Goal: Task Accomplishment & Management: Use online tool/utility

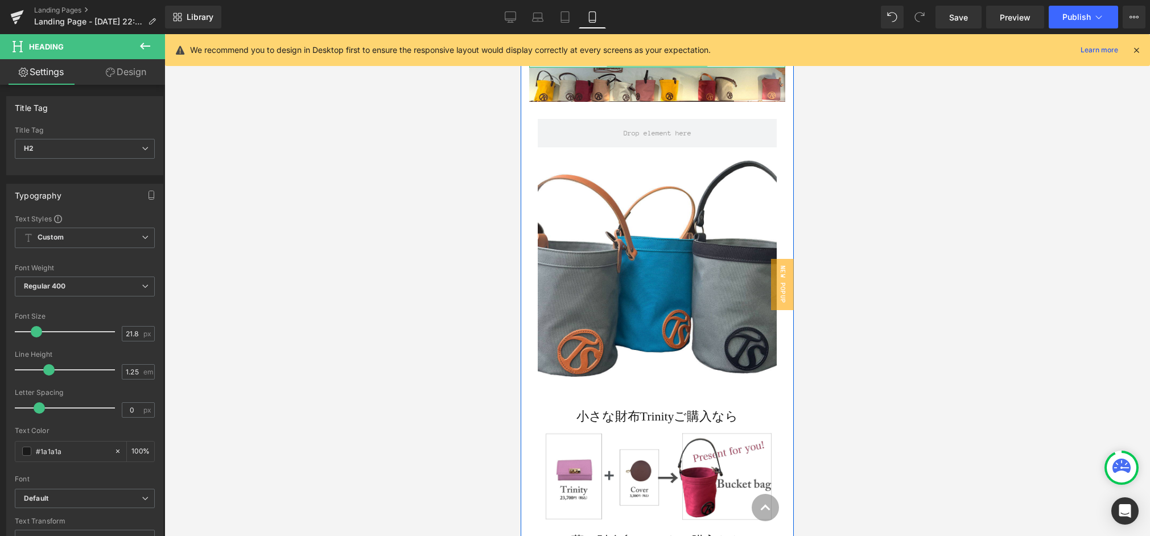
scroll to position [125, 0]
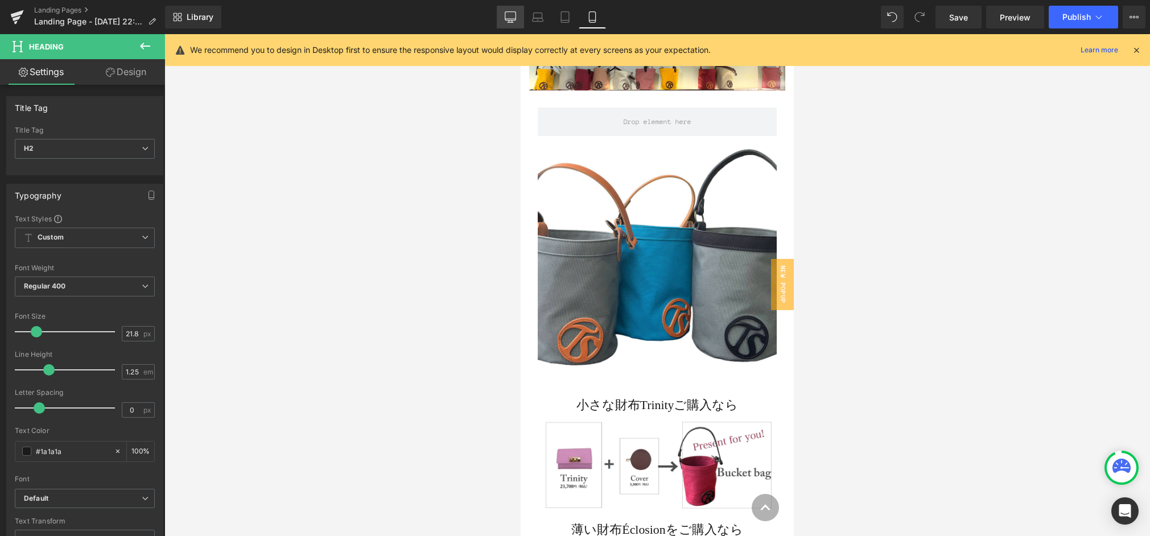
click at [503, 17] on link "Desktop" at bounding box center [510, 17] width 27 height 23
type input "25.2"
type input "1.4"
type input "100"
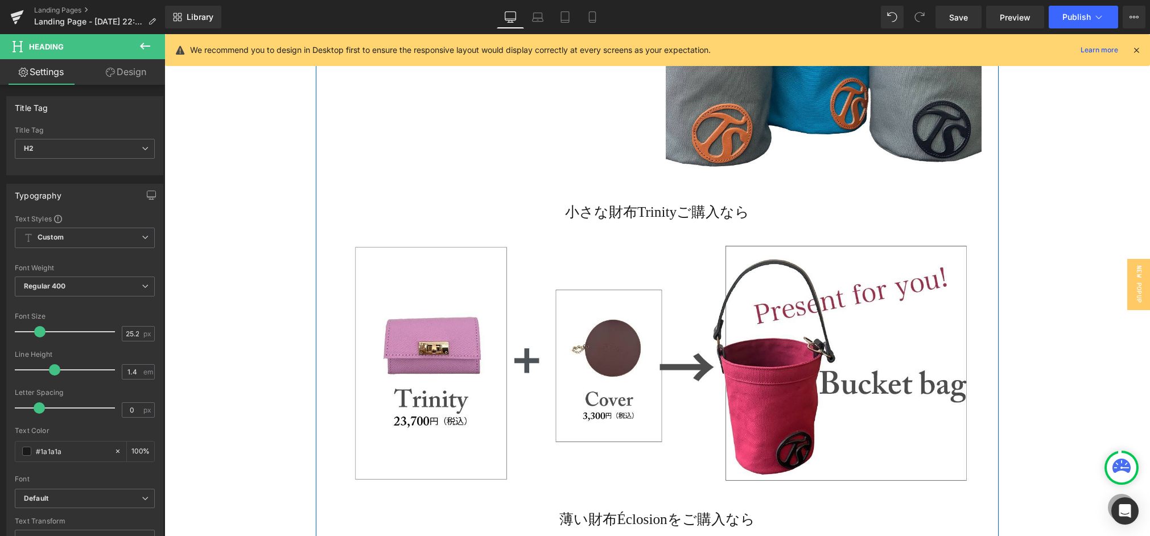
scroll to position [495, 0]
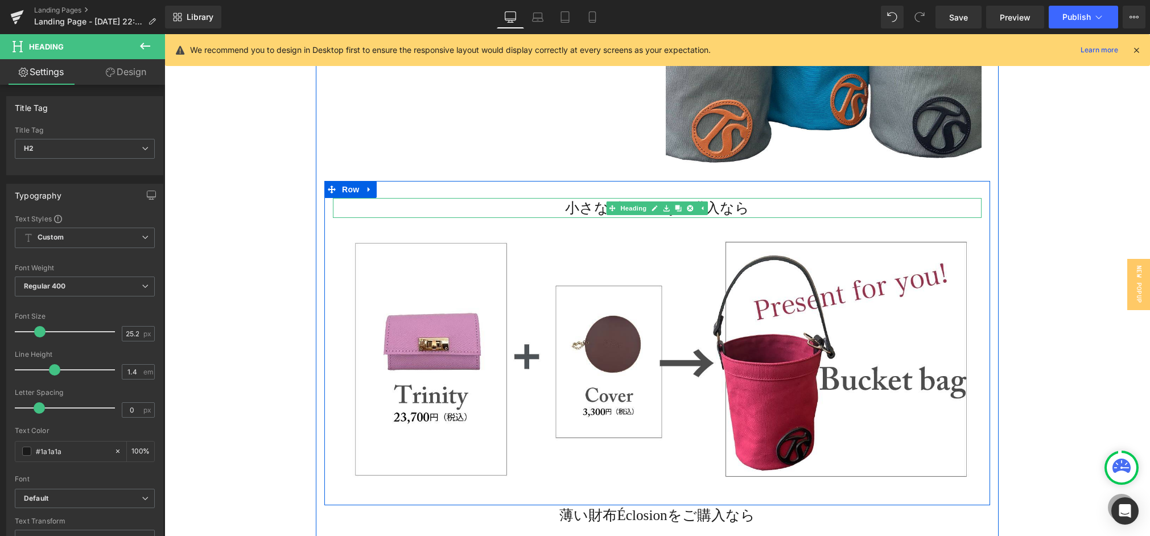
click at [570, 209] on h2 "小さな財布Trinityご購入なら" at bounding box center [657, 208] width 649 height 20
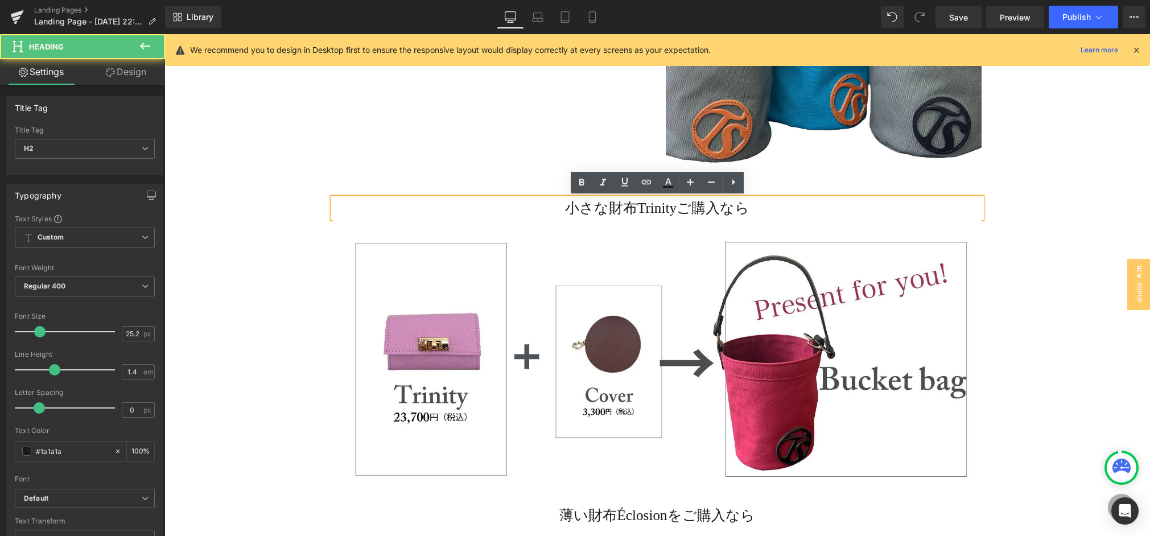
click at [636, 207] on h2 "小さな財布Trinityご購入なら" at bounding box center [657, 208] width 649 height 20
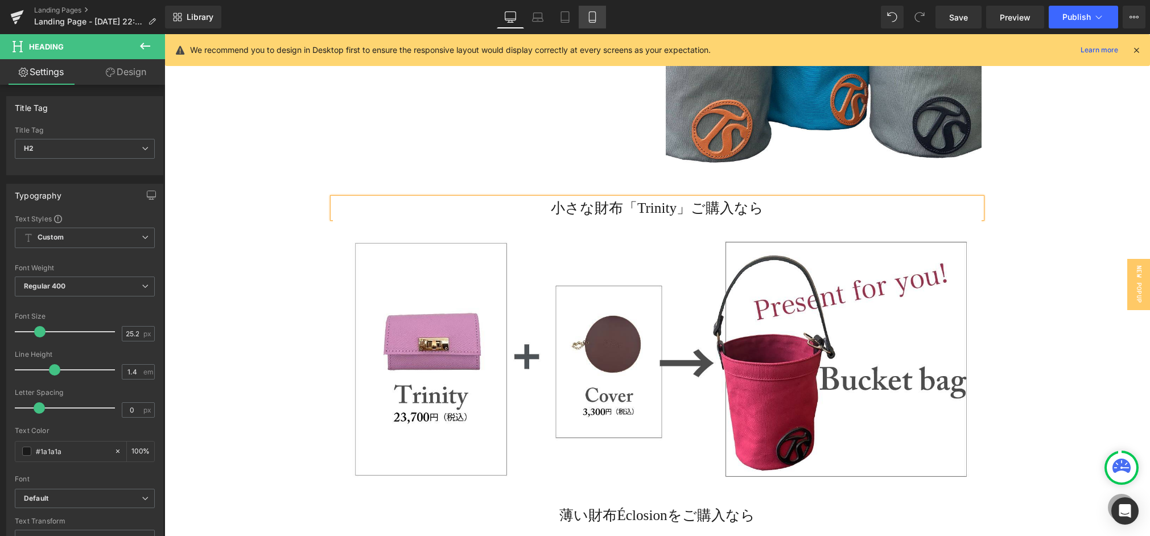
click at [591, 16] on icon at bounding box center [592, 16] width 11 height 11
type input "21.84"
type input "1.25"
type input "100"
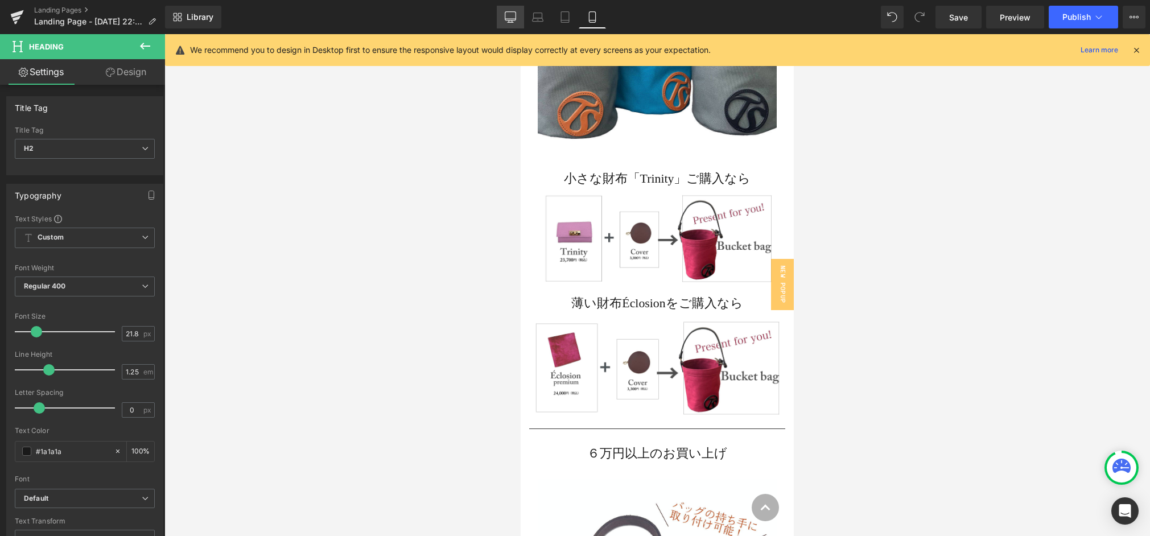
click at [514, 18] on icon at bounding box center [510, 16] width 11 height 11
type input "25.2"
type input "1.4"
type input "100"
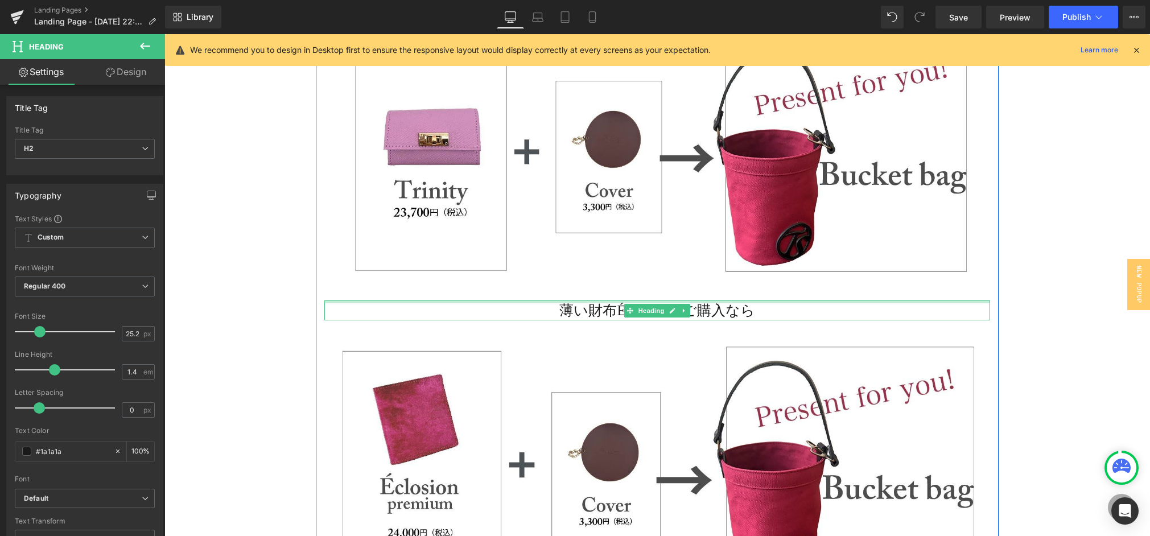
scroll to position [701, 0]
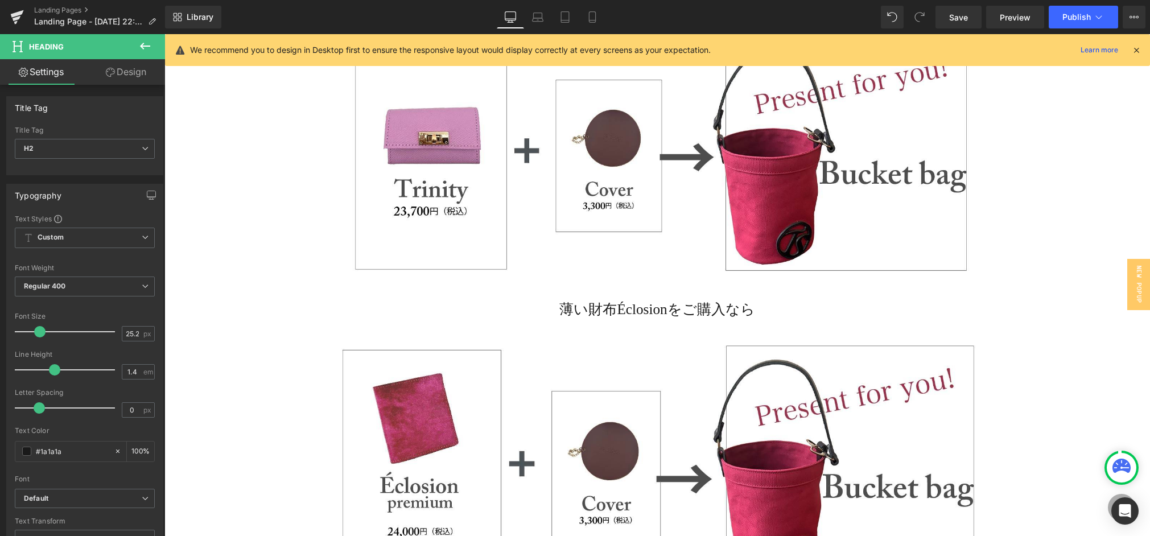
click at [141, 42] on icon at bounding box center [145, 46] width 14 height 14
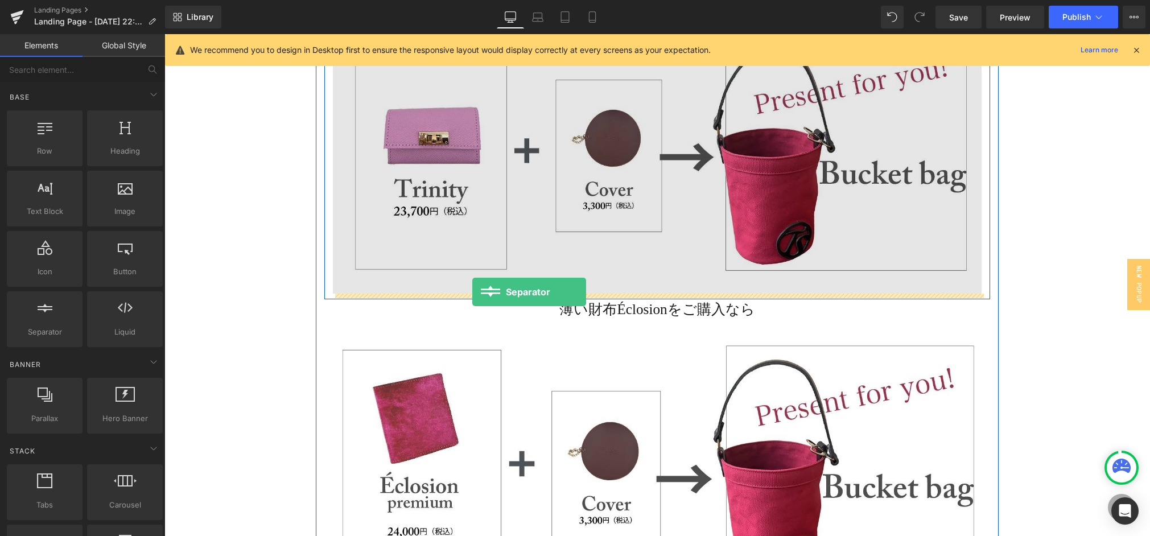
drag, startPoint x: 299, startPoint y: 348, endPoint x: 472, endPoint y: 292, distance: 182.0
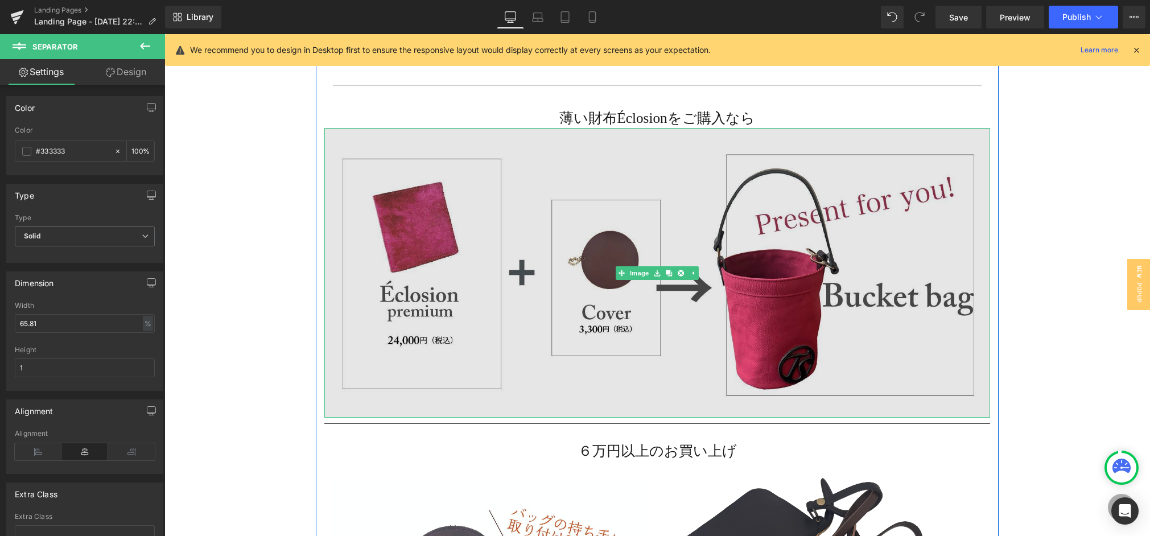
scroll to position [958, 0]
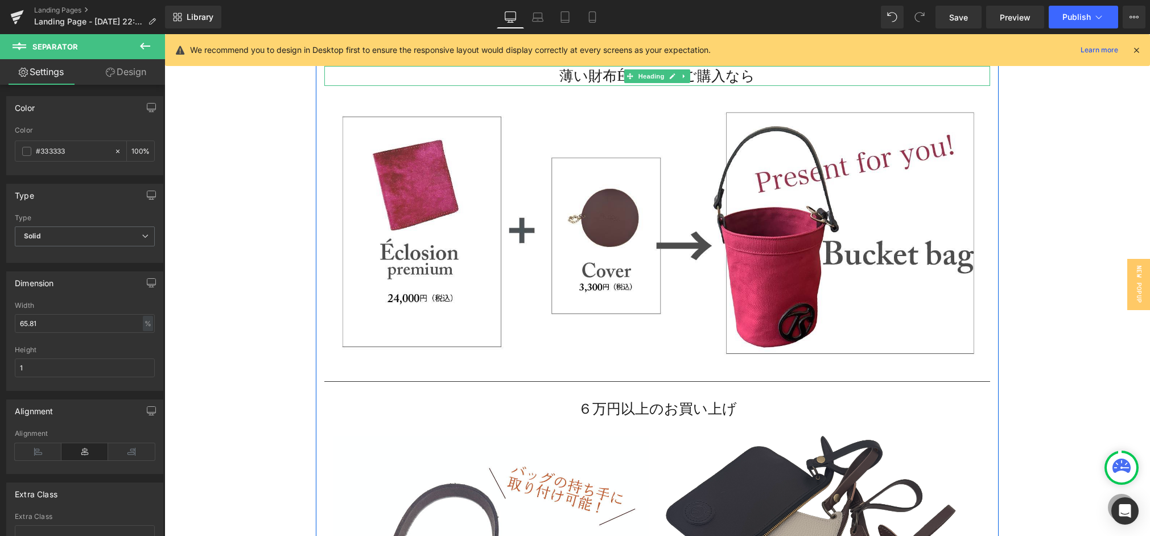
click at [614, 75] on h2 "薄い財布Éclosionをご購入なら" at bounding box center [657, 76] width 666 height 20
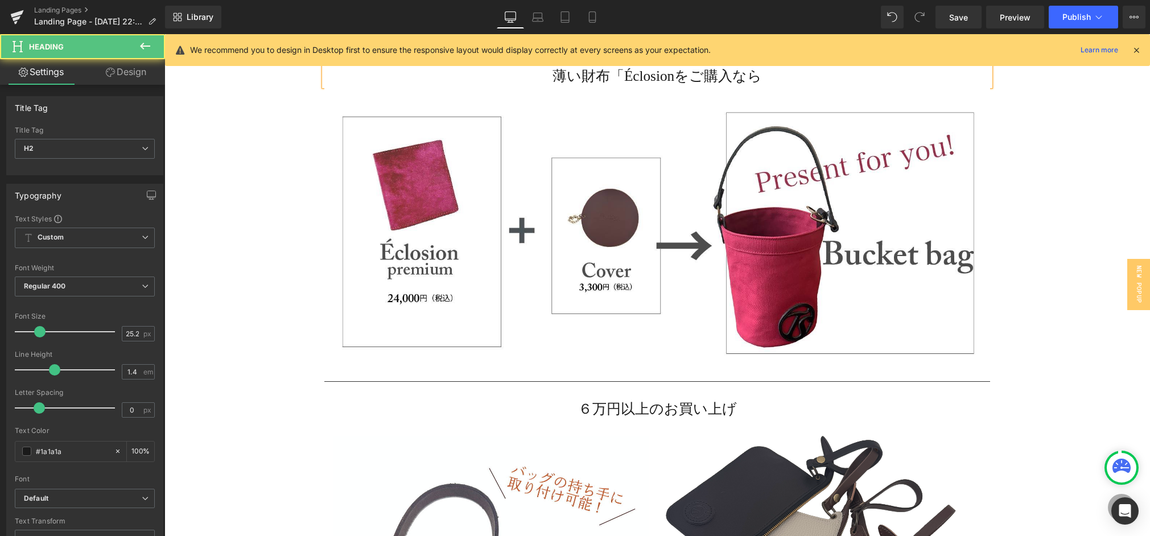
click at [678, 75] on h2 "薄い財布「Éclosionをご購入なら" at bounding box center [657, 76] width 666 height 20
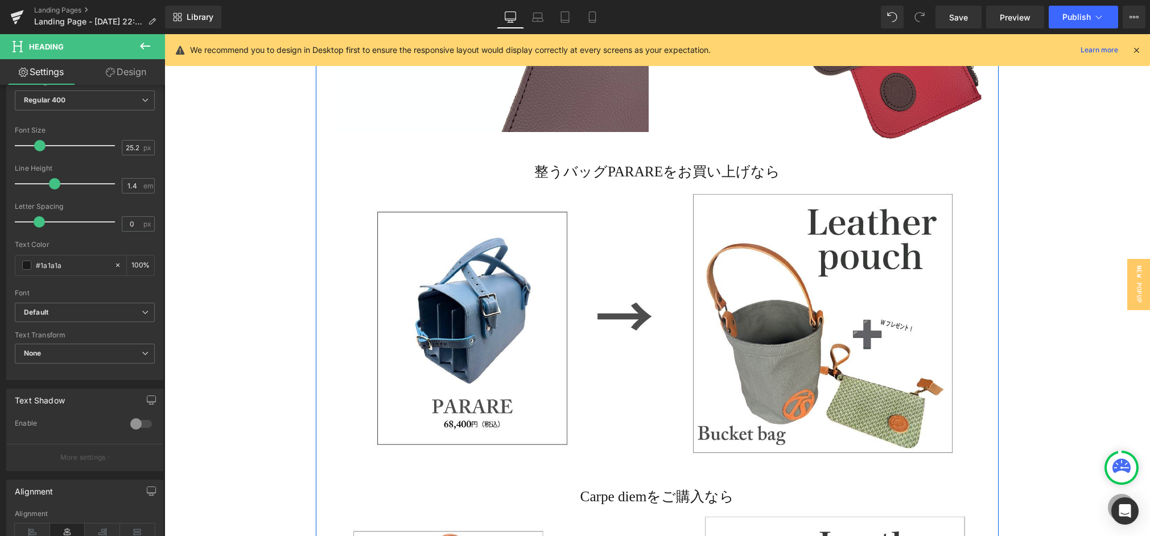
scroll to position [1564, 0]
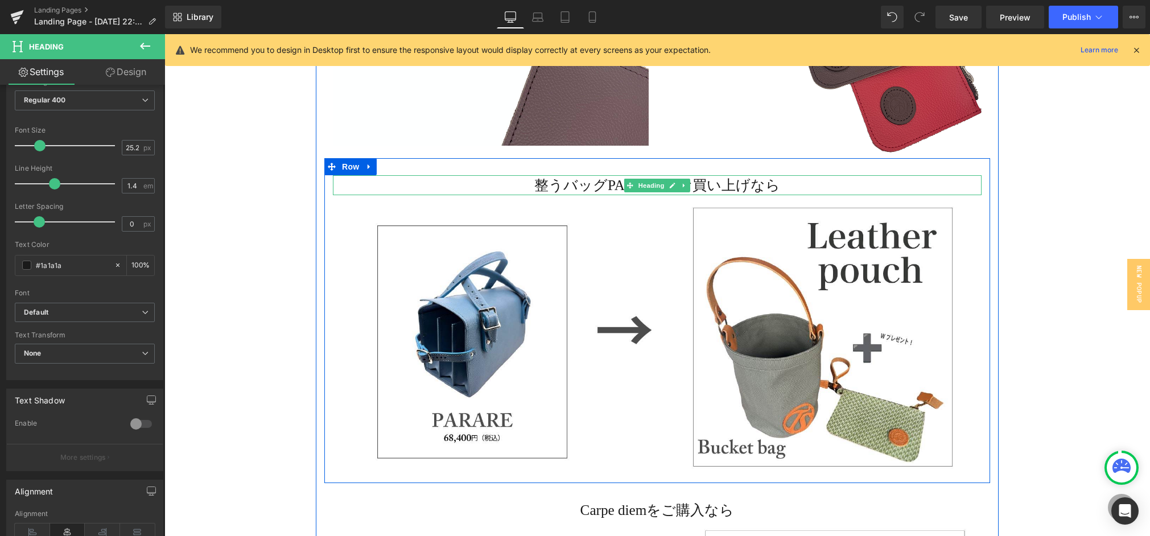
click at [608, 183] on h2 "整うバッグPARAREをお買い上げなら" at bounding box center [657, 185] width 649 height 20
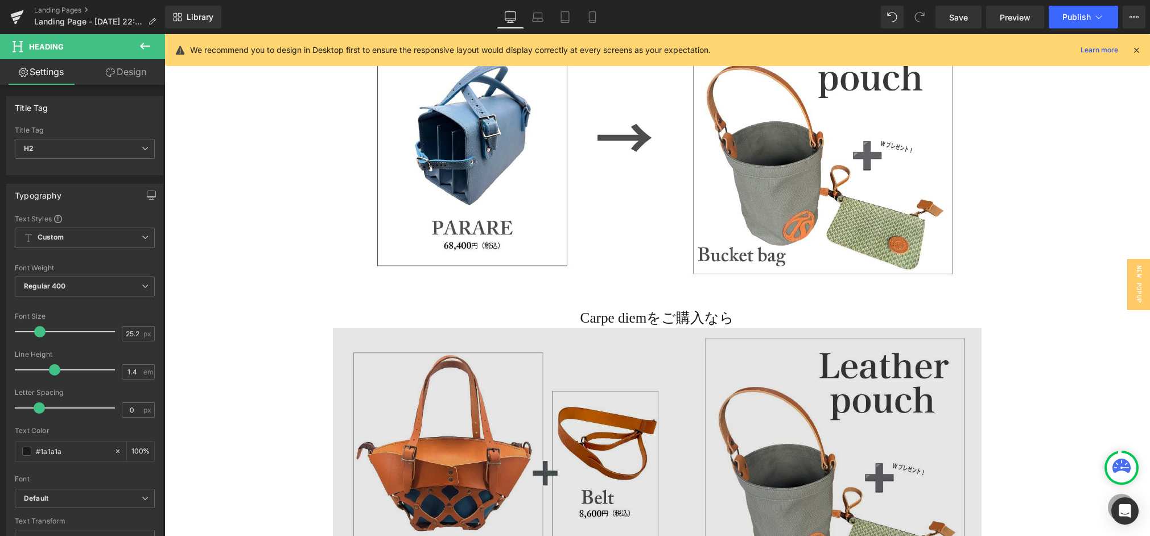
scroll to position [1761, 0]
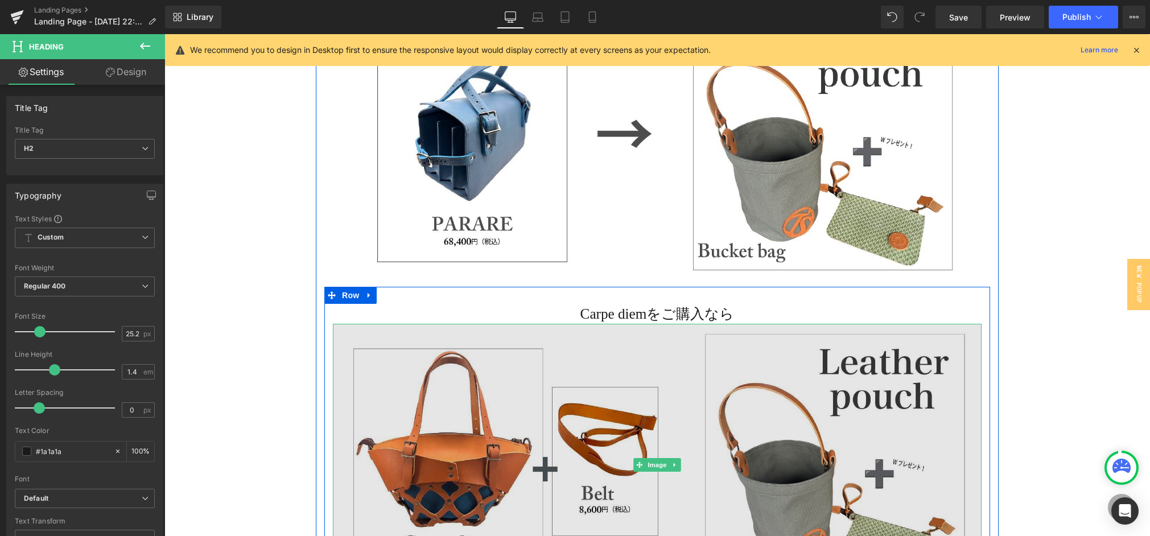
click at [421, 491] on img at bounding box center [657, 465] width 649 height 282
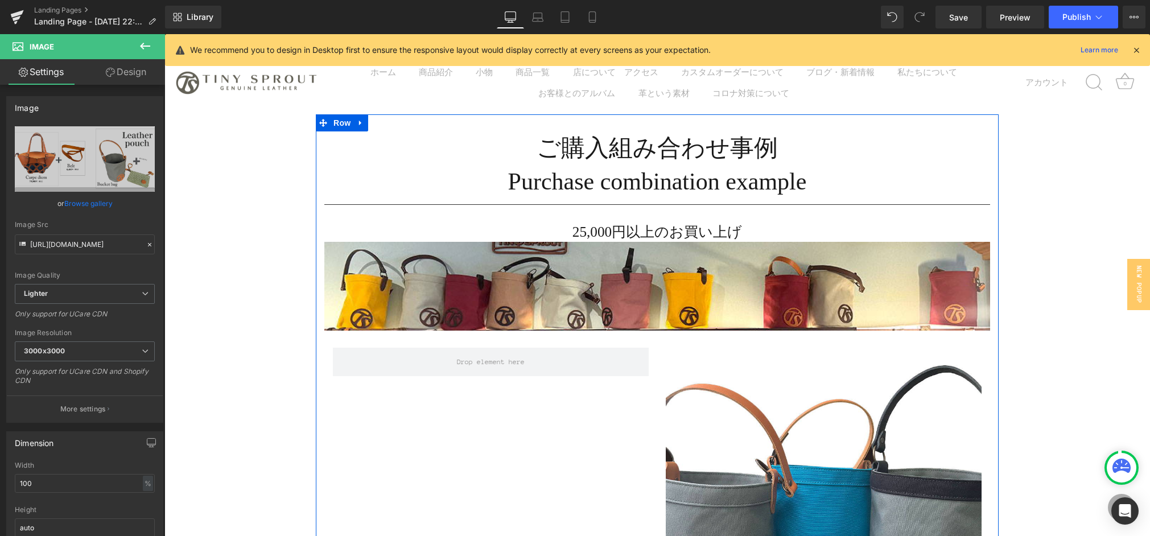
scroll to position [0, 0]
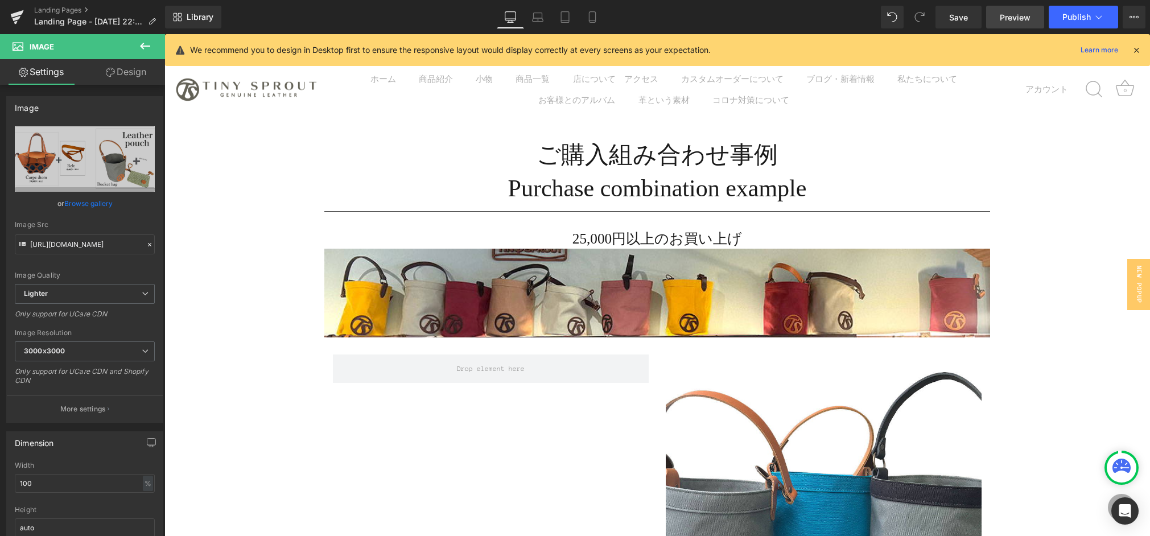
click at [1006, 15] on span "Preview" at bounding box center [1015, 17] width 31 height 12
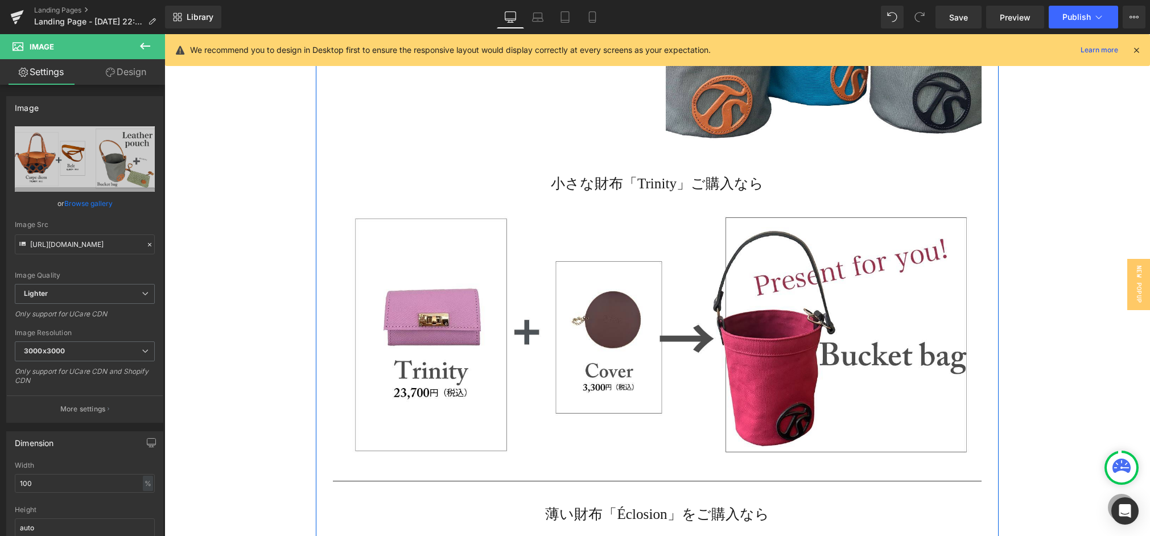
scroll to position [548, 0]
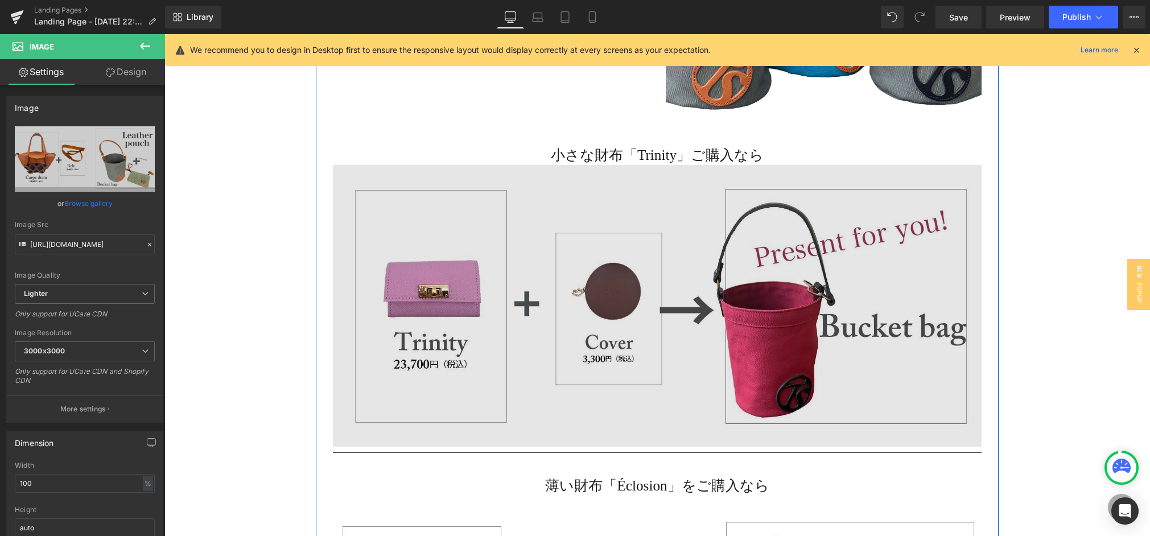
click at [503, 343] on img at bounding box center [657, 306] width 649 height 282
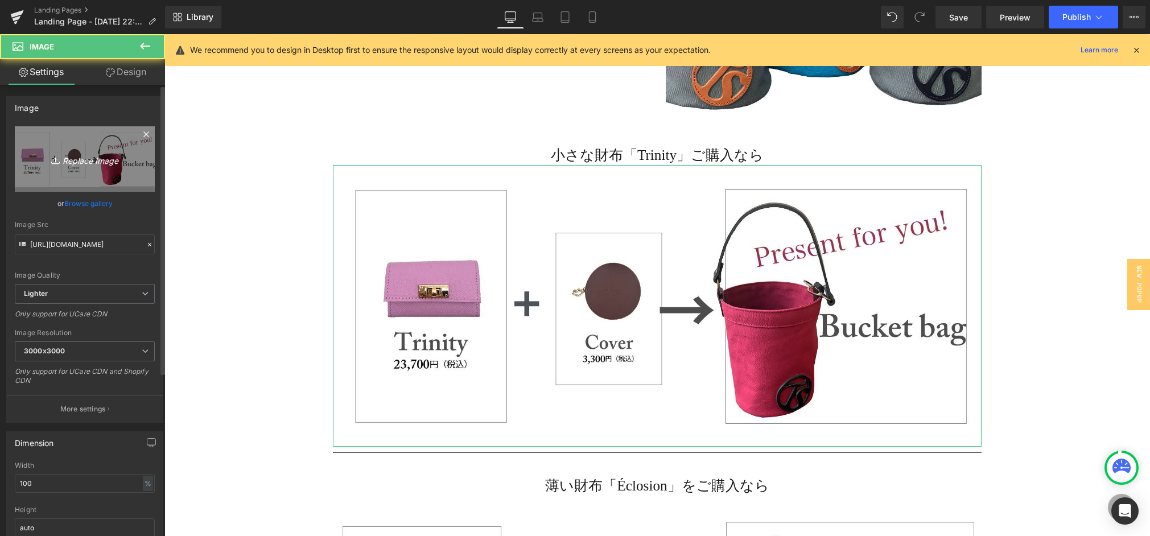
click at [84, 179] on link "Replace Image" at bounding box center [85, 158] width 140 height 65
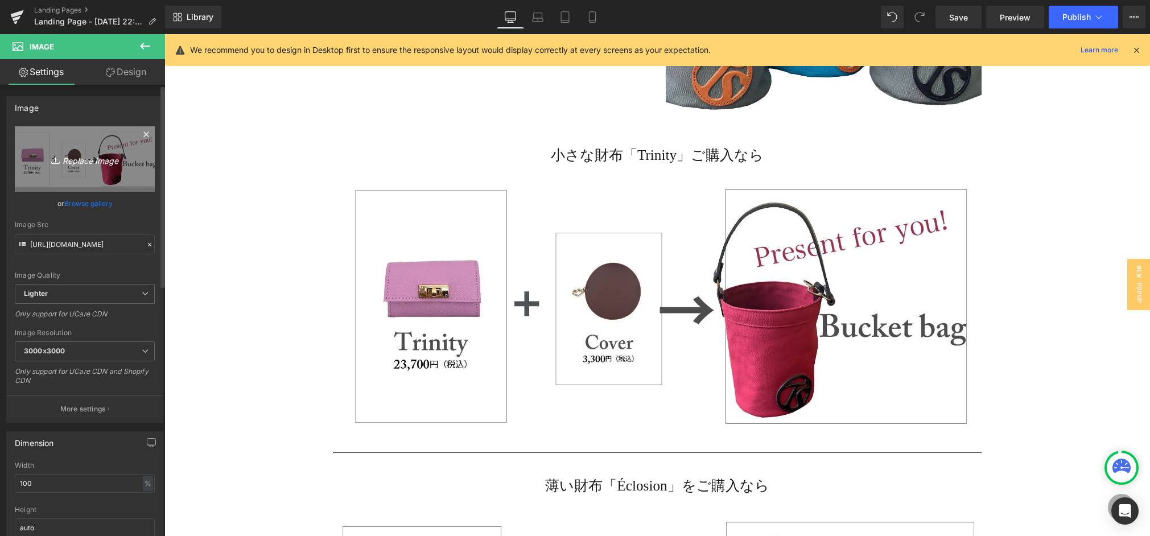
type input "C:\fakepath\purchase_pattern_アートボード 1 のコピー.jpg"
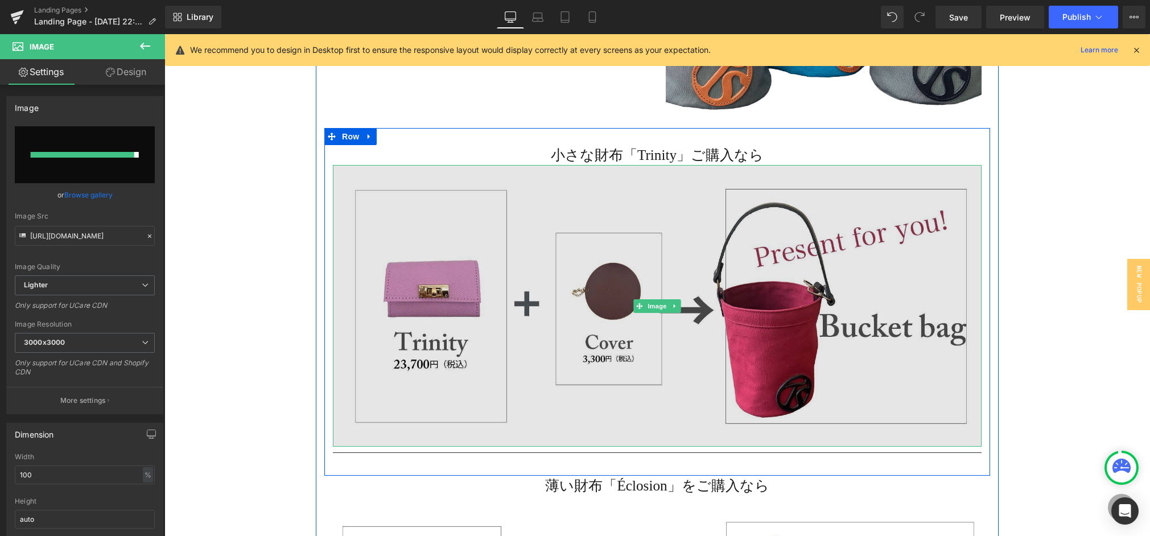
type input "[URL][DOMAIN_NAME]"
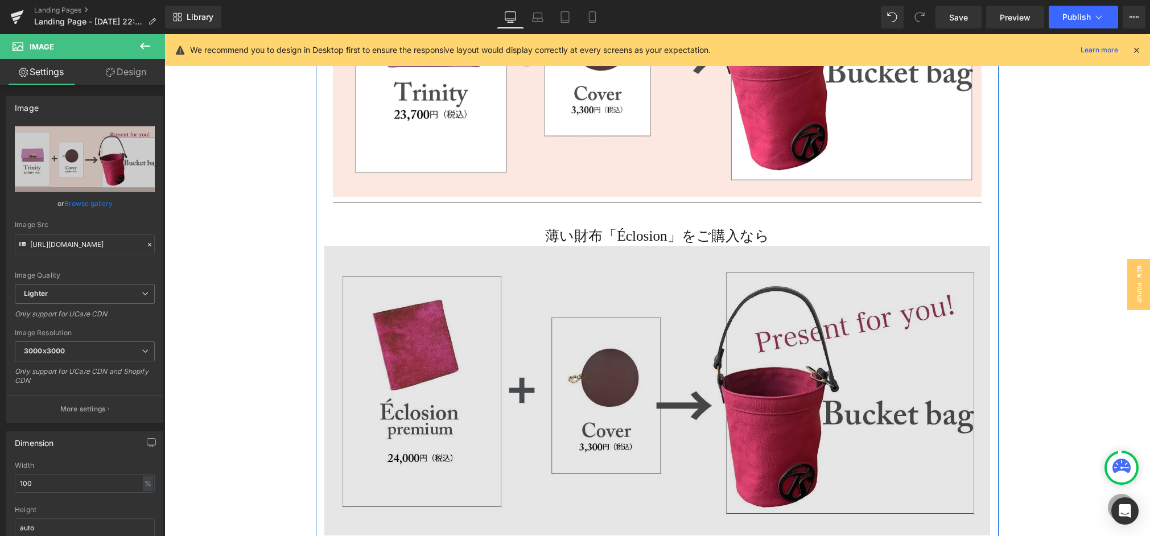
scroll to position [799, 0]
click at [616, 377] on img at bounding box center [657, 390] width 666 height 290
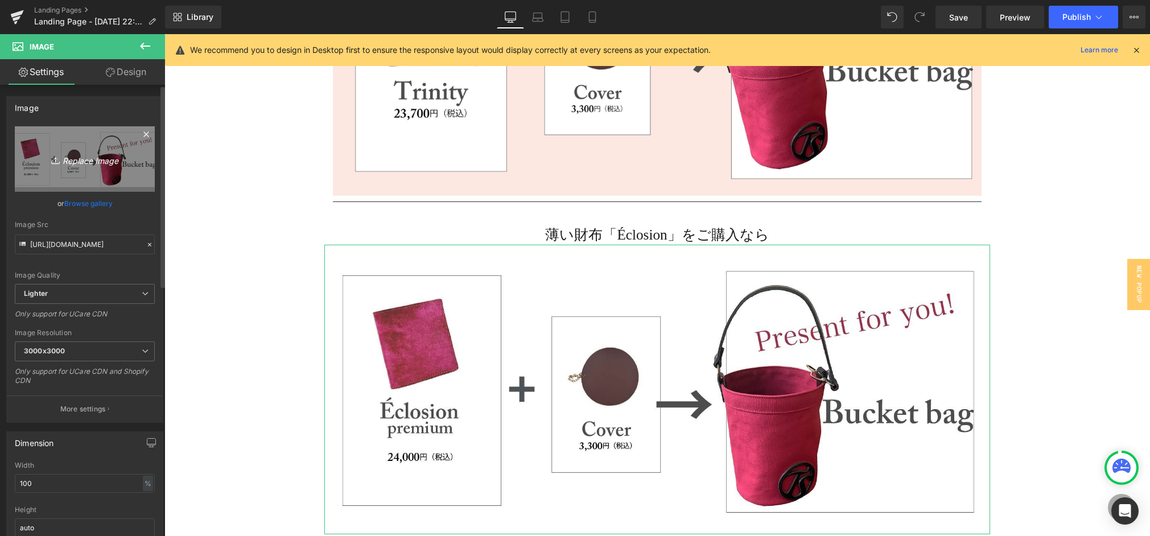
click at [101, 150] on link "Replace Image" at bounding box center [85, 158] width 140 height 65
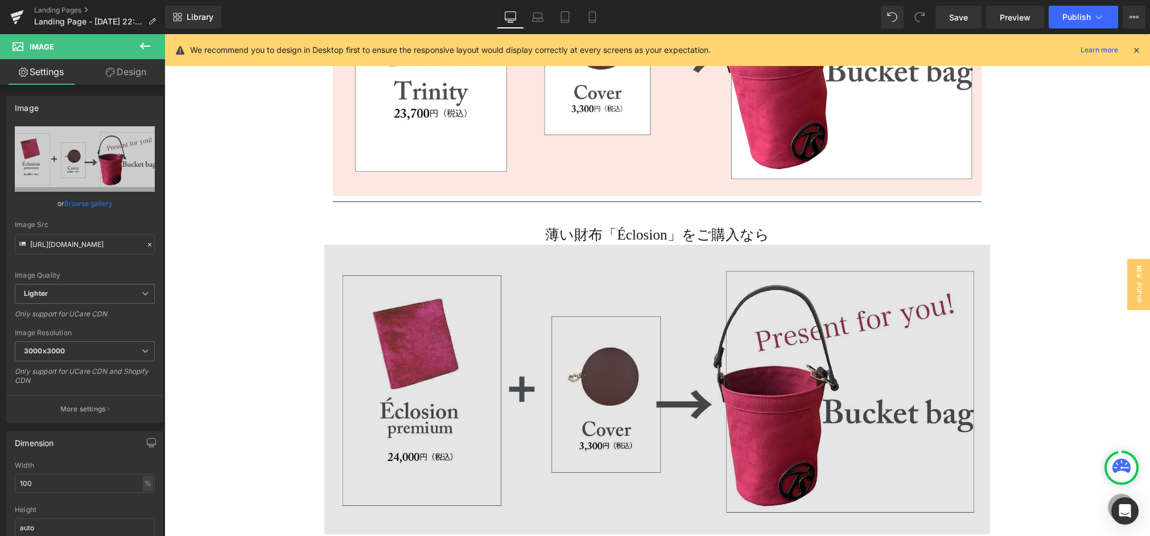
type input "C:\fakepath\purchase_pattern_アートボード 1.jpg"
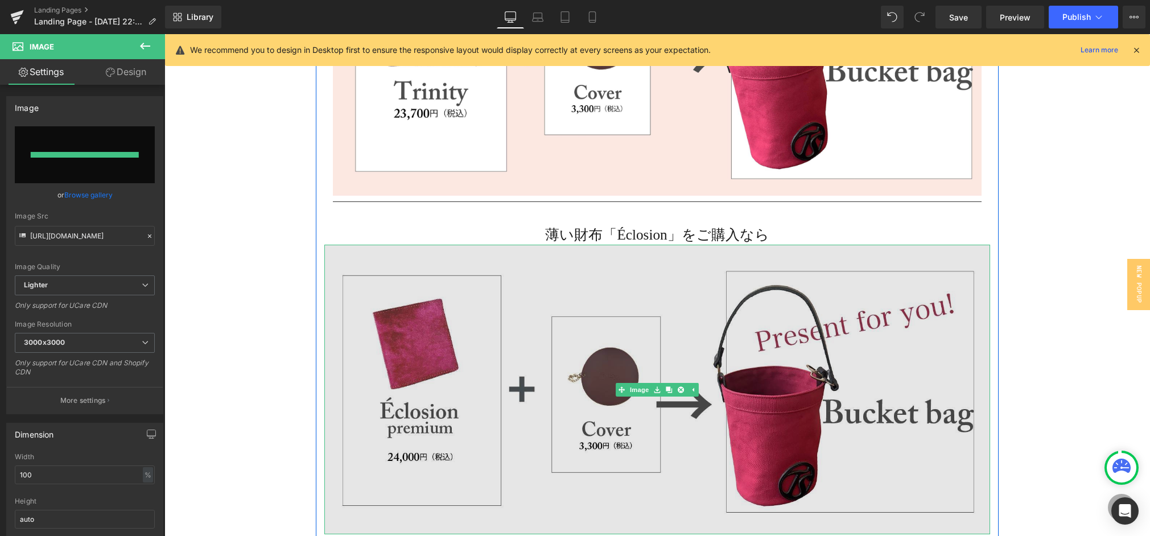
type input "[URL][DOMAIN_NAME]"
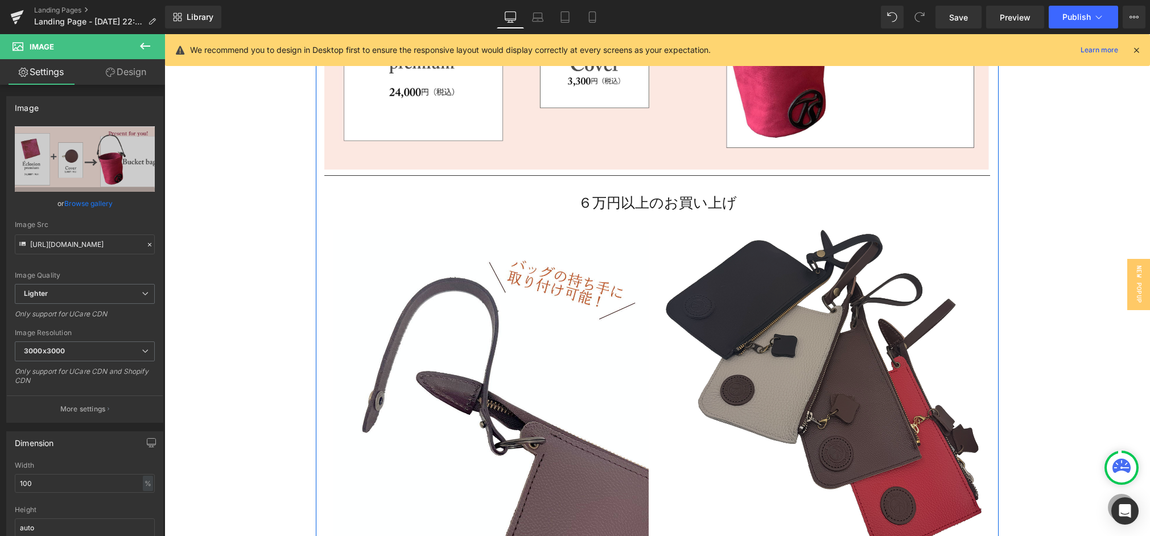
scroll to position [1172, 0]
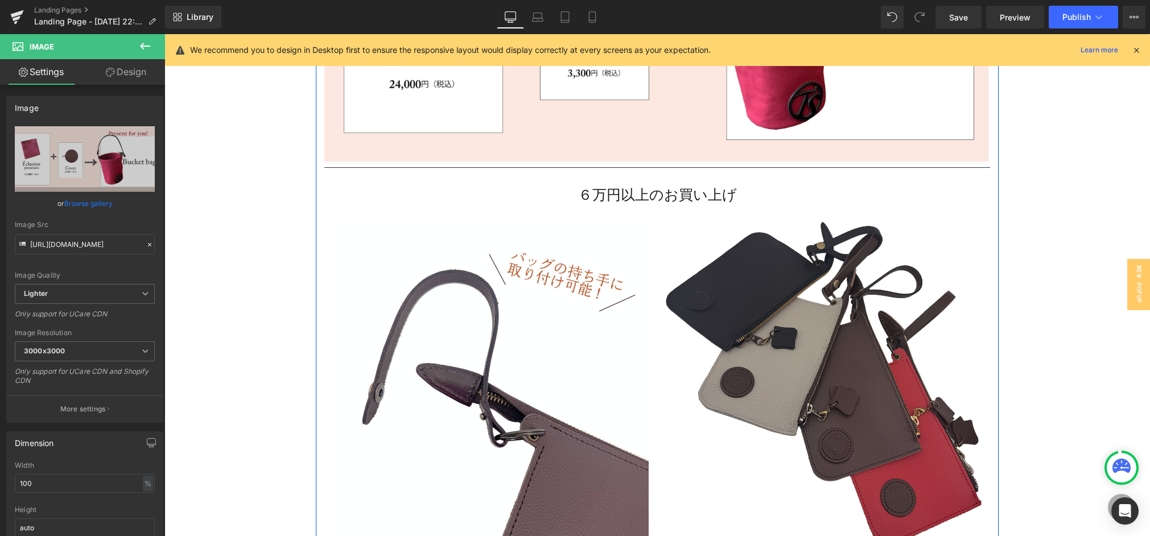
click at [695, 376] on img at bounding box center [824, 383] width 316 height 323
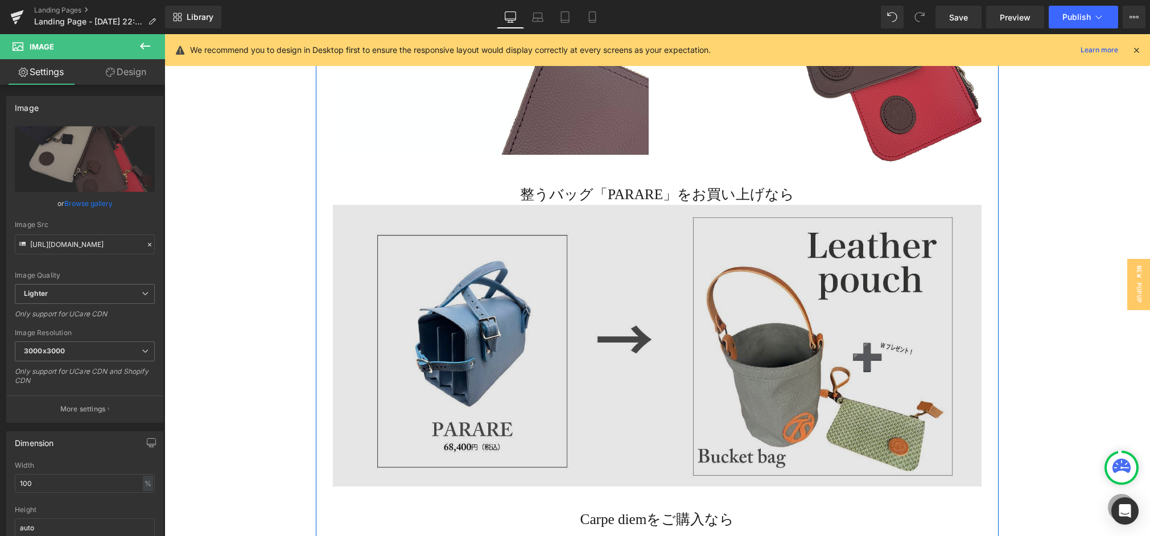
scroll to position [1575, 0]
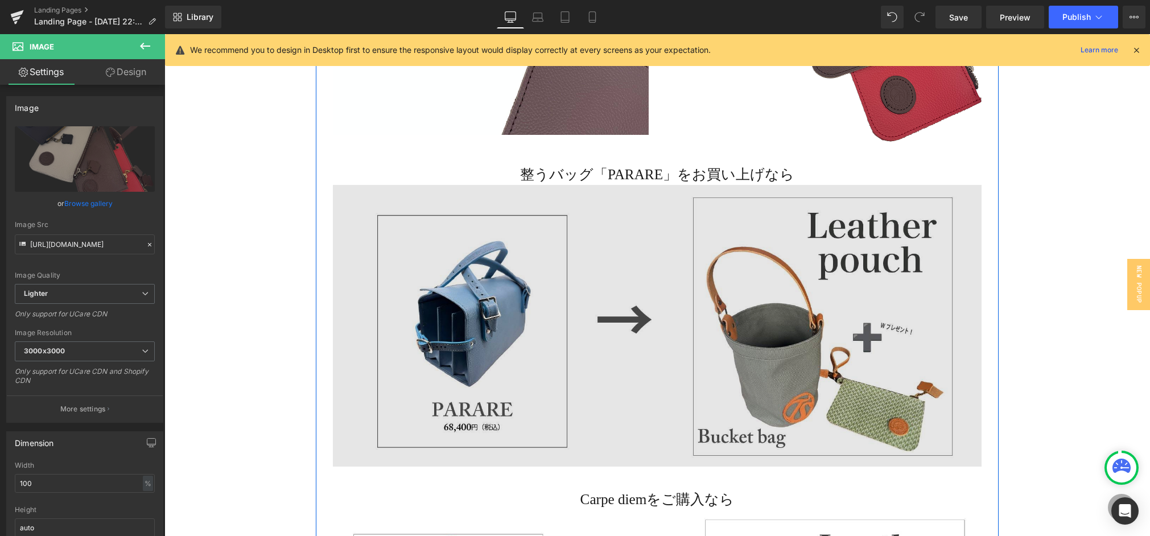
click at [687, 327] on img at bounding box center [657, 326] width 649 height 282
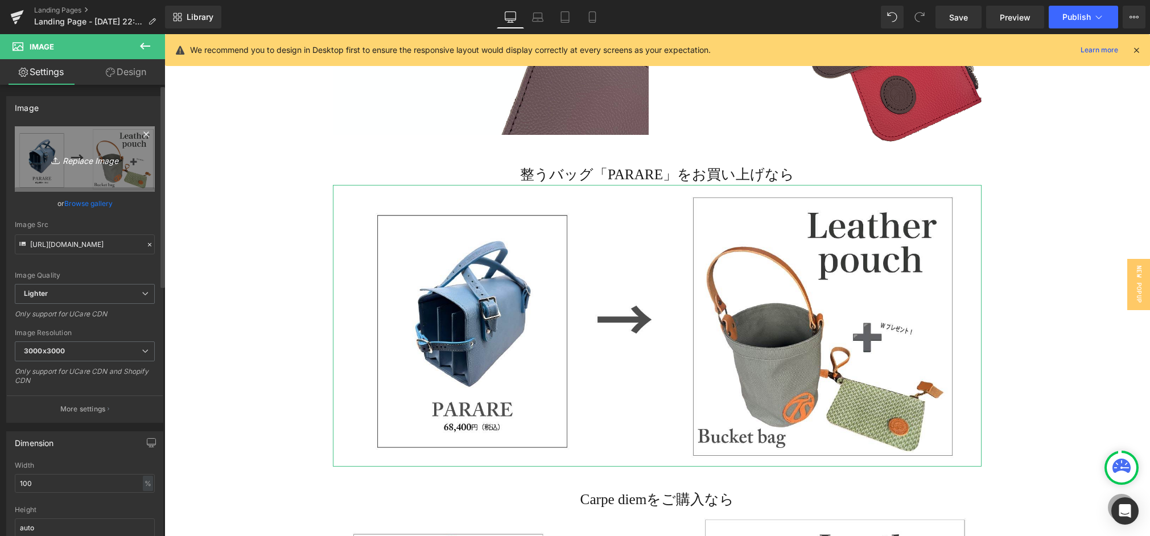
click at [118, 176] on link "Replace Image" at bounding box center [85, 158] width 140 height 65
type input "C:\fakepath\purchase_pattern_アートボード 1 のコピー 4.jpg"
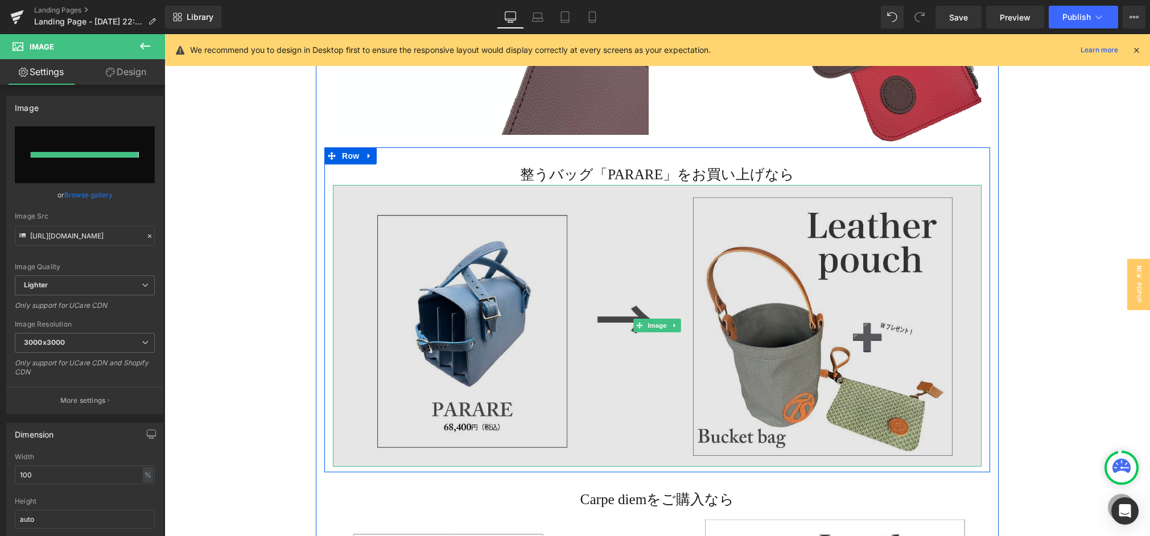
type input "[URL][DOMAIN_NAME]"
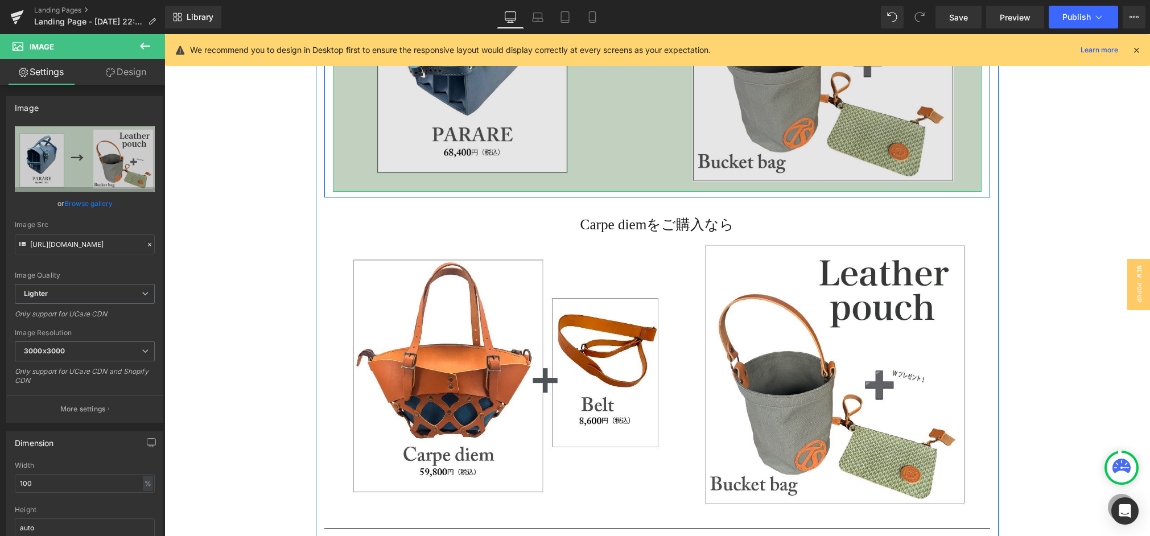
scroll to position [1875, 0]
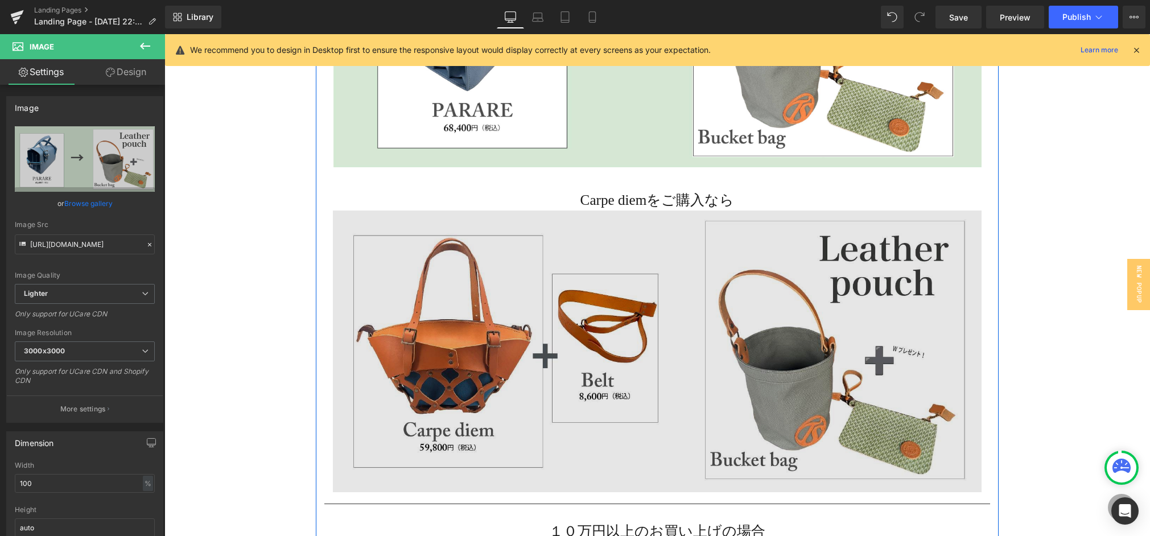
click at [543, 366] on img at bounding box center [657, 352] width 649 height 282
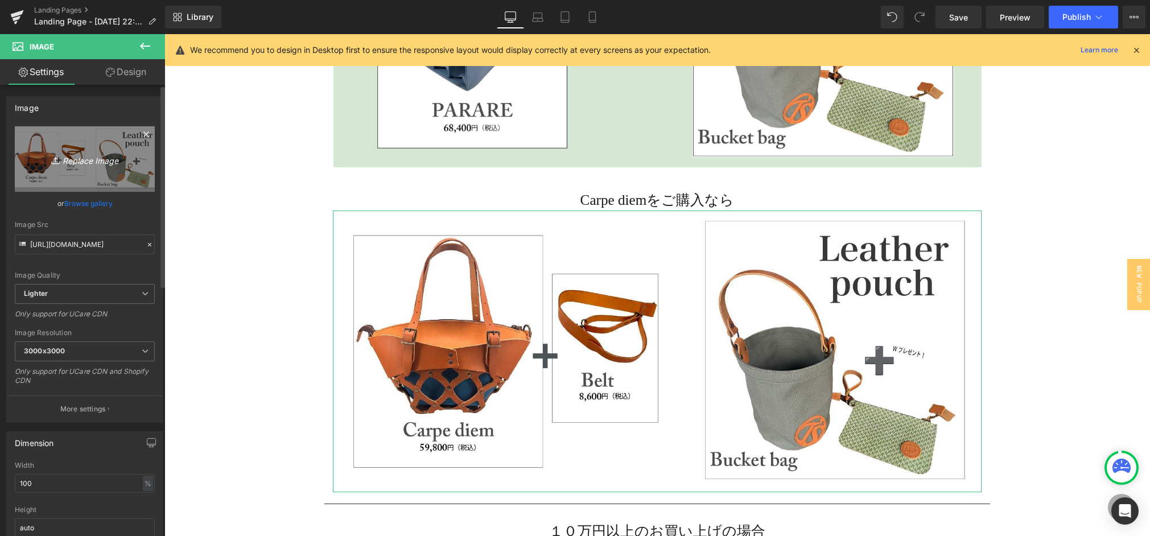
click at [74, 159] on icon "Replace Image" at bounding box center [84, 159] width 91 height 14
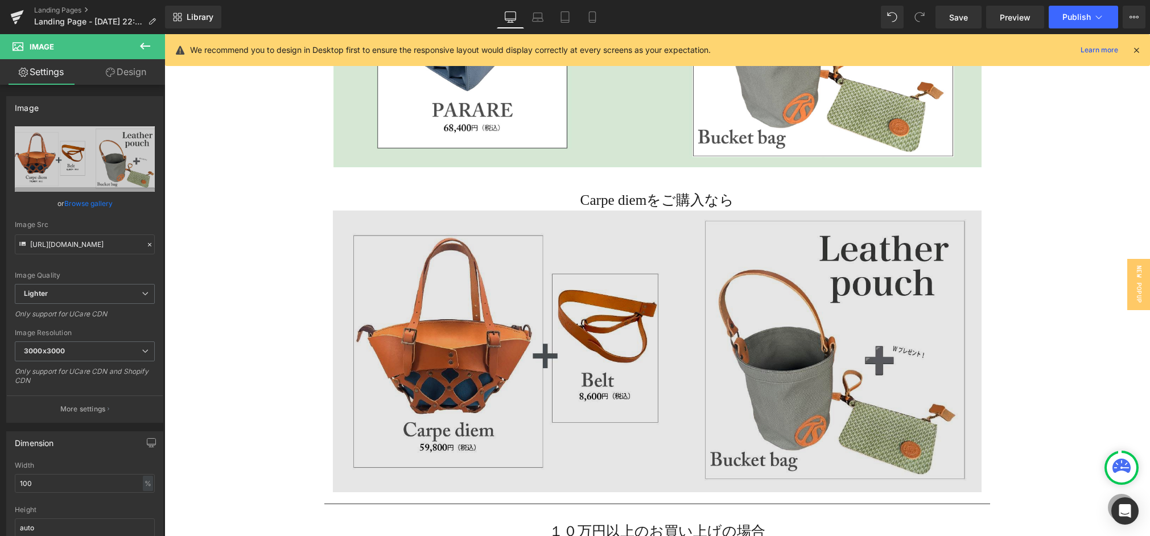
type input "C:\fakepath\purchase_pattern_アートボード 1 のコピー 2.jpg"
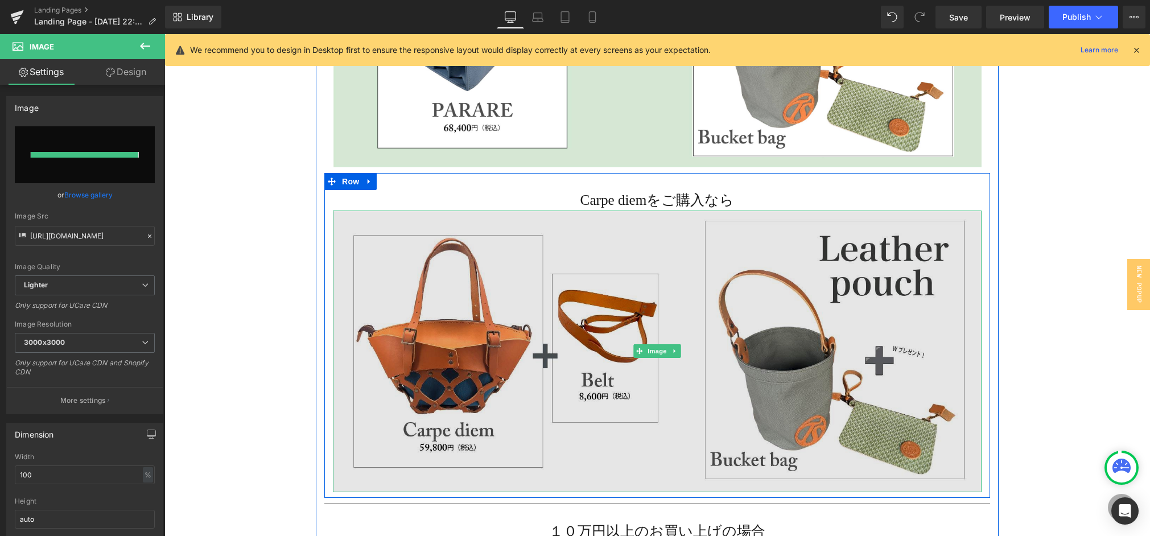
type input "[URL][DOMAIN_NAME]"
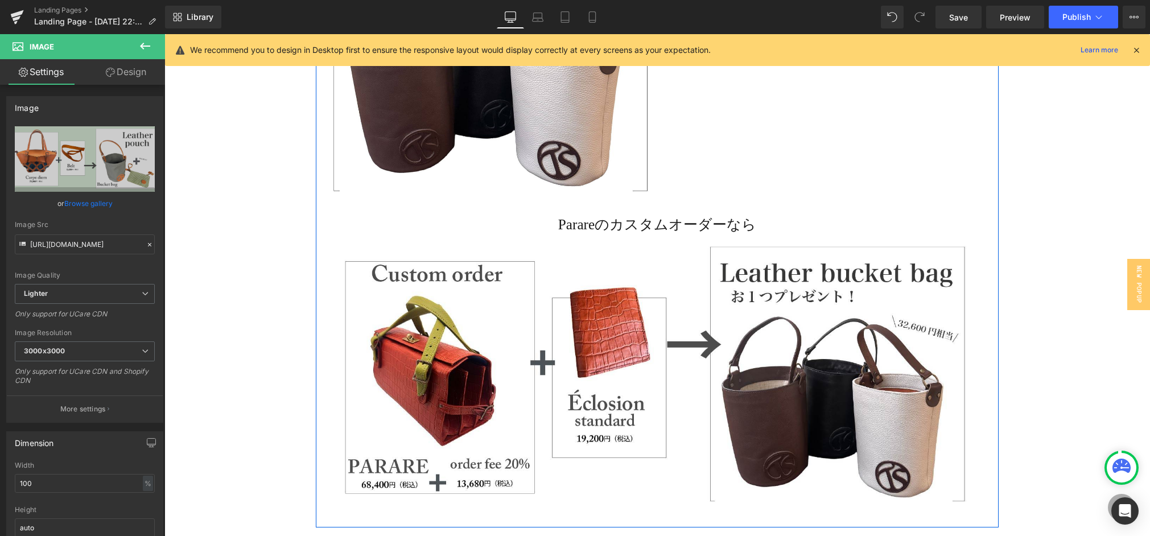
scroll to position [2647, 0]
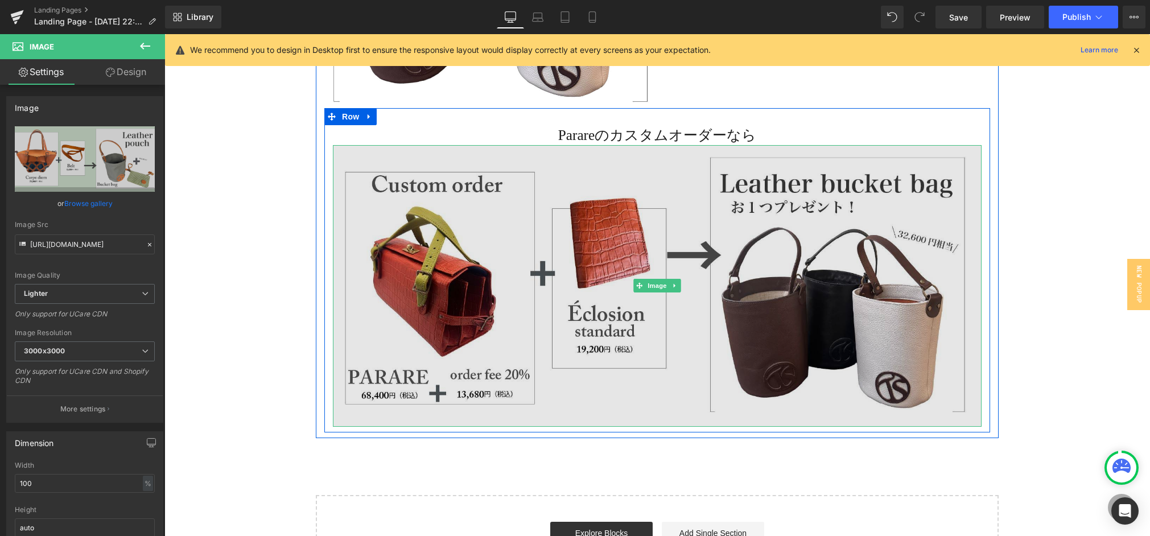
click at [437, 164] on img at bounding box center [657, 286] width 649 height 282
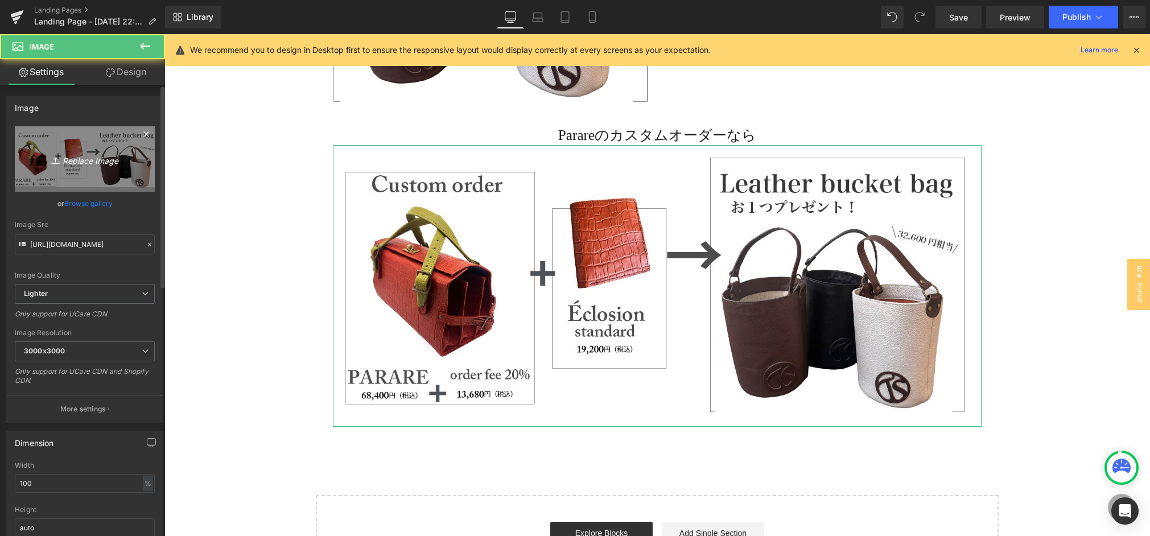
click at [97, 175] on link "Replace Image" at bounding box center [85, 158] width 140 height 65
type input "C:\fakepath\purchase_pattern_アートボード 1 のコピー 3.jpg"
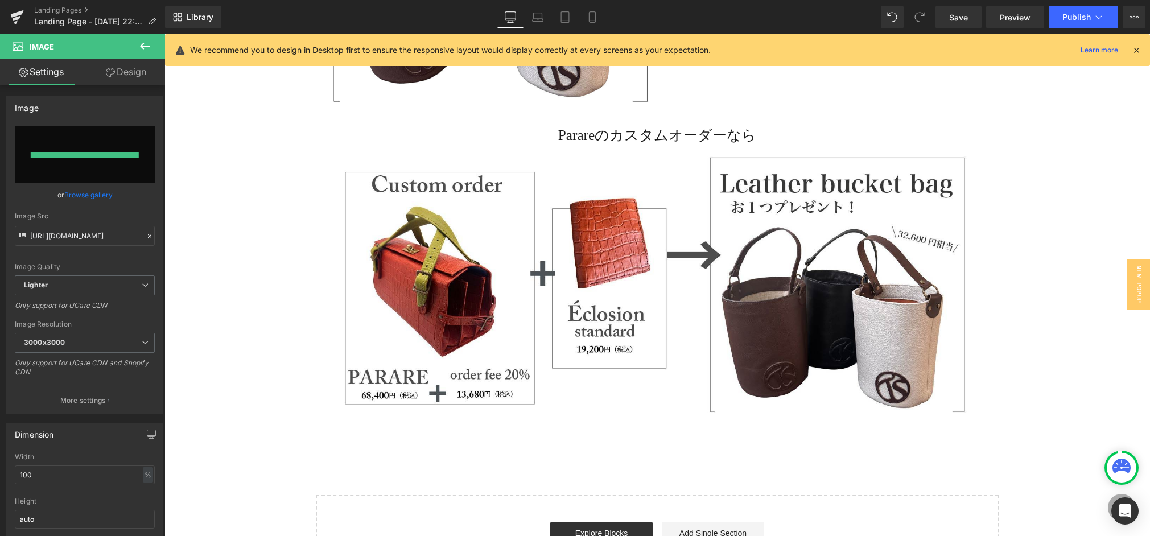
type input "[URL][DOMAIN_NAME]"
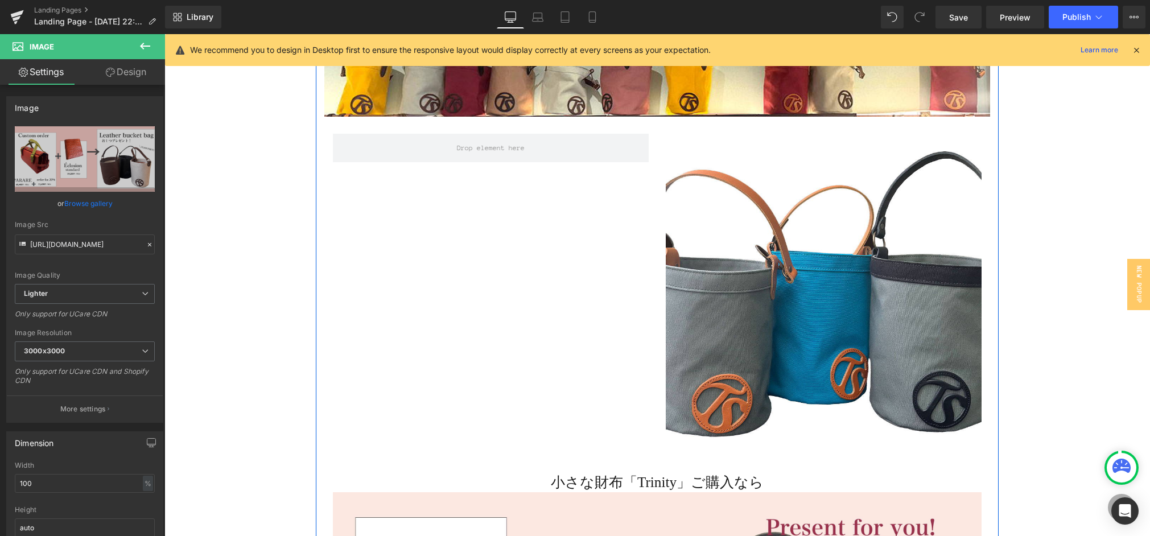
scroll to position [209, 0]
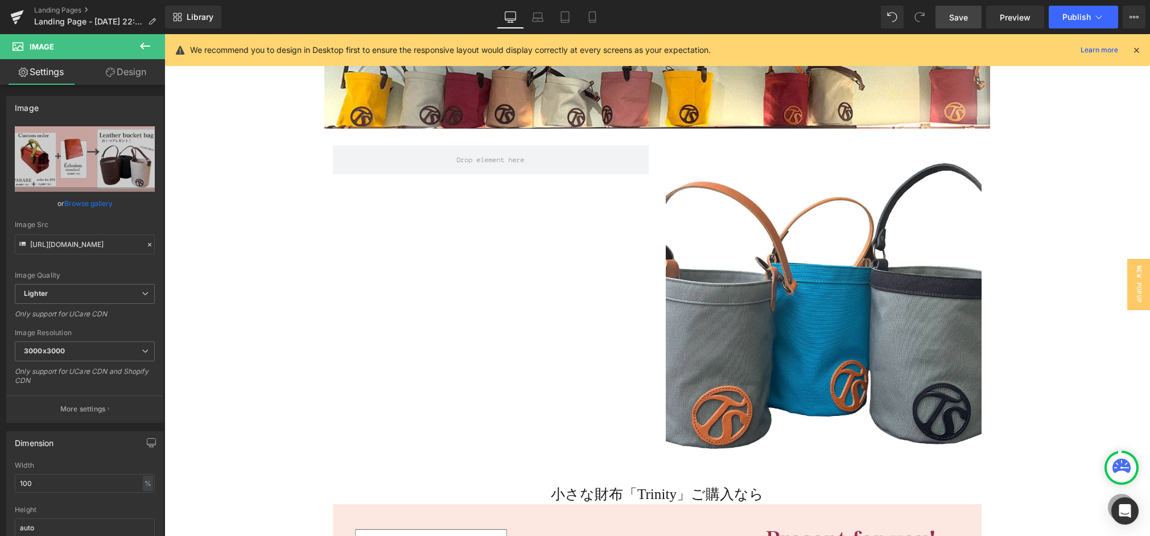
click at [948, 20] on link "Save" at bounding box center [959, 17] width 46 height 23
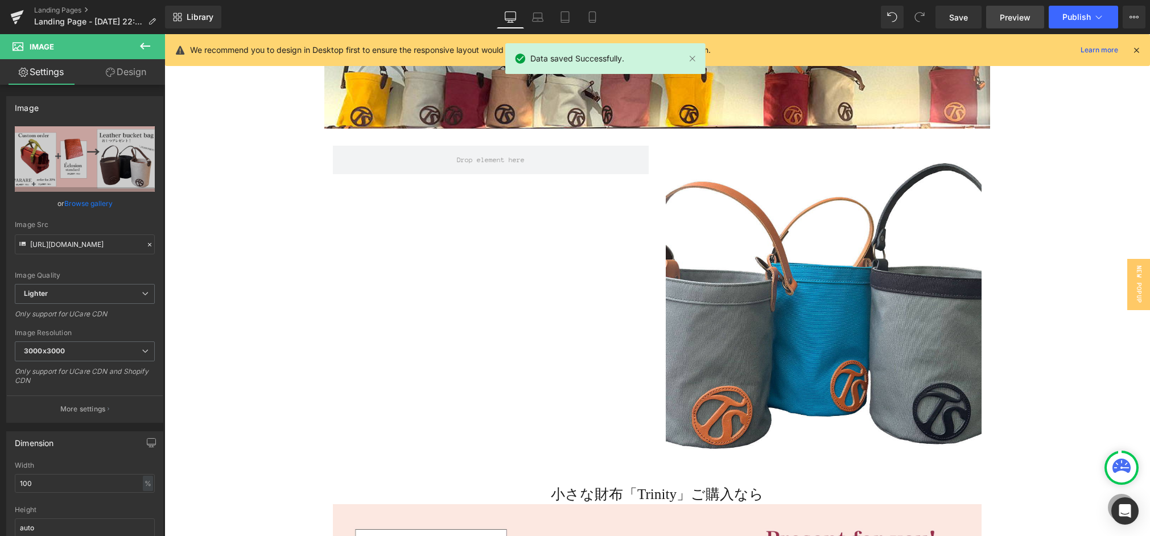
click at [1013, 22] on span "Preview" at bounding box center [1015, 17] width 31 height 12
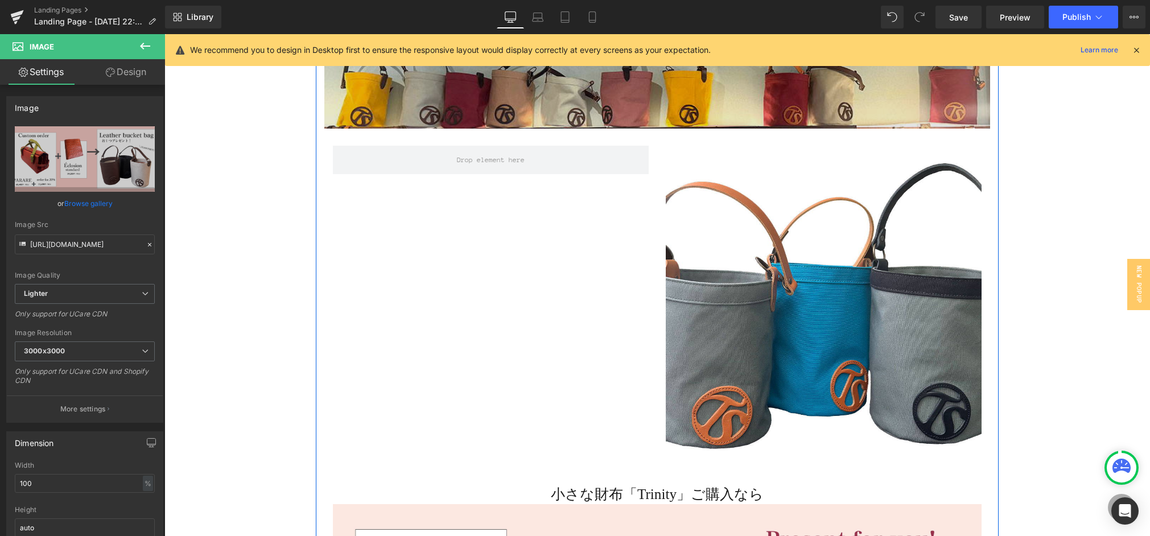
scroll to position [0, 0]
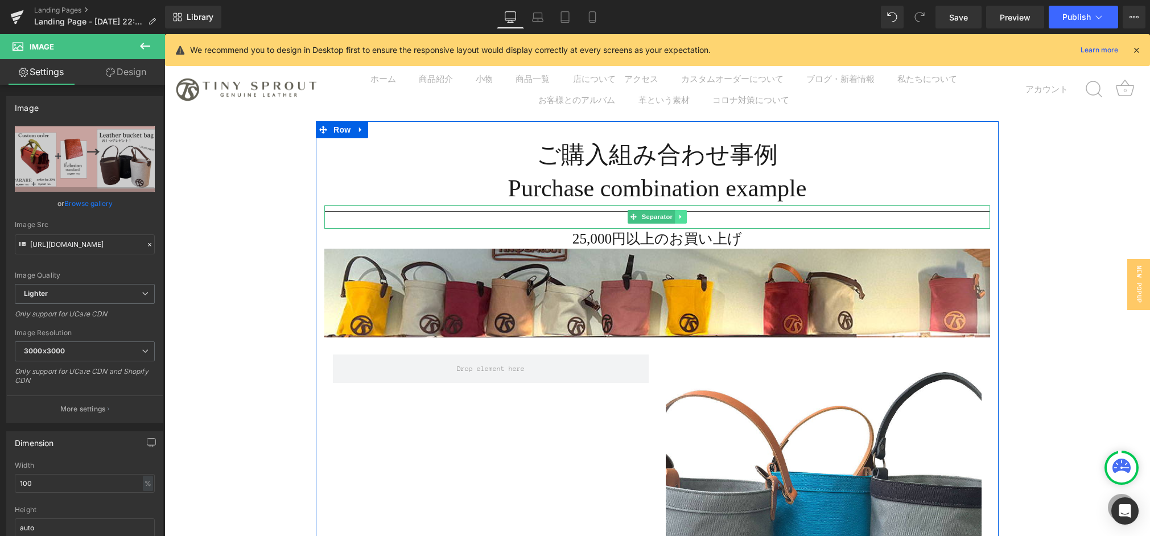
click at [683, 216] on icon at bounding box center [681, 216] width 6 height 7
click at [684, 217] on icon at bounding box center [687, 216] width 6 height 7
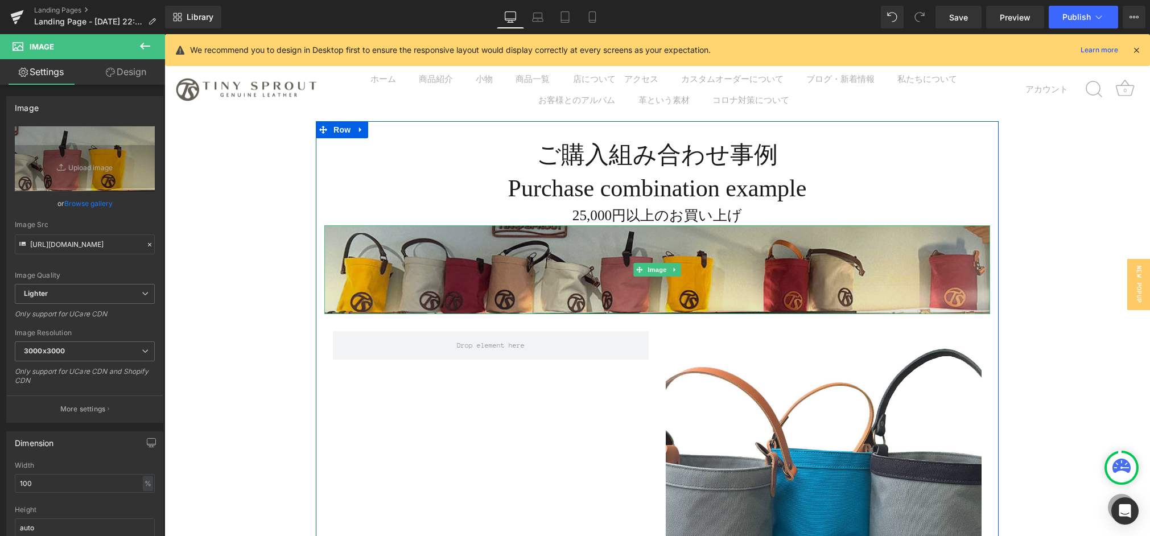
drag, startPoint x: 563, startPoint y: 248, endPoint x: 562, endPoint y: 231, distance: 17.1
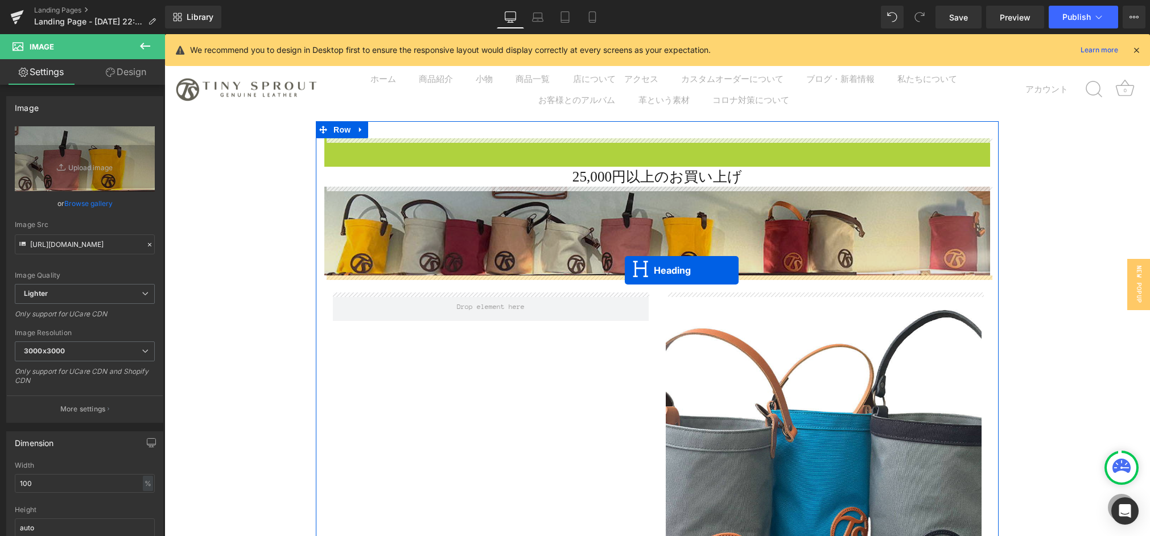
drag, startPoint x: 628, startPoint y: 175, endPoint x: 625, endPoint y: 270, distance: 95.1
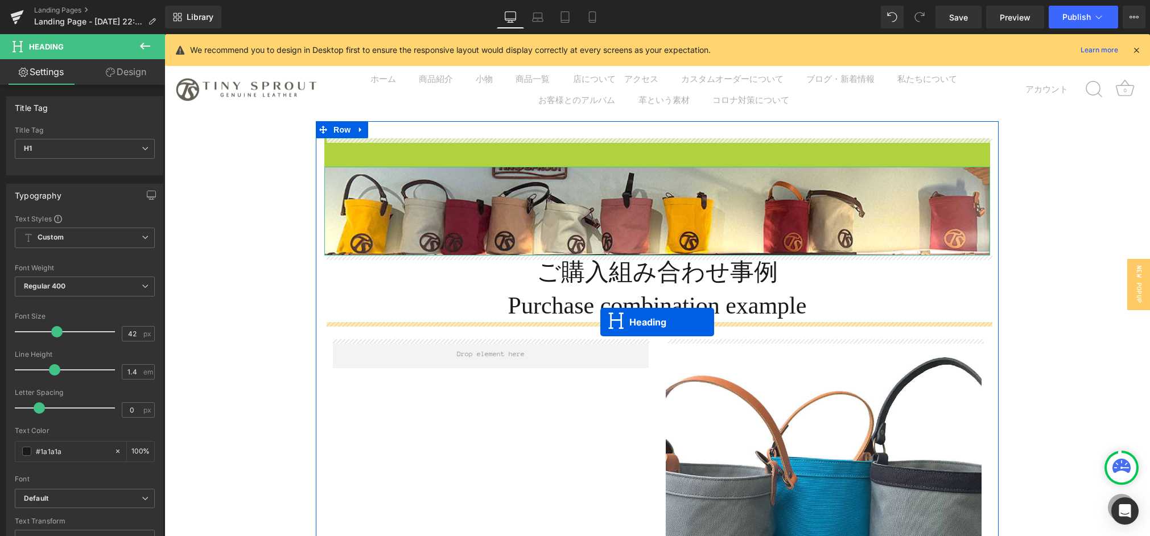
drag, startPoint x: 612, startPoint y: 149, endPoint x: 605, endPoint y: 321, distance: 172.1
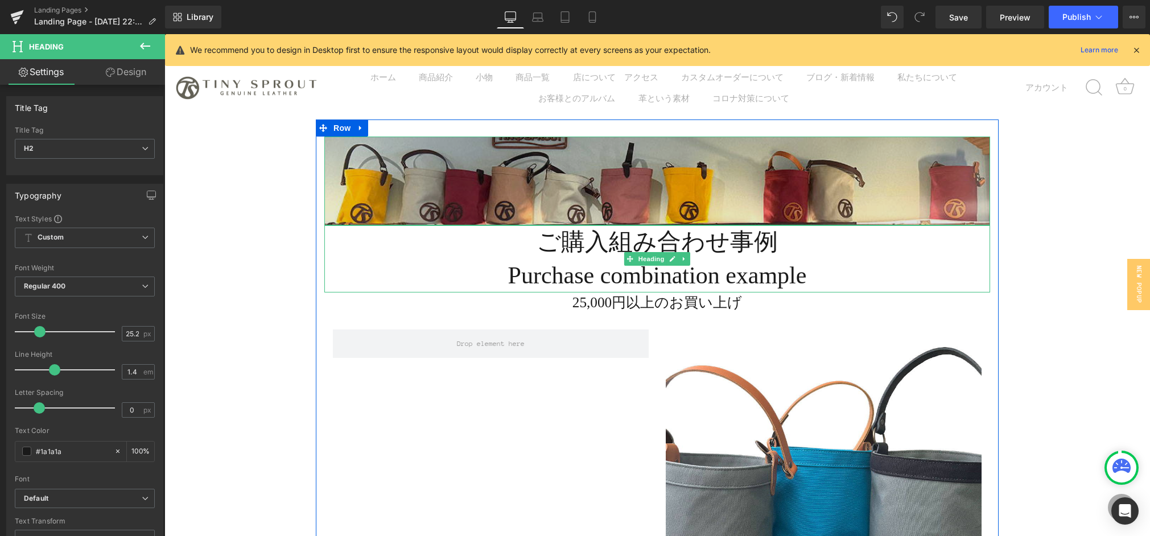
scroll to position [5, 0]
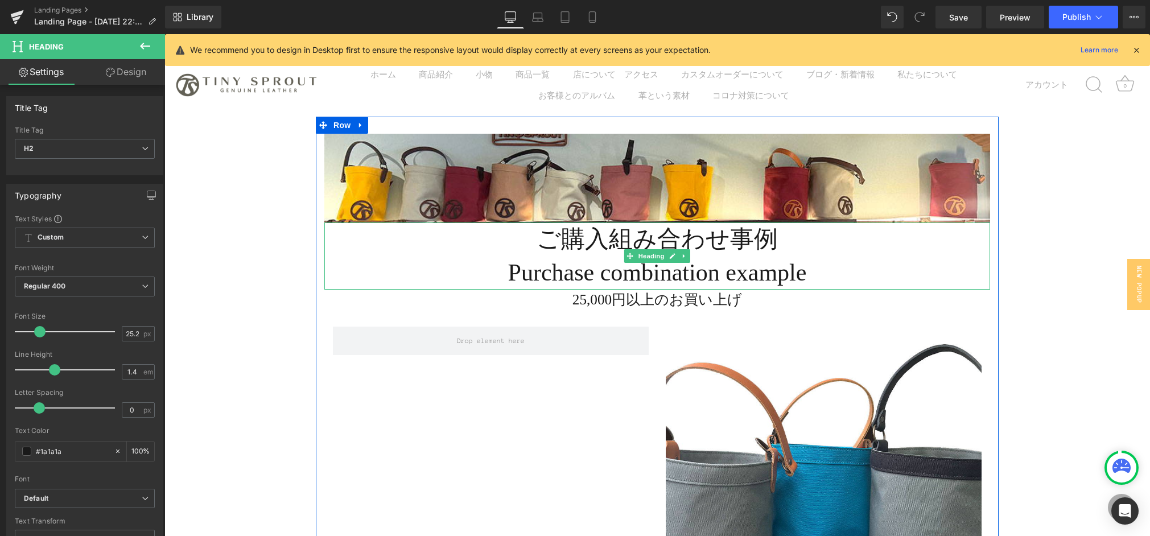
click at [487, 282] on h1 "ご購入組み合わせ事例 Purchase combination example" at bounding box center [657, 256] width 666 height 67
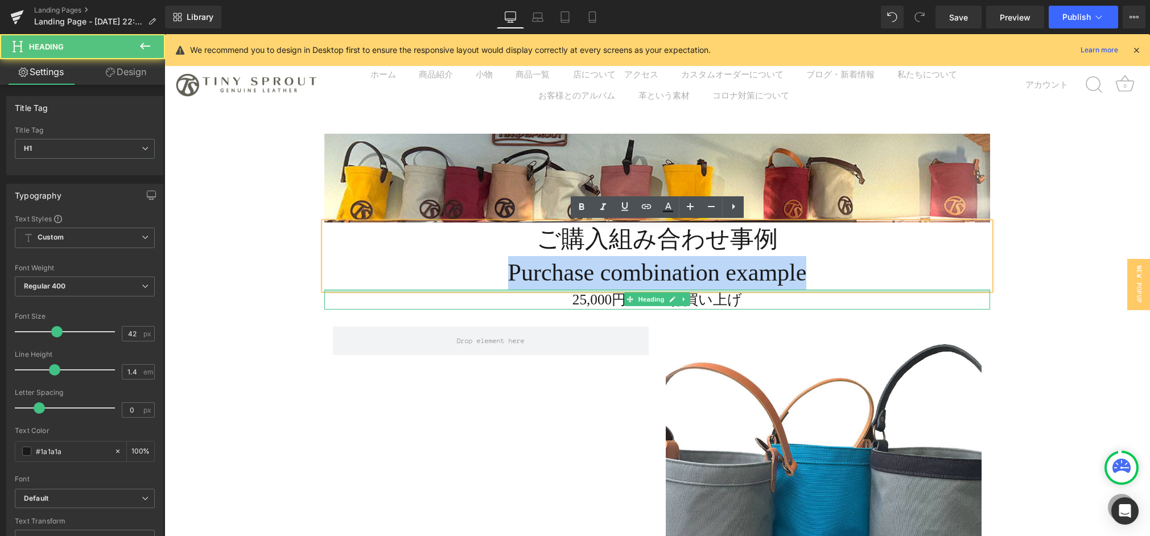
drag, startPoint x: 490, startPoint y: 275, endPoint x: 921, endPoint y: 290, distance: 431.8
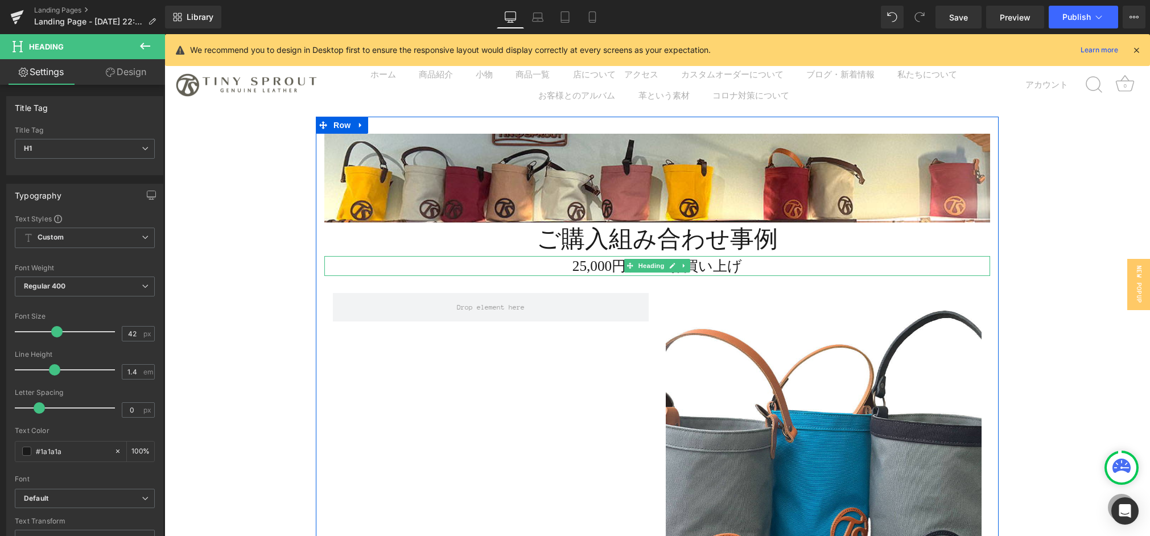
click at [750, 266] on h2 "25,000円以上のお買い上げ" at bounding box center [657, 266] width 666 height 20
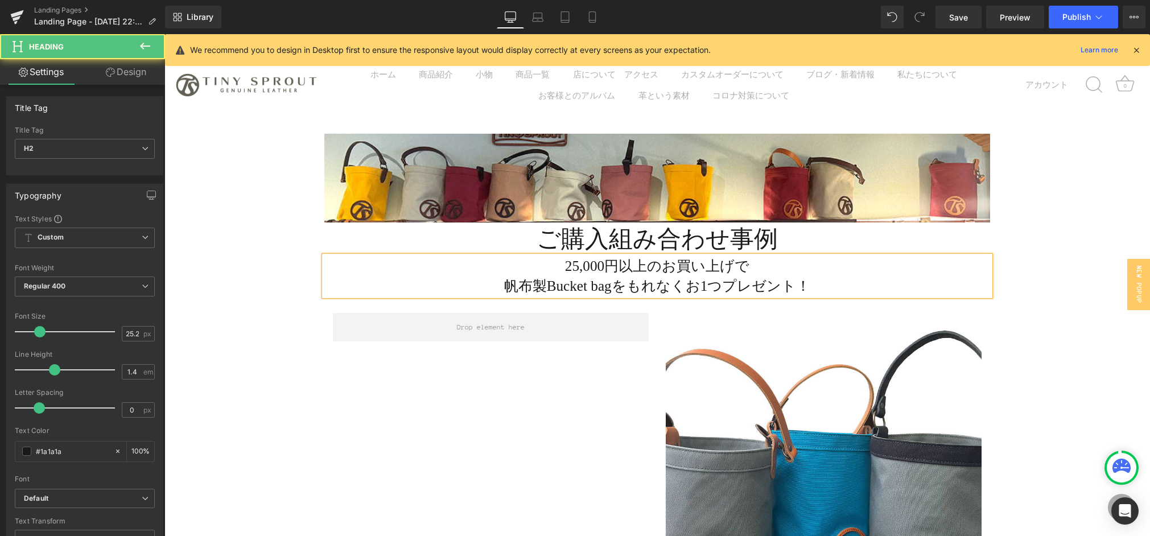
click at [703, 283] on h2 "25,000円以上のお買い上げで 帆布製Bucket bagをもれなくお1つプレゼント！" at bounding box center [657, 276] width 666 height 40
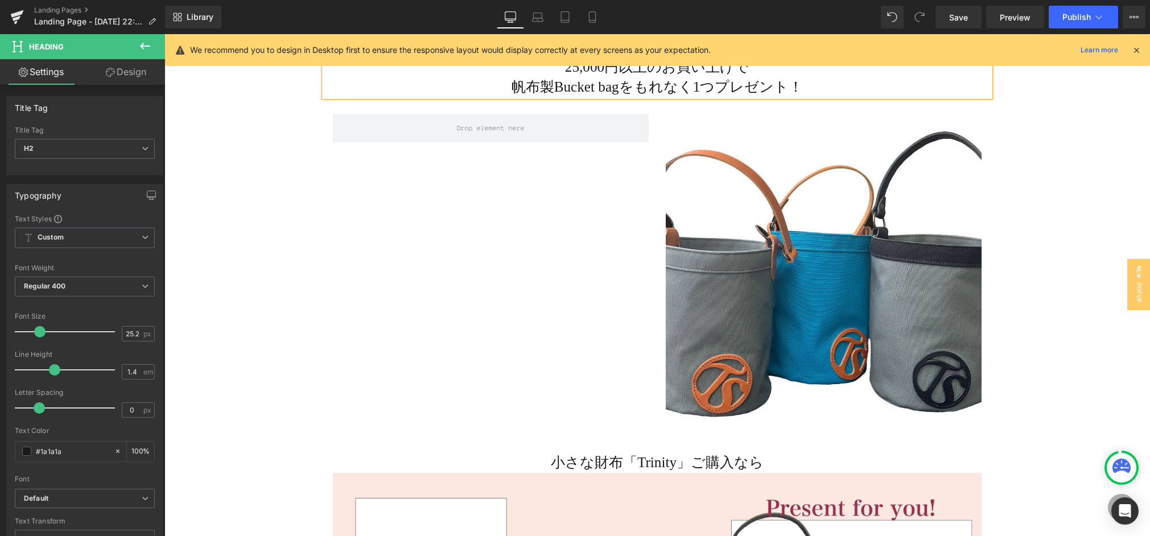
scroll to position [163, 0]
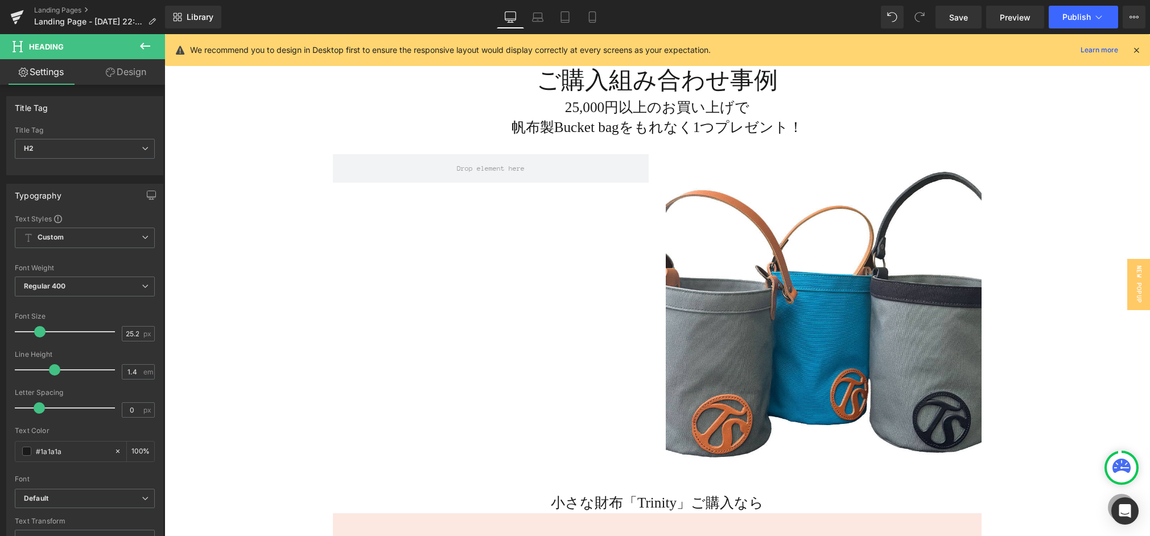
click at [156, 42] on button at bounding box center [145, 46] width 40 height 25
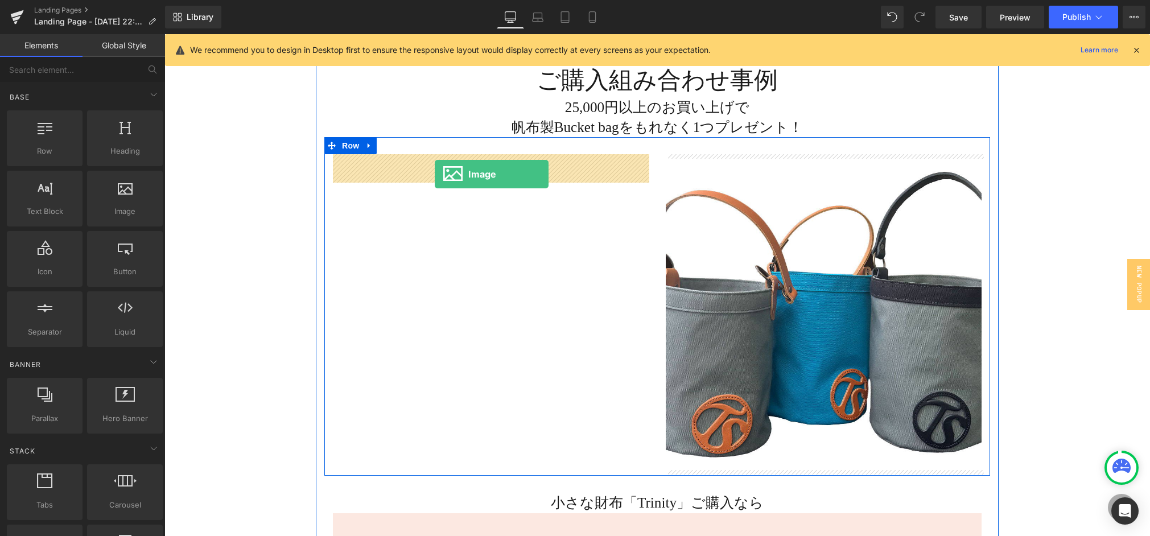
drag, startPoint x: 281, startPoint y: 236, endPoint x: 435, endPoint y: 174, distance: 165.8
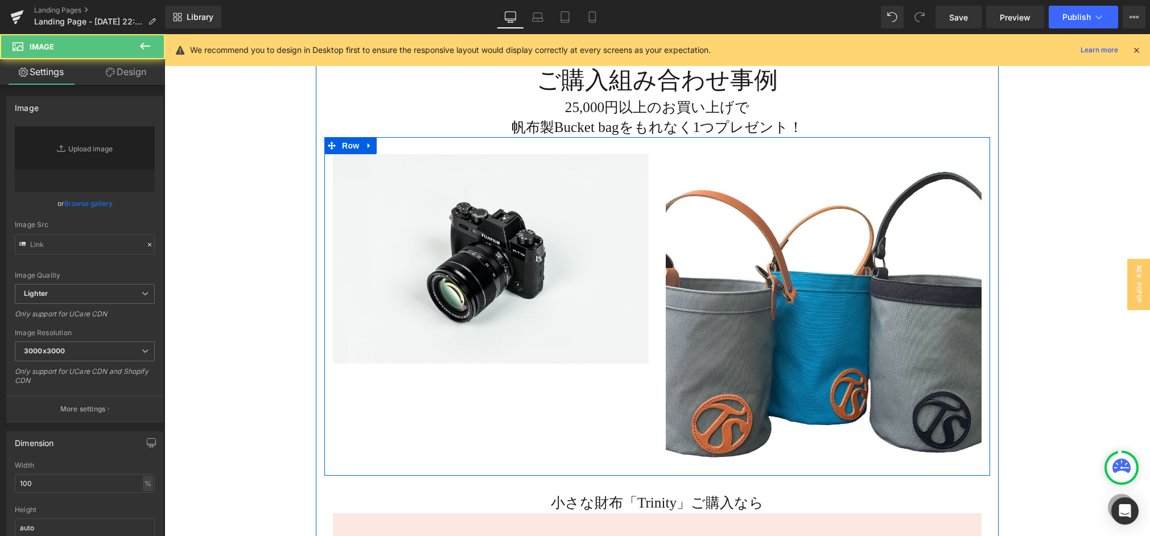
type input "//[DOMAIN_NAME][URL]"
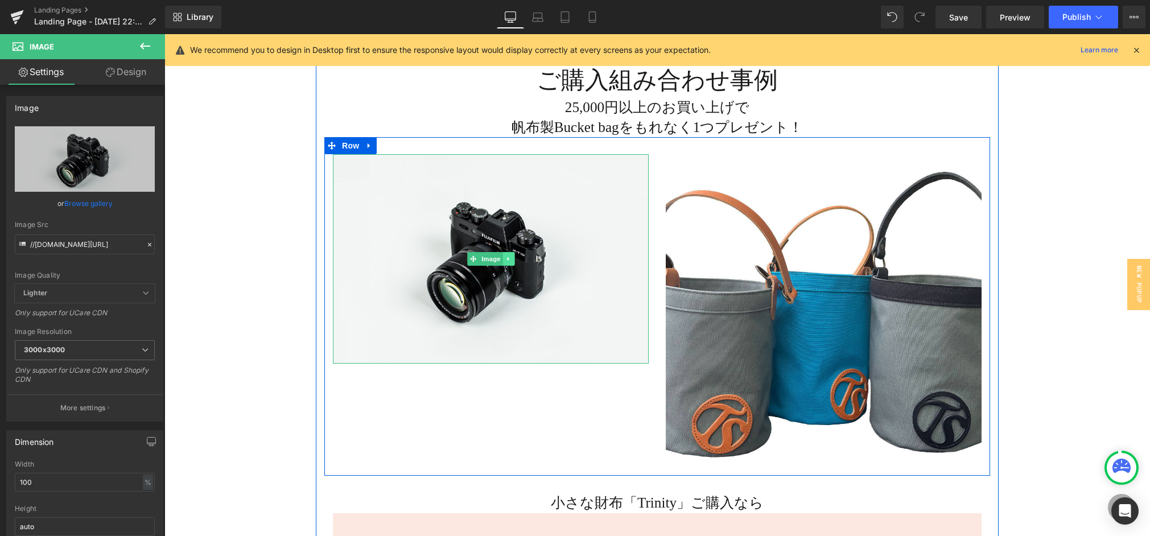
click at [509, 260] on icon at bounding box center [509, 259] width 6 height 7
click at [512, 258] on icon at bounding box center [514, 259] width 6 height 6
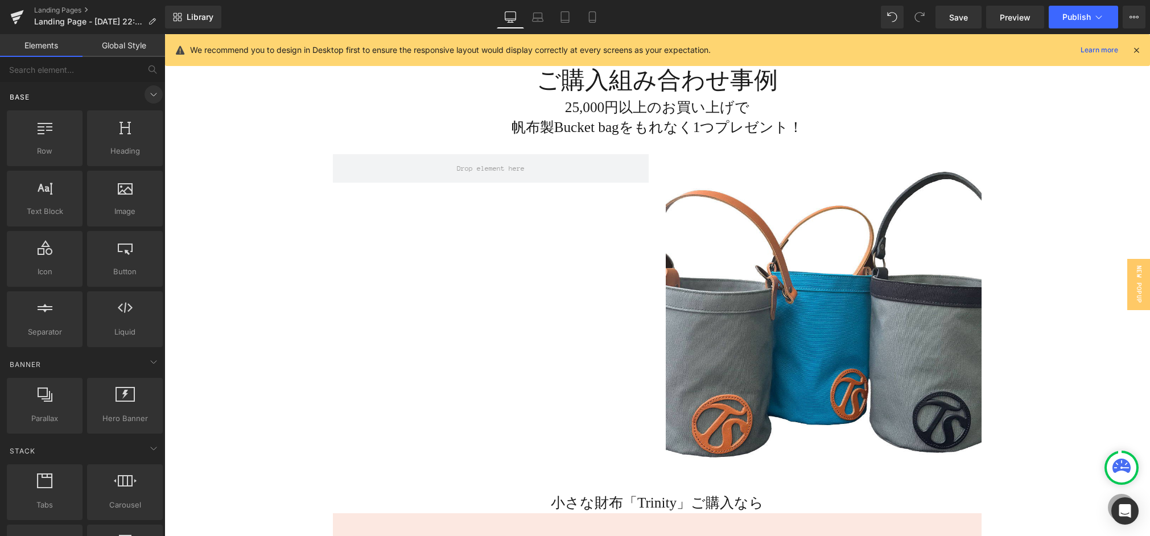
click at [151, 97] on icon at bounding box center [154, 95] width 14 height 14
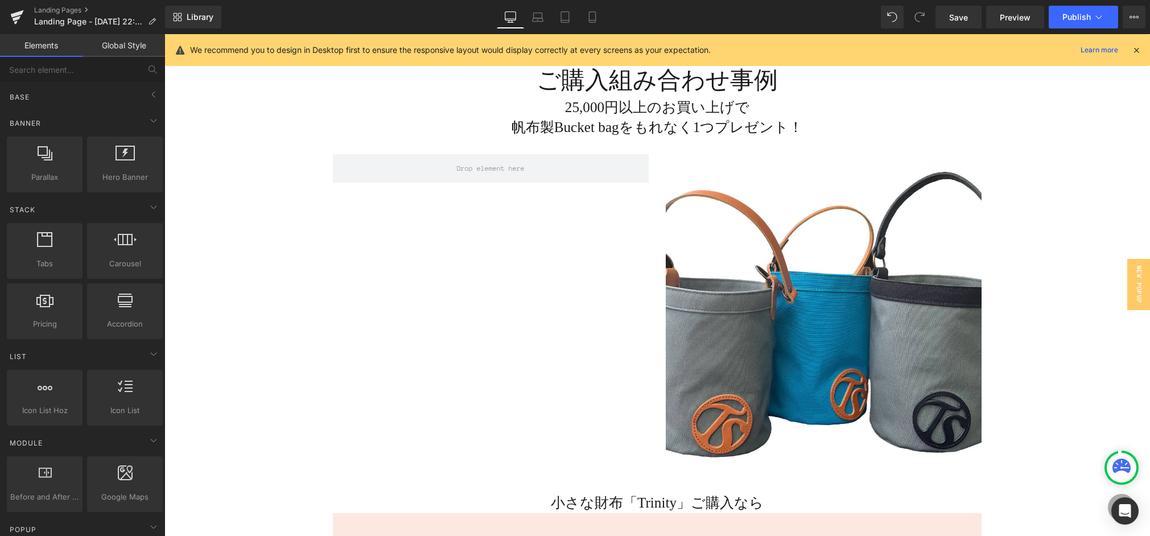
drag, startPoint x: 150, startPoint y: 92, endPoint x: 150, endPoint y: 113, distance: 21.1
click at [150, 92] on icon at bounding box center [154, 95] width 14 height 14
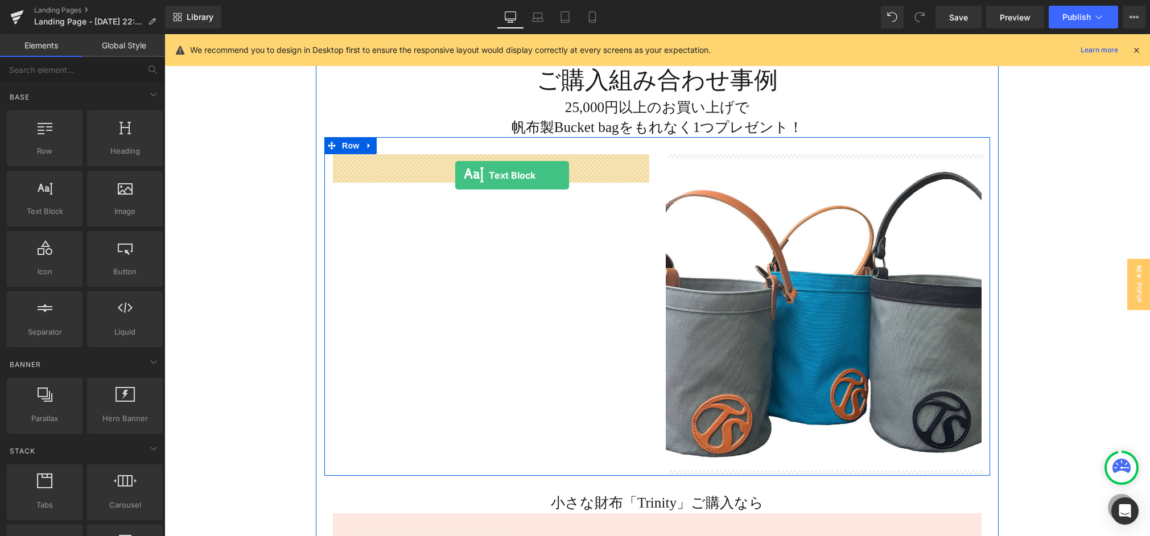
drag, startPoint x: 208, startPoint y: 233, endPoint x: 455, endPoint y: 175, distance: 254.2
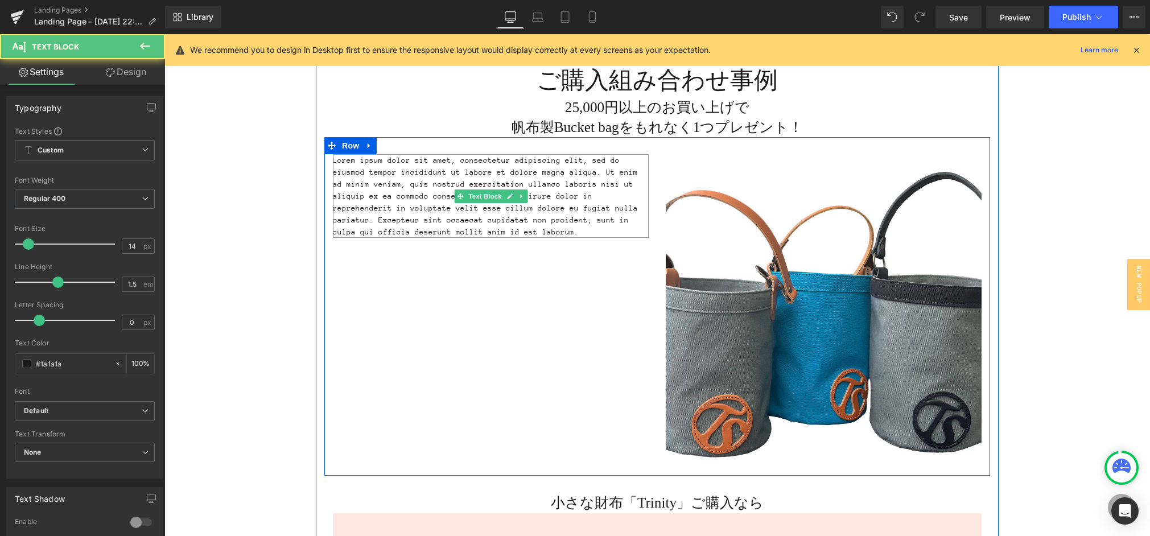
click at [399, 227] on p "Lorem ipsum dolor sit amet, consectetur adipiscing elit, sed do eiusmod tempor …" at bounding box center [491, 196] width 316 height 84
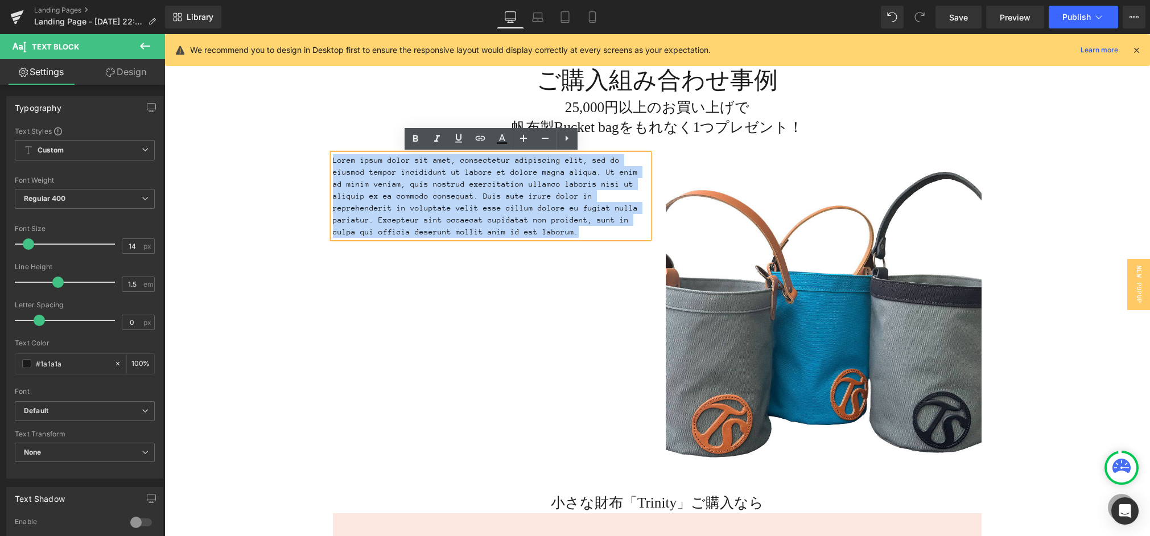
drag, startPoint x: 453, startPoint y: 234, endPoint x: 331, endPoint y: 161, distance: 142.0
click at [333, 161] on div "Lorem ipsum dolor sit amet, consectetur adipiscing elit, sed do eiusmod tempor …" at bounding box center [491, 196] width 316 height 84
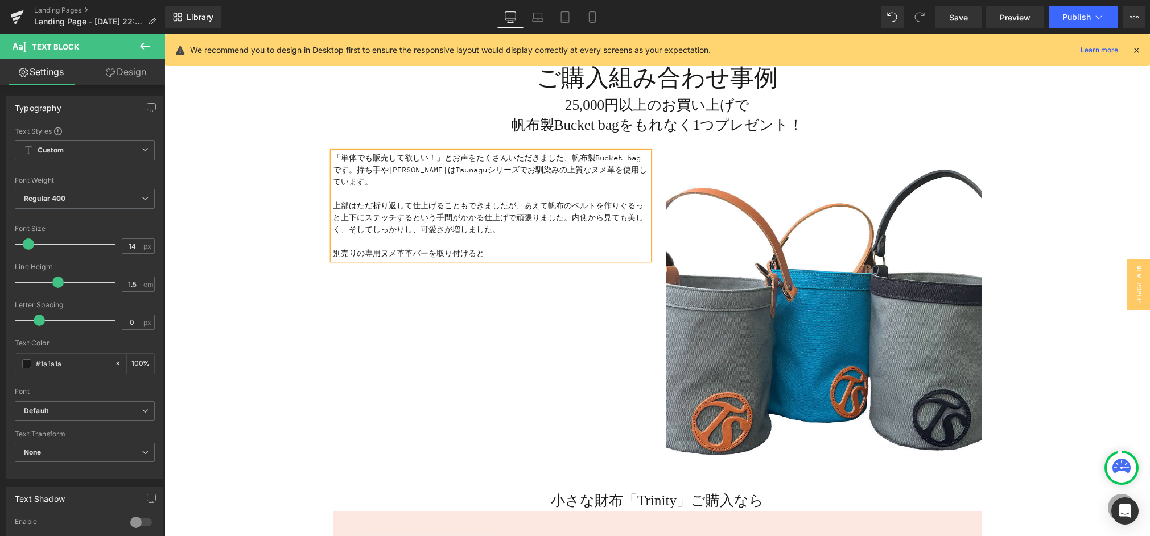
scroll to position [137, 0]
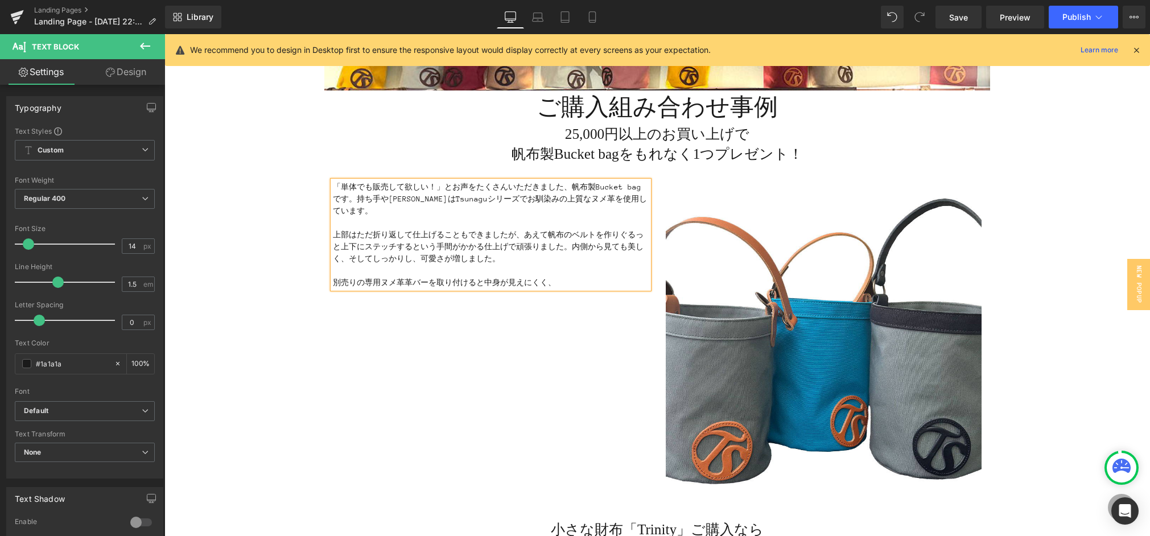
click at [436, 277] on p "別売りの専用ヌメ革革バーを取り付けると中身が見えにくく、" at bounding box center [491, 283] width 316 height 12
drag, startPoint x: 581, startPoint y: 271, endPoint x: 625, endPoint y: 268, distance: 44.5
click at [625, 277] on p "別売りの専用ヌメ革革バーはチェーンで簡単に取り付け可能なため、取り付けると中身が見えにくく、" at bounding box center [491, 289] width 316 height 24
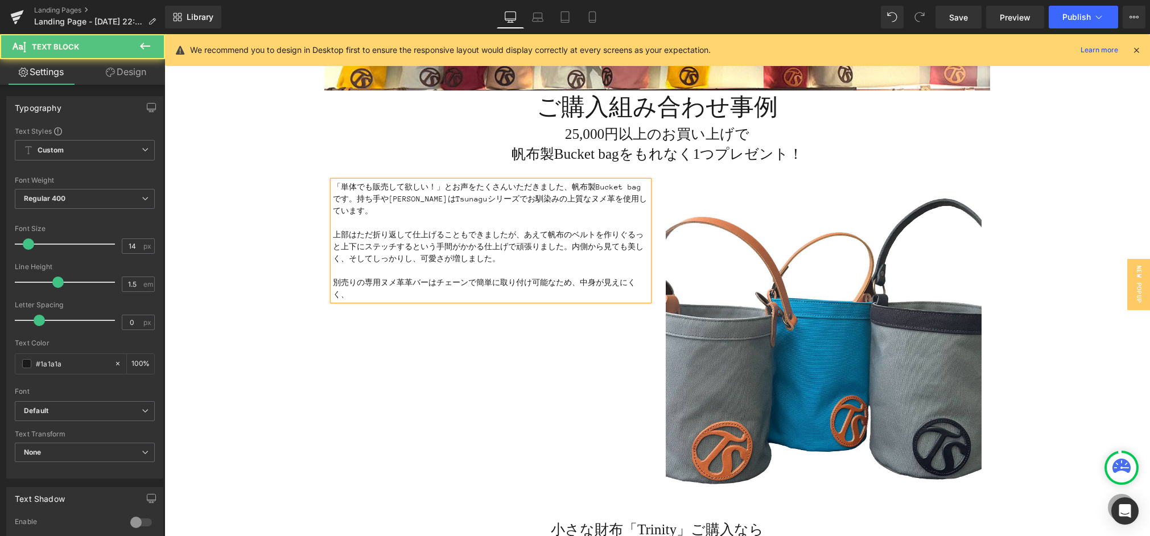
click at [378, 277] on p "別売りの専用ヌメ革革バーはチェーンで簡単に取り付け可能なため、中身が見えにくく、" at bounding box center [491, 289] width 316 height 24
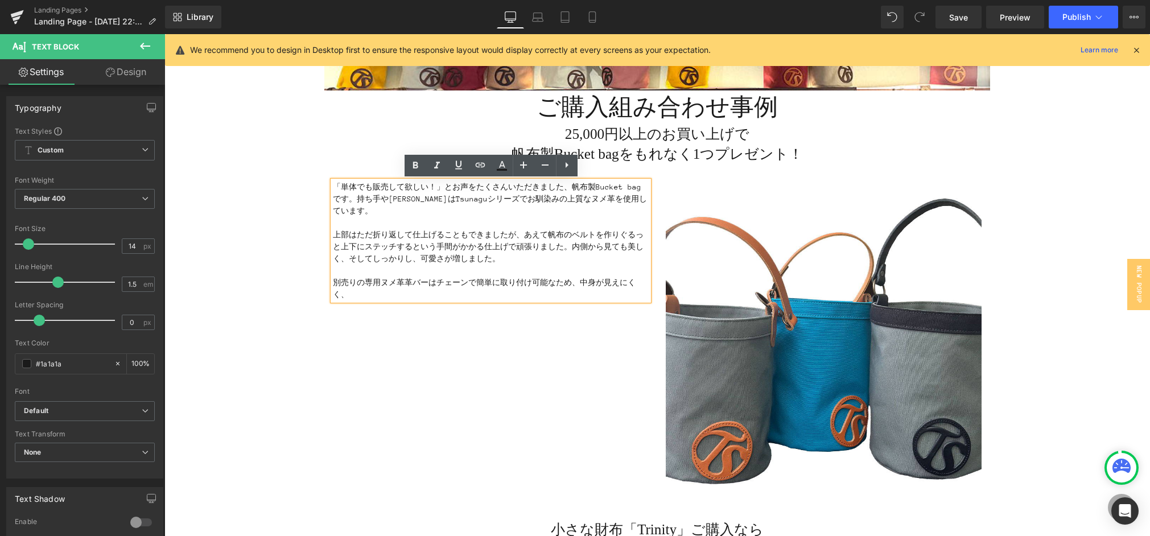
click at [387, 287] on p "別売りの専用ヌメ革革バーはチェーンで簡単に取り付け可能なため、中身が見えにくく、" at bounding box center [491, 289] width 316 height 24
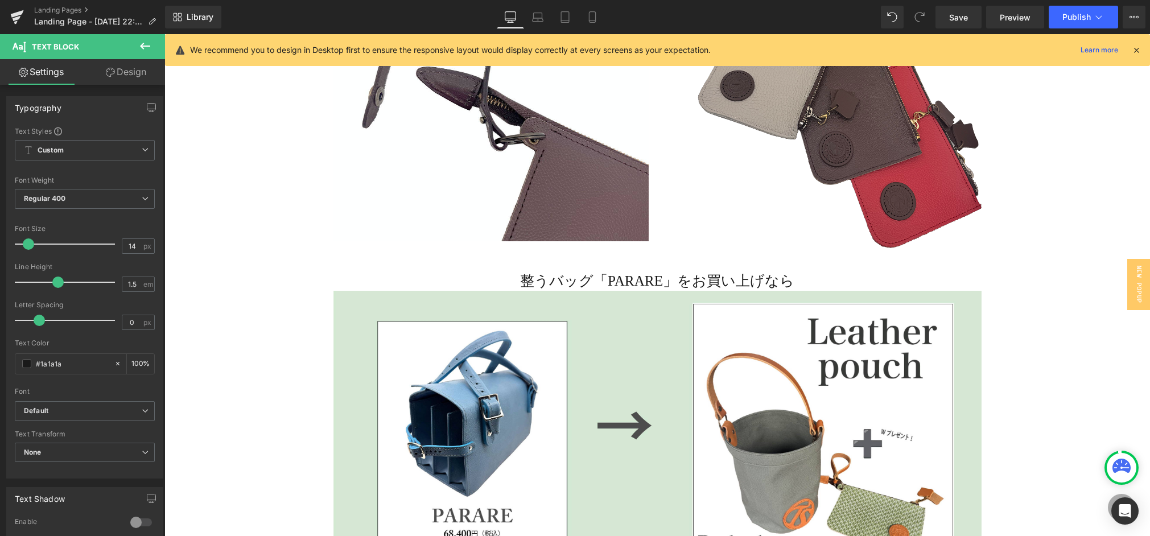
scroll to position [1560, 0]
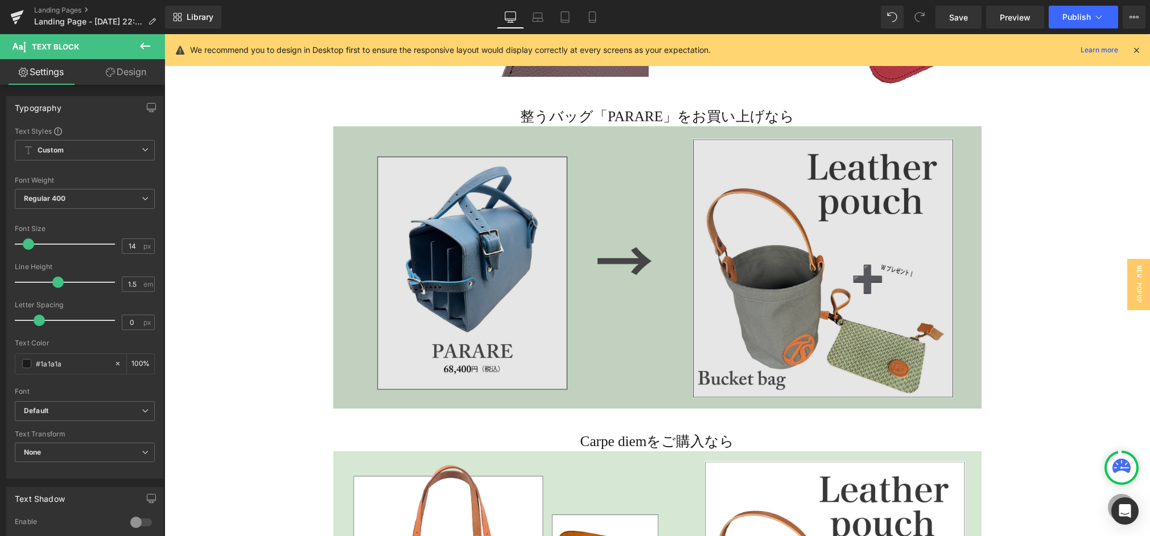
click at [485, 221] on img at bounding box center [657, 267] width 649 height 282
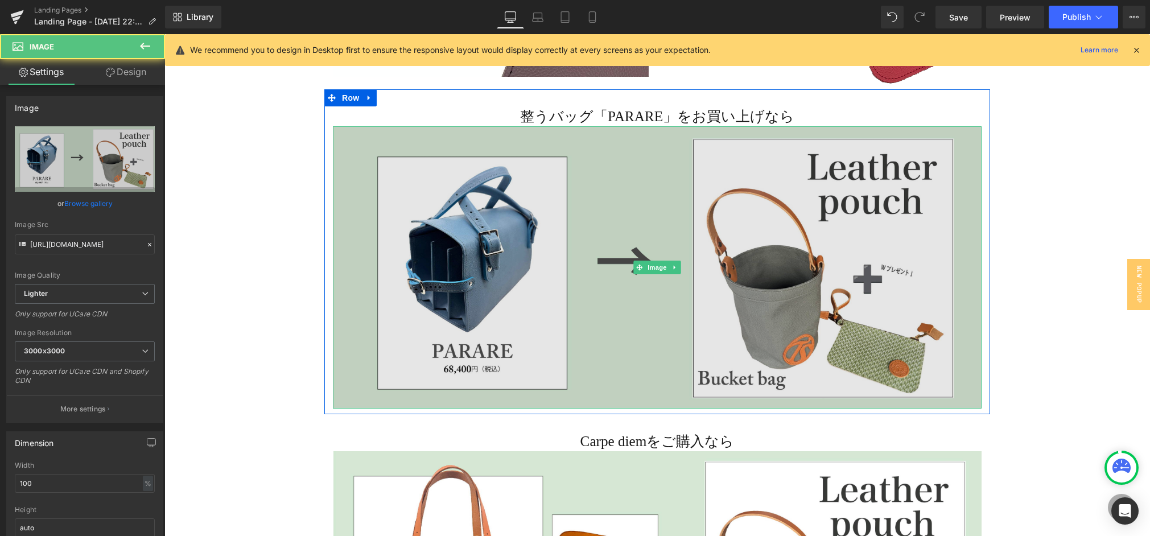
scroll to position [1601, 0]
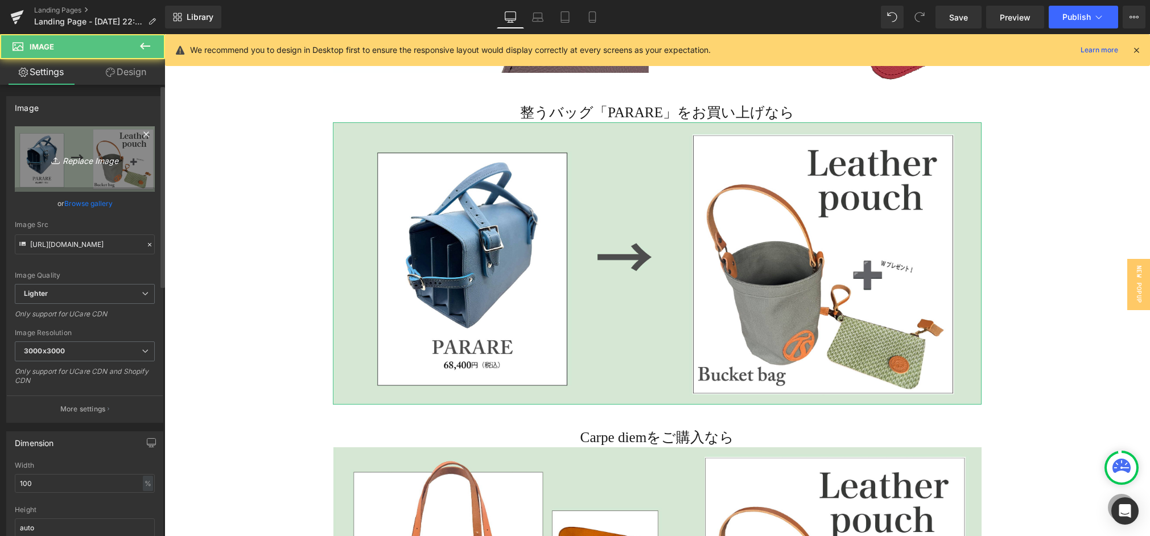
click at [121, 161] on icon "Replace Image" at bounding box center [84, 159] width 91 height 14
type input "C:\fakepath\purchase_pattern_アートボード 1 のコピー 4.jpg"
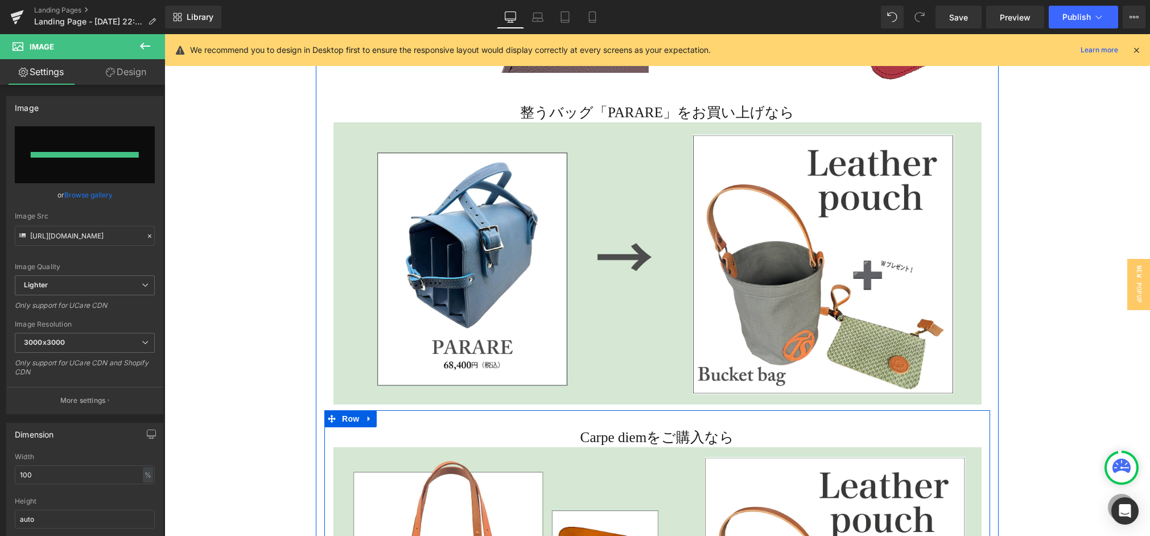
type input "[URL][DOMAIN_NAME]"
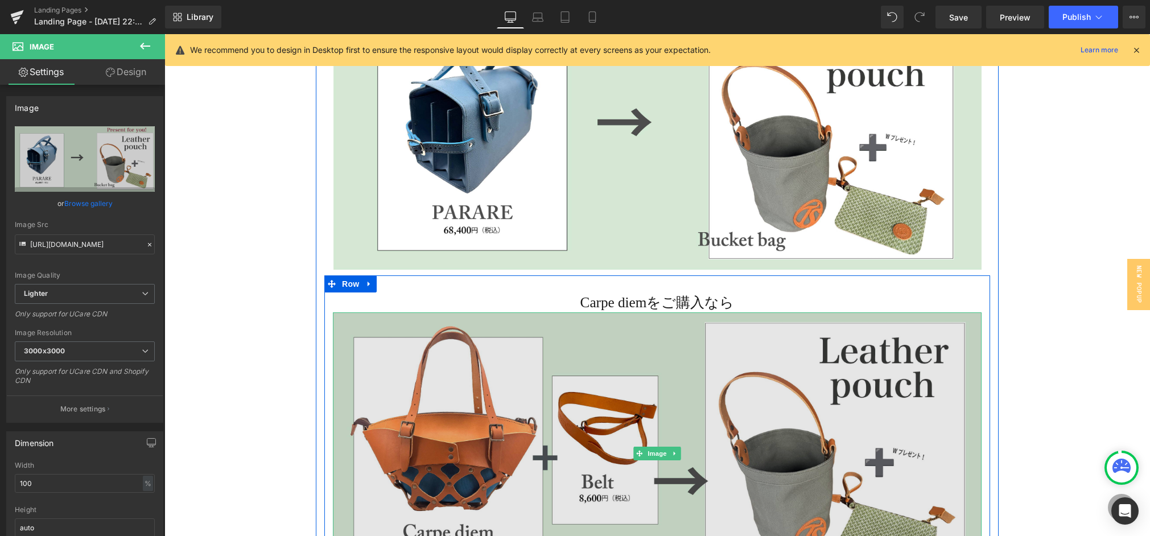
scroll to position [1807, 0]
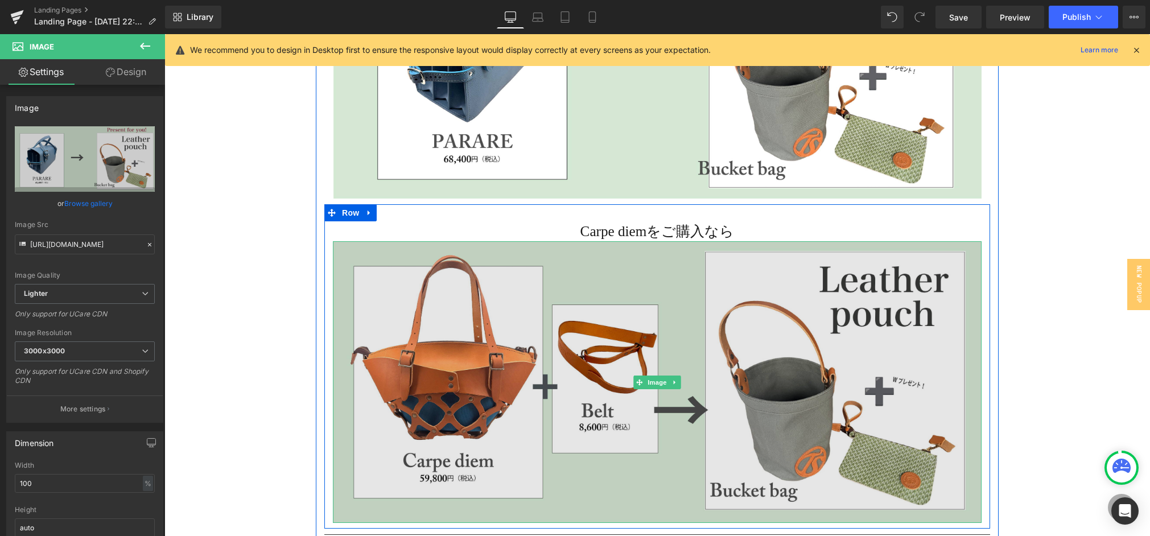
click at [712, 384] on img at bounding box center [657, 382] width 649 height 282
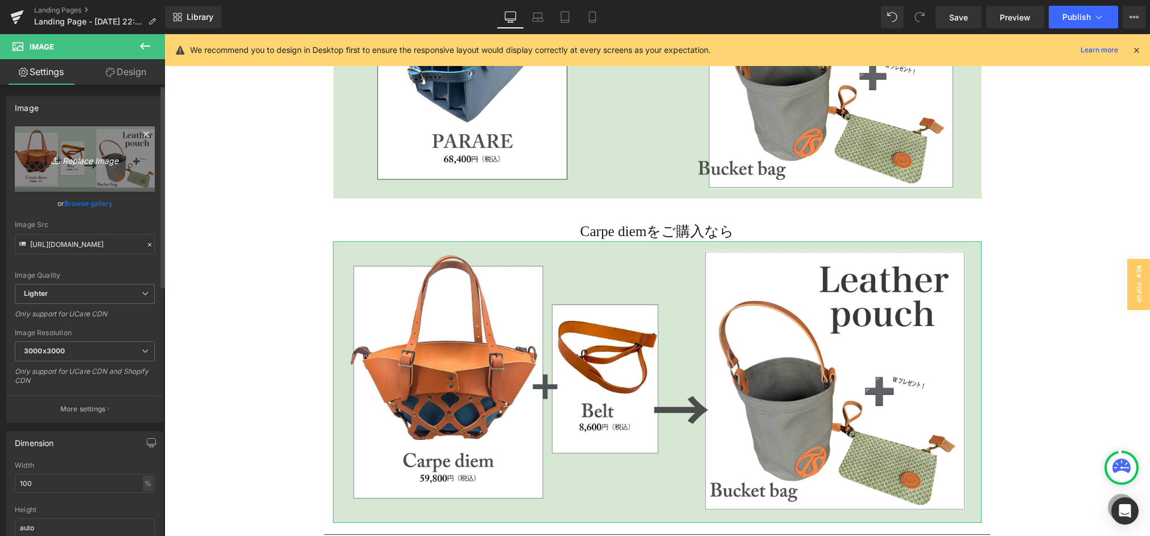
click at [97, 162] on icon "Replace Image" at bounding box center [84, 159] width 91 height 14
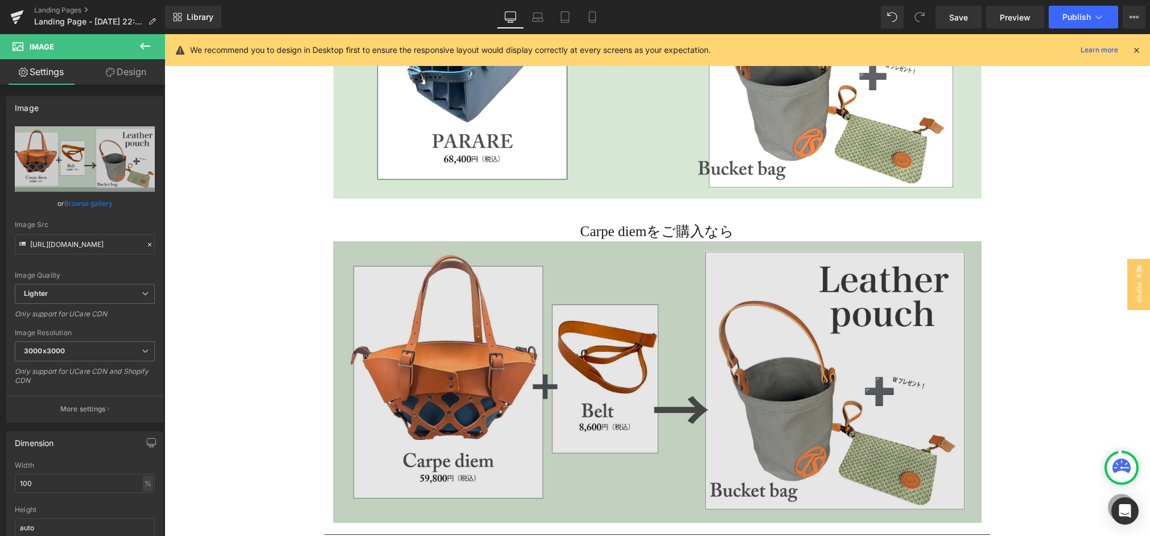
type input "C:\fakepath\purchase_pattern_アートボード 1 のコピー 2.jpg"
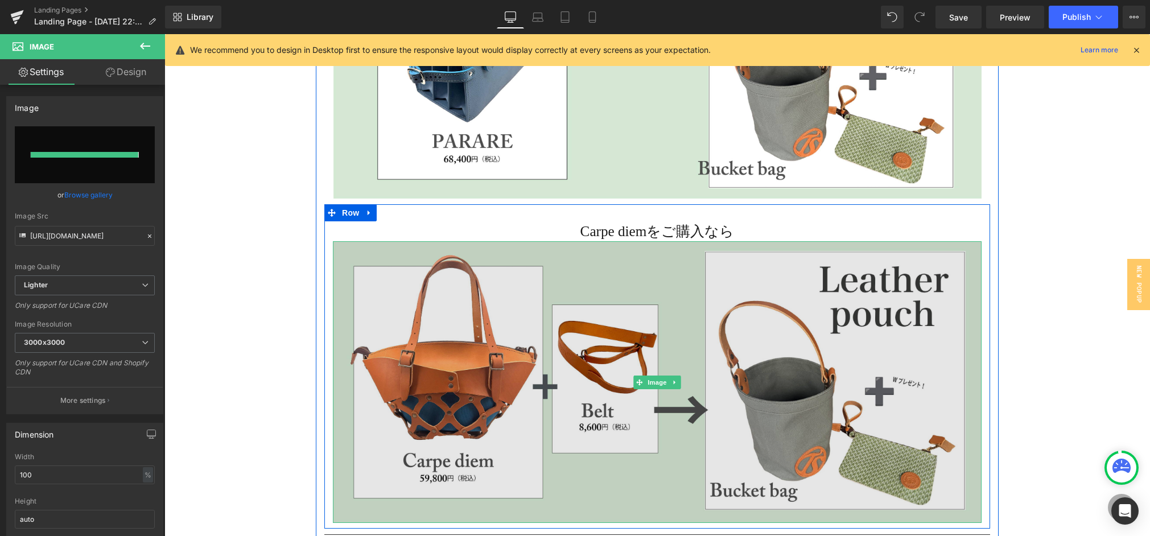
type input "[URL][DOMAIN_NAME]"
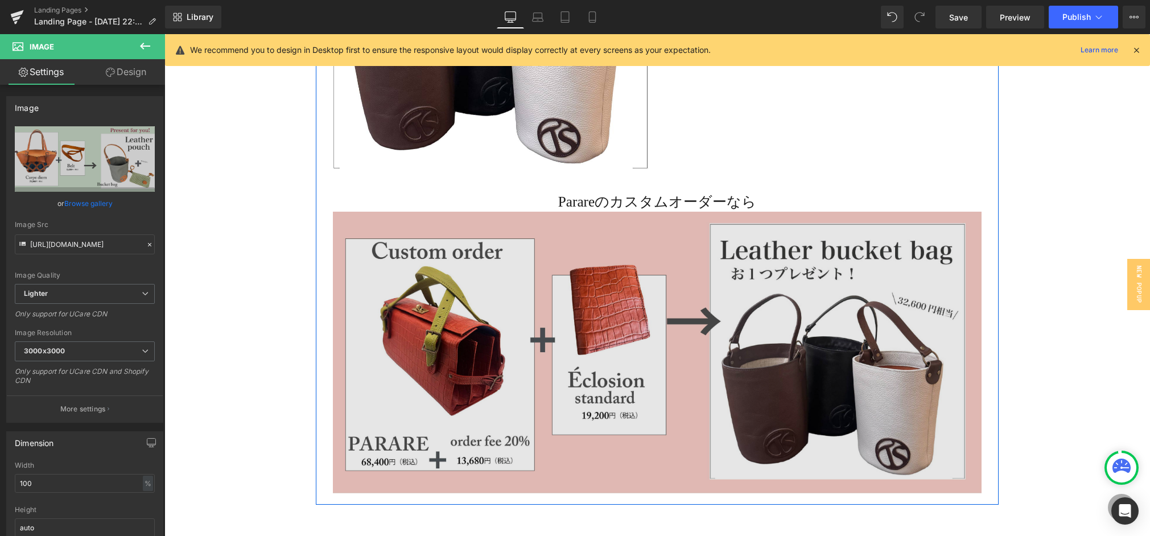
scroll to position [2592, 0]
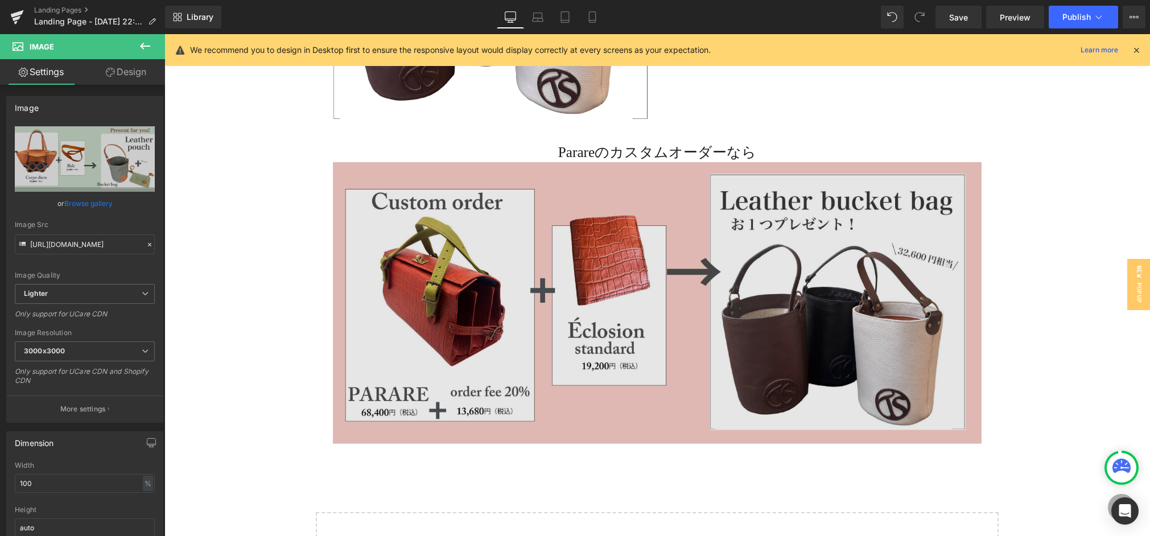
click at [667, 291] on img at bounding box center [657, 303] width 649 height 282
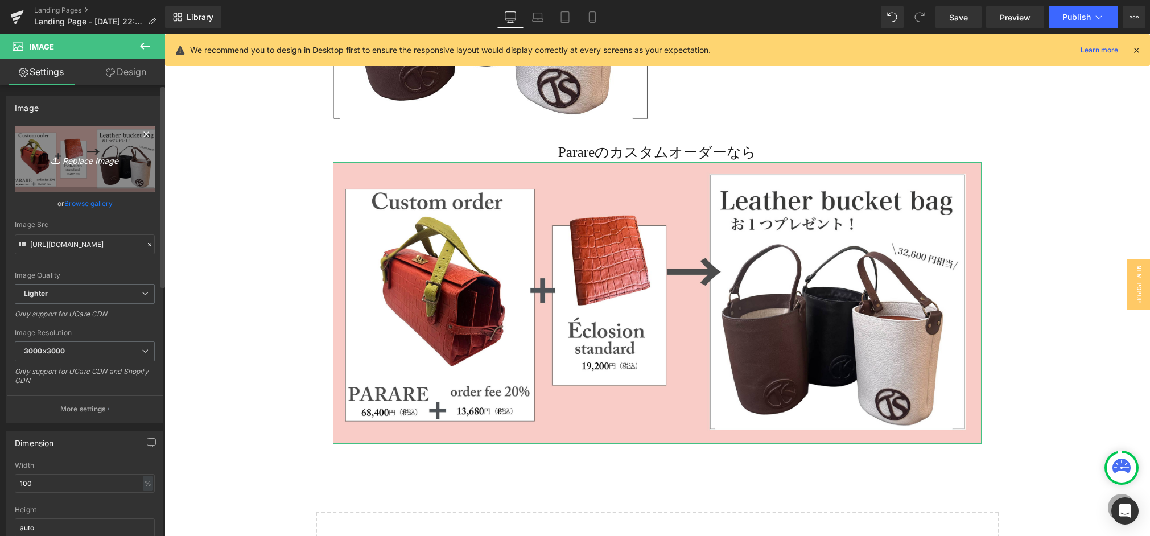
click at [73, 179] on link "Replace Image" at bounding box center [85, 158] width 140 height 65
type input "C:\fakepath\purchase_pattern_アートボード 1 のコピー 3.jpg"
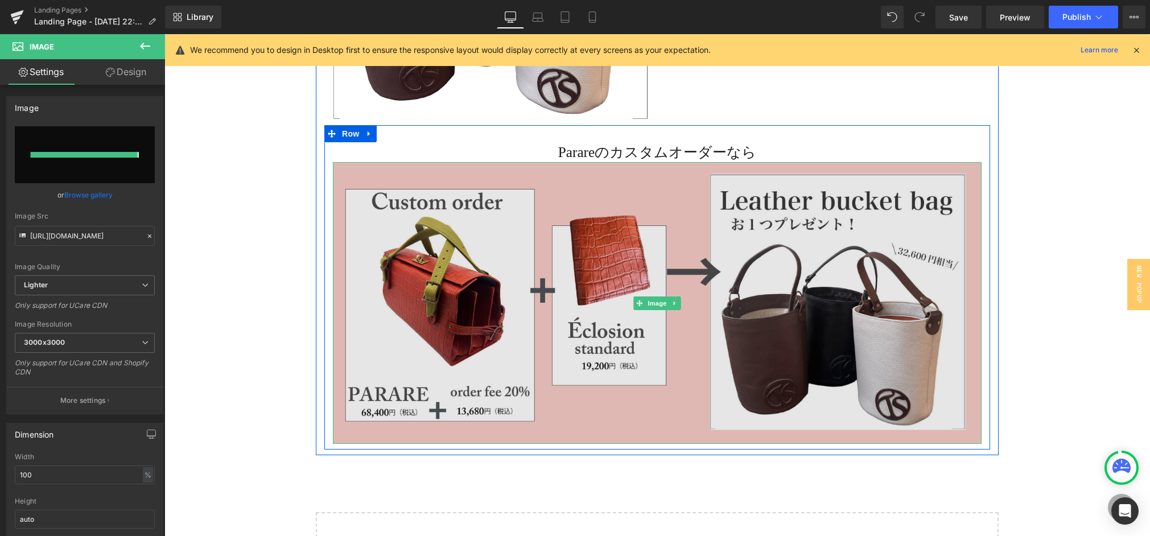
type input "[URL][DOMAIN_NAME]"
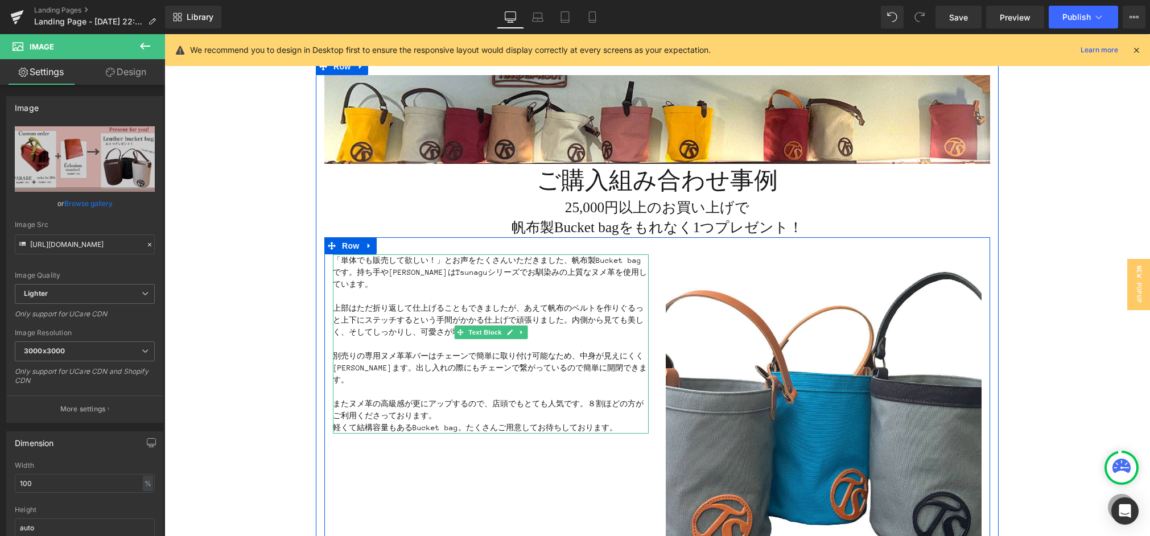
scroll to position [70, 0]
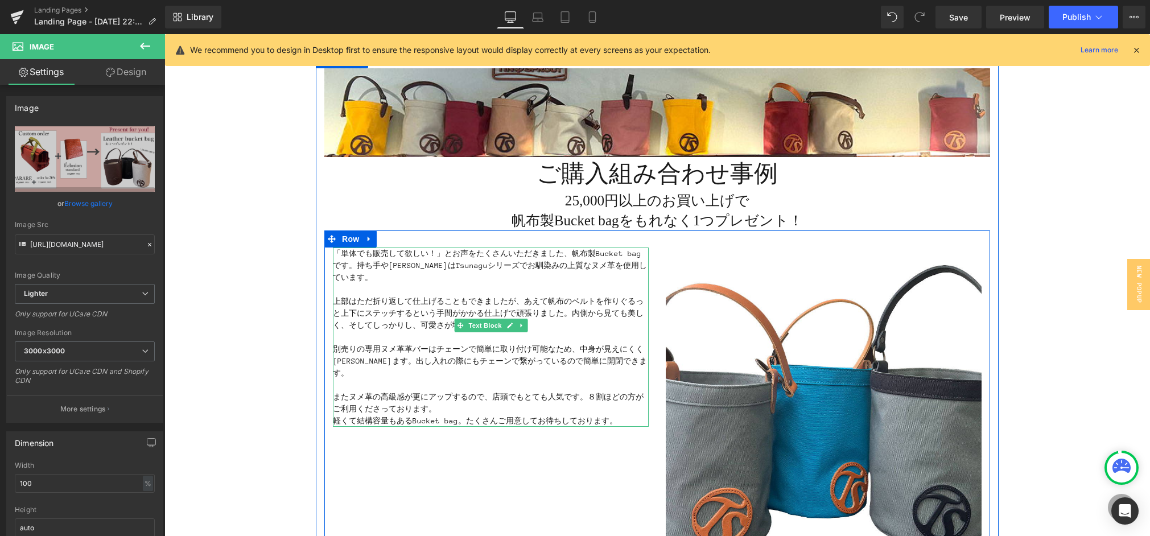
click at [364, 283] on p at bounding box center [491, 289] width 316 height 12
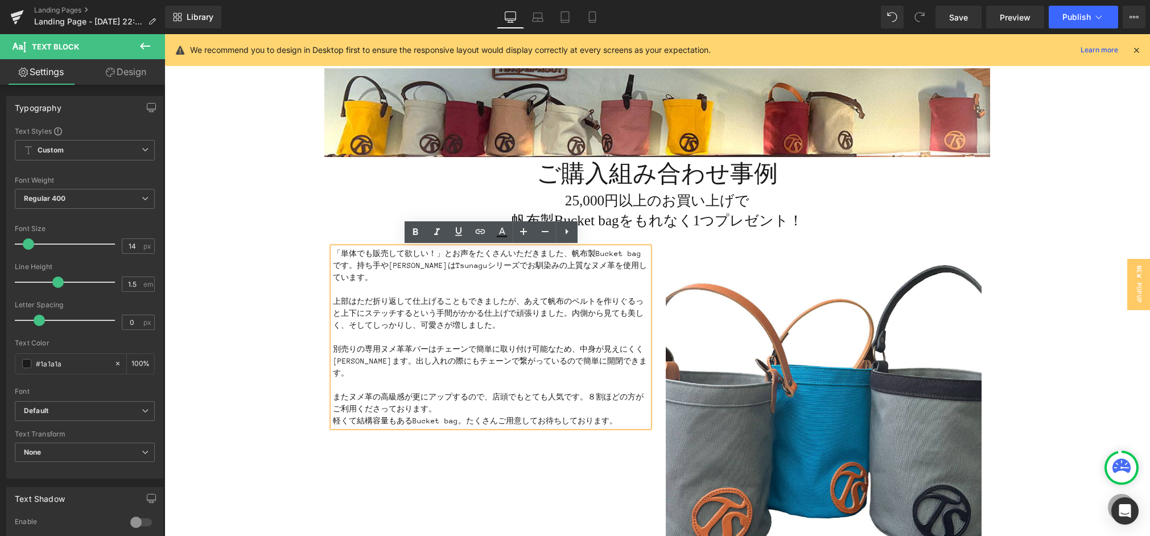
click at [335, 252] on p "「単体でも販売して欲しい！」とお声をたくさんいただきました、帆布製Bucket bagです。持ち手や[PERSON_NAME]はTsunaguシリーズでお馴染…" at bounding box center [491, 266] width 316 height 36
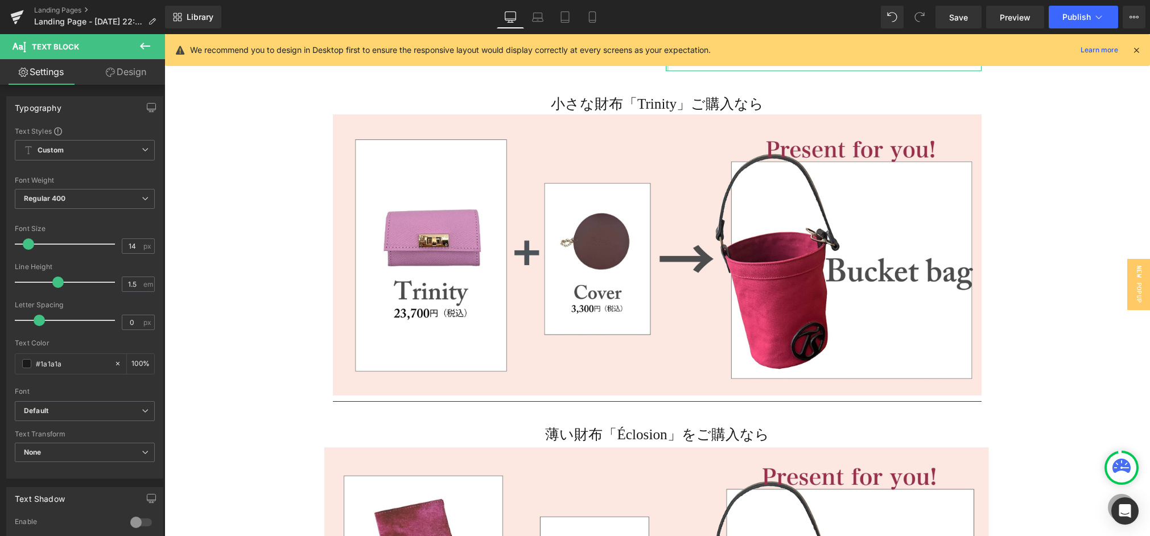
scroll to position [605, 0]
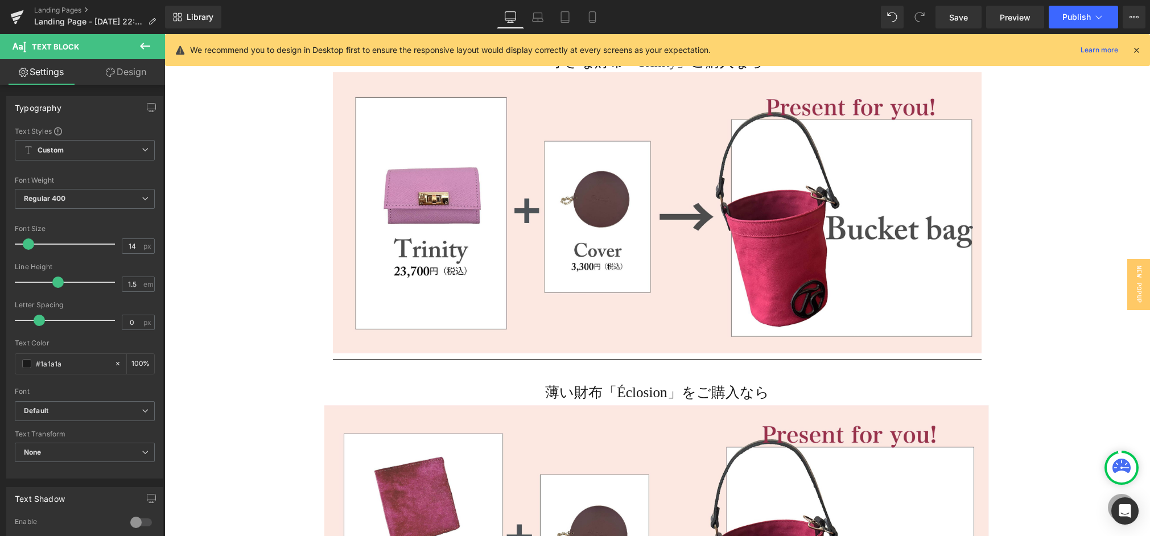
click at [151, 44] on icon at bounding box center [145, 46] width 14 height 14
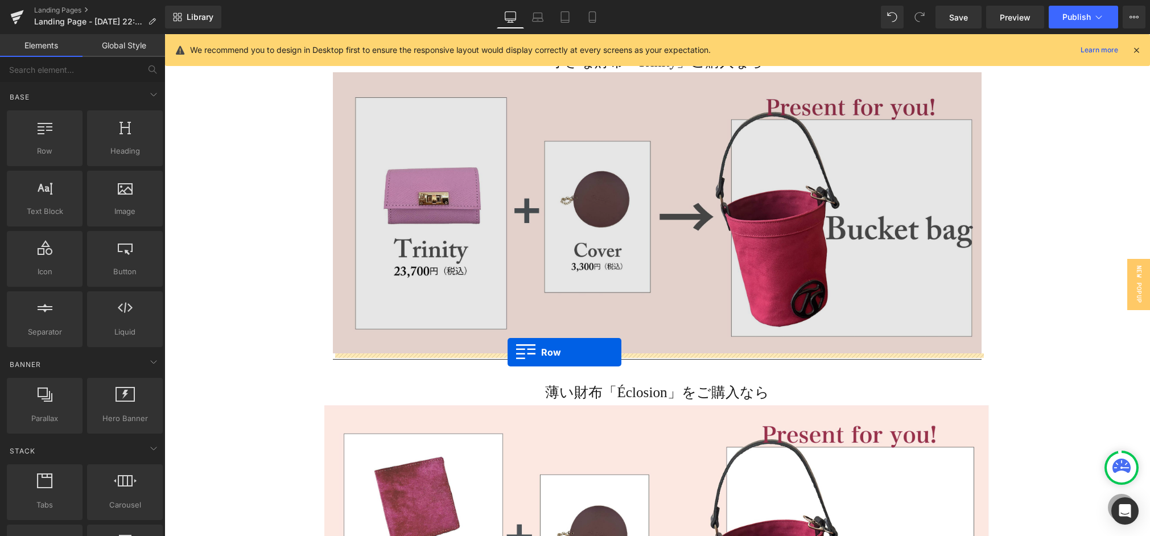
drag, startPoint x: 228, startPoint y: 172, endPoint x: 508, endPoint y: 352, distance: 332.9
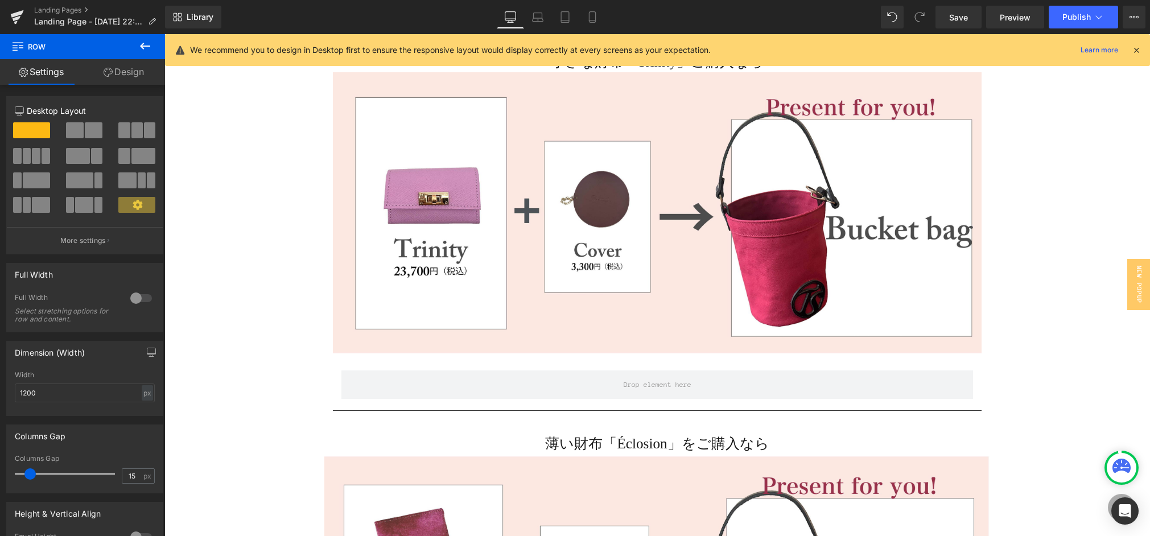
drag, startPoint x: 144, startPoint y: 43, endPoint x: 137, endPoint y: 60, distance: 18.1
click at [144, 43] on icon at bounding box center [145, 46] width 10 height 7
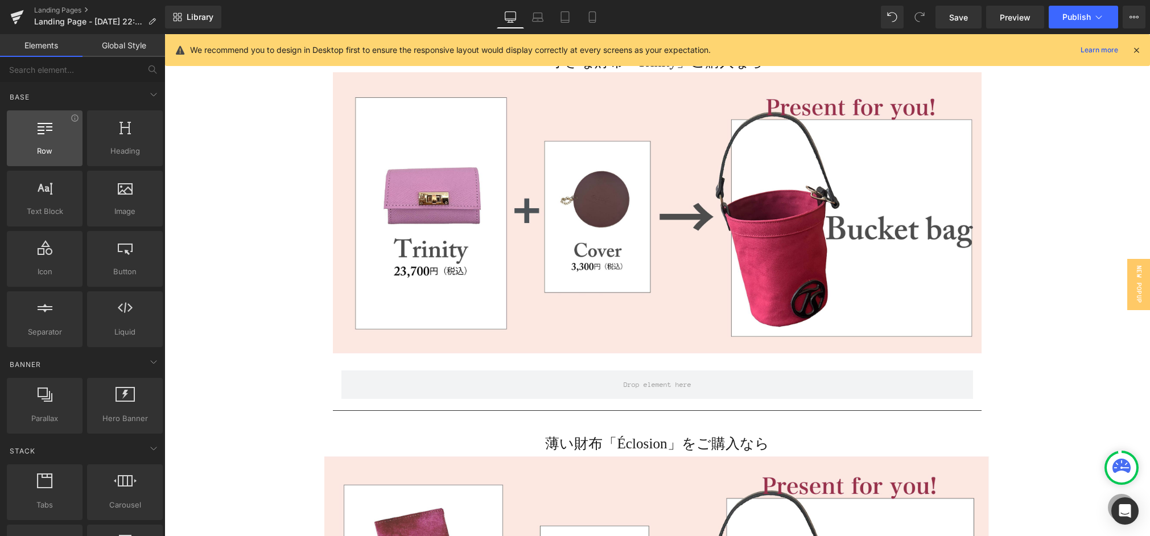
click at [56, 146] on span "Row" at bounding box center [44, 151] width 69 height 12
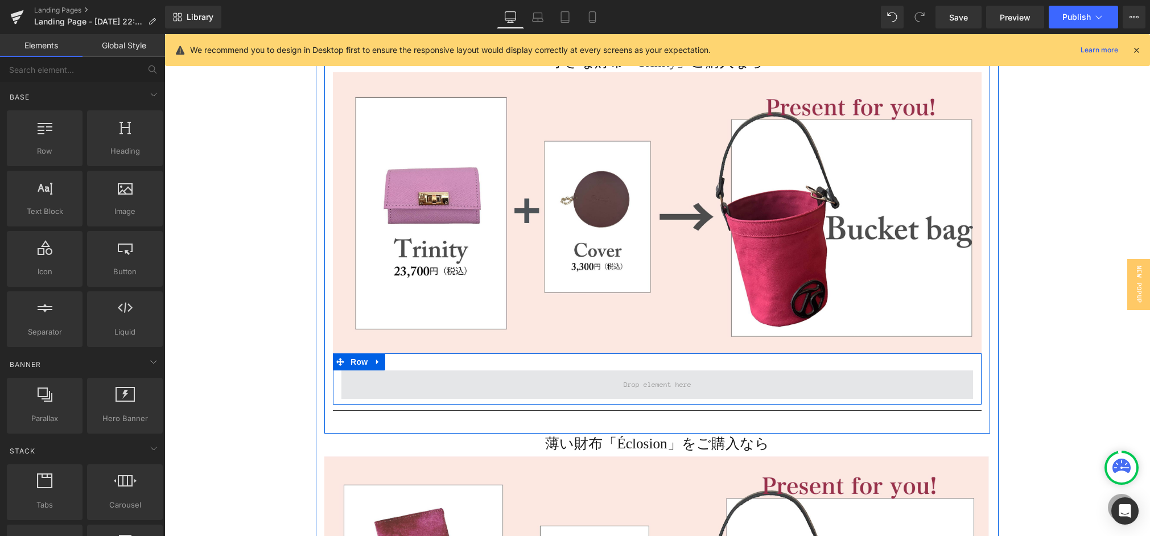
click at [595, 390] on span at bounding box center [658, 385] width 632 height 28
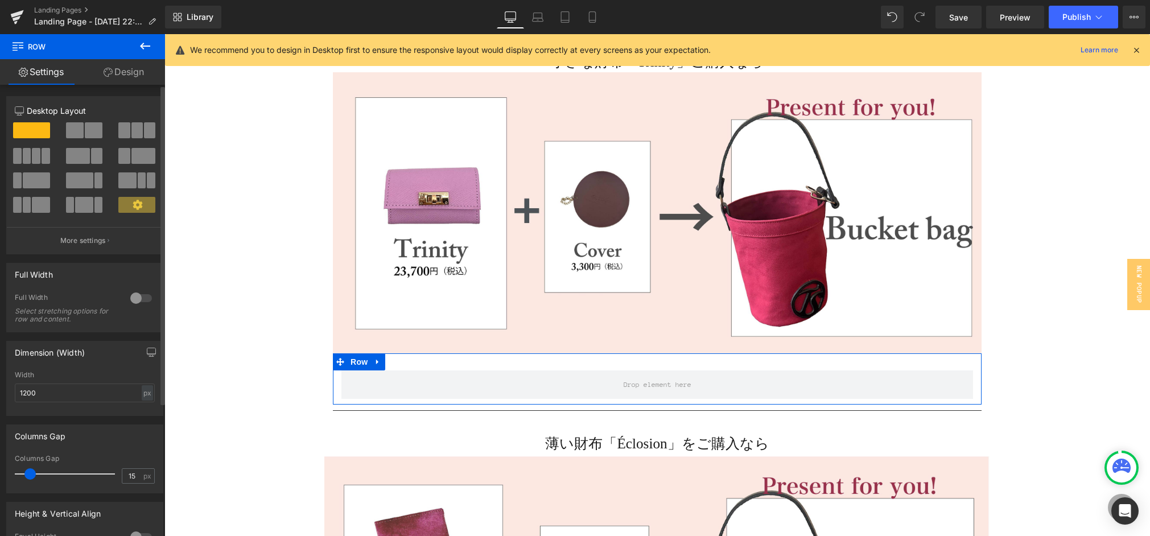
click at [87, 129] on span at bounding box center [94, 130] width 18 height 16
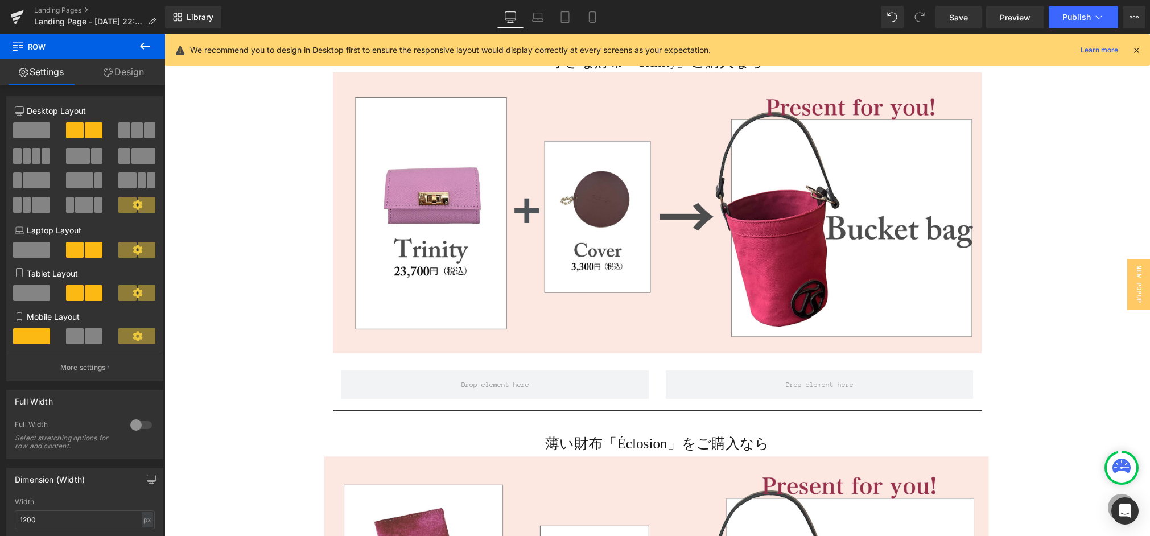
click at [142, 45] on icon at bounding box center [145, 46] width 14 height 14
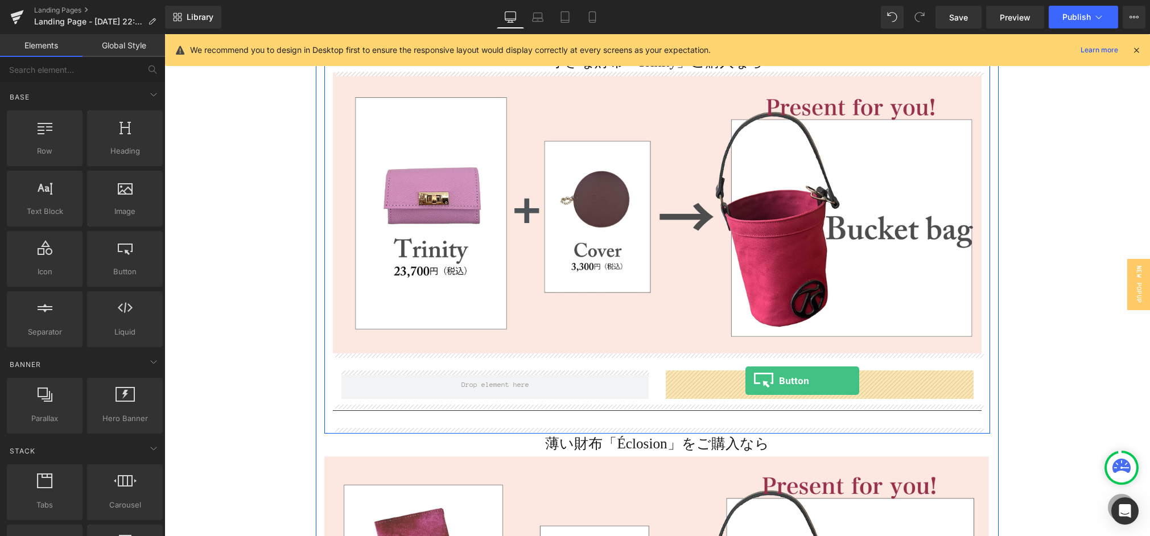
drag, startPoint x: 285, startPoint y: 307, endPoint x: 746, endPoint y: 381, distance: 466.4
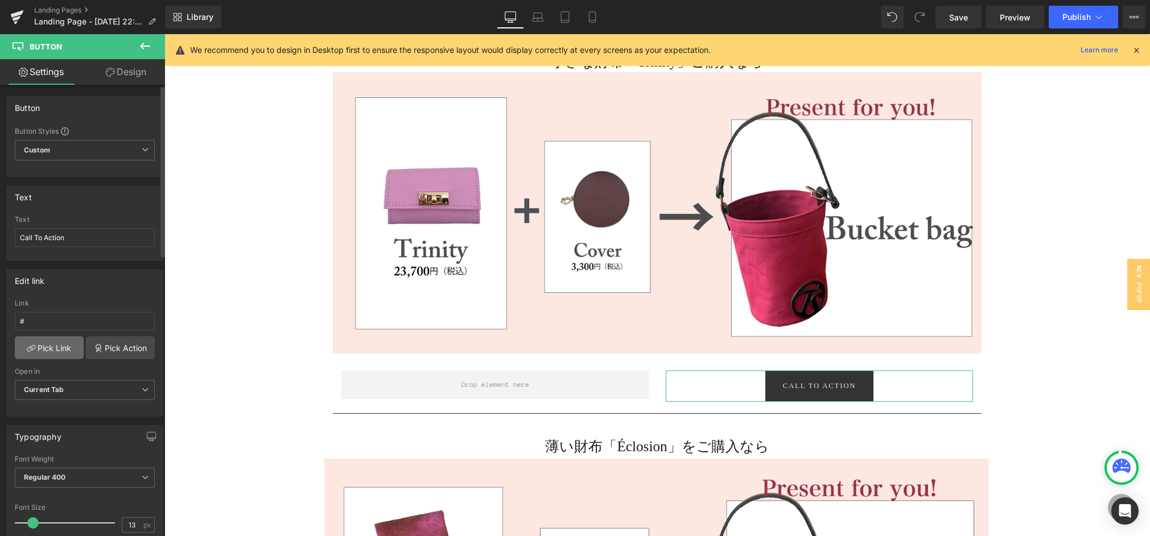
click at [40, 346] on link "Pick Link" at bounding box center [49, 347] width 69 height 23
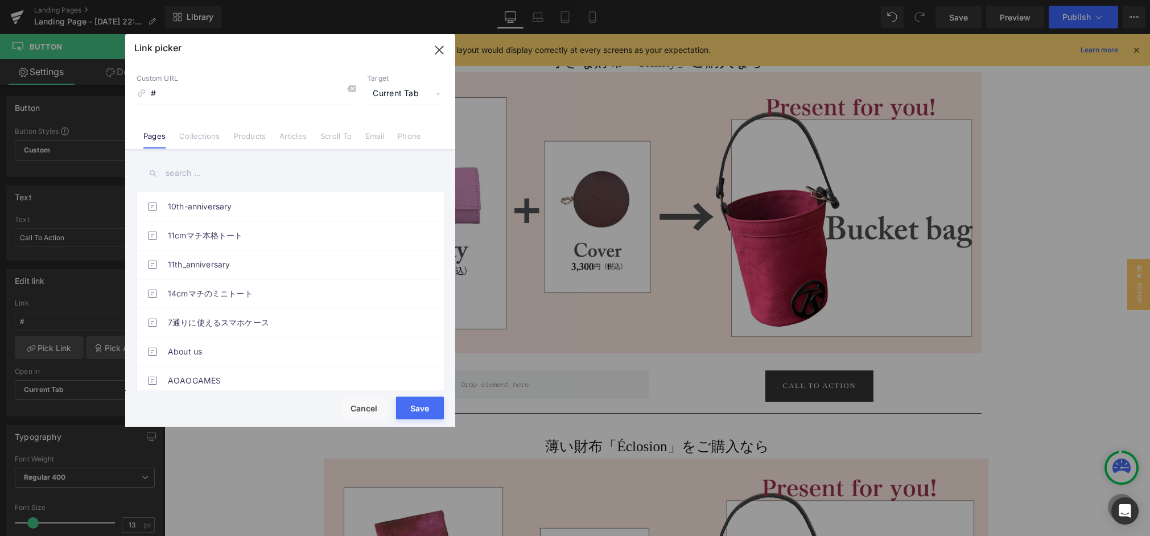
click at [188, 174] on input "text" at bounding box center [290, 174] width 307 height 26
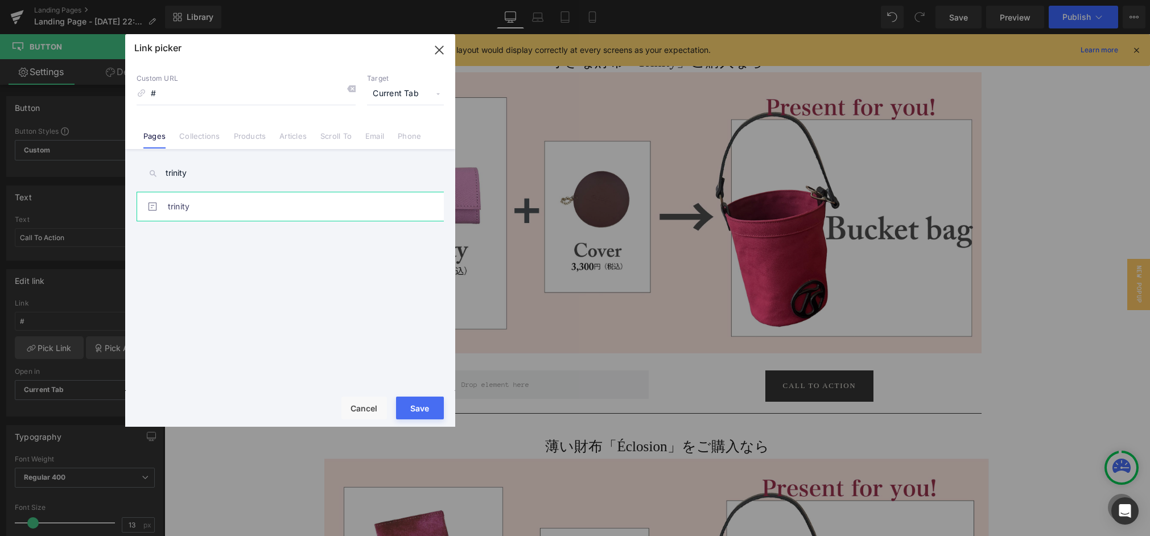
type input "trinity"
click at [180, 205] on link "trinity" at bounding box center [293, 206] width 250 height 28
click at [196, 135] on link "Collections" at bounding box center [199, 140] width 40 height 17
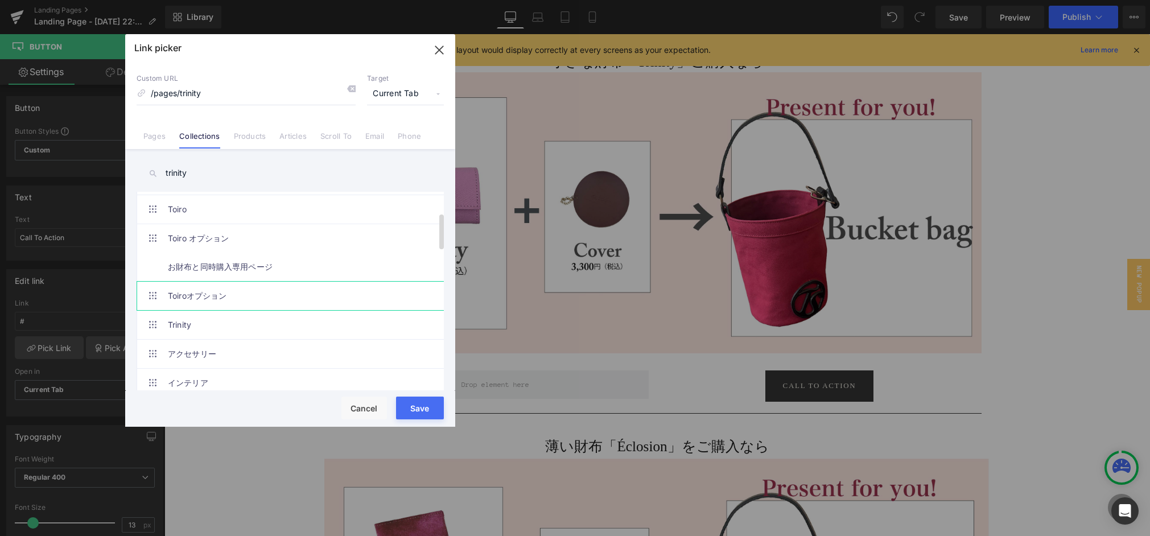
scroll to position [114, 0]
click at [204, 323] on link "Trinity" at bounding box center [293, 324] width 250 height 28
type input "/collections/trinity"
drag, startPoint x: 425, startPoint y: 409, endPoint x: 260, endPoint y: 375, distance: 168.0
click at [425, 409] on button "Save" at bounding box center [420, 408] width 48 height 23
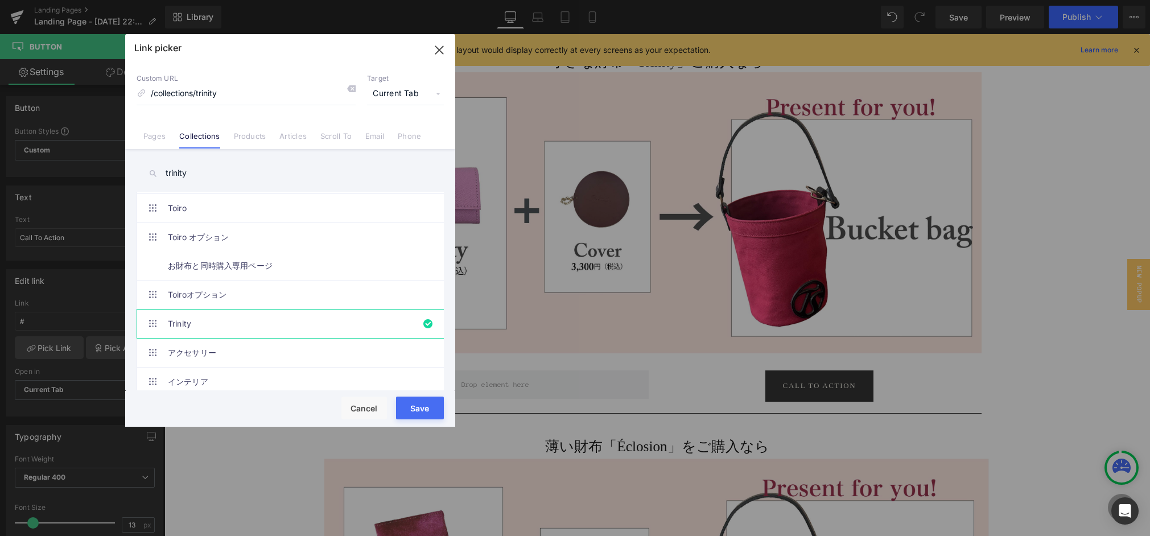
type input "/collections/trinity"
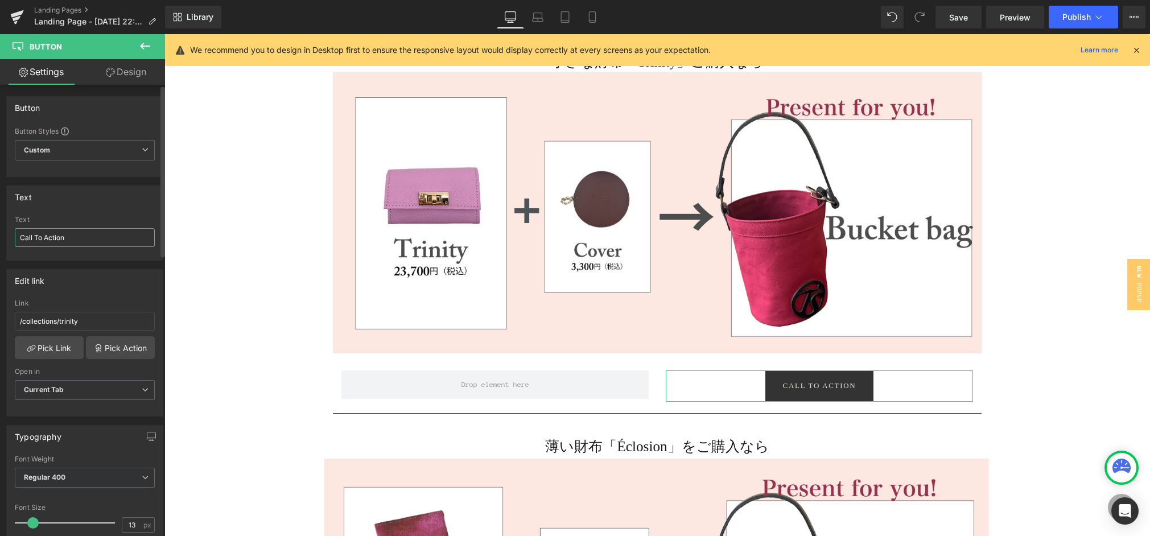
drag, startPoint x: 83, startPoint y: 238, endPoint x: 1, endPoint y: 236, distance: 82.6
click at [0, 237] on div "Text Call To Action Text Call To Action" at bounding box center [85, 219] width 170 height 84
type input "T"
drag, startPoint x: 50, startPoint y: 237, endPoint x: 93, endPoint y: 246, distance: 44.1
click at [50, 237] on input "Trinity noコレクションを見る" at bounding box center [85, 237] width 140 height 19
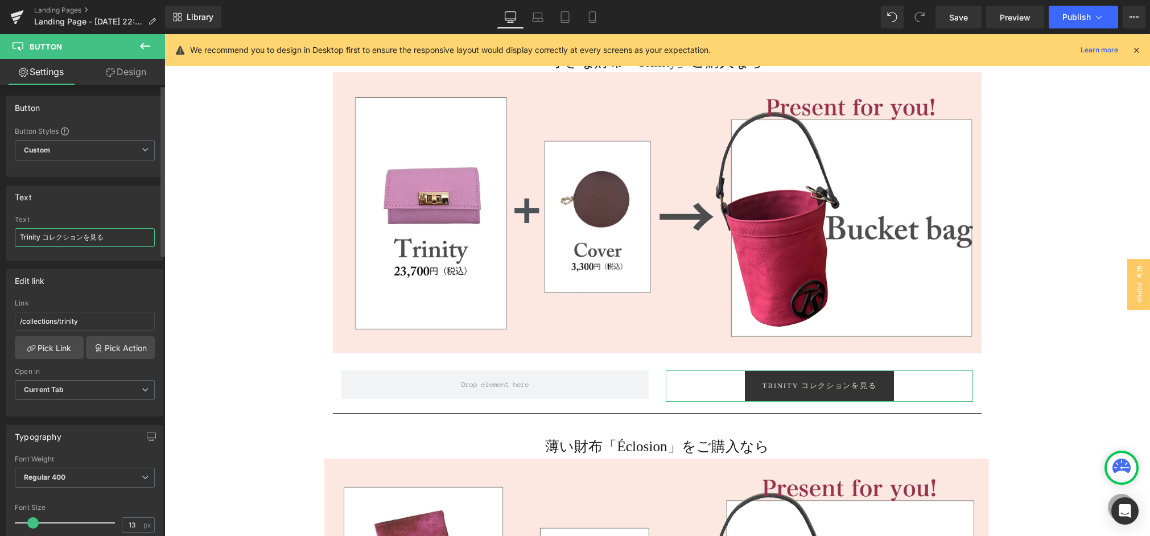
drag, startPoint x: 83, startPoint y: 239, endPoint x: 118, endPoint y: 239, distance: 35.3
click at [118, 239] on input "Trinity コレクションを見る" at bounding box center [85, 237] width 140 height 19
type input "Trinity コレクション"
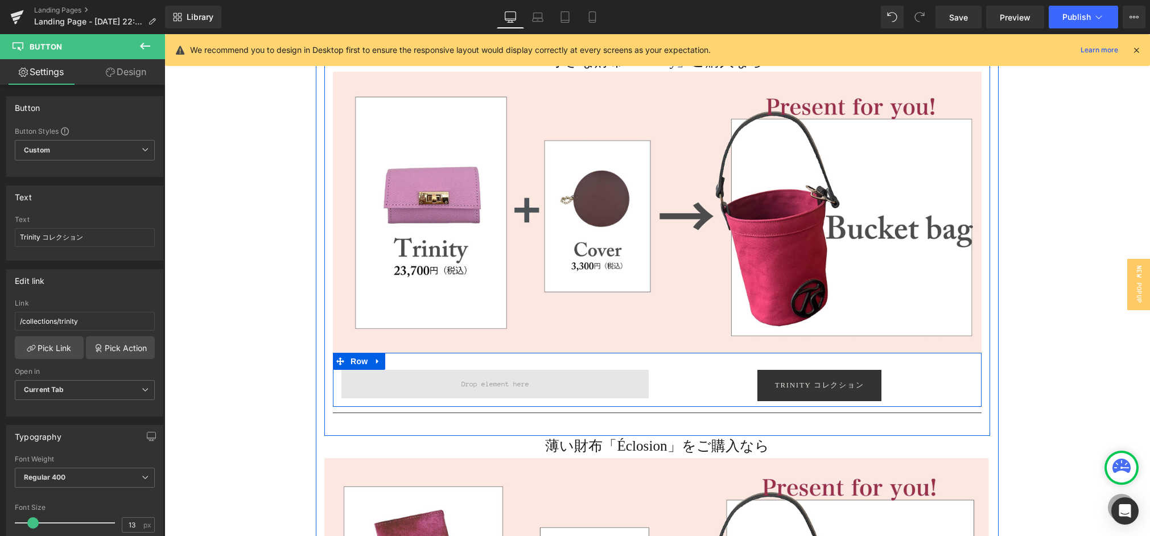
click at [537, 379] on span at bounding box center [495, 384] width 307 height 28
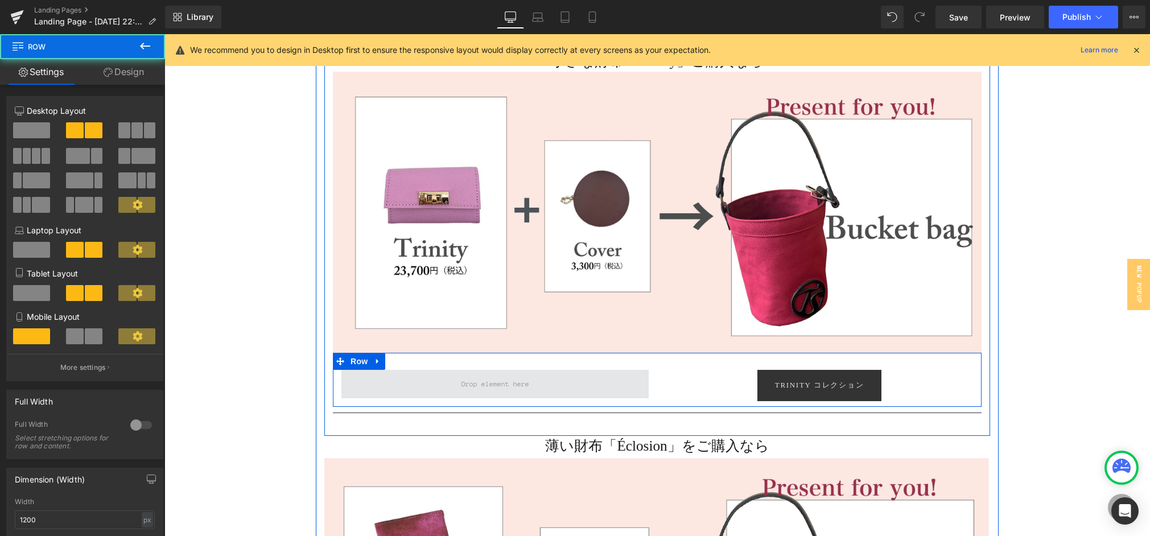
scroll to position [606, 0]
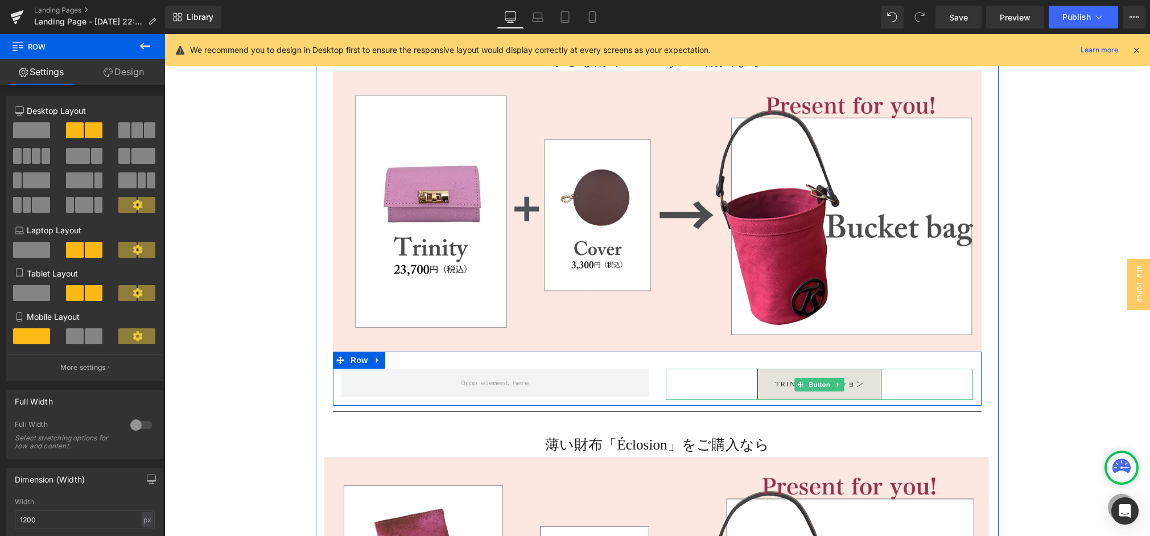
click at [869, 384] on link "Trinity コレクション" at bounding box center [820, 384] width 124 height 31
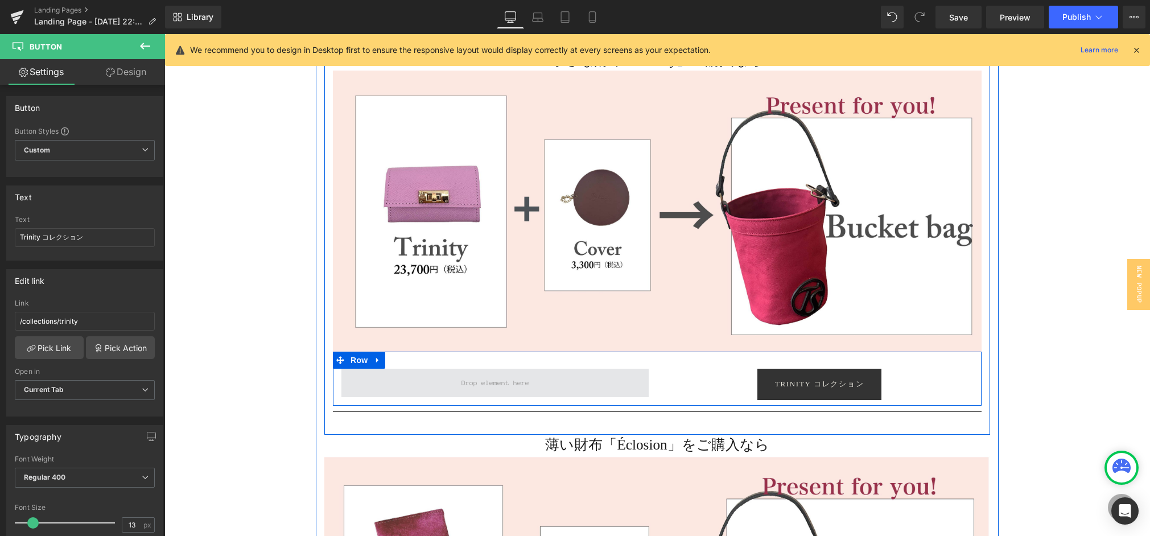
click at [527, 387] on span at bounding box center [496, 384] width 76 height 18
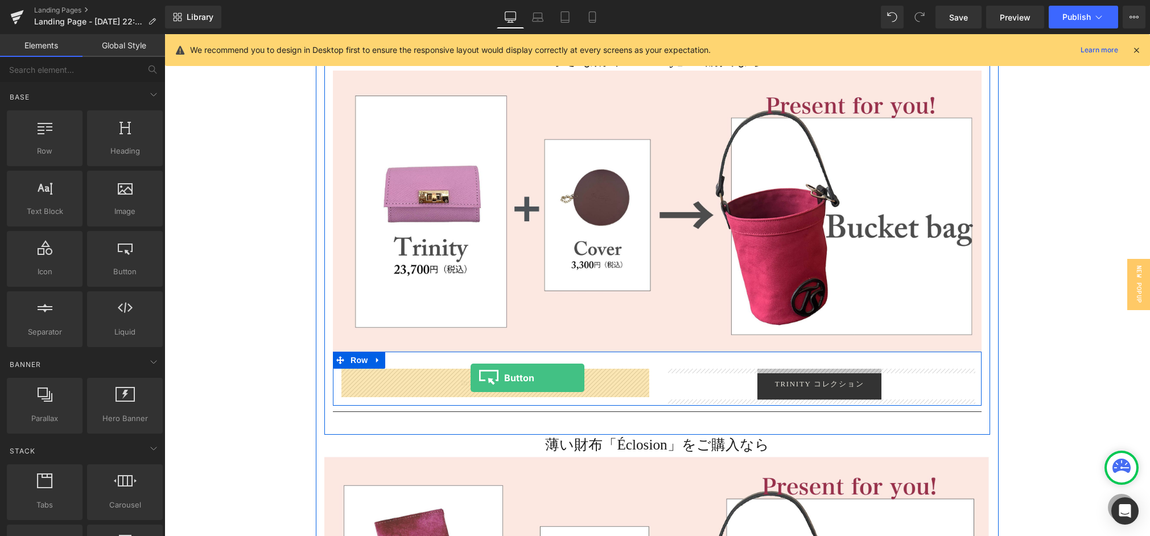
drag, startPoint x: 290, startPoint y: 301, endPoint x: 471, endPoint y: 378, distance: 196.1
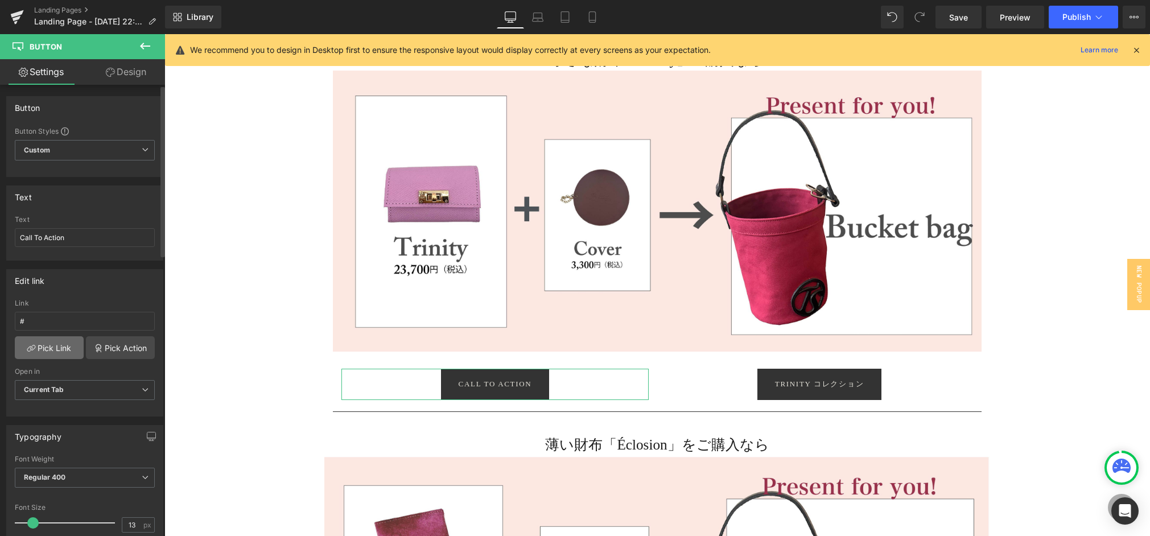
click at [38, 347] on link "Pick Link" at bounding box center [49, 347] width 69 height 23
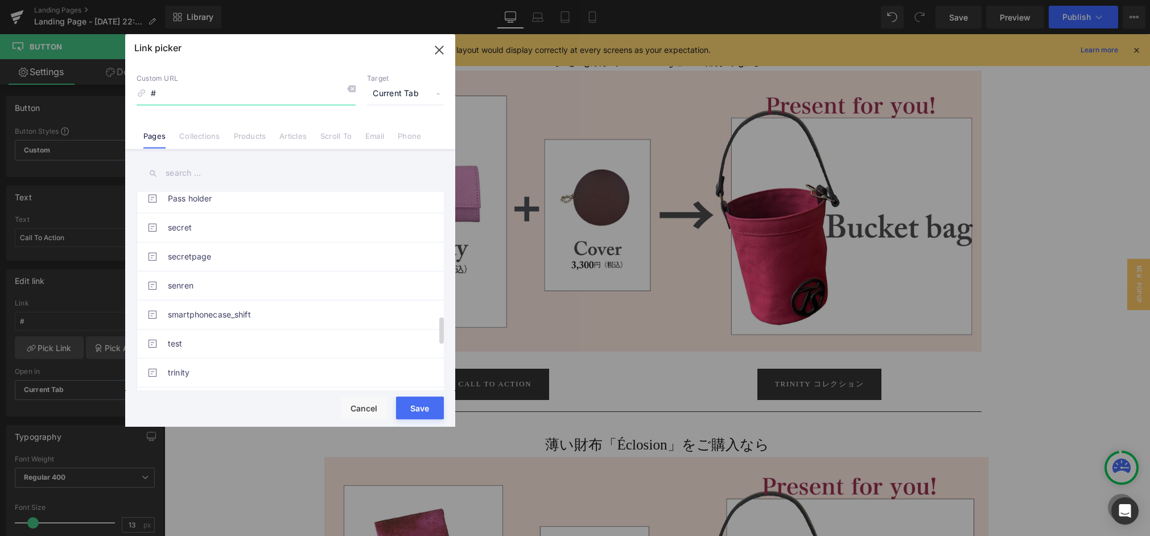
scroll to position [924, 0]
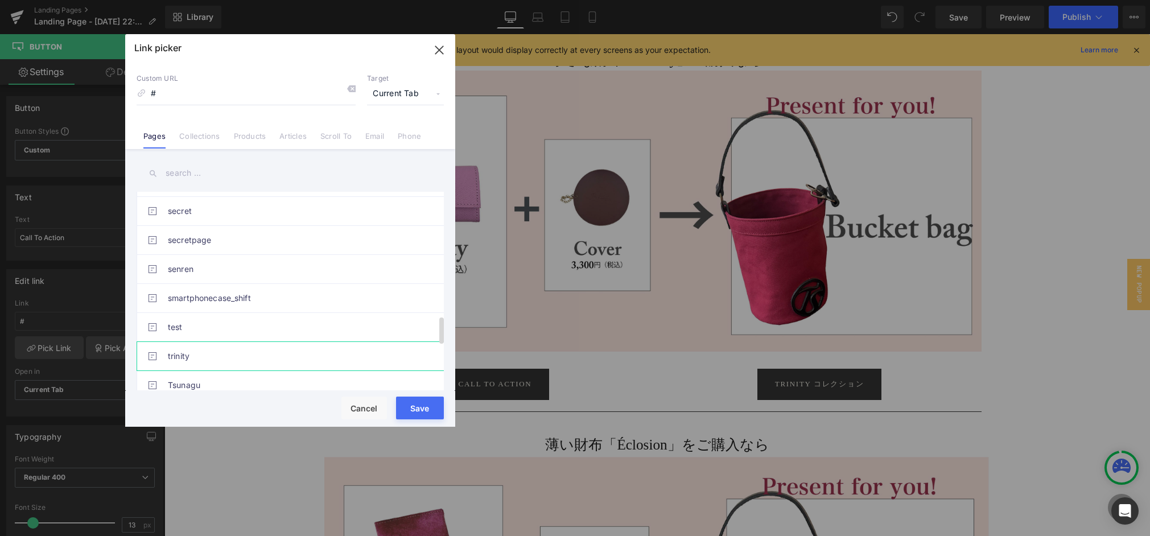
click at [194, 353] on link "trinity" at bounding box center [293, 356] width 250 height 28
type input "/pages/trinity"
drag, startPoint x: 413, startPoint y: 406, endPoint x: 248, endPoint y: 372, distance: 168.0
click at [413, 406] on button "Save" at bounding box center [420, 408] width 48 height 23
type input "/pages/trinity"
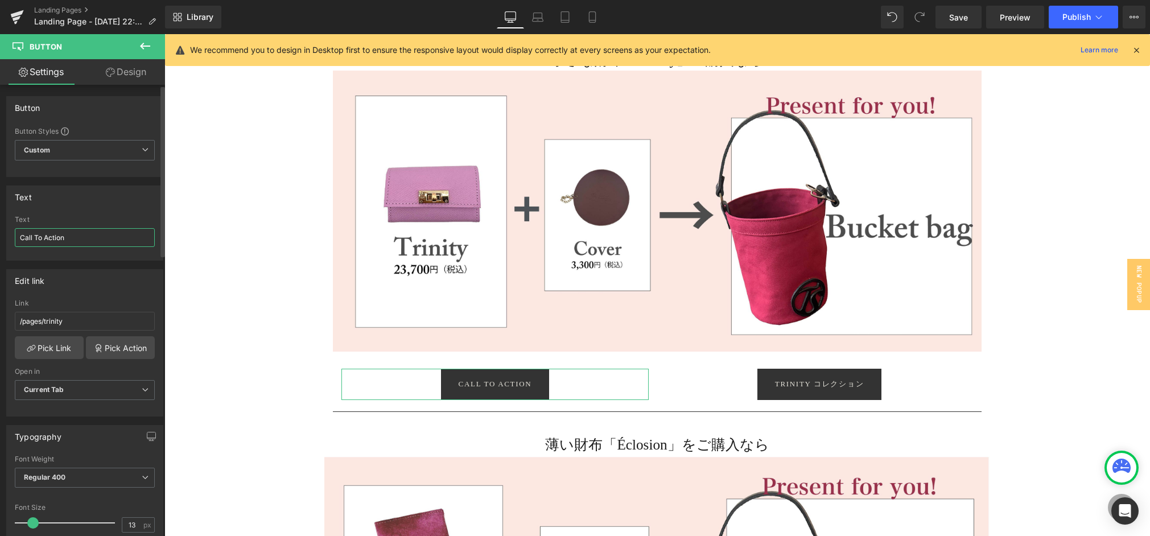
drag, startPoint x: 43, startPoint y: 233, endPoint x: 0, endPoint y: 228, distance: 43.6
click at [0, 228] on div "Text Call To Action Text Call To Action" at bounding box center [85, 219] width 170 height 84
type input "Trinity について詳しくは"
click at [970, 17] on link "Save" at bounding box center [959, 17] width 46 height 23
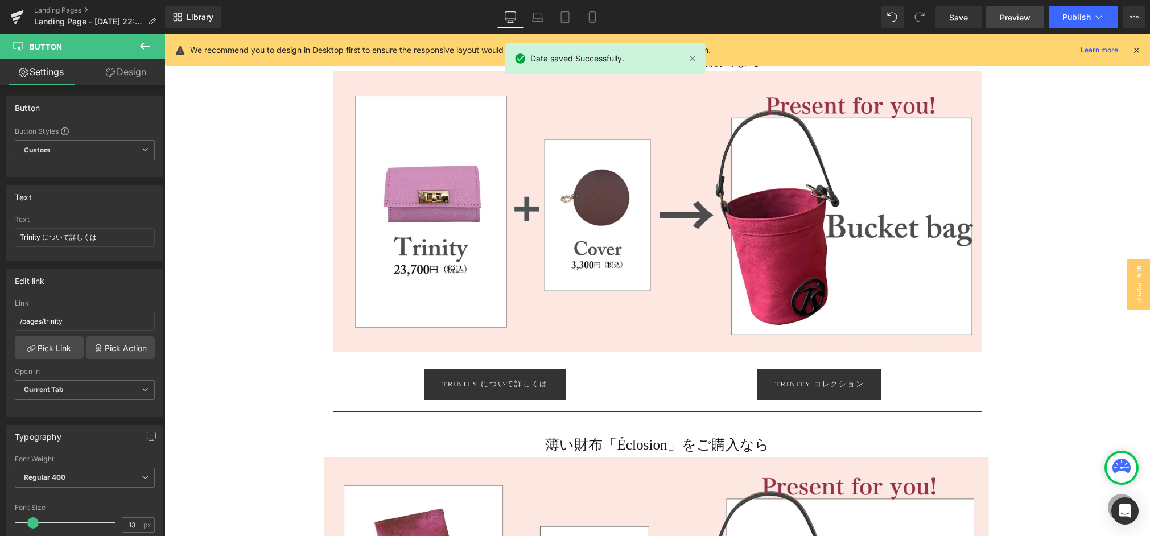
click at [1011, 21] on span "Preview" at bounding box center [1015, 17] width 31 height 12
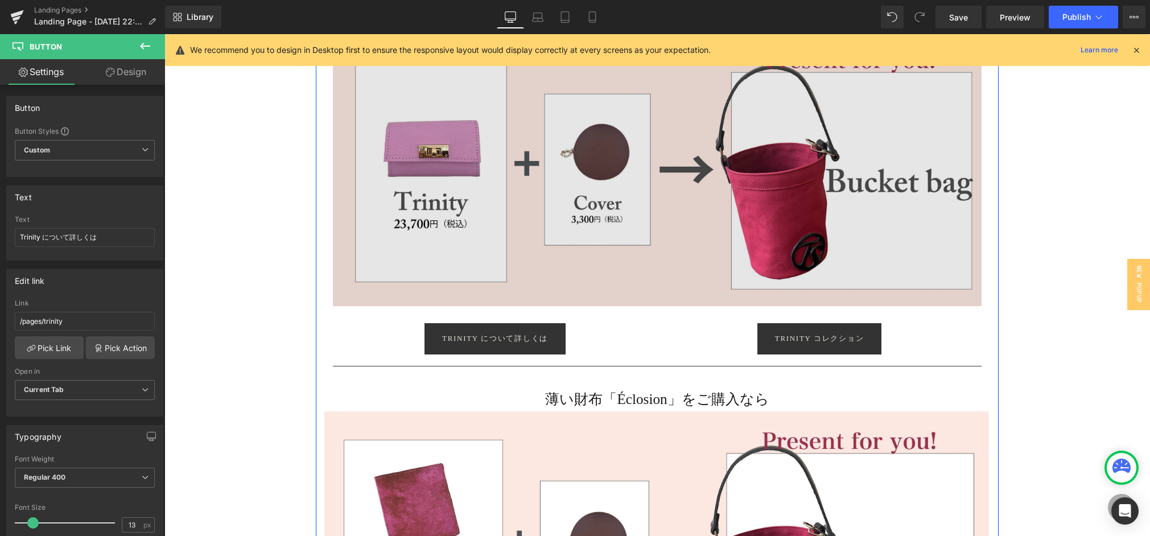
scroll to position [663, 0]
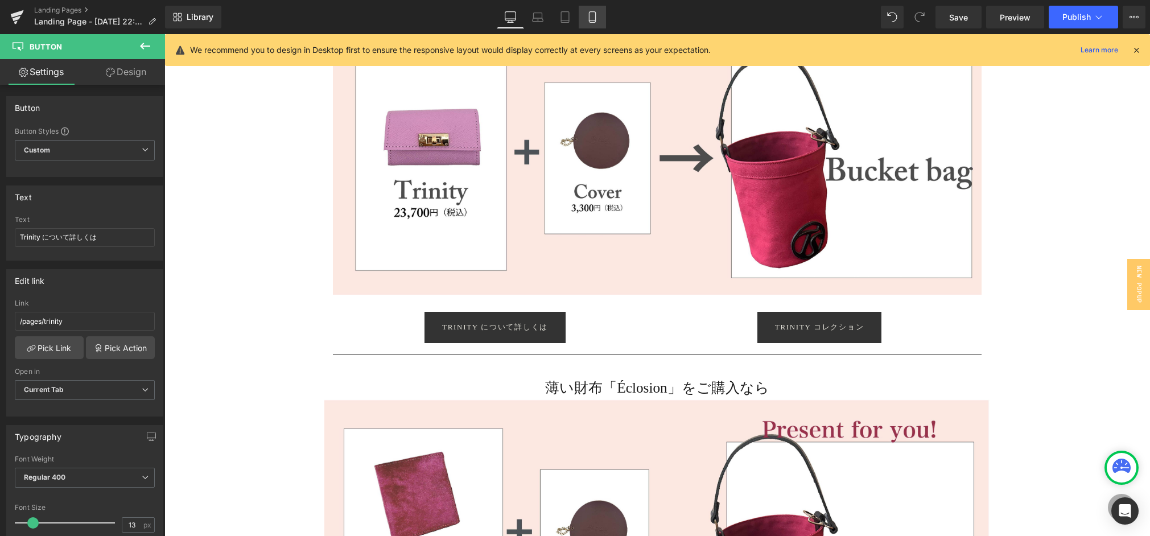
click at [597, 18] on icon at bounding box center [592, 16] width 11 height 11
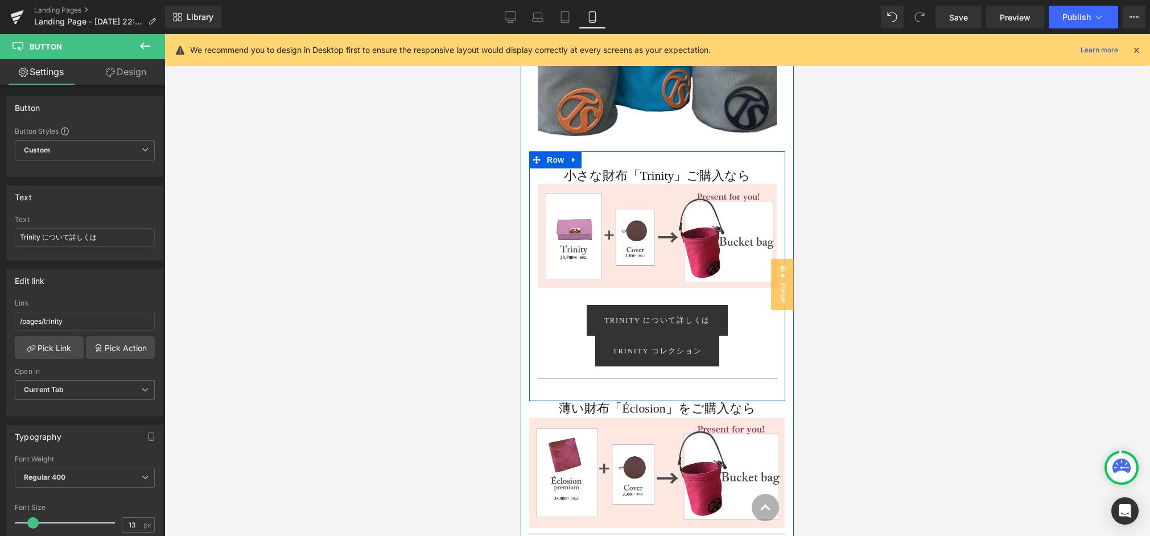
scroll to position [632, 0]
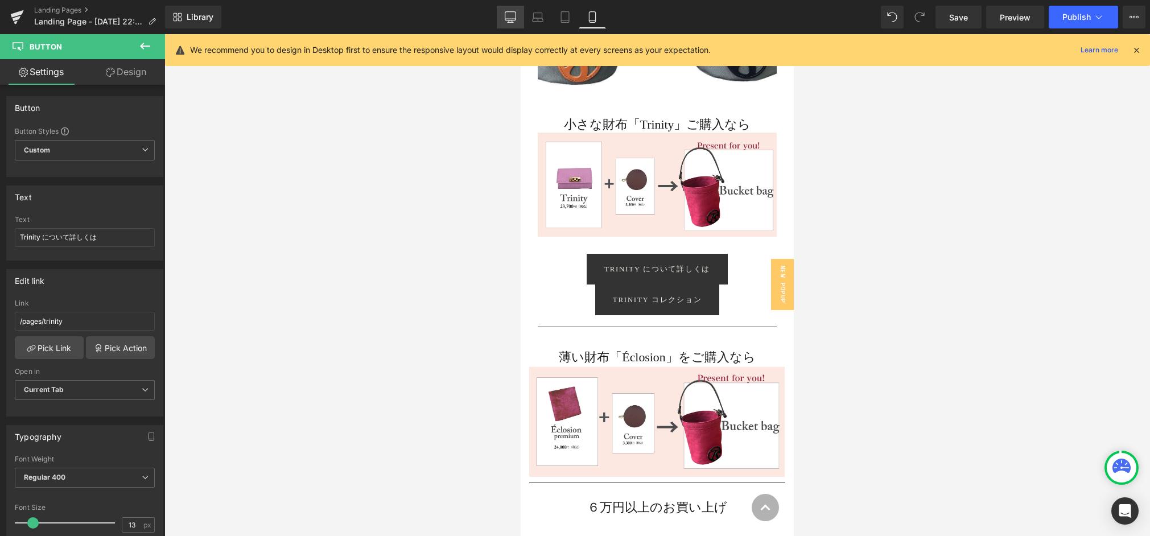
click at [509, 19] on icon at bounding box center [510, 16] width 11 height 11
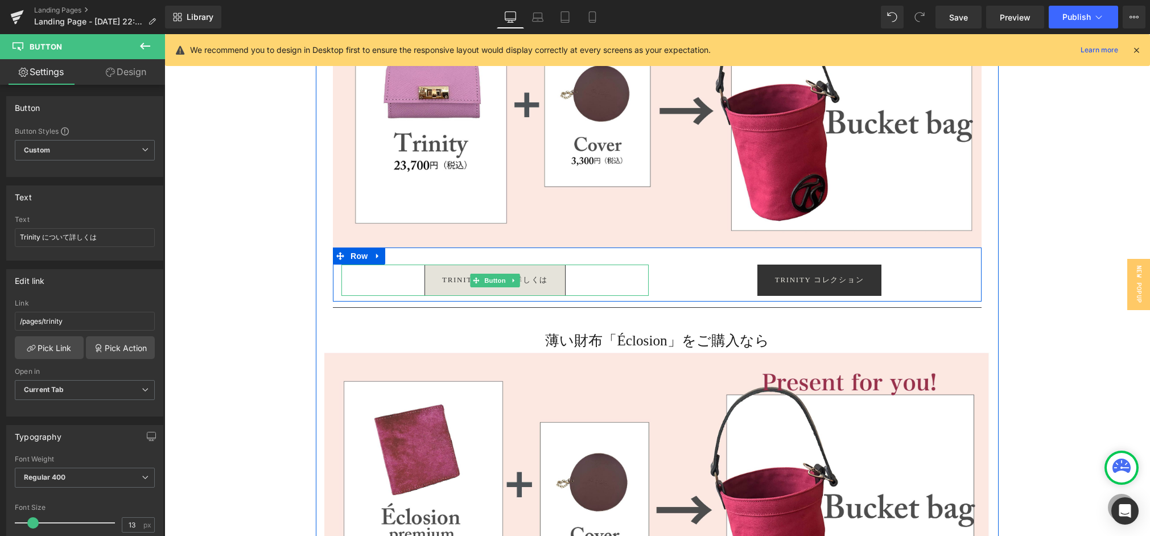
click at [556, 270] on link "Trinity について詳しくは" at bounding box center [495, 280] width 141 height 31
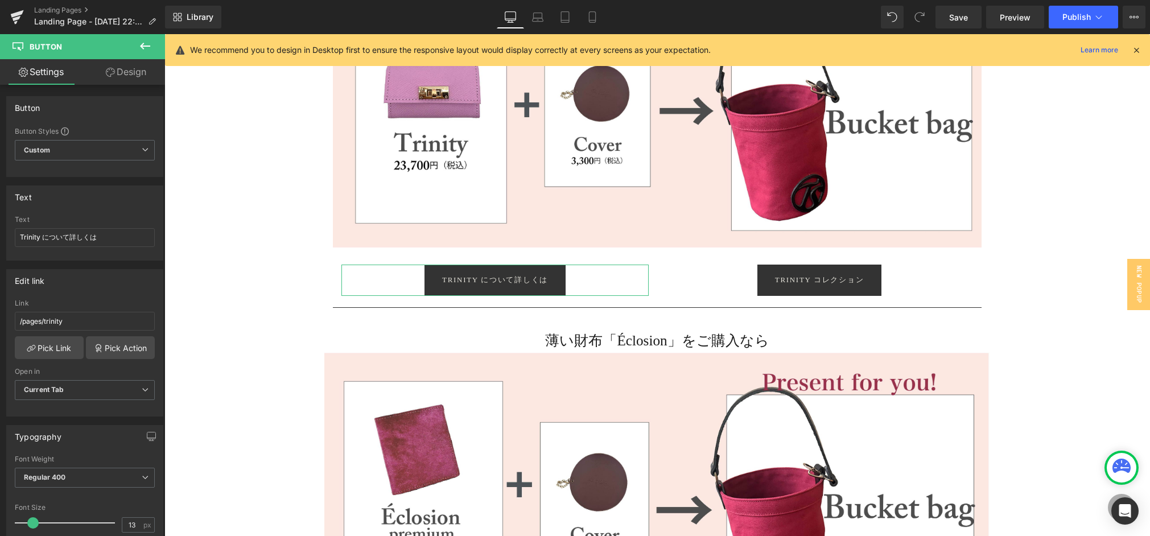
click at [122, 68] on link "Design" at bounding box center [126, 72] width 83 height 26
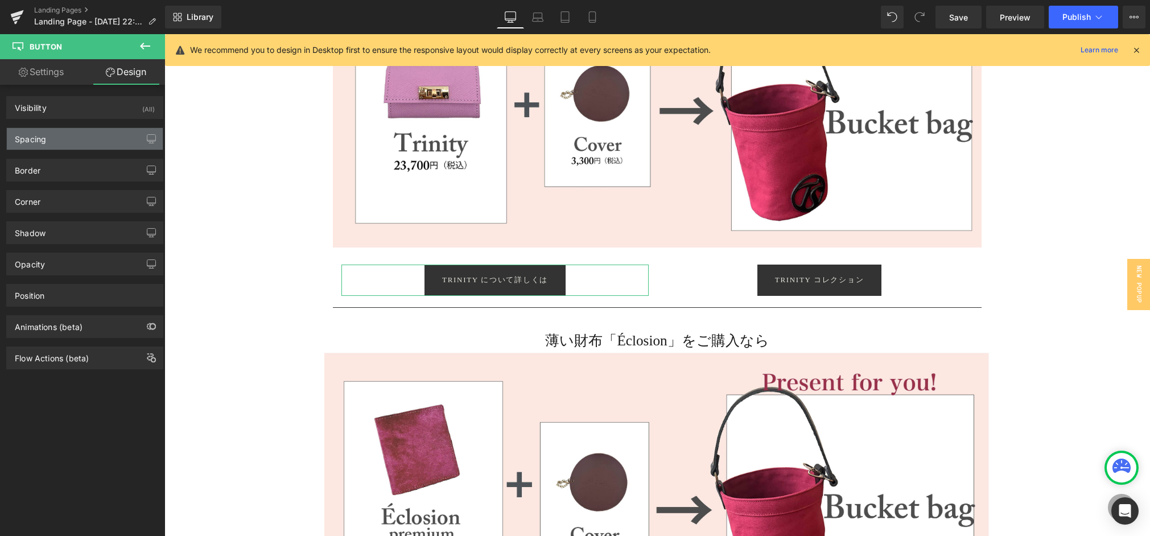
type input "0"
type input "18"
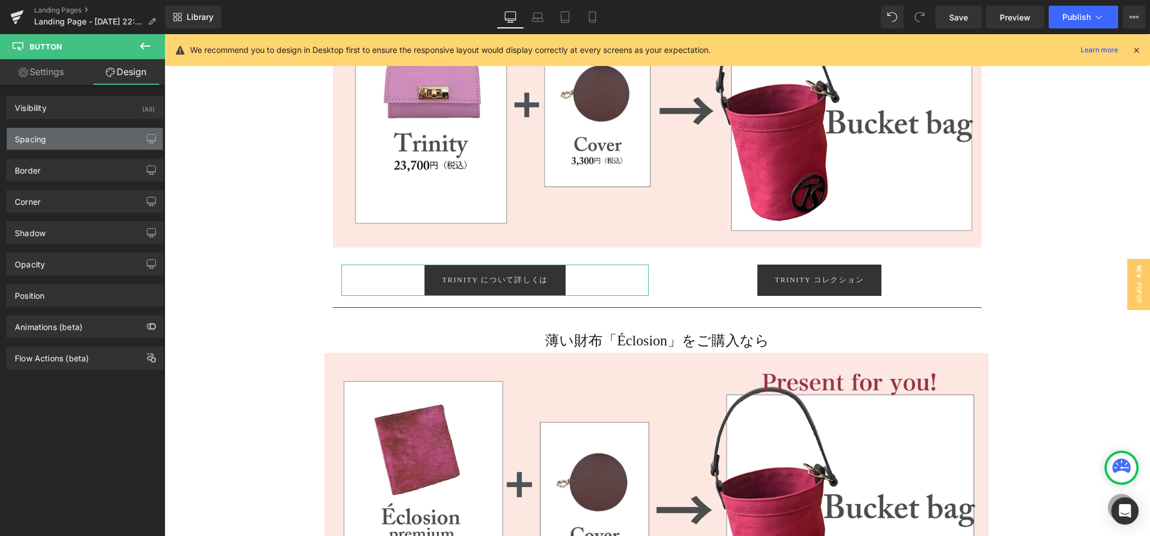
type input "30"
type input "18"
type input "30"
click at [82, 146] on div "Spacing" at bounding box center [85, 139] width 156 height 22
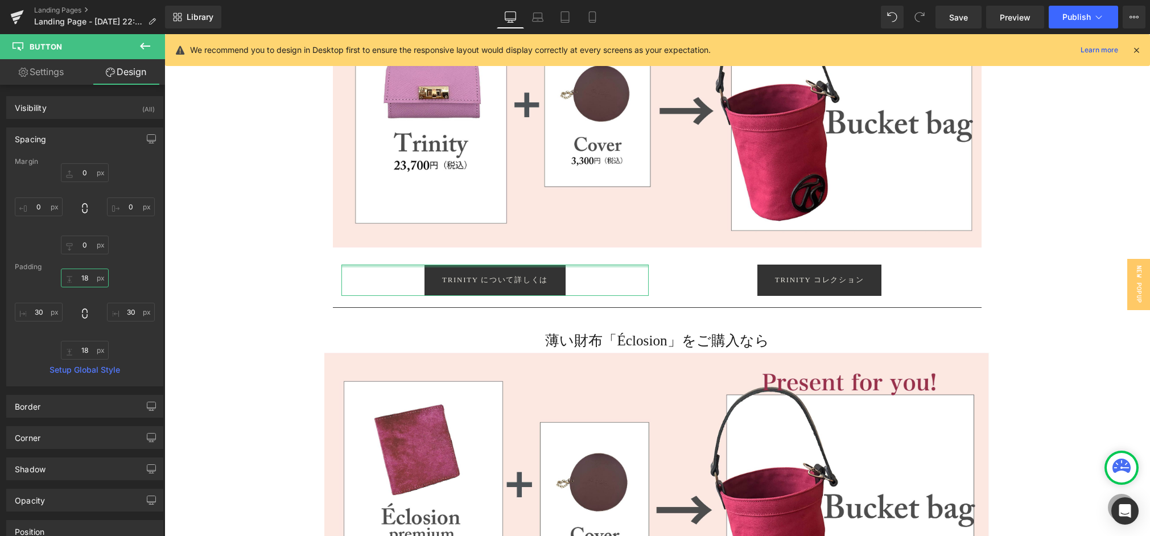
click at [80, 279] on input "18" at bounding box center [85, 278] width 48 height 19
type input "０"
click at [72, 352] on input "18" at bounding box center [85, 350] width 48 height 19
drag, startPoint x: 77, startPoint y: 351, endPoint x: 91, endPoint y: 351, distance: 13.7
click at [91, 351] on input "18" at bounding box center [85, 350] width 48 height 19
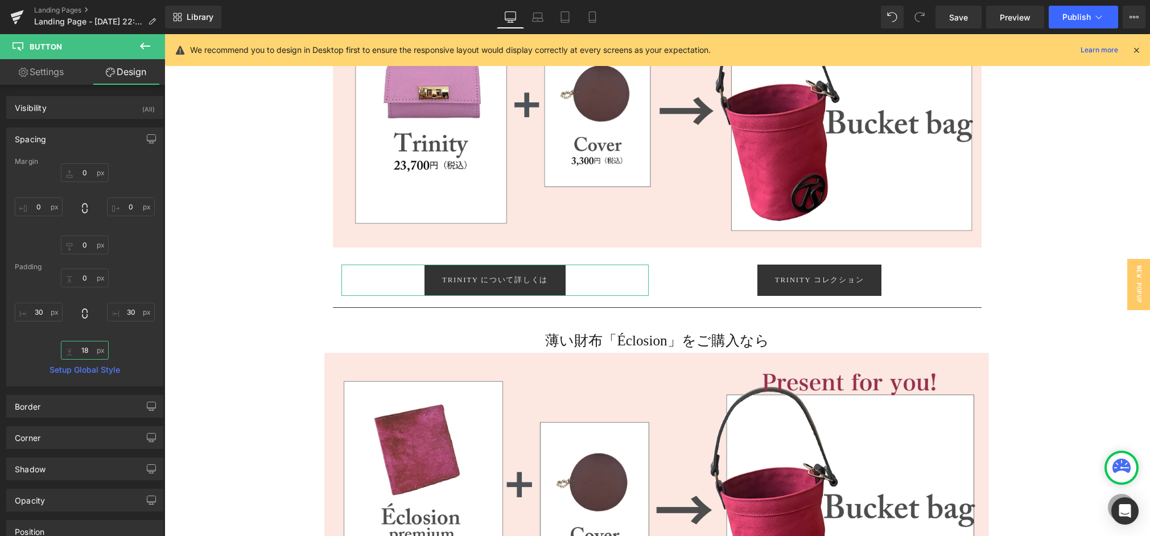
type input "０"
click at [83, 249] on input "0" at bounding box center [85, 245] width 48 height 19
type input "１"
type input "１５"
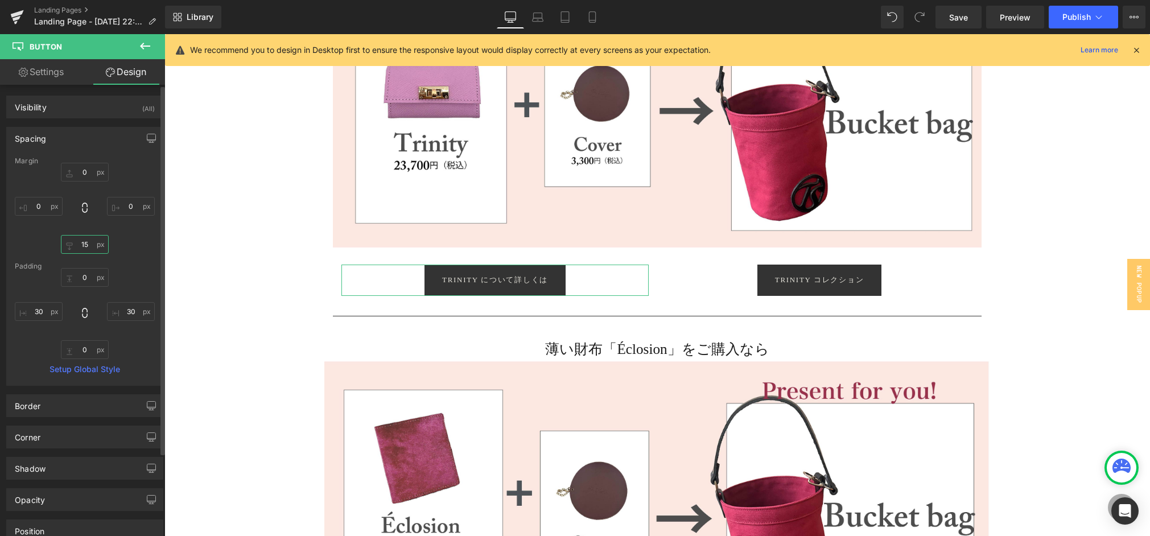
type input "15"
click at [141, 270] on div "Padding" at bounding box center [85, 266] width 140 height 8
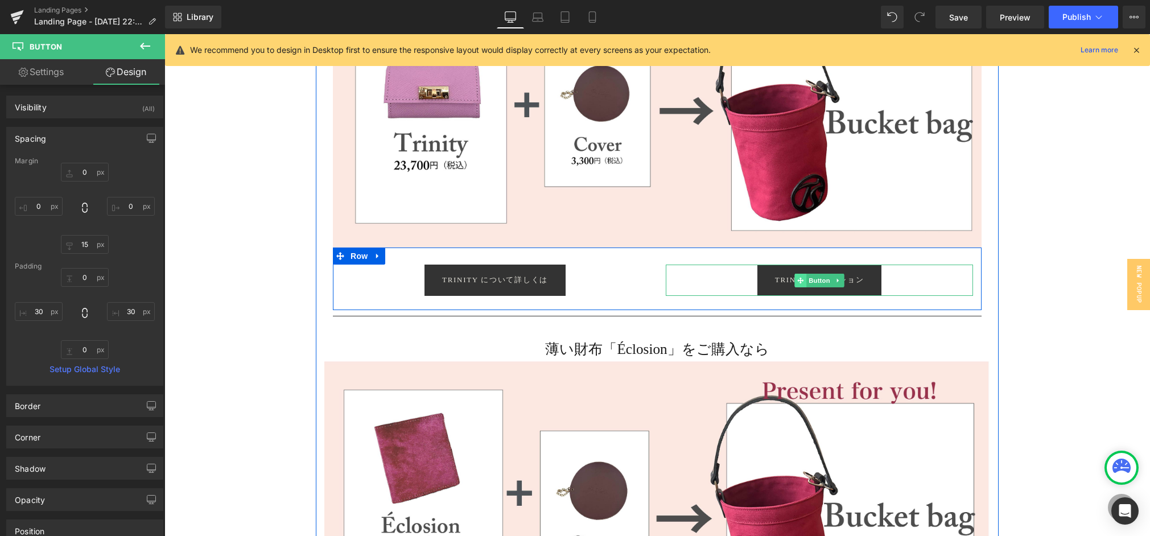
click at [799, 281] on icon at bounding box center [801, 280] width 6 height 6
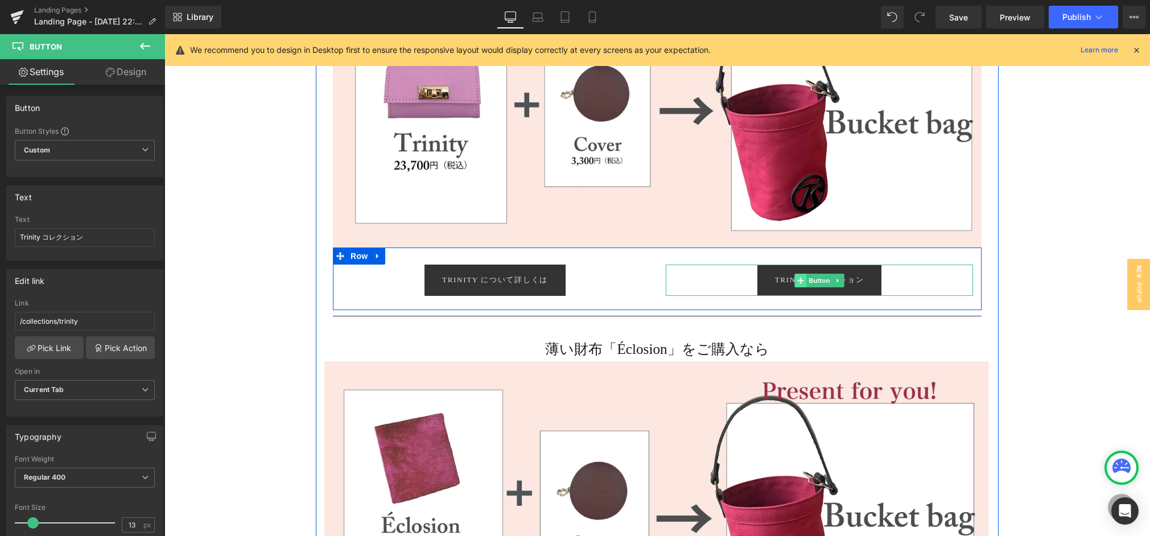
click at [800, 281] on icon at bounding box center [801, 280] width 6 height 6
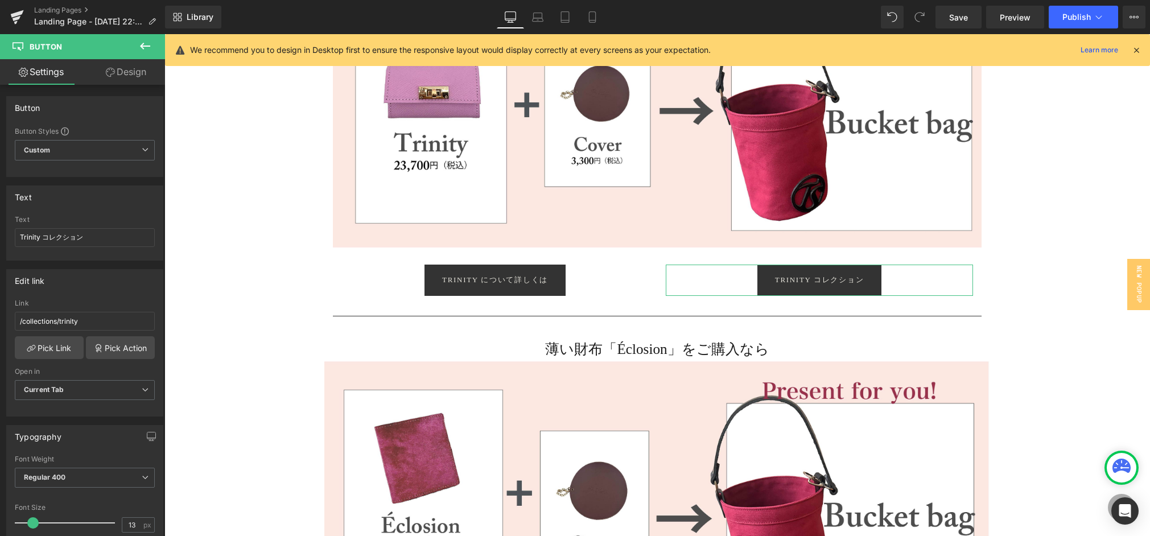
click at [122, 70] on link "Design" at bounding box center [126, 72] width 83 height 26
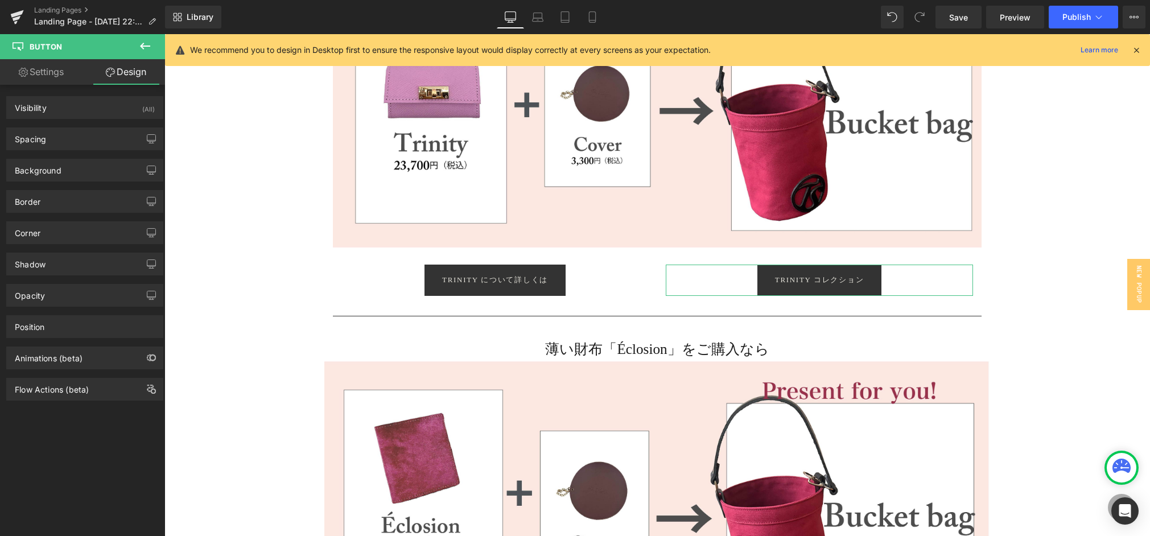
type input "0"
type input "18"
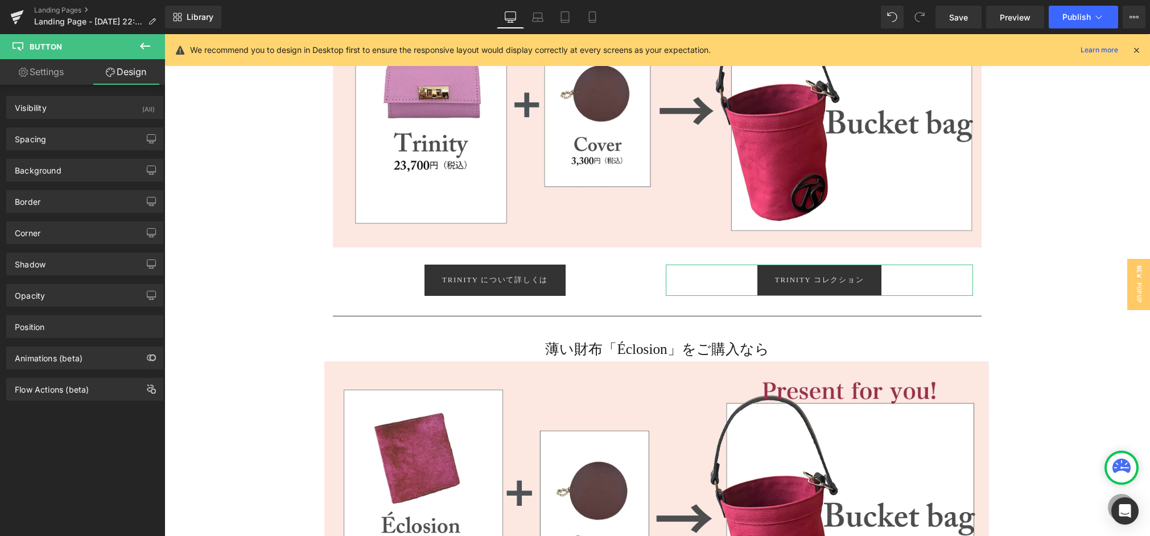
type input "30"
type input "18"
type input "30"
click at [56, 141] on div "Spacing" at bounding box center [85, 139] width 156 height 22
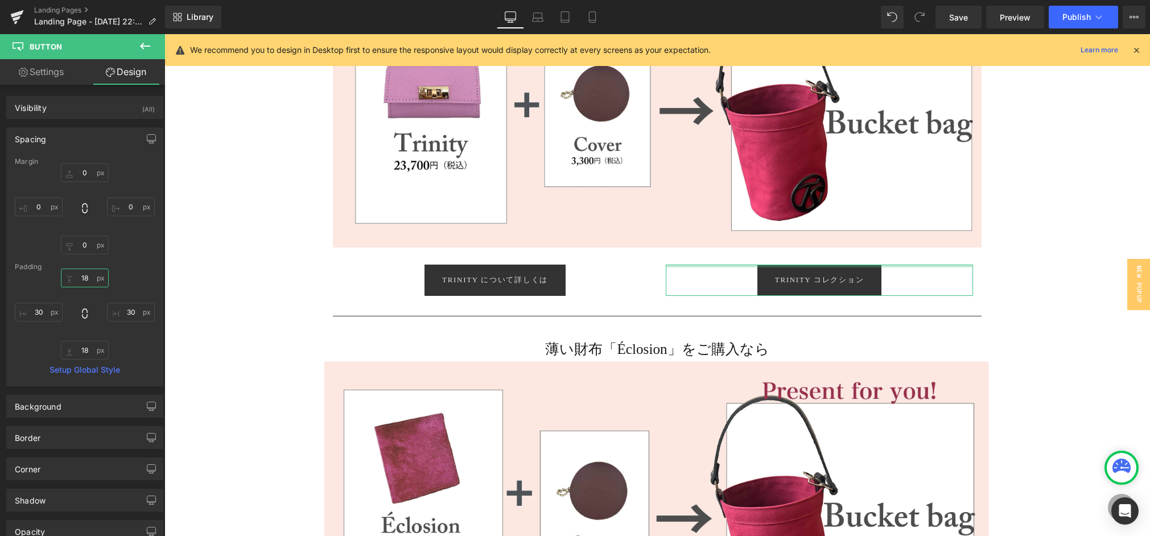
click at [64, 282] on input "18" at bounding box center [85, 278] width 48 height 19
drag, startPoint x: 82, startPoint y: 280, endPoint x: 91, endPoint y: 303, distance: 25.6
click at [84, 281] on input "18" at bounding box center [85, 278] width 48 height 19
drag, startPoint x: 88, startPoint y: 278, endPoint x: 87, endPoint y: 294, distance: 15.4
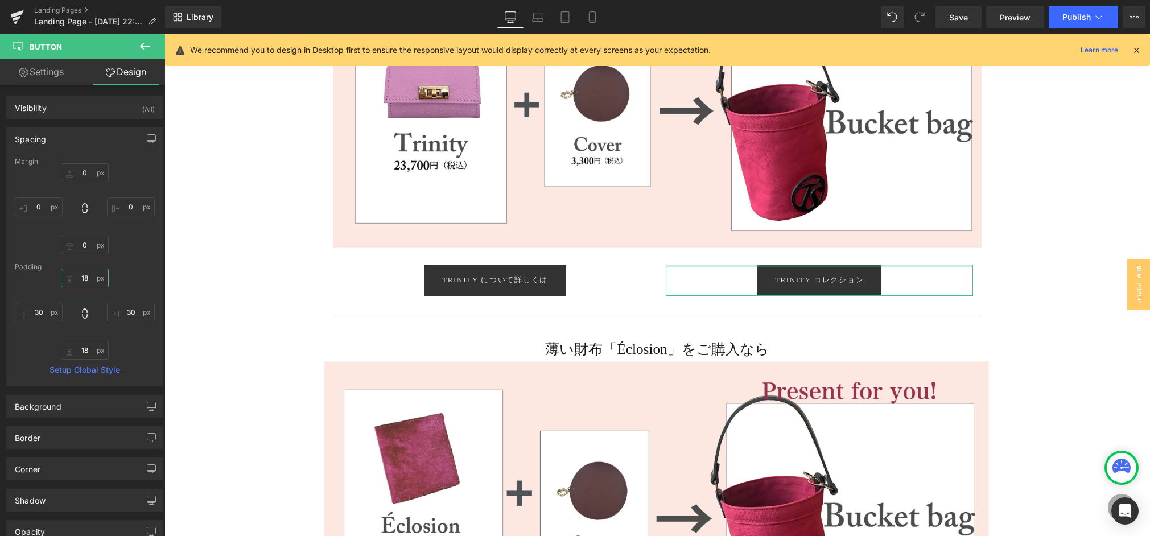
click at [88, 278] on input "18" at bounding box center [85, 278] width 48 height 19
type input "1"
click at [89, 352] on input "18" at bounding box center [85, 350] width 48 height 19
click at [82, 249] on input "0" at bounding box center [85, 245] width 48 height 19
type input "１"
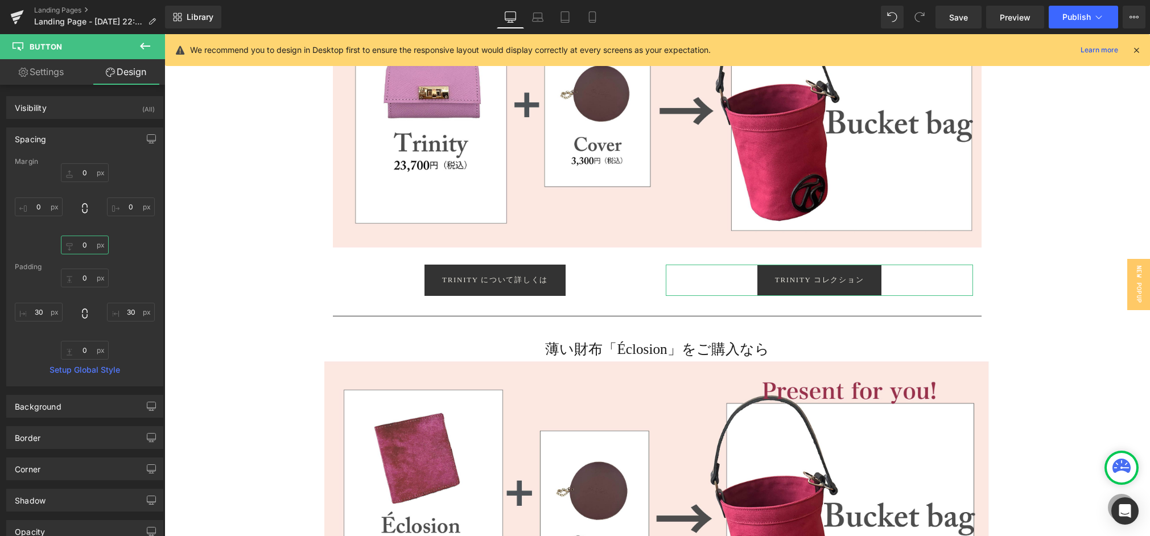
type input "１５"
type input "１５1"
type input "[DATE]"
type input "１５1"
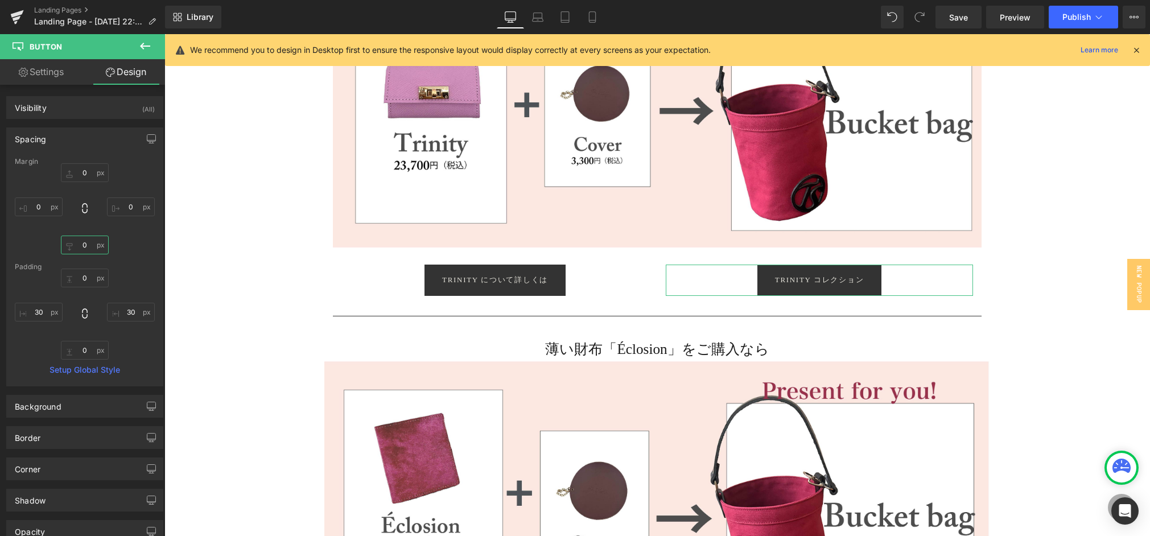
type input "１５"
type input "１５1"
type input "[DATE]"
click at [82, 246] on input "text" at bounding box center [85, 245] width 48 height 19
type input "15"
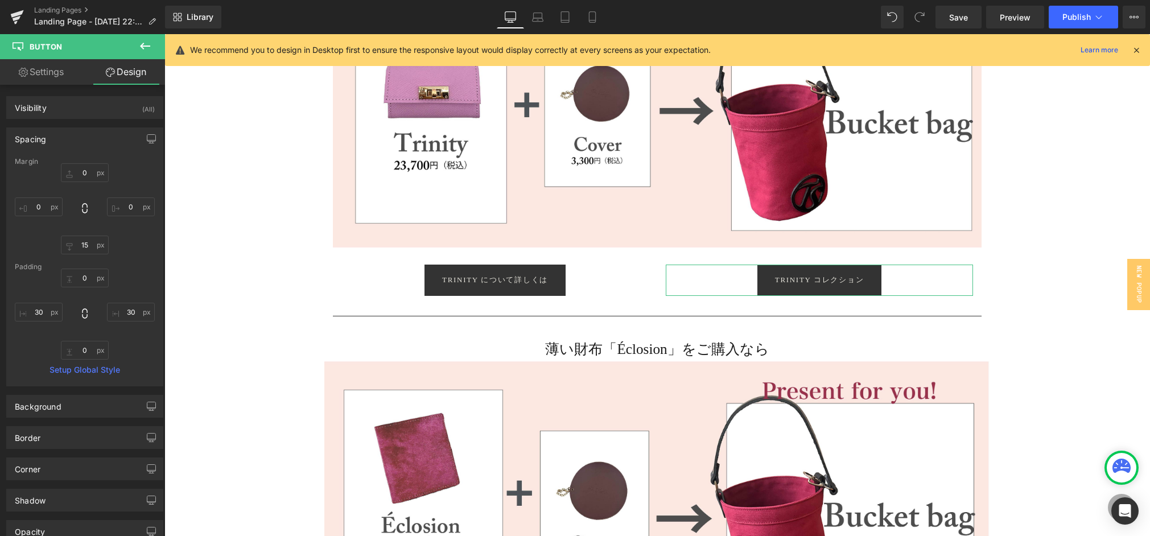
click at [131, 249] on div "0px 0 0px 0 15 15 0px 0" at bounding box center [85, 208] width 140 height 91
click at [955, 18] on span "Save" at bounding box center [959, 17] width 19 height 12
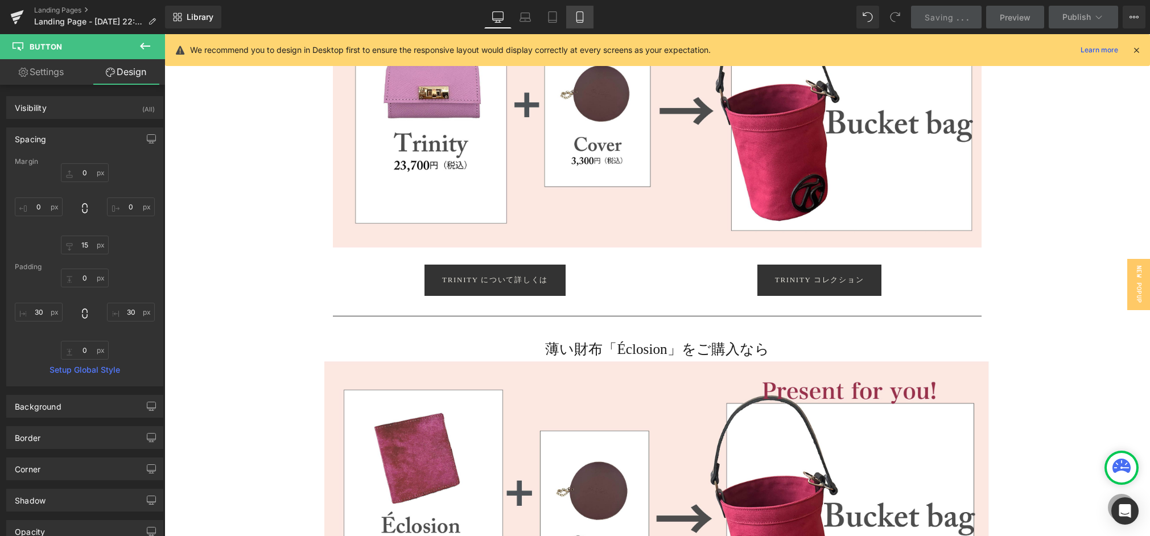
click at [574, 13] on link "Mobile" at bounding box center [579, 17] width 27 height 23
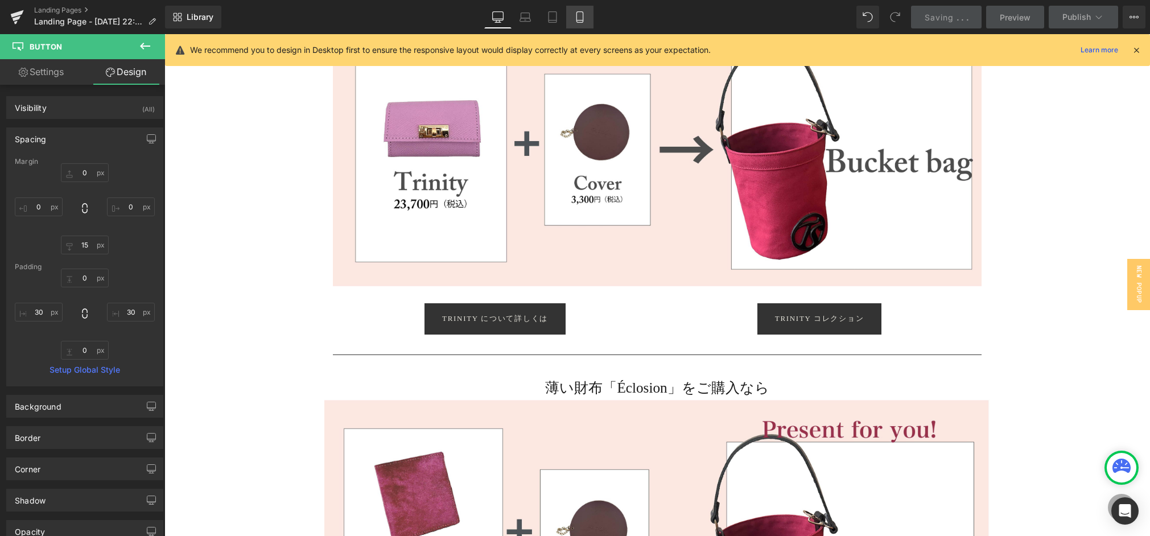
type input "0"
type input "15"
type input "0"
type input "18"
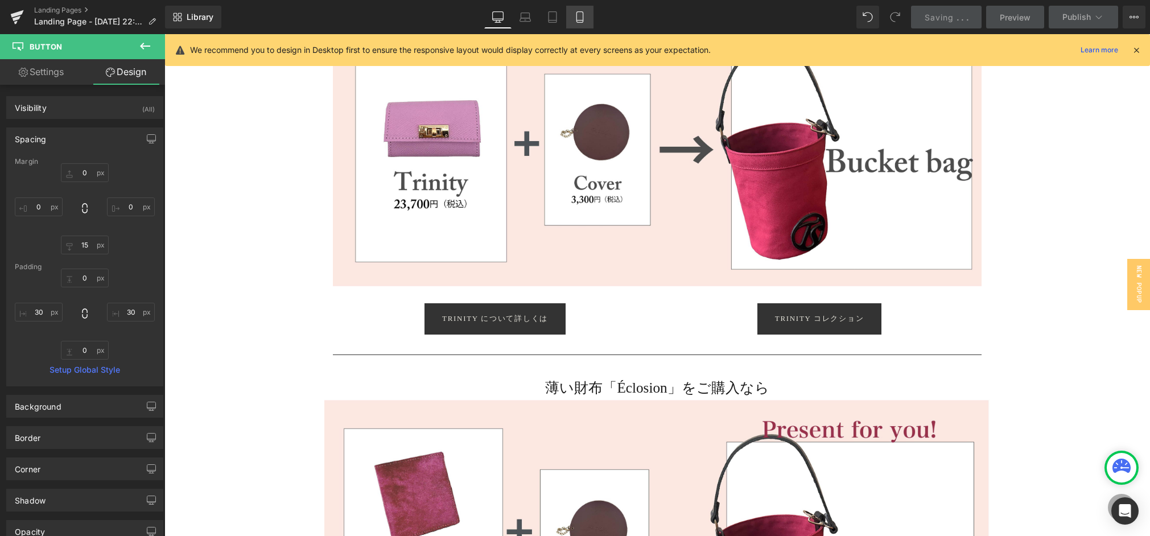
type input "30"
type input "18"
type input "30"
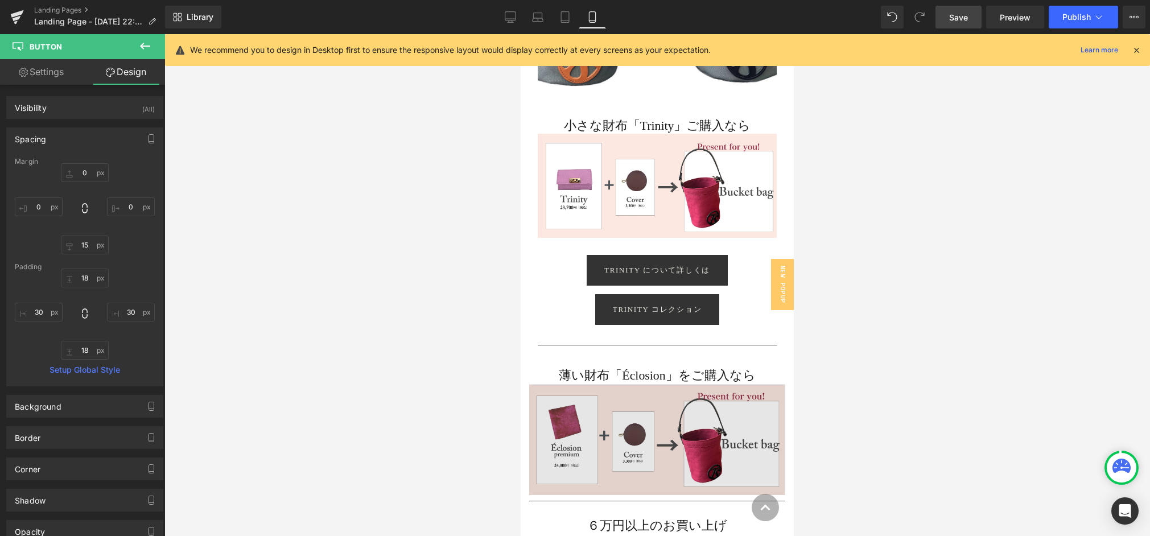
scroll to position [636, 0]
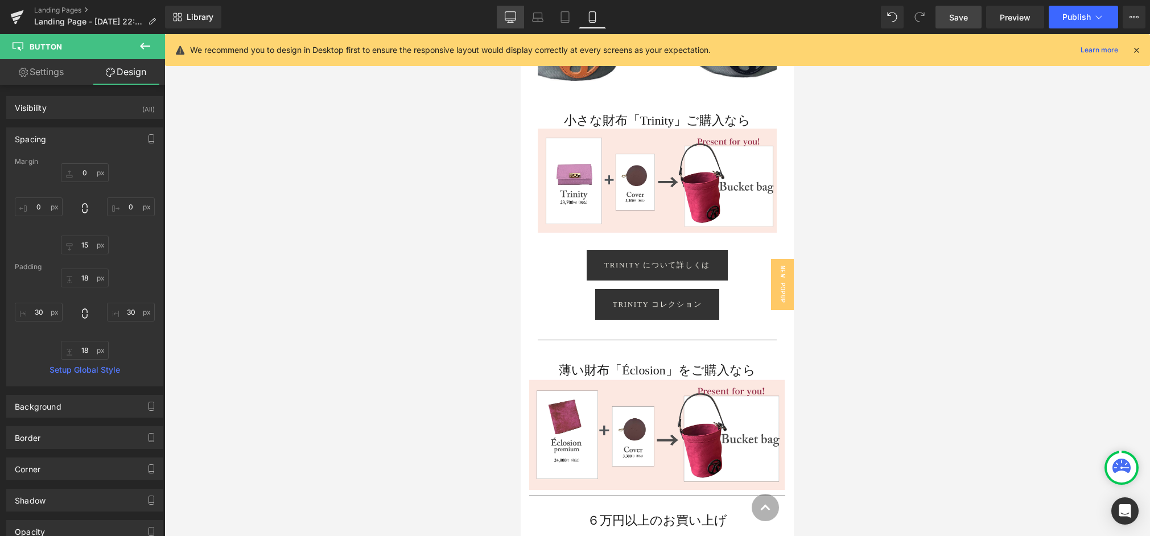
click at [508, 15] on icon at bounding box center [510, 16] width 11 height 11
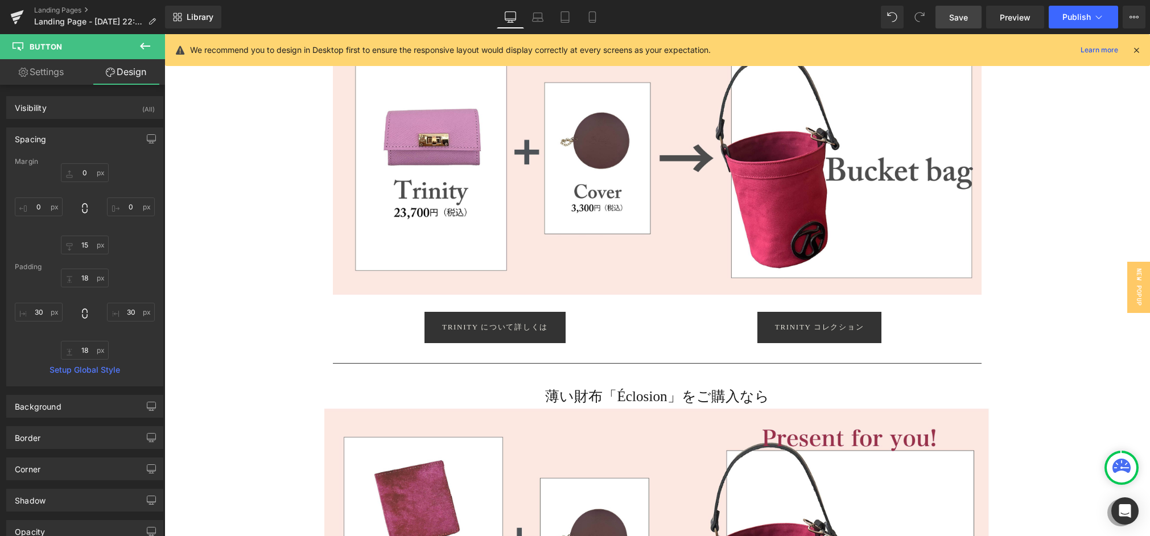
type input "0"
type input "15"
type input "0"
type input "18"
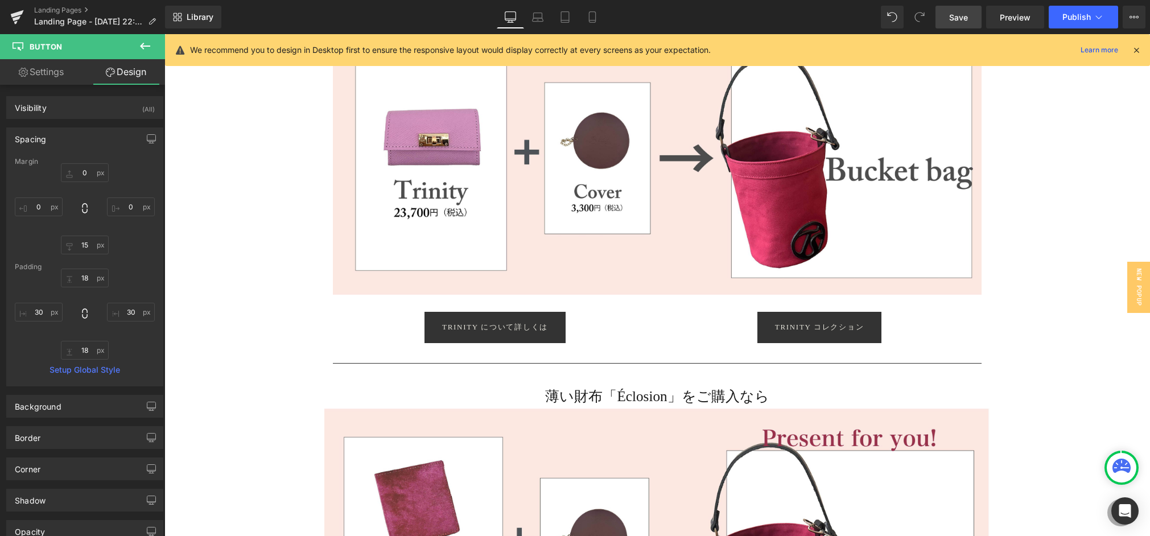
type input "30"
type input "18"
type input "30"
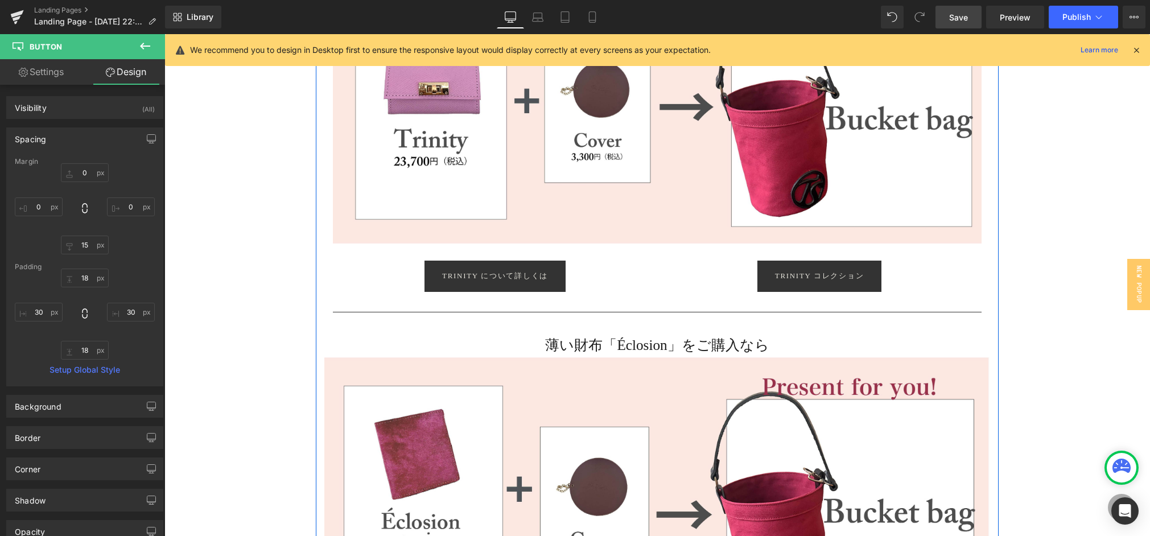
scroll to position [696, 0]
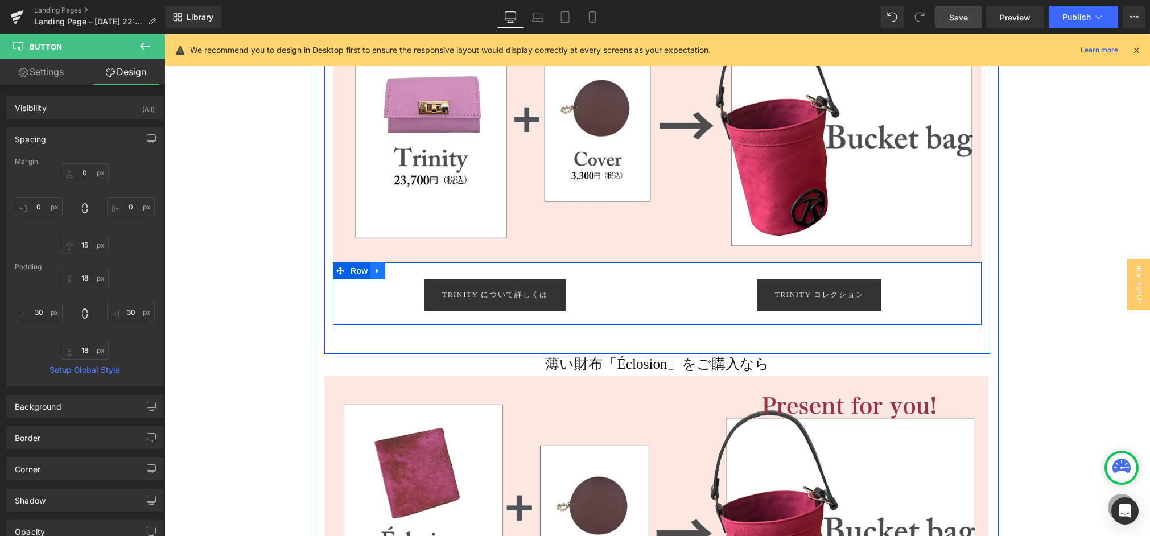
click at [379, 269] on icon at bounding box center [378, 271] width 8 height 9
click at [389, 270] on icon at bounding box center [393, 271] width 8 height 8
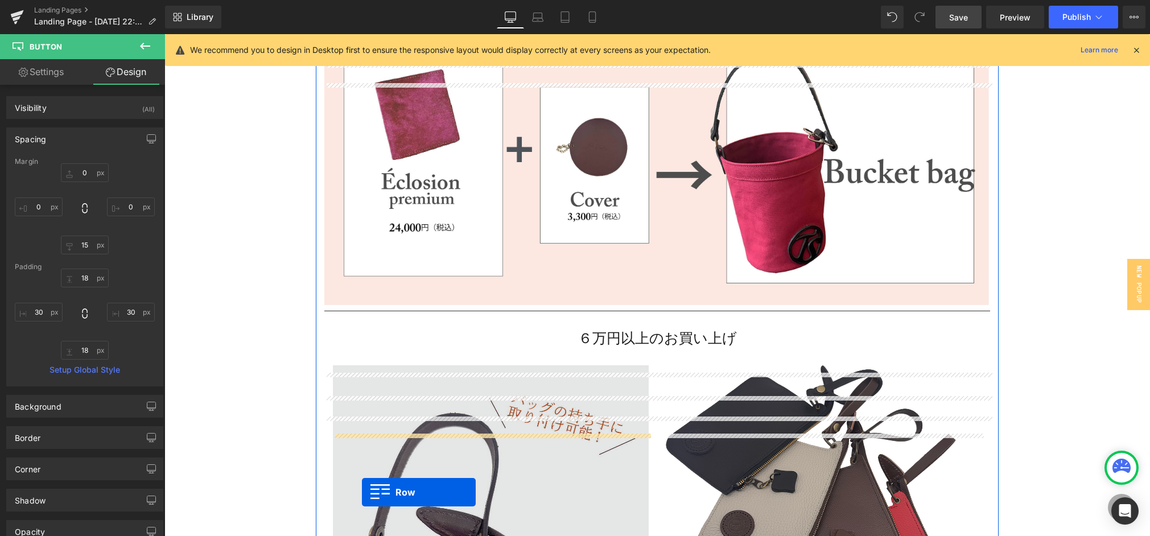
scroll to position [1140, 0]
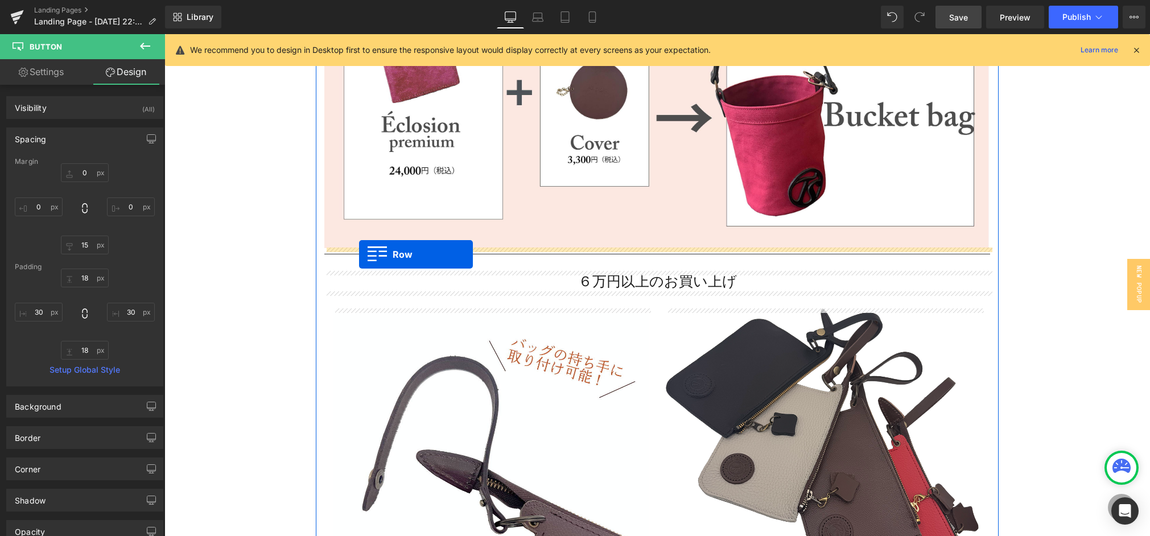
drag, startPoint x: 340, startPoint y: 336, endPoint x: 359, endPoint y: 254, distance: 83.5
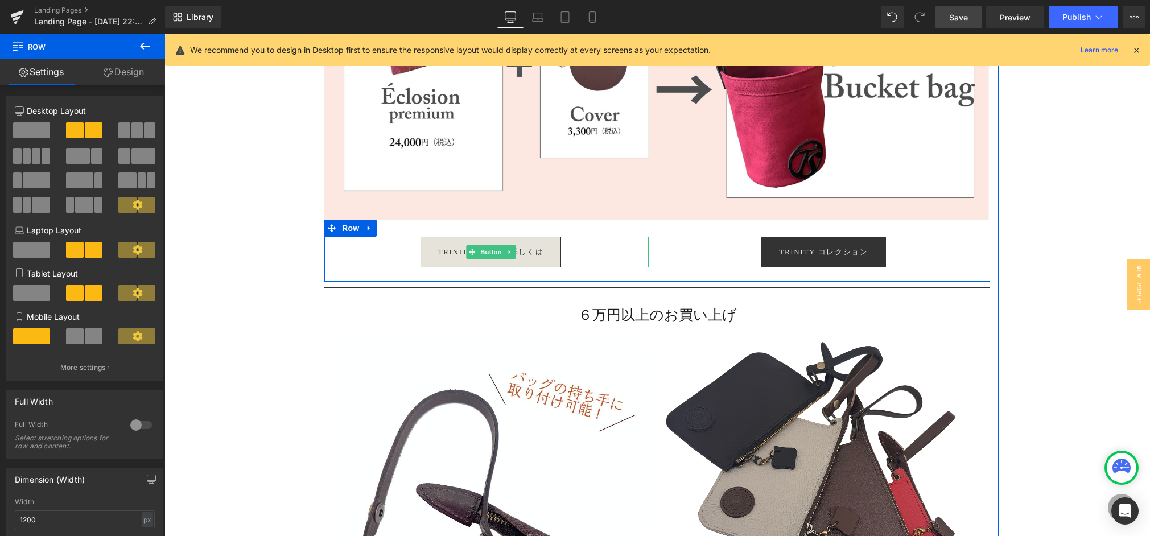
click at [430, 251] on link "Trinity について詳しくは" at bounding box center [491, 252] width 141 height 31
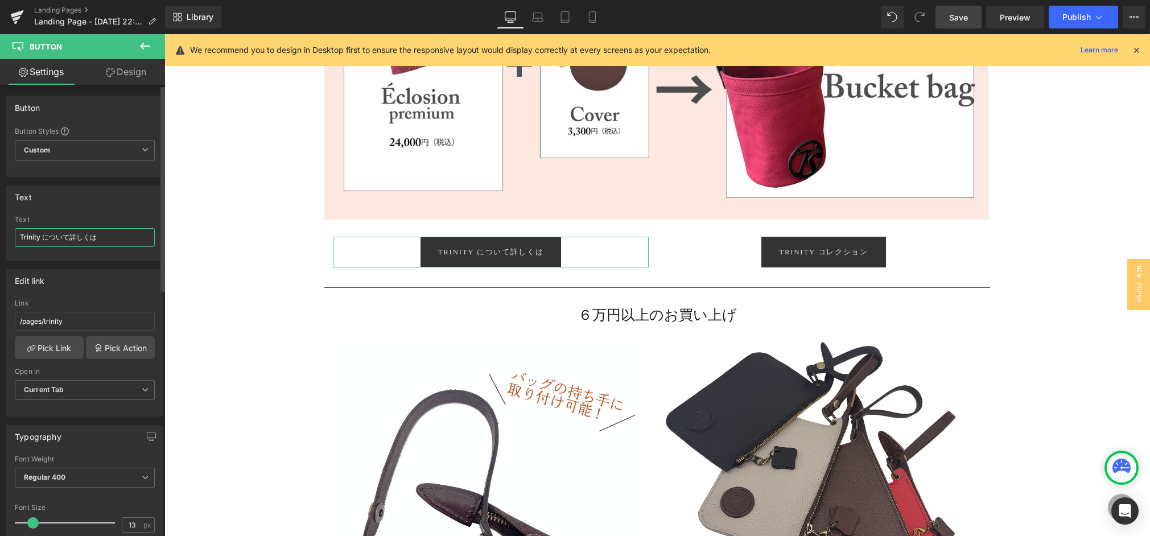
drag, startPoint x: 42, startPoint y: 239, endPoint x: 0, endPoint y: 236, distance: 41.7
click at [0, 236] on div "Text Trinity について詳しくは Text Trinity について詳しくは" at bounding box center [85, 219] width 170 height 84
type input "Éclosionについて詳しくは"
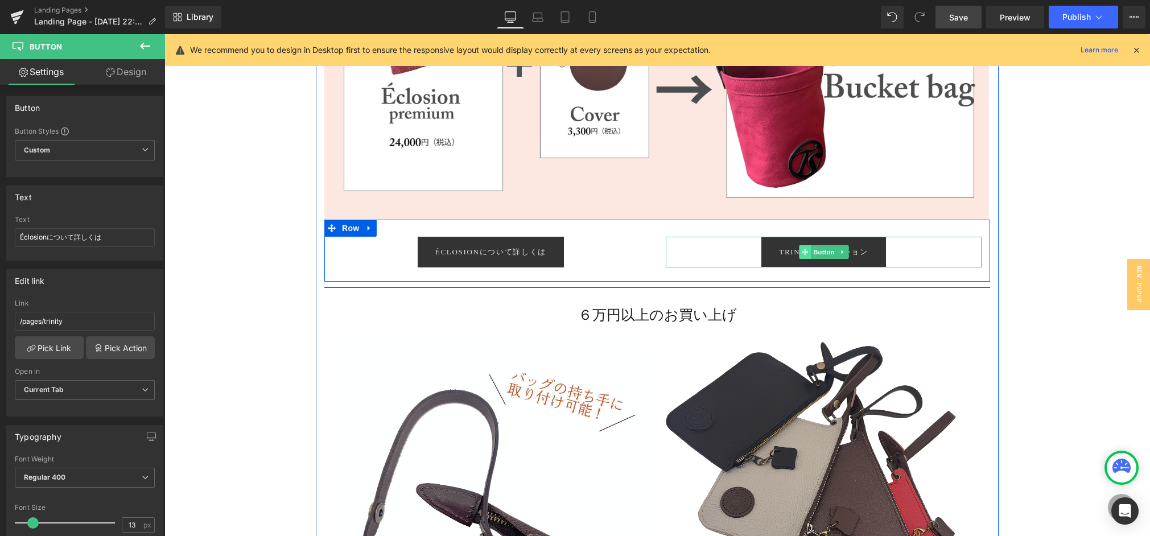
click at [804, 250] on icon at bounding box center [805, 252] width 6 height 7
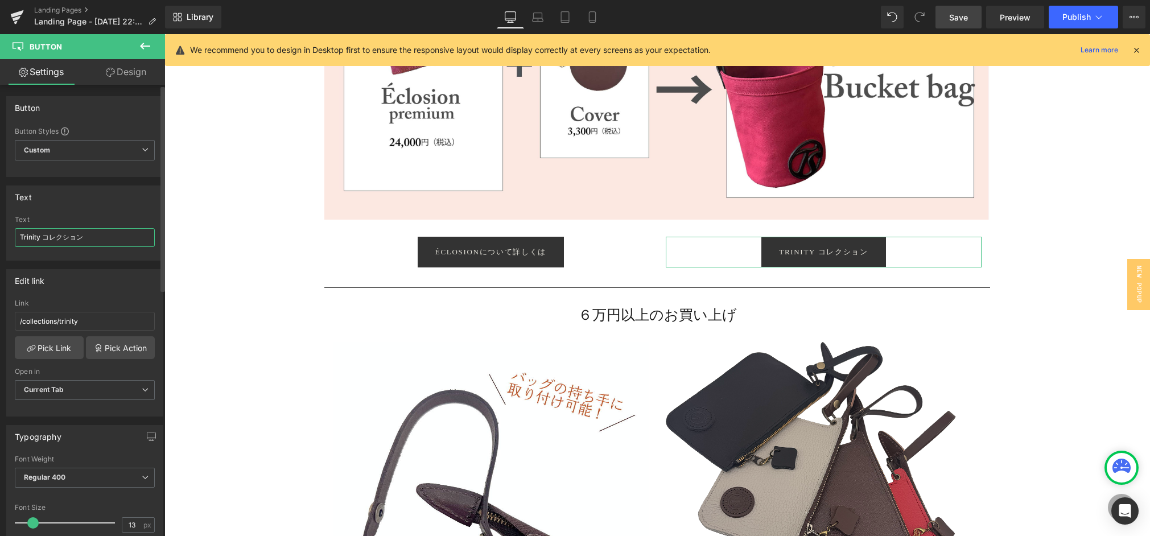
drag, startPoint x: 42, startPoint y: 239, endPoint x: 0, endPoint y: 228, distance: 42.8
click at [0, 228] on div "Text Trinity コレクション Text Trinity コレクション" at bounding box center [85, 219] width 170 height 84
type input "Éclosionコレクション"
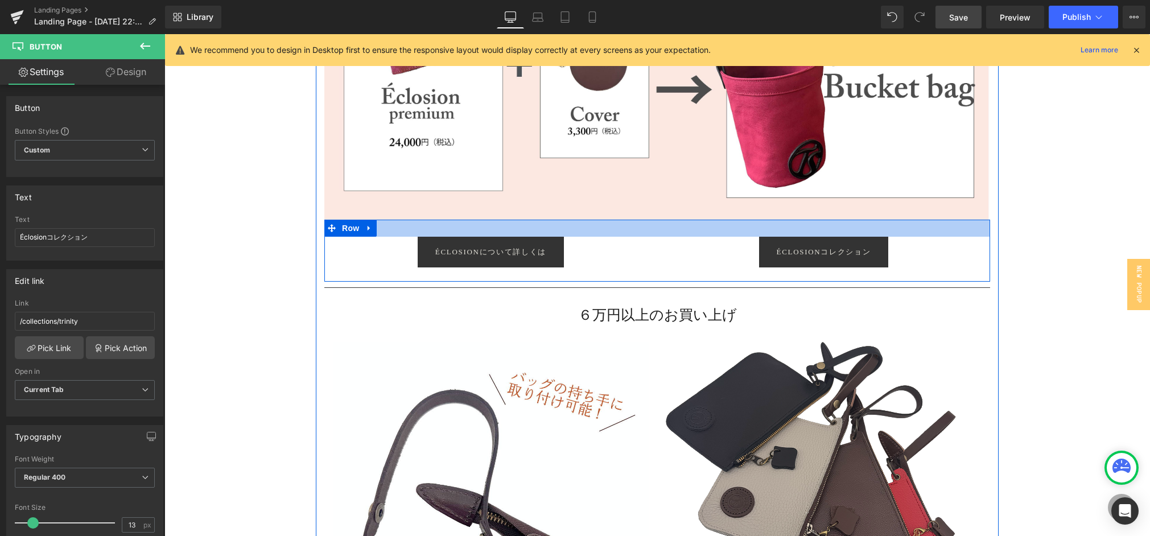
click at [907, 220] on div at bounding box center [657, 228] width 666 height 17
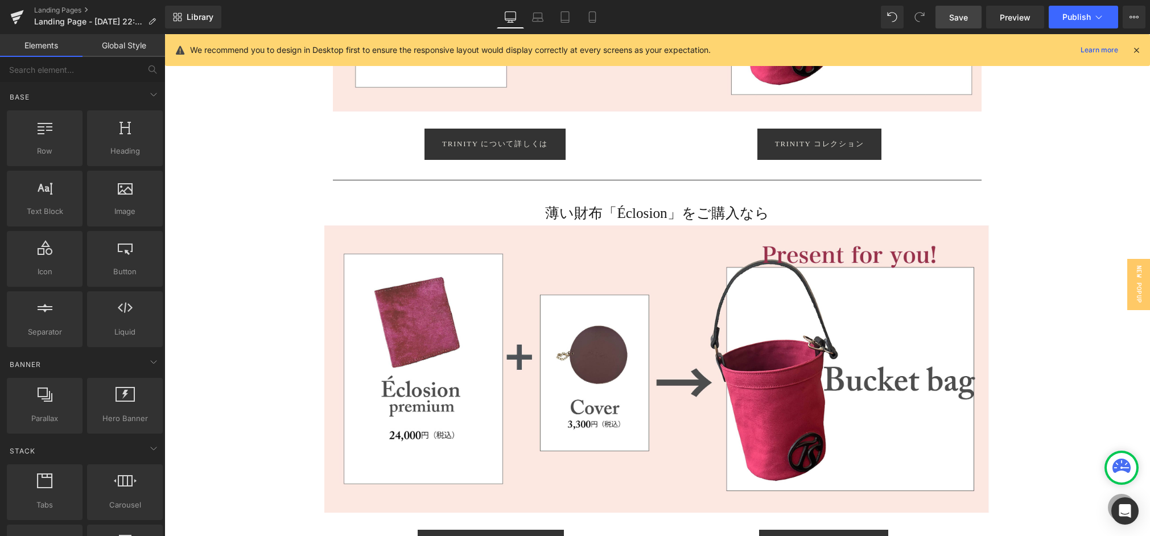
scroll to position [834, 0]
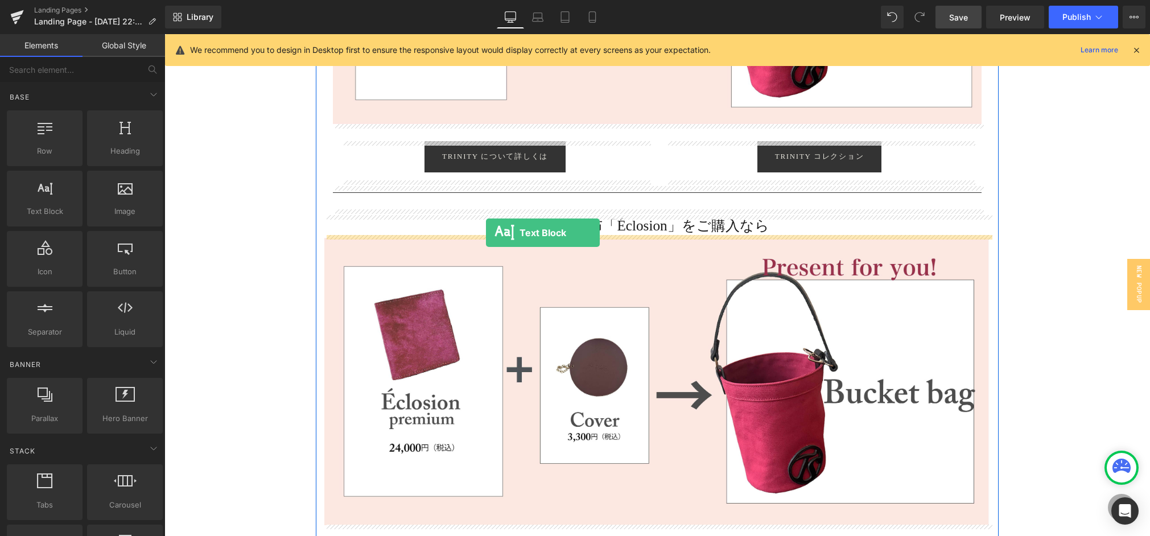
drag, startPoint x: 203, startPoint y: 233, endPoint x: 486, endPoint y: 233, distance: 283.5
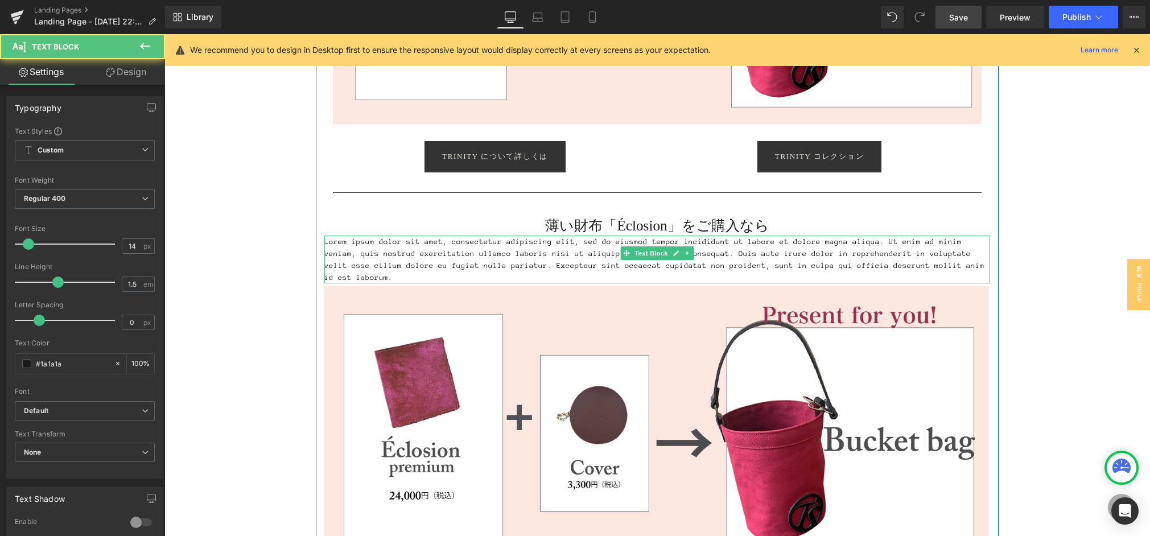
click at [401, 262] on p "Lorem ipsum dolor sit amet, consectetur adipiscing elit, sed do eiusmod tempor …" at bounding box center [657, 260] width 666 height 48
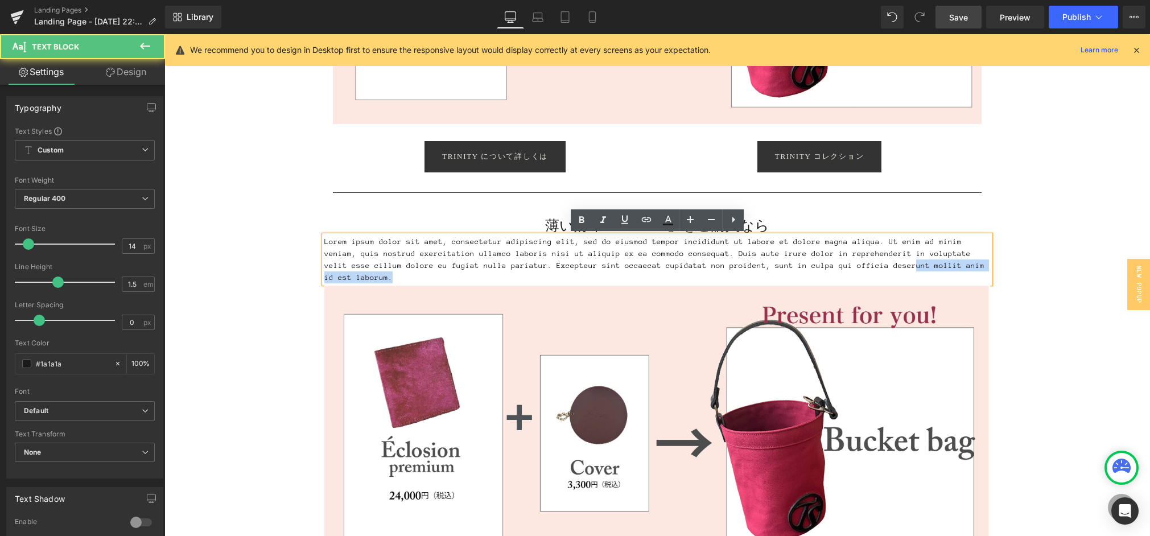
drag, startPoint x: 323, startPoint y: 243, endPoint x: 821, endPoint y: 258, distance: 498.4
click at [813, 260] on div "Lorem ipsum dolor sit amet, consectetur adipiscing elit, sed do eiusmod tempor …" at bounding box center [657, 260] width 666 height 48
click at [945, 261] on p "Lorem ipsum dolor sit amet, consectetur adipiscing elit, sed do eiusmod tempor …" at bounding box center [657, 260] width 666 height 48
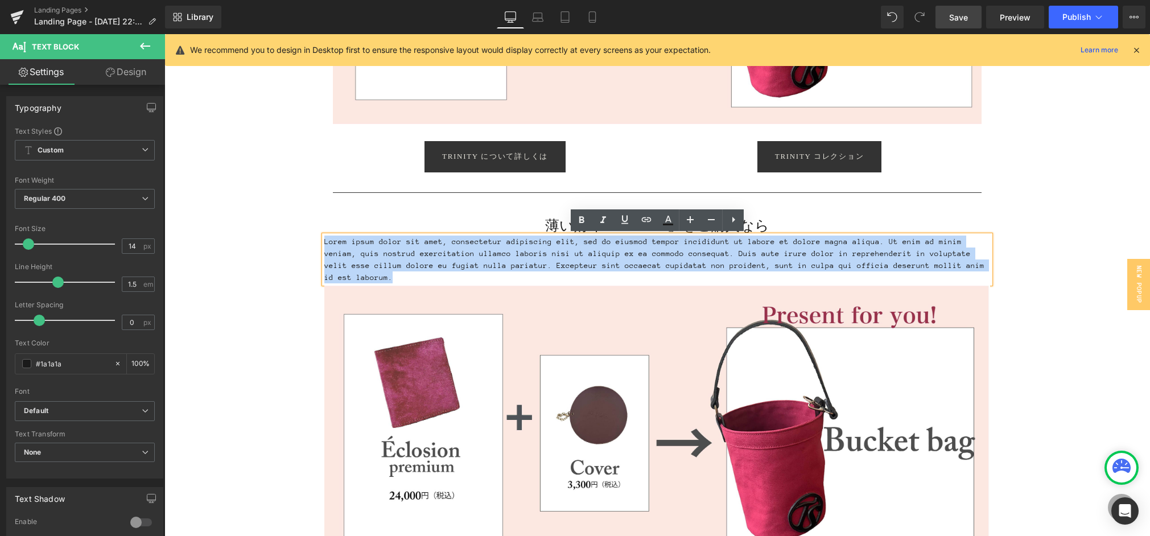
drag, startPoint x: 920, startPoint y: 269, endPoint x: 325, endPoint y: 240, distance: 595.6
click at [325, 240] on p "Lorem ipsum dolor sit amet, consectetur adipiscing elit, sed do eiusmod tempor …" at bounding box center [657, 260] width 666 height 48
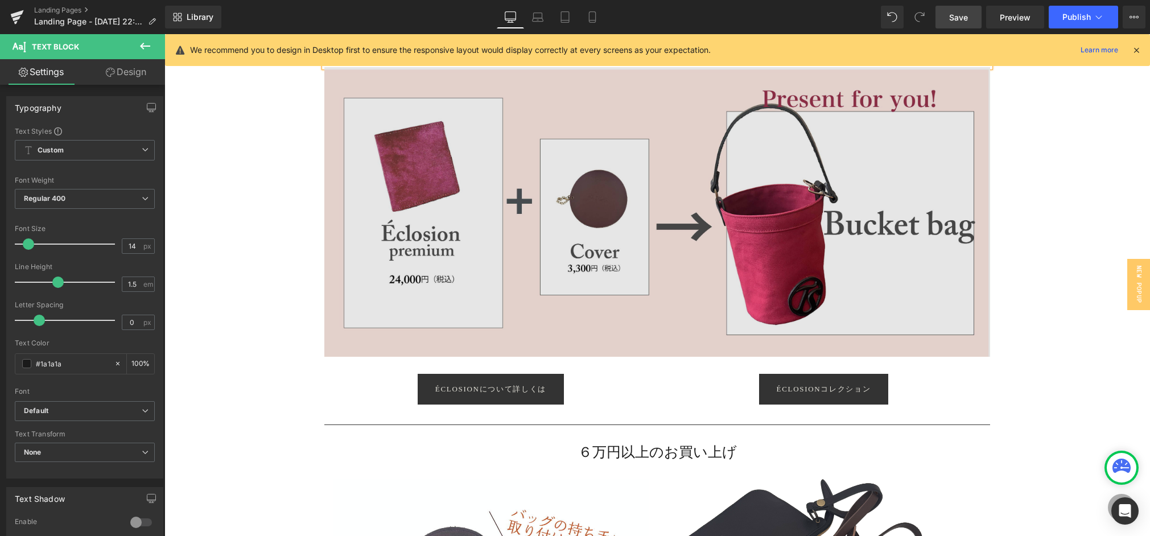
scroll to position [1022, 0]
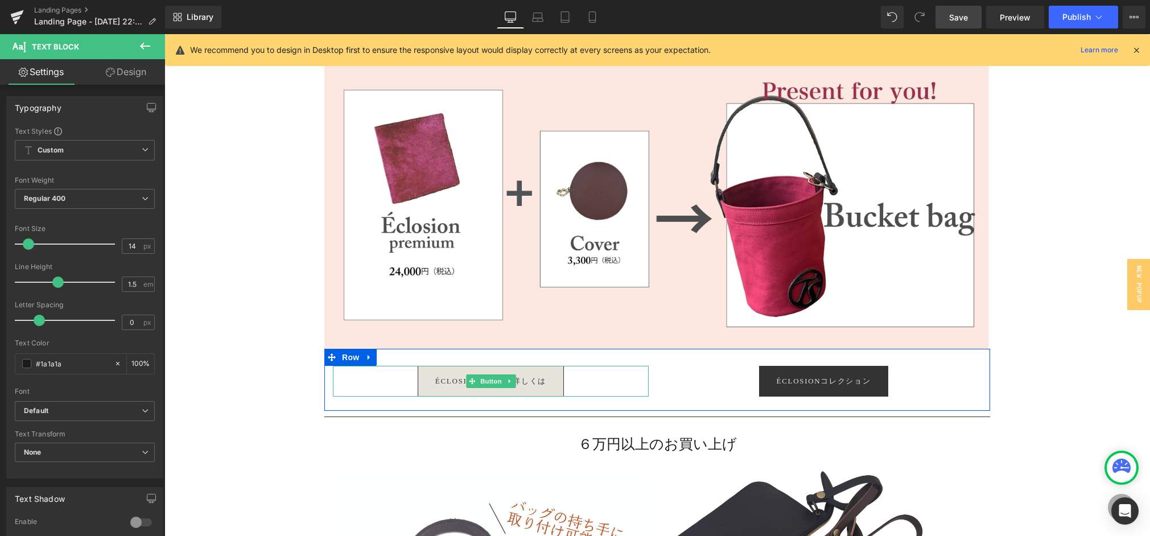
click at [465, 382] on span "Éclosionについて詳しくは" at bounding box center [490, 381] width 111 height 9
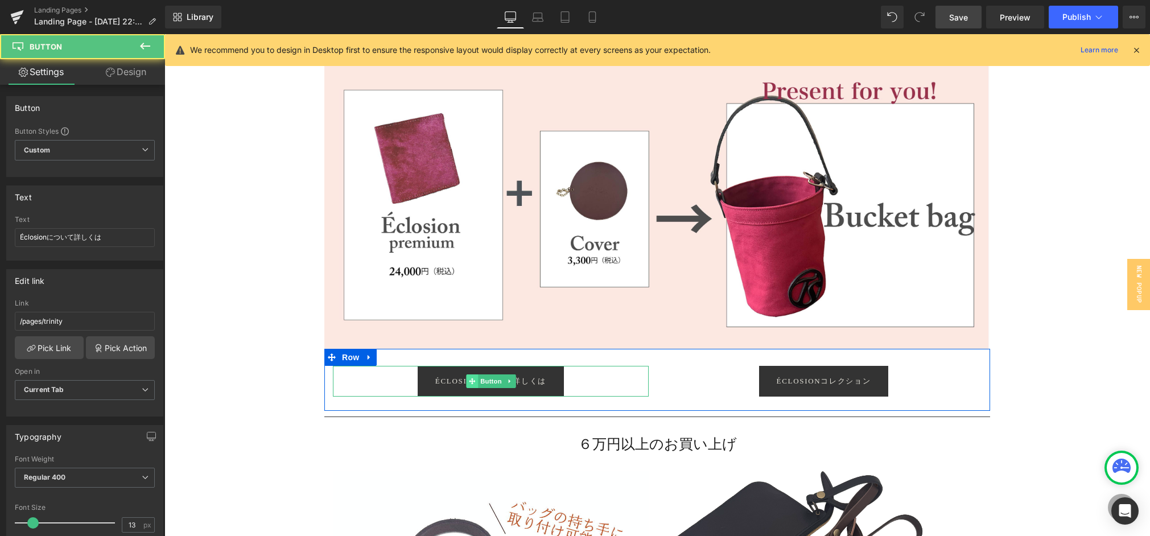
click at [474, 379] on icon at bounding box center [472, 381] width 6 height 6
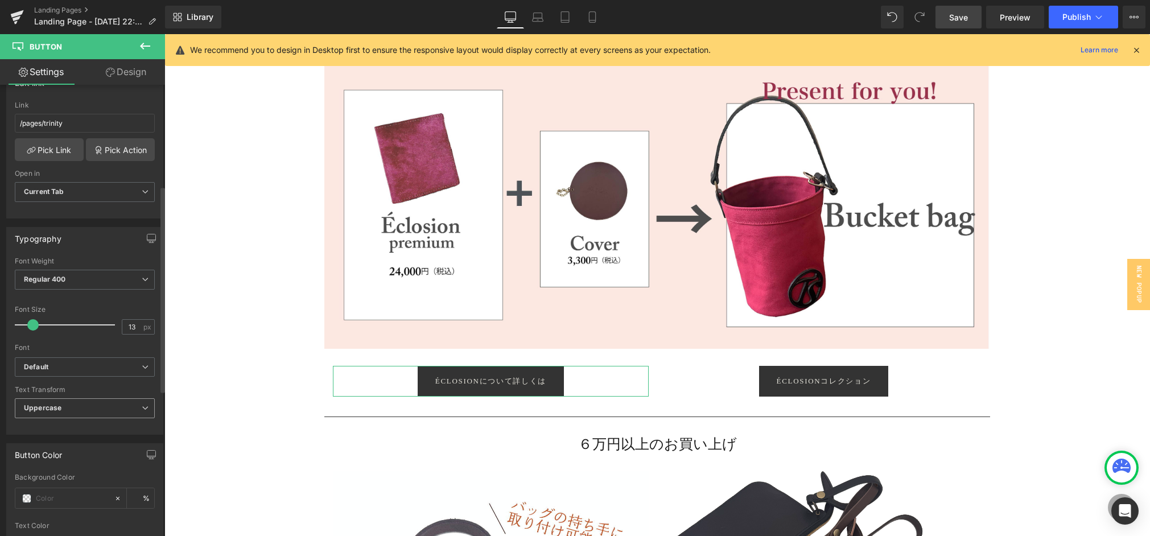
scroll to position [224, 0]
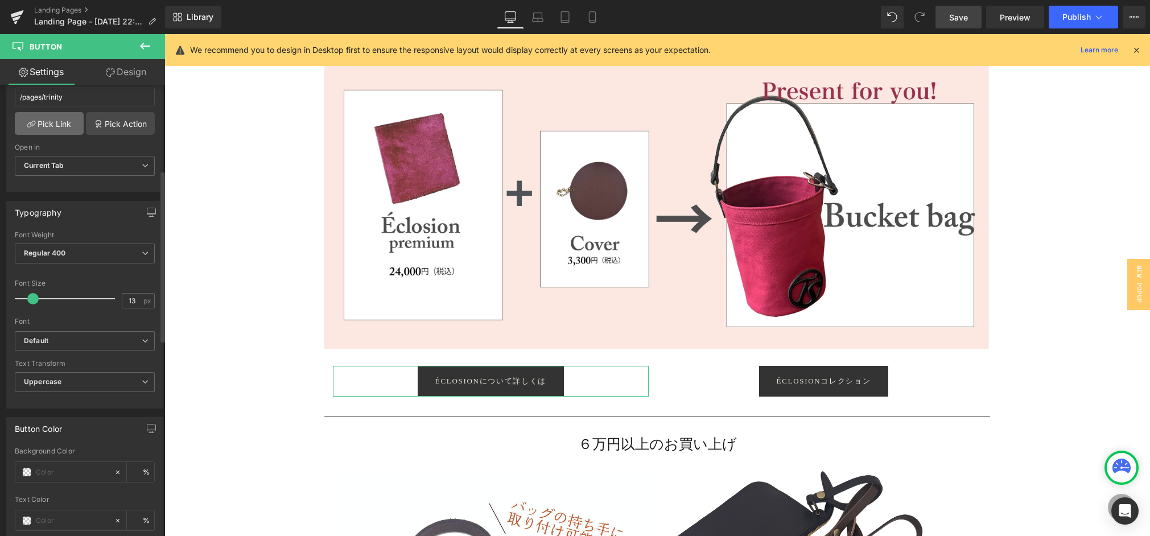
click at [44, 124] on link "Pick Link" at bounding box center [49, 123] width 69 height 23
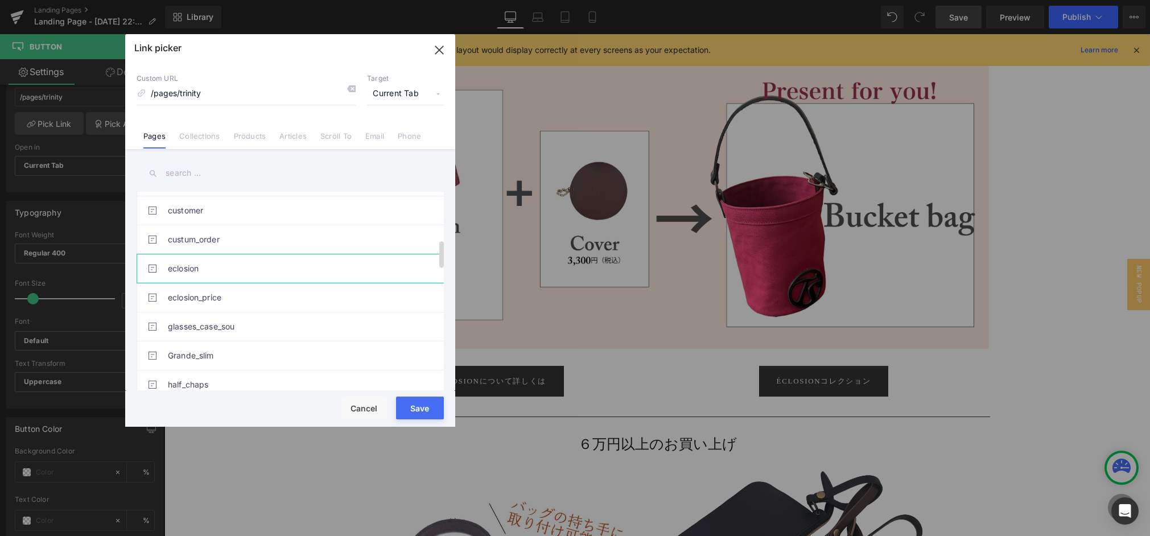
scroll to position [378, 0]
click at [186, 266] on link "eclosion" at bounding box center [293, 264] width 250 height 28
type input "/pages/eclosion"
click at [425, 410] on button "Save" at bounding box center [420, 408] width 48 height 23
type input "/pages/eclosion"
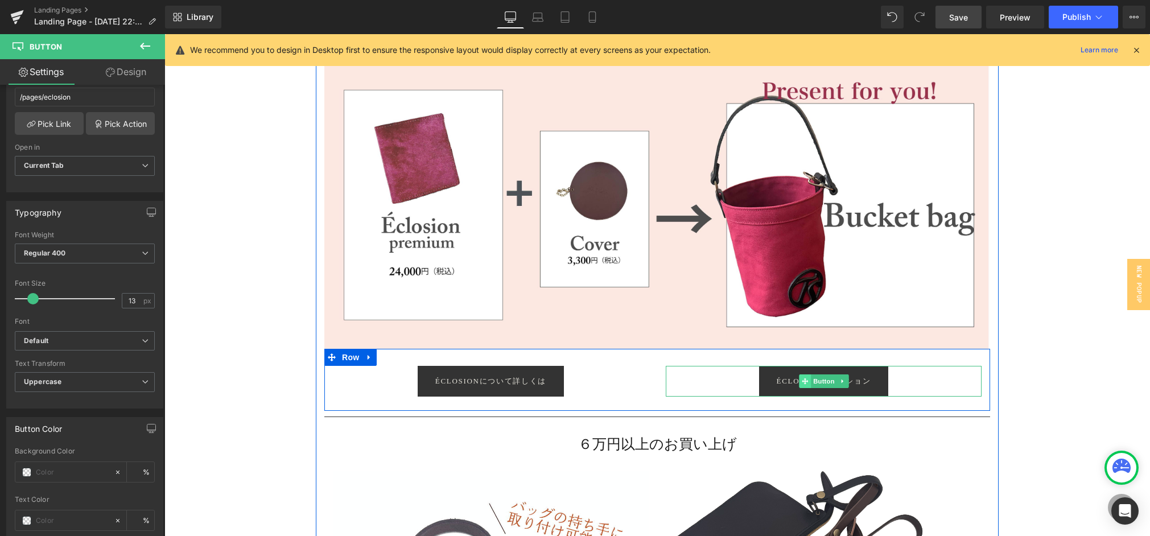
click at [799, 379] on span at bounding box center [805, 382] width 12 height 14
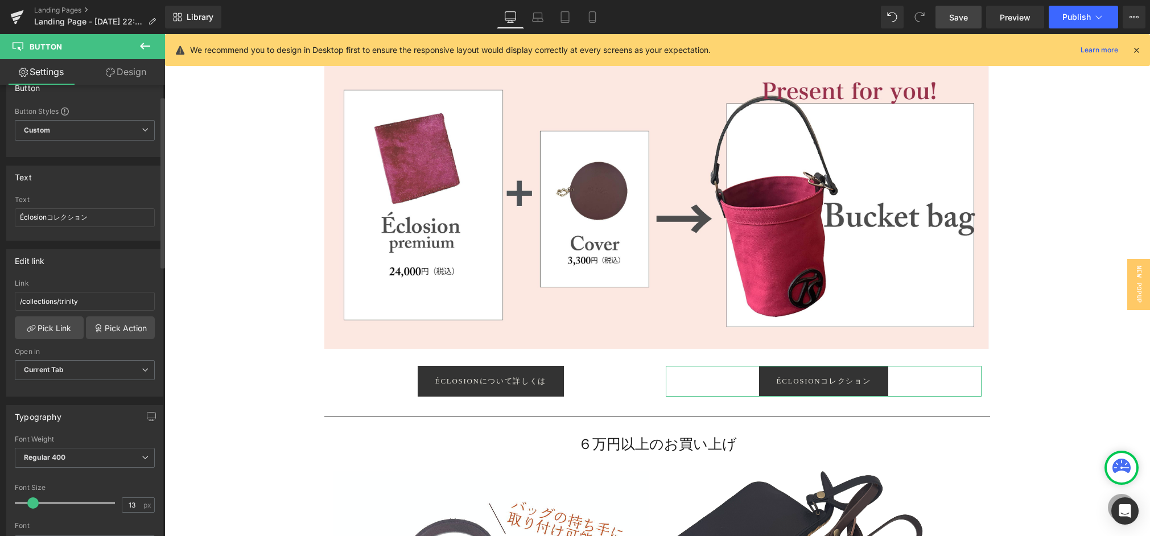
scroll to position [0, 0]
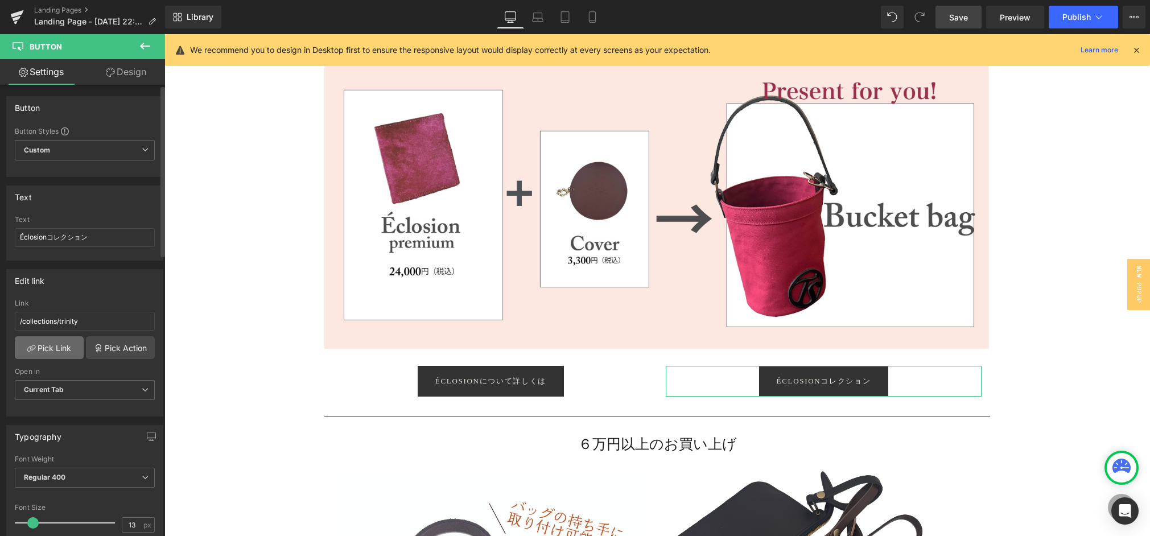
click at [58, 345] on link "Pick Link" at bounding box center [49, 347] width 69 height 23
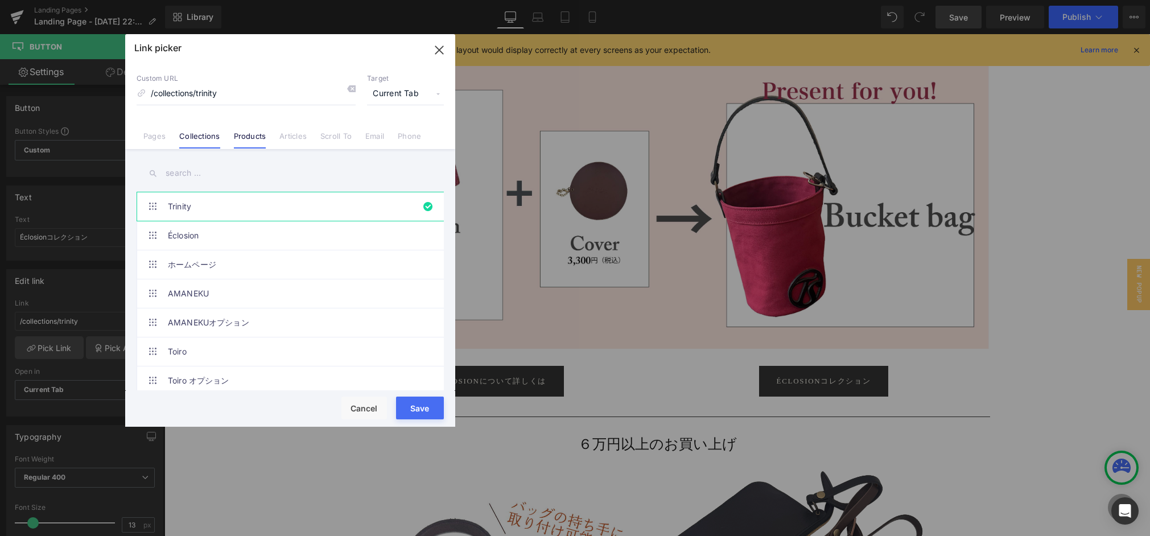
click at [246, 139] on link "Products" at bounding box center [250, 140] width 32 height 17
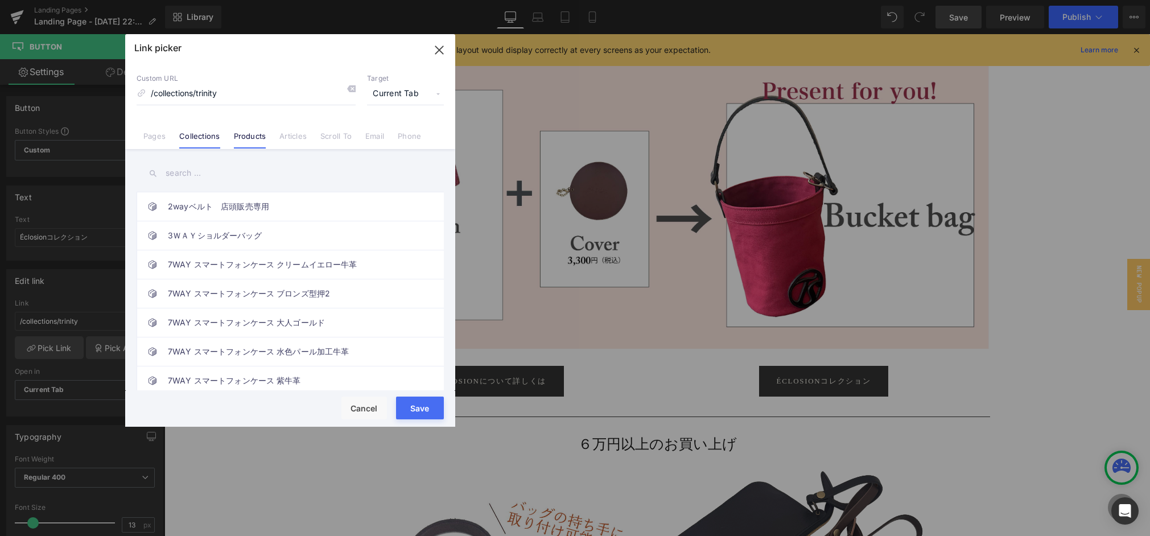
click at [201, 139] on link "Collections" at bounding box center [199, 140] width 40 height 17
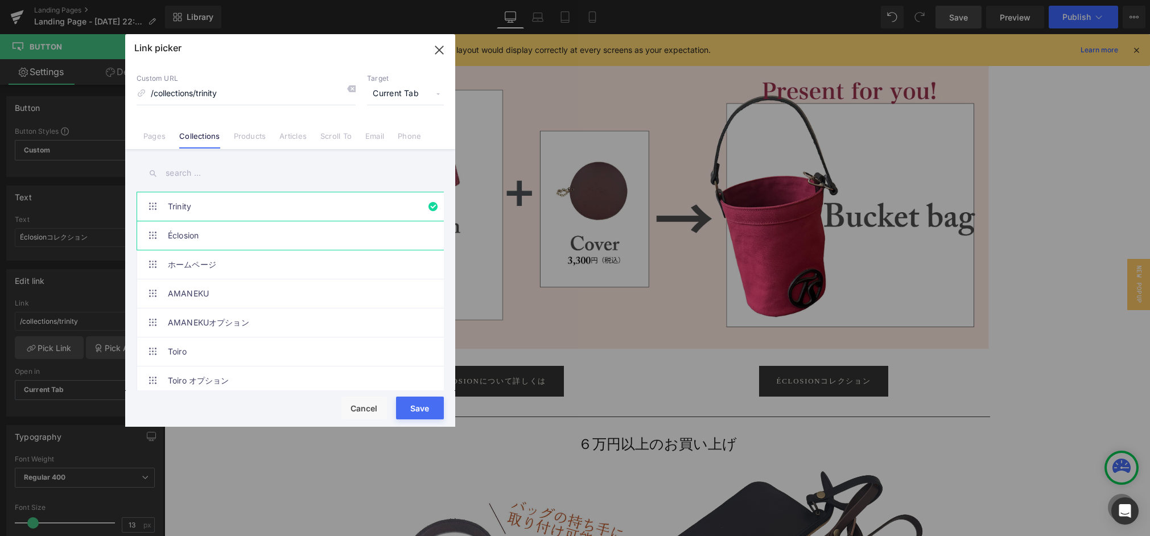
click at [199, 238] on link "Éclosion" at bounding box center [293, 235] width 250 height 28
type input "/collections/eclosion"
click at [421, 407] on button "Save" at bounding box center [420, 408] width 48 height 23
type input "/collections/eclosion"
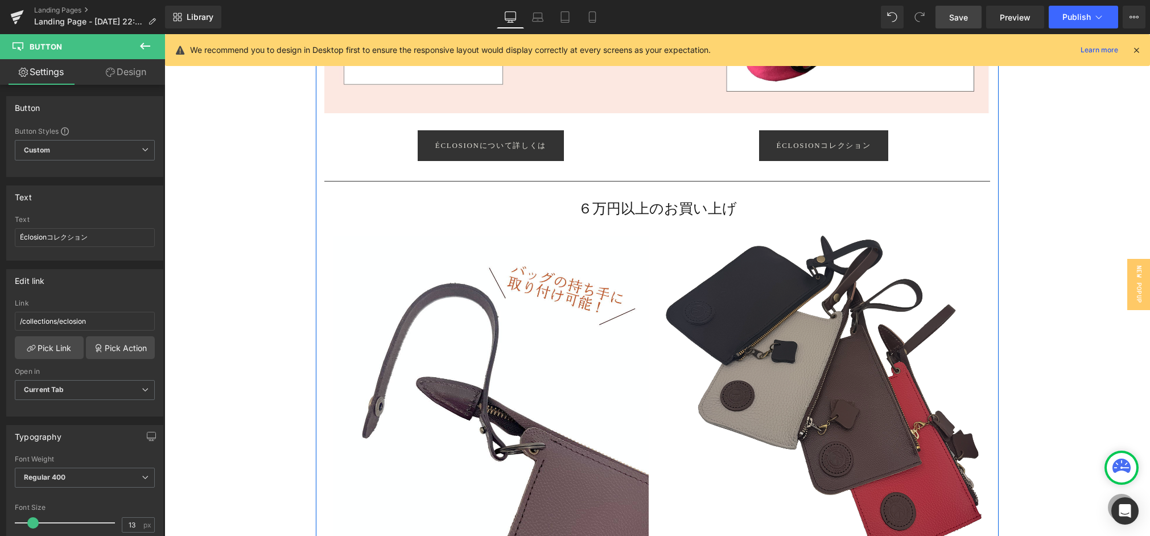
scroll to position [1288, 0]
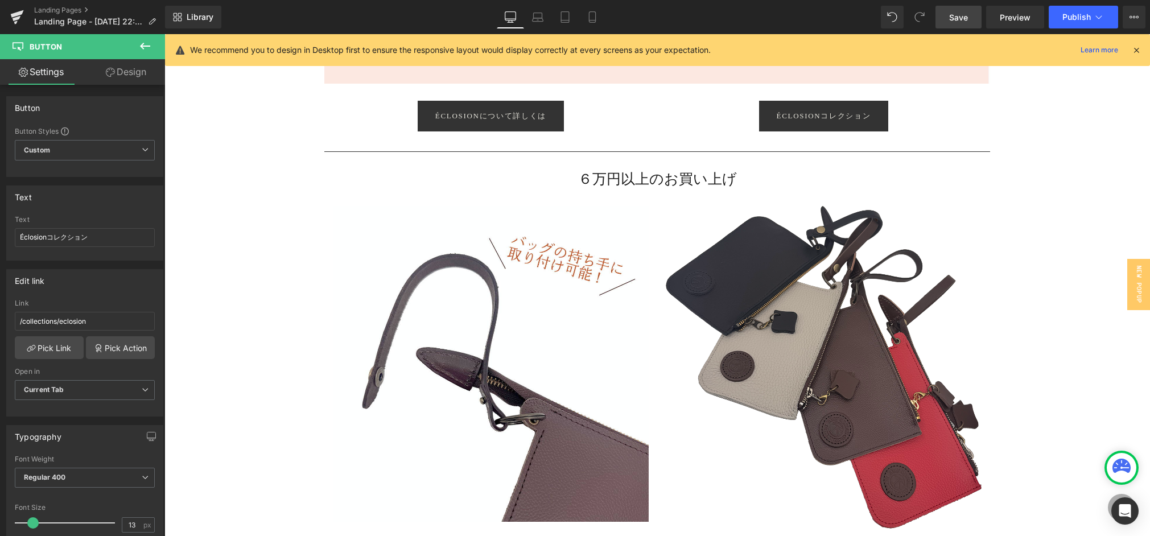
click at [948, 21] on link "Save" at bounding box center [959, 17] width 46 height 23
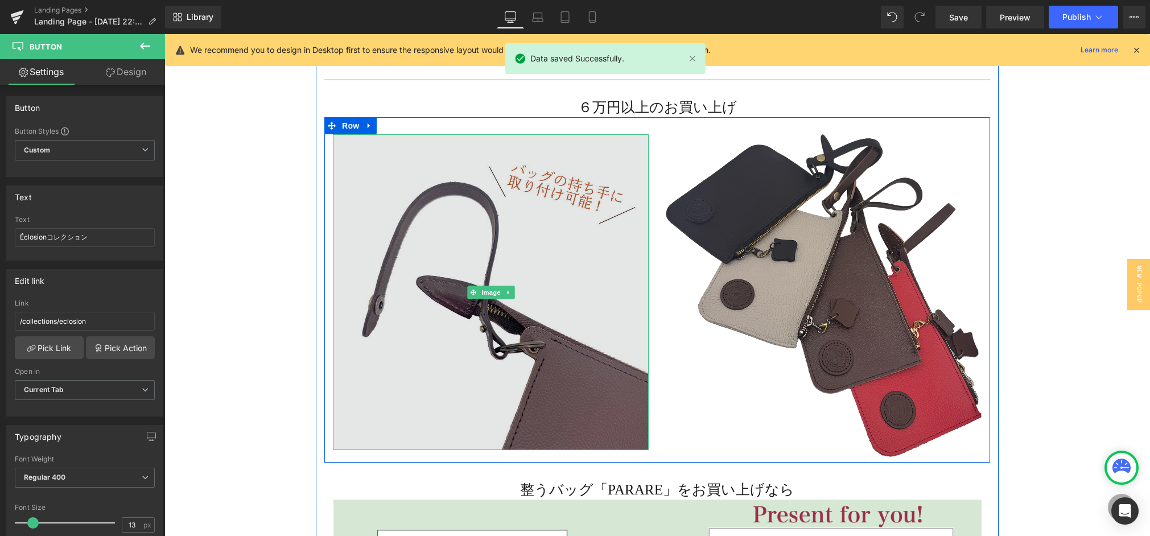
scroll to position [1364, 0]
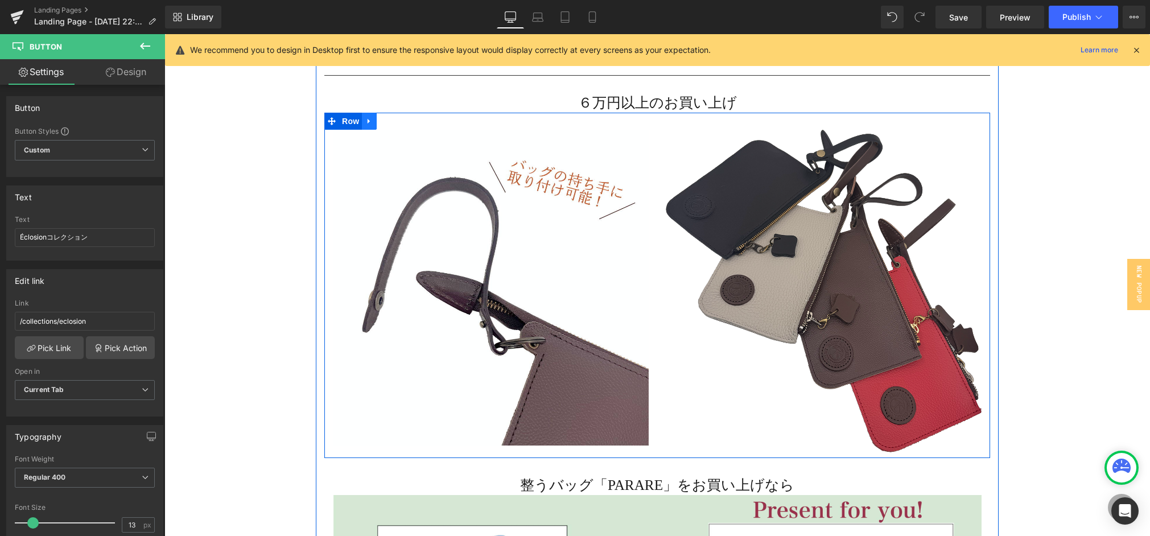
click at [369, 121] on icon at bounding box center [369, 121] width 2 height 5
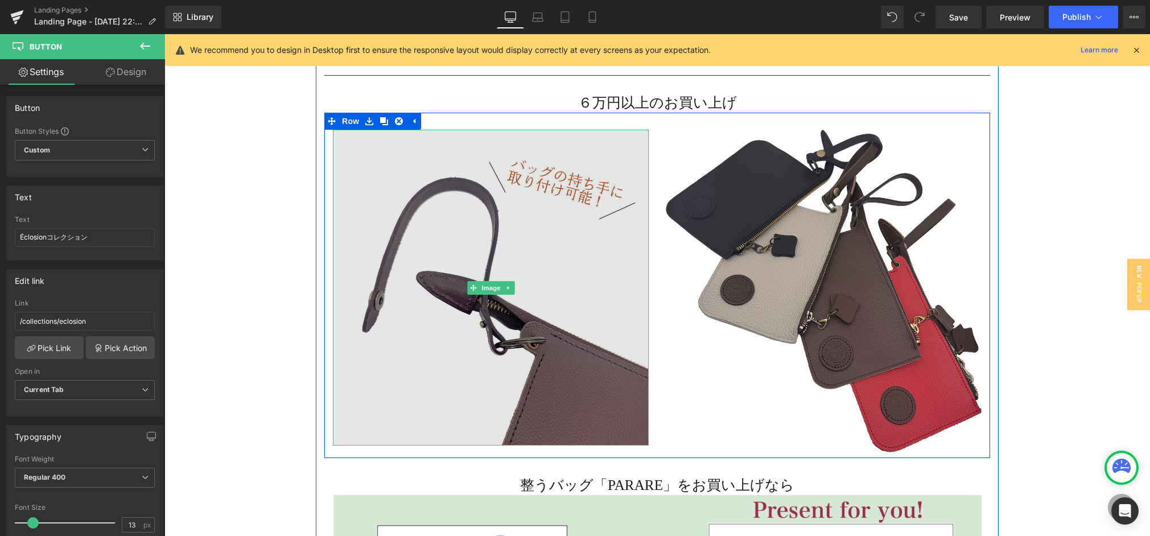
click at [433, 254] on img at bounding box center [491, 288] width 316 height 316
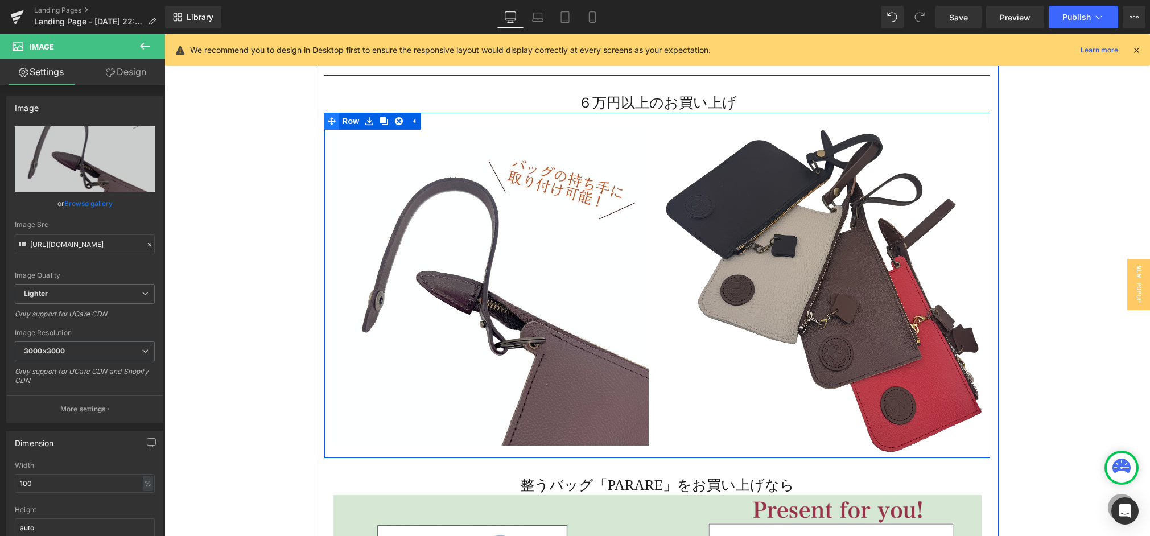
click at [330, 118] on icon at bounding box center [332, 121] width 8 height 9
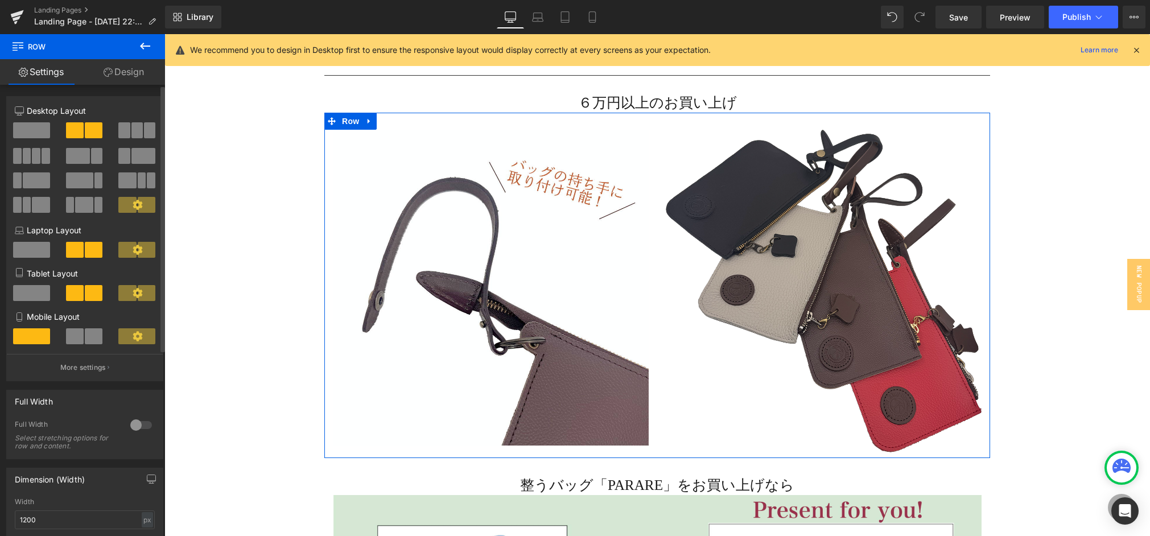
click at [132, 126] on span at bounding box center [137, 130] width 11 height 16
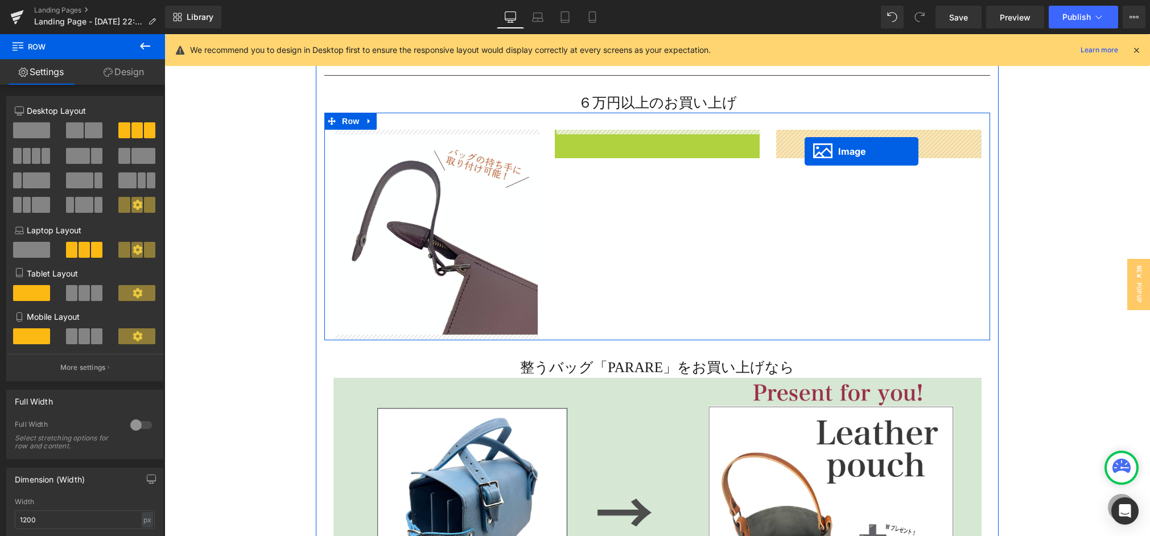
drag, startPoint x: 638, startPoint y: 232, endPoint x: 805, endPoint y: 151, distance: 185.6
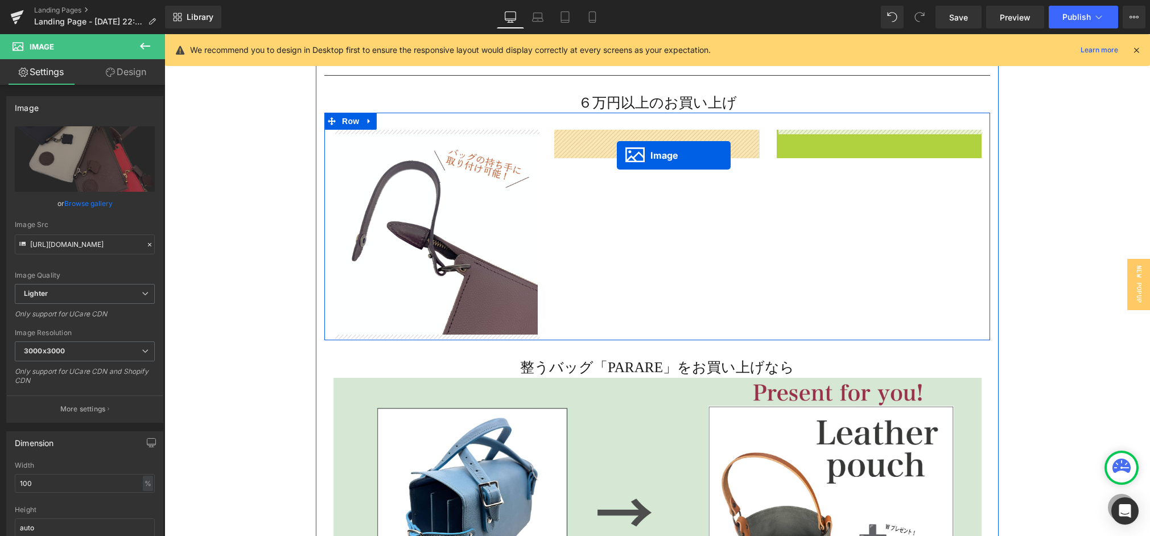
drag, startPoint x: 860, startPoint y: 237, endPoint x: 617, endPoint y: 155, distance: 256.5
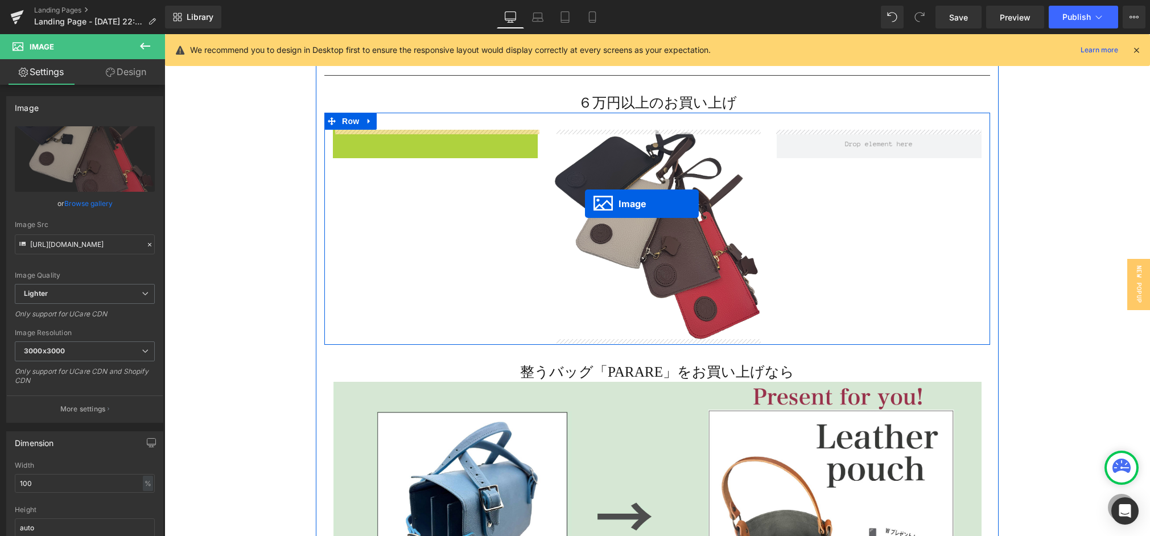
drag, startPoint x: 413, startPoint y: 234, endPoint x: 817, endPoint y: 161, distance: 410.8
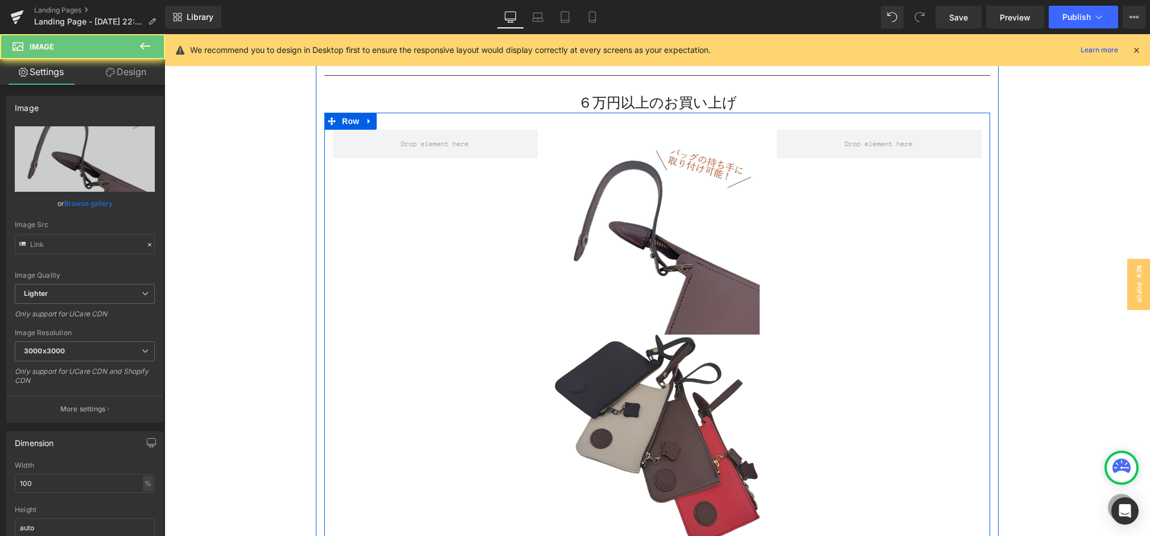
type input "[URL][DOMAIN_NAME]"
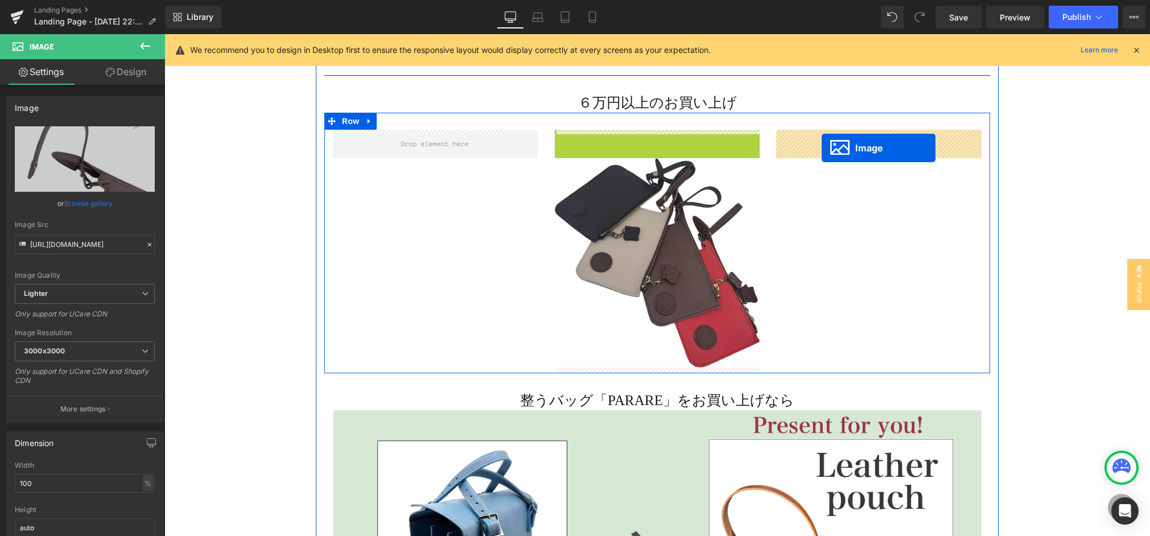
drag, startPoint x: 638, startPoint y: 230, endPoint x: 822, endPoint y: 148, distance: 201.8
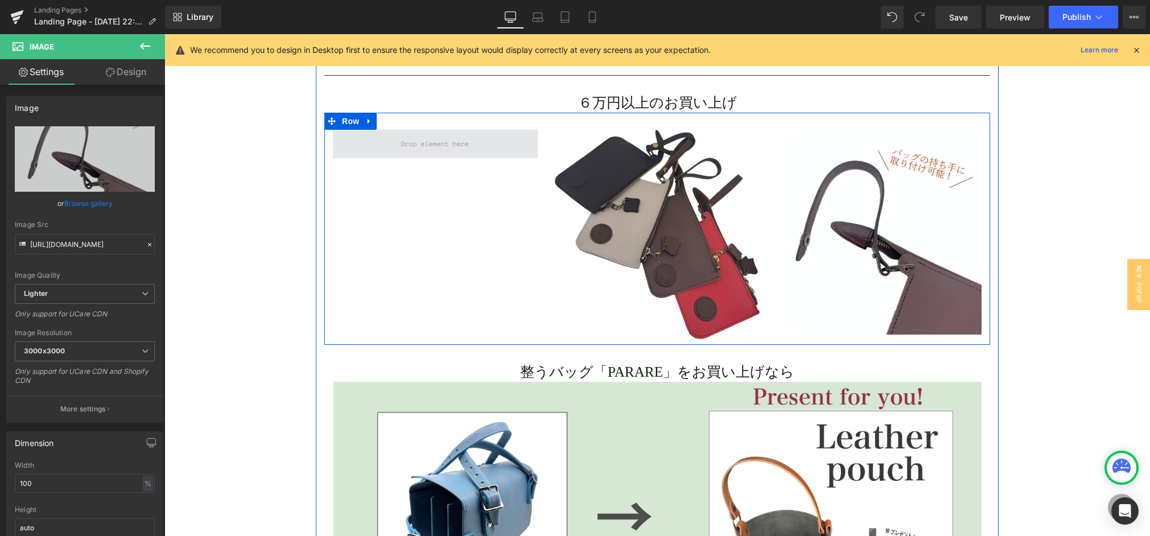
click at [379, 146] on span at bounding box center [435, 144] width 205 height 28
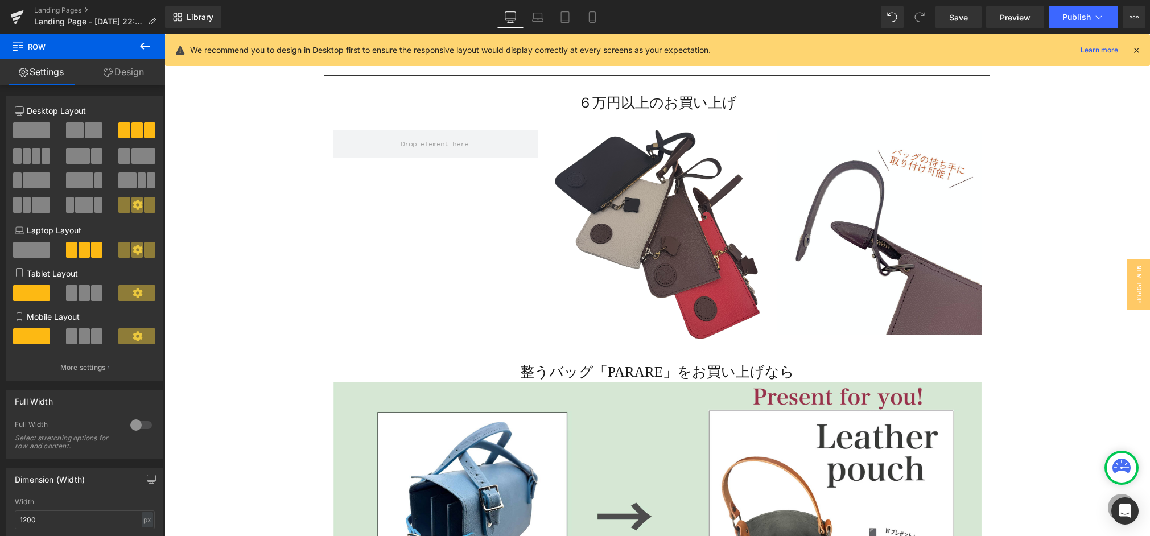
click at [145, 47] on icon at bounding box center [145, 46] width 14 height 14
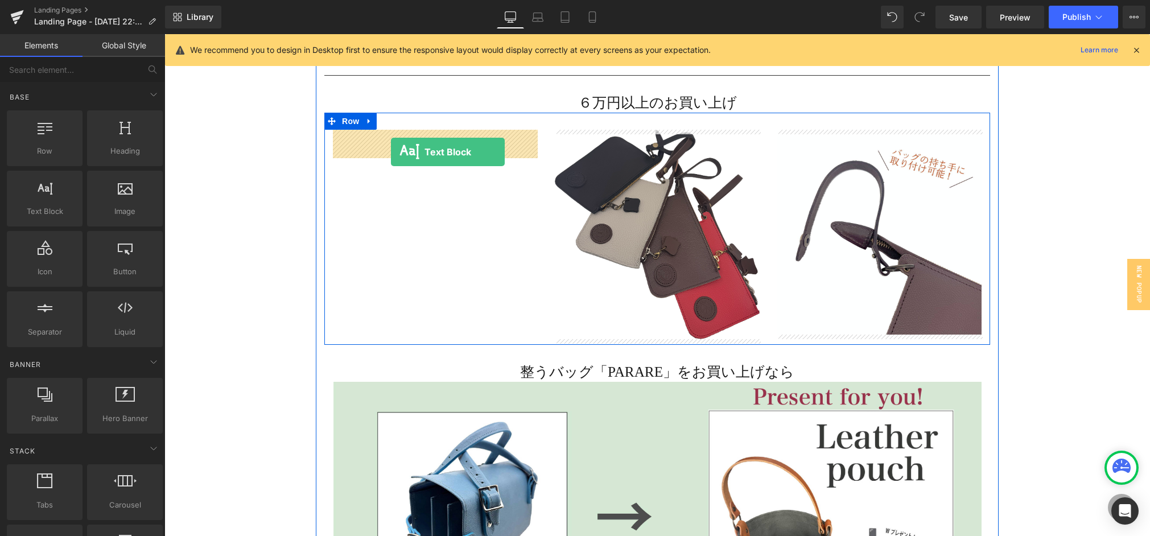
drag, startPoint x: 291, startPoint y: 227, endPoint x: 391, endPoint y: 152, distance: 124.8
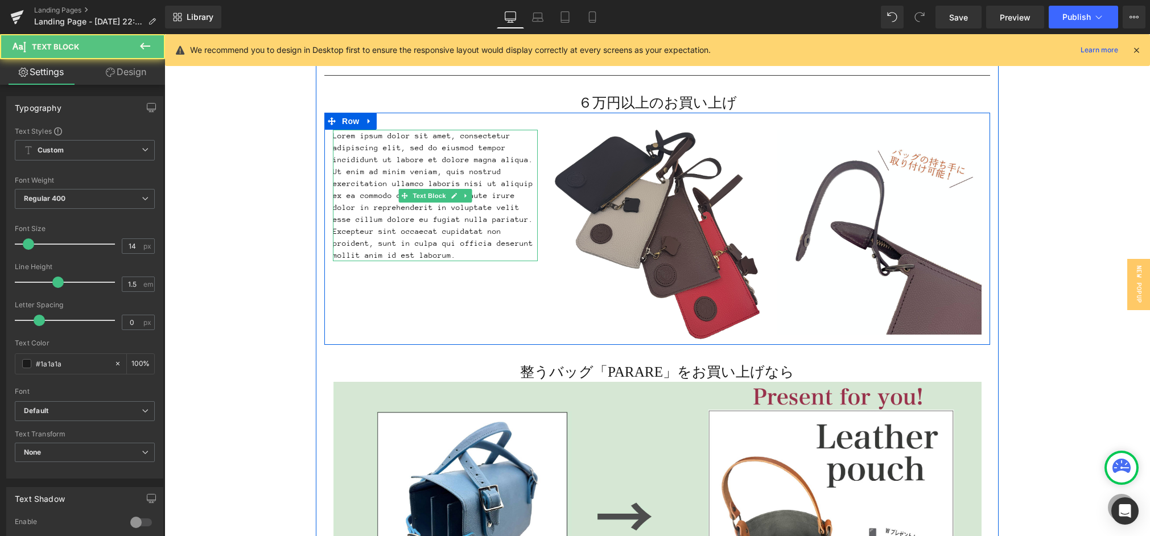
click at [363, 242] on p "Lorem ipsum dolor sit amet, consectetur adipiscing elit, sed do eiusmod tempor …" at bounding box center [435, 196] width 205 height 132
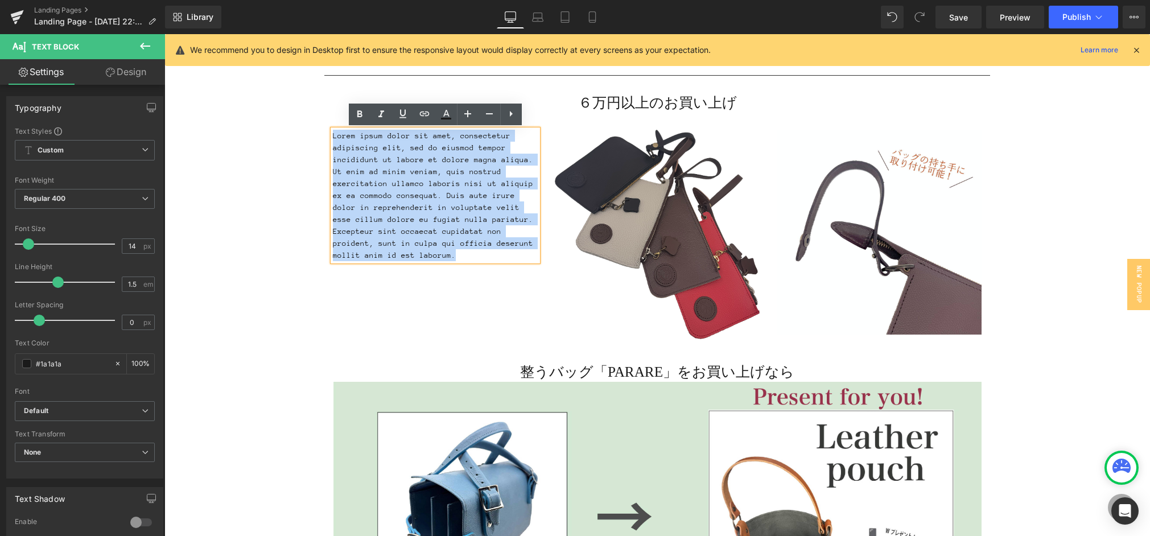
drag, startPoint x: 368, startPoint y: 256, endPoint x: 324, endPoint y: 137, distance: 127.5
click at [324, 137] on div "Lorem ipsum dolor sit amet, consectetur adipiscing elit, sed do eiusmod tempor …" at bounding box center [435, 196] width 222 height 132
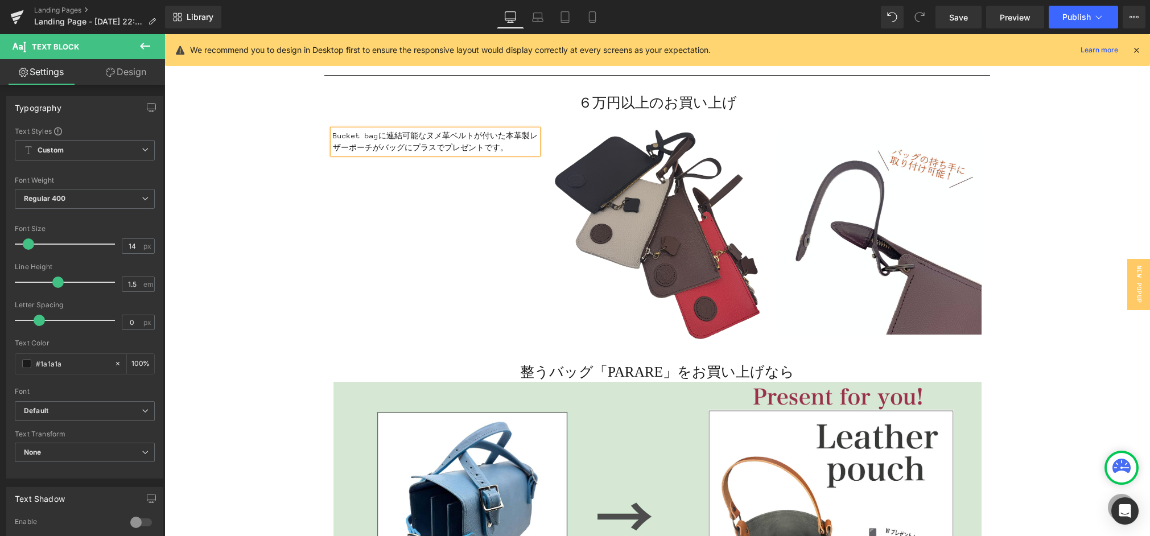
click at [333, 135] on p "Bucket bagに連結可能なヌメ革ベルトが付いた本革製レザーポーチがバッグにプラスでプレゼントです。" at bounding box center [435, 142] width 205 height 24
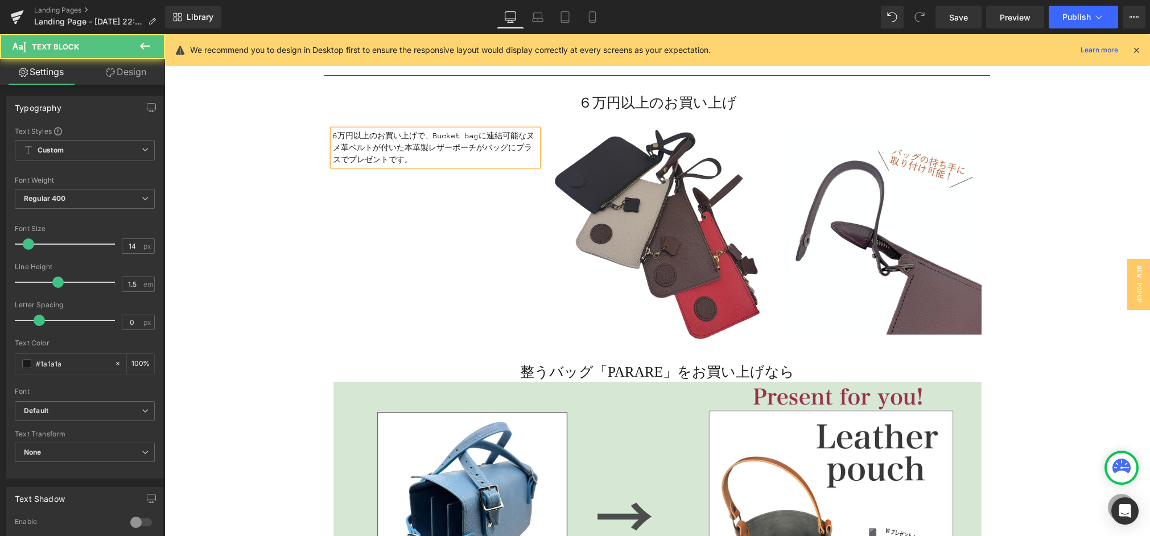
click at [417, 160] on p "6万円以上のお買い上げで、Bucket bagに連結可能なヌメ革ベルトが付いた本革製レザーポーチがバッグにプラスでプレゼントです。" at bounding box center [435, 148] width 205 height 36
drag, startPoint x: 400, startPoint y: 146, endPoint x: 424, endPoint y: 146, distance: 23.3
click at [400, 146] on p "6万円以上のお買い上げで、Bucket bagに連結可能なヌメ革ベルトが付いた本革製レザーポーチがバッグにプラスでプレゼントです。" at bounding box center [435, 148] width 205 height 36
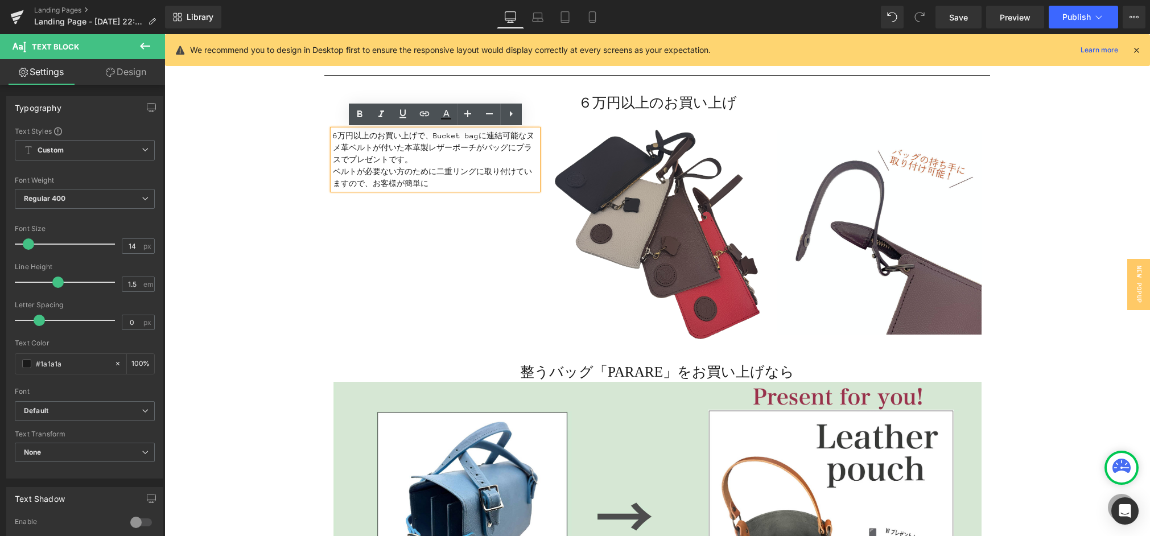
click at [404, 147] on p "6万円以上のお買い上げで、Bucket bagに連結可能なヌメ革ベルトが付いた本革製レザーポーチがバッグにプラスでプレゼントです。" at bounding box center [435, 148] width 205 height 36
click at [429, 135] on p "6万円以上のお買い上げで、Bucket bagに連結可能なヌメ革ベルトが付いた本革製レザーポーチがバッグにプラスでプレゼントです。" at bounding box center [435, 148] width 205 height 36
click at [433, 136] on p "6万円以上のお買い上げで、Bucket bagに連結可能なヌメ革ベルトが付いた本革製レザーポーチがバッグにプラスでプレゼントです。" at bounding box center [435, 148] width 205 height 36
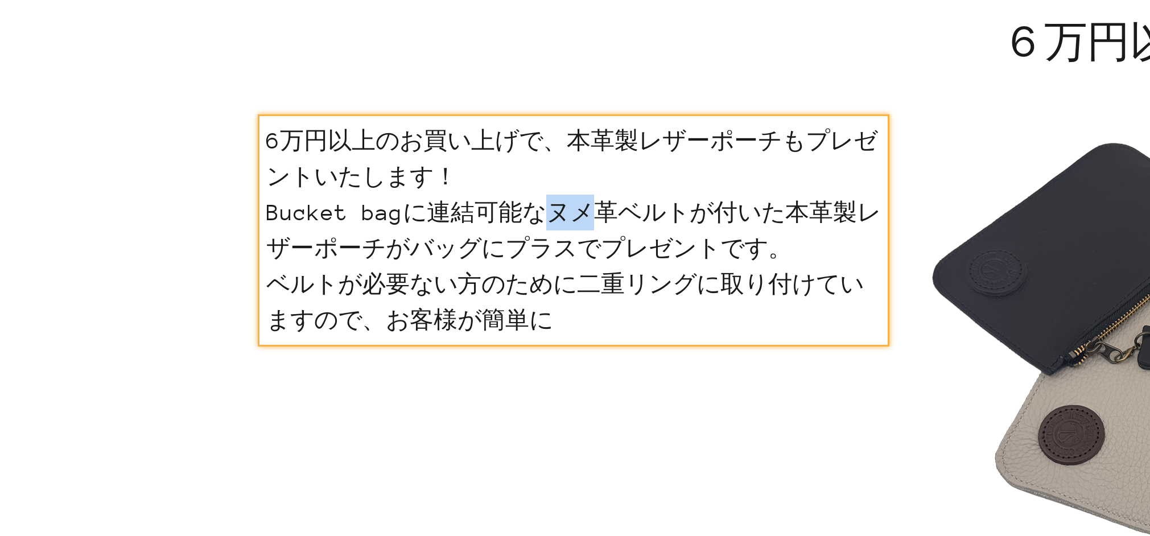
drag, startPoint x: 20, startPoint y: -39, endPoint x: 40, endPoint y: -39, distance: 19.9
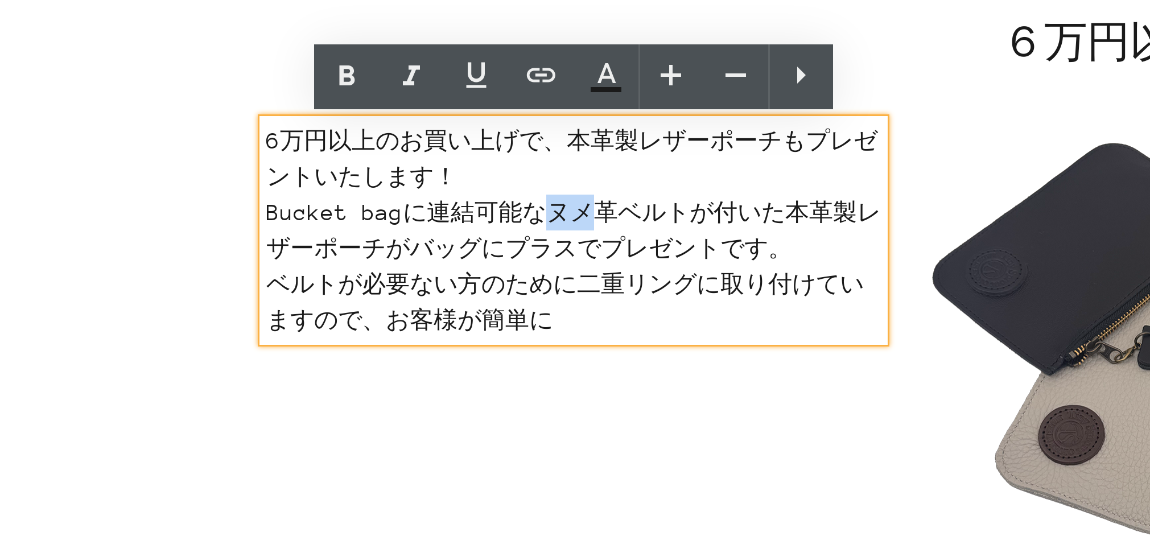
drag, startPoint x: 20, startPoint y: -40, endPoint x: 79, endPoint y: -40, distance: 58.1
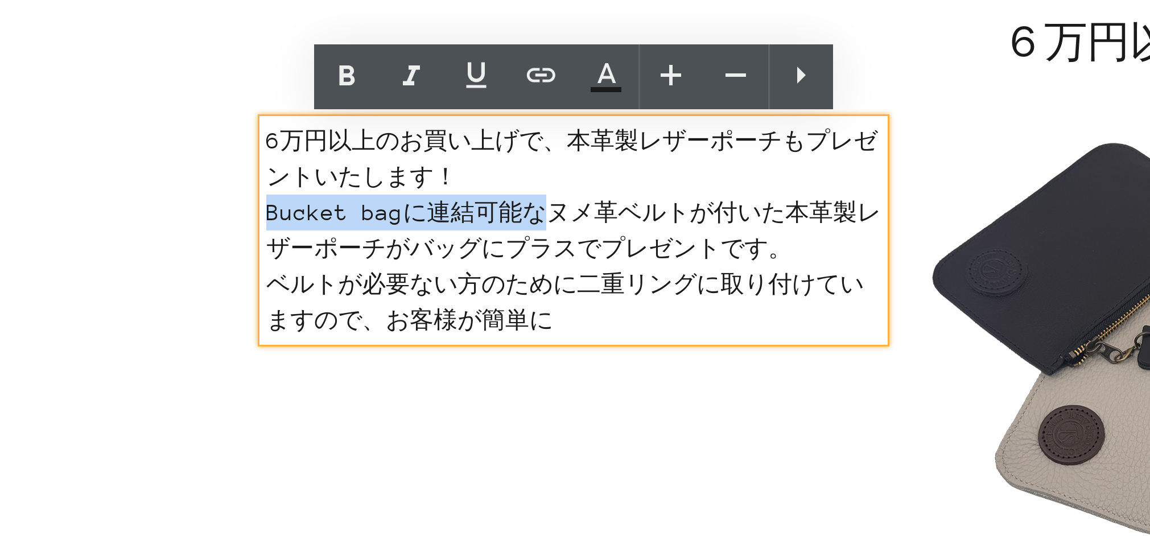
drag, startPoint x: 21, startPoint y: -38, endPoint x: -71, endPoint y: -42, distance: 91.7
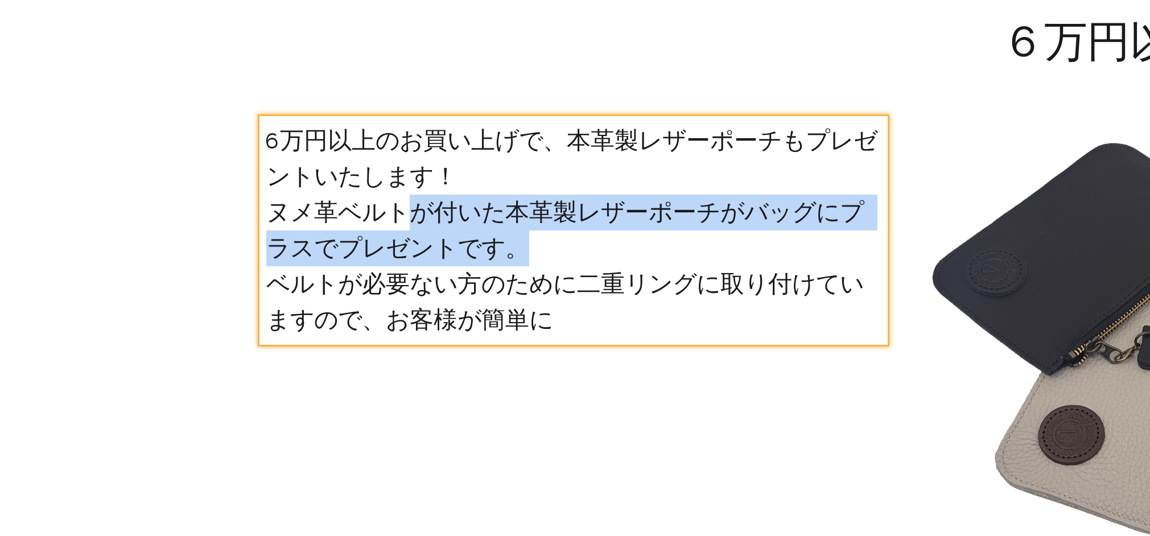
drag, startPoint x: -22, startPoint y: -39, endPoint x: 68, endPoint y: -30, distance: 91.0
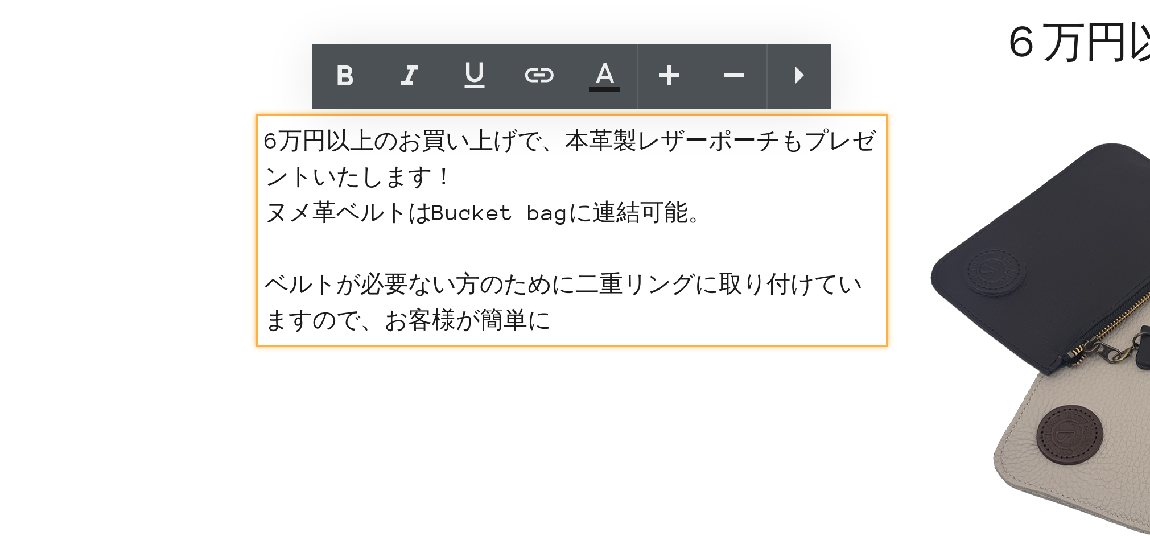
scroll to position [1363, 0]
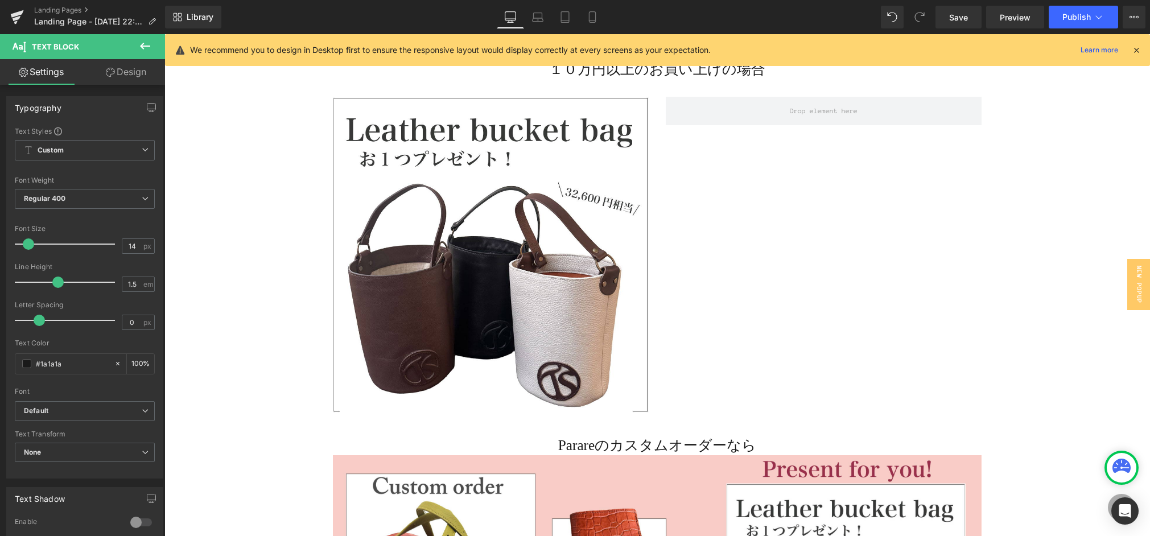
scroll to position [2222, 0]
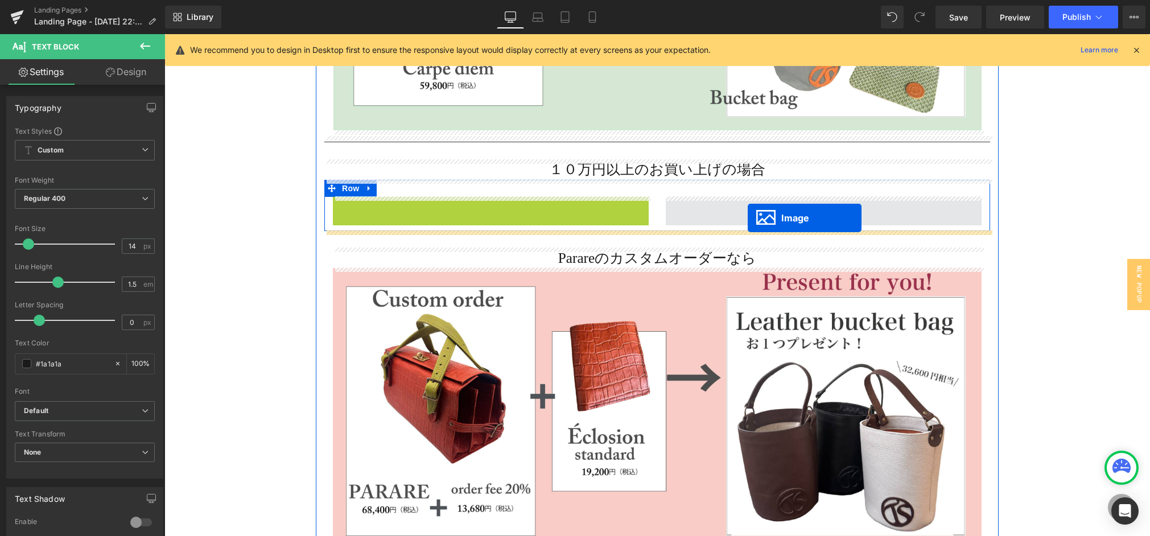
drag, startPoint x: 470, startPoint y: 355, endPoint x: 748, endPoint y: 218, distance: 310.1
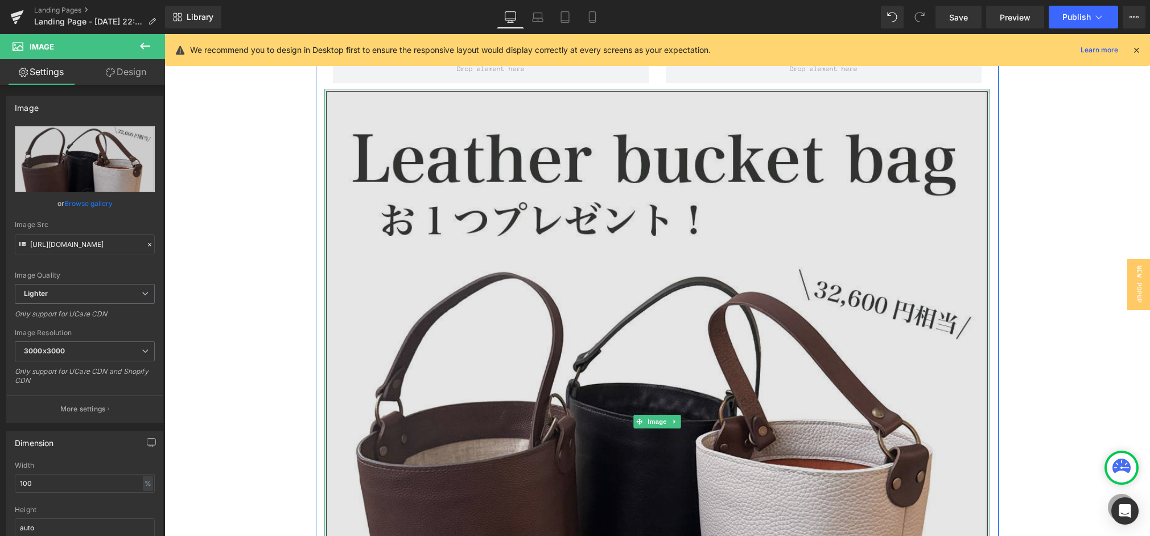
scroll to position [2372, 0]
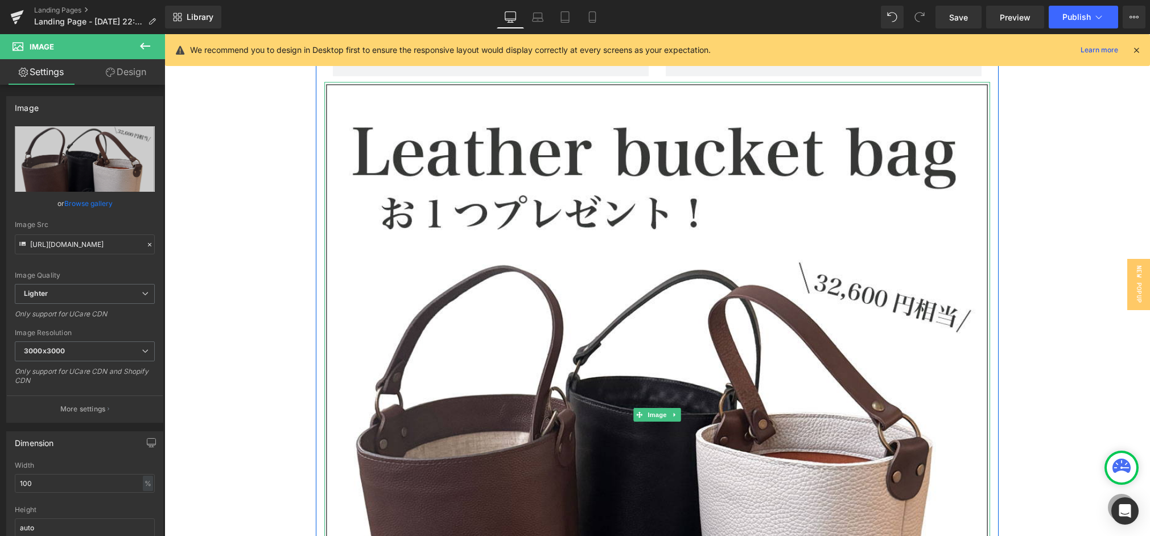
click at [676, 412] on icon at bounding box center [675, 415] width 6 height 7
click at [678, 414] on icon at bounding box center [681, 415] width 6 height 7
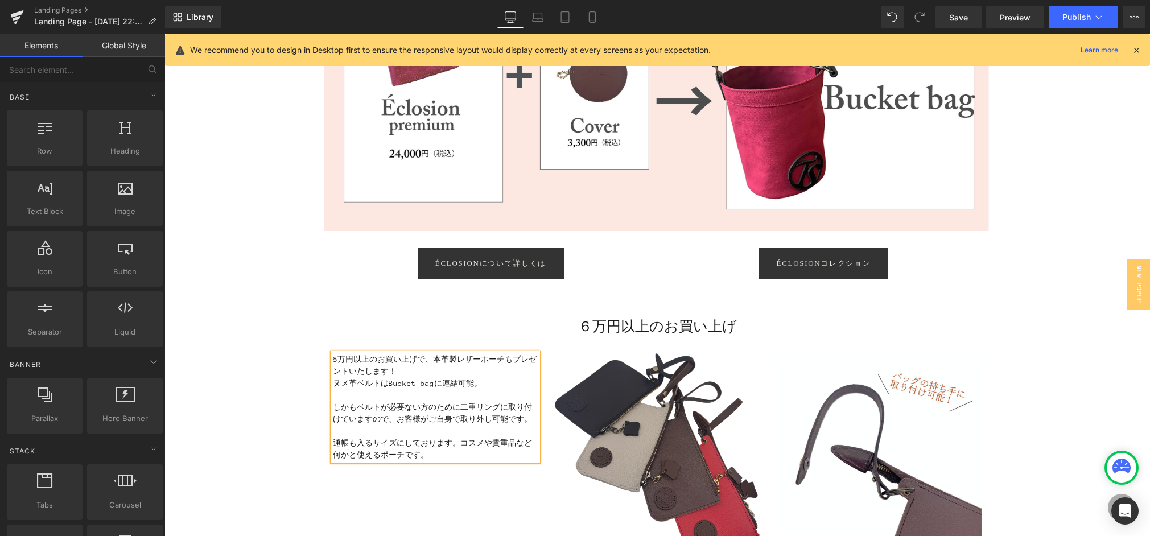
scroll to position [1079, 0]
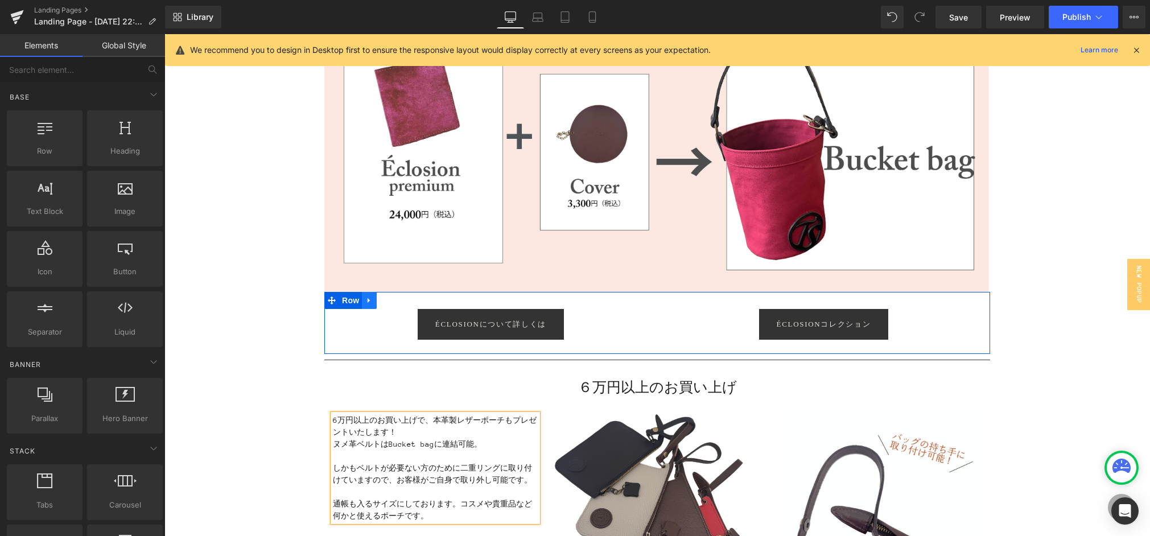
click at [368, 302] on icon at bounding box center [369, 300] width 2 height 5
click at [379, 300] on link at bounding box center [384, 300] width 15 height 17
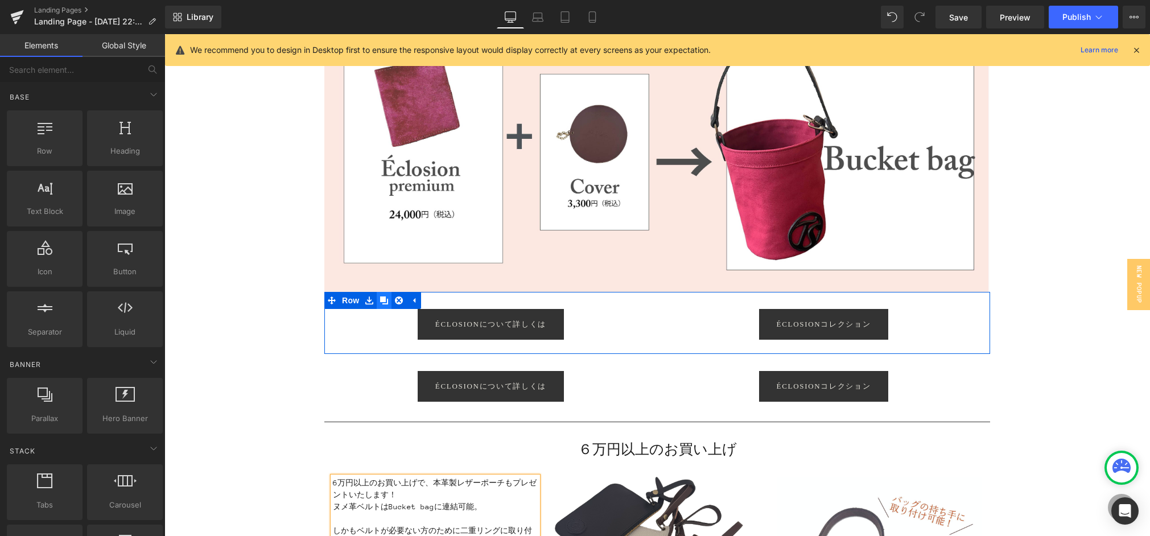
click at [382, 298] on icon at bounding box center [384, 301] width 8 height 8
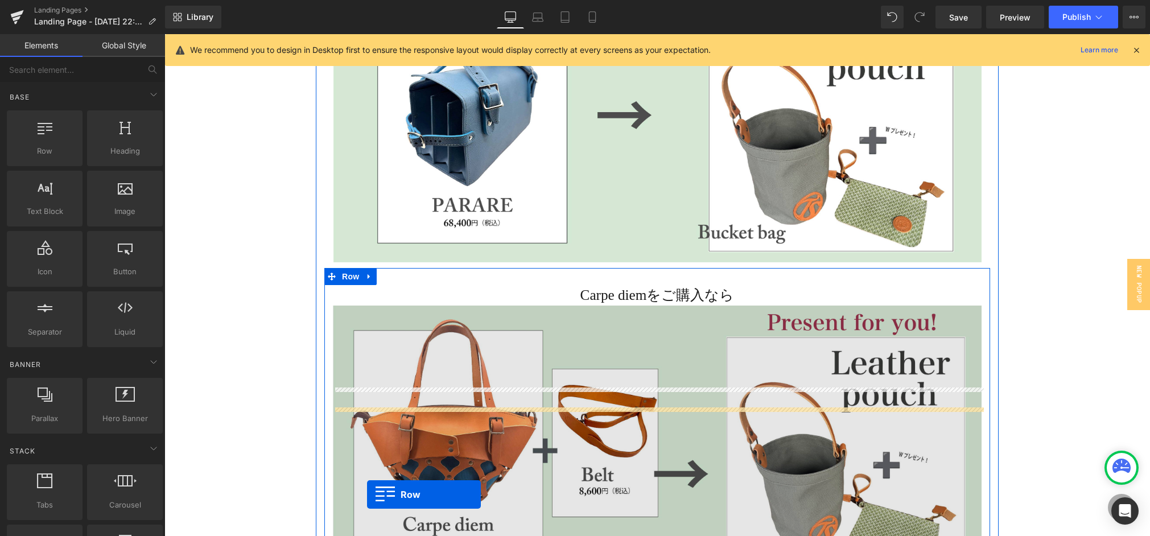
scroll to position [1891, 0]
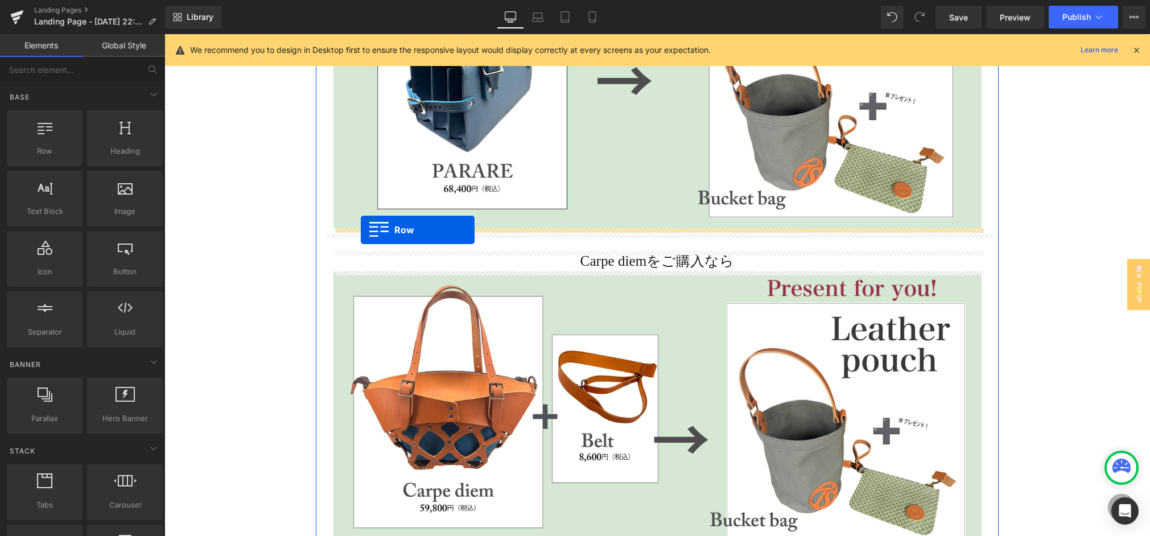
drag, startPoint x: 329, startPoint y: 249, endPoint x: 361, endPoint y: 230, distance: 37.0
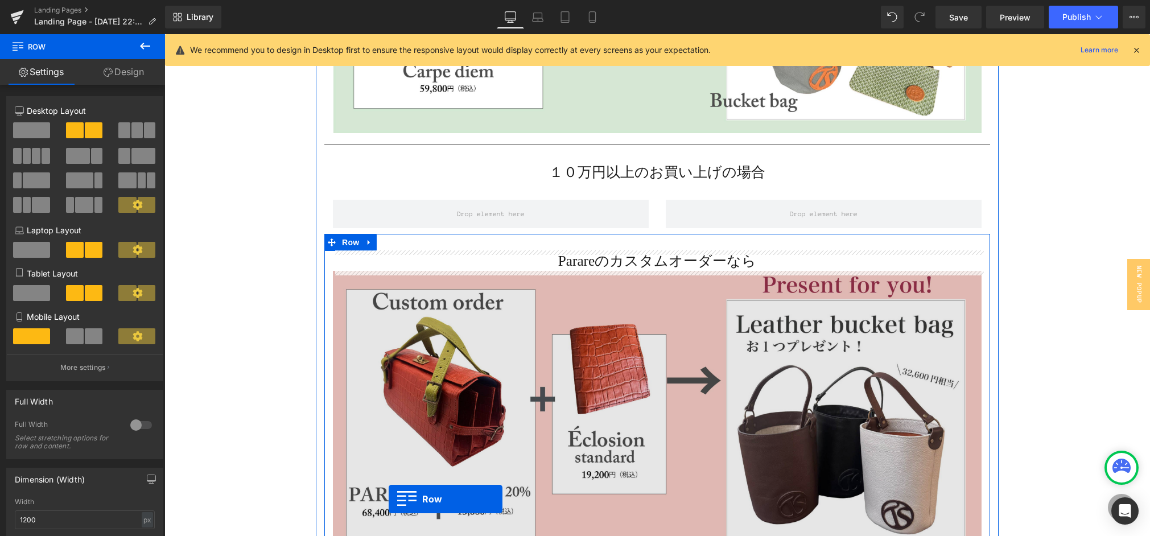
scroll to position [2378, 0]
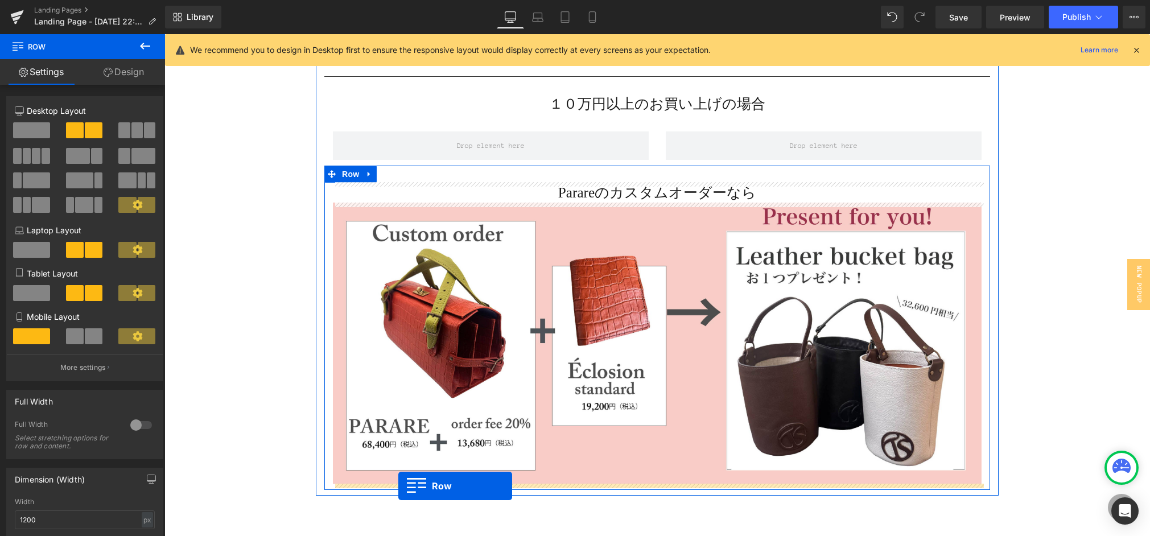
drag, startPoint x: 331, startPoint y: 396, endPoint x: 398, endPoint y: 486, distance: 112.7
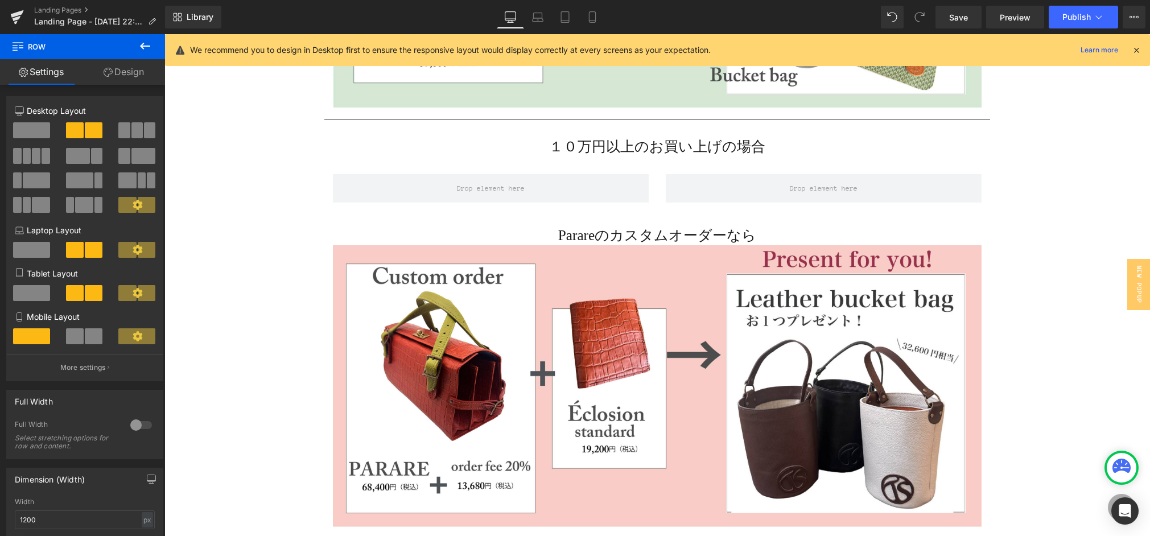
scroll to position [2480, 0]
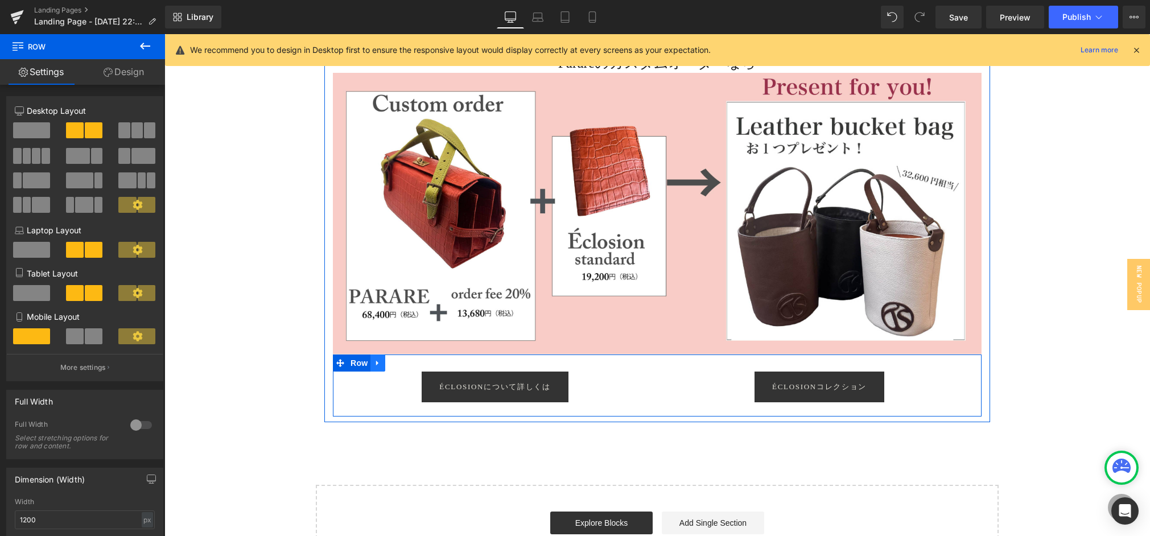
click at [379, 361] on icon at bounding box center [378, 363] width 8 height 9
click at [391, 361] on icon at bounding box center [393, 363] width 8 height 8
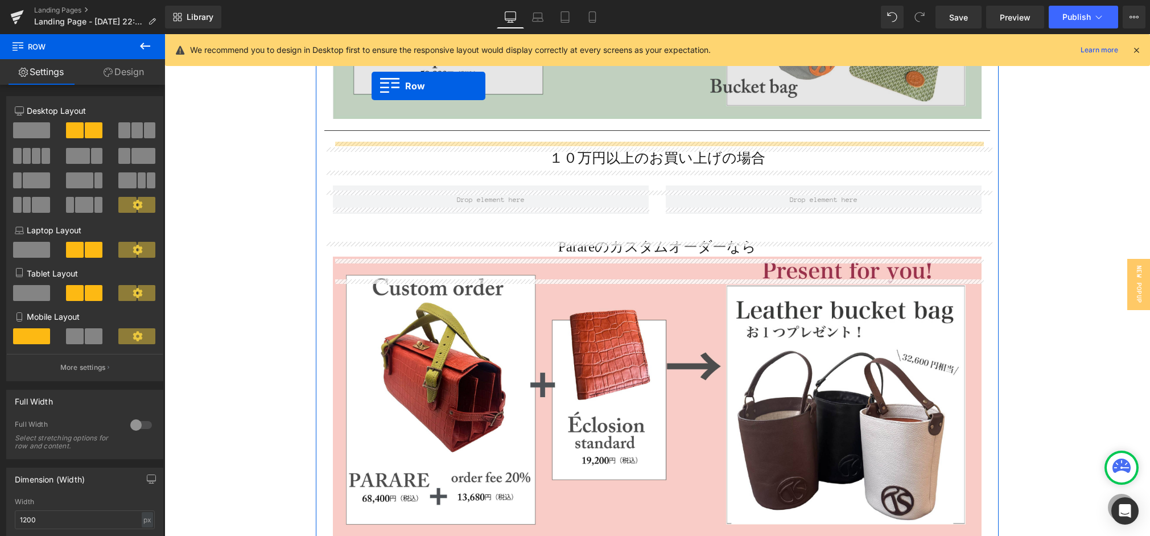
scroll to position [2273, 0]
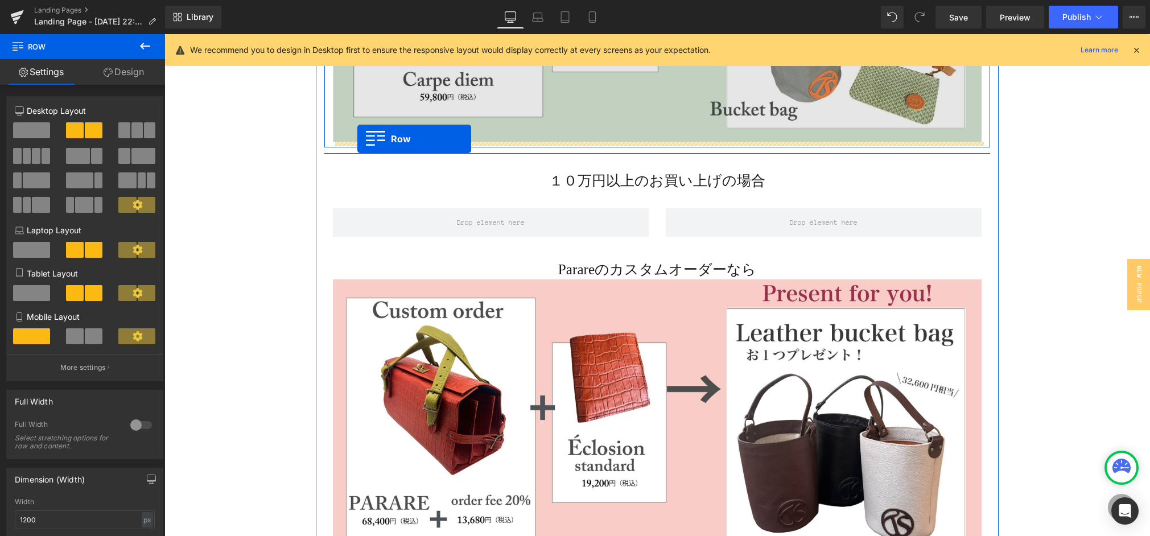
drag, startPoint x: 338, startPoint y: 138, endPoint x: 357, endPoint y: 139, distance: 19.9
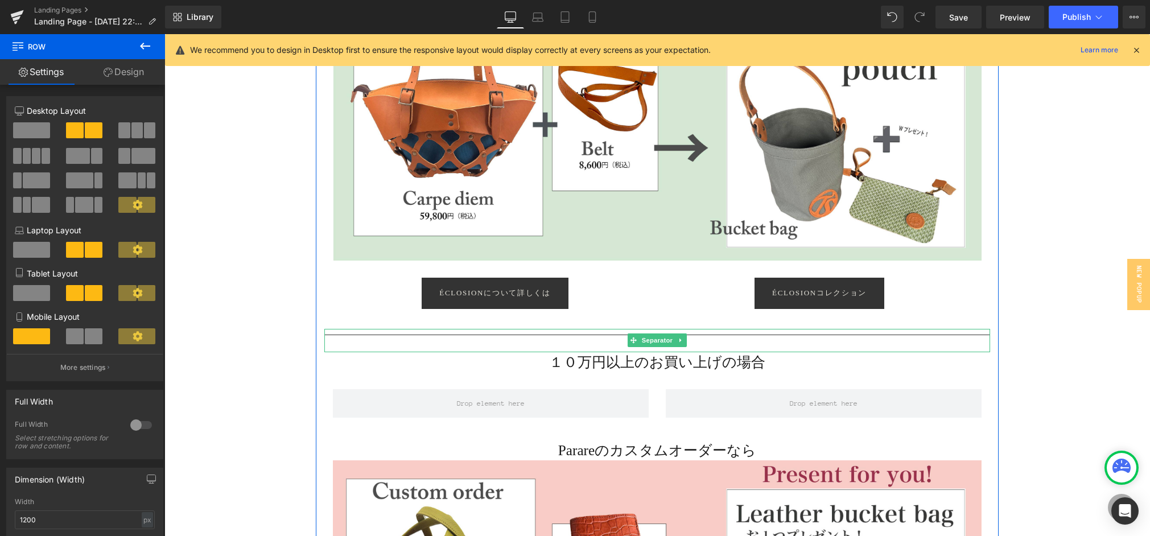
scroll to position [2062, 0]
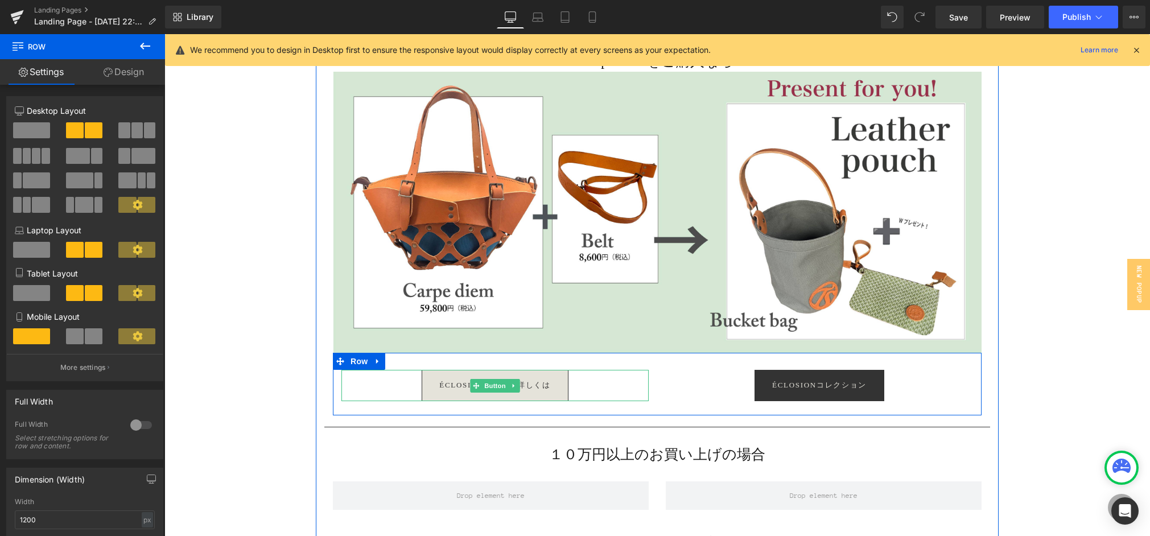
click at [469, 385] on span "Éclosionについて詳しくは" at bounding box center [494, 385] width 111 height 9
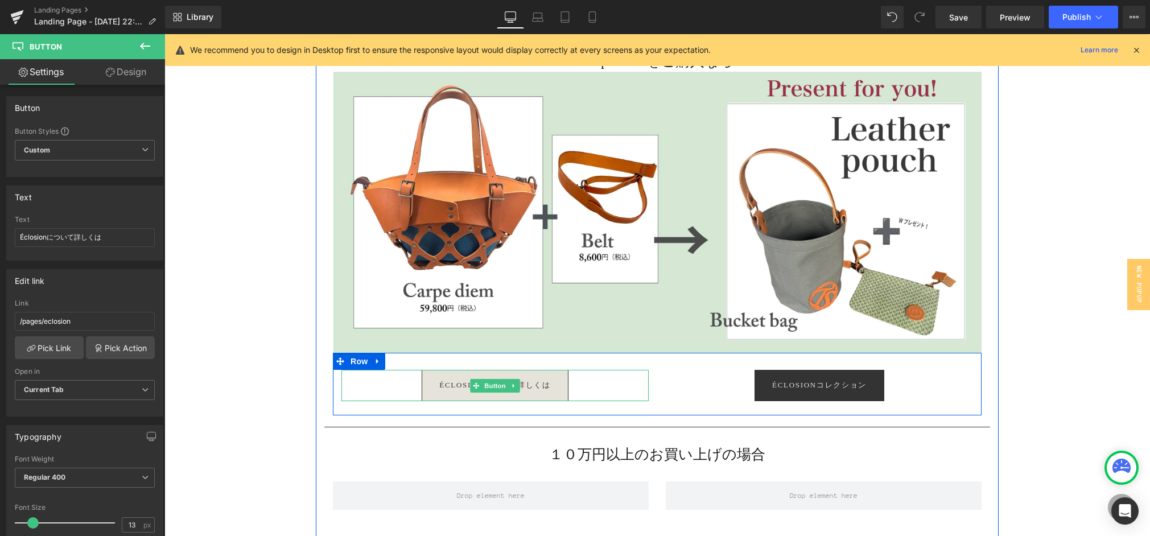
click at [438, 390] on link "Éclosionについて詳しくは" at bounding box center [495, 385] width 146 height 31
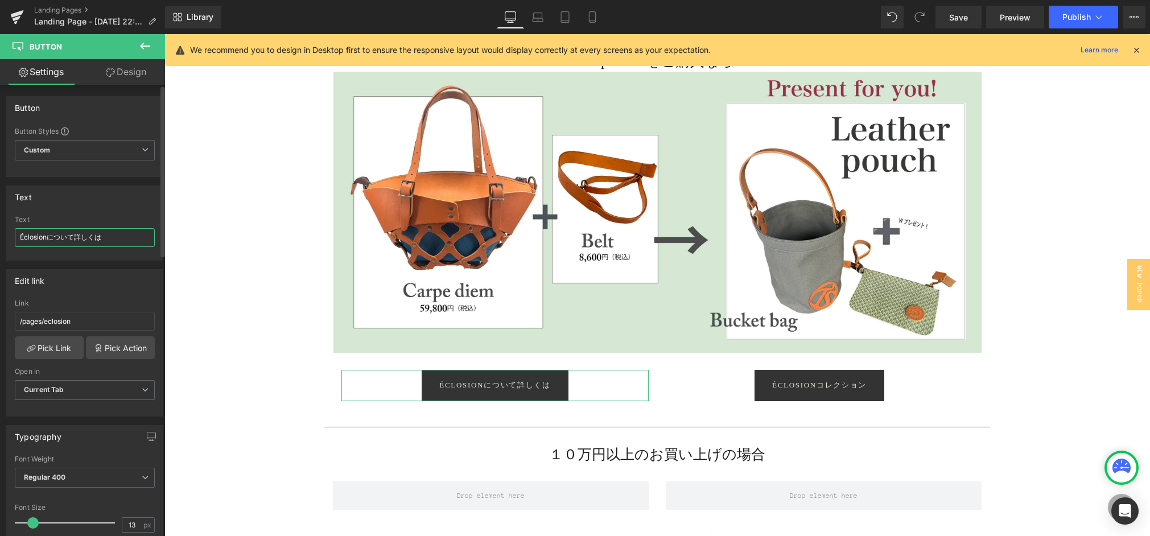
drag, startPoint x: 50, startPoint y: 237, endPoint x: 2, endPoint y: 240, distance: 47.9
click at [0, 238] on div "Text Éclosionについて詳しくは Text Éclosionについて詳しくは" at bounding box center [85, 219] width 170 height 84
drag, startPoint x: 57, startPoint y: 239, endPoint x: 0, endPoint y: 234, distance: 57.2
click at [0, 234] on div "Text Carpe diemについて詳しくは Text Carpe diemについて詳しくは" at bounding box center [85, 219] width 170 height 84
type input "Carpe diemについて詳しくは"
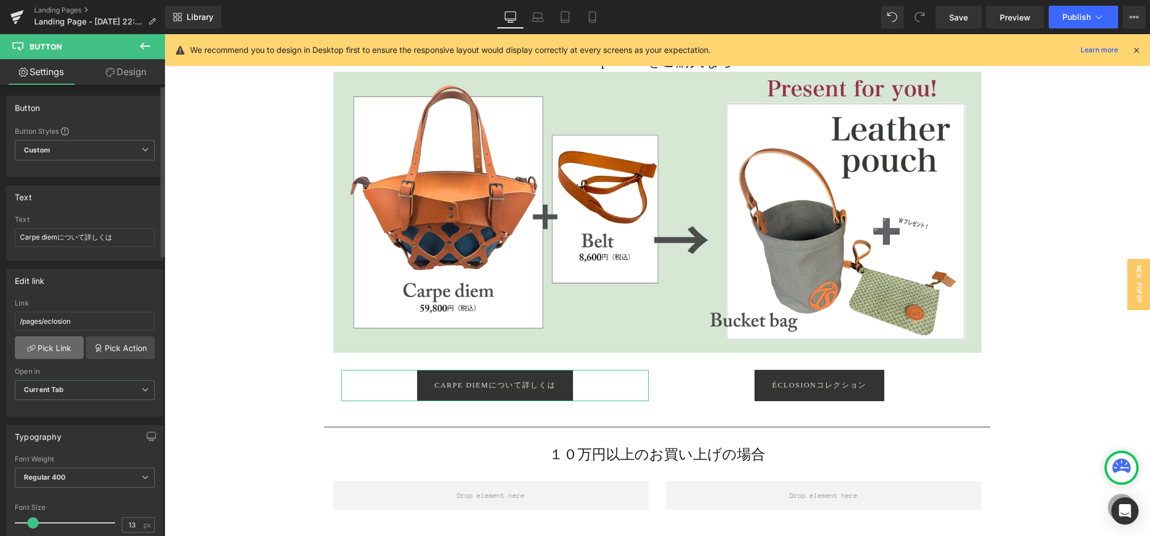
click at [53, 351] on link "Pick Link" at bounding box center [49, 347] width 69 height 23
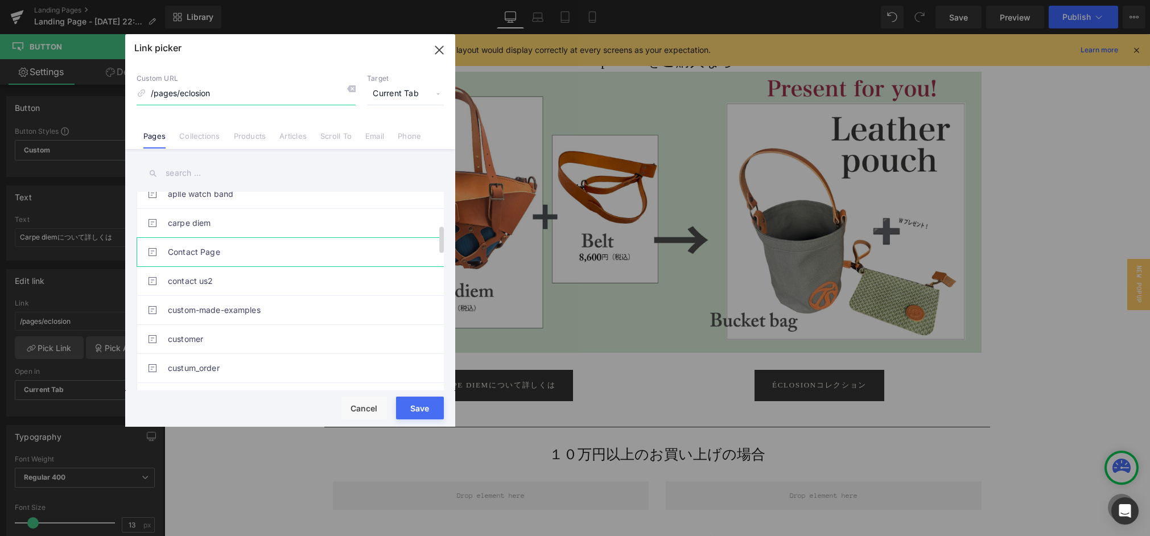
scroll to position [245, 0]
click at [223, 220] on link "carpe diem" at bounding box center [293, 222] width 250 height 28
type input "/pages/landing-page-may-12-01-35-08"
click at [433, 409] on button "Save" at bounding box center [420, 408] width 48 height 23
type input "/pages/landing-page-may-12-01-35-08"
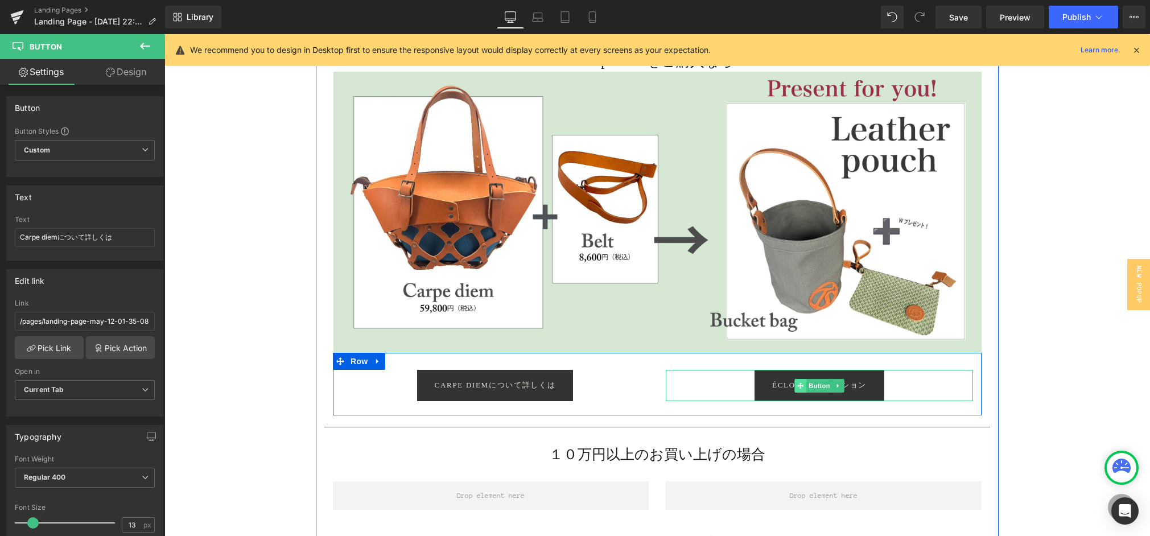
click at [796, 384] on span at bounding box center [801, 386] width 12 height 14
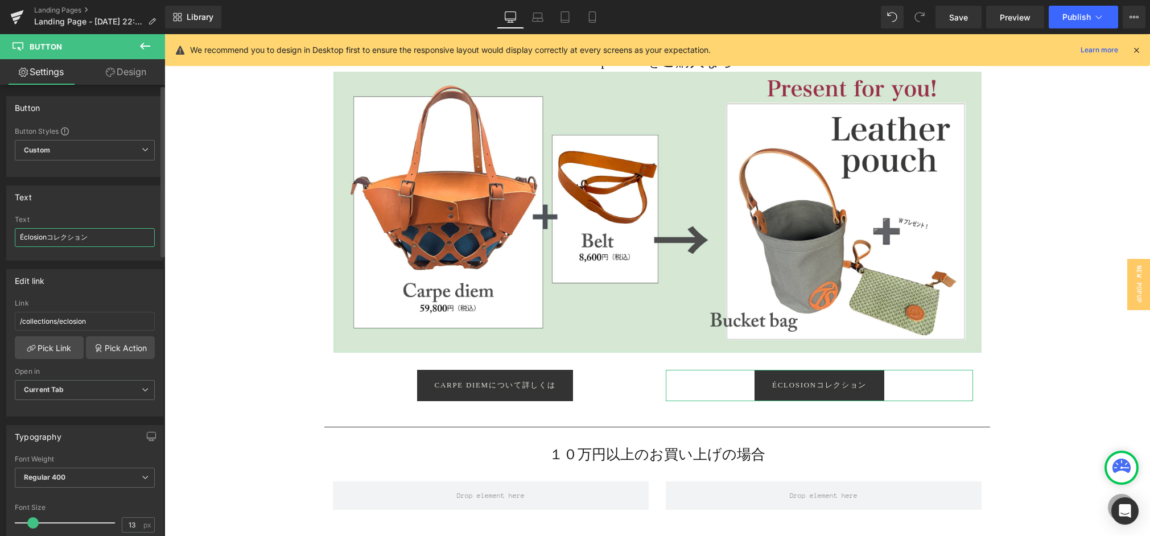
drag, startPoint x: 5, startPoint y: 228, endPoint x: 2, endPoint y: 221, distance: 7.1
click at [0, 222] on div "Text Éclosionコレクション Text Éclosionコレクション" at bounding box center [85, 219] width 170 height 84
type input "じ"
type input "準備中"
click at [0, 311] on div "Edit link /collections/eclosion Link /collections/eclosion Pick Link Pick Actio…" at bounding box center [85, 339] width 170 height 156
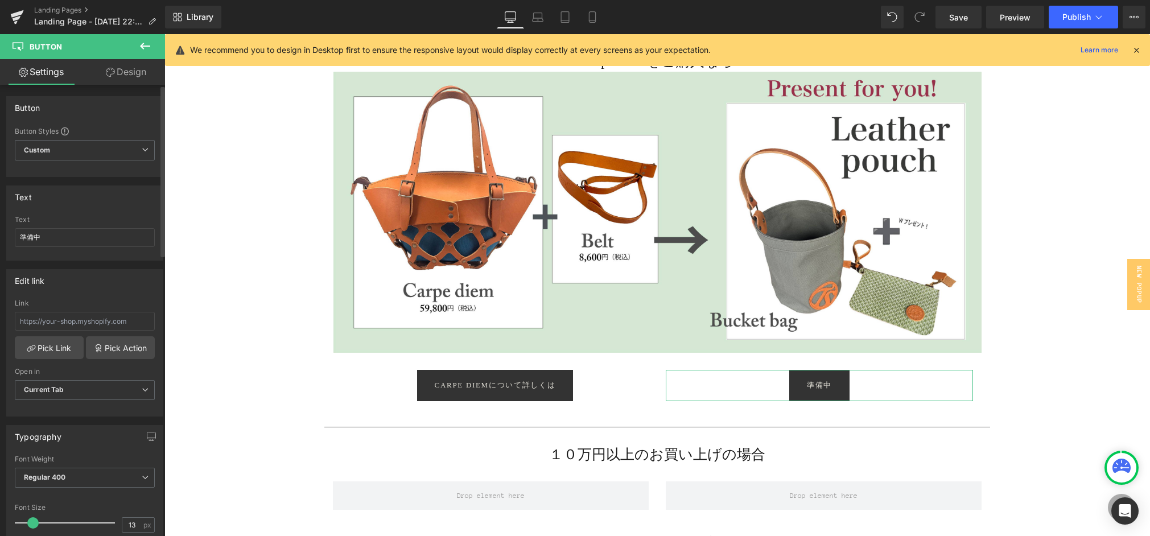
click at [78, 303] on div "Link" at bounding box center [85, 303] width 140 height 8
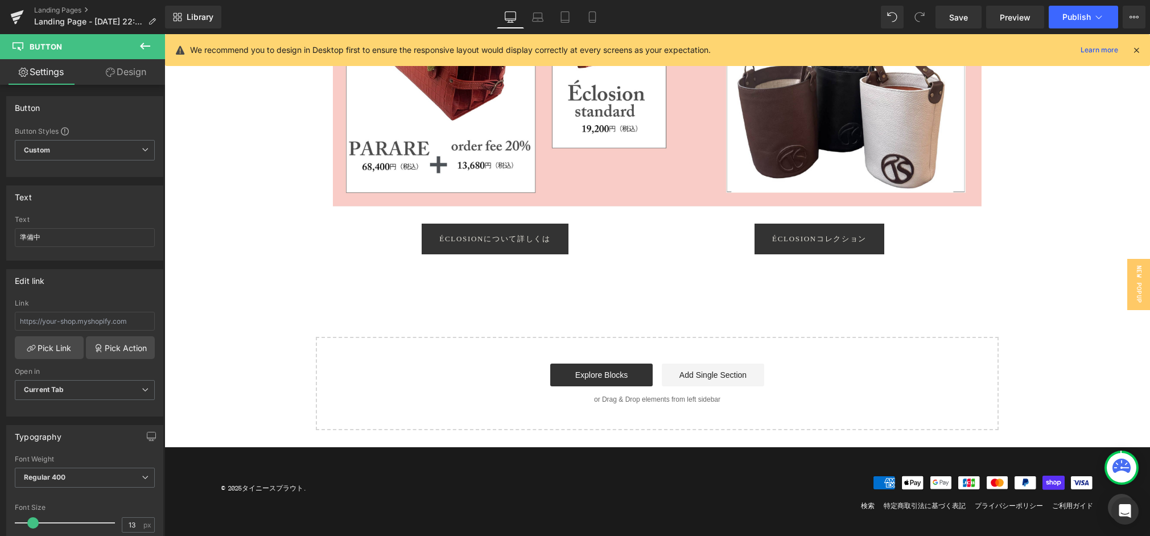
scroll to position [2705, 0]
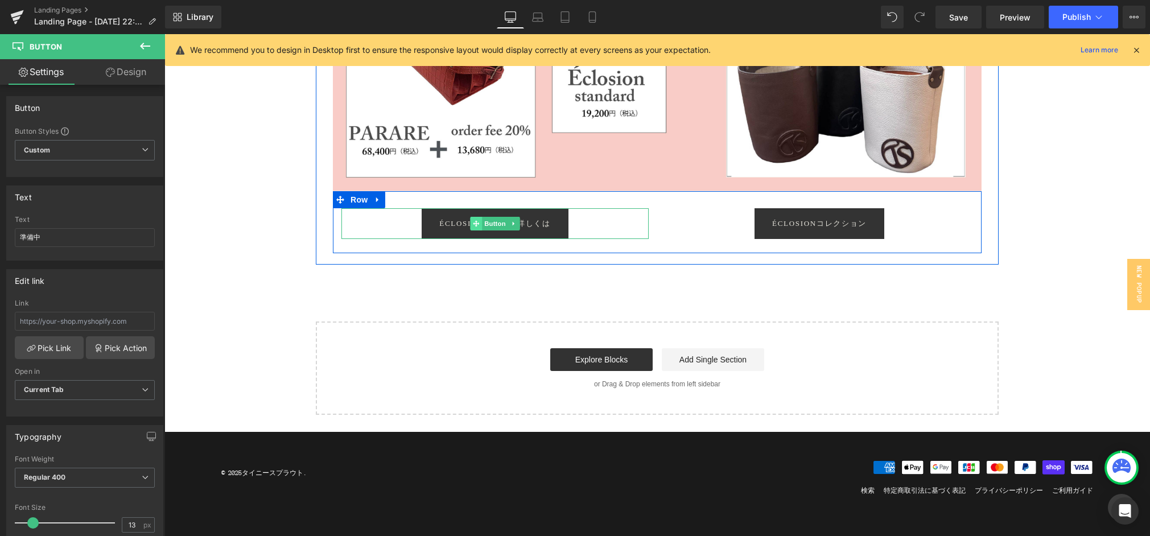
click at [478, 224] on icon at bounding box center [476, 224] width 6 height 6
click at [475, 223] on icon at bounding box center [476, 223] width 6 height 7
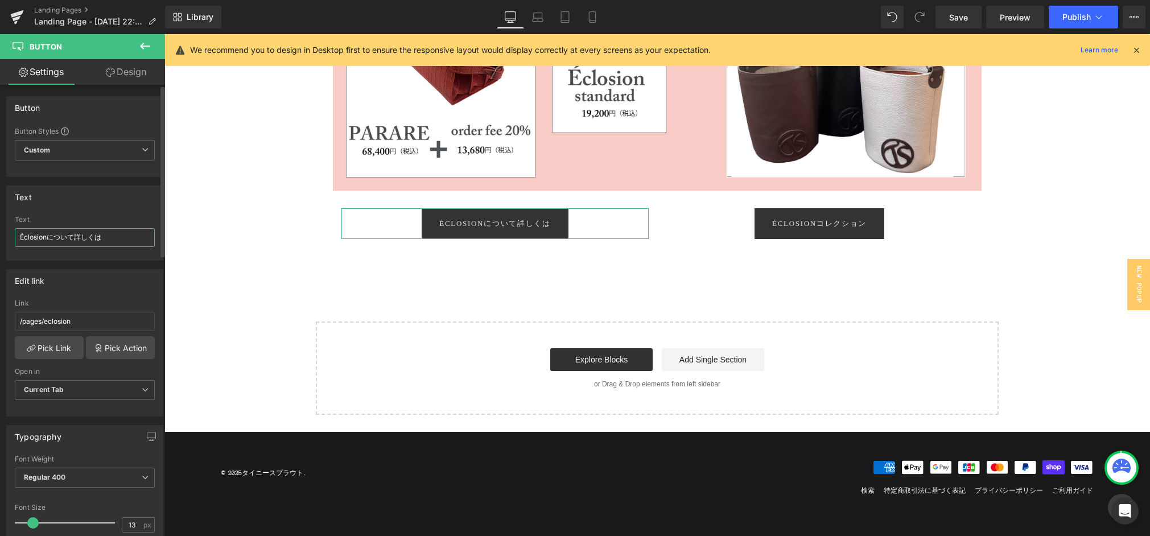
drag, startPoint x: 124, startPoint y: 240, endPoint x: 0, endPoint y: 227, distance: 124.2
click at [0, 227] on div "Text Éclosionについて詳しくは Text Éclosionについて詳しくは" at bounding box center [85, 219] width 170 height 84
click at [68, 240] on input "Éclosionについて詳しくは" at bounding box center [85, 237] width 140 height 19
drag, startPoint x: 49, startPoint y: 239, endPoint x: 0, endPoint y: 236, distance: 49.0
click at [0, 236] on div "Text Éclosionについて詳しくは Text Éclosionについて詳しくは" at bounding box center [85, 219] width 170 height 84
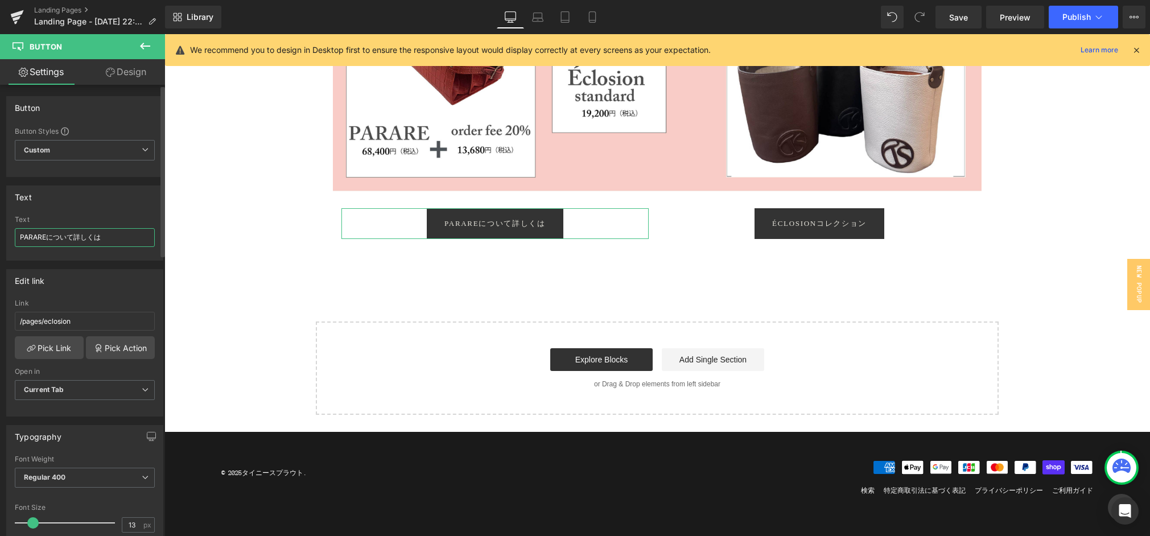
type input "PARAREについて詳しくは"
click at [68, 256] on div at bounding box center [85, 256] width 140 height 7
click at [38, 352] on link "Pick Link" at bounding box center [49, 347] width 69 height 23
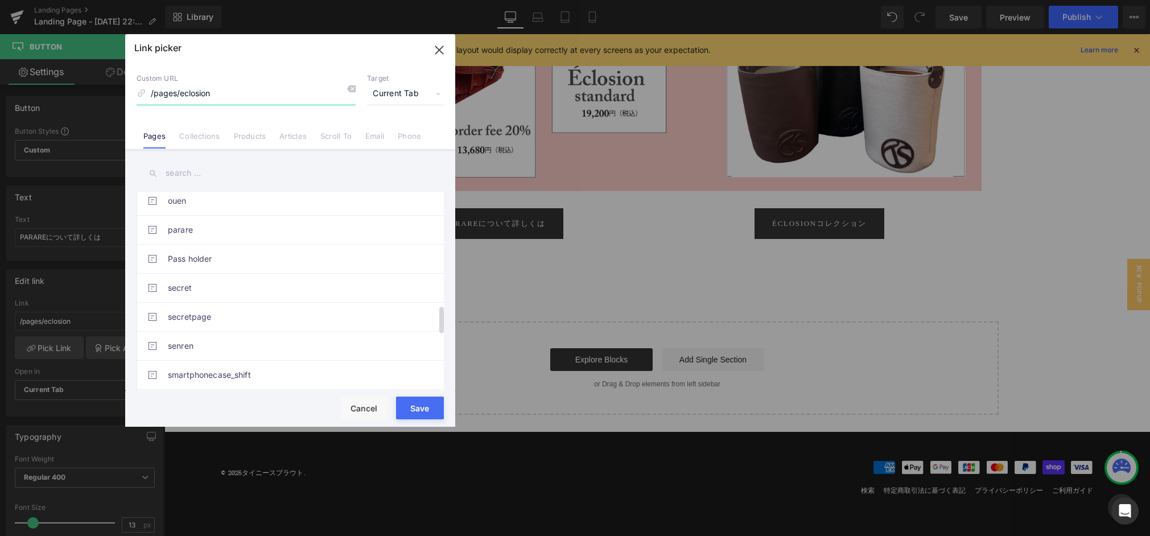
scroll to position [853, 0]
click at [203, 226] on link "parare" at bounding box center [293, 224] width 250 height 28
type input "/pages/parare"
drag, startPoint x: 422, startPoint y: 408, endPoint x: 262, endPoint y: 372, distance: 163.8
click at [422, 408] on button "Save" at bounding box center [420, 408] width 48 height 23
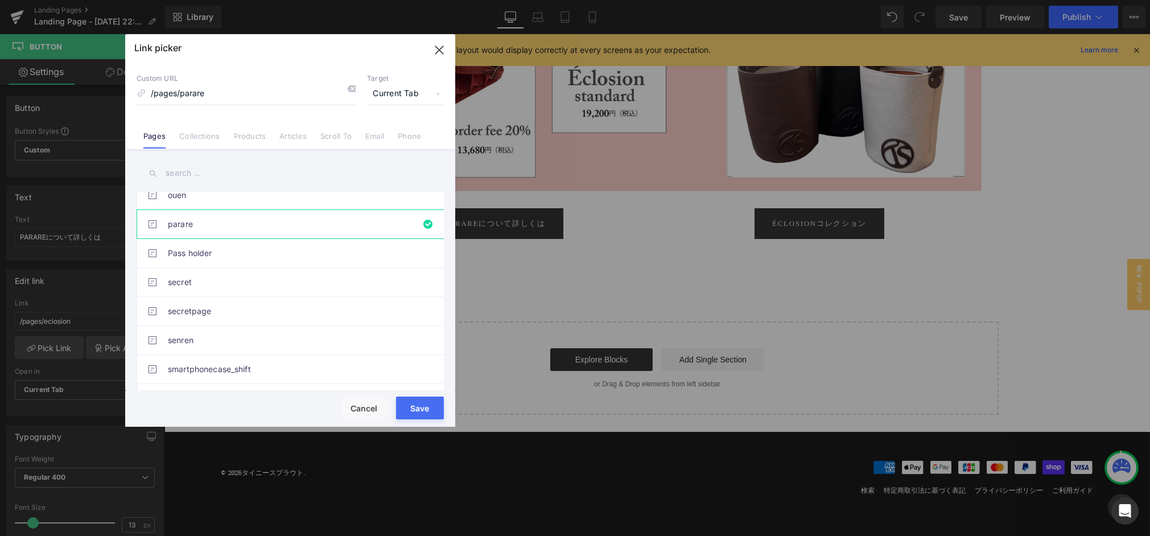
type input "/pages/parare"
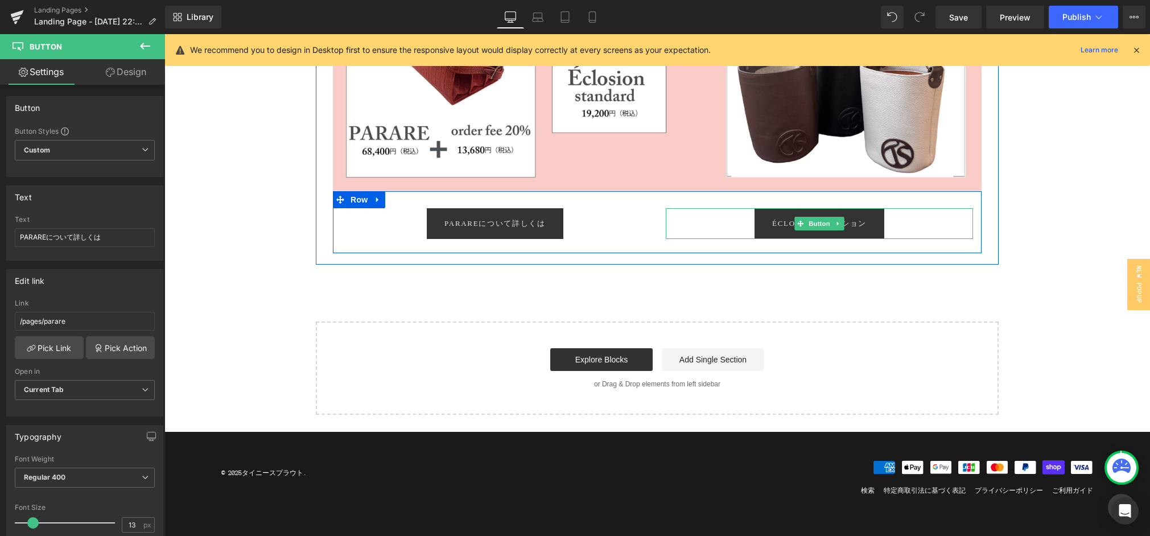
drag, startPoint x: 799, startPoint y: 226, endPoint x: 200, endPoint y: 408, distance: 625.4
click at [799, 225] on icon at bounding box center [801, 223] width 6 height 7
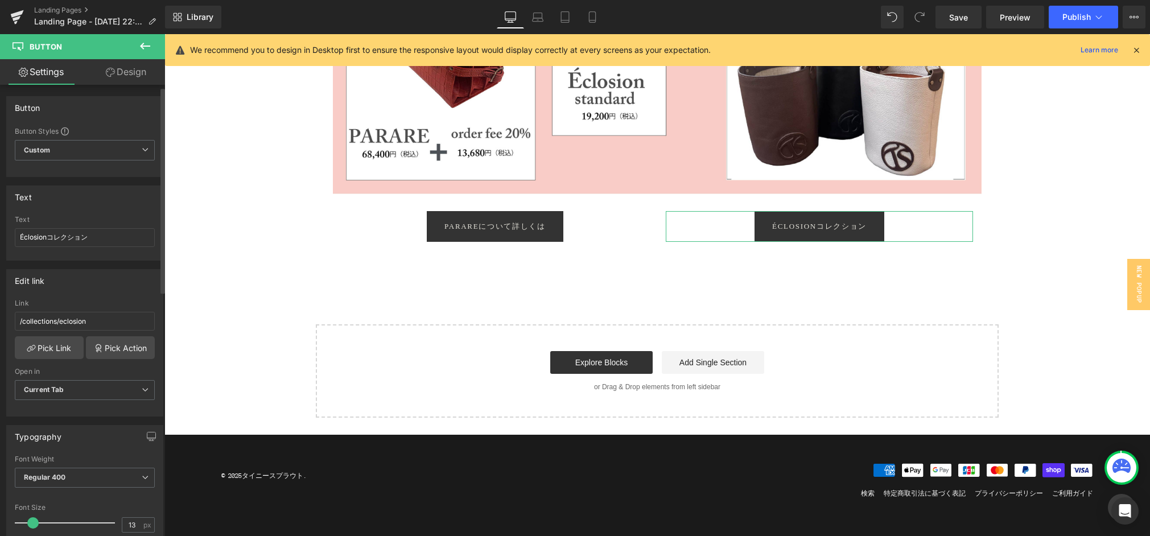
scroll to position [4, 0]
drag, startPoint x: 46, startPoint y: 233, endPoint x: 0, endPoint y: 231, distance: 46.2
click at [0, 231] on div "Text Éclosionコレクション Text Éclosionコレクション" at bounding box center [85, 215] width 170 height 84
type input "PATAREコレクション"
click at [92, 273] on div "Edit link" at bounding box center [85, 277] width 156 height 22
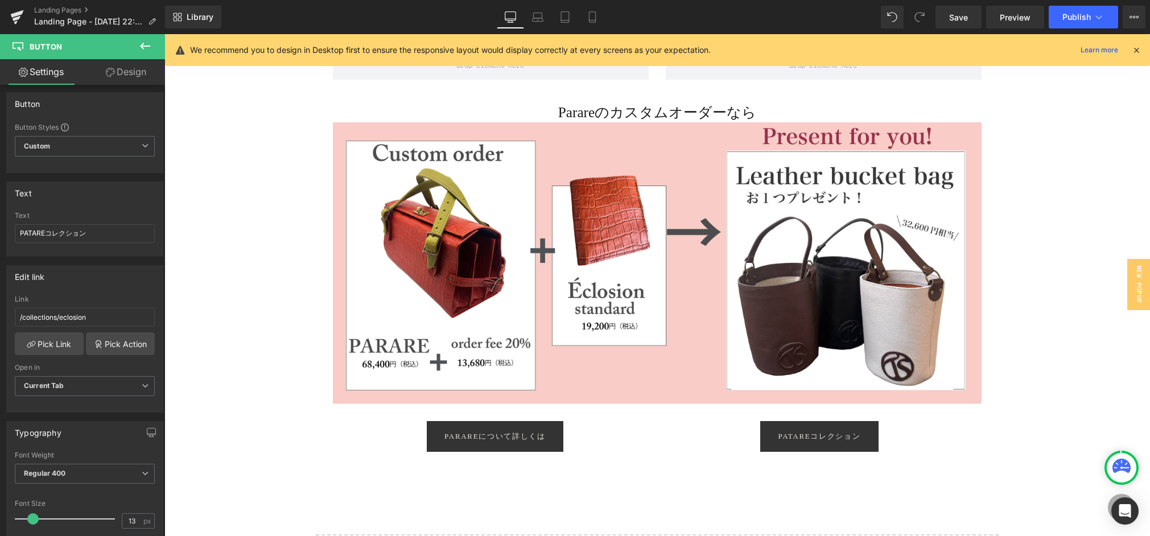
scroll to position [2496, 0]
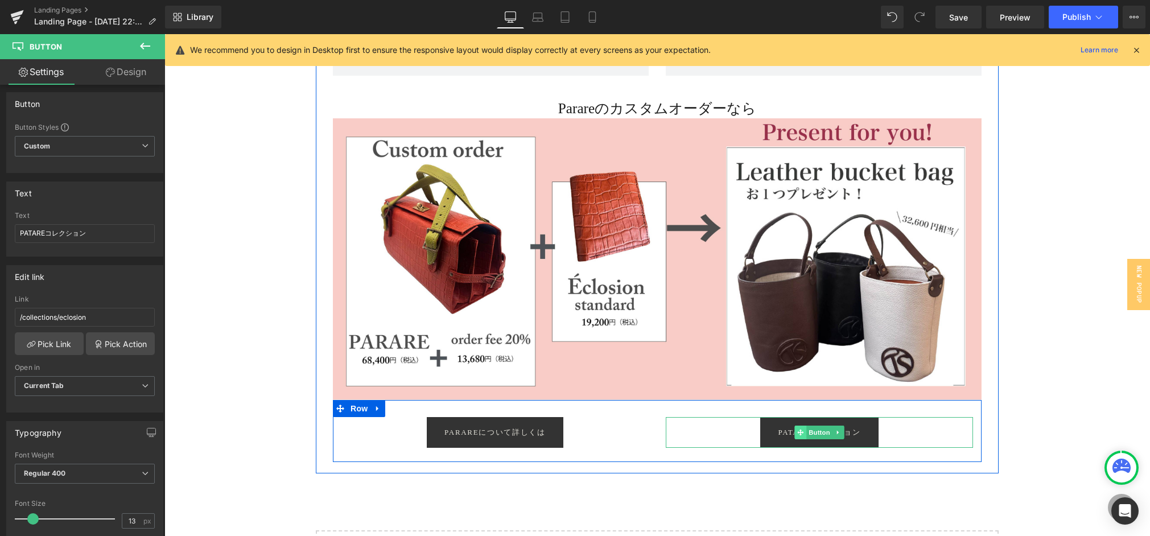
click at [799, 431] on icon at bounding box center [801, 432] width 6 height 7
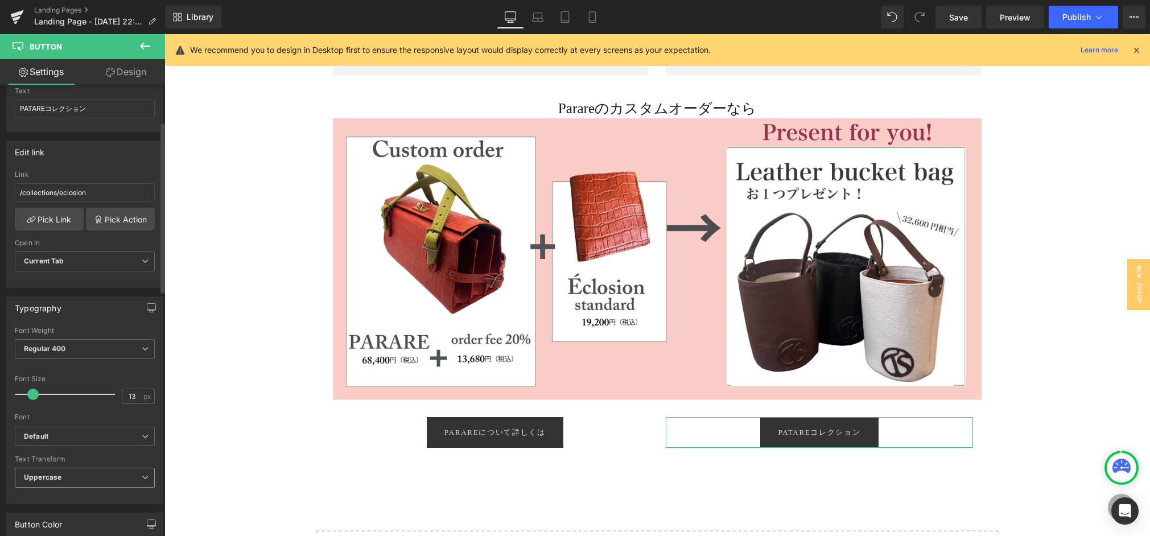
scroll to position [132, 0]
click at [65, 191] on input "/collections/eclosion" at bounding box center [85, 189] width 140 height 19
click at [52, 213] on link "Pick Link" at bounding box center [49, 215] width 69 height 23
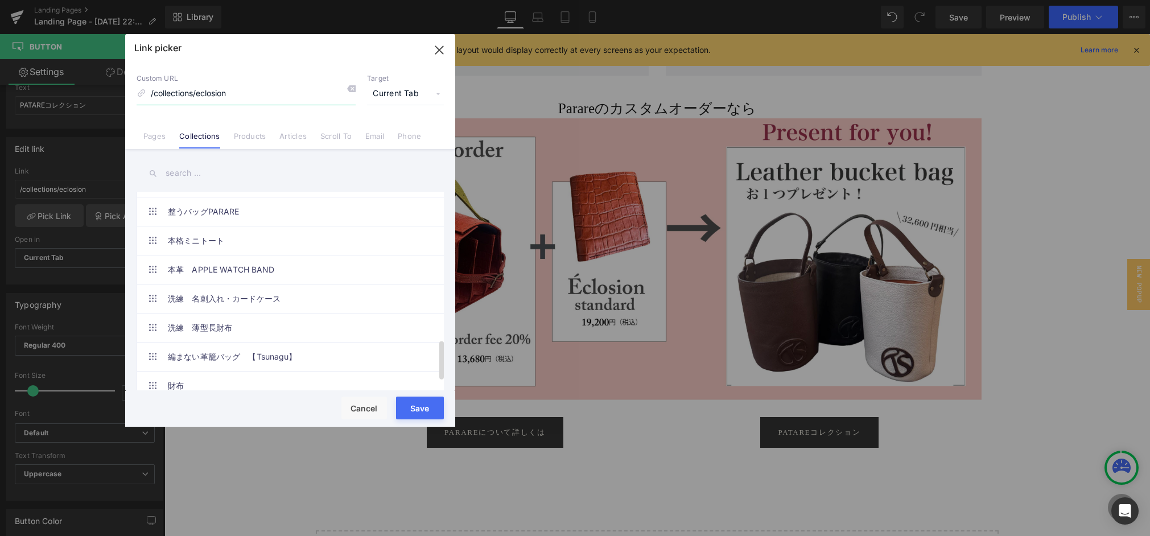
scroll to position [750, 0]
click at [155, 209] on span at bounding box center [152, 210] width 9 height 9
type input "/collections/整うバッグparare"
click at [429, 408] on button "Save" at bounding box center [420, 408] width 48 height 23
type input "/collections/整うバッグparare"
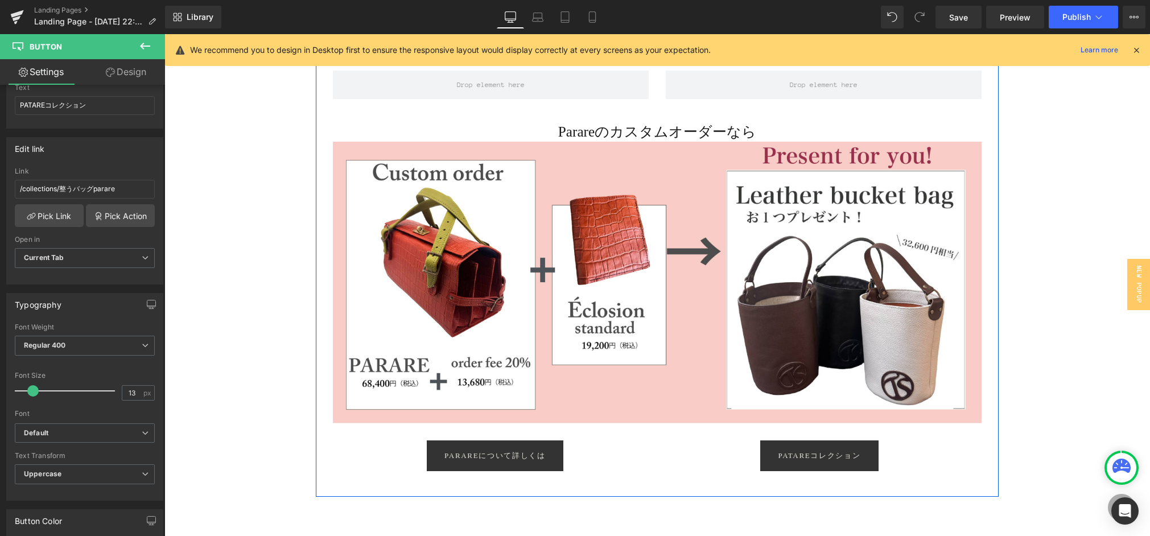
scroll to position [2529, 0]
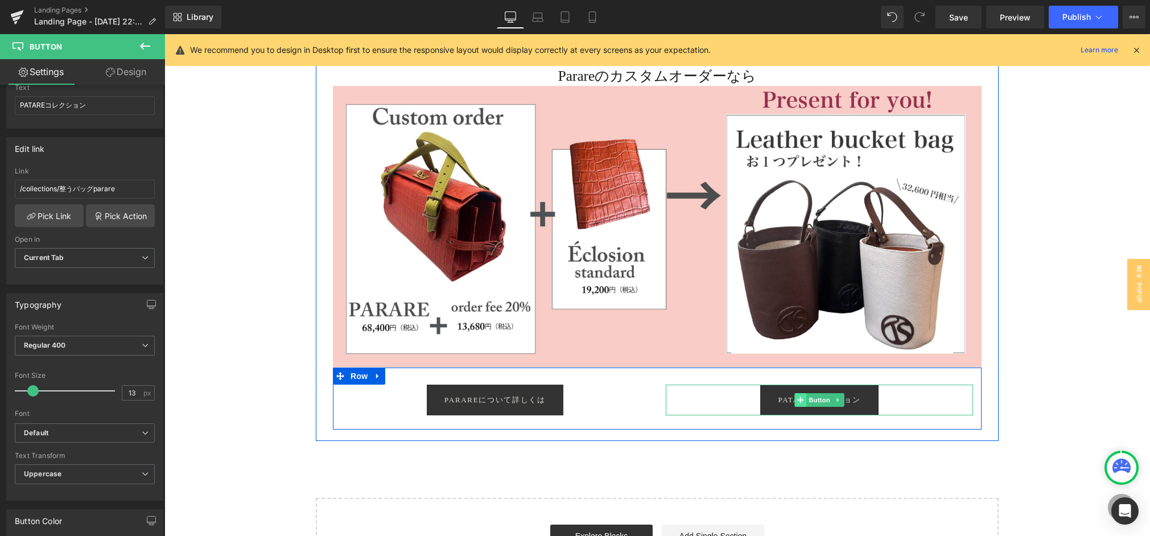
click at [798, 397] on icon at bounding box center [801, 400] width 6 height 7
click at [735, 402] on div "PATAREコレクション" at bounding box center [819, 400] width 307 height 31
click at [801, 400] on icon at bounding box center [801, 400] width 6 height 6
click at [839, 399] on icon at bounding box center [839, 400] width 6 height 7
click at [843, 401] on icon at bounding box center [844, 400] width 6 height 6
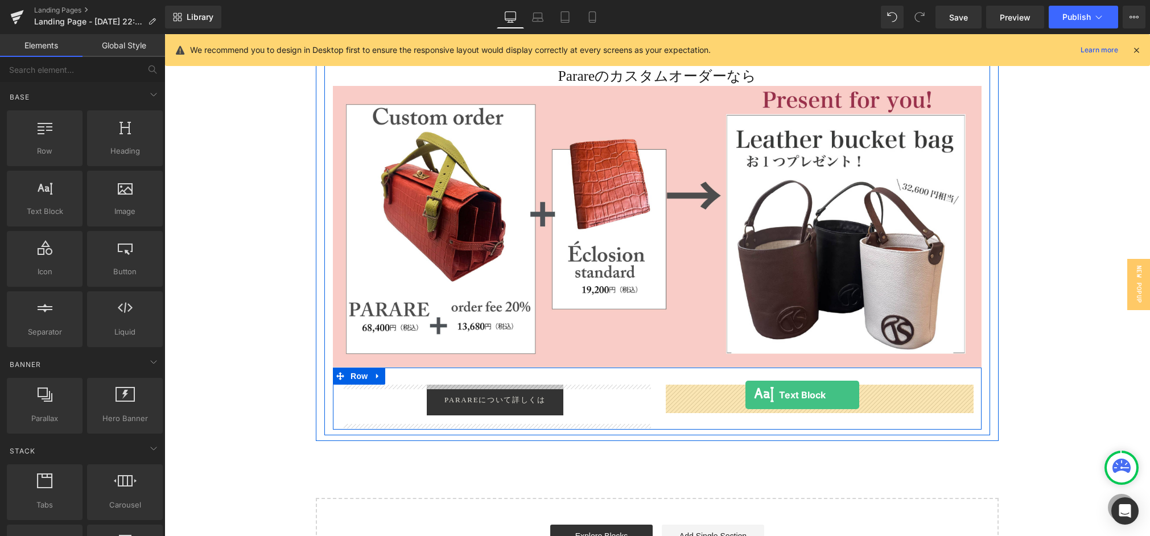
drag, startPoint x: 225, startPoint y: 224, endPoint x: 746, endPoint y: 395, distance: 548.0
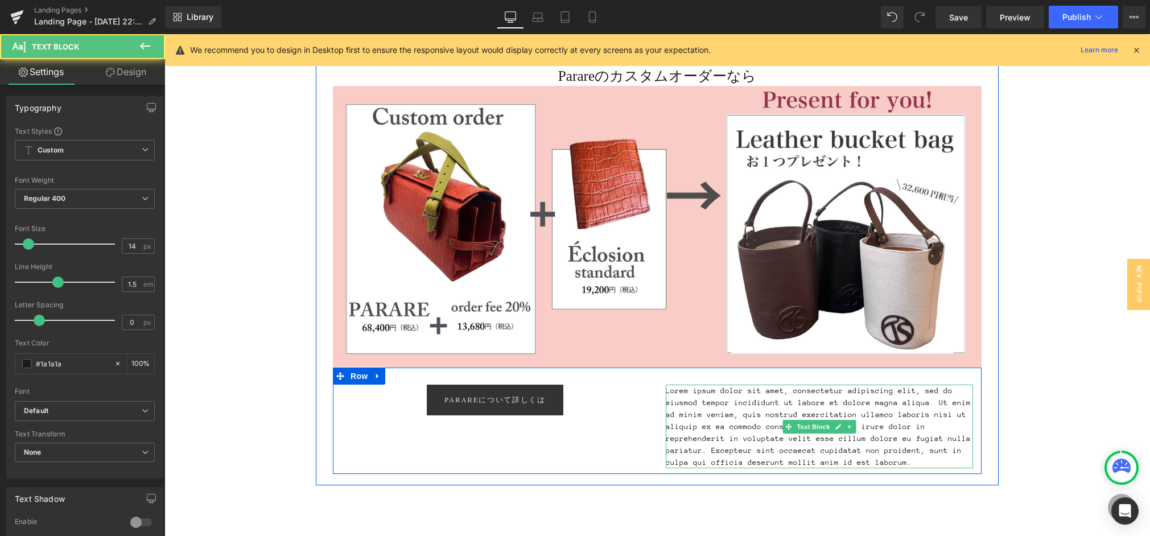
click at [672, 398] on p "Lorem ipsum dolor sit amet, consectetur adipiscing elit, sed do eiusmod tempor …" at bounding box center [819, 427] width 307 height 84
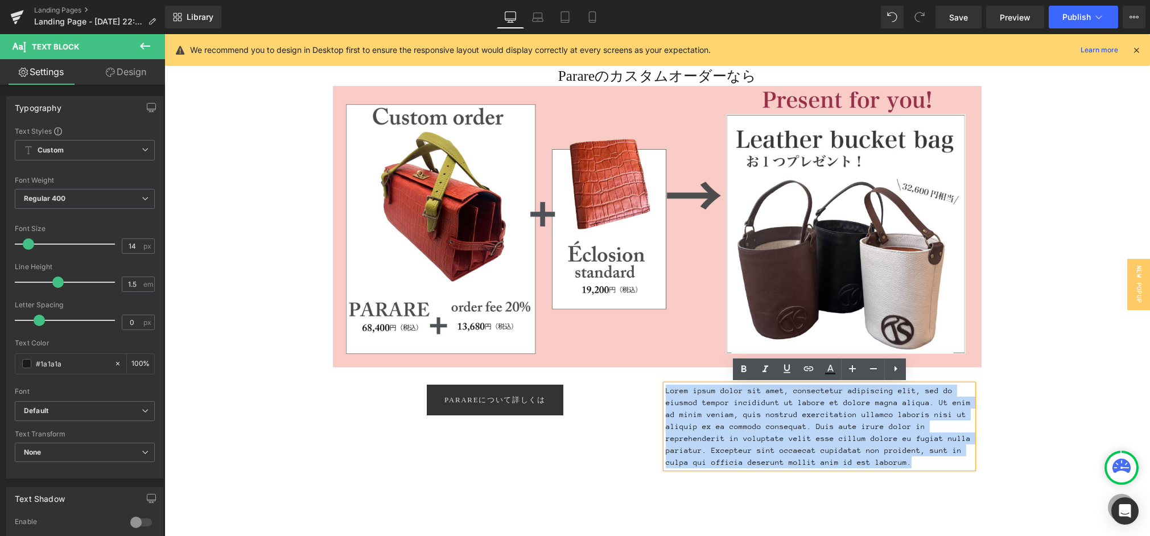
drag, startPoint x: 905, startPoint y: 462, endPoint x: 667, endPoint y: 388, distance: 249.2
click at [667, 388] on p "Lorem ipsum dolor sit amet, consectetur adipiscing elit, sed do eiusmod tempor …" at bounding box center [819, 427] width 307 height 84
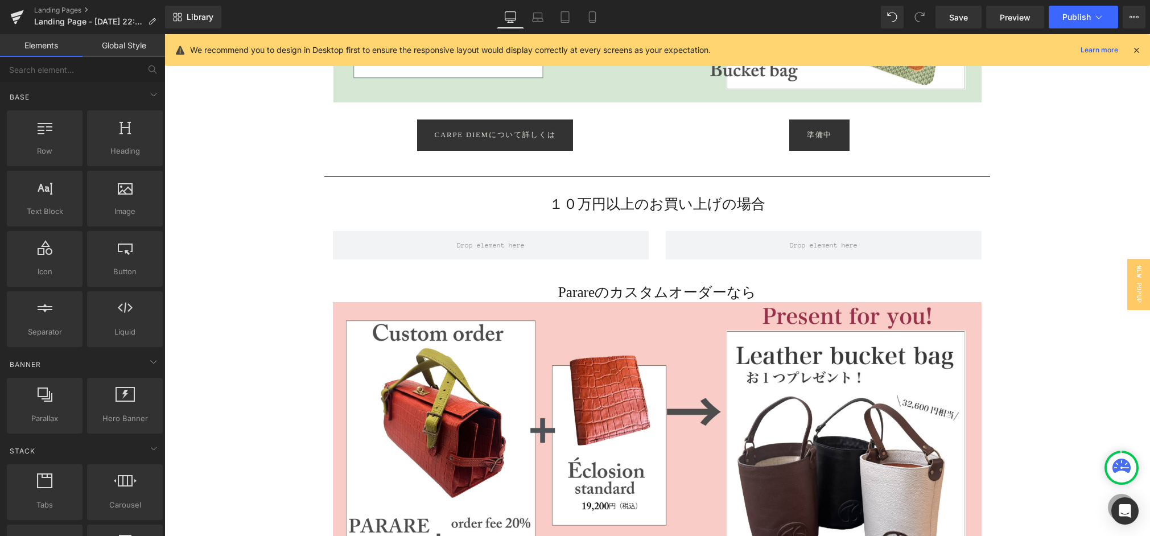
scroll to position [2302, 0]
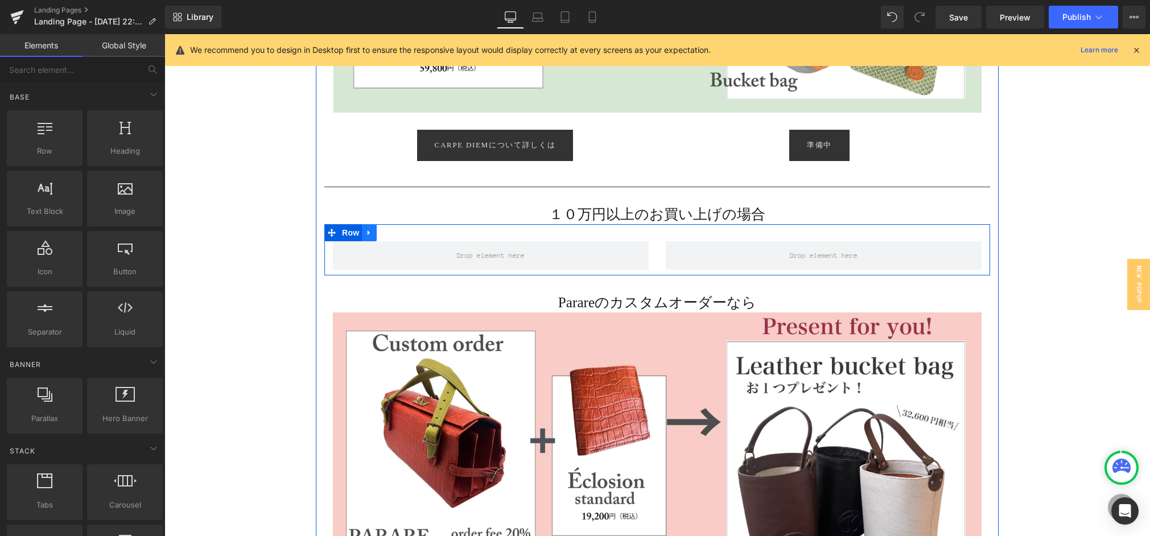
click at [371, 233] on icon at bounding box center [369, 233] width 8 height 9
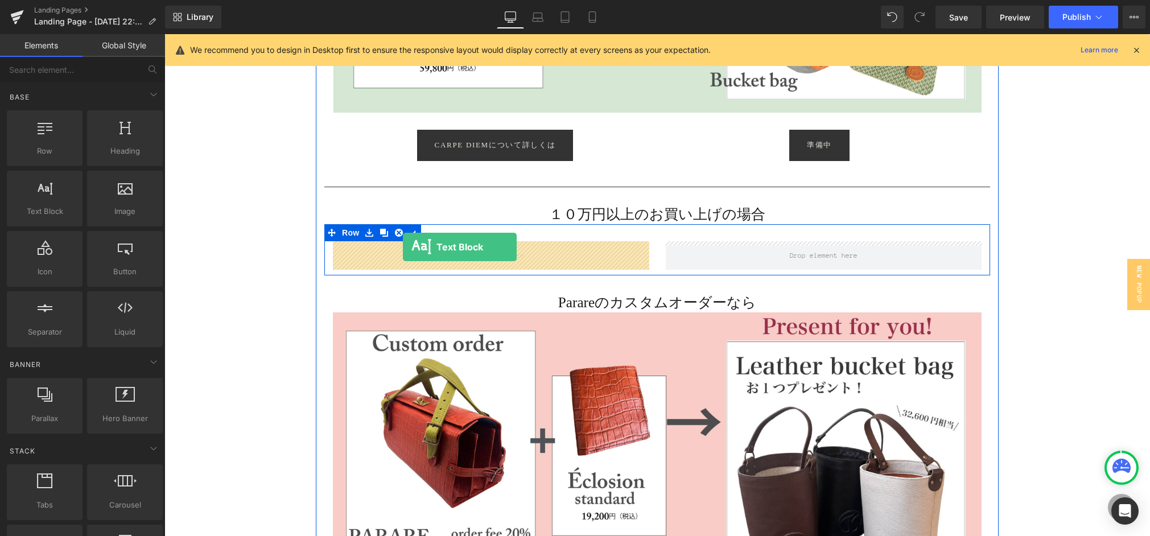
drag, startPoint x: 212, startPoint y: 224, endPoint x: 403, endPoint y: 247, distance: 192.1
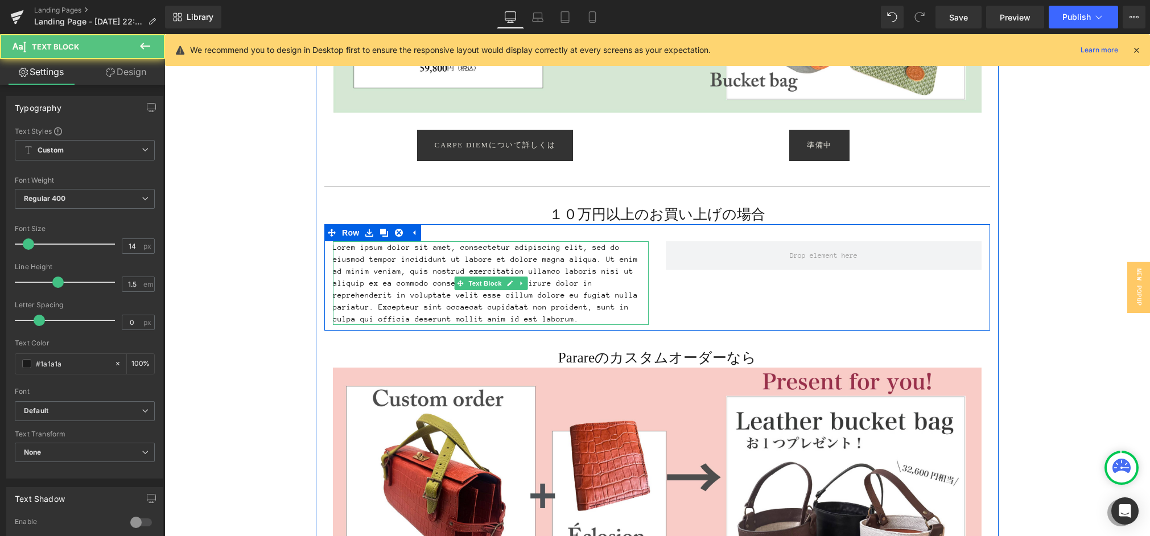
click at [403, 299] on p "Lorem ipsum dolor sit amet, consectetur adipiscing elit, sed do eiusmod tempor …" at bounding box center [491, 283] width 316 height 84
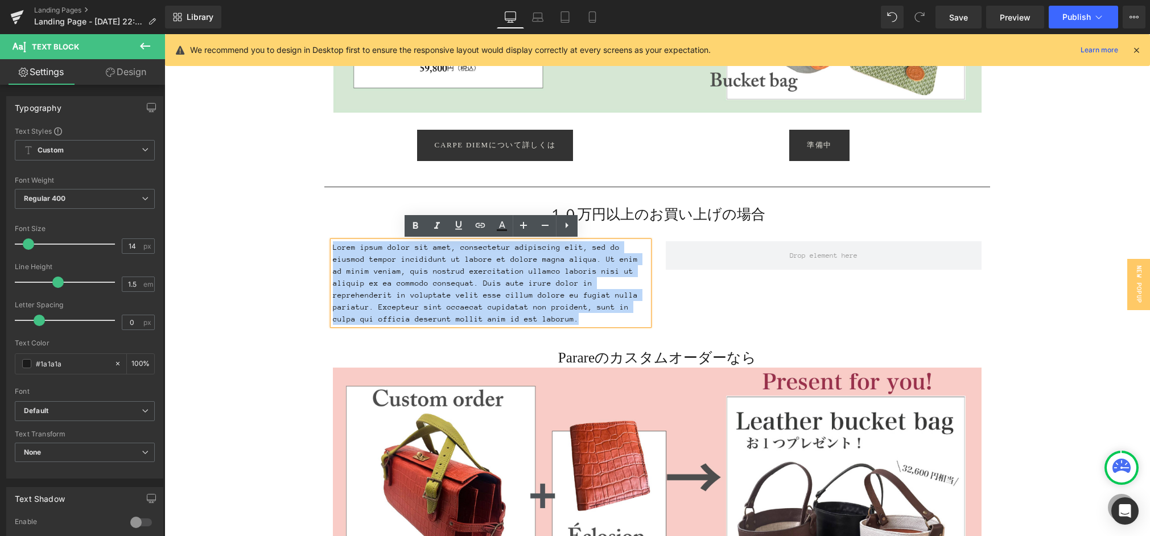
drag, startPoint x: 461, startPoint y: 318, endPoint x: 333, endPoint y: 246, distance: 146.0
click at [333, 246] on p "Lorem ipsum dolor sit amet, consectetur adipiscing elit, sed do eiusmod tempor …" at bounding box center [491, 283] width 316 height 84
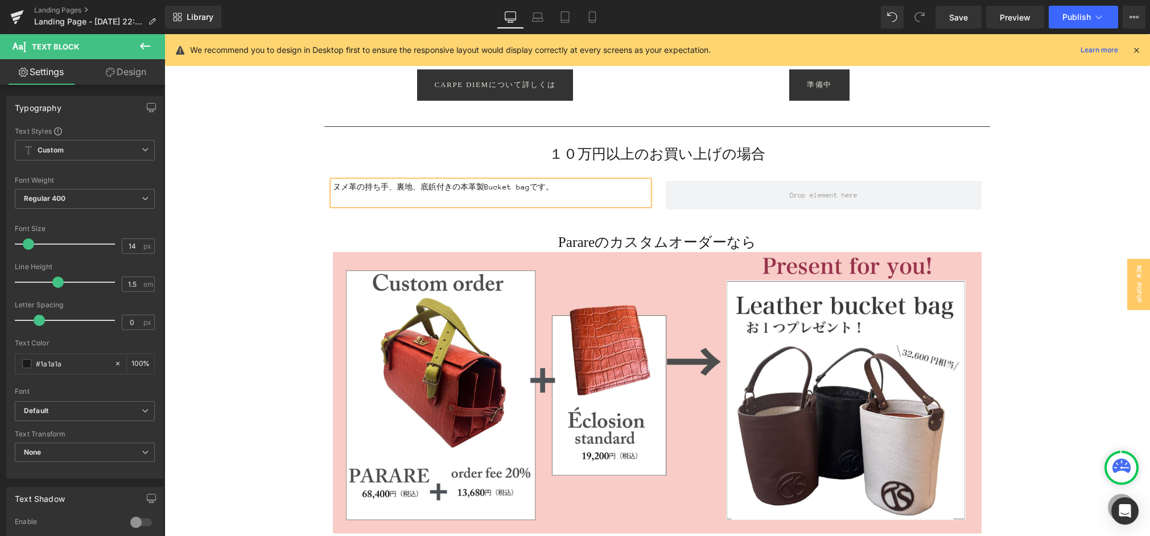
scroll to position [2371, 0]
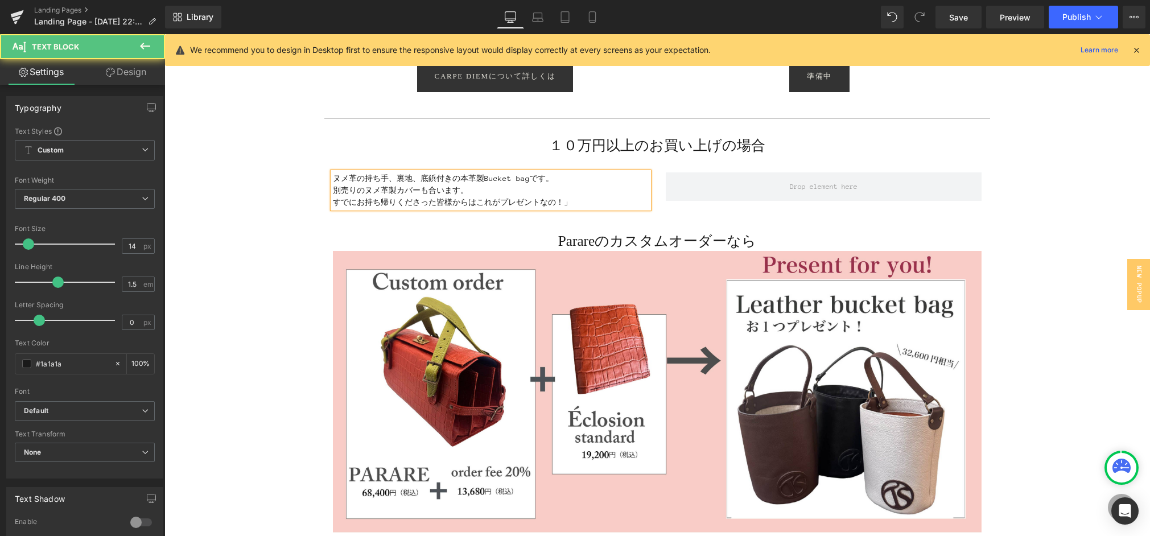
click at [476, 199] on p "すでにお持ち帰りくださった皆様からはこれがプレゼントなの！」" at bounding box center [491, 202] width 316 height 12
click at [572, 201] on p "すでにお持ち帰りくださった皆様からは「これがプレゼントなの！」" at bounding box center [491, 202] width 316 height 12
click at [613, 200] on p "すでにお持ち帰りくださった皆様からは「これがプレゼントなの！？」" at bounding box center [491, 202] width 316 height 12
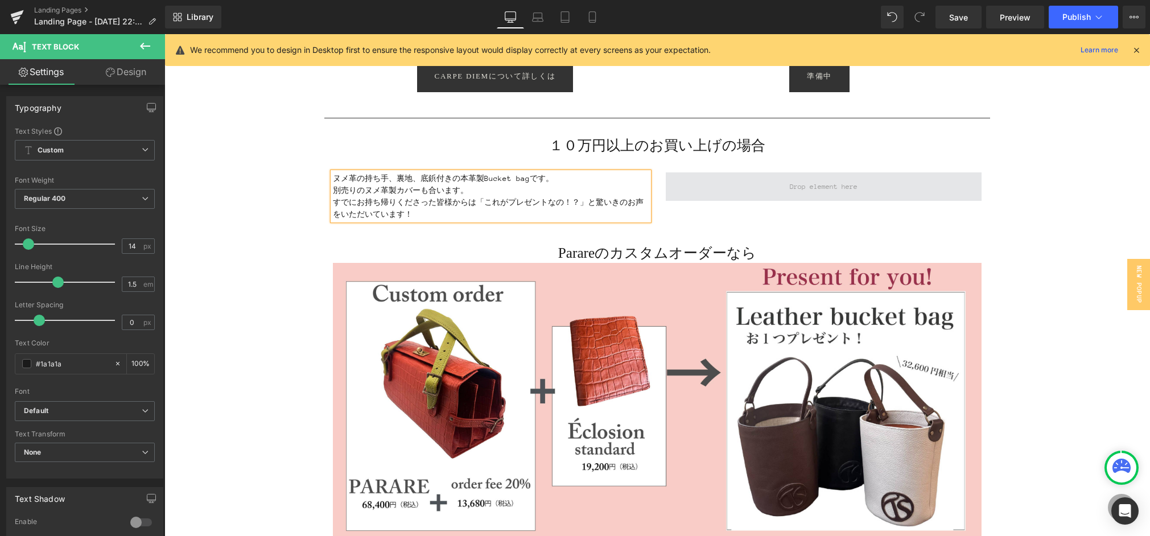
click at [806, 194] on span at bounding box center [824, 187] width 76 height 18
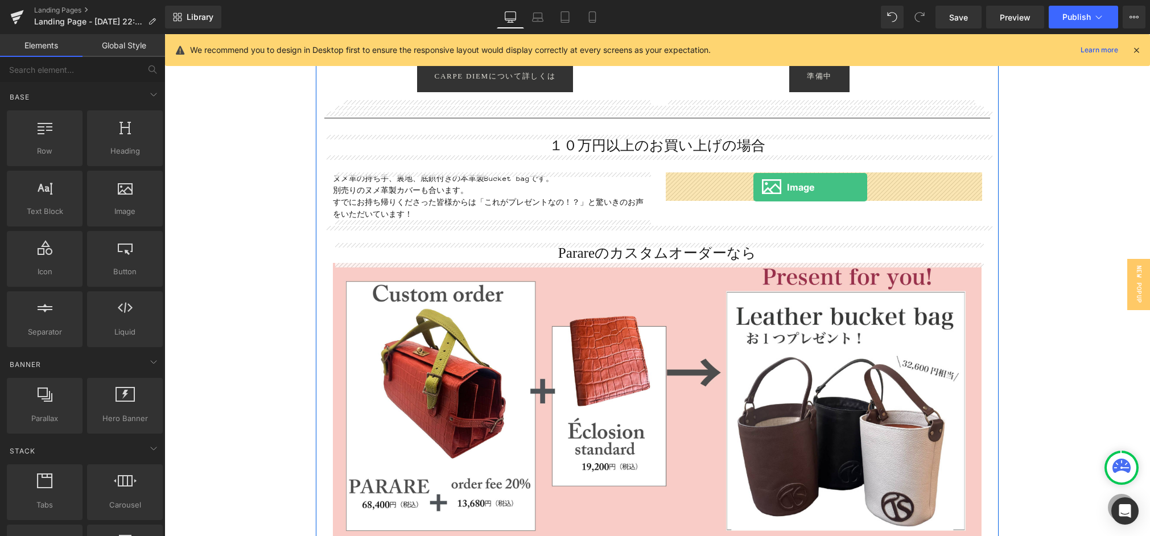
drag, startPoint x: 294, startPoint y: 240, endPoint x: 754, endPoint y: 187, distance: 462.4
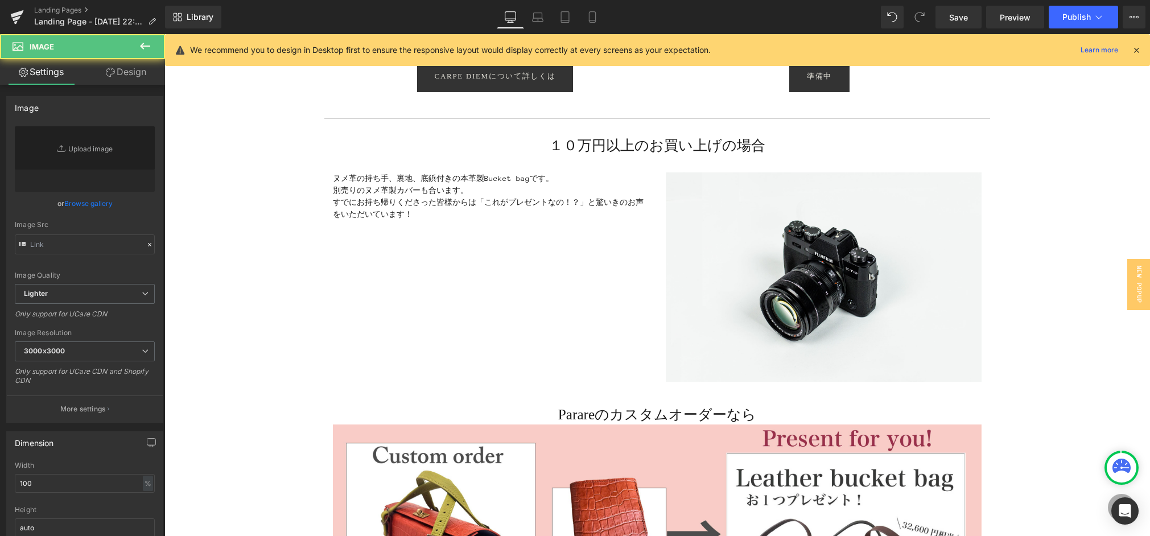
type input "//[DOMAIN_NAME][URL]"
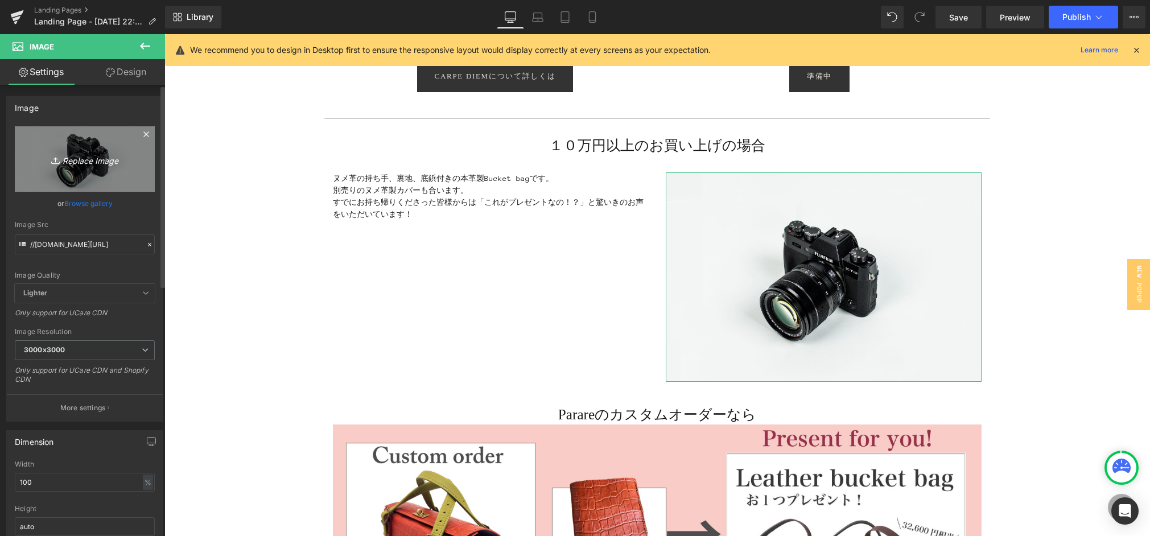
click at [100, 180] on link "Replace Image" at bounding box center [85, 158] width 140 height 65
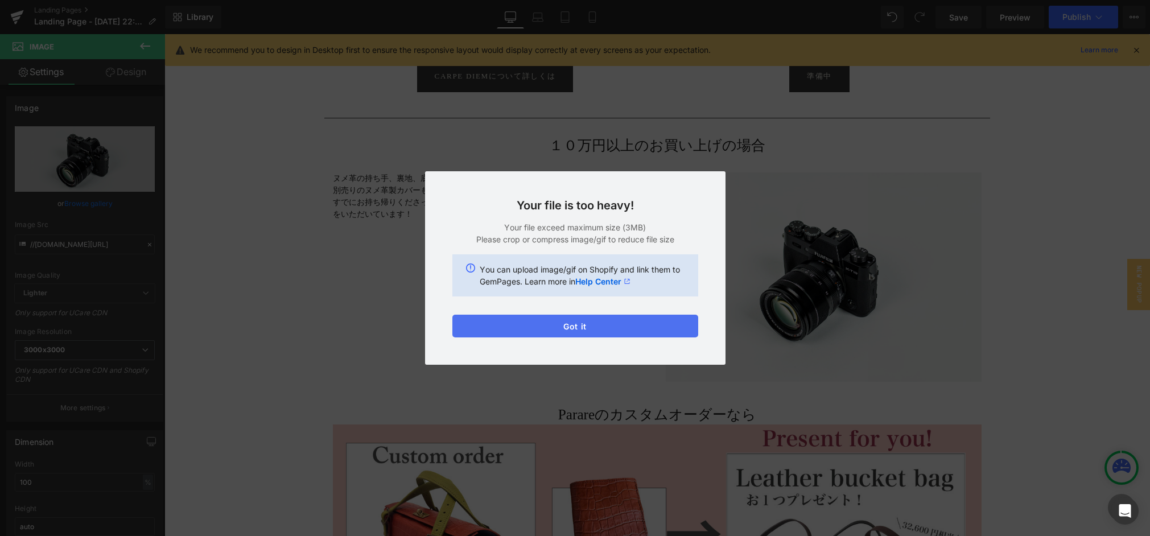
click at [585, 326] on button "Got it" at bounding box center [576, 326] width 246 height 23
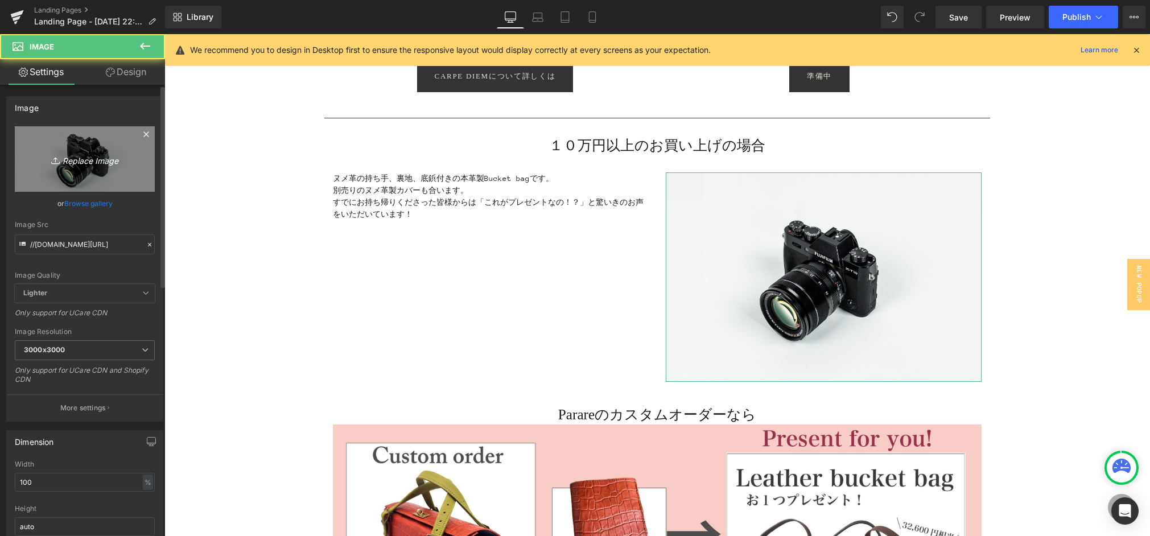
click at [72, 166] on icon "Replace Image" at bounding box center [84, 159] width 91 height 14
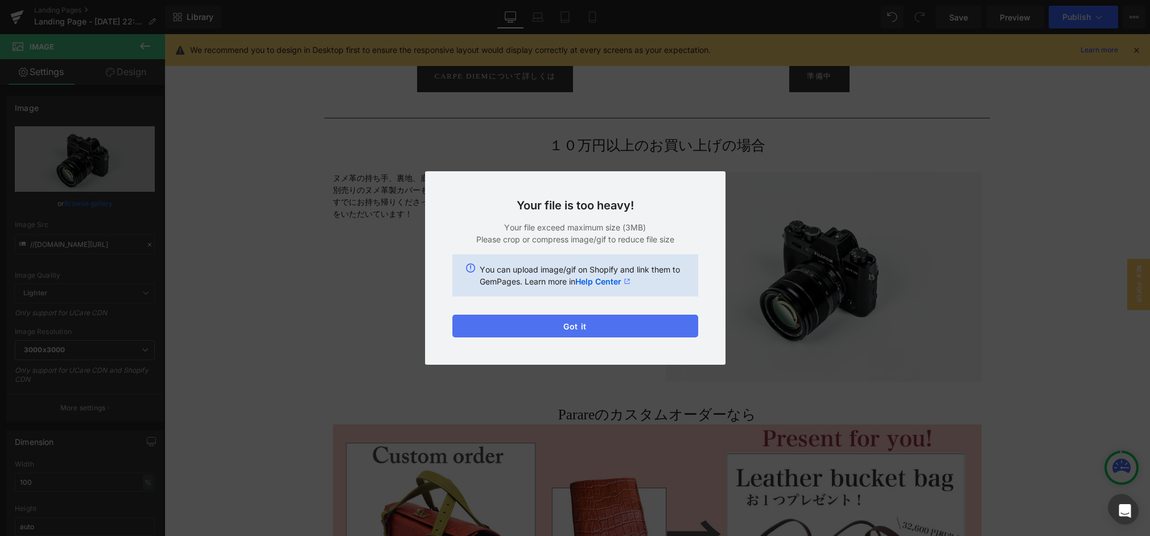
click at [608, 323] on button "Got it" at bounding box center [576, 326] width 246 height 23
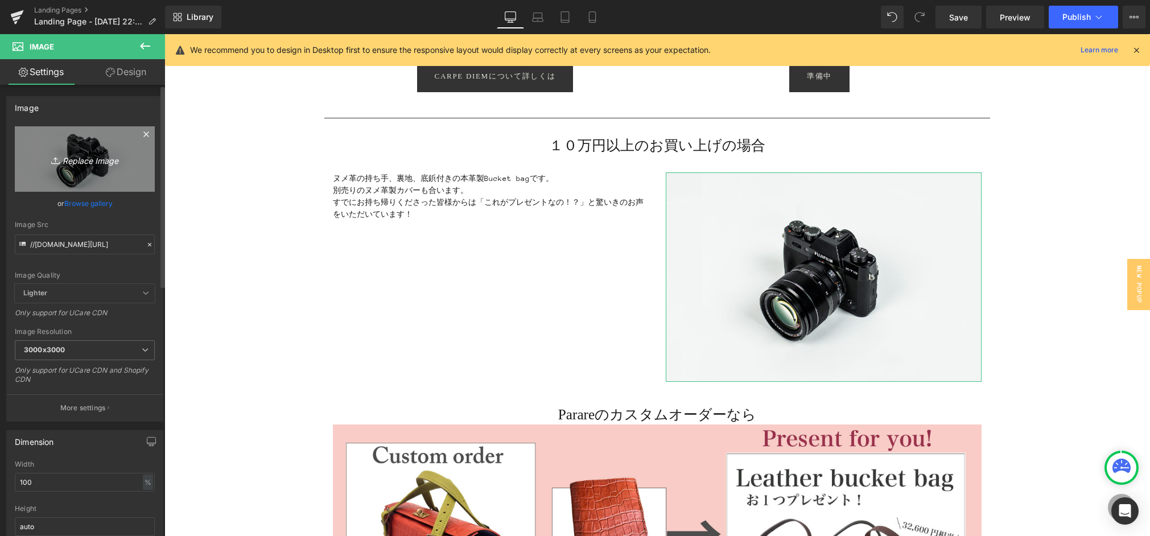
click at [147, 167] on link "Replace Image" at bounding box center [85, 158] width 140 height 65
type input "C:\fakepath\2025-07-01_23-55-35_121.jpg"
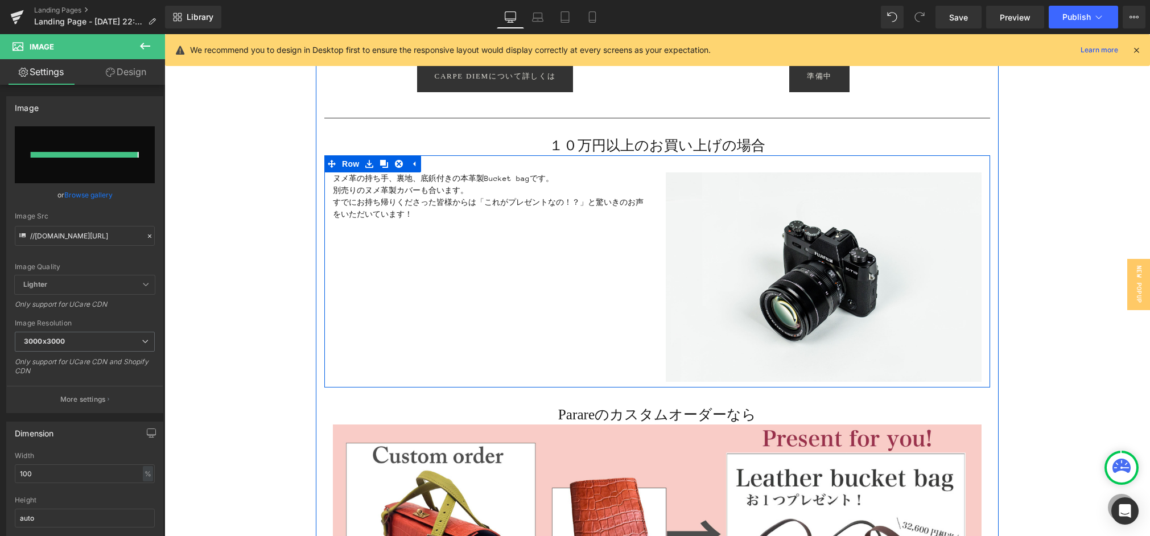
type input "[URL][DOMAIN_NAME]"
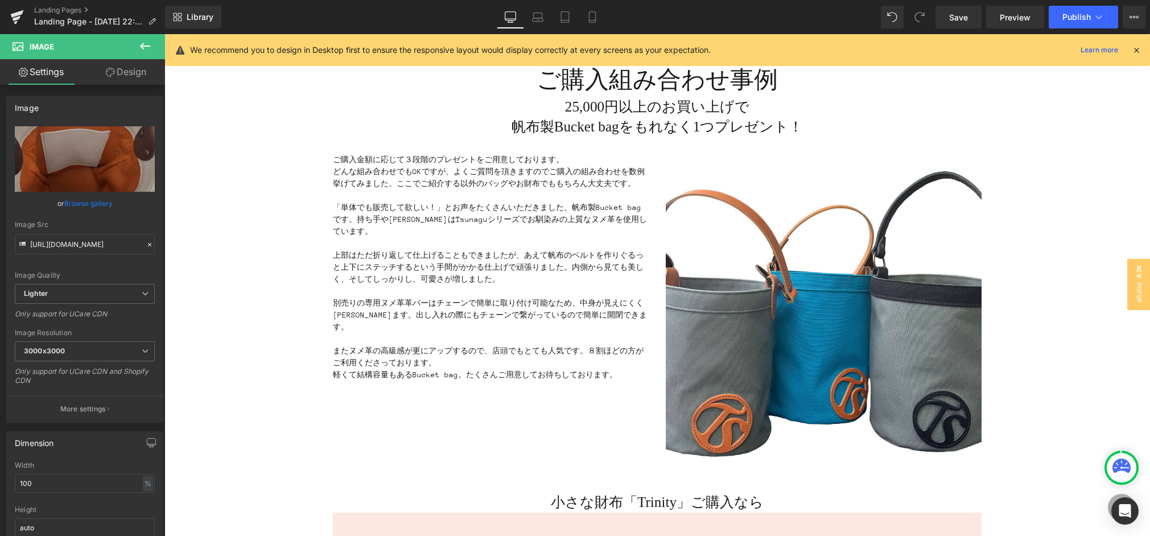
scroll to position [0, 0]
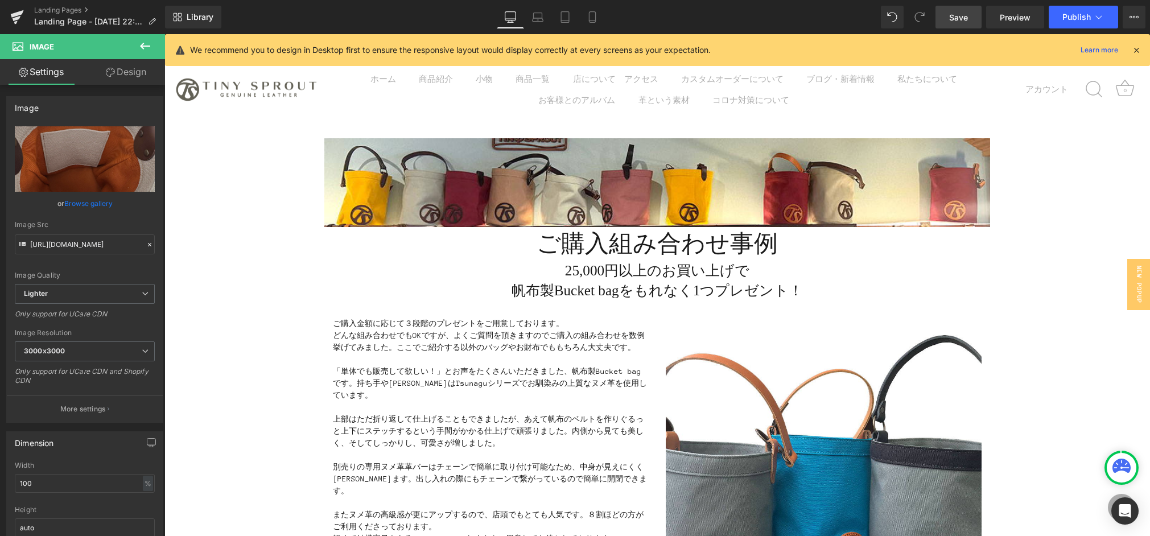
click at [958, 13] on span "Save" at bounding box center [959, 17] width 19 height 12
click at [1061, 19] on button "Publish" at bounding box center [1083, 17] width 69 height 23
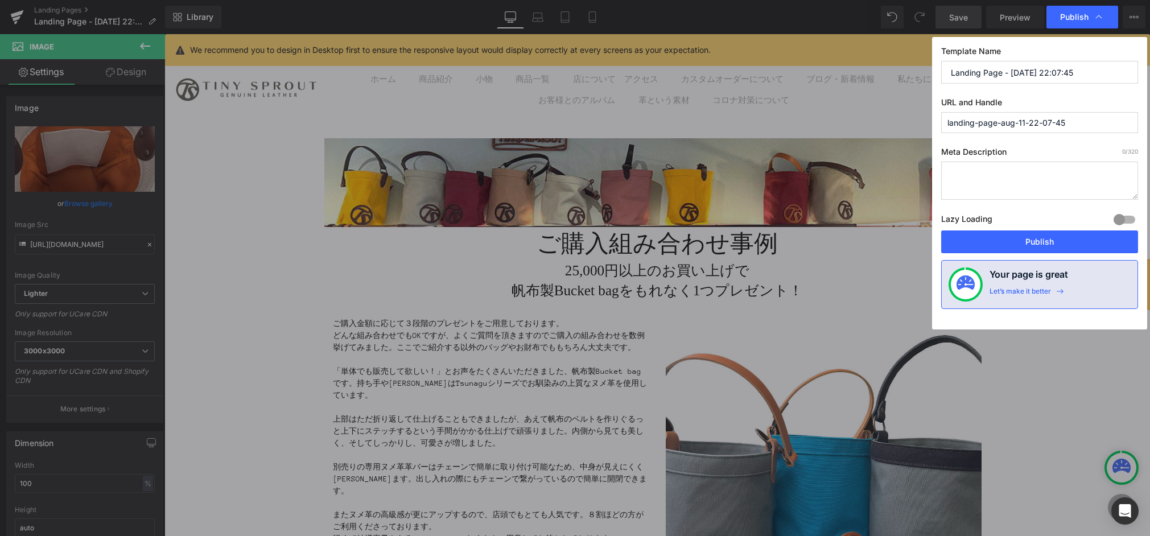
click at [993, 77] on input "Landing Page - [DATE] 22:07:45" at bounding box center [1040, 72] width 197 height 23
drag, startPoint x: 1067, startPoint y: 79, endPoint x: 971, endPoint y: 89, distance: 97.3
click at [864, 72] on div "Publish Template Name Landing Page - [DATE] 22:07:45 URL and Handle landing-pag…" at bounding box center [575, 268] width 1150 height 536
type input "ｐ"
type input "ぷ"
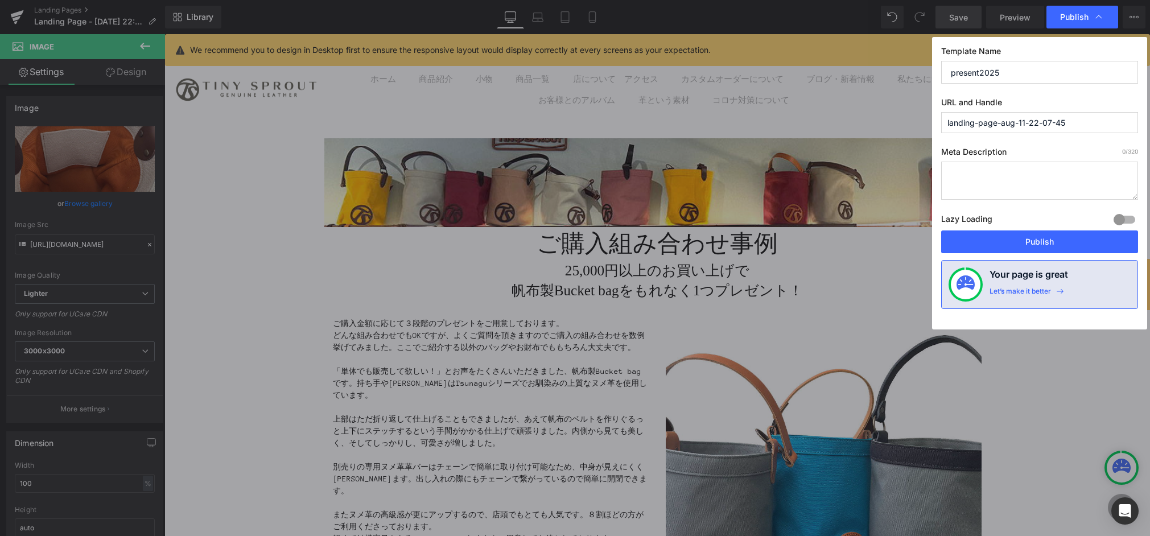
drag, startPoint x: 977, startPoint y: 80, endPoint x: 926, endPoint y: 77, distance: 51.9
click at [926, 77] on div "Publish Template Name present2025 URL and Handle landing-page-aug-11-22-07-45 M…" at bounding box center [575, 268] width 1150 height 536
type input "present2025"
drag, startPoint x: 1102, startPoint y: 126, endPoint x: 1082, endPoint y: 173, distance: 51.5
click at [853, 113] on div "Publish Template Name present2025 URL and Handle landing-page-aug-11-22-07-45 M…" at bounding box center [575, 268] width 1150 height 536
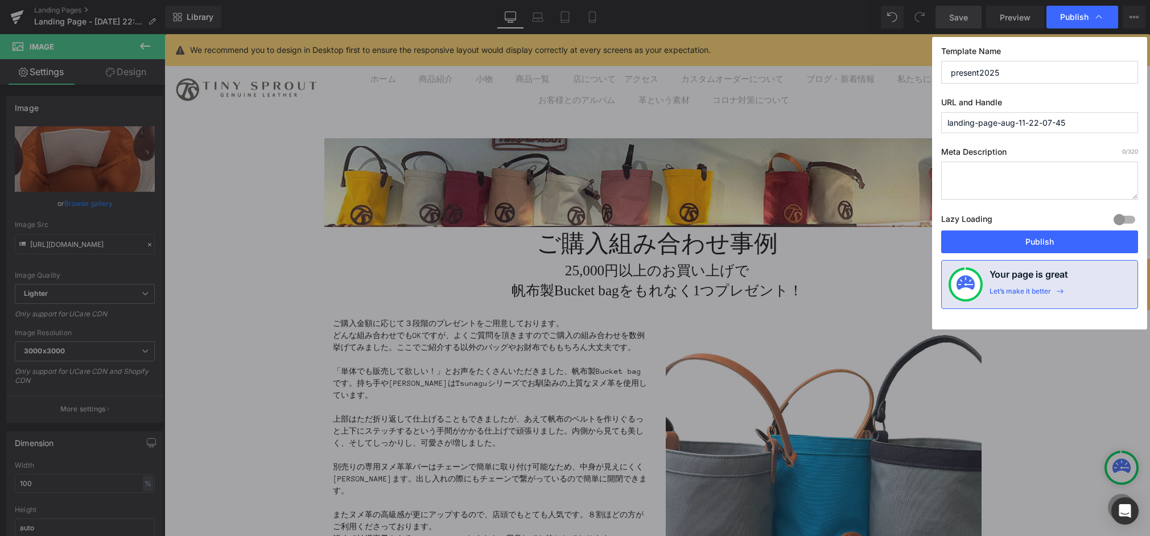
paste input "present2025"
type input "present2025-"
click at [1035, 179] on textarea at bounding box center [1040, 181] width 197 height 38
type textarea "14周年記念イベントのプレゼント組み合わせ例です。この機会にぜひ！"
click at [1066, 244] on button "Publish" at bounding box center [1040, 242] width 197 height 23
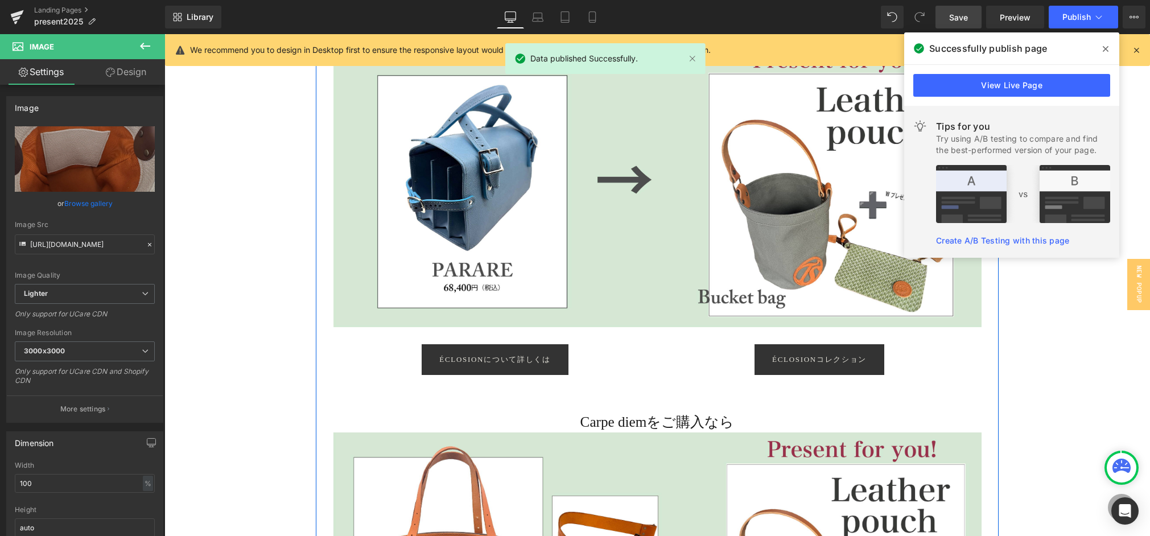
scroll to position [1706, 0]
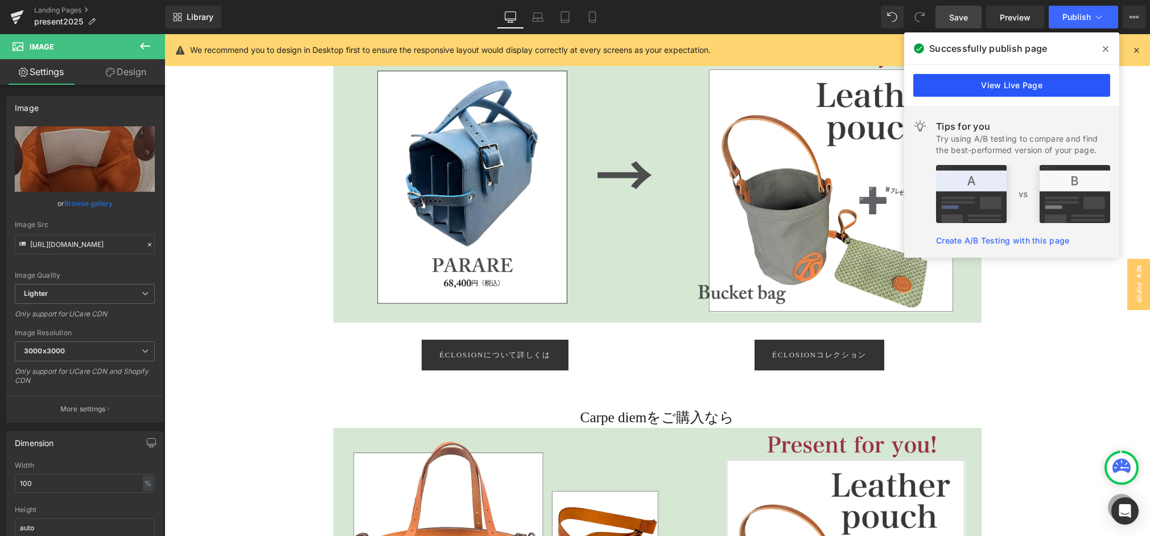
click at [989, 93] on link "View Live Page" at bounding box center [1012, 85] width 197 height 23
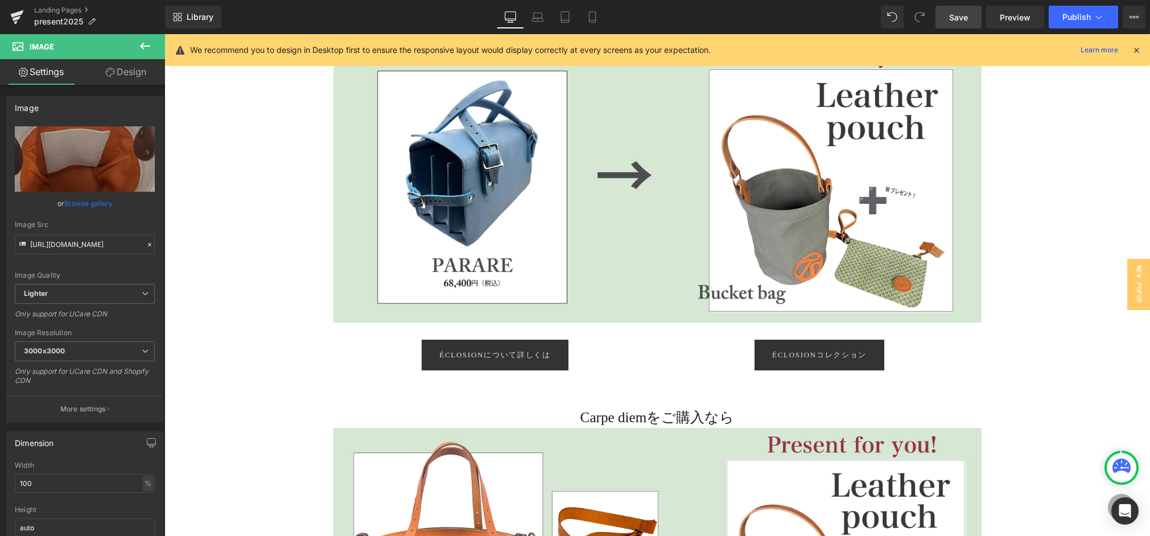
click at [965, 17] on span "Save" at bounding box center [959, 17] width 19 height 12
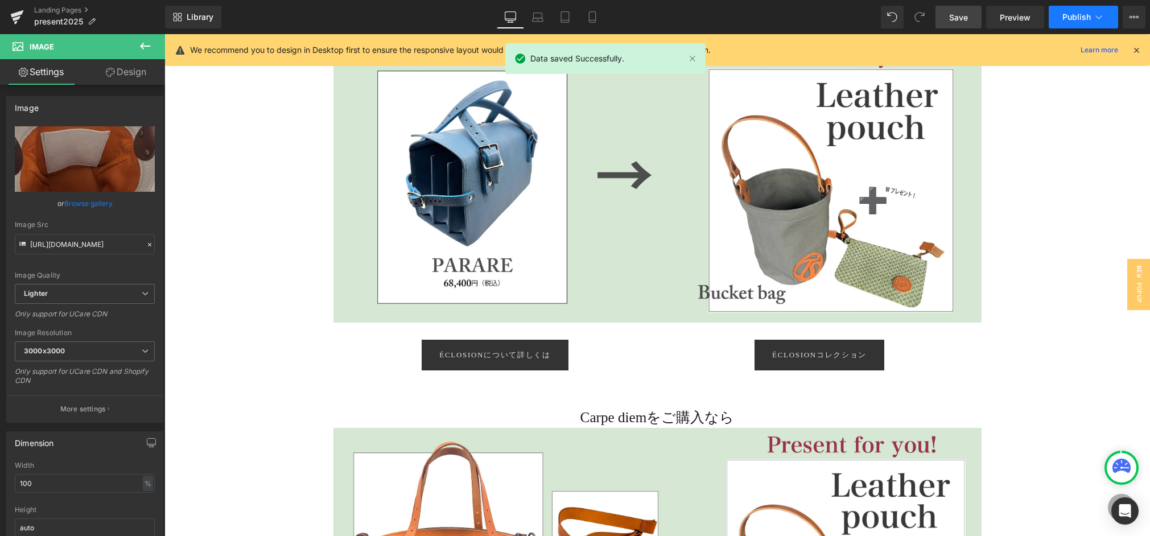
click at [1066, 18] on span "Publish" at bounding box center [1077, 17] width 28 height 9
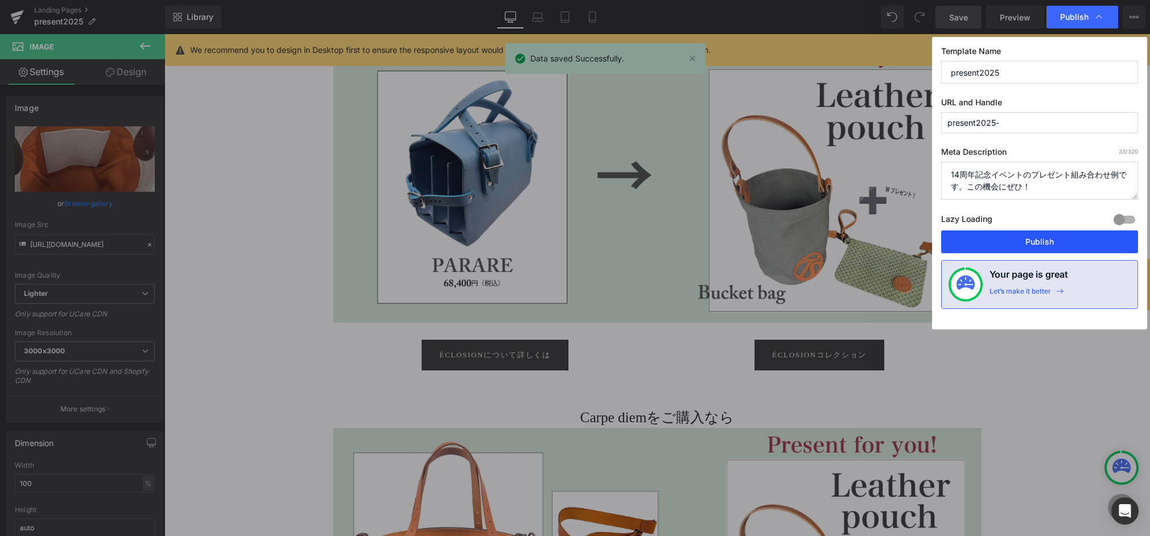
click at [1040, 249] on button "Publish" at bounding box center [1040, 242] width 197 height 23
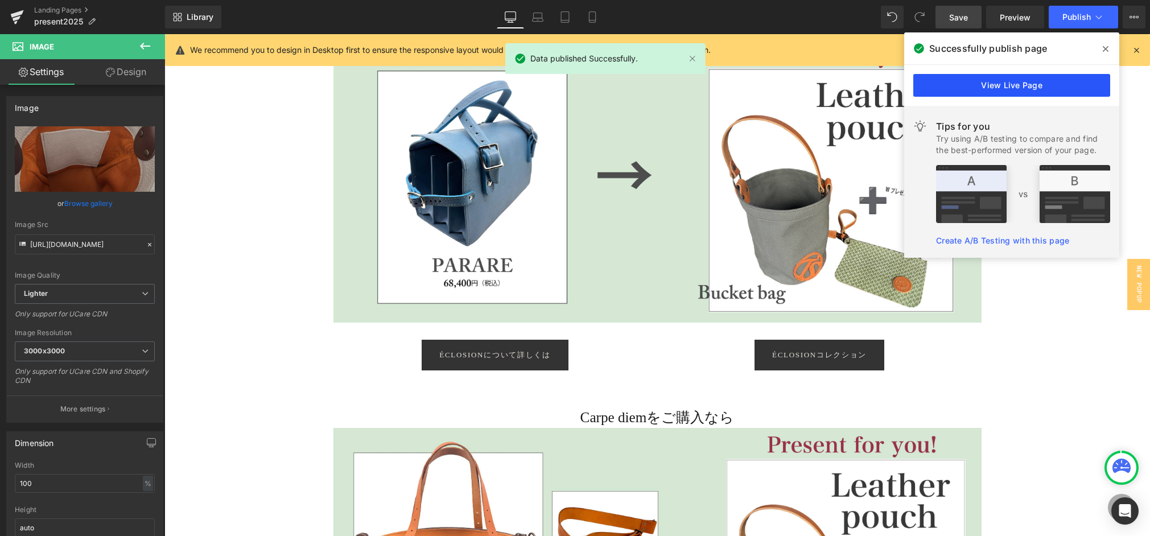
click at [1005, 89] on link "View Live Page" at bounding box center [1012, 85] width 197 height 23
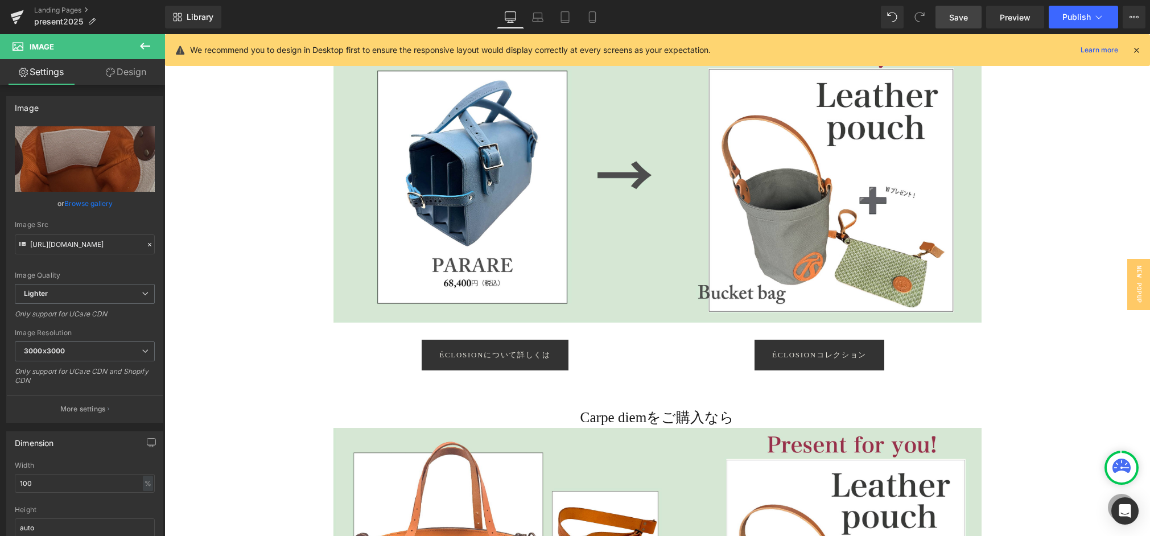
click at [498, 15] on link "Desktop" at bounding box center [510, 17] width 27 height 23
click at [1139, 48] on icon at bounding box center [1137, 50] width 10 height 10
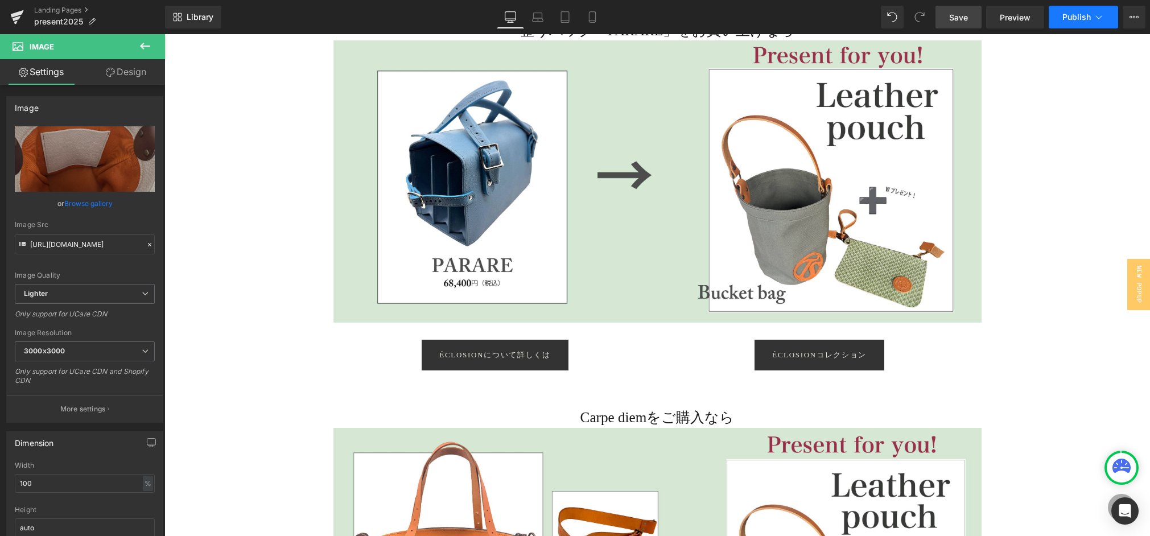
click at [1075, 14] on span "Publish" at bounding box center [1077, 17] width 28 height 9
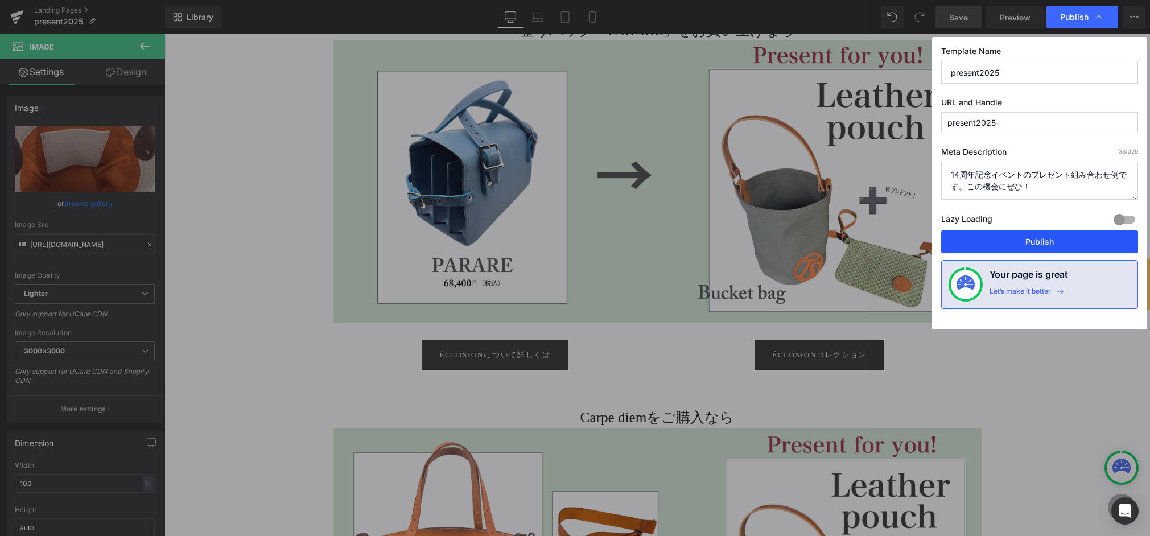
click at [1016, 243] on button "Publish" at bounding box center [1040, 242] width 197 height 23
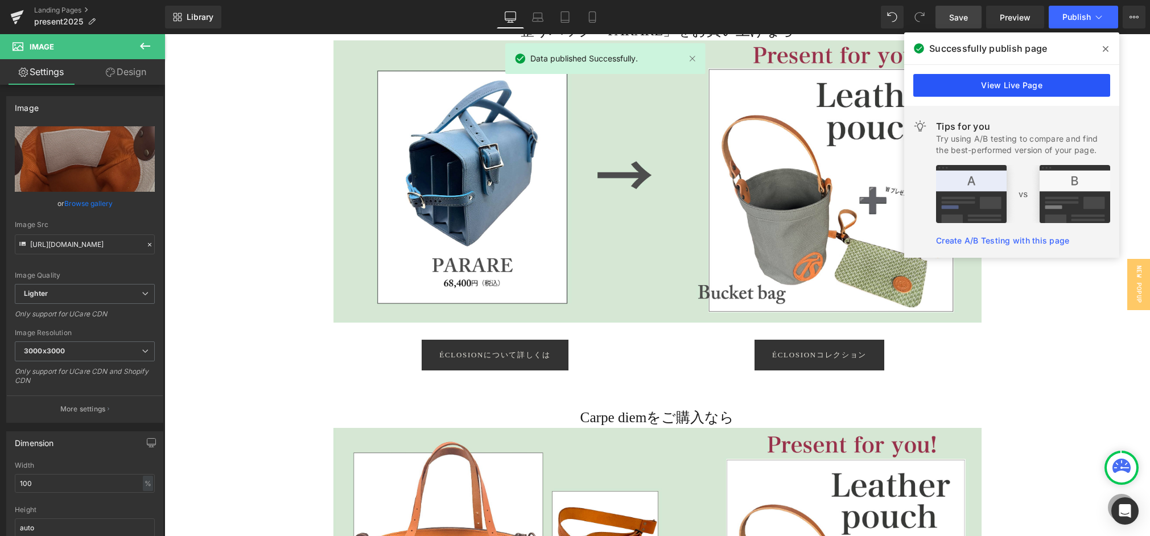
click at [1030, 89] on link "View Live Page" at bounding box center [1012, 85] width 197 height 23
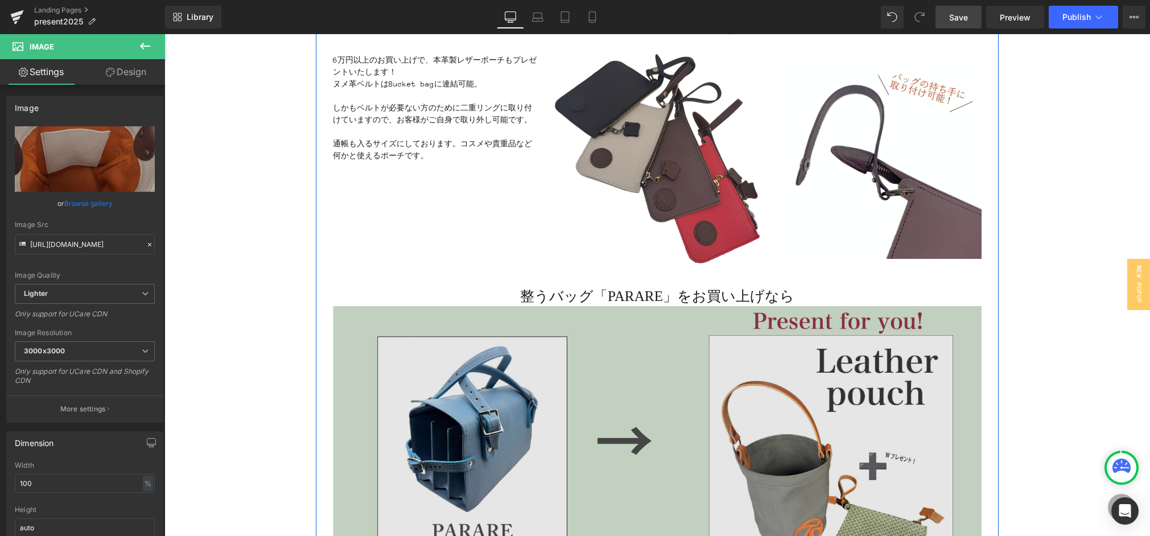
scroll to position [0, 0]
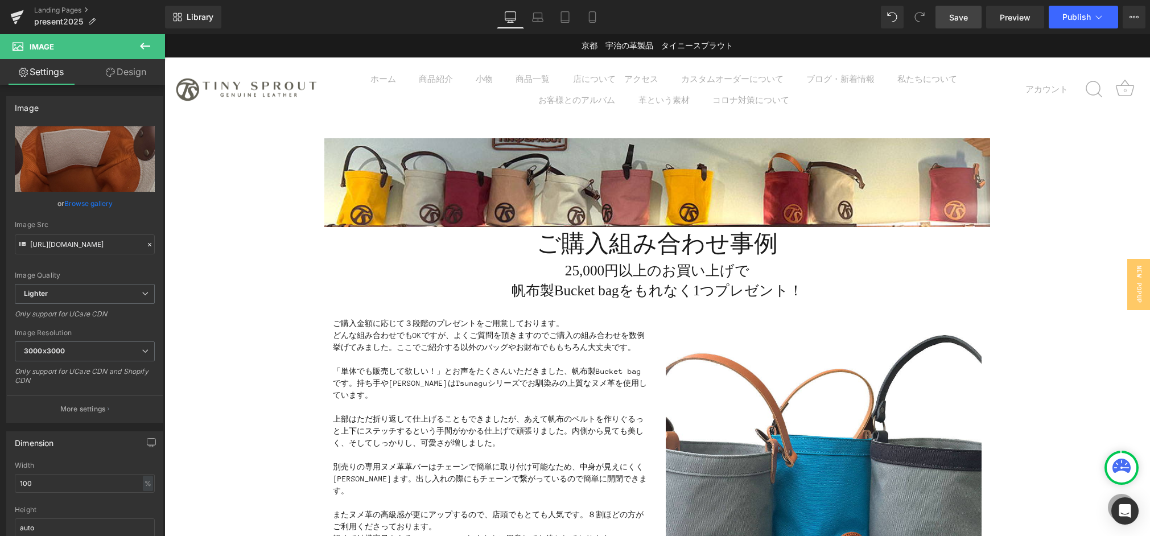
click at [960, 18] on span "Save" at bounding box center [959, 17] width 19 height 12
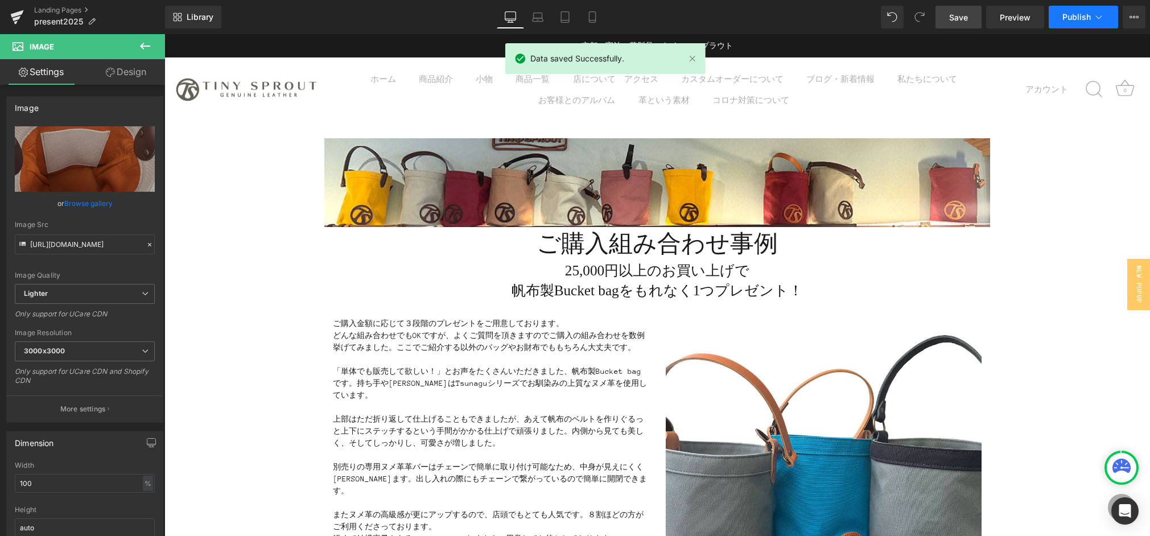
click at [1077, 19] on span "Publish" at bounding box center [1077, 17] width 28 height 9
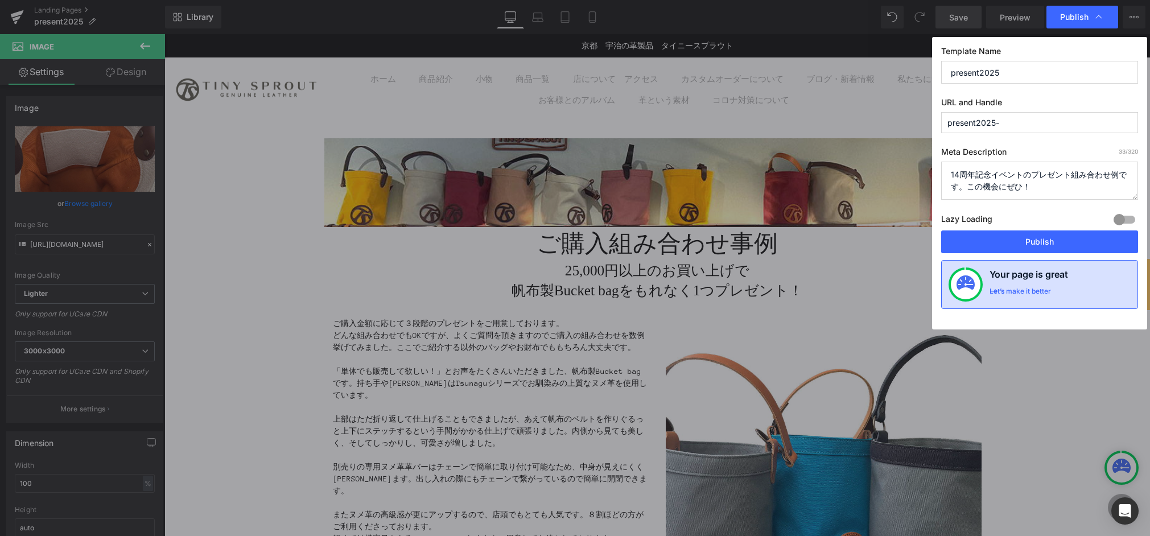
click at [1051, 298] on div "Let’s make it better" at bounding box center [1020, 294] width 61 height 15
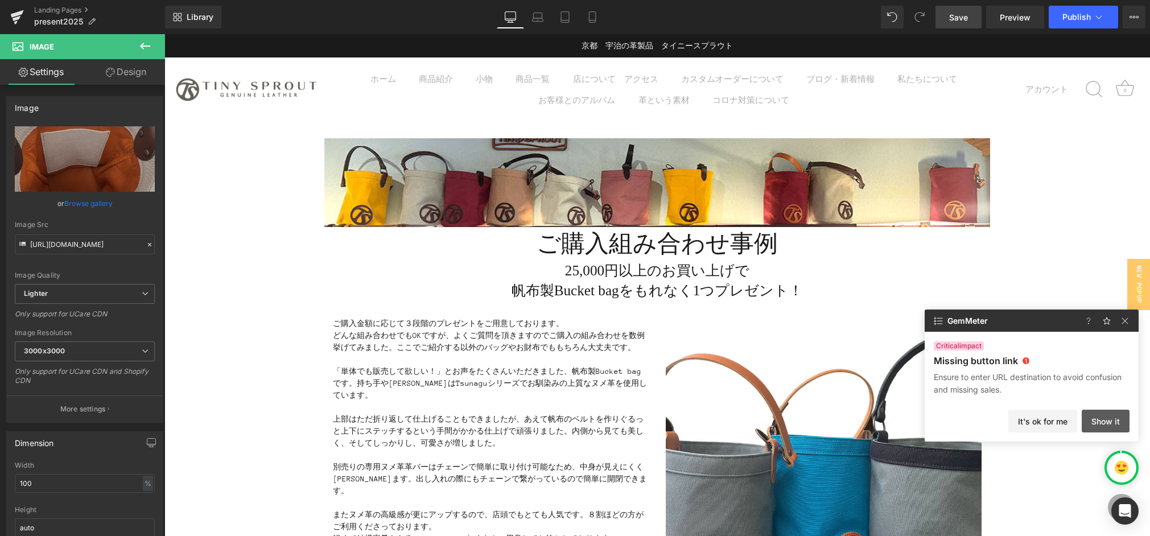
click at [1088, 422] on button "Show it" at bounding box center [1106, 421] width 48 height 23
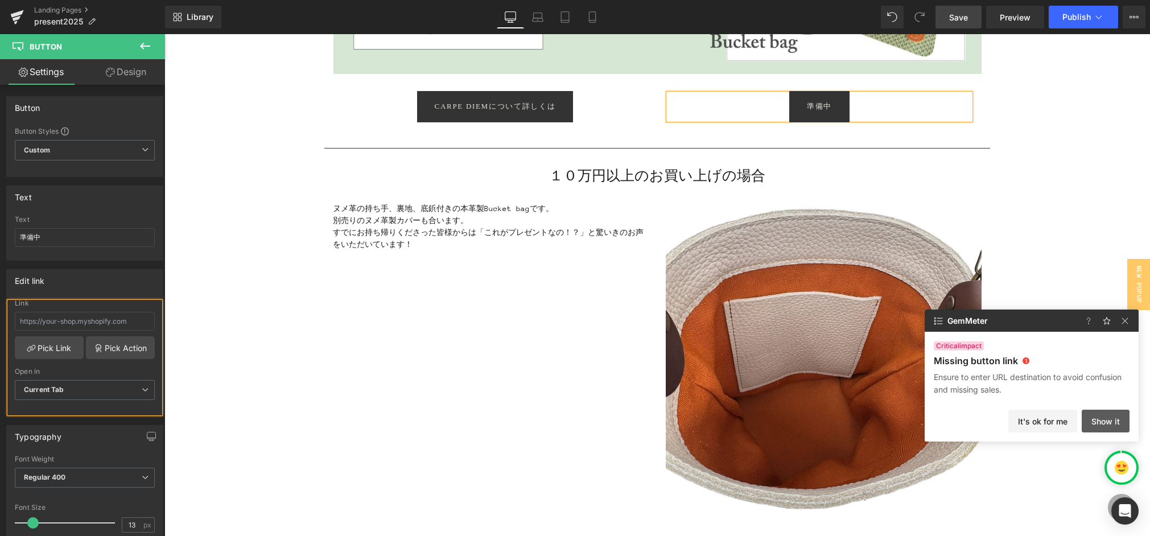
scroll to position [186, 0]
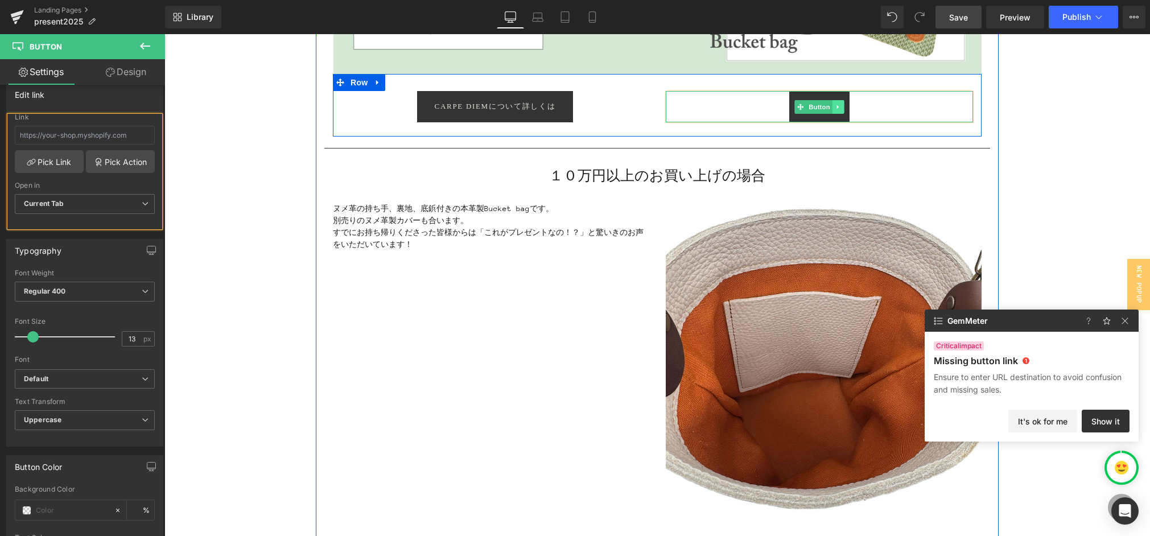
click at [840, 106] on icon at bounding box center [839, 107] width 6 height 7
click at [844, 106] on icon at bounding box center [844, 107] width 6 height 6
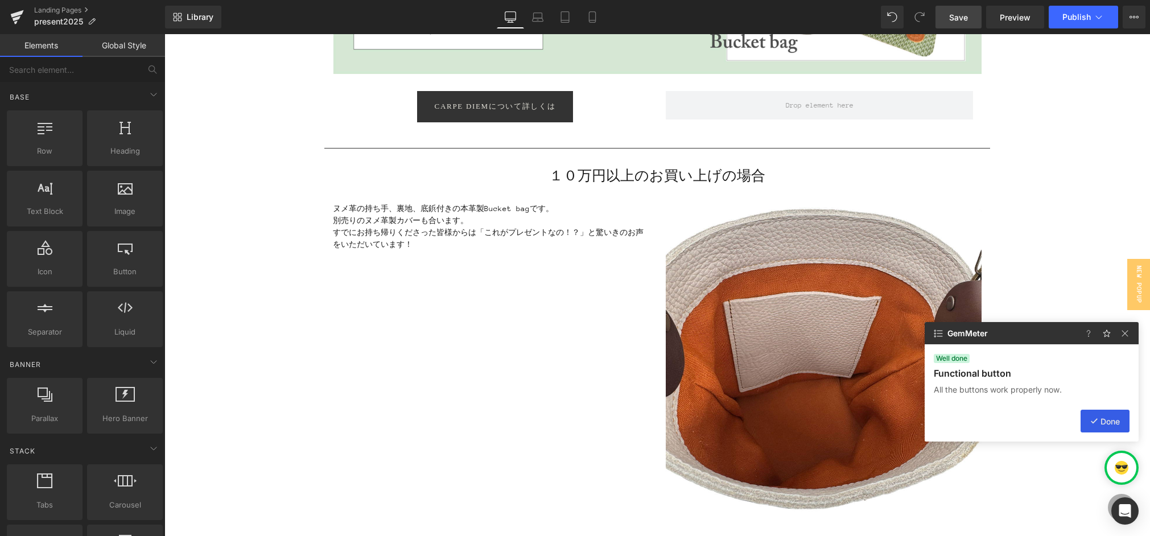
click at [1096, 419] on button "Done" at bounding box center [1105, 421] width 49 height 23
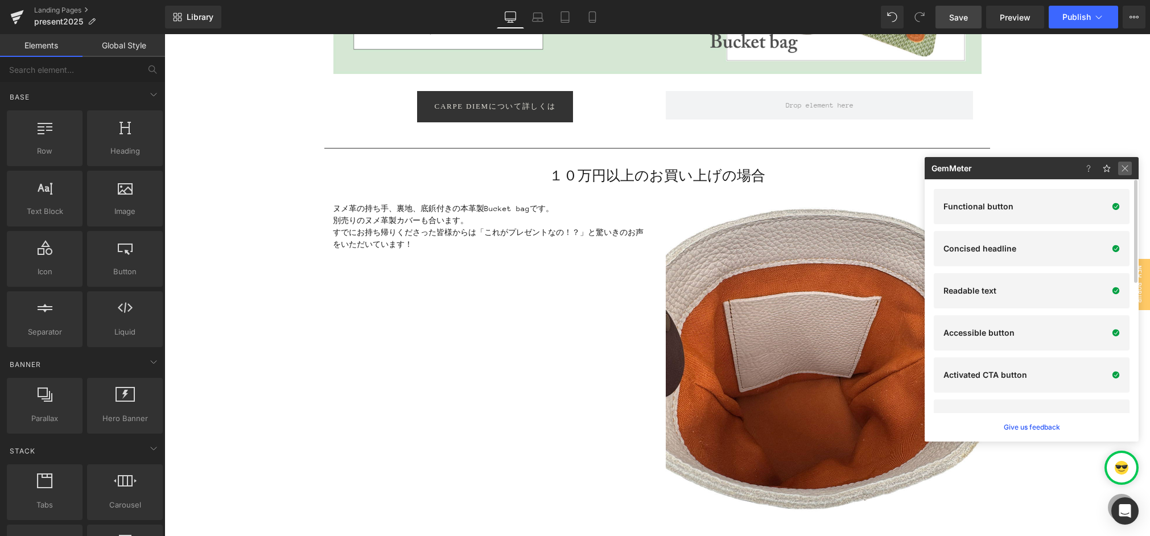
click at [1125, 162] on img at bounding box center [1126, 169] width 14 height 14
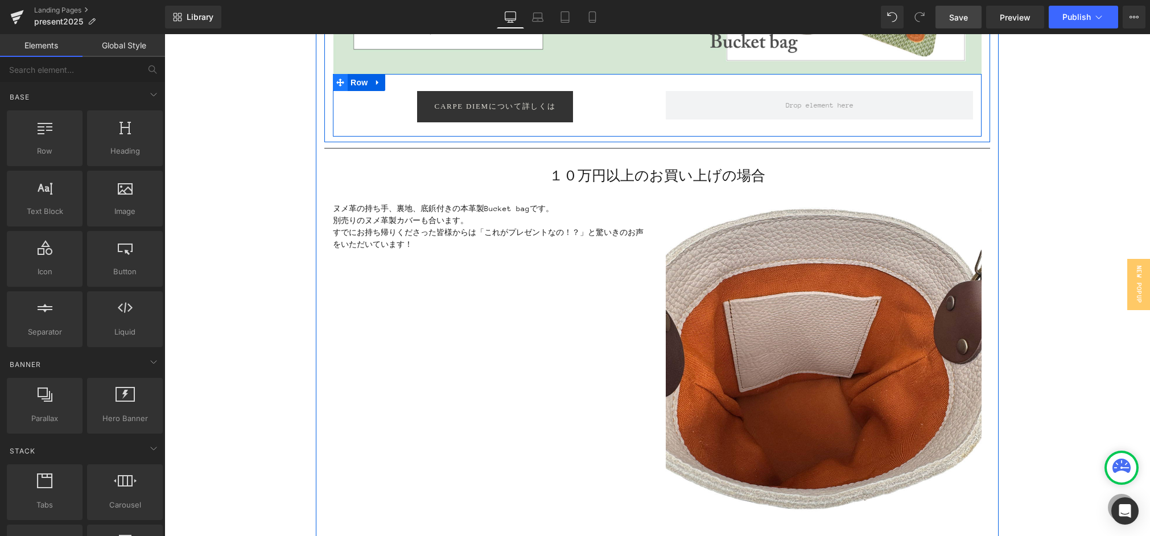
click at [337, 81] on icon at bounding box center [340, 83] width 8 height 8
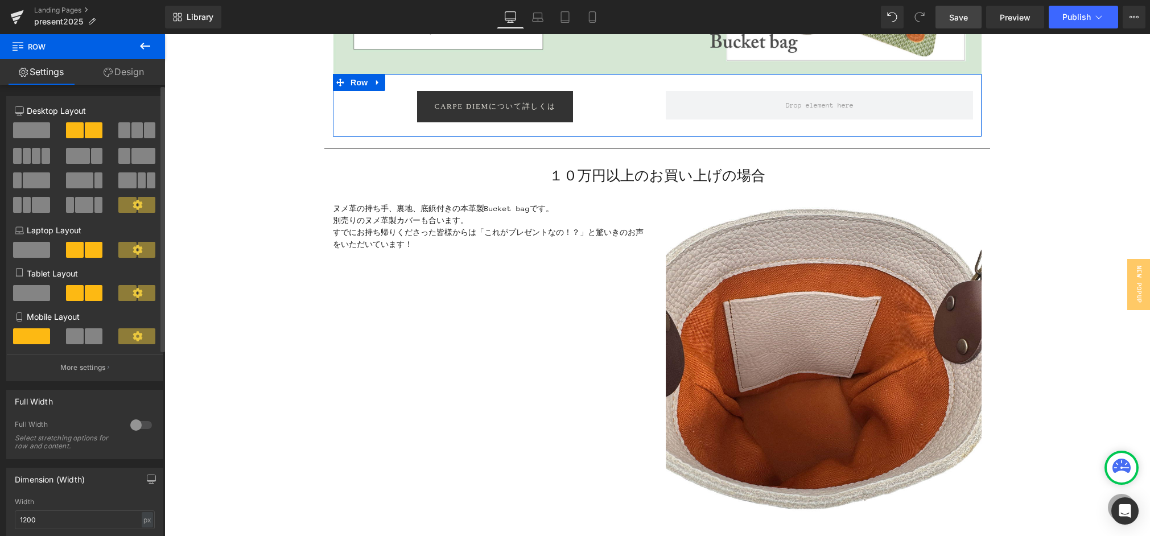
click at [34, 129] on span at bounding box center [31, 130] width 37 height 16
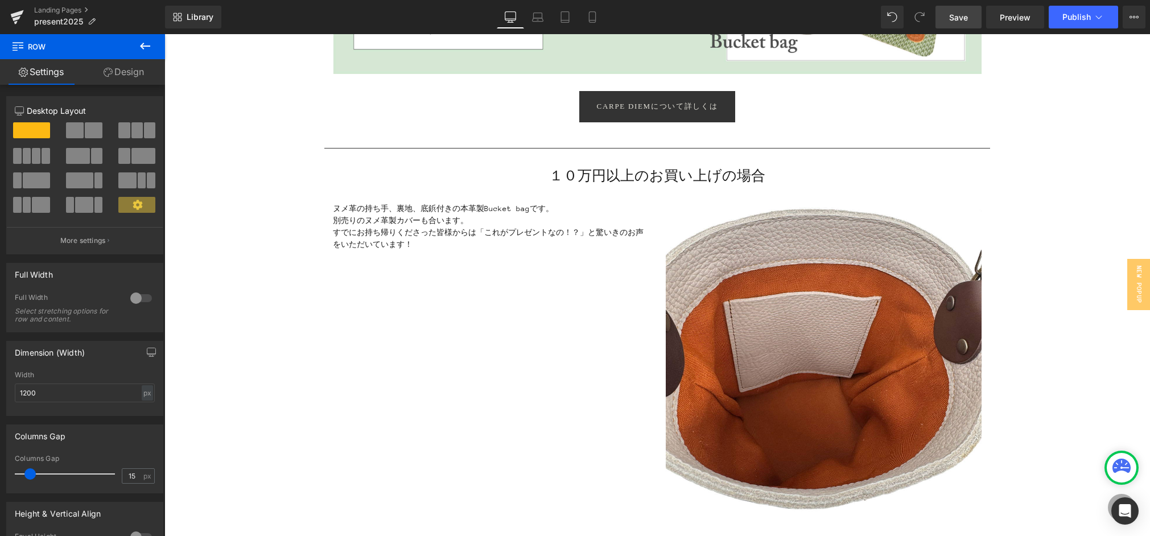
click at [955, 19] on span "Save" at bounding box center [959, 17] width 19 height 12
click at [1084, 17] on span "Publish" at bounding box center [1077, 17] width 28 height 9
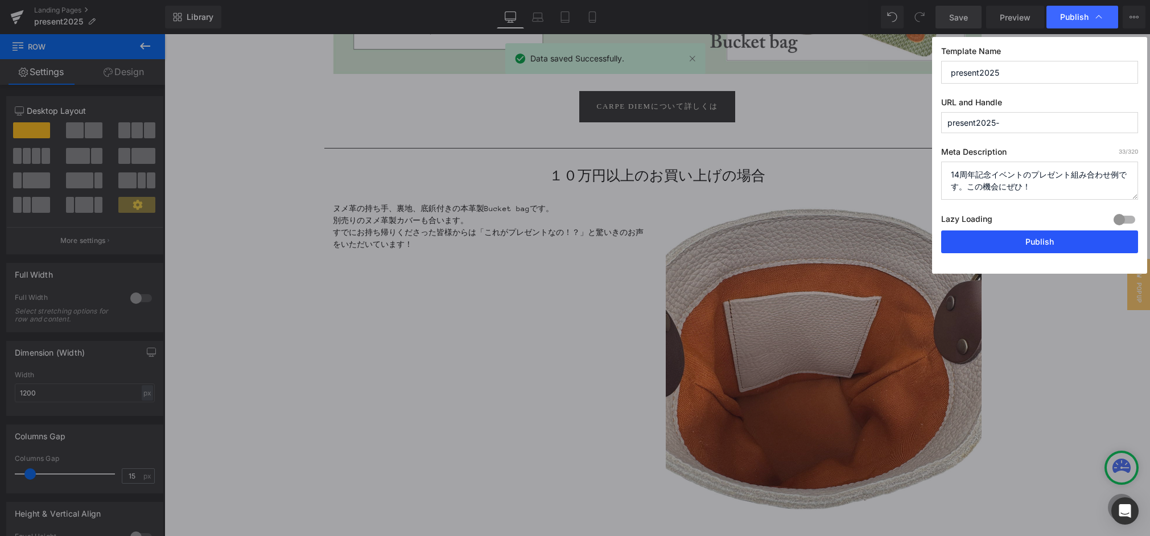
drag, startPoint x: 1032, startPoint y: 239, endPoint x: 867, endPoint y: 205, distance: 168.0
click at [1032, 239] on button "Publish" at bounding box center [1040, 242] width 197 height 23
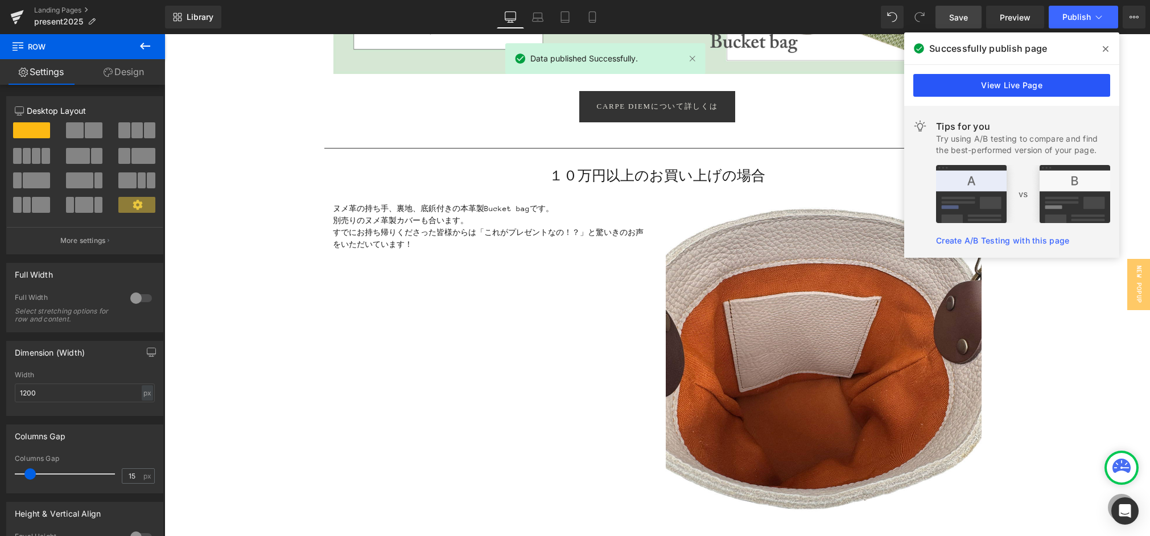
click at [991, 94] on link "View Live Page" at bounding box center [1012, 85] width 197 height 23
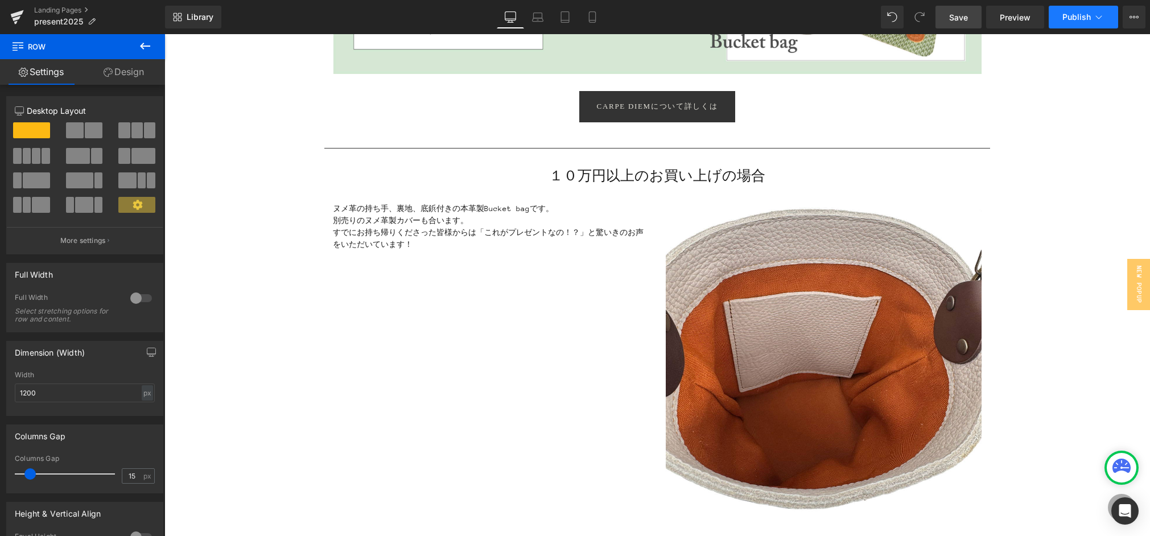
click at [1078, 26] on button "Publish" at bounding box center [1083, 17] width 69 height 23
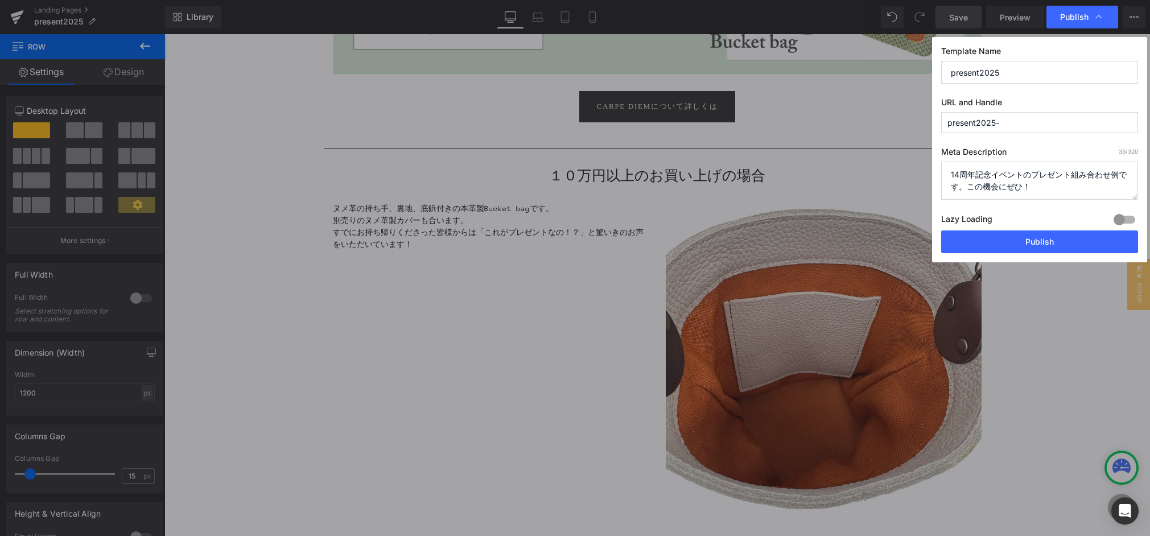
click at [1124, 221] on div at bounding box center [1124, 220] width 27 height 18
click at [1072, 238] on button "Publish" at bounding box center [1040, 242] width 197 height 23
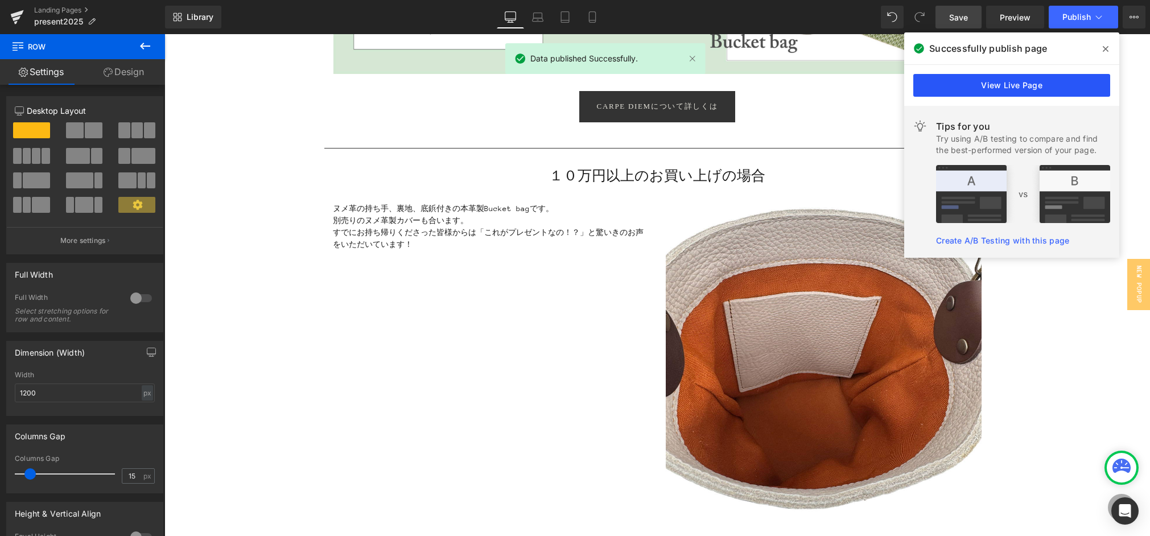
click at [1030, 87] on link "View Live Page" at bounding box center [1012, 85] width 197 height 23
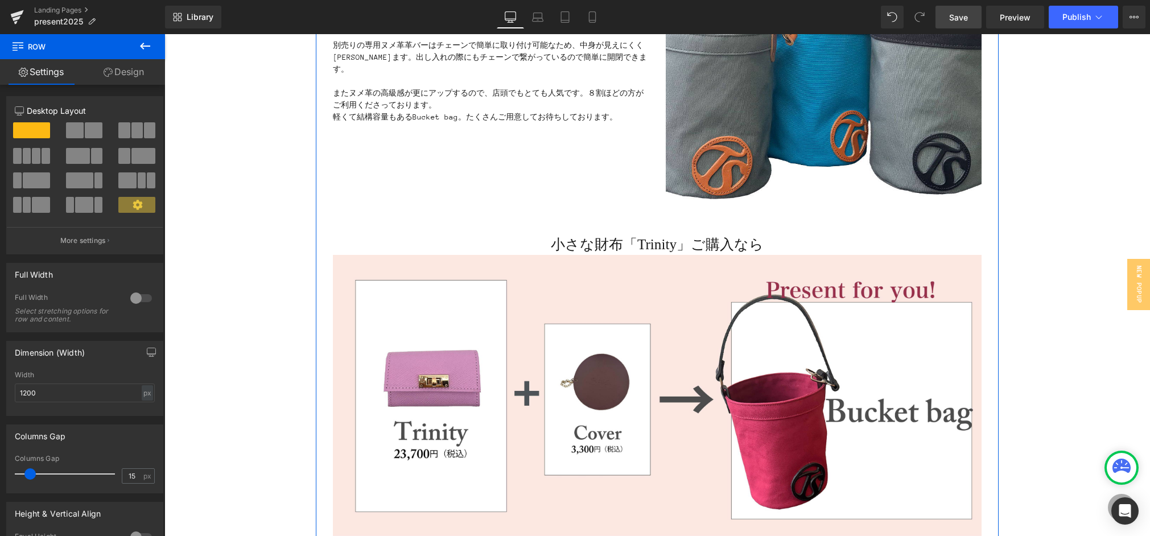
scroll to position [0, 0]
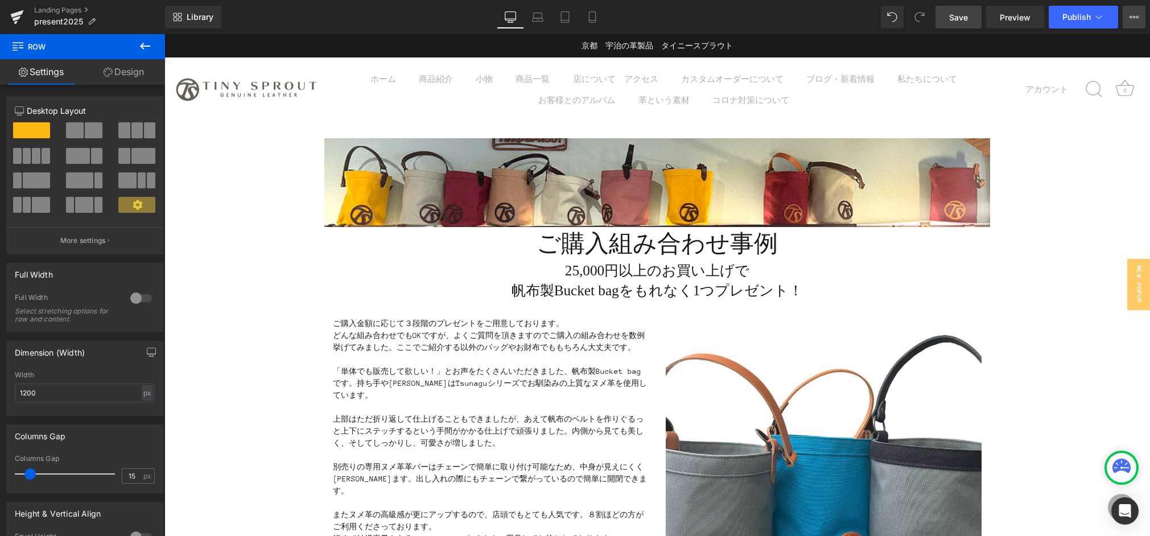
click at [1130, 14] on icon at bounding box center [1134, 17] width 9 height 9
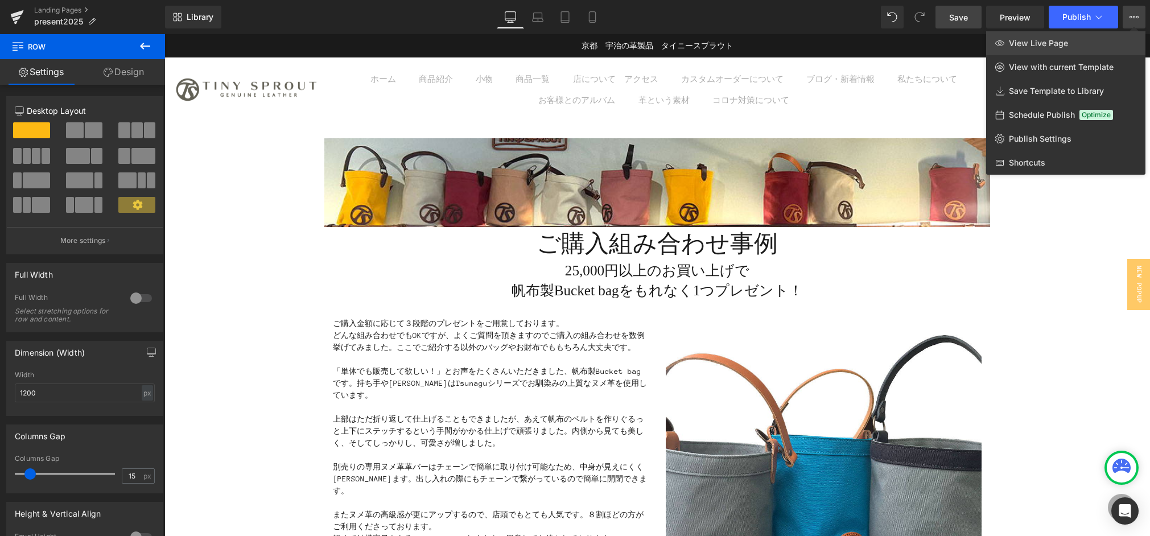
click at [1055, 43] on span "View Live Page" at bounding box center [1038, 43] width 59 height 10
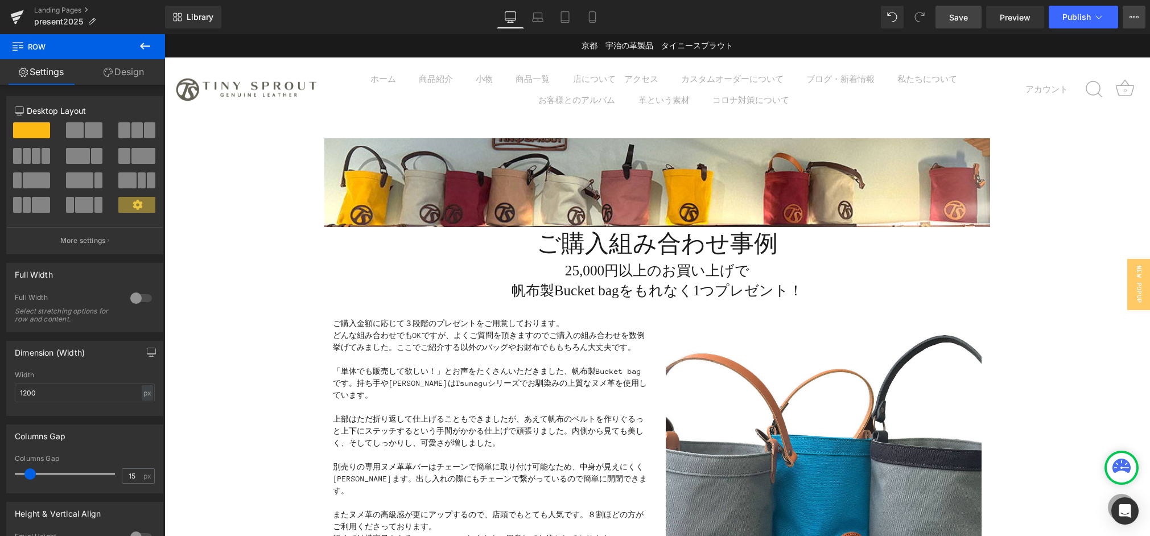
click at [1130, 14] on icon at bounding box center [1134, 17] width 9 height 9
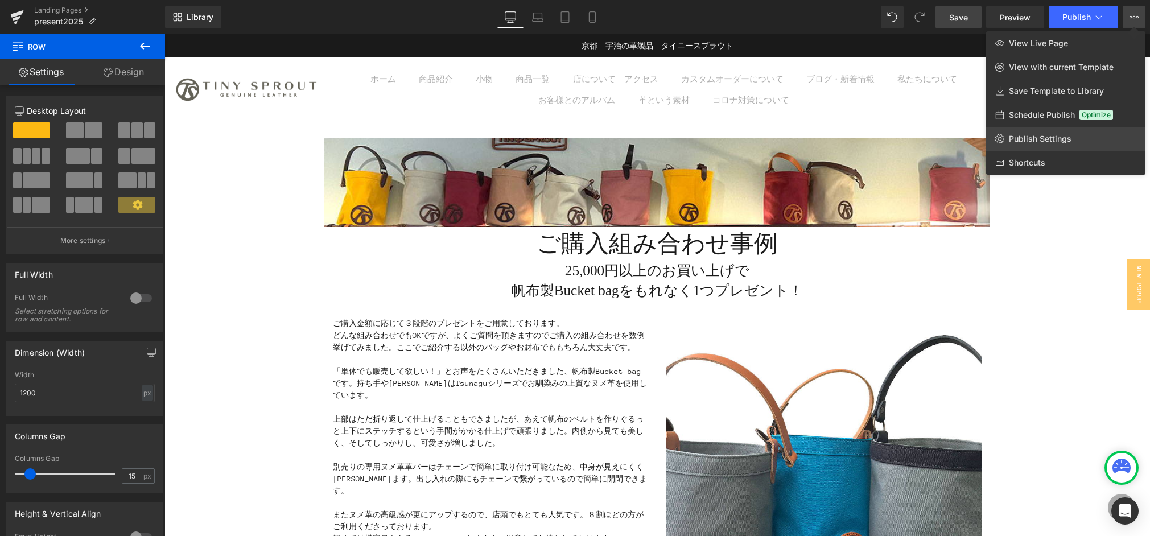
click at [1033, 142] on span "Publish Settings" at bounding box center [1040, 139] width 63 height 10
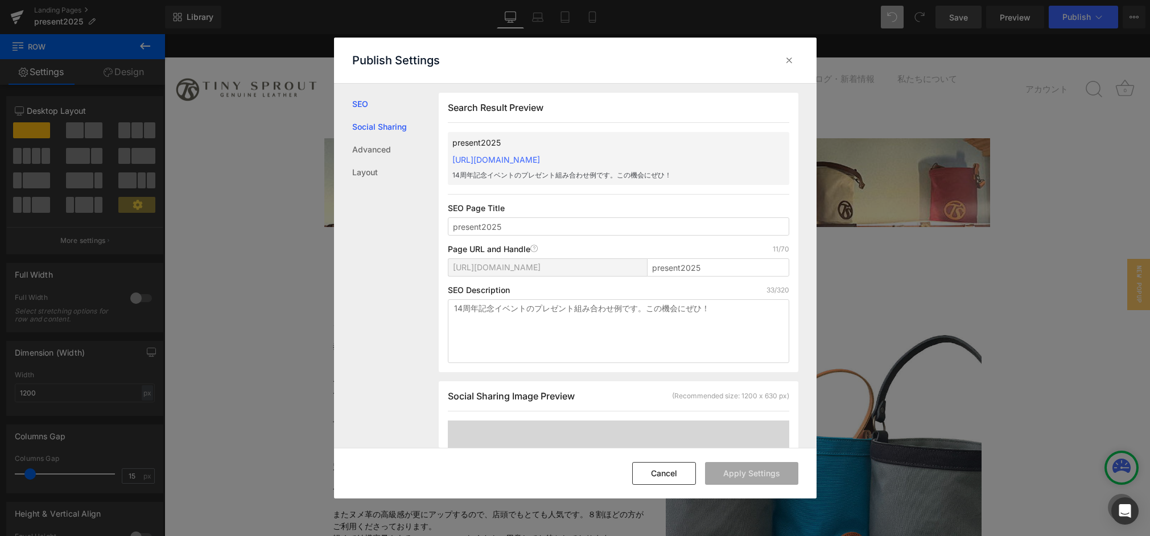
click at [362, 124] on link "Social Sharing" at bounding box center [395, 127] width 87 height 23
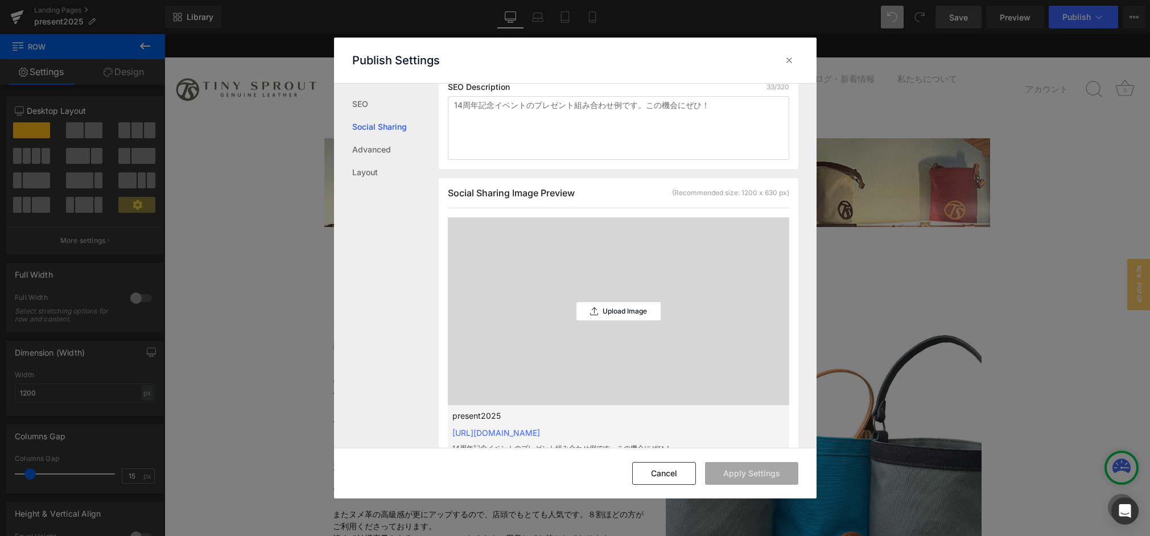
scroll to position [289, 0]
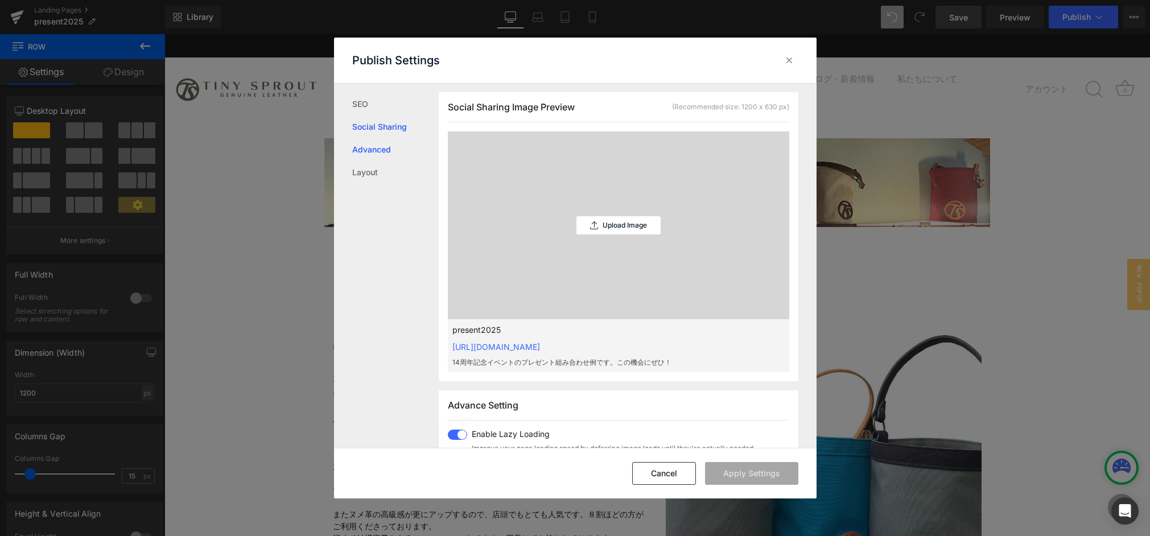
click at [364, 155] on link "Advanced" at bounding box center [395, 149] width 87 height 23
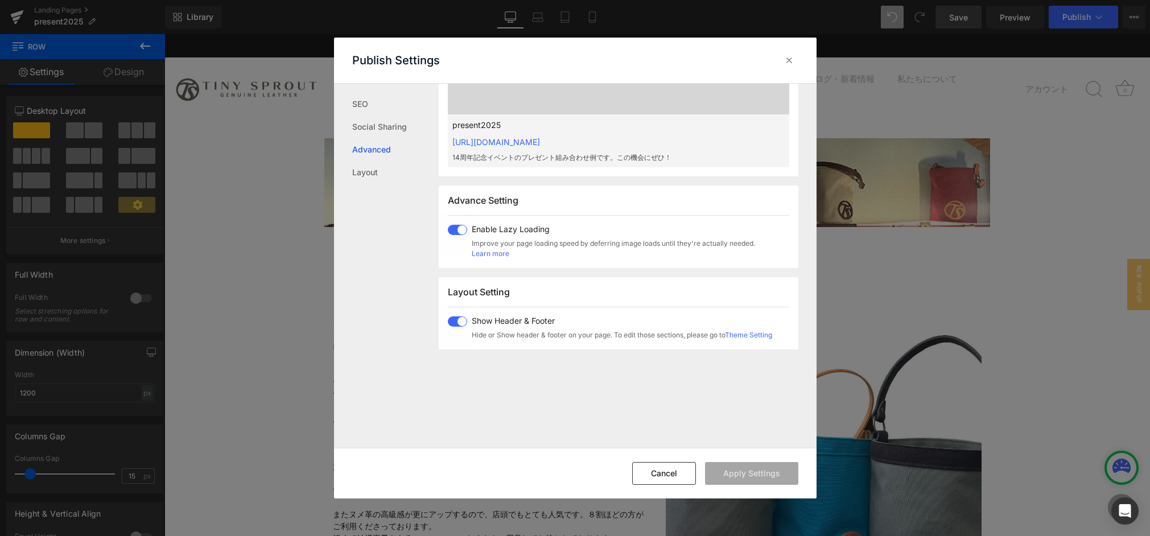
scroll to position [587, 0]
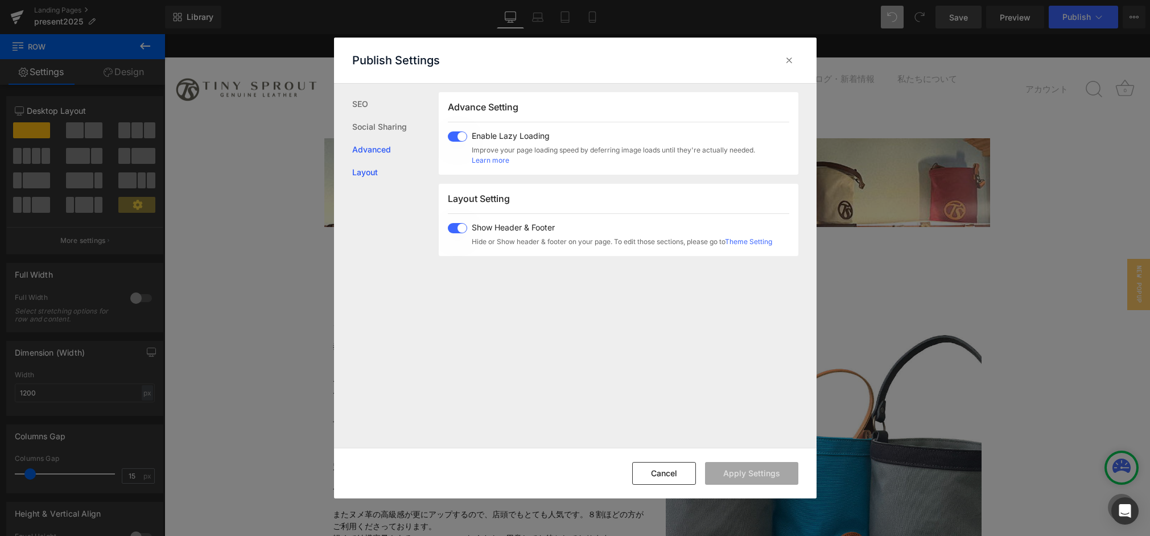
click at [367, 175] on link "Layout" at bounding box center [395, 172] width 87 height 23
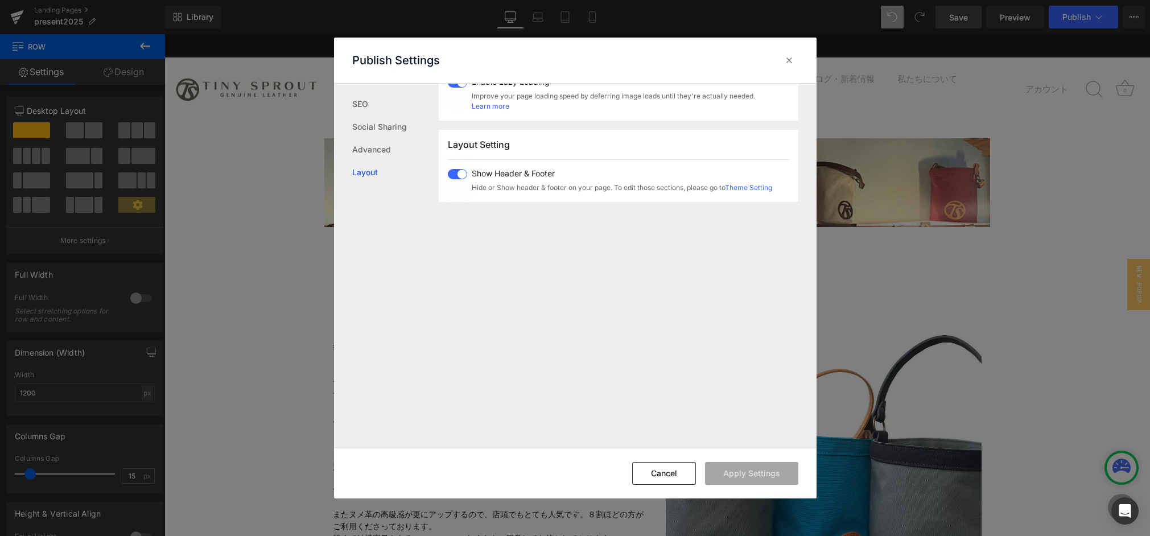
scroll to position [678, 0]
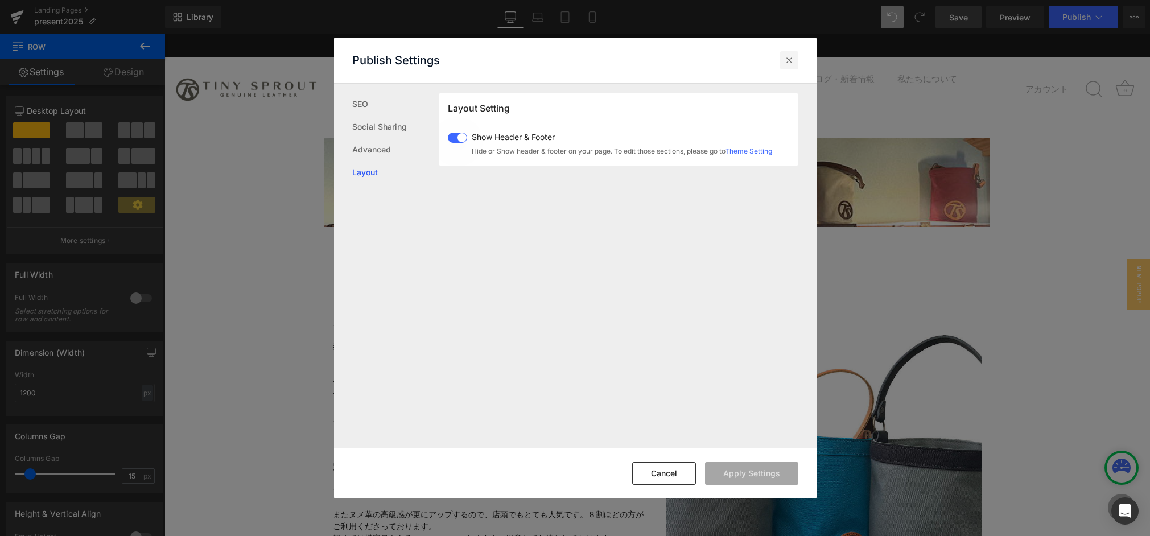
click at [792, 57] on icon at bounding box center [789, 60] width 11 height 11
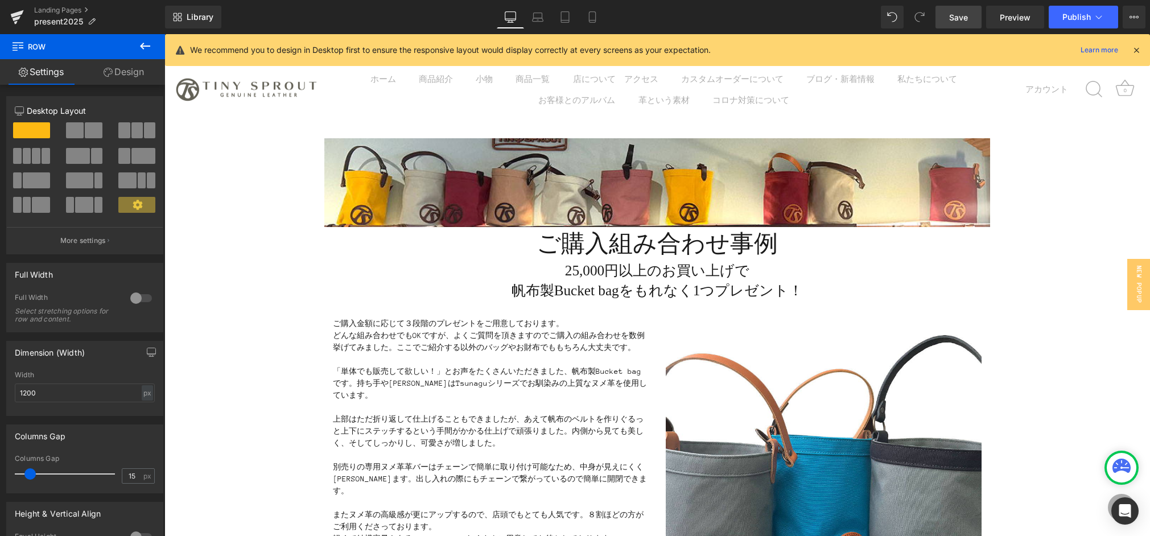
click at [512, 18] on icon at bounding box center [510, 16] width 11 height 11
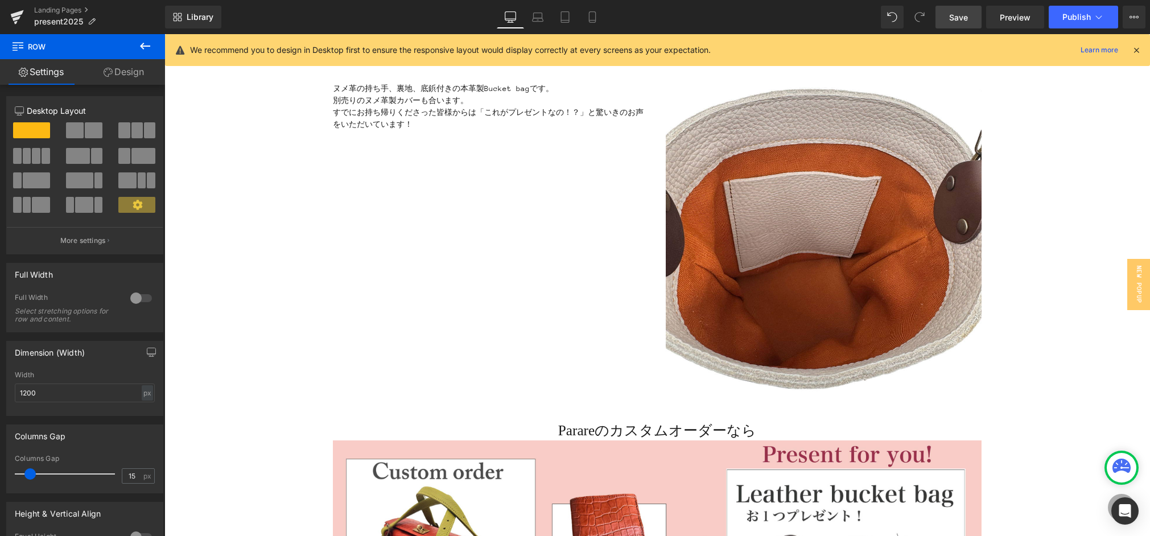
scroll to position [2348, 0]
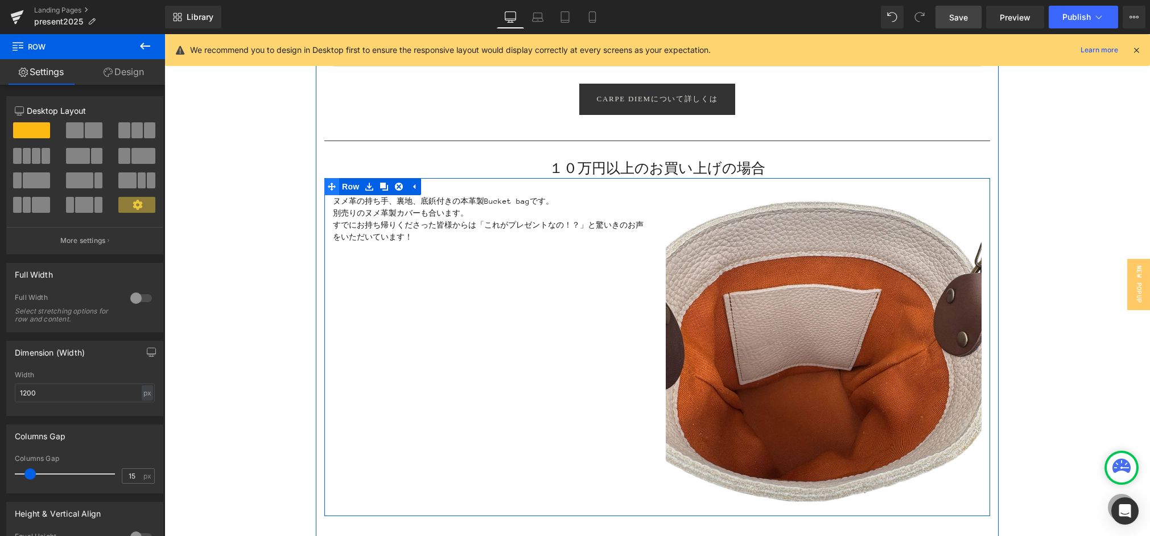
click at [331, 187] on icon at bounding box center [332, 187] width 8 height 8
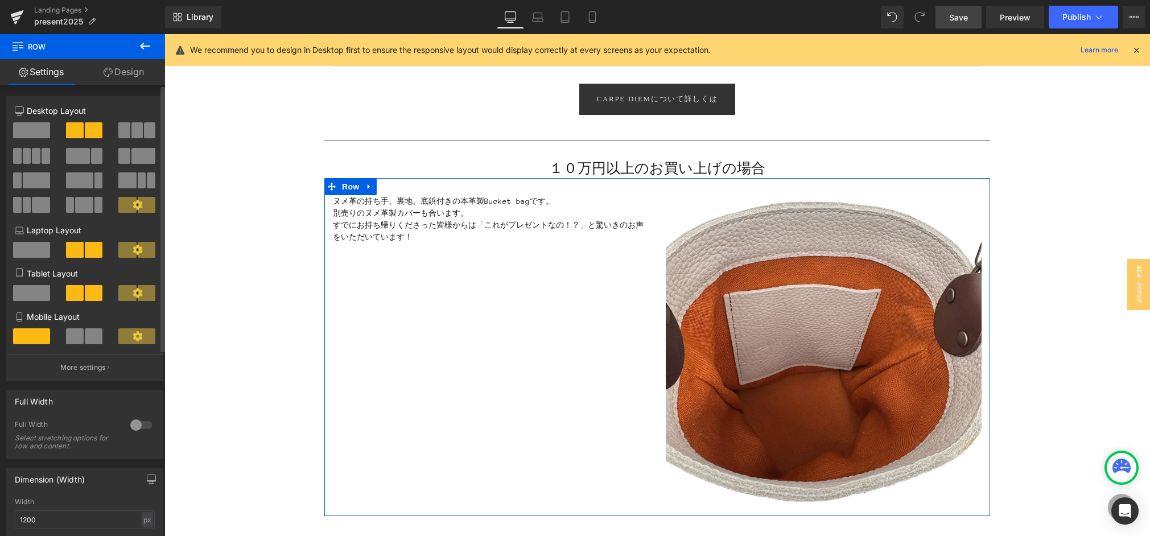
drag, startPoint x: 130, startPoint y: 129, endPoint x: 200, endPoint y: 106, distance: 73.6
click at [132, 129] on span at bounding box center [137, 130] width 11 height 16
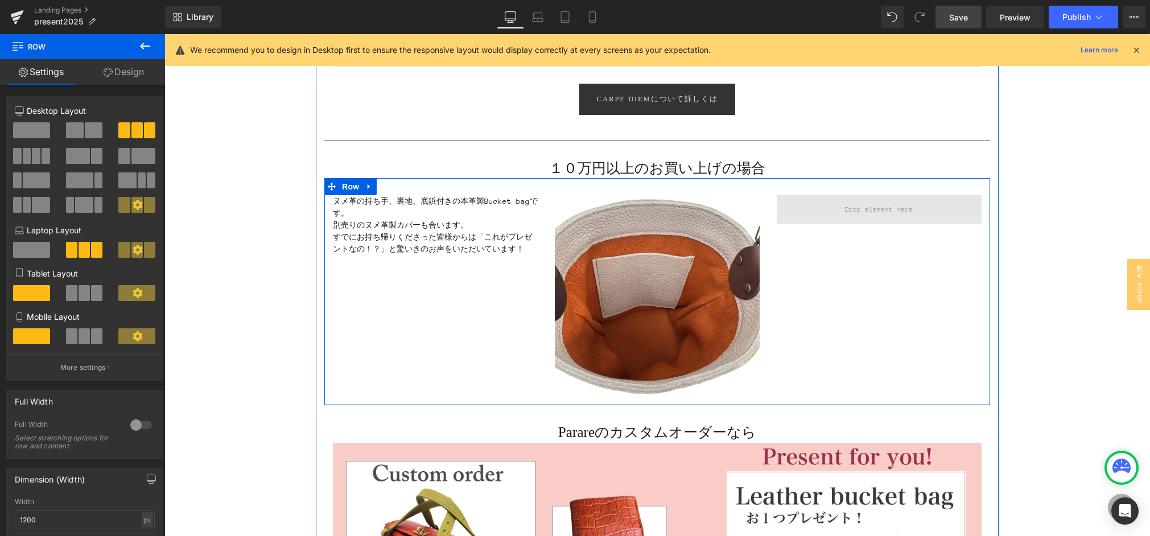
click at [814, 203] on span at bounding box center [879, 209] width 205 height 28
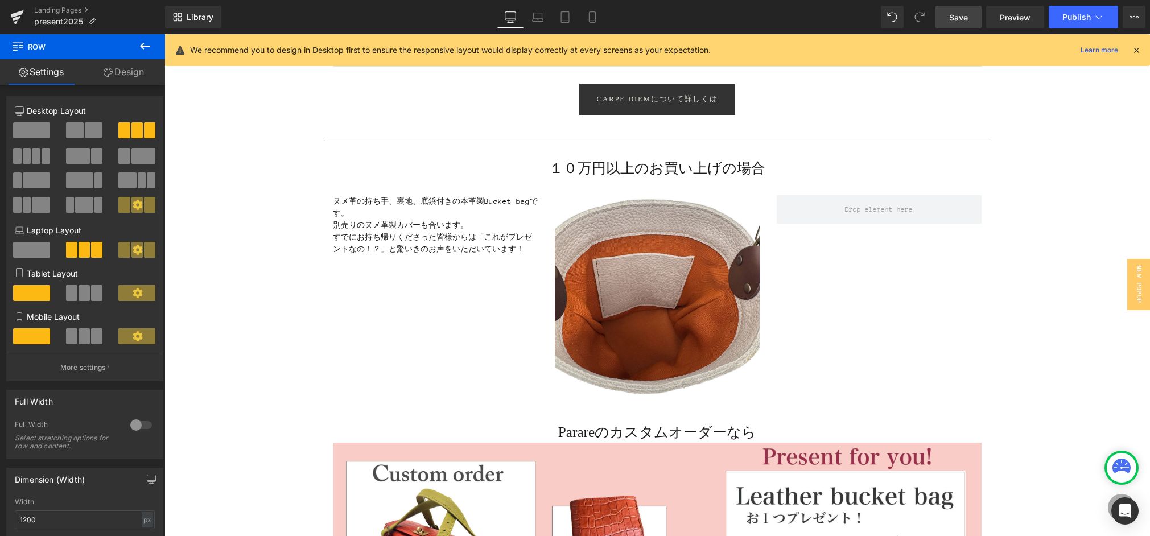
drag, startPoint x: 146, startPoint y: 47, endPoint x: 149, endPoint y: 77, distance: 30.3
click at [146, 47] on icon at bounding box center [145, 46] width 14 height 14
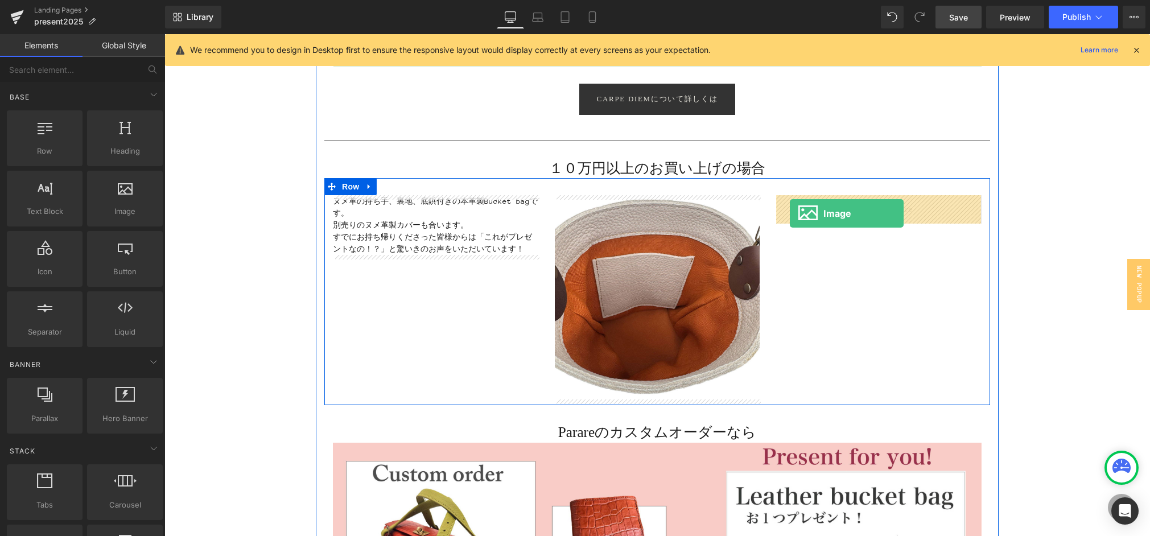
drag, startPoint x: 326, startPoint y: 232, endPoint x: 790, endPoint y: 213, distance: 464.9
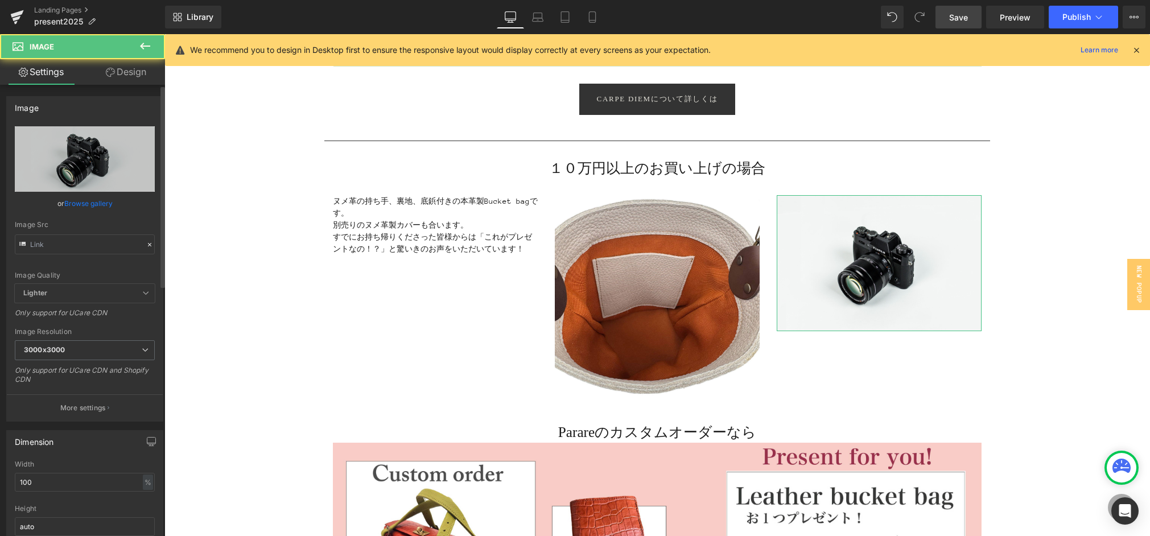
type input "//[DOMAIN_NAME][URL]"
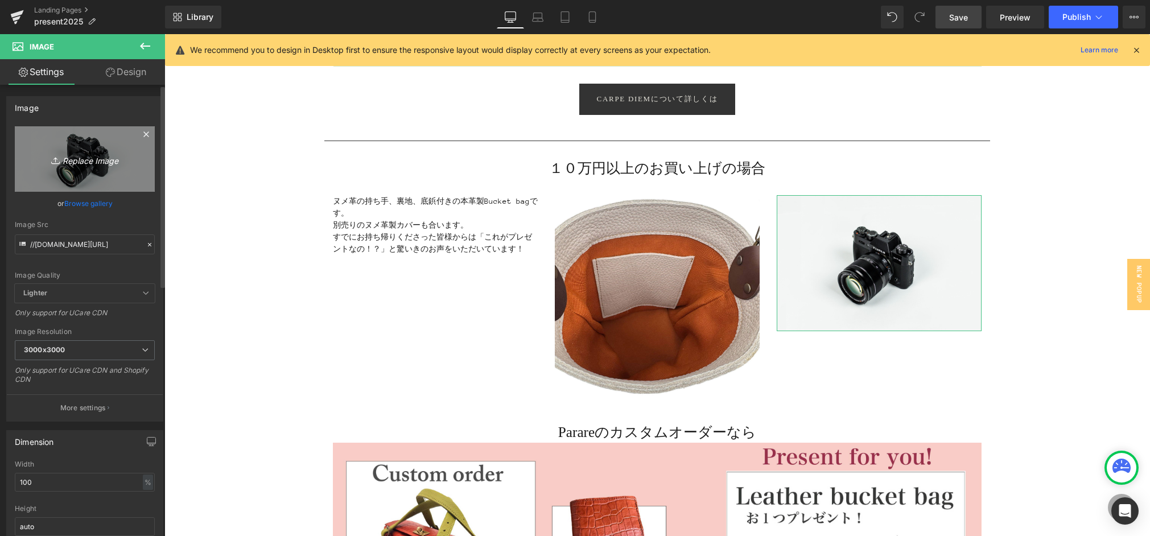
click at [80, 168] on link "Replace Image" at bounding box center [85, 158] width 140 height 65
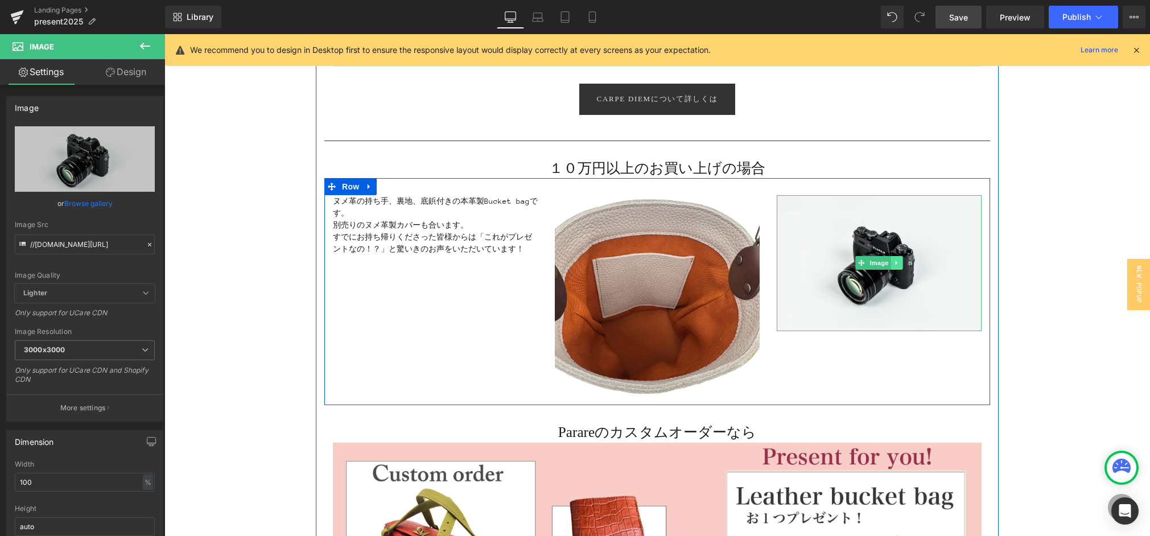
click at [899, 261] on icon at bounding box center [897, 263] width 6 height 7
click at [900, 262] on icon at bounding box center [903, 263] width 6 height 7
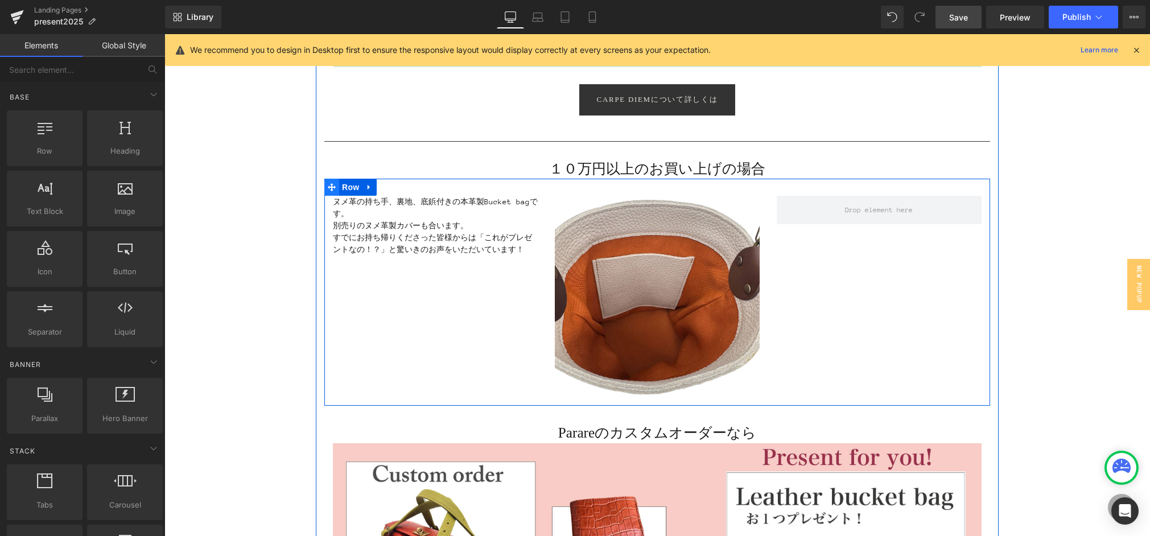
click at [328, 190] on icon at bounding box center [332, 187] width 8 height 9
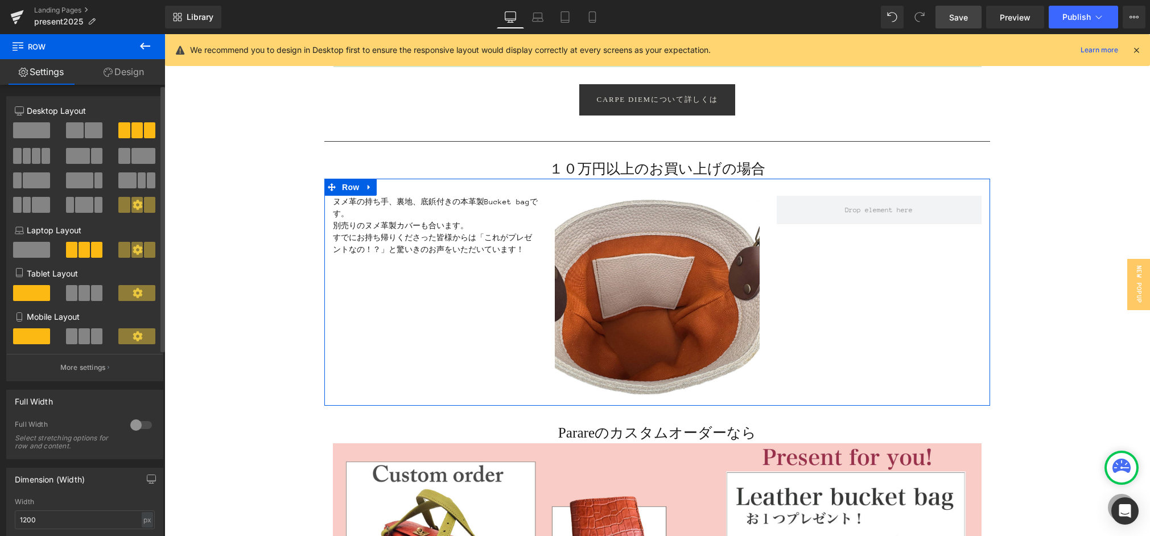
click at [77, 132] on span at bounding box center [75, 130] width 18 height 16
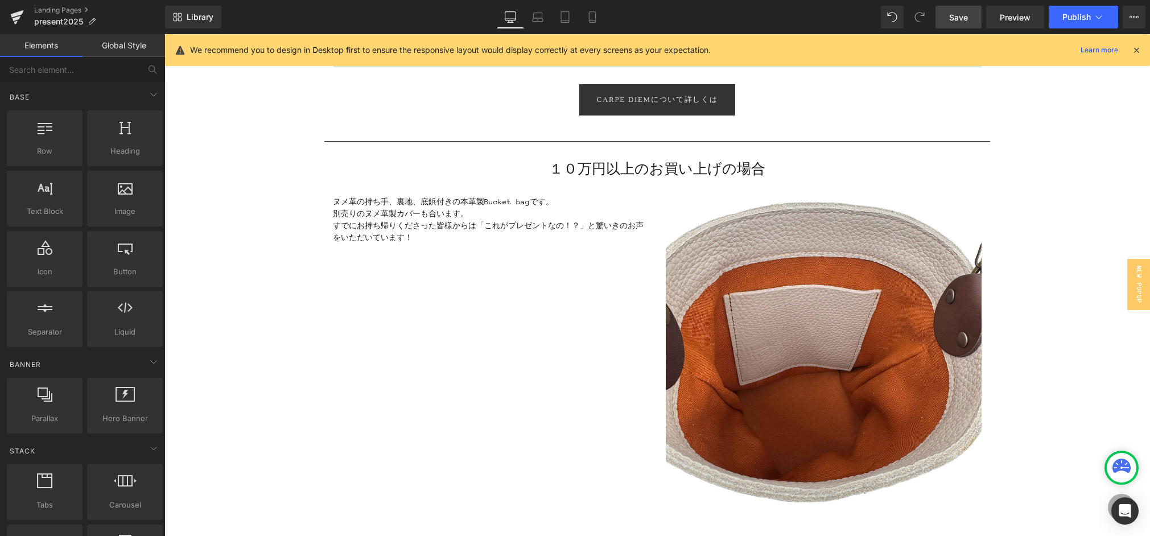
click at [1133, 48] on icon at bounding box center [1137, 50] width 10 height 10
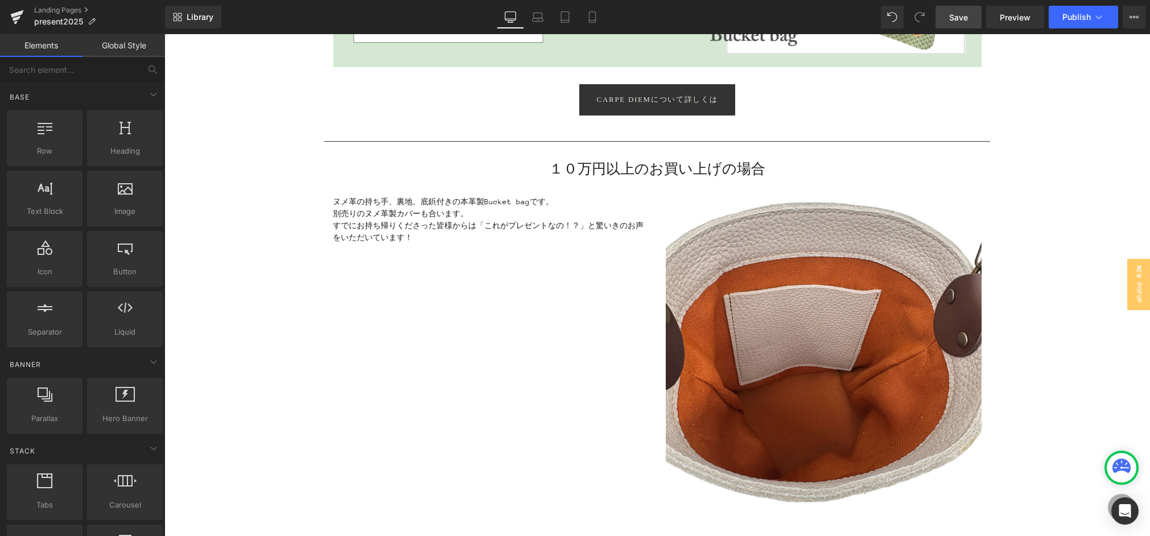
click at [950, 16] on link "Save" at bounding box center [959, 17] width 46 height 23
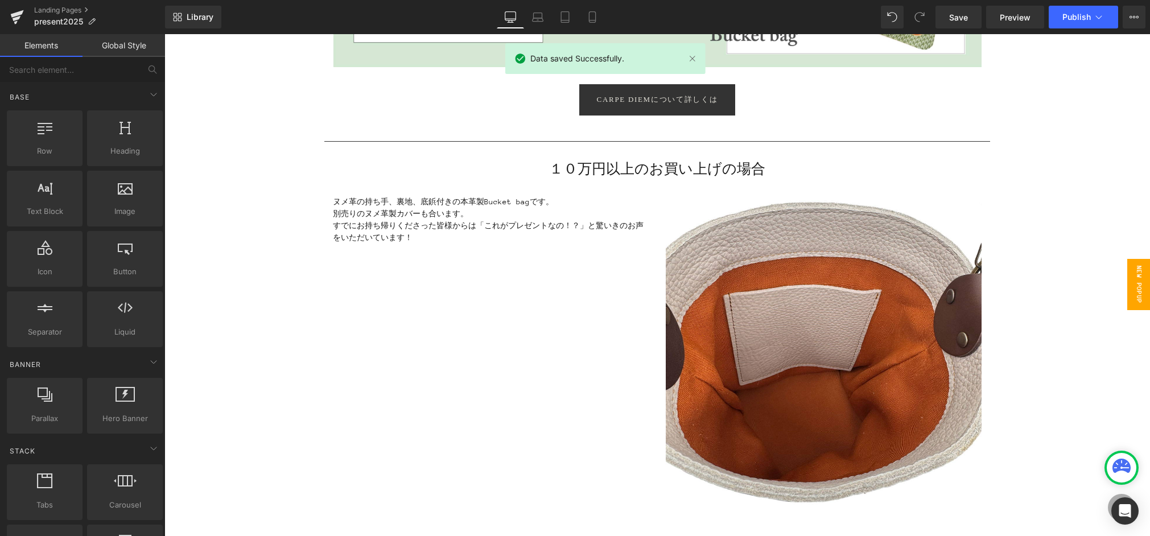
click at [1138, 279] on span "New Popup" at bounding box center [1139, 284] width 23 height 51
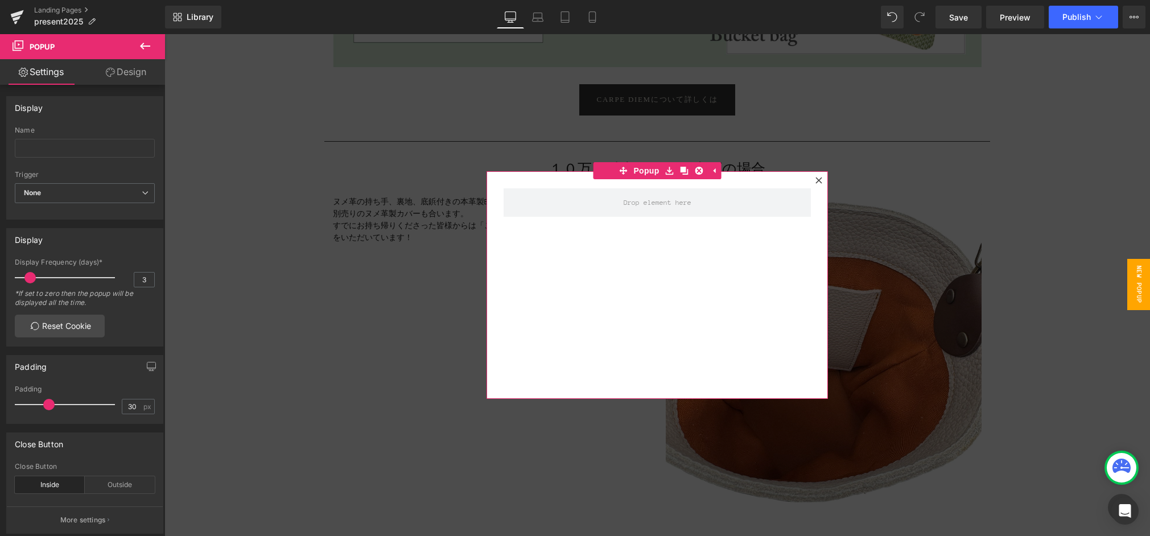
click at [817, 178] on icon at bounding box center [819, 180] width 6 height 6
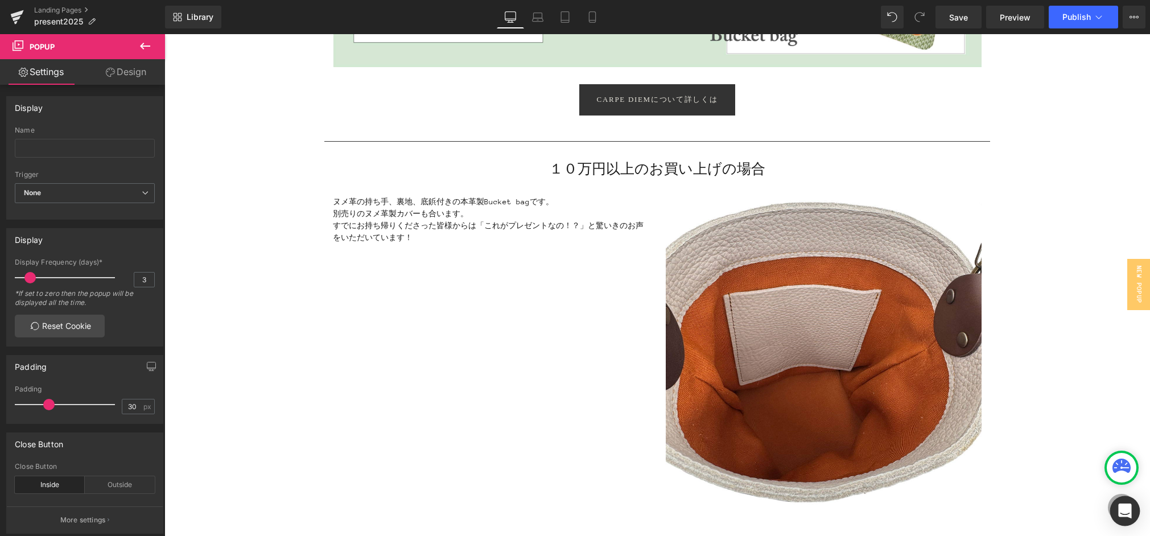
click at [1128, 507] on icon "Open Intercom Messenger" at bounding box center [1125, 511] width 13 height 15
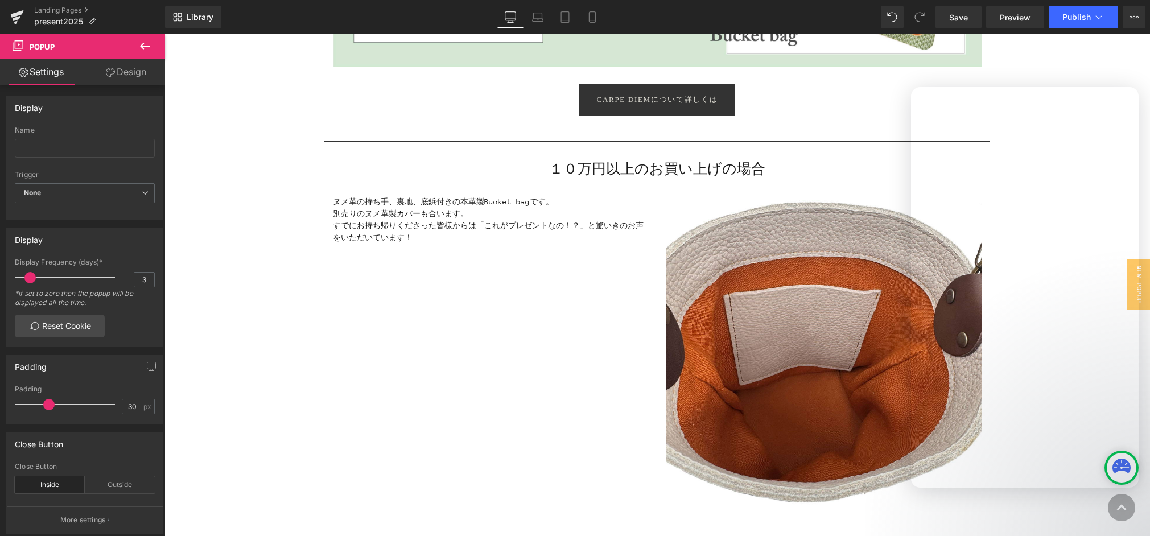
click at [1012, 20] on div at bounding box center [575, 251] width 1150 height 502
click at [1007, 18] on div at bounding box center [575, 251] width 1150 height 502
drag, startPoint x: 866, startPoint y: 118, endPoint x: 1014, endPoint y: 47, distance: 164.2
click at [867, 117] on div at bounding box center [575, 251] width 1150 height 502
click at [1069, 64] on div at bounding box center [575, 251] width 1150 height 502
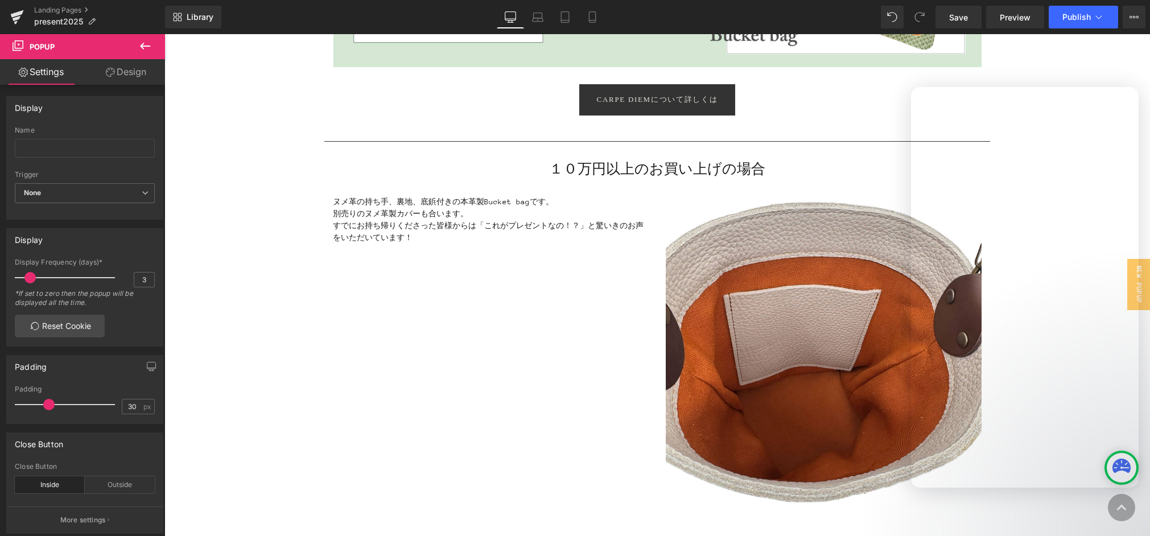
click at [1103, 19] on div at bounding box center [575, 251] width 1150 height 502
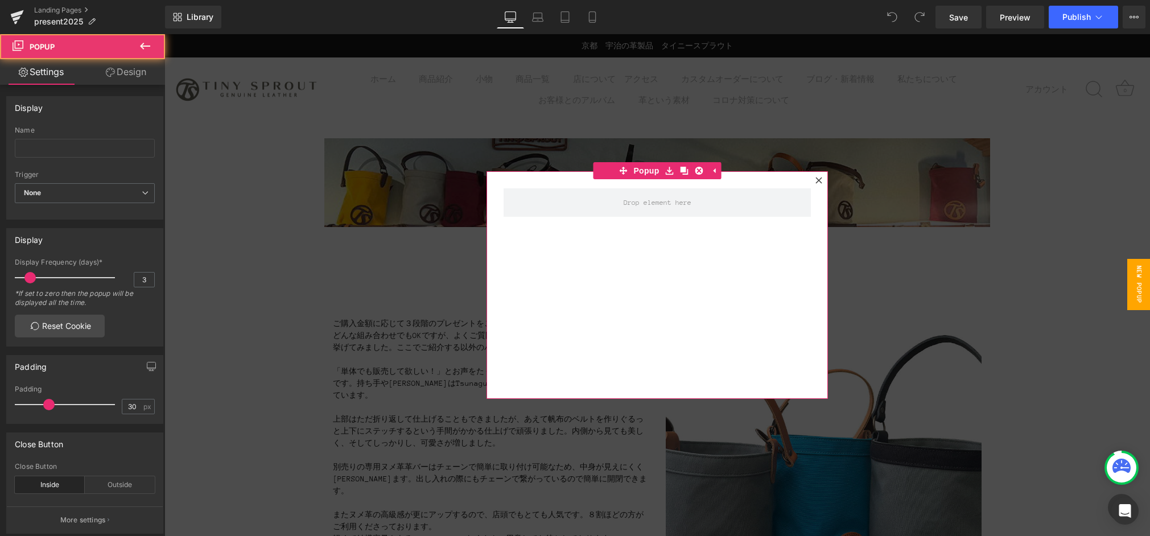
click at [818, 179] on icon at bounding box center [819, 180] width 6 height 6
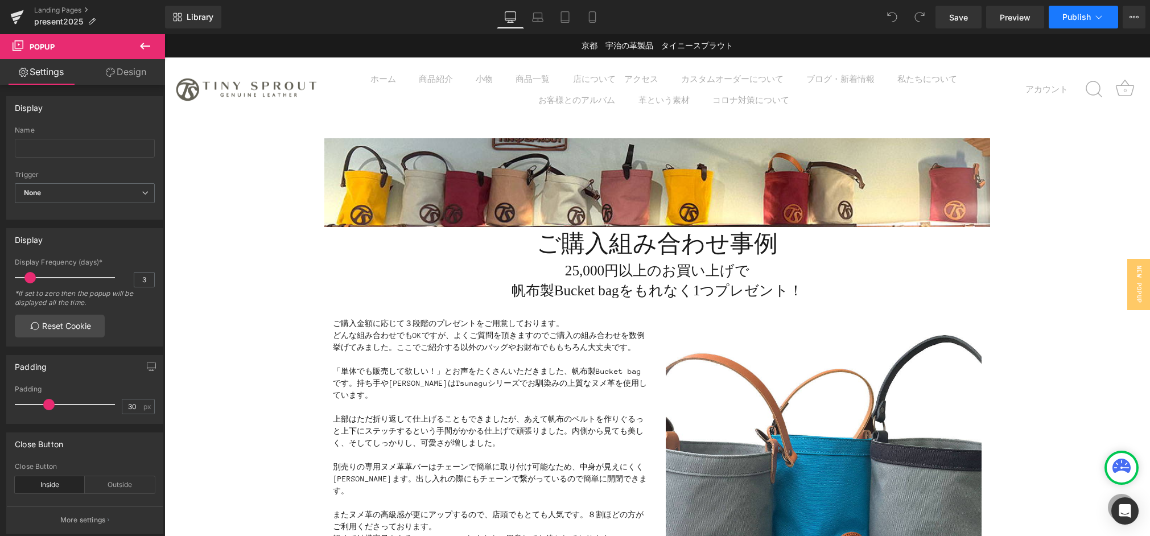
click at [1105, 15] on button "Publish" at bounding box center [1083, 17] width 69 height 23
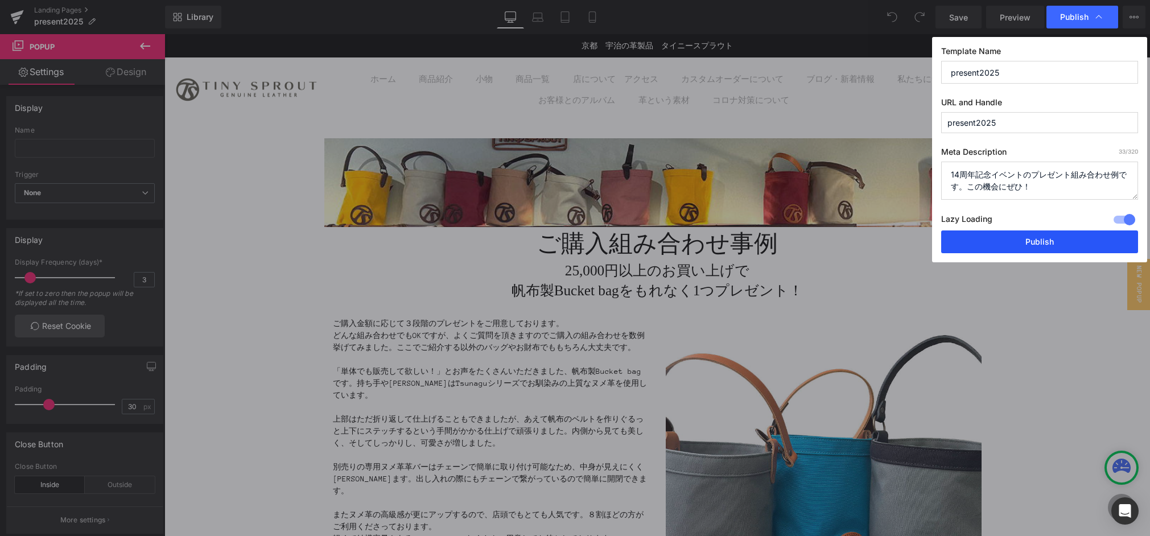
click at [1036, 243] on button "Publish" at bounding box center [1040, 242] width 197 height 23
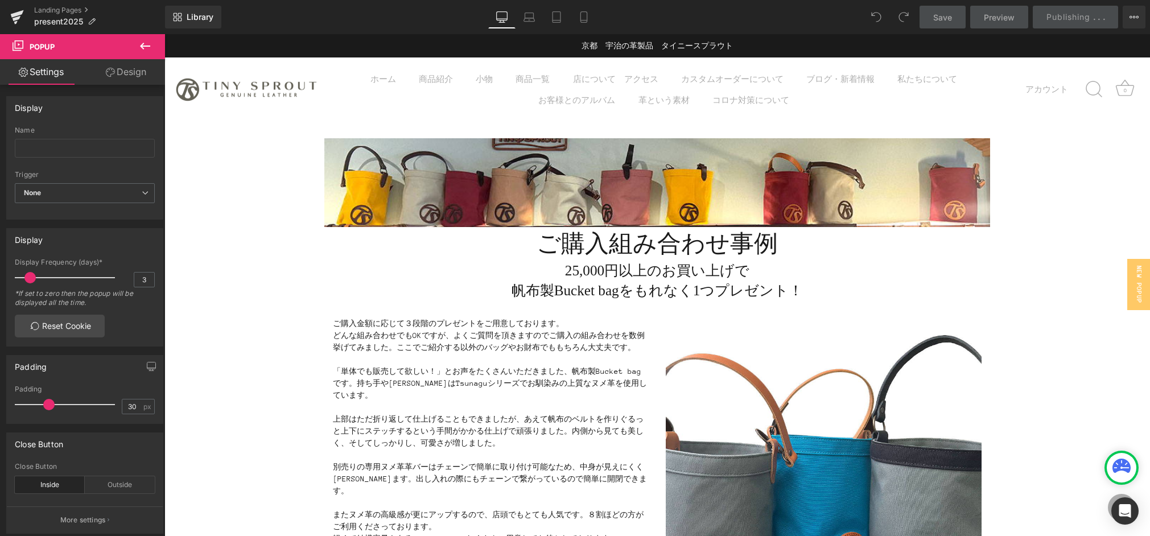
scroll to position [2, 0]
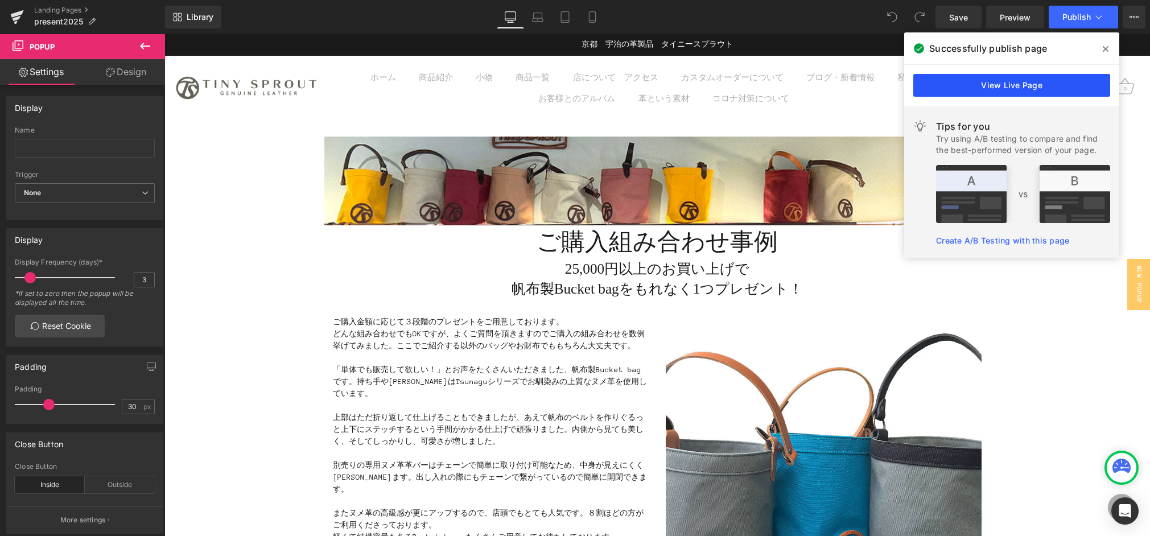
click at [1008, 94] on link "View Live Page" at bounding box center [1012, 85] width 197 height 23
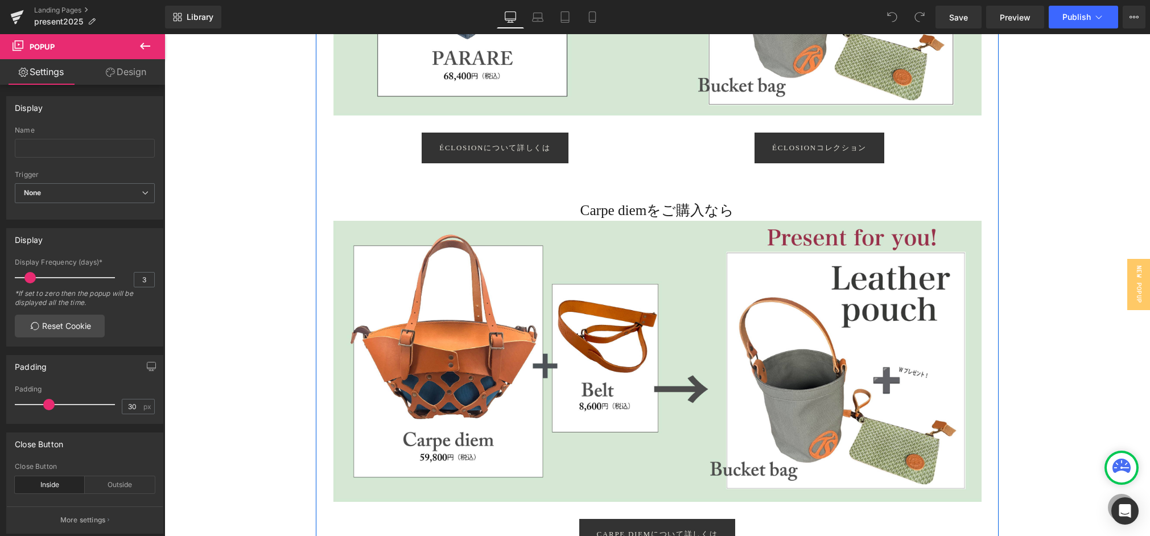
scroll to position [1655, 0]
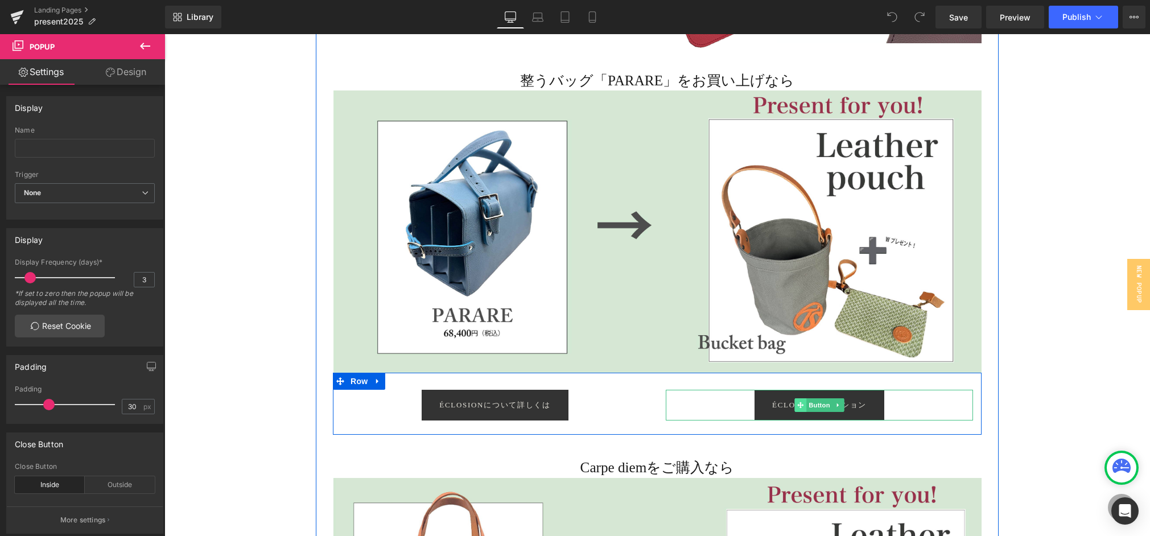
click at [800, 404] on icon at bounding box center [801, 405] width 6 height 6
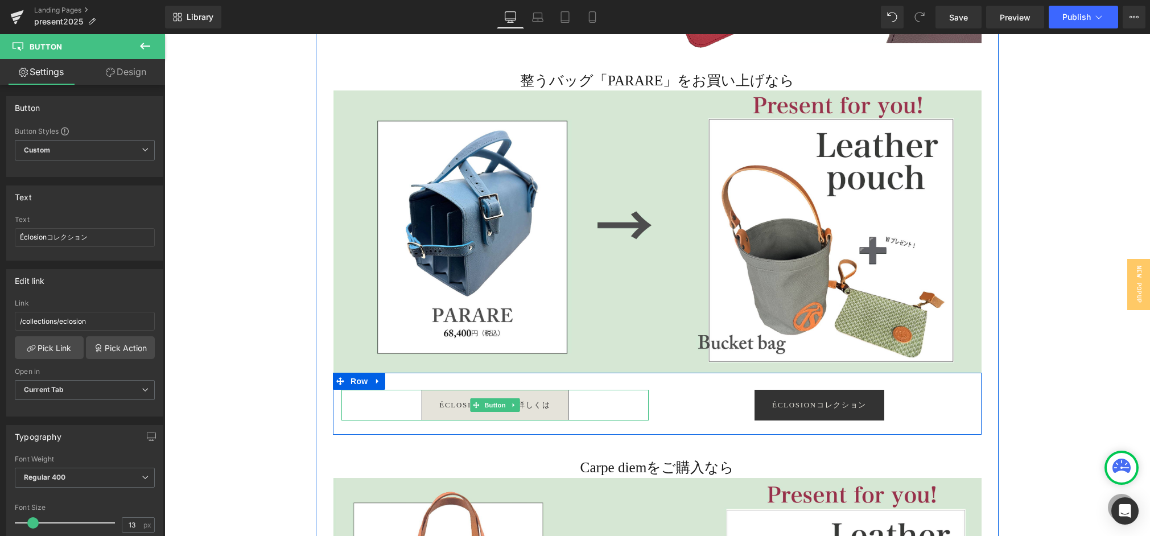
click at [452, 405] on span "Éclosionについて詳しくは" at bounding box center [494, 405] width 111 height 9
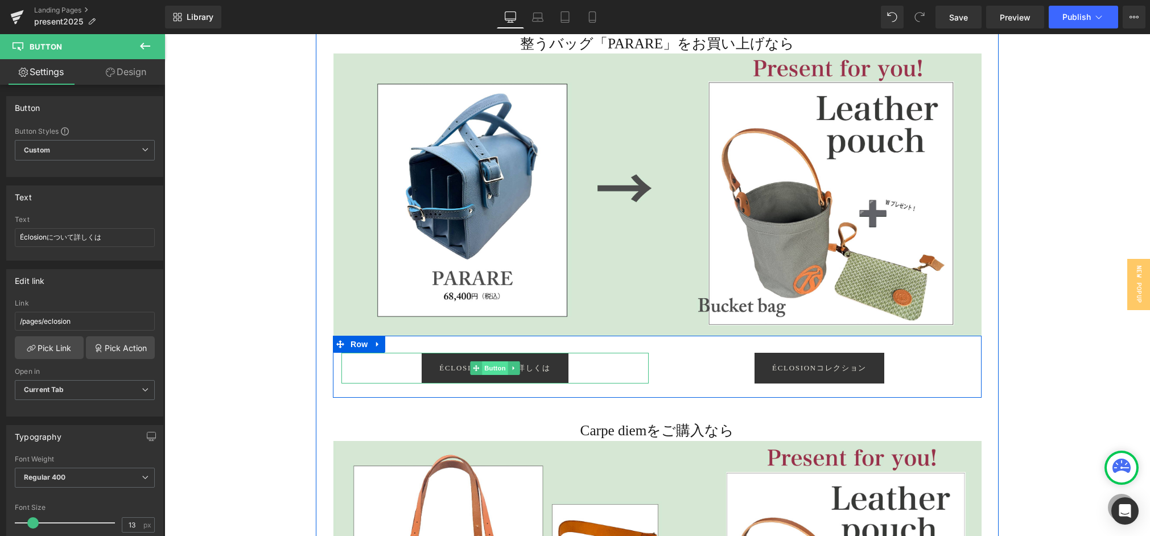
scroll to position [1695, 0]
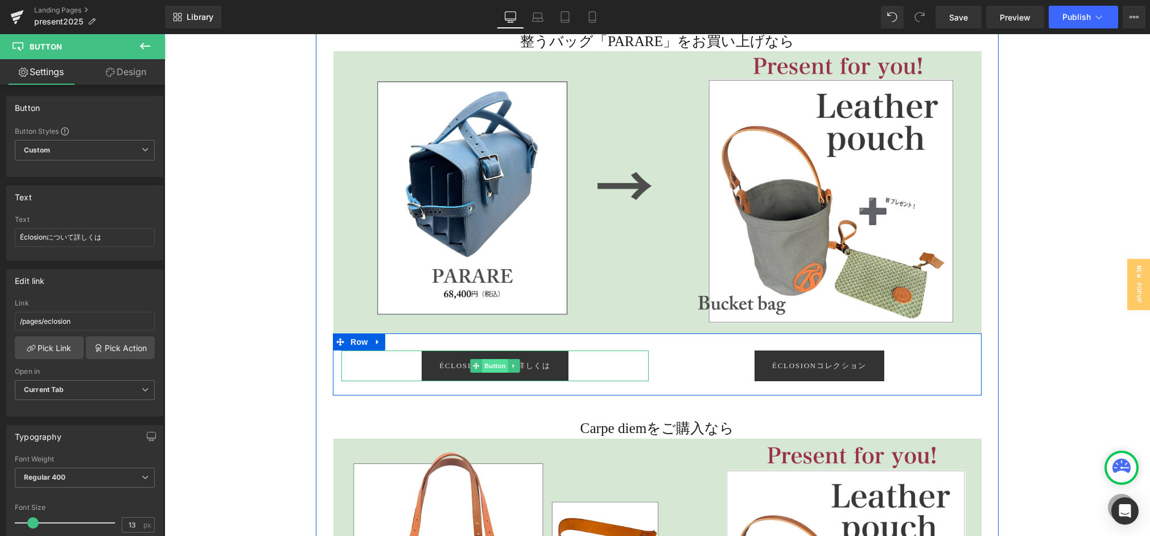
click at [483, 368] on span "Button" at bounding box center [495, 366] width 26 height 14
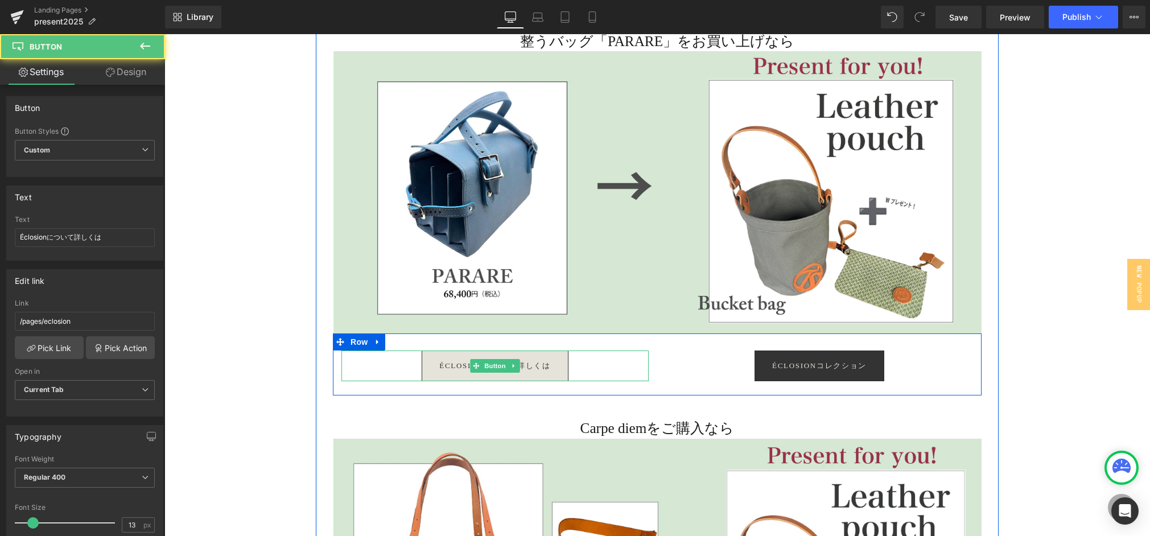
click at [449, 364] on span "Éclosionについて詳しくは" at bounding box center [494, 365] width 111 height 9
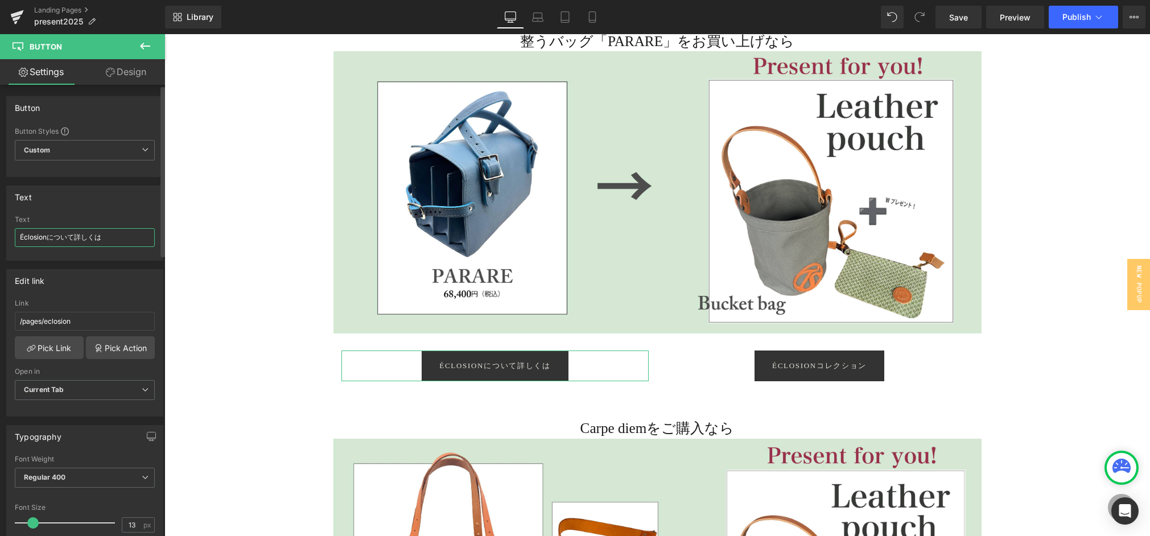
drag, startPoint x: 48, startPoint y: 239, endPoint x: 0, endPoint y: 239, distance: 47.8
click at [0, 239] on div "Text Éclosionについて詳しくは Text Éclosionについて詳しくは" at bounding box center [85, 219] width 170 height 84
type input "PARAREについて詳しくは"
click at [59, 341] on link "Pick Link" at bounding box center [49, 347] width 69 height 23
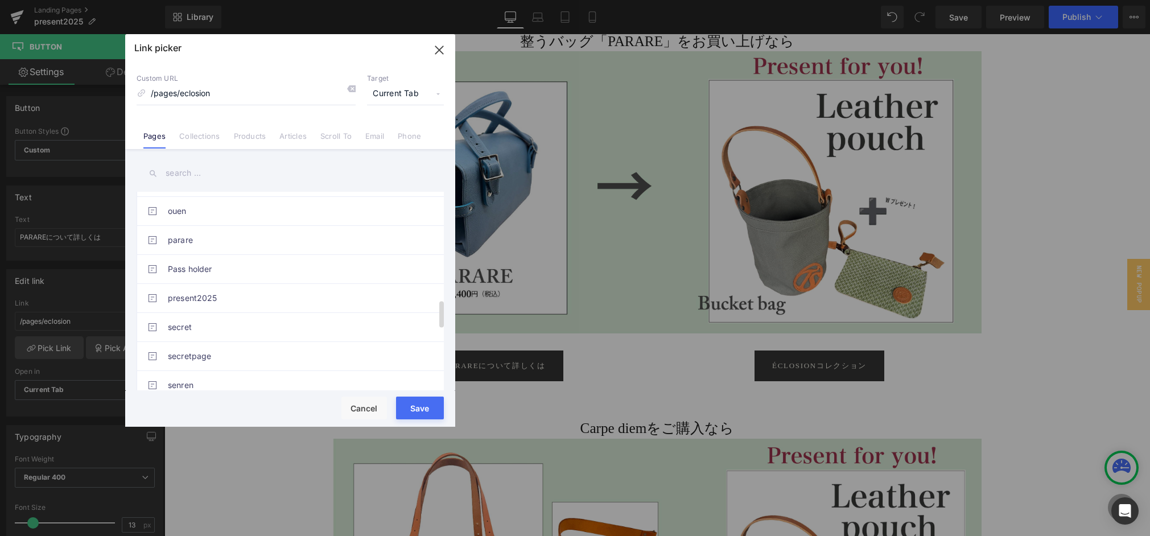
scroll to position [811, 0]
click at [194, 233] on link "parare" at bounding box center [293, 238] width 250 height 28
type input "/pages/parare"
click at [418, 409] on button "Save" at bounding box center [420, 408] width 48 height 23
type input "/pages/parare"
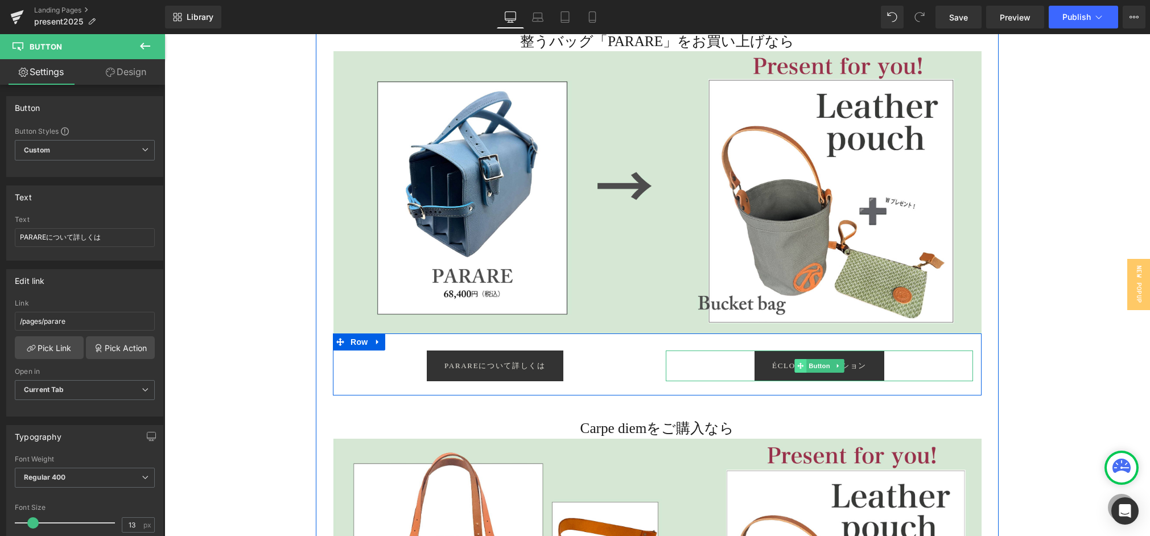
click at [801, 367] on icon at bounding box center [801, 366] width 6 height 6
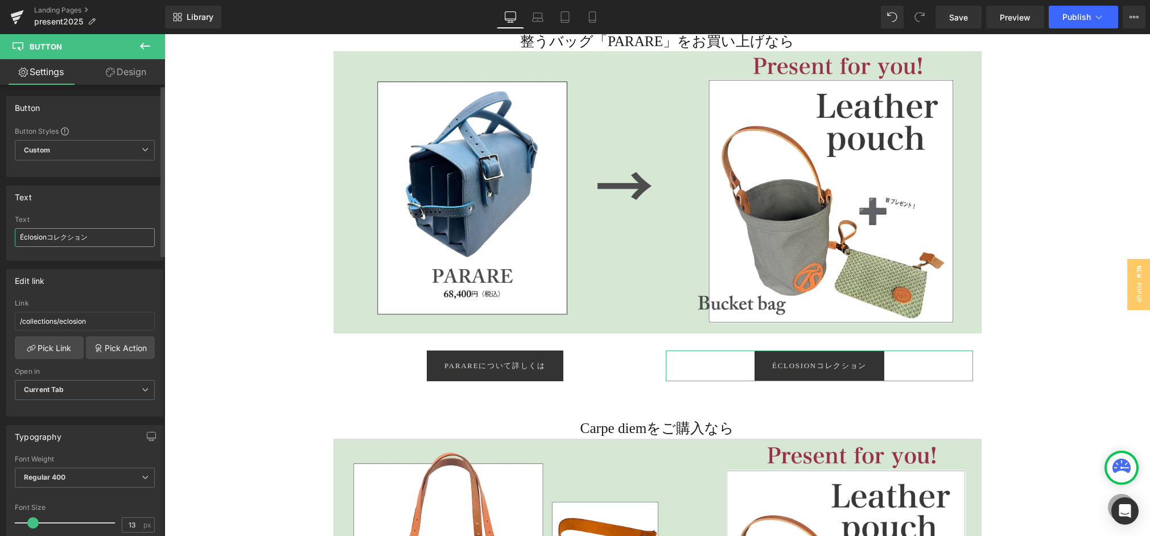
drag, startPoint x: 36, startPoint y: 239, endPoint x: 0, endPoint y: 232, distance: 36.6
click at [0, 232] on div "Text Éclosionコレクション Text Éclosionコレクション" at bounding box center [85, 219] width 170 height 84
type input "PARAREコレクション"
click at [67, 344] on link "Pick Link" at bounding box center [49, 347] width 69 height 23
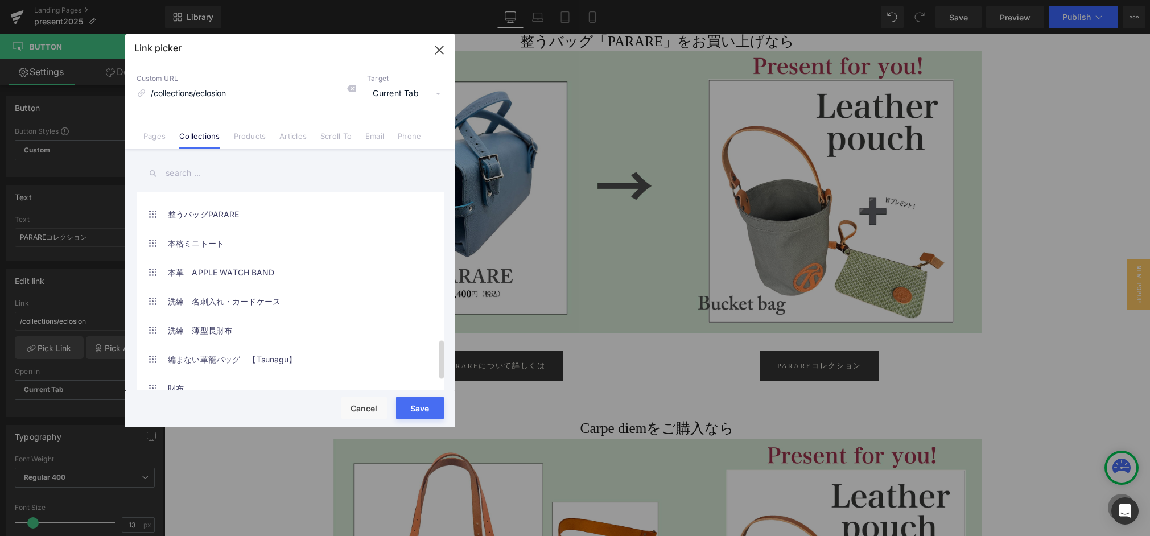
scroll to position [746, 0]
click at [219, 215] on link "整うバッグPARARE" at bounding box center [293, 215] width 250 height 28
type input "/collections/整うバッグparare"
click at [417, 414] on button "Save" at bounding box center [420, 408] width 48 height 23
type input "/collections/整うバッグparare"
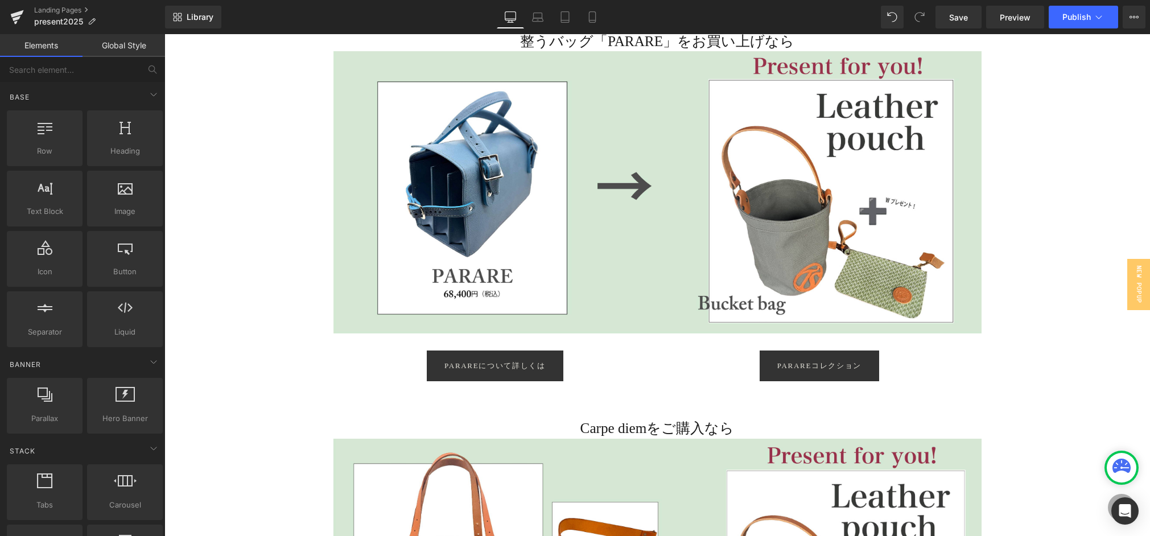
click at [1065, 402] on div "Image ご購入組み合わせ事例 Heading 25,000円以上のお買い上げで 帆布製Bucket bagをもれなく1つプレゼント！ Heading ご購…" at bounding box center [658, 70] width 986 height 3286
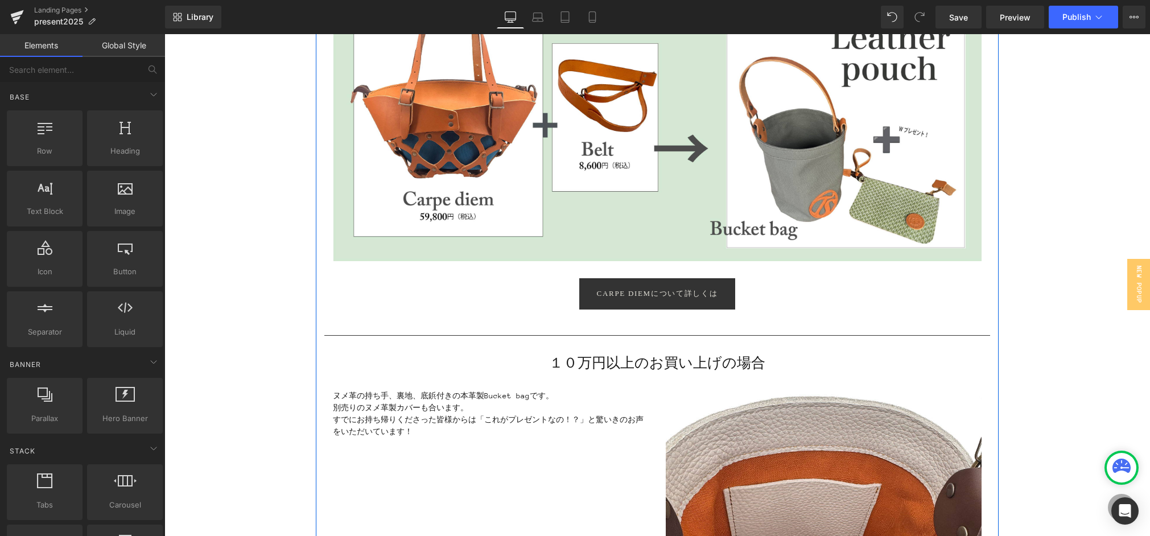
scroll to position [2155, 0]
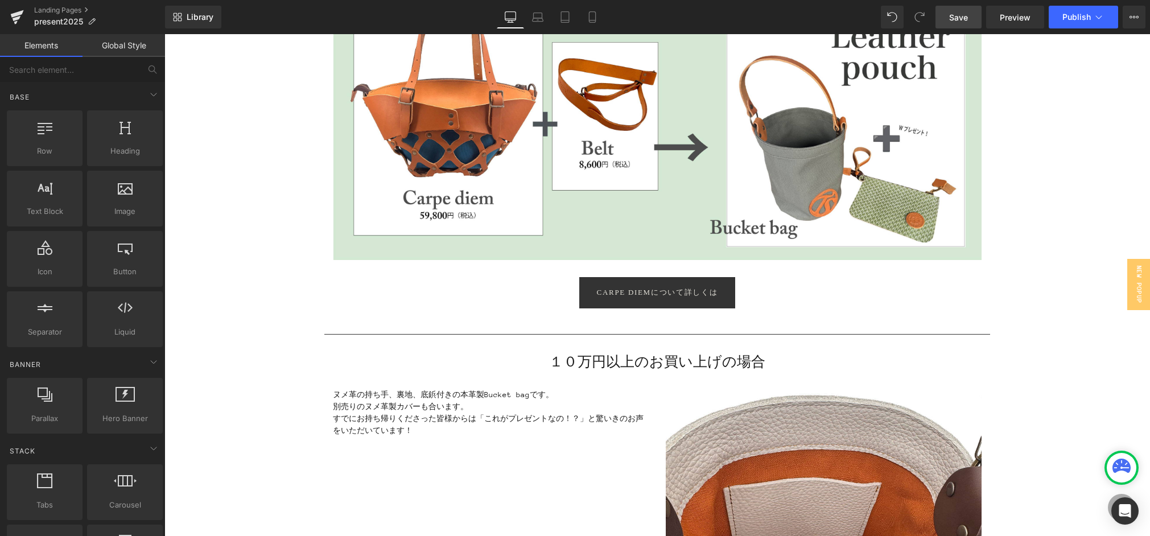
click at [964, 18] on span "Save" at bounding box center [959, 17] width 19 height 12
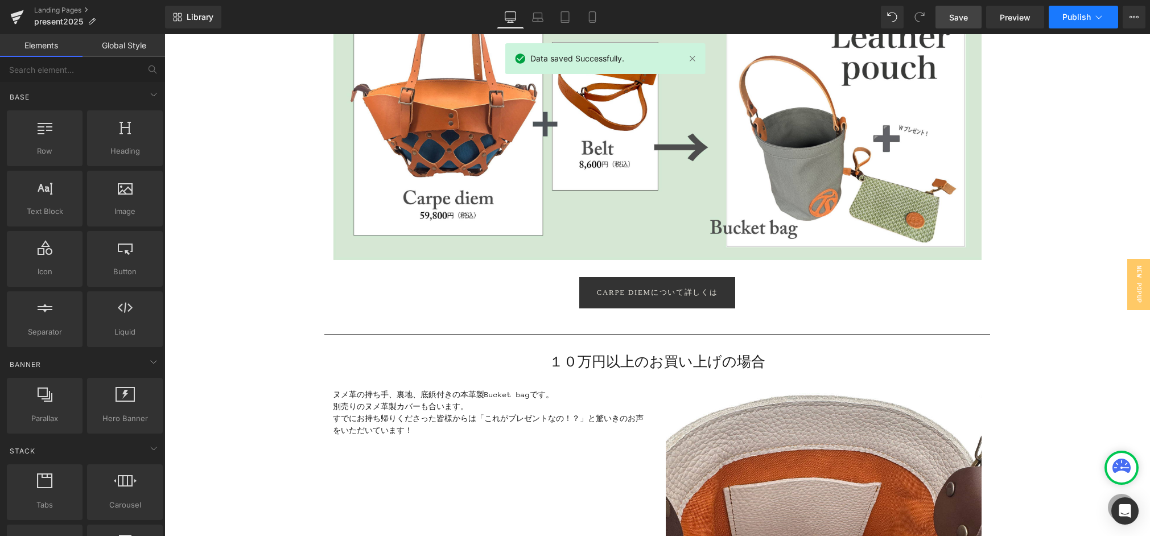
click at [1070, 19] on span "Publish" at bounding box center [1077, 17] width 28 height 9
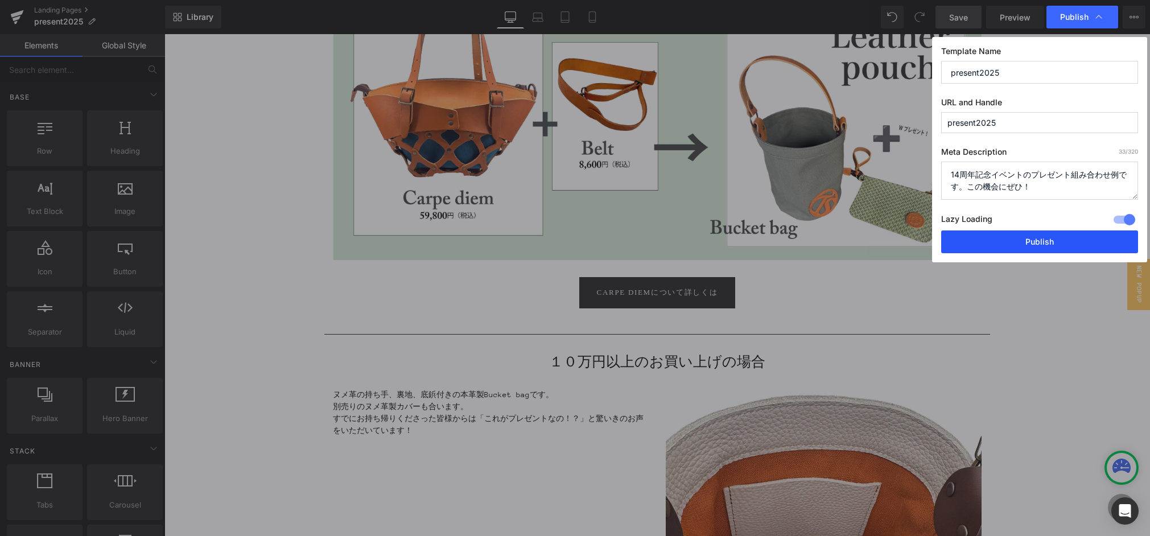
click at [1061, 246] on button "Publish" at bounding box center [1040, 242] width 197 height 23
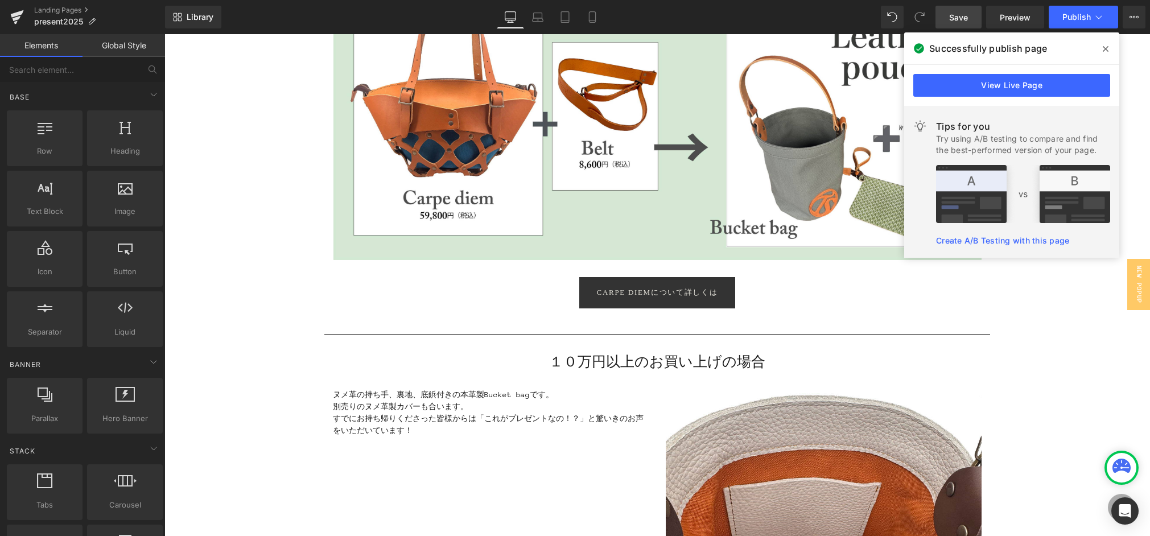
click at [55, 20] on span "present2025" at bounding box center [58, 21] width 49 height 9
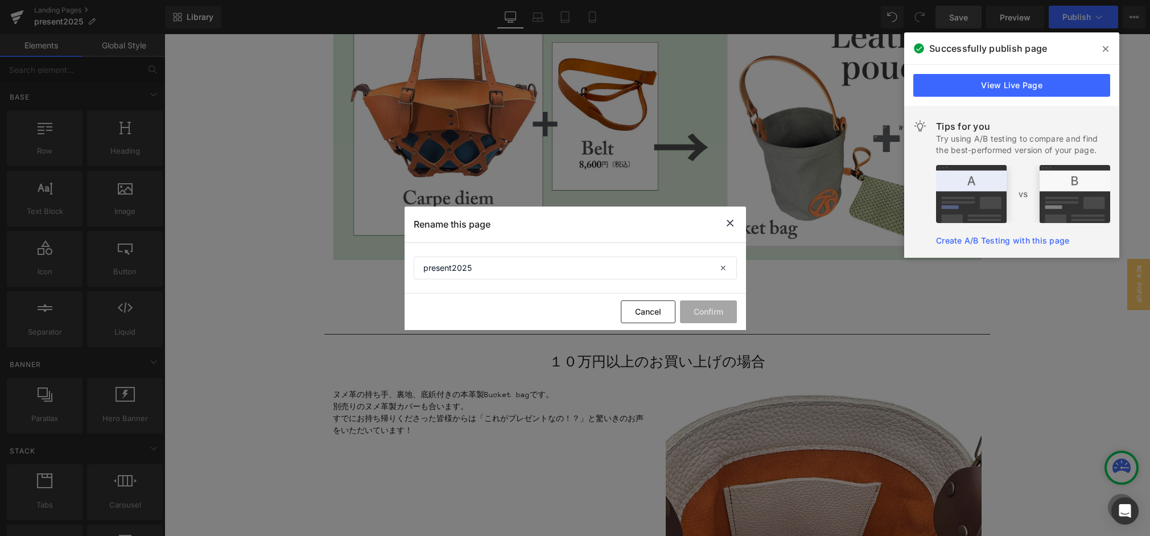
click at [729, 224] on icon at bounding box center [731, 223] width 14 height 14
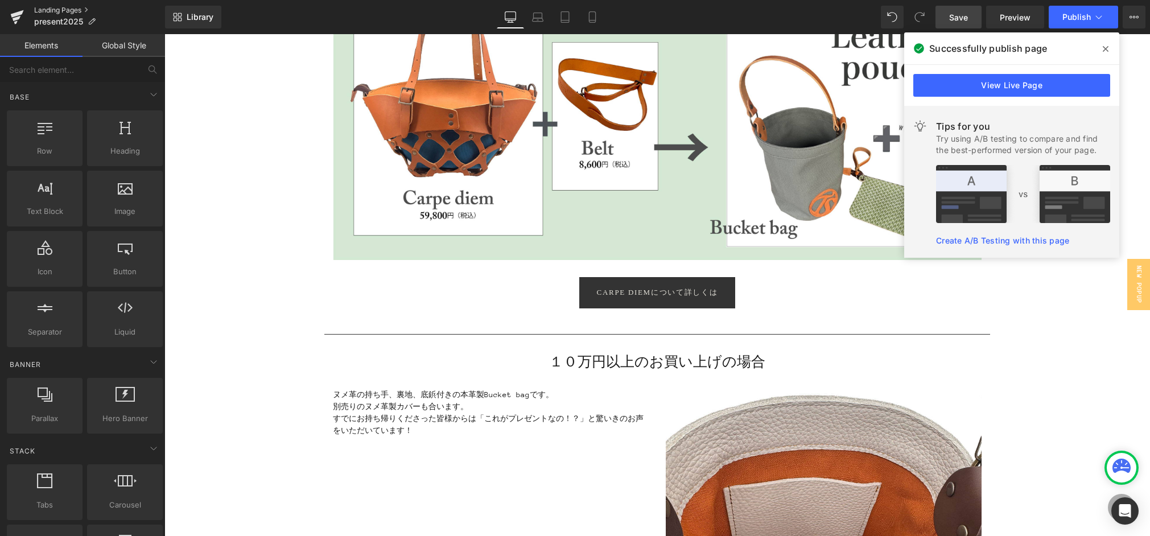
click at [52, 11] on link "Landing Pages" at bounding box center [99, 10] width 131 height 9
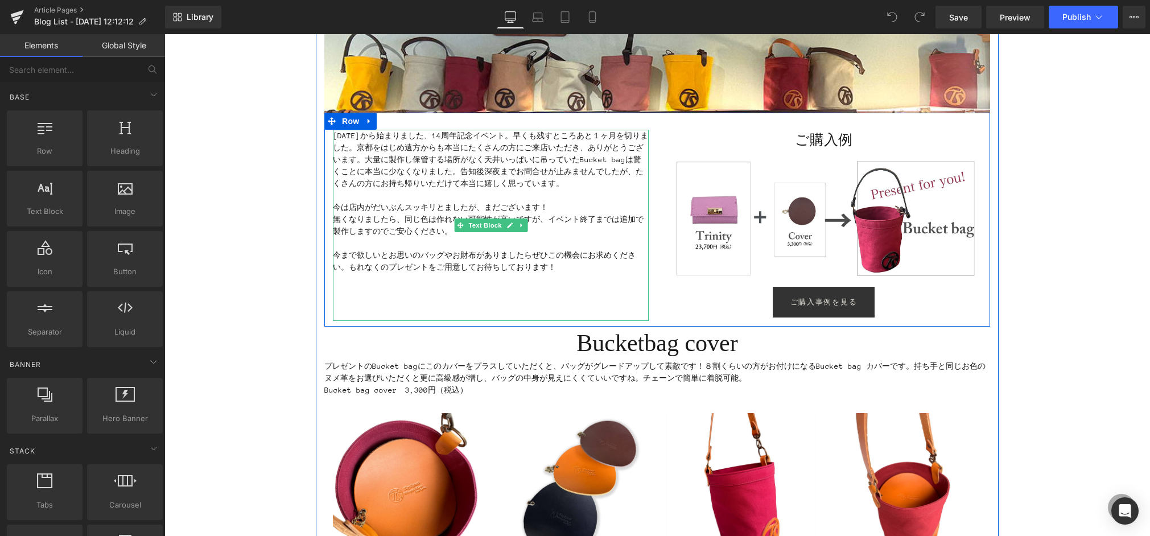
scroll to position [163, 0]
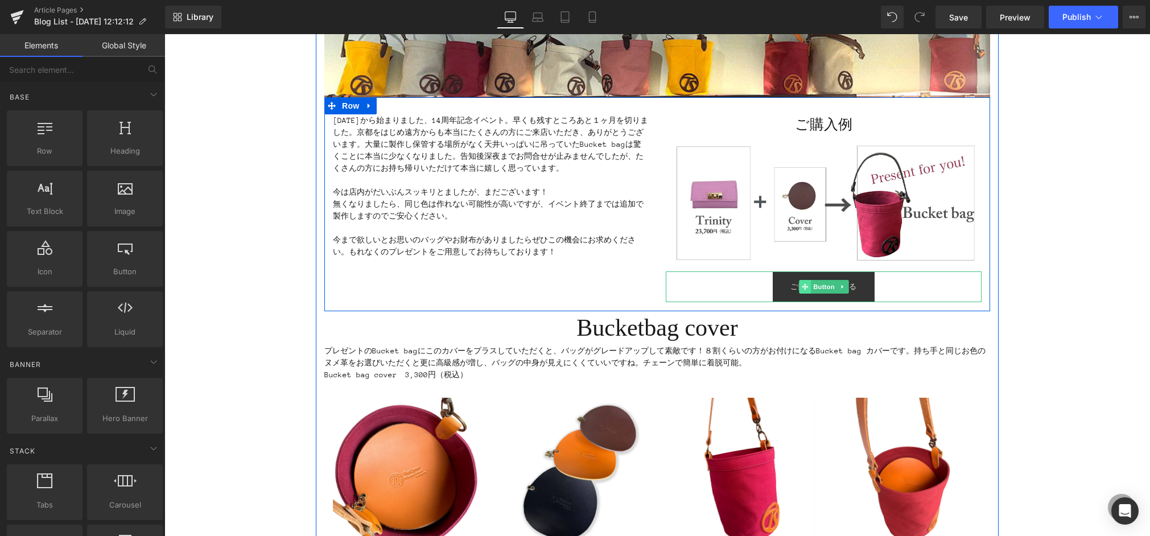
click at [802, 287] on icon at bounding box center [805, 287] width 6 height 6
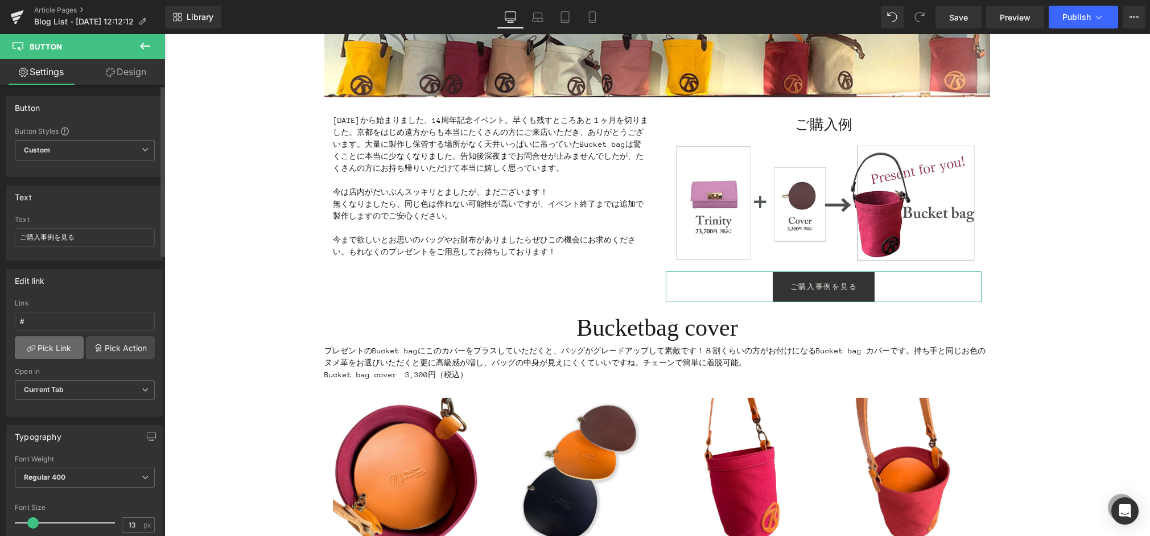
click at [39, 342] on link "Pick Link" at bounding box center [49, 347] width 69 height 23
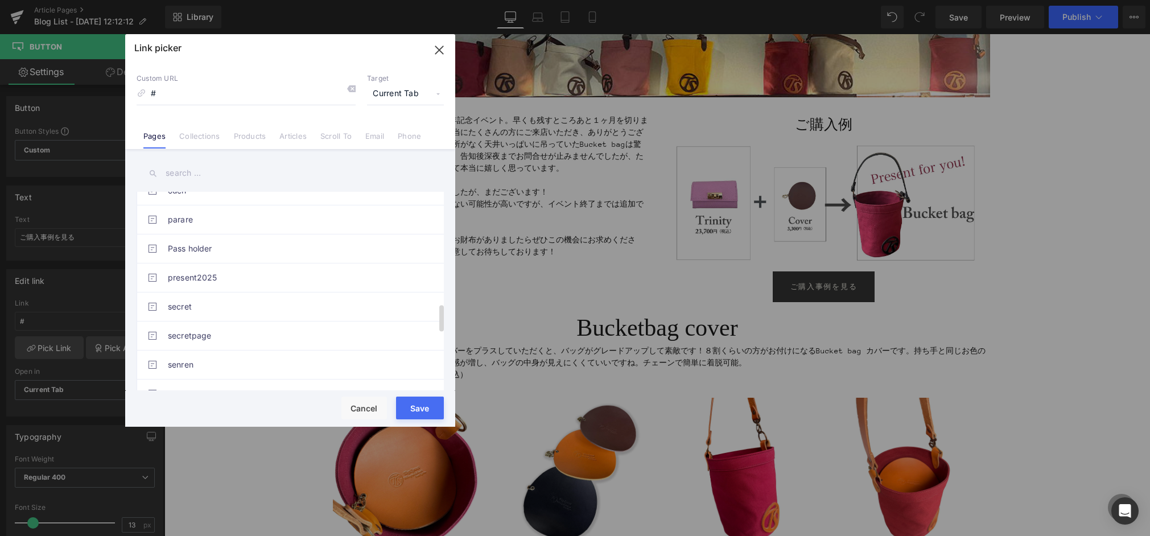
scroll to position [832, 0]
click at [224, 276] on link "present2025" at bounding box center [293, 274] width 250 height 28
click at [422, 414] on button "Save" at bounding box center [420, 408] width 48 height 23
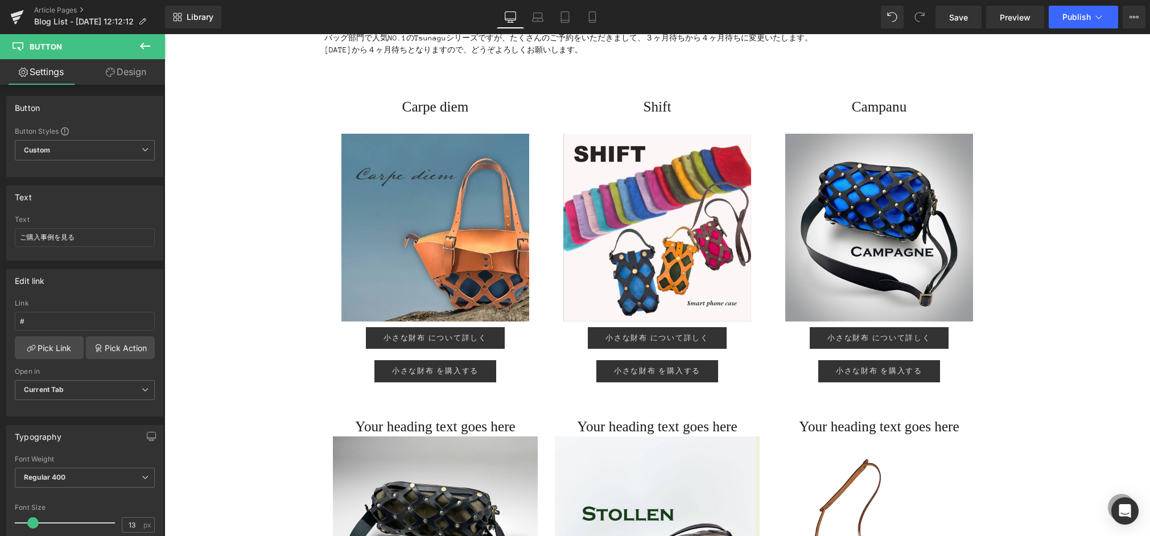
scroll to position [1310, 0]
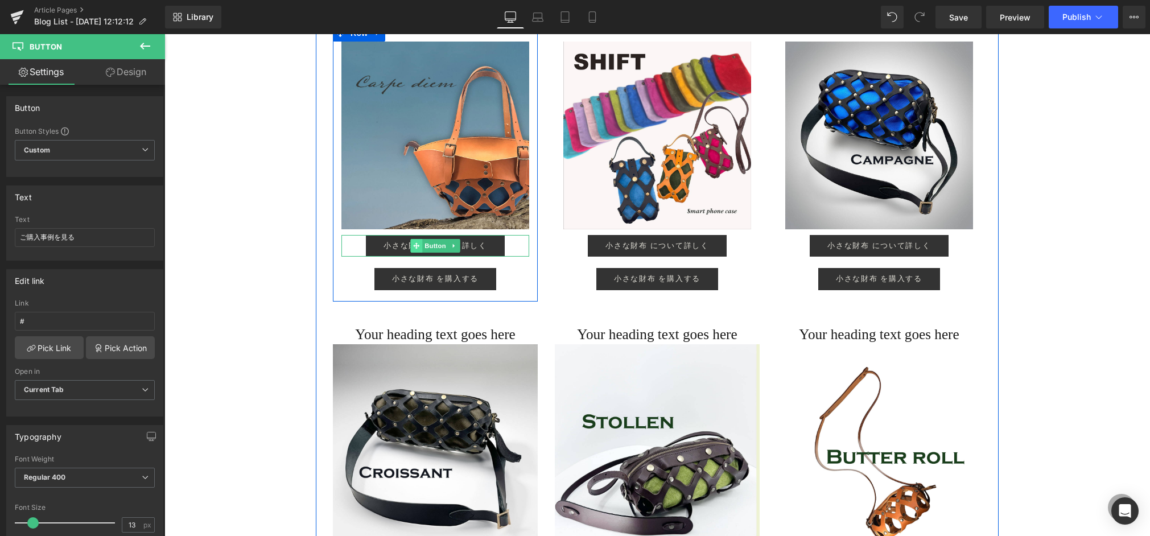
click at [412, 242] on span at bounding box center [416, 246] width 12 height 14
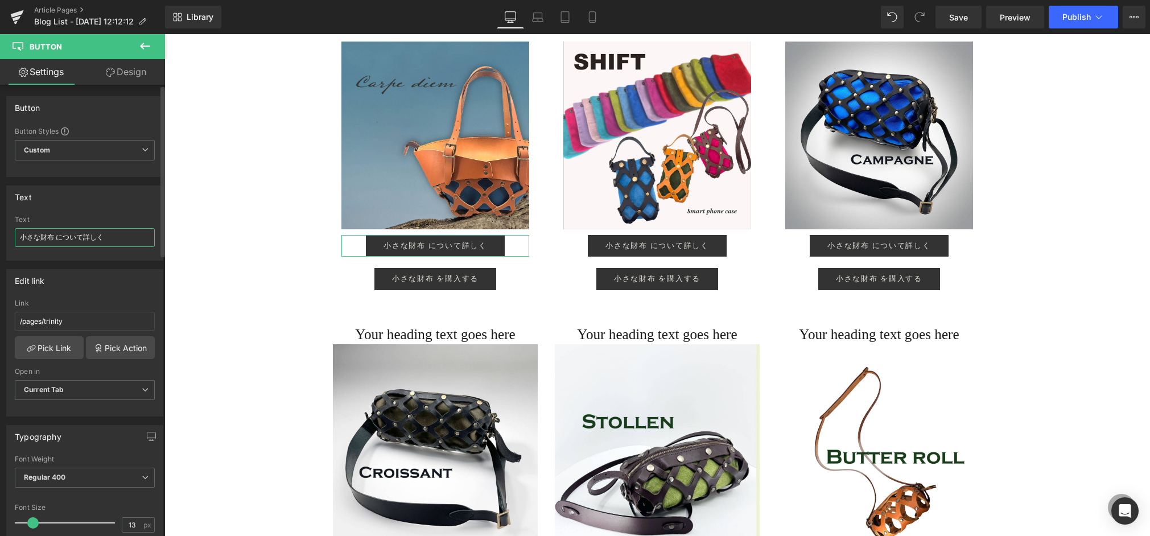
drag, startPoint x: 55, startPoint y: 237, endPoint x: 0, endPoint y: 227, distance: 56.2
click at [0, 227] on div "Text 小さな財布 について詳しく Text 小さな財布 について詳しく" at bounding box center [85, 219] width 170 height 84
type input "Carpe diemについて詳しく"
click at [53, 346] on link "Pick Link" at bounding box center [49, 347] width 69 height 23
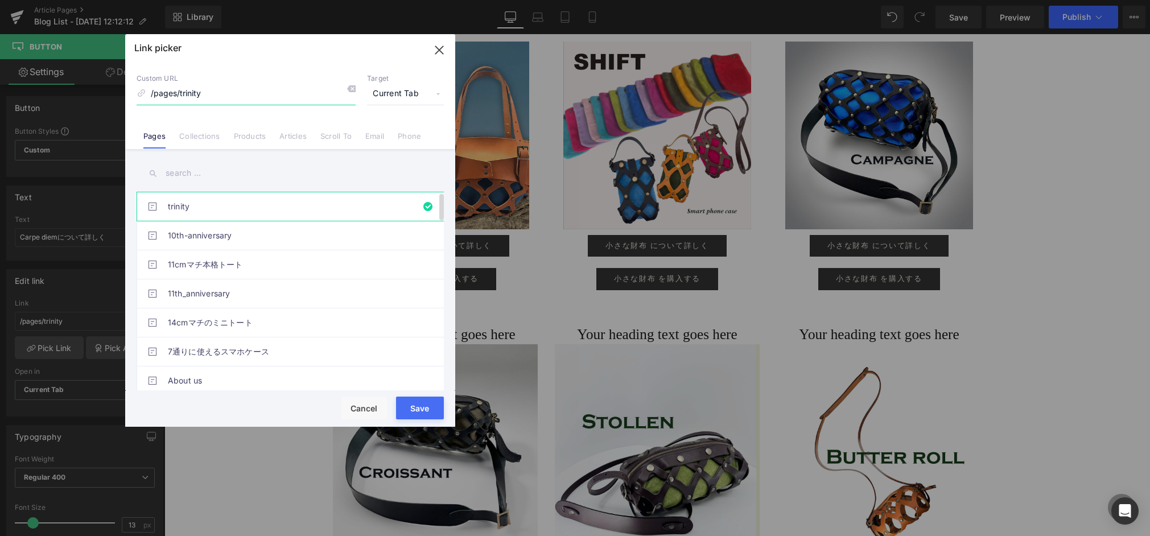
scroll to position [1, 0]
click at [178, 170] on input "text" at bounding box center [290, 174] width 307 height 26
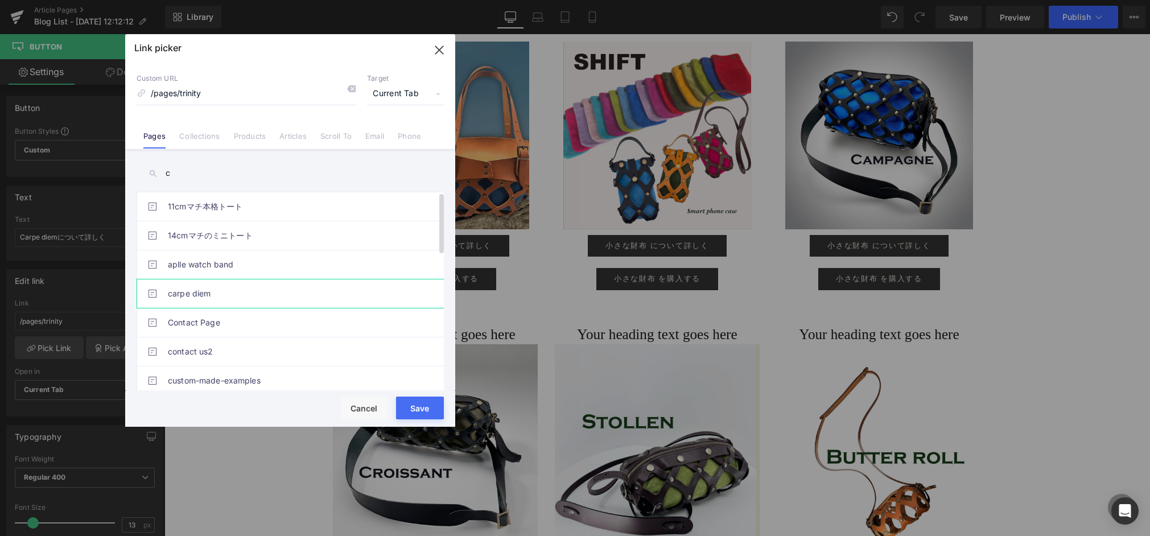
type input "c"
click at [218, 294] on link "carpe diem" at bounding box center [293, 294] width 250 height 28
click at [417, 410] on button "Save" at bounding box center [420, 408] width 48 height 23
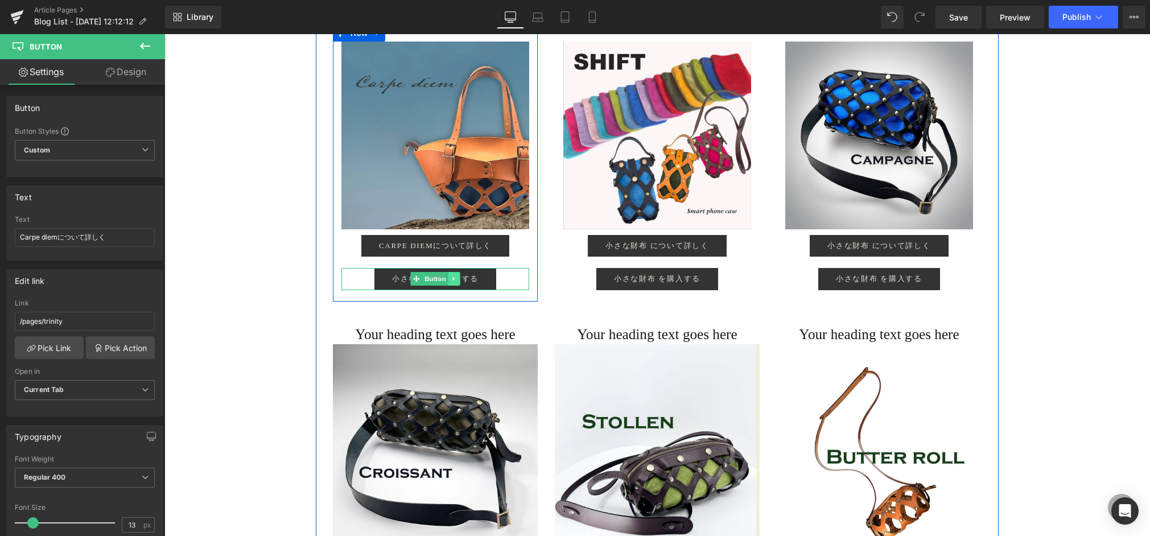
click at [455, 278] on icon at bounding box center [454, 279] width 6 height 7
click at [458, 280] on icon at bounding box center [460, 279] width 6 height 6
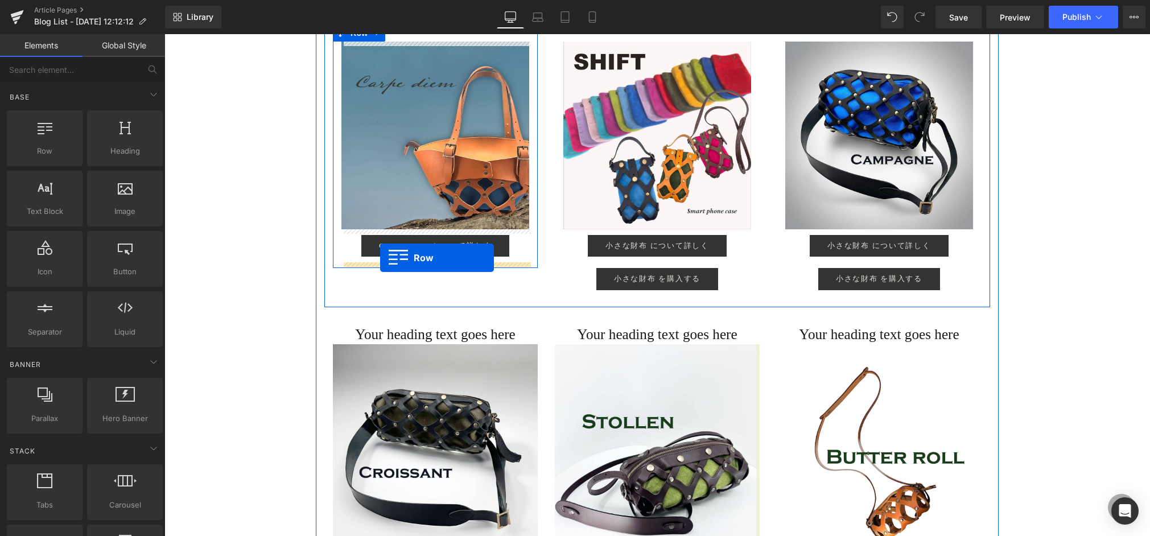
drag, startPoint x: 223, startPoint y: 186, endPoint x: 380, endPoint y: 258, distance: 172.7
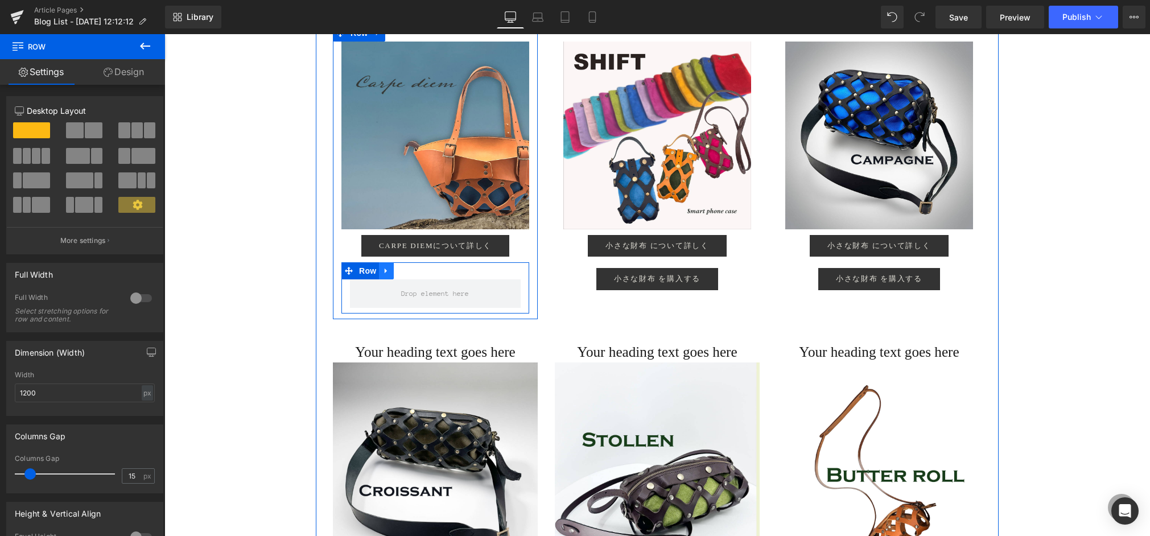
click at [388, 269] on icon at bounding box center [387, 271] width 8 height 9
click at [414, 268] on icon at bounding box center [416, 271] width 8 height 8
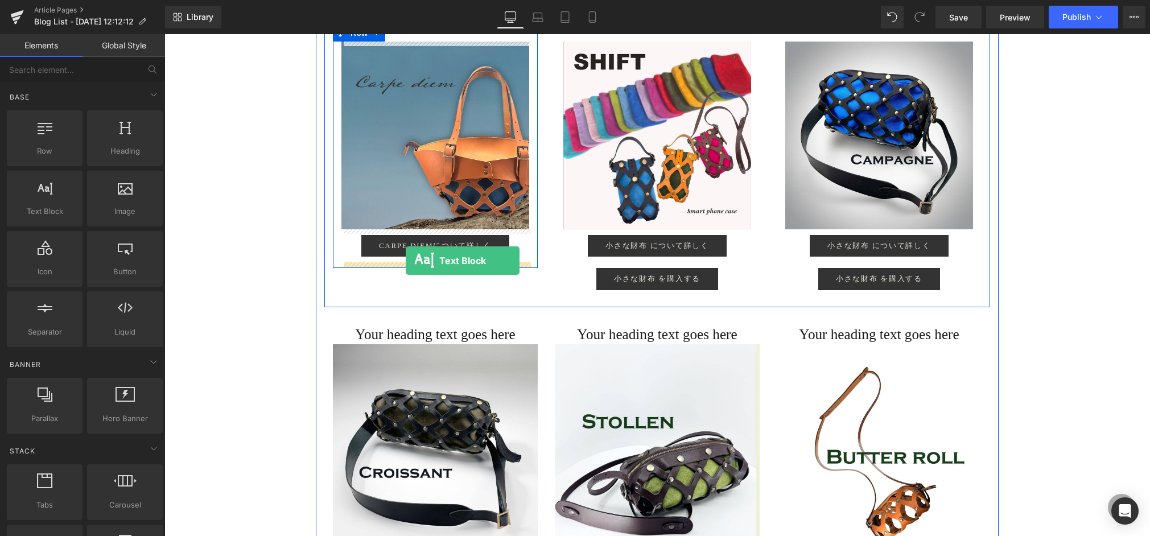
drag, startPoint x: 247, startPoint y: 231, endPoint x: 406, endPoint y: 261, distance: 161.7
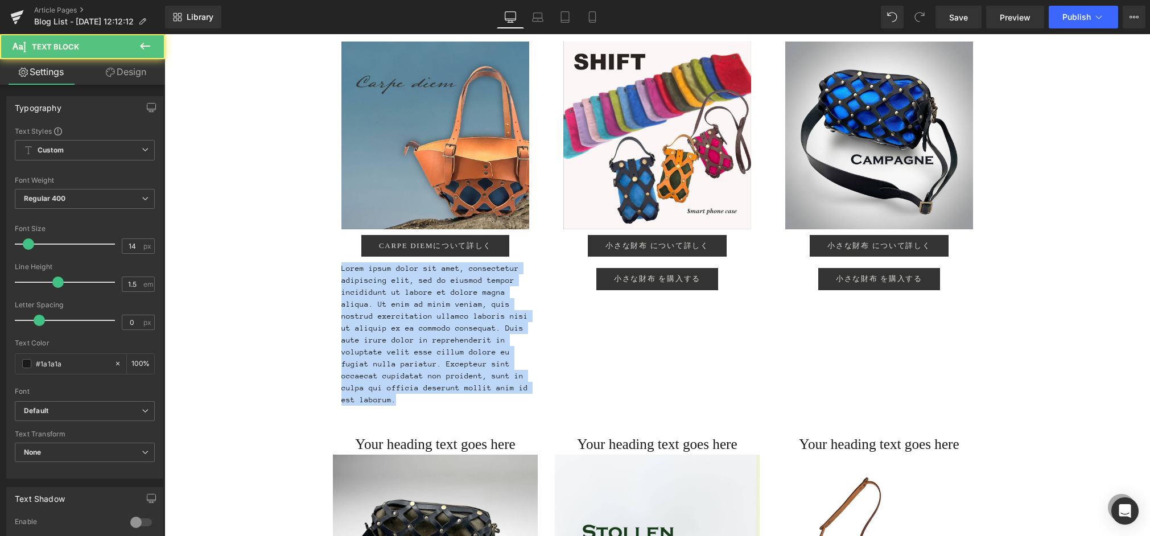
drag, startPoint x: 388, startPoint y: 391, endPoint x: 312, endPoint y: 272, distance: 141.3
click at [312, 272] on div "イベント終了まであと１ヶ月！ Heading Image ２０２５年７月７日から始まりました、14周年記念イベント。早くも残すところあと１ヶ月を切りました。京…" at bounding box center [658, 189] width 986 height 2756
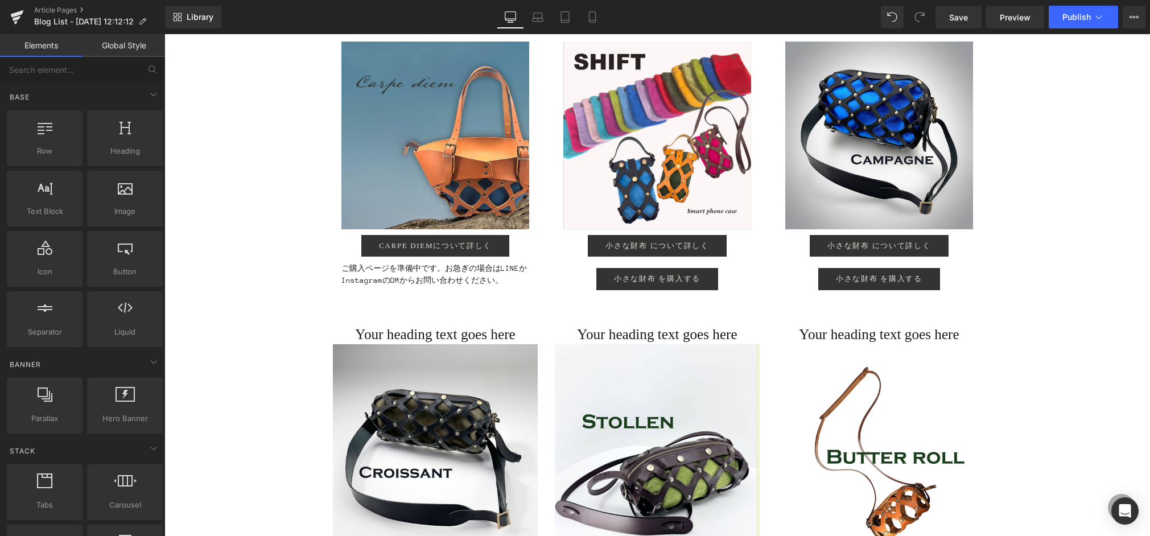
click at [1091, 298] on div "イベント終了まであと１ヶ月！ Heading Image ２０２５年７月７日から始まりました、14周年記念イベント。早くも残すところあと１ヶ月を切りました。京…" at bounding box center [658, 133] width 986 height 2645
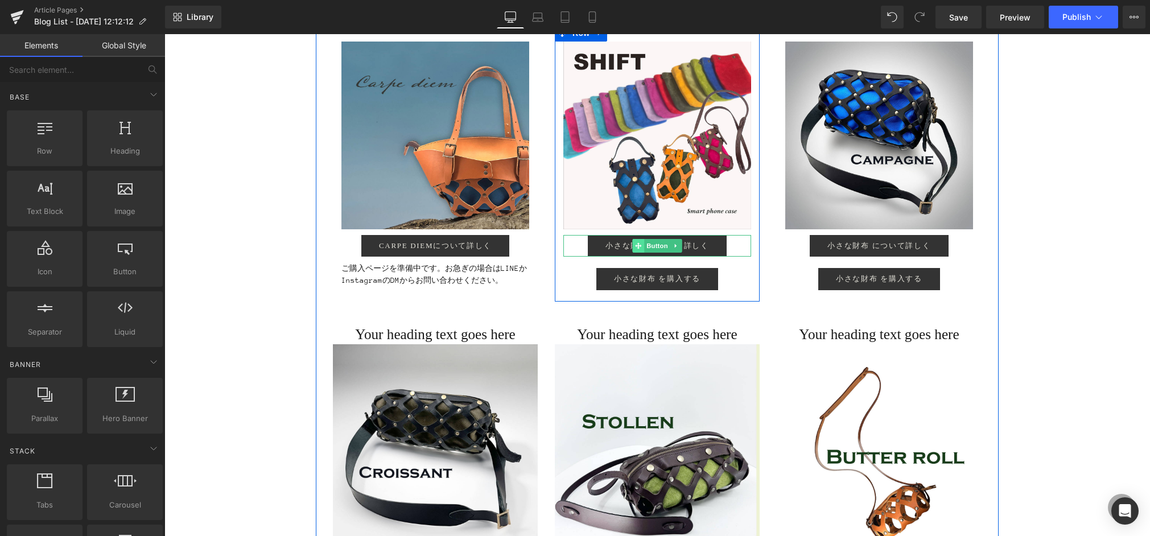
click at [636, 243] on icon at bounding box center [638, 246] width 6 height 7
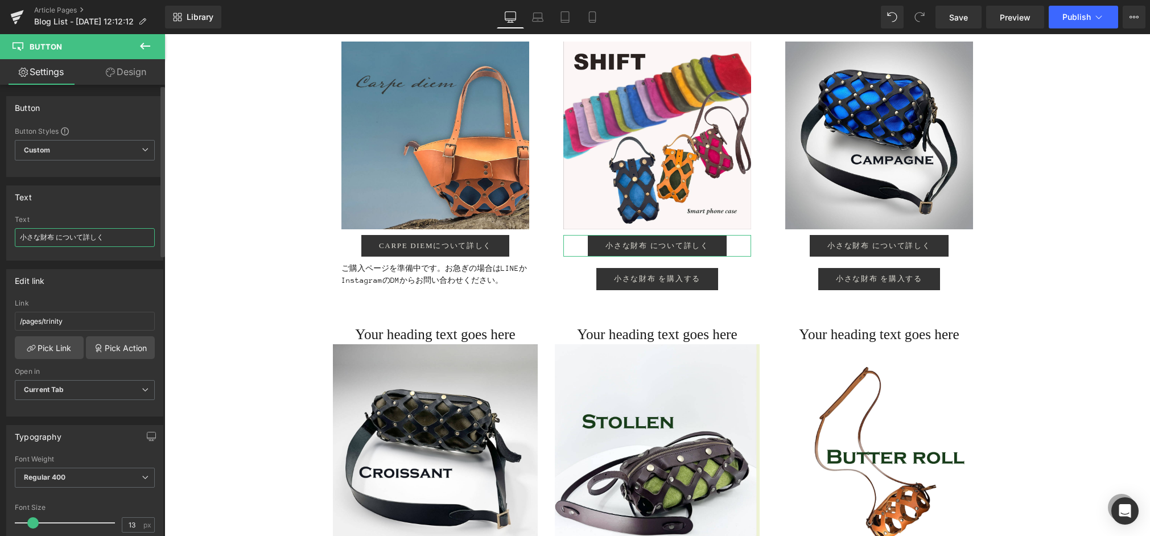
drag, startPoint x: 51, startPoint y: 236, endPoint x: 0, endPoint y: 234, distance: 51.3
click at [0, 234] on div "Text 小さな財布 について詳しく Text 小さな財布 について詳しく" at bounding box center [85, 219] width 170 height 84
type input "SHIFT について詳しく"
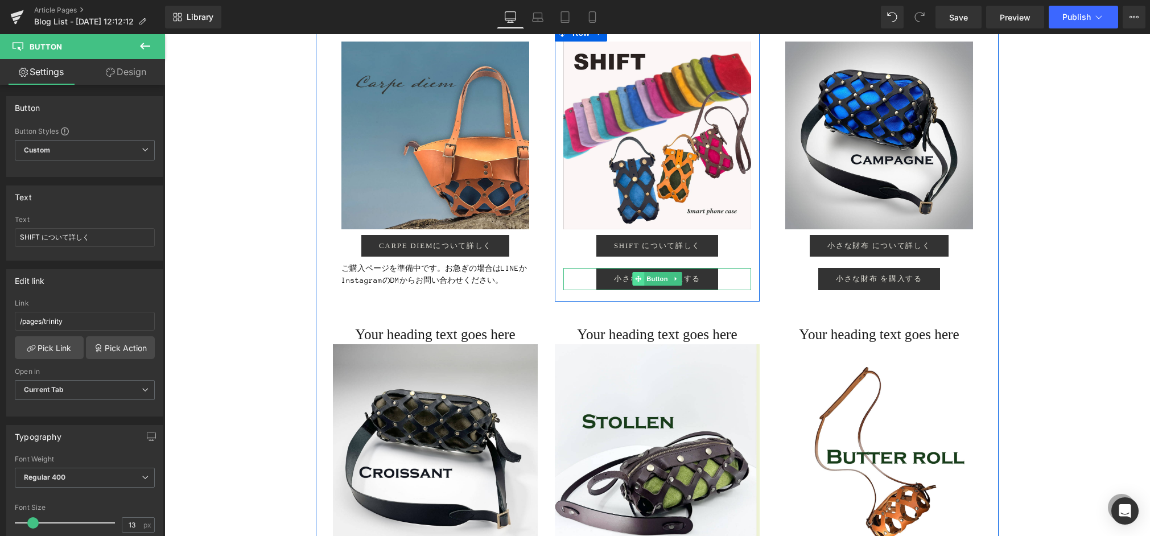
click at [635, 276] on icon at bounding box center [638, 279] width 6 height 7
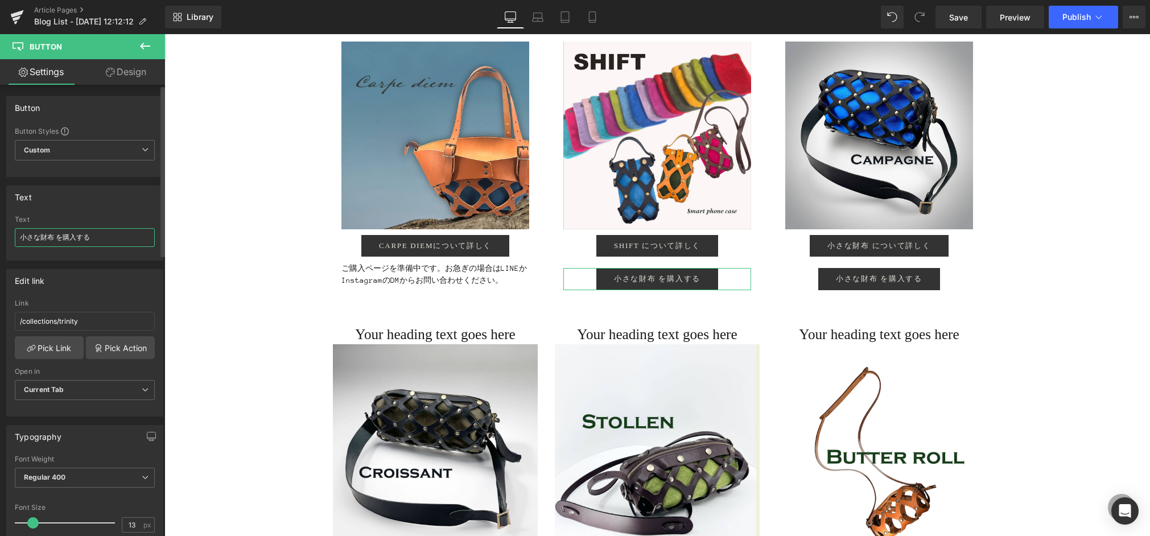
click at [0, 233] on div "Text 小さな財布 を購入する Text 小さな財布 を購入する" at bounding box center [85, 219] width 170 height 84
click at [1098, 311] on div "イベント終了まであと１ヶ月！ Heading Image ２０２５年７月７日から始まりました、14周年記念イベント。早くも残すところあと１ヶ月を切りました。京…" at bounding box center [658, 133] width 986 height 2645
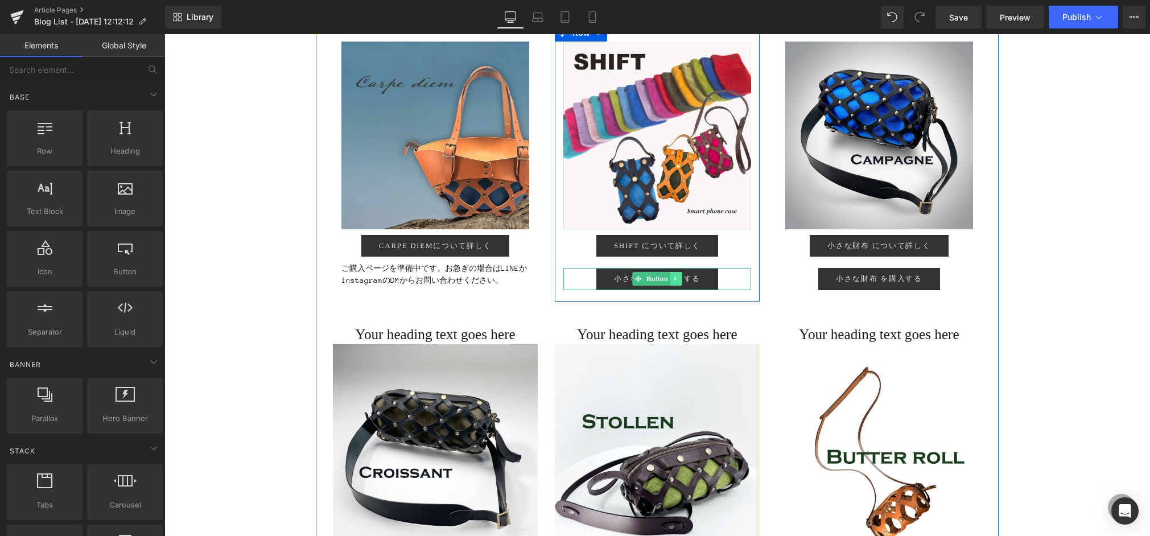
click at [676, 278] on icon at bounding box center [676, 279] width 2 height 4
click at [679, 277] on icon at bounding box center [682, 279] width 6 height 6
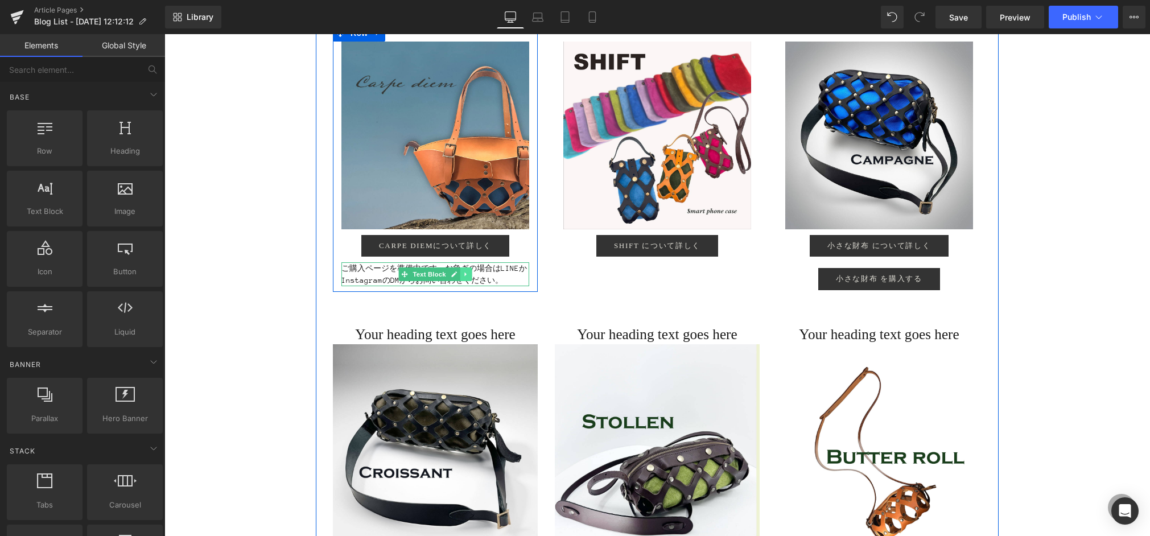
click at [466, 272] on icon at bounding box center [466, 274] width 6 height 7
click at [459, 273] on icon at bounding box center [460, 275] width 6 height 6
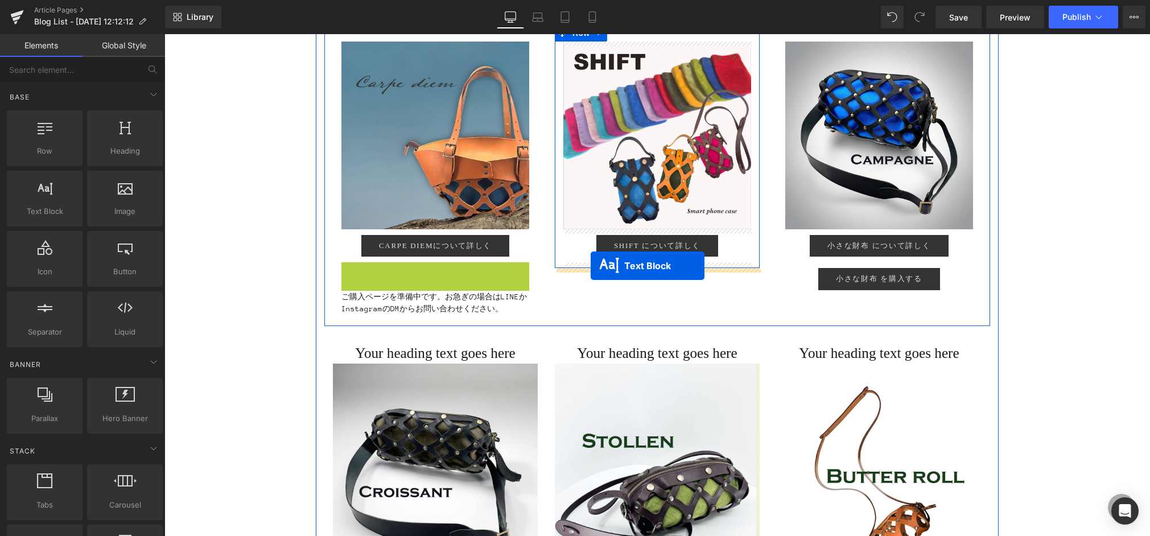
drag, startPoint x: 386, startPoint y: 273, endPoint x: 591, endPoint y: 266, distance: 205.1
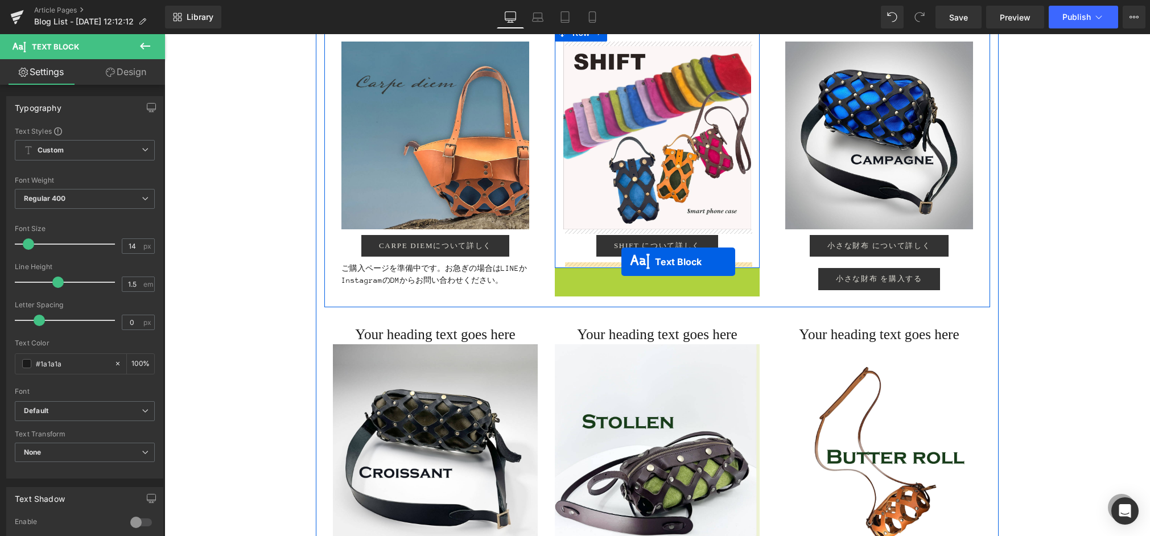
drag, startPoint x: 626, startPoint y: 279, endPoint x: 622, endPoint y: 262, distance: 17.5
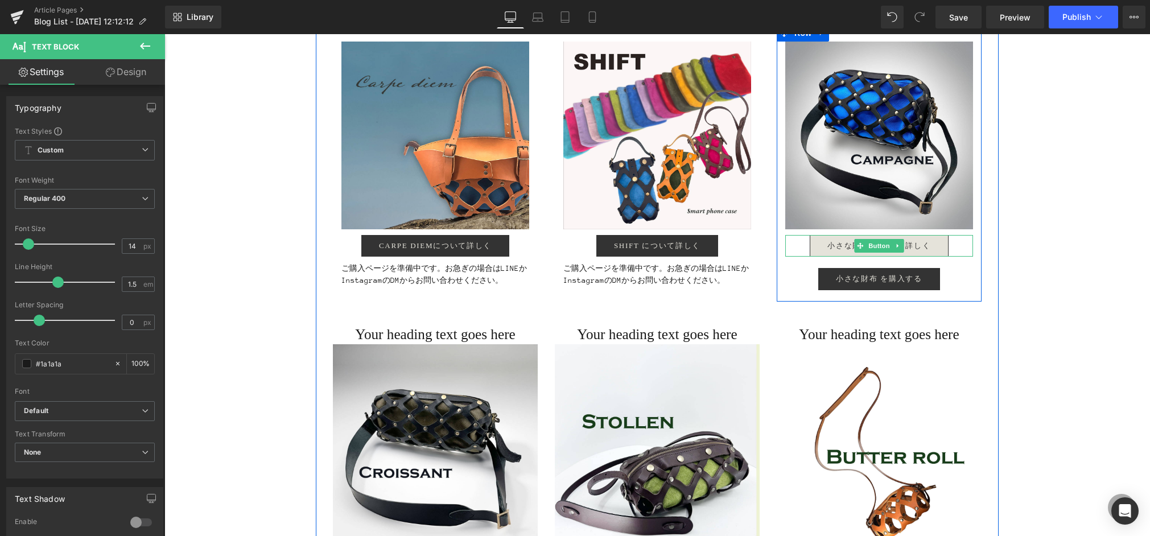
click at [827, 239] on link "小さな財布 について詳しく" at bounding box center [879, 246] width 138 height 22
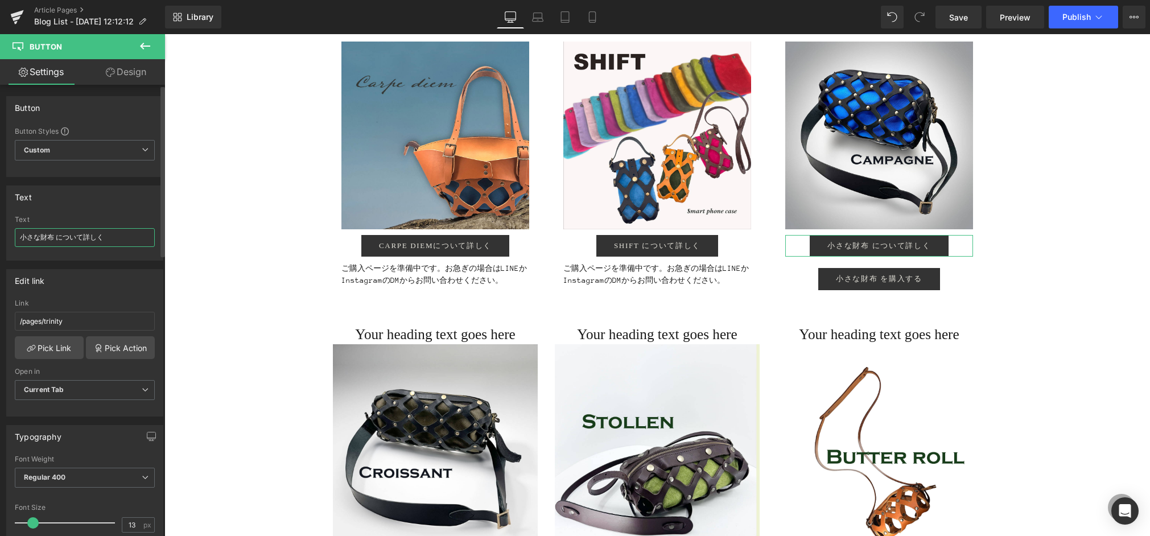
drag, startPoint x: 55, startPoint y: 237, endPoint x: 0, endPoint y: 235, distance: 55.2
click at [0, 235] on div "Text 小さな財布 について詳しく Text 小さな財布 について詳しく" at bounding box center [85, 219] width 170 height 84
type input "Campagneについて詳しく"
click at [43, 352] on link "Pick Link" at bounding box center [49, 347] width 69 height 23
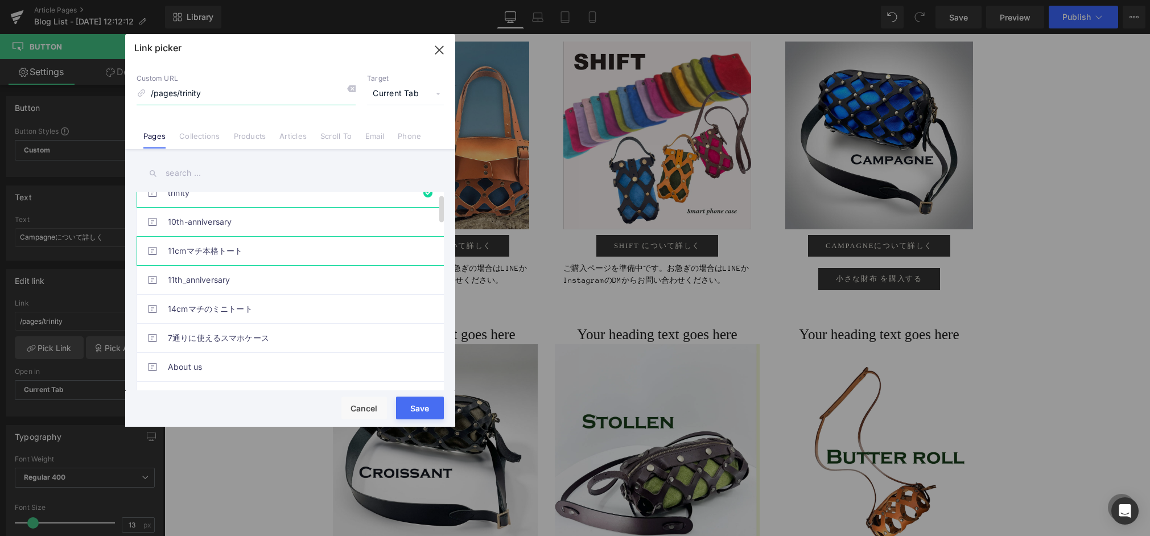
scroll to position [15, 0]
click at [174, 174] on input "text" at bounding box center [290, 174] width 307 height 26
type input "ｃ"
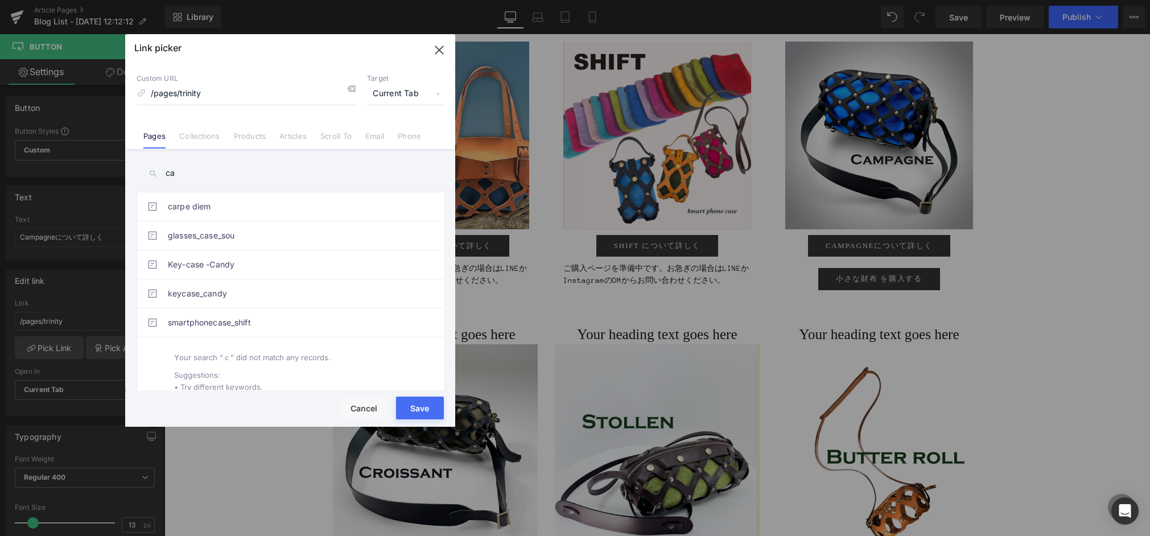
type input "c"
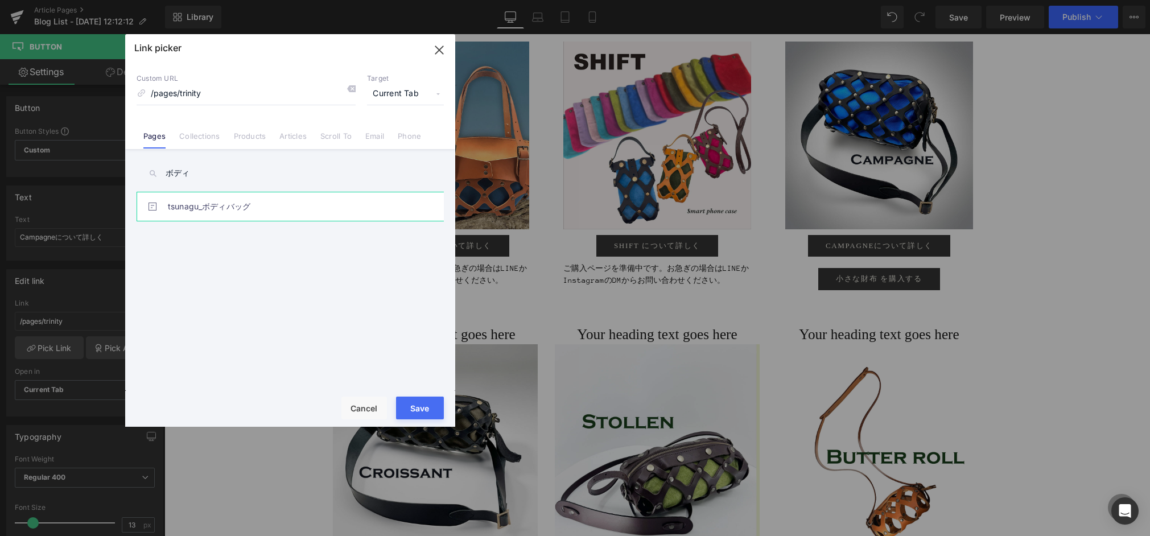
type input "ボディ"
click at [195, 213] on link "tsunagu_ボディバッグ" at bounding box center [293, 206] width 250 height 28
drag, startPoint x: 416, startPoint y: 406, endPoint x: 252, endPoint y: 372, distance: 168.0
click at [416, 406] on button "Save" at bounding box center [420, 408] width 48 height 23
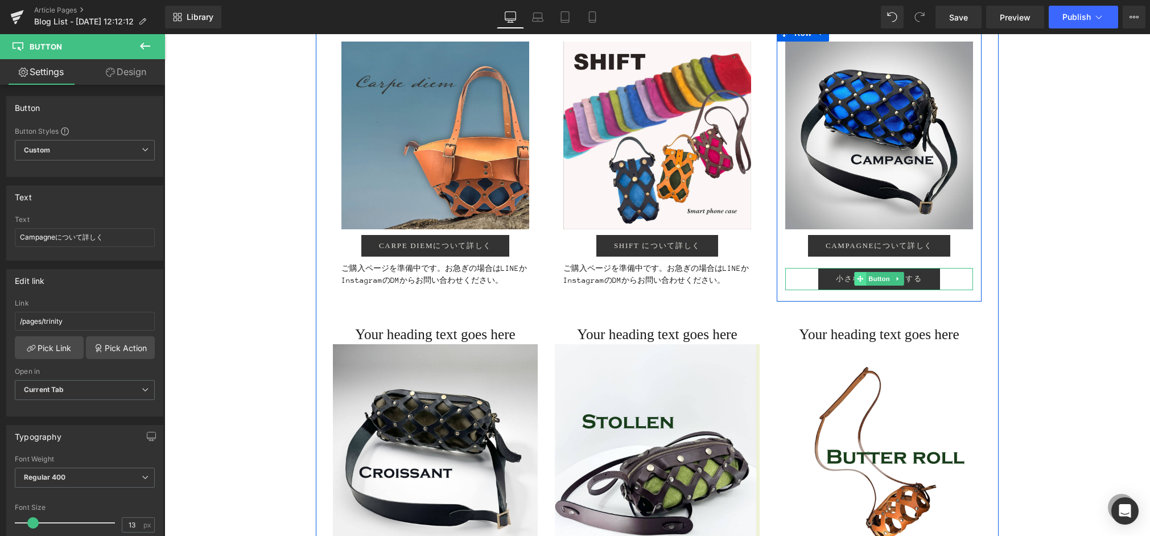
click at [856, 275] on span at bounding box center [860, 279] width 12 height 14
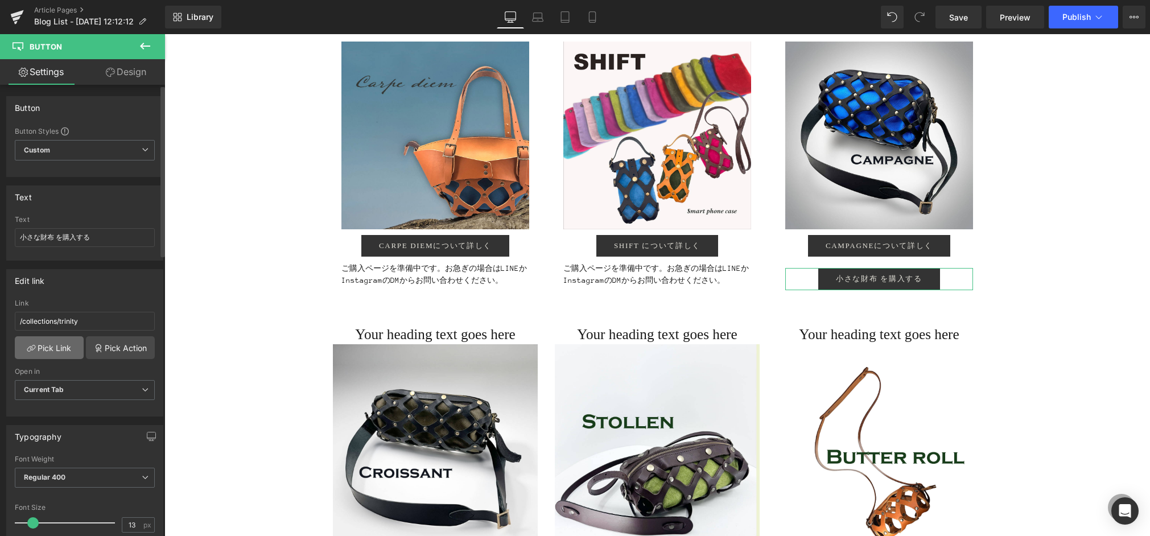
click at [40, 346] on link "Pick Link" at bounding box center [49, 347] width 69 height 23
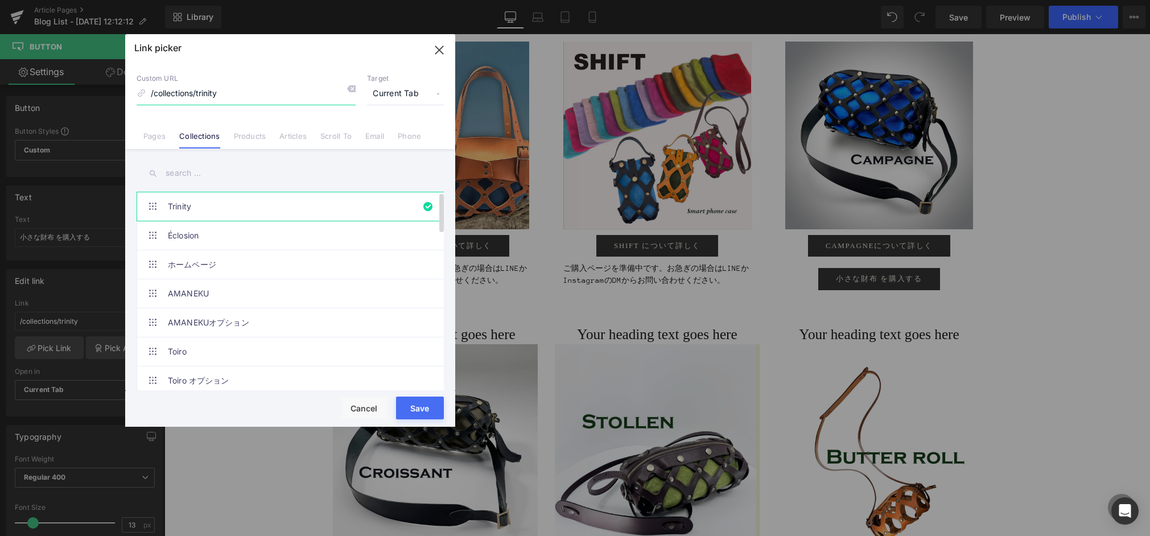
scroll to position [1, 0]
click at [216, 173] on input "text" at bounding box center [290, 174] width 307 height 26
click at [246, 138] on link "Products" at bounding box center [250, 140] width 32 height 17
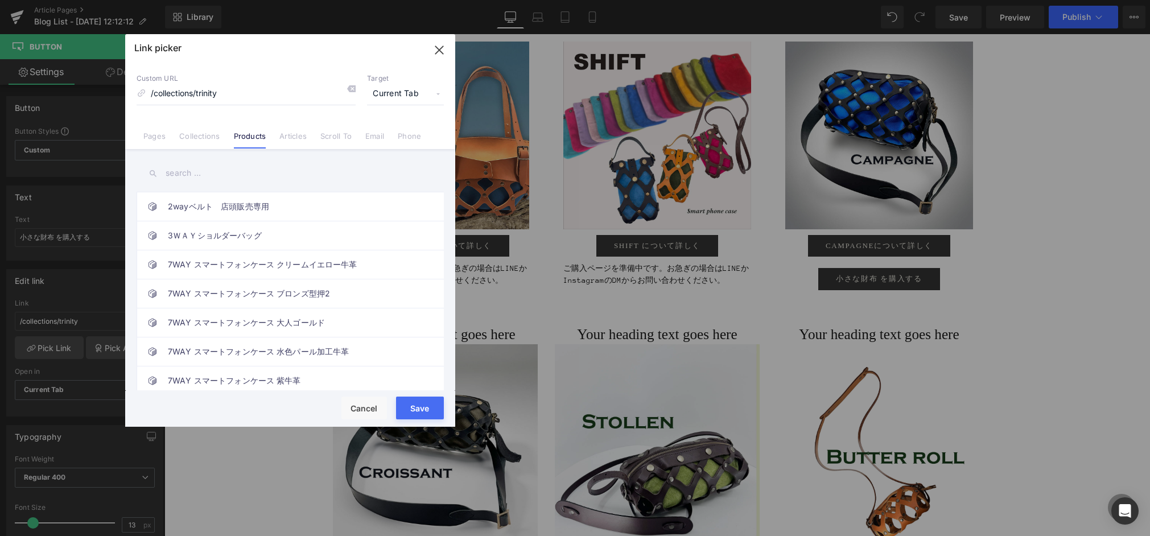
click at [220, 168] on input "text" at bounding box center [290, 174] width 307 height 26
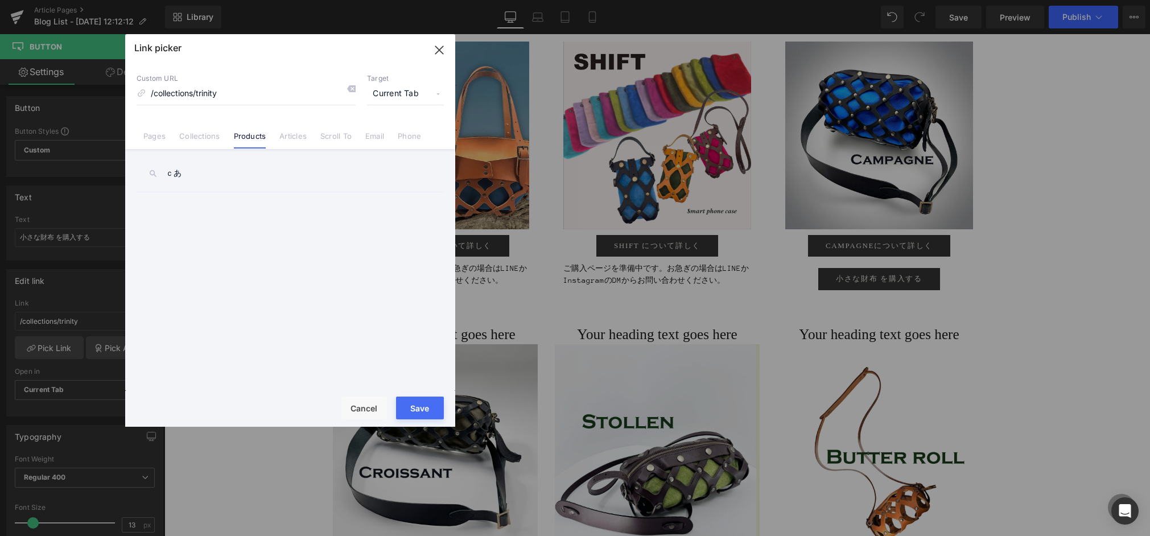
type input "ｃ"
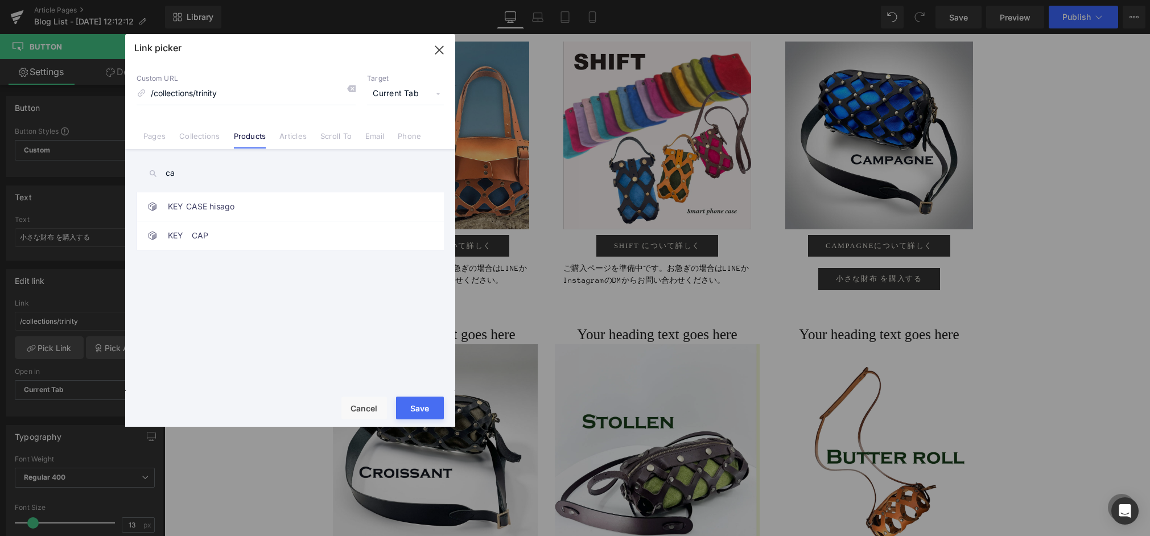
type input "c"
type input "cam"
click at [245, 270] on link "着せ替えできるボディバッグ【Tsunagu】Campagne" at bounding box center [293, 264] width 250 height 28
click at [430, 406] on button "Save" at bounding box center [420, 408] width 48 height 23
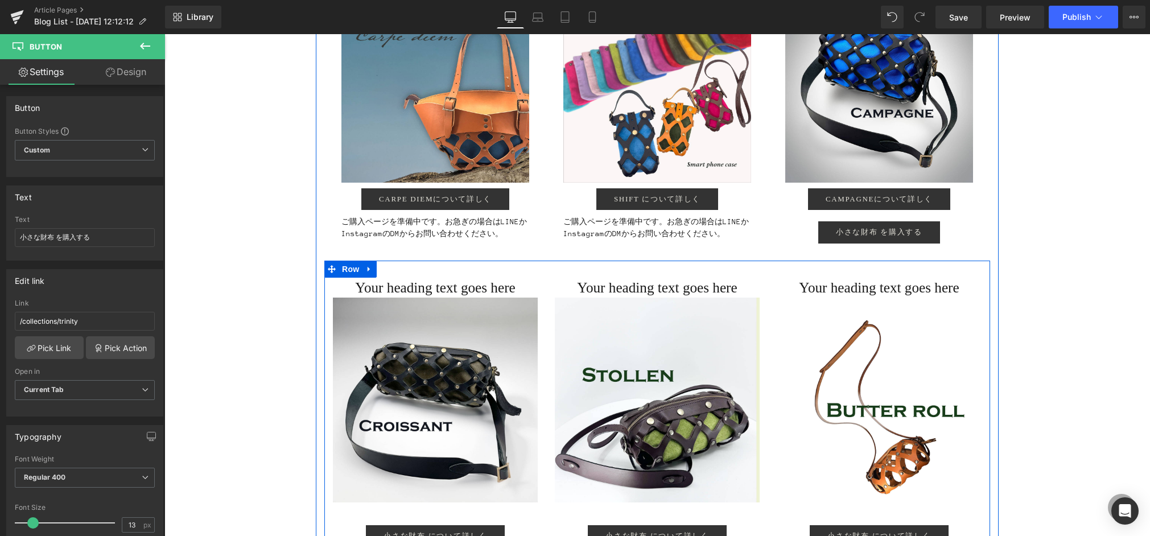
scroll to position [1367, 0]
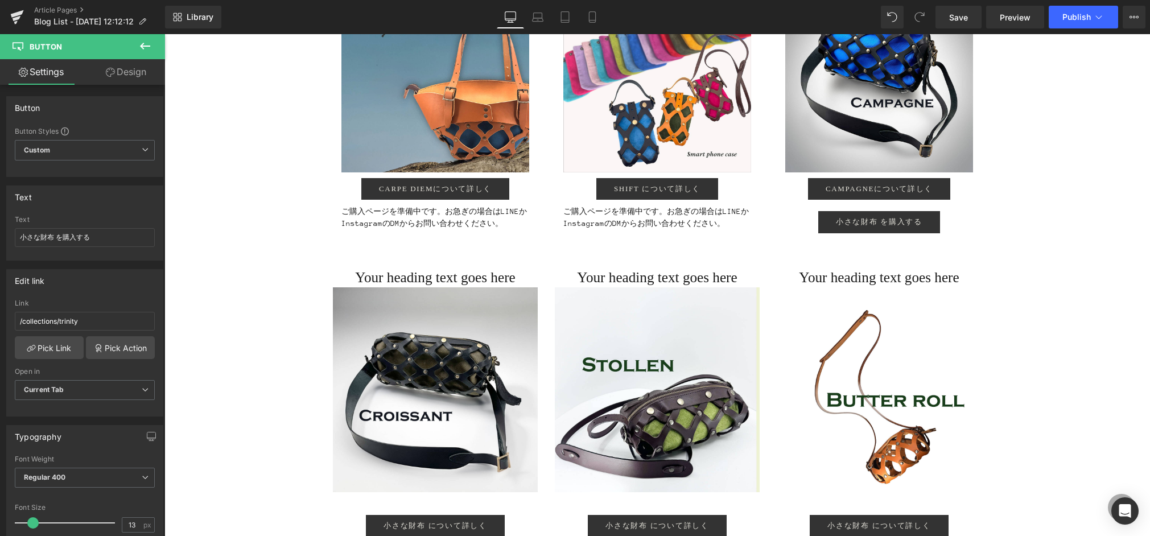
click at [141, 40] on icon at bounding box center [145, 46] width 14 height 14
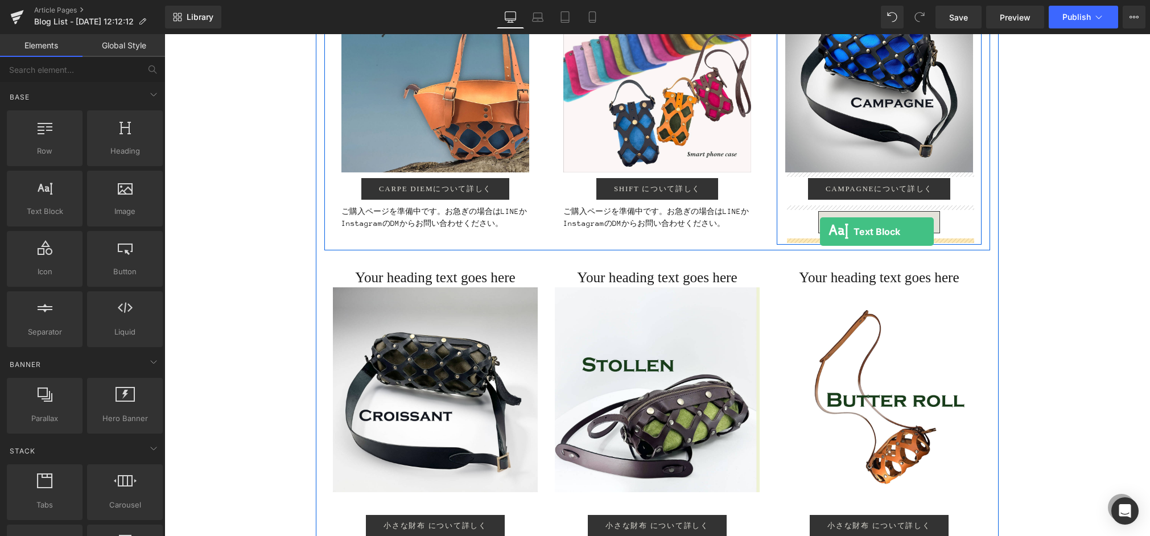
drag, startPoint x: 211, startPoint y: 209, endPoint x: 820, endPoint y: 232, distance: 609.5
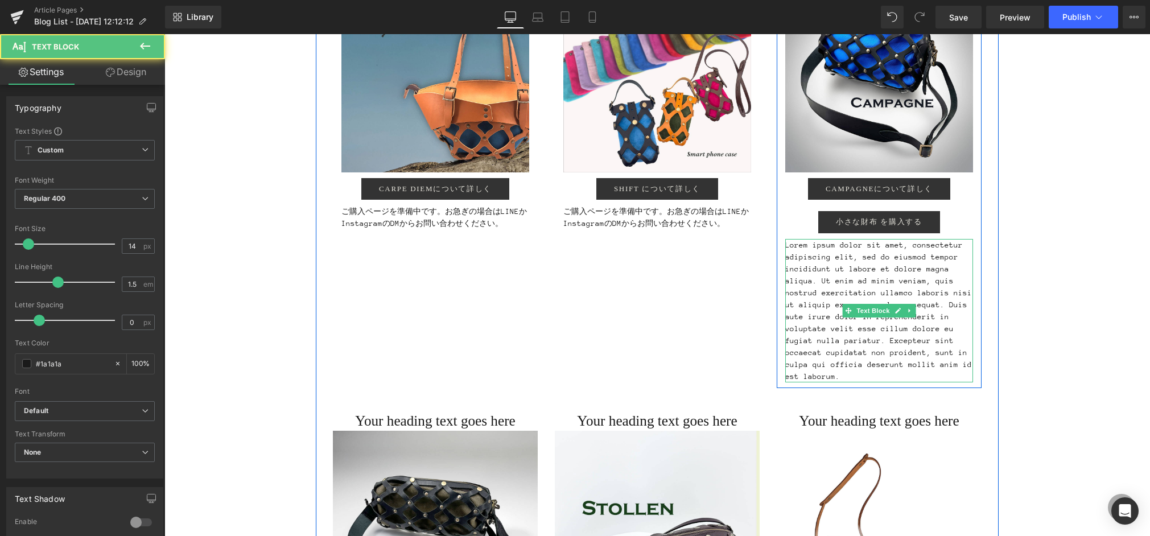
click at [809, 251] on p "Lorem ipsum dolor sit amet, consectetur adipiscing elit, sed do eiusmod tempor …" at bounding box center [880, 310] width 188 height 143
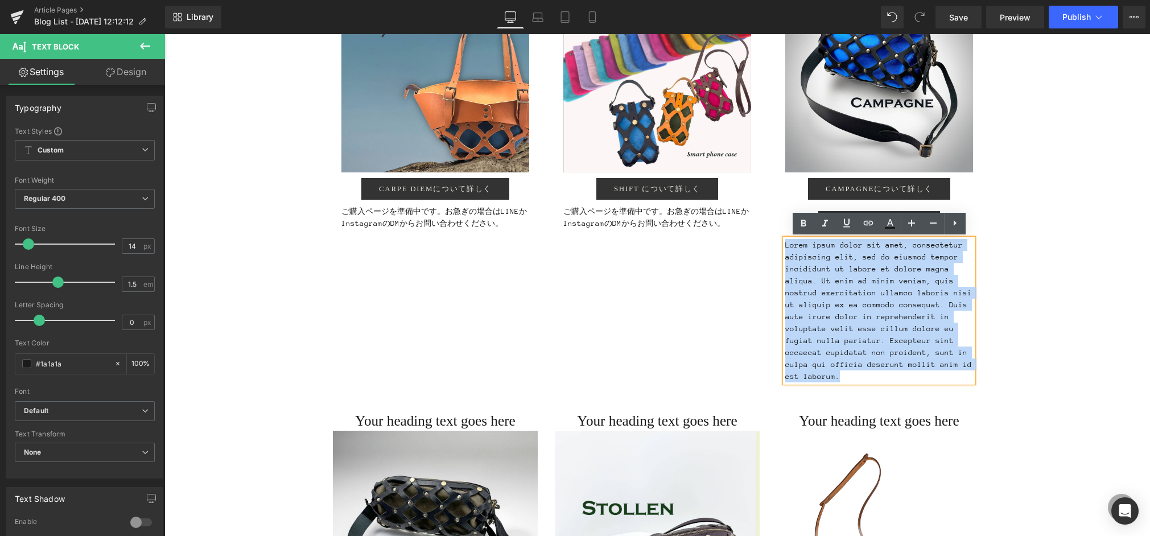
drag, startPoint x: 845, startPoint y: 379, endPoint x: 762, endPoint y: 248, distance: 155.9
click at [762, 248] on div "Carpe diem Heading Image Carpe diemについて詳しく Button ご購入ページを準備中です。お急ぎの場合はLINEかInst…" at bounding box center [657, 162] width 666 height 463
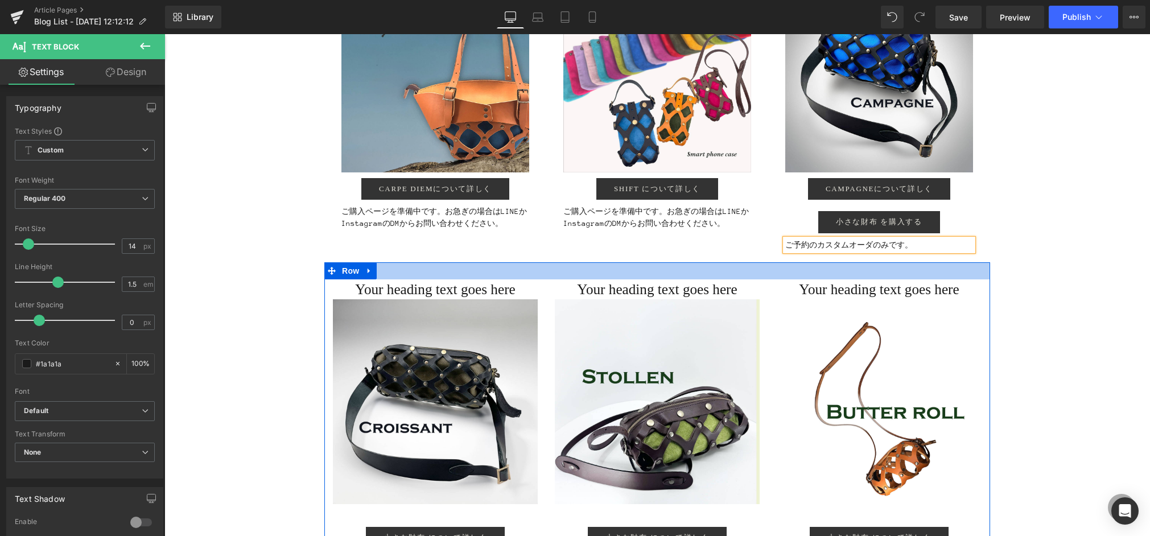
drag, startPoint x: 985, startPoint y: 278, endPoint x: 1004, endPoint y: 277, distance: 18.3
click at [986, 278] on div at bounding box center [657, 270] width 666 height 17
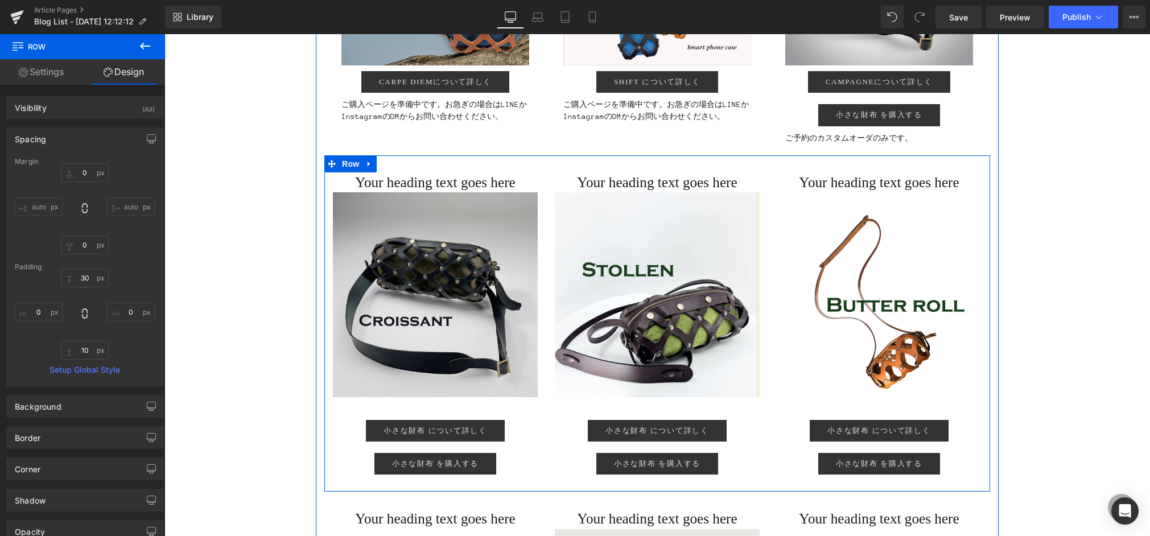
scroll to position [1476, 0]
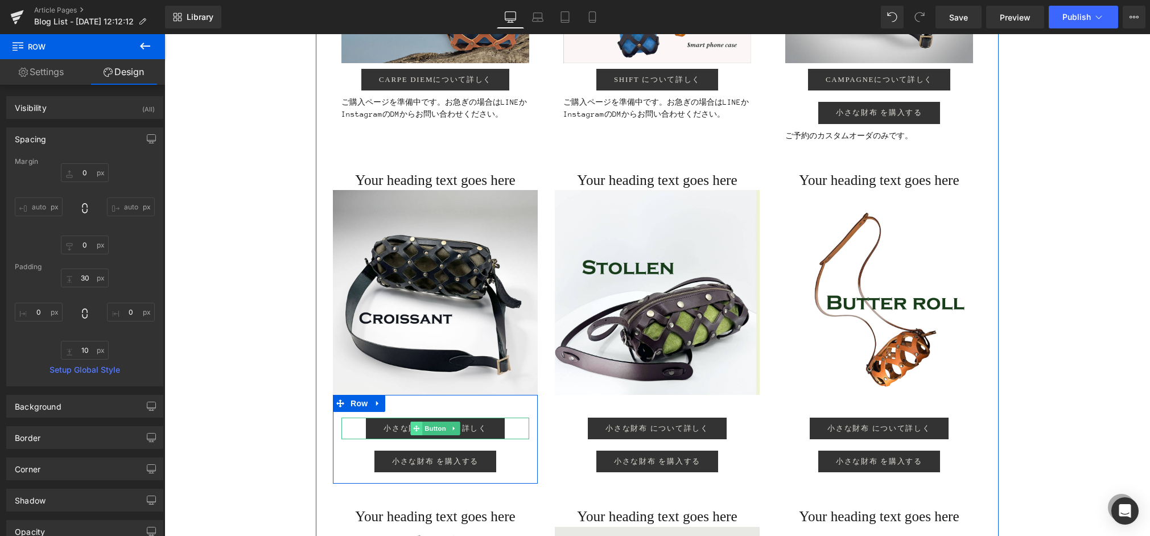
click at [416, 426] on icon at bounding box center [416, 428] width 6 height 6
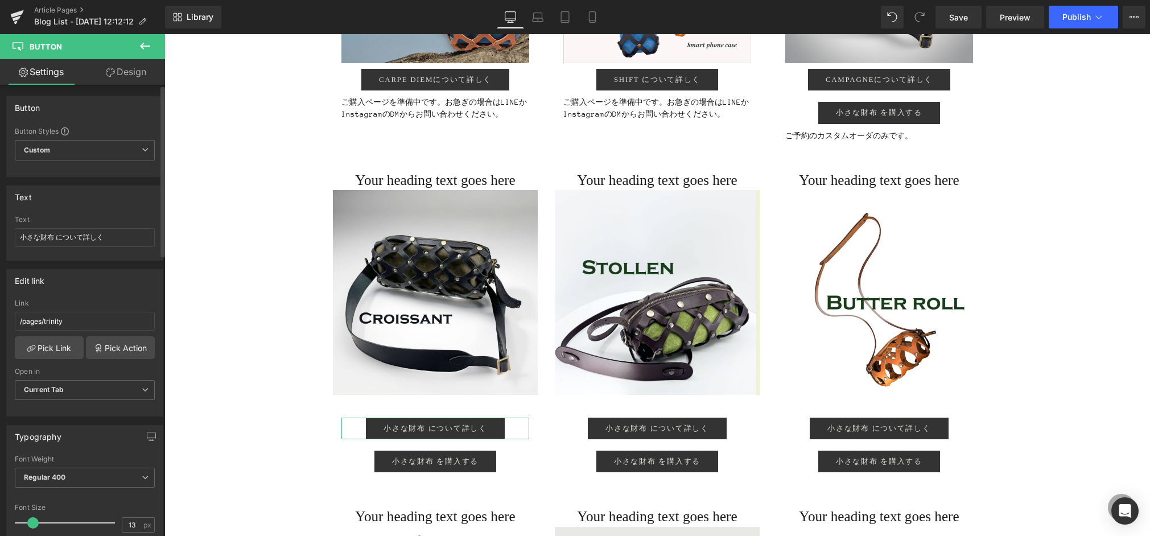
drag, startPoint x: 53, startPoint y: 237, endPoint x: 0, endPoint y: 235, distance: 53.0
click at [0, 235] on div "Text 小さな財布 について詳しく Text 小さな財布 について詳しく" at bounding box center [85, 219] width 170 height 84
type input "Croissant について詳しく"
click at [45, 345] on link "Pick Link" at bounding box center [49, 347] width 69 height 23
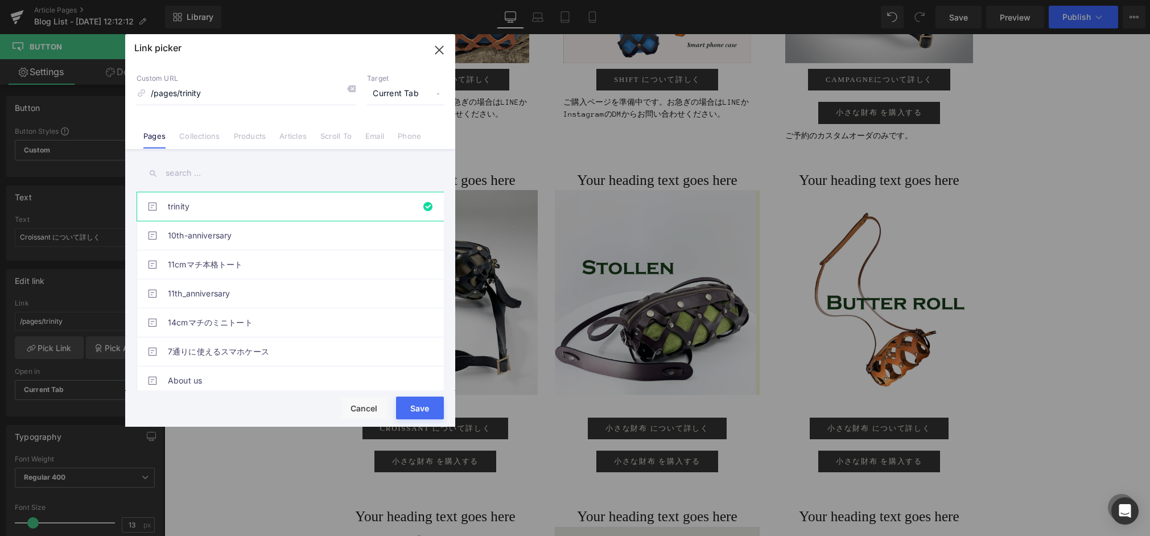
click at [182, 176] on input "text" at bounding box center [290, 174] width 307 height 26
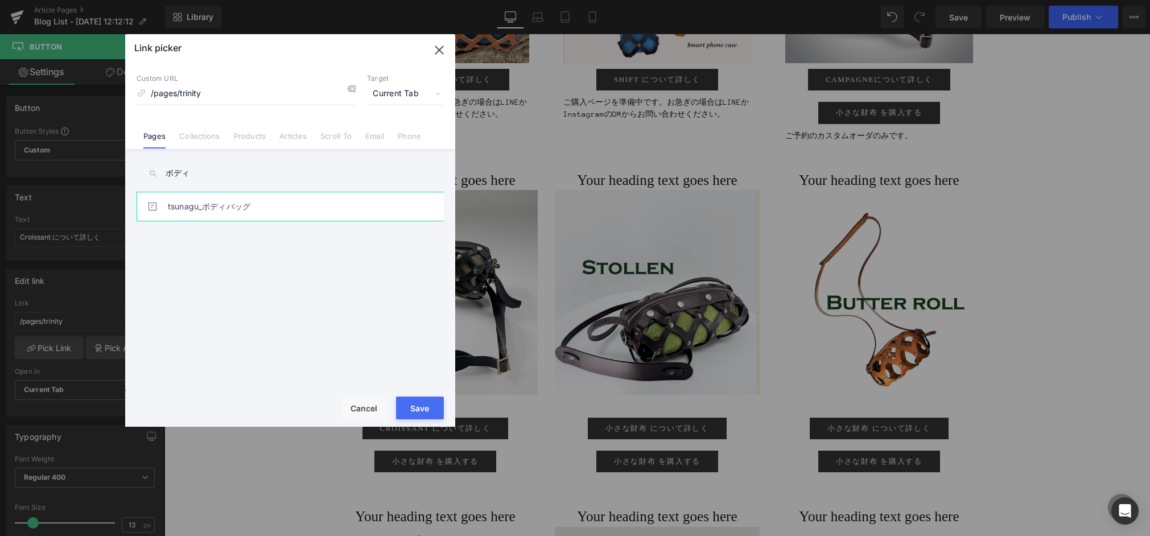
type input "ボディ"
click at [190, 212] on link "tsunagu_ボディバッグ" at bounding box center [293, 206] width 250 height 28
click at [418, 407] on button "Save" at bounding box center [420, 408] width 48 height 23
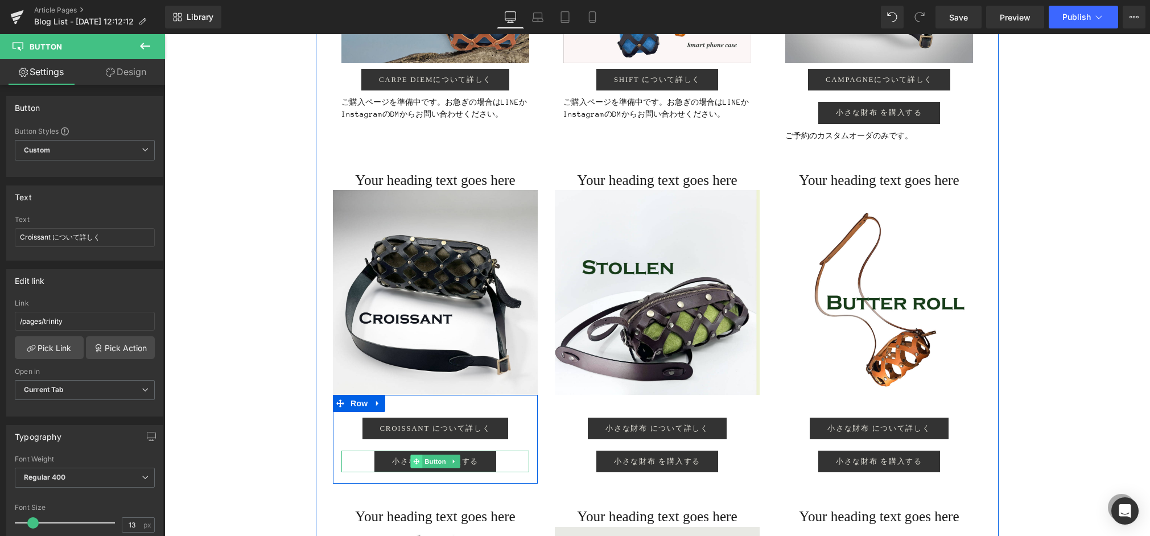
click at [415, 461] on icon at bounding box center [416, 461] width 6 height 7
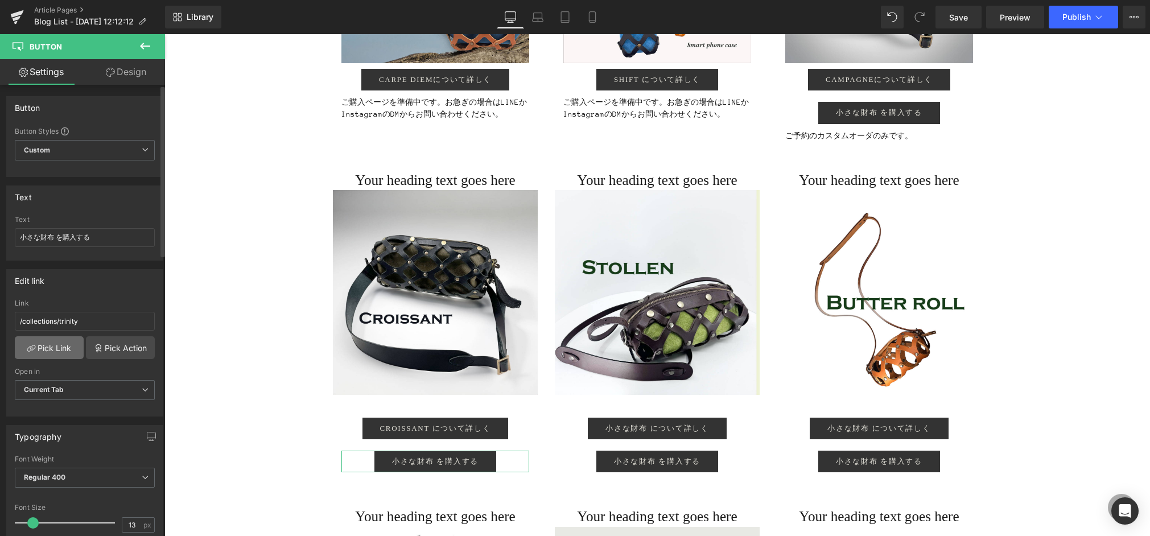
click at [48, 351] on link "Pick Link" at bounding box center [49, 347] width 69 height 23
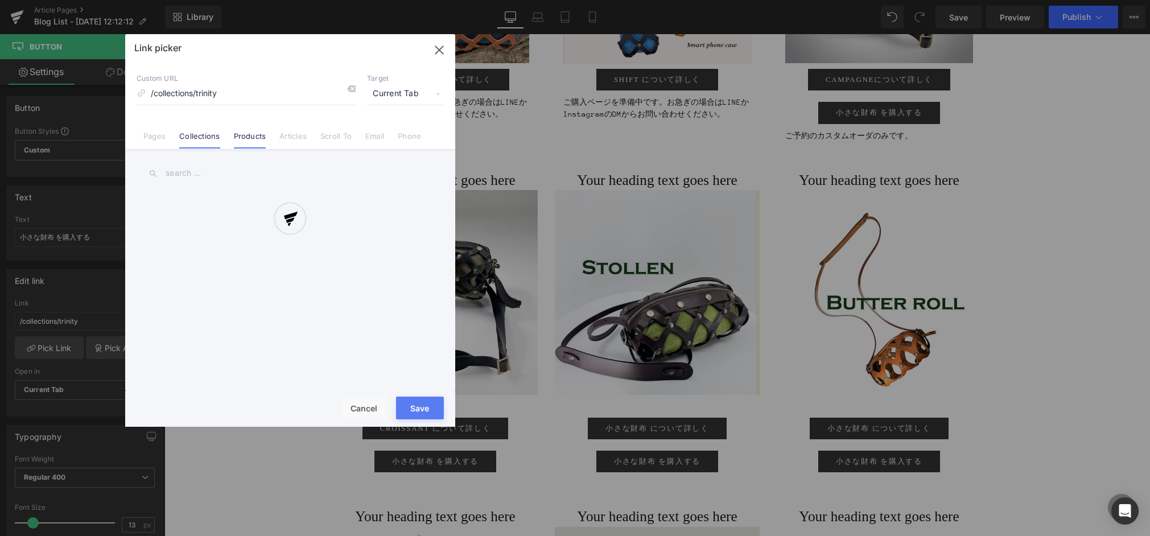
click at [253, 139] on link "Products" at bounding box center [250, 140] width 32 height 17
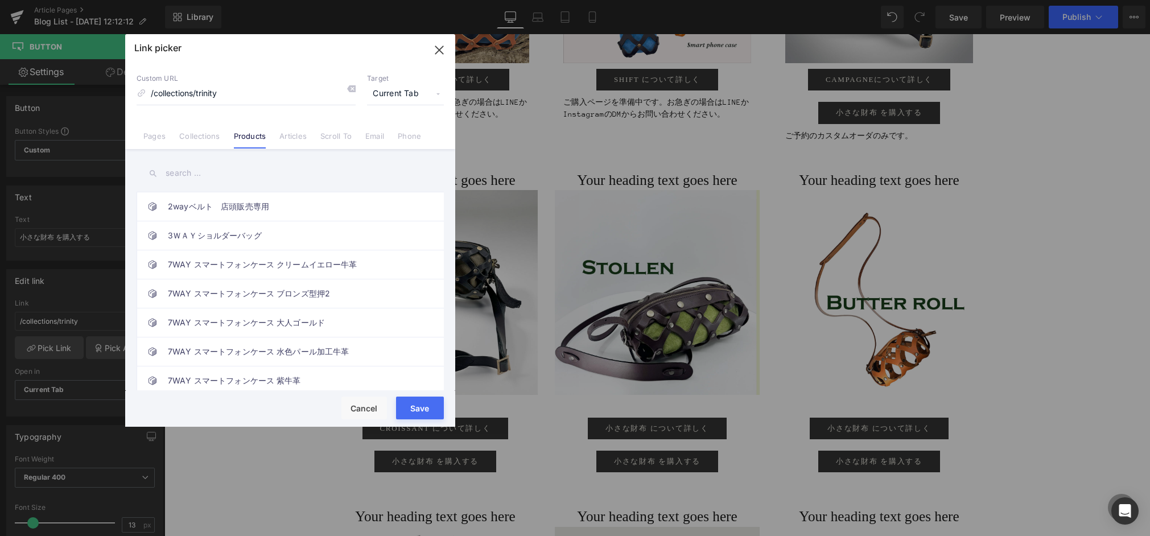
click at [182, 178] on input "text" at bounding box center [290, 174] width 307 height 26
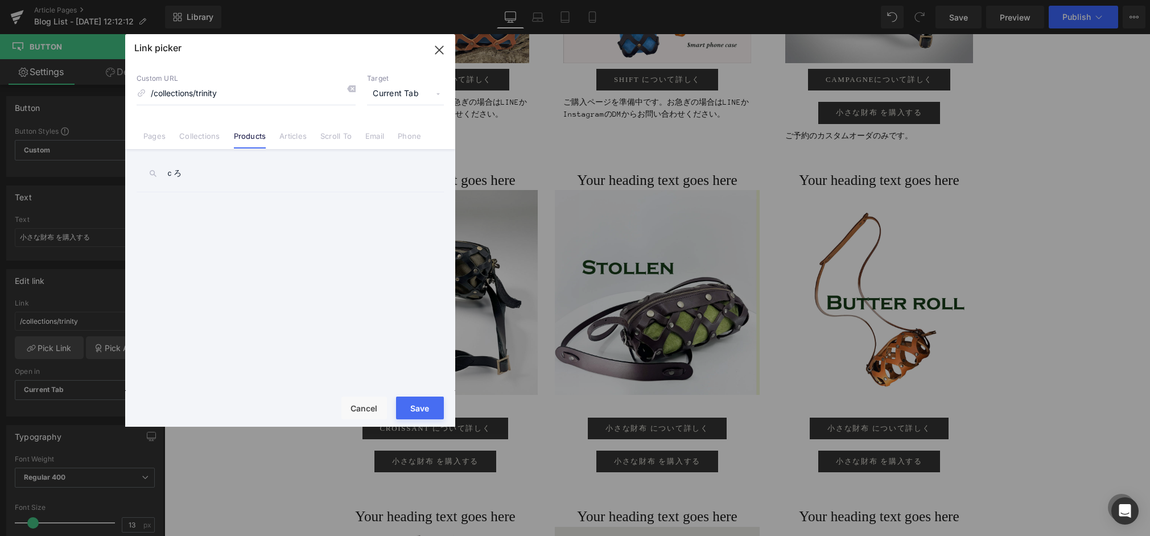
type input "ｃ"
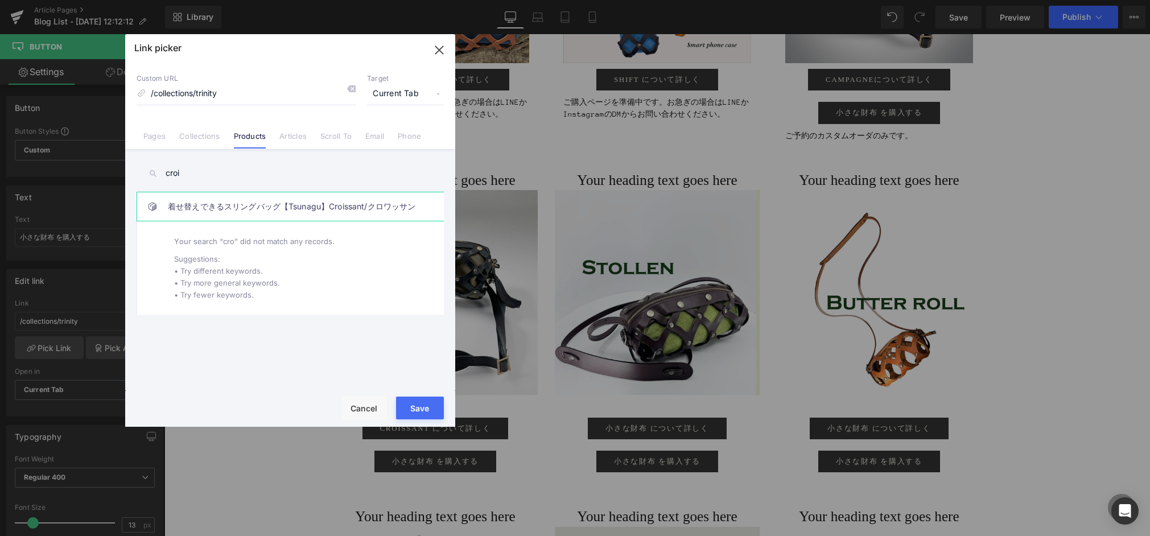
type input "croi"
click at [339, 206] on link "着せ替えできるスリングバッグ【Tsunagu】Croissant/クロワッサン" at bounding box center [293, 206] width 250 height 28
click at [419, 405] on button "Save" at bounding box center [420, 408] width 48 height 23
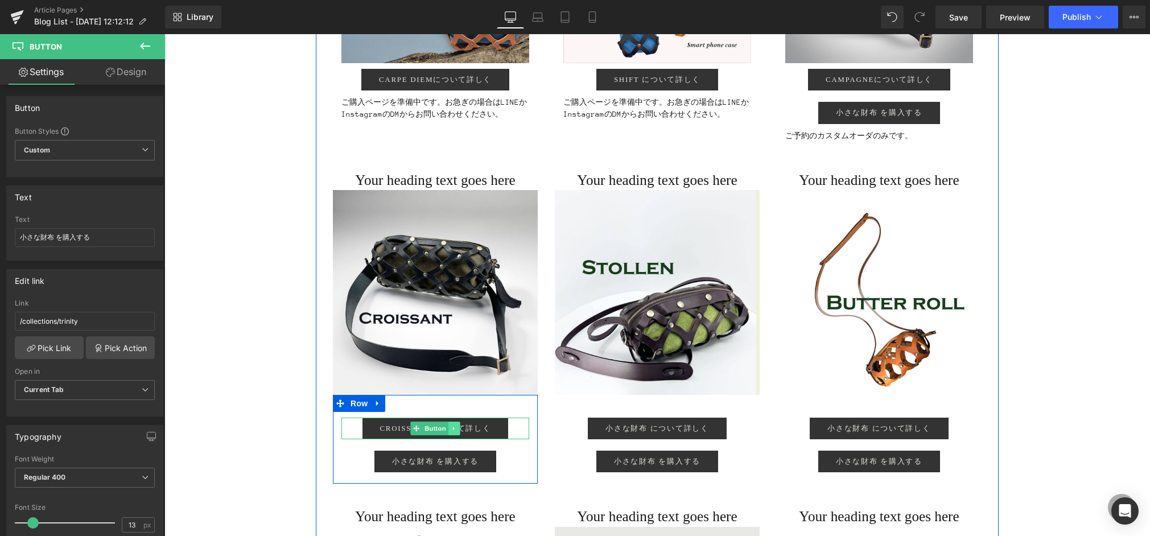
click at [453, 426] on icon at bounding box center [454, 428] width 6 height 7
click at [442, 427] on link at bounding box center [448, 429] width 12 height 14
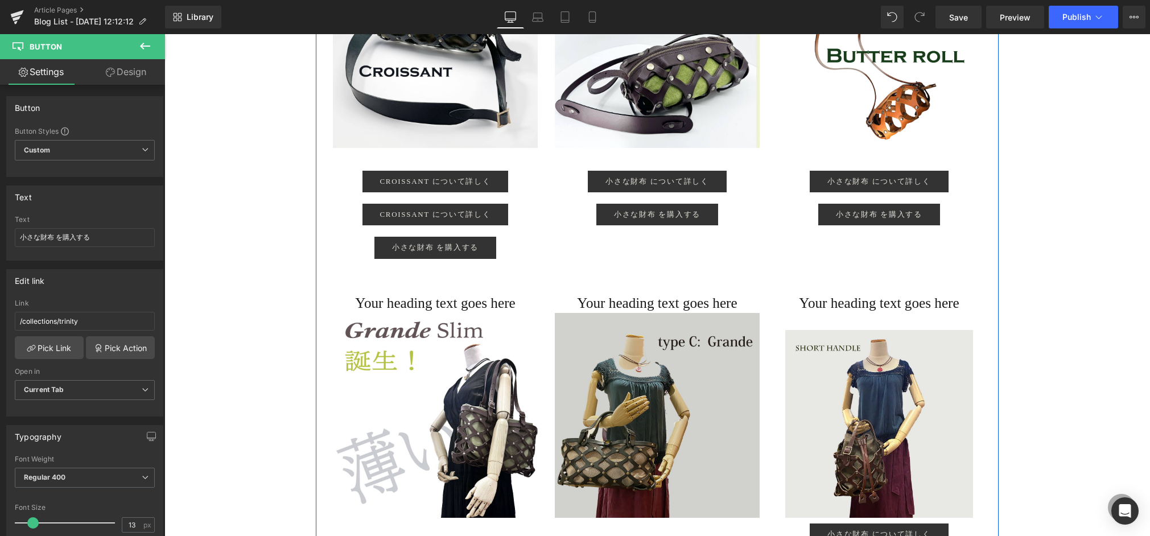
scroll to position [1682, 0]
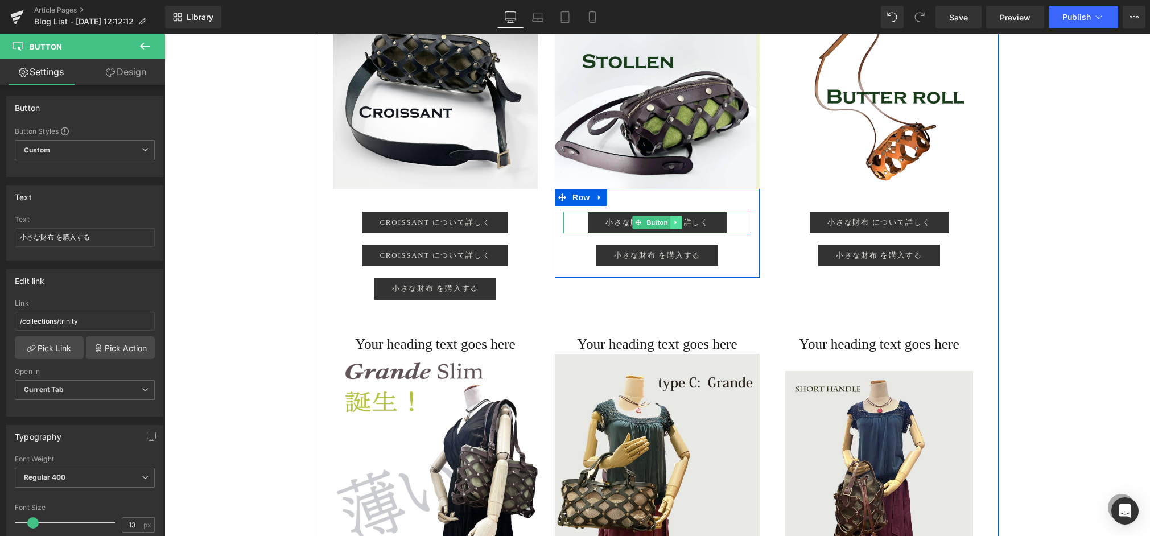
click at [677, 220] on icon at bounding box center [676, 222] width 6 height 7
click at [683, 222] on icon at bounding box center [682, 222] width 6 height 6
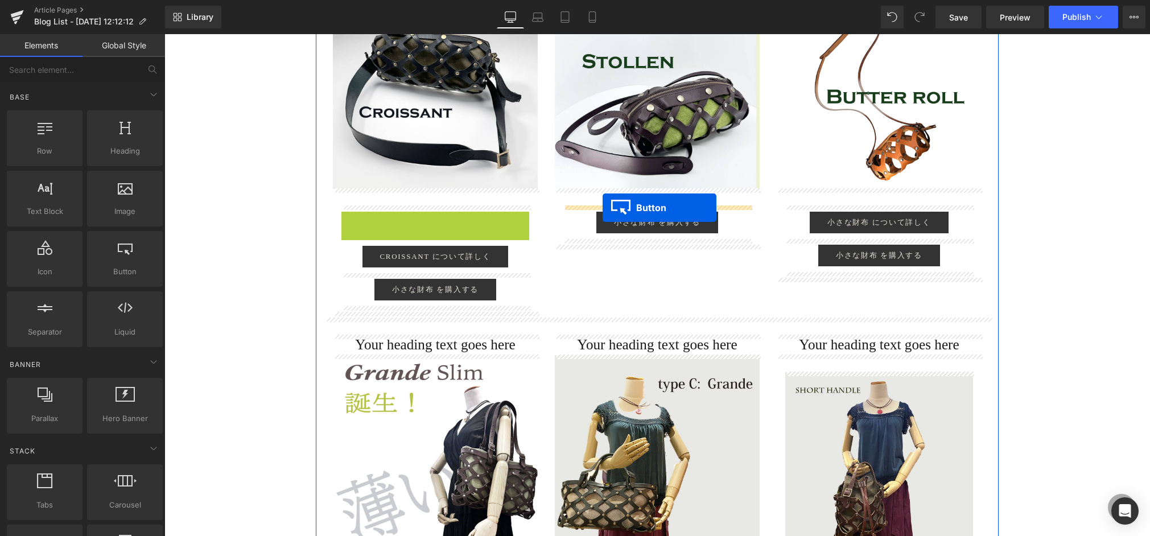
drag, startPoint x: 396, startPoint y: 223, endPoint x: 603, endPoint y: 208, distance: 207.2
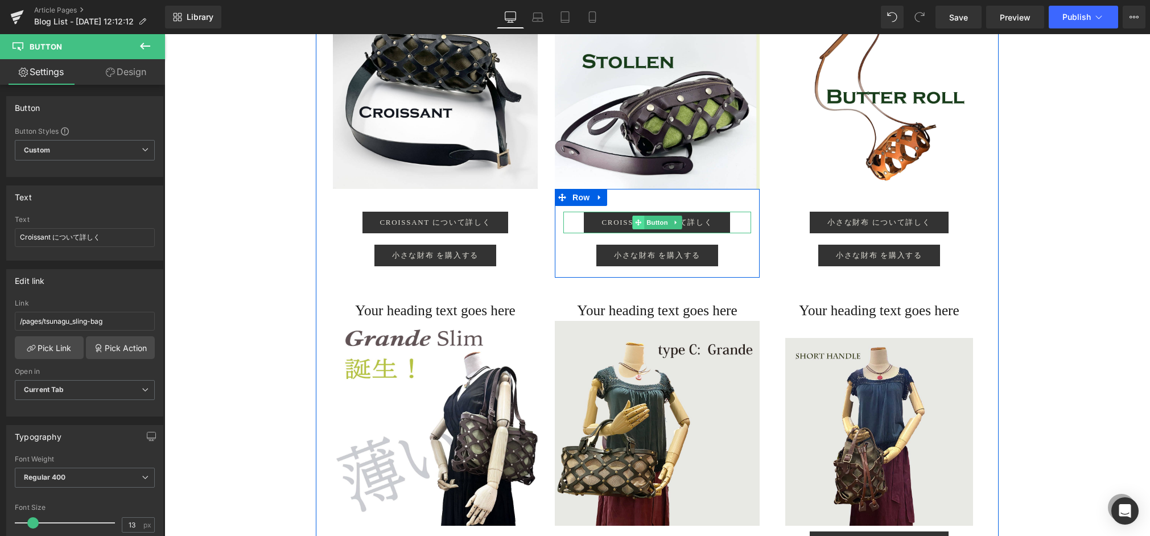
click at [636, 221] on icon at bounding box center [638, 222] width 6 height 6
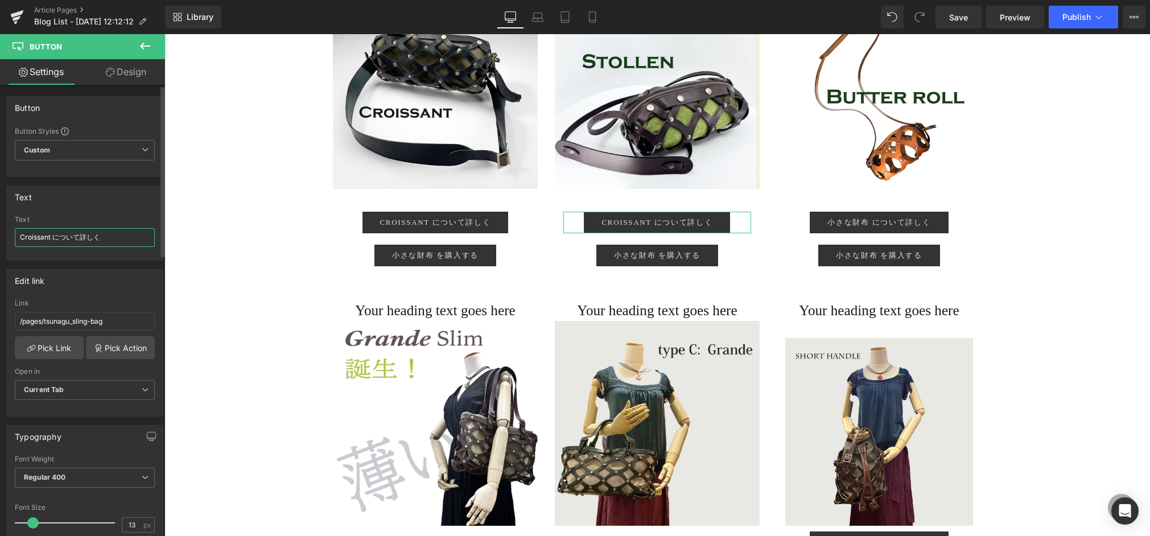
drag, startPoint x: 50, startPoint y: 239, endPoint x: 19, endPoint y: 235, distance: 31.5
click at [0, 233] on div "Text Croissant について詳しく Text Croissant について詳しく" at bounding box center [85, 219] width 170 height 84
type input "stollen について詳しく"
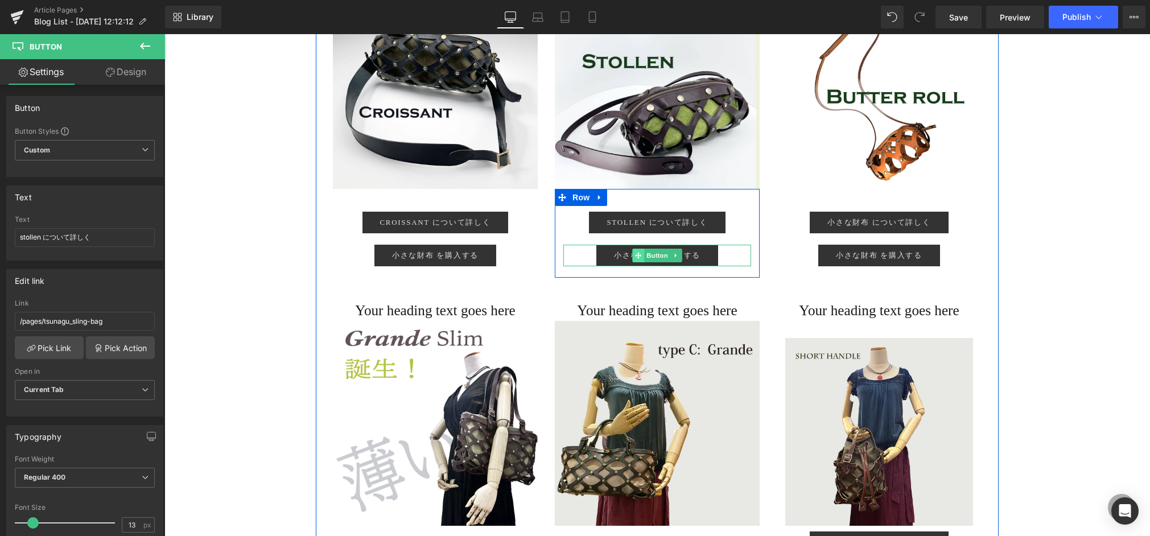
click at [639, 252] on icon at bounding box center [638, 255] width 6 height 7
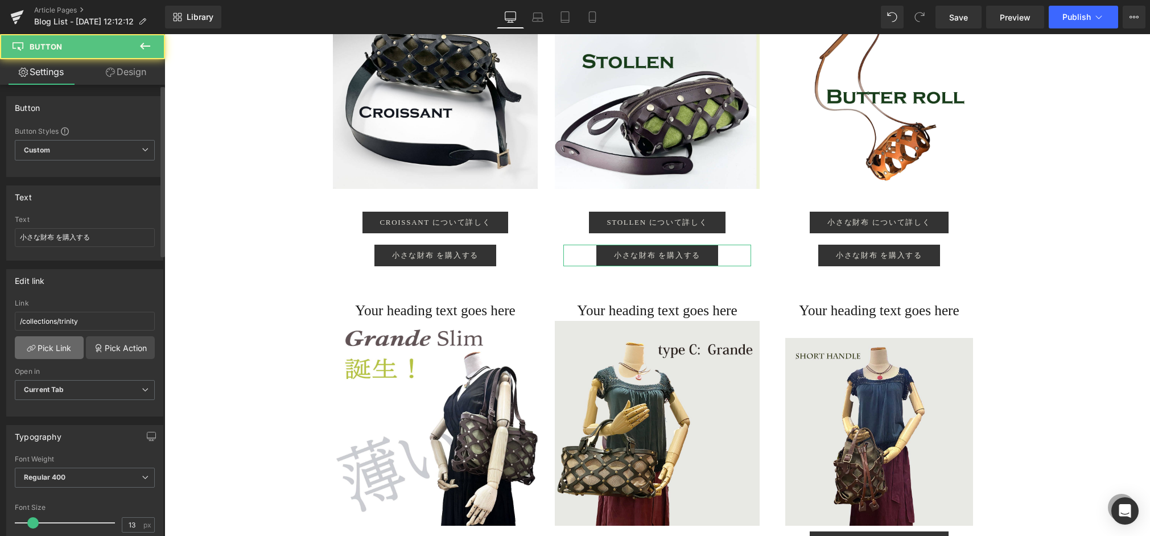
click at [71, 346] on link "Pick Link" at bounding box center [49, 347] width 69 height 23
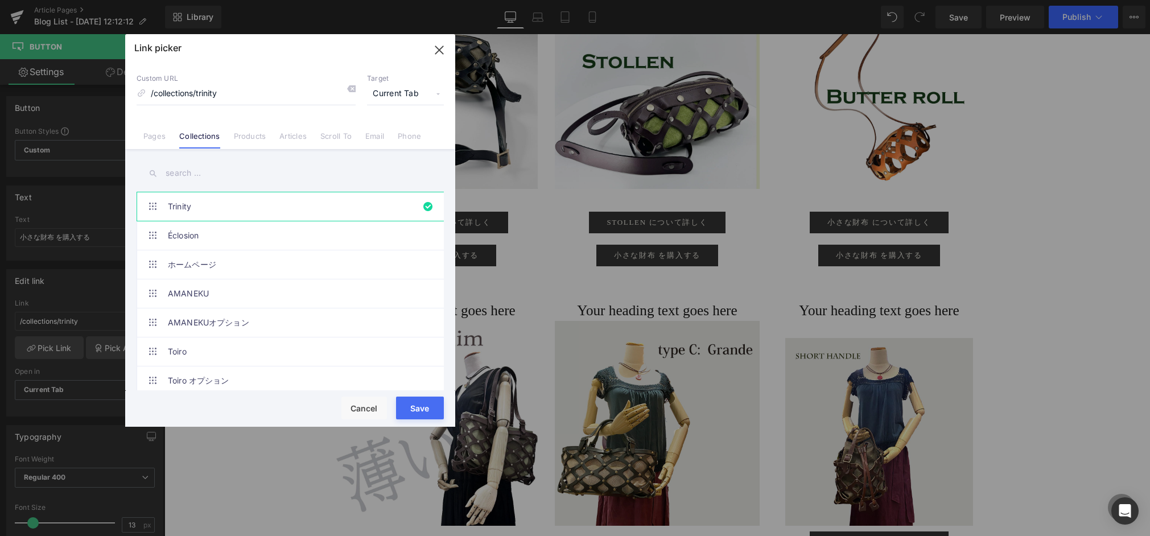
click at [182, 176] on input "text" at bounding box center [290, 174] width 307 height 26
click at [255, 139] on link "Products" at bounding box center [250, 140] width 32 height 17
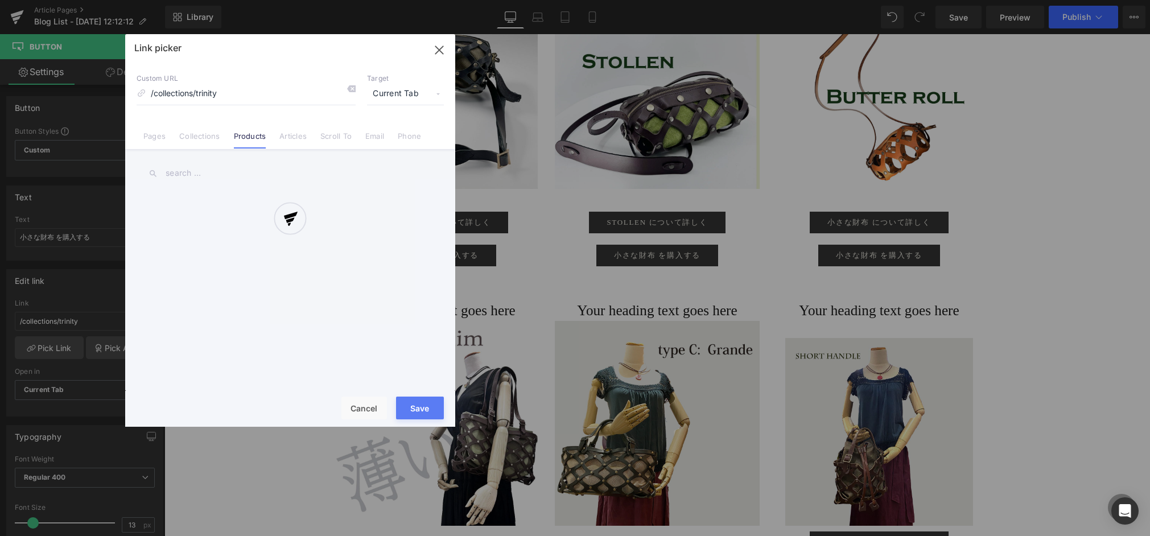
click at [223, 176] on div at bounding box center [290, 230] width 330 height 393
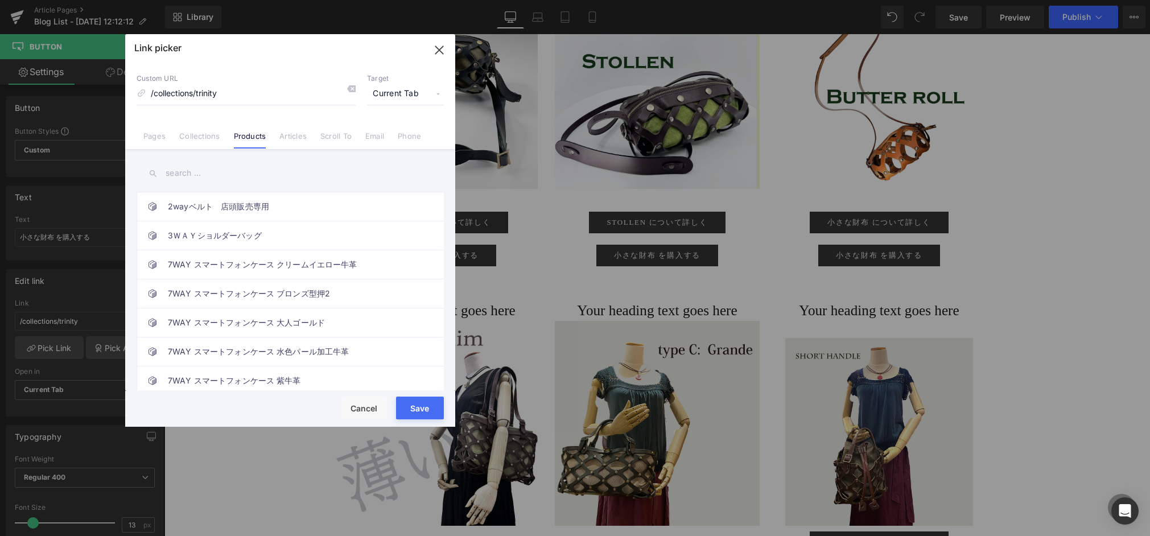
click at [207, 178] on input "text" at bounding box center [290, 174] width 307 height 26
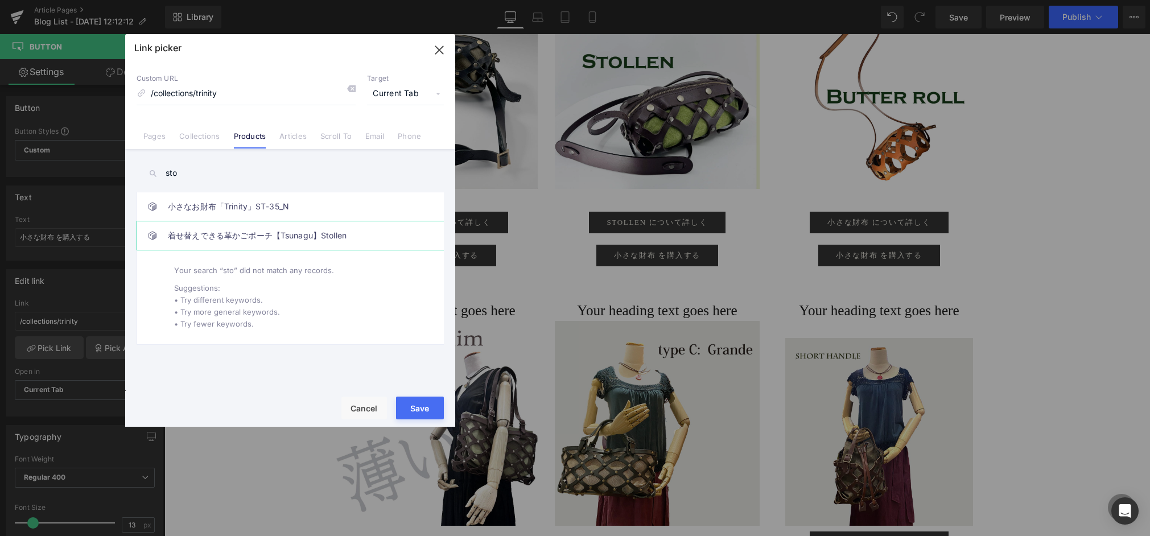
type input "sto"
click at [287, 241] on link "着せ替えできる革かごポーチ【Tsunagu】Stollen" at bounding box center [293, 235] width 250 height 28
click at [412, 408] on button "Save" at bounding box center [420, 408] width 48 height 23
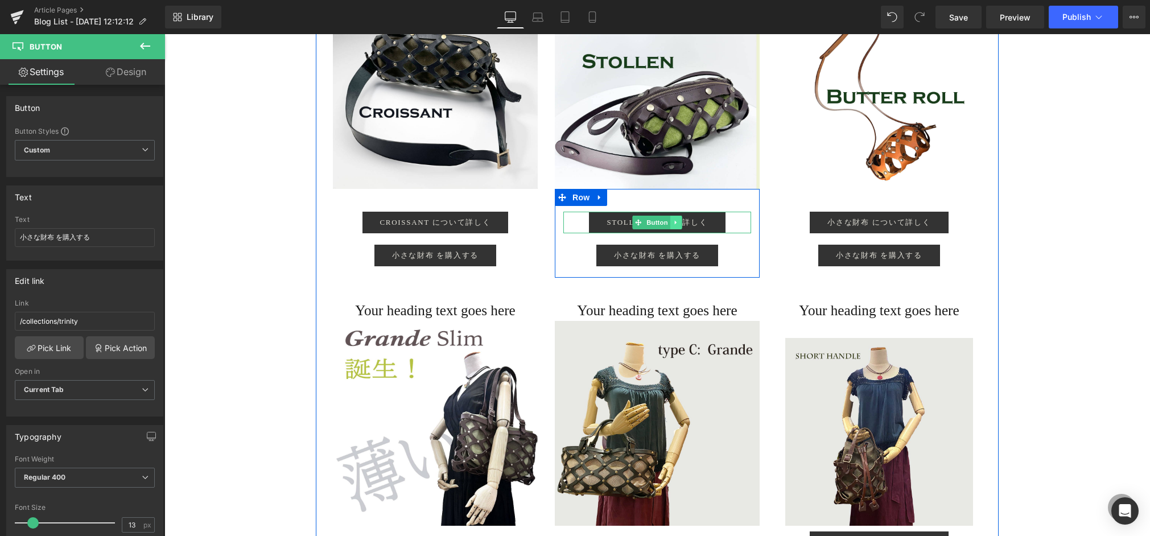
click at [680, 223] on link at bounding box center [677, 223] width 12 height 14
click at [671, 221] on icon at bounding box center [670, 222] width 6 height 6
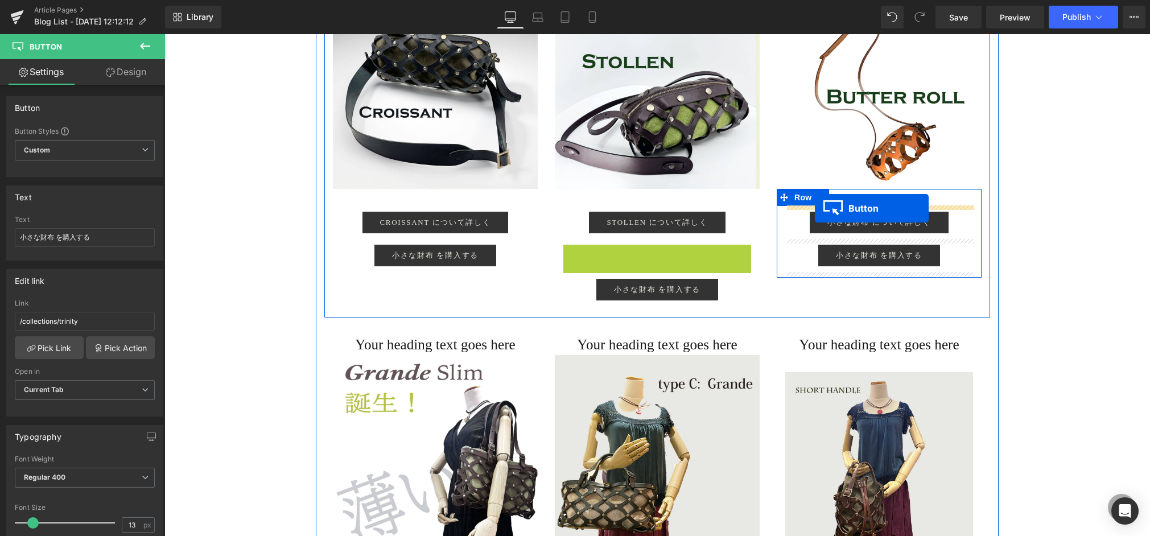
drag, startPoint x: 636, startPoint y: 253, endPoint x: 815, endPoint y: 208, distance: 184.7
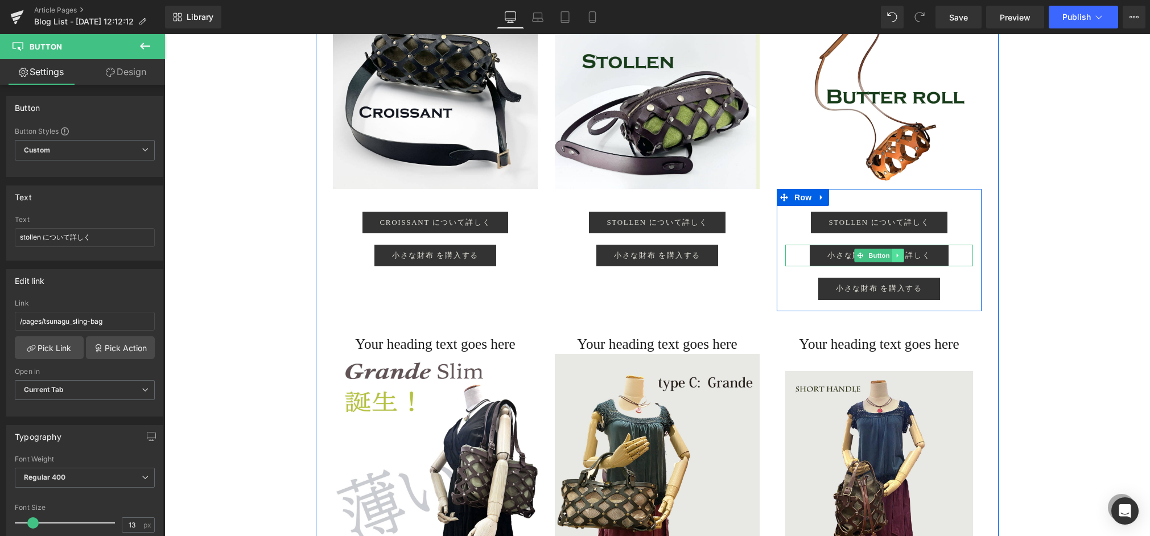
click at [899, 254] on icon at bounding box center [898, 255] width 6 height 7
click at [903, 254] on icon at bounding box center [904, 256] width 6 height 6
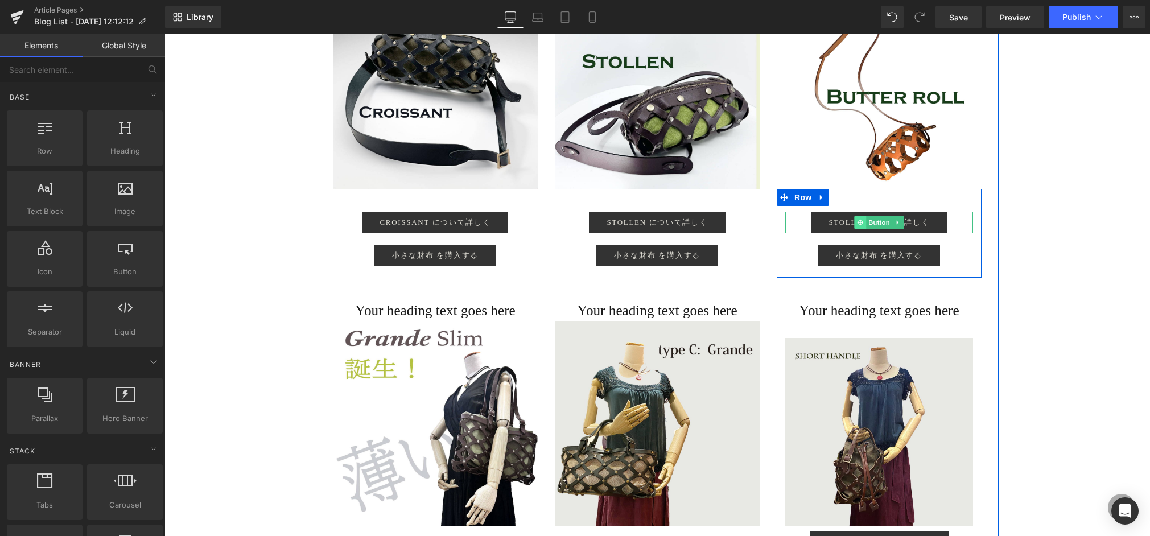
click at [857, 219] on icon at bounding box center [860, 222] width 6 height 7
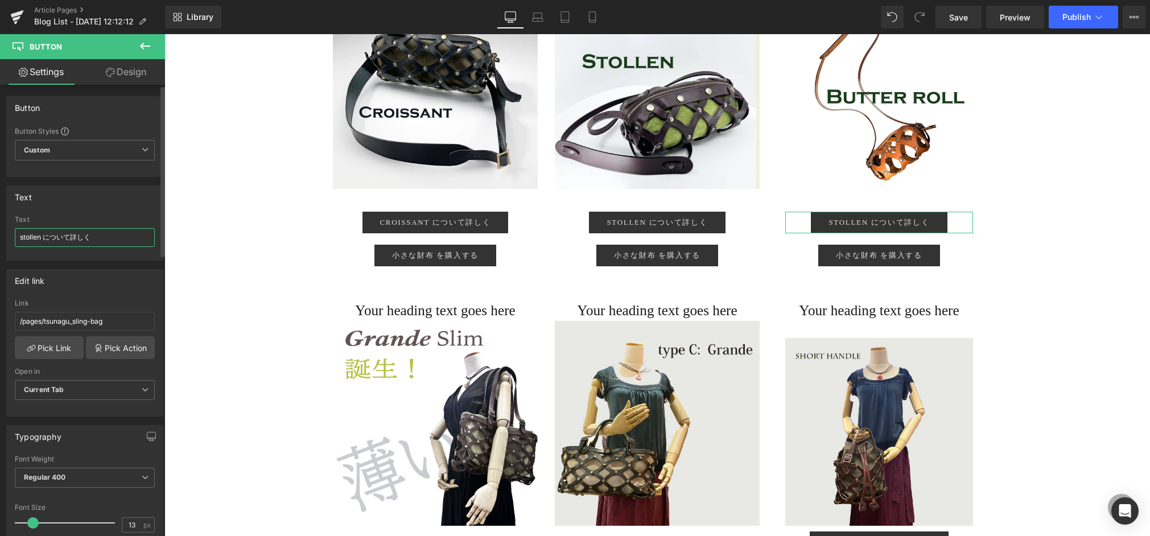
drag, startPoint x: 40, startPoint y: 240, endPoint x: 61, endPoint y: 241, distance: 20.6
click at [0, 232] on div "Text stollen について詳しく Text stollen について詳しく" at bounding box center [85, 219] width 170 height 84
type input "Butter roll について詳しく"
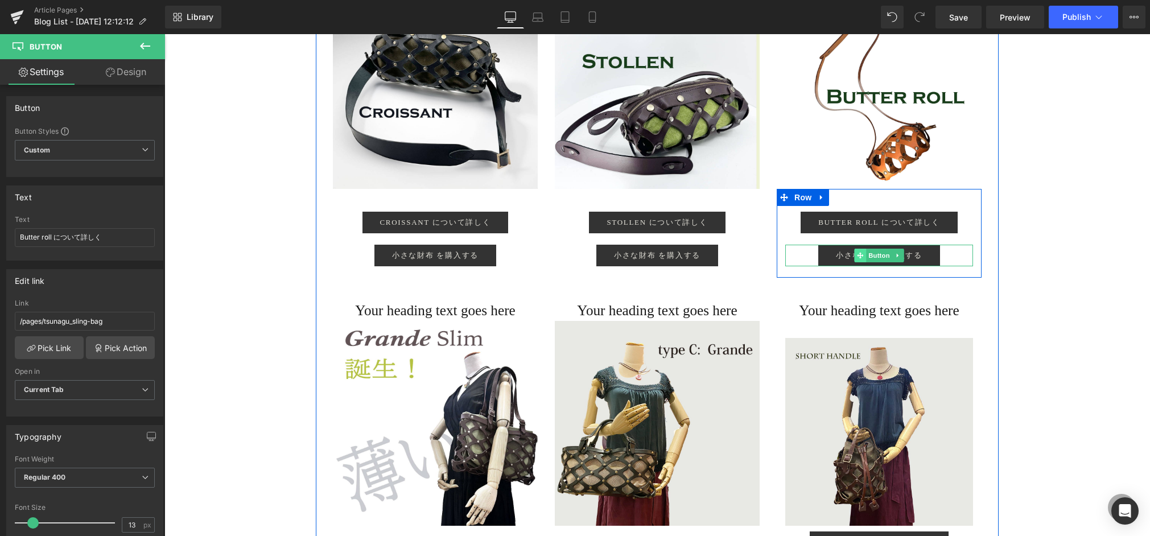
click at [858, 253] on icon at bounding box center [860, 255] width 6 height 7
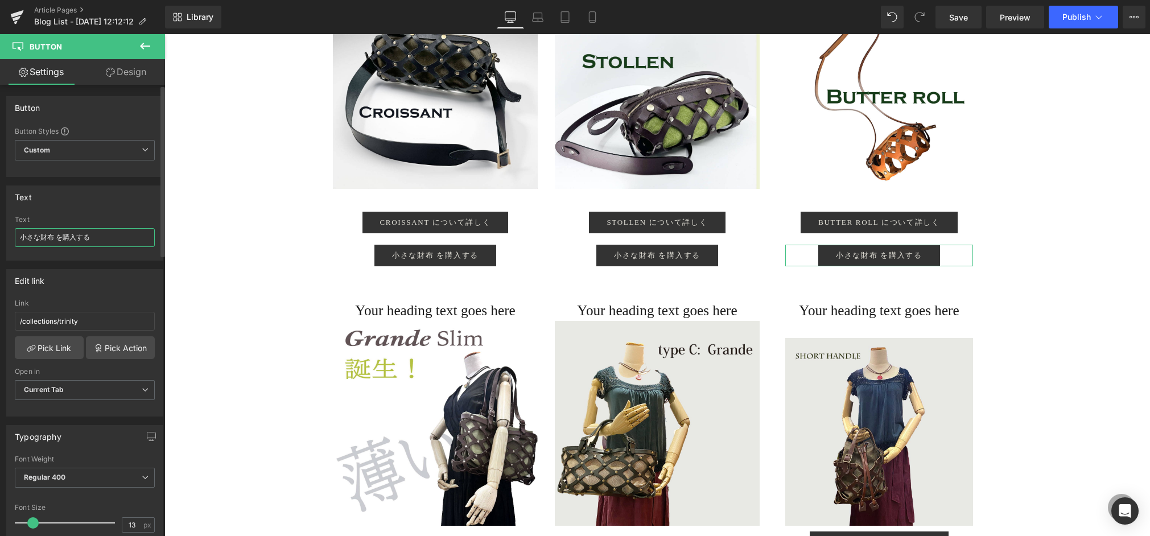
drag, startPoint x: 52, startPoint y: 240, endPoint x: 0, endPoint y: 236, distance: 52.5
click at [0, 236] on div "Text 小さな財布 を購入する Text 小さな財布 を購入する" at bounding box center [85, 219] width 170 height 84
drag, startPoint x: 60, startPoint y: 237, endPoint x: 101, endPoint y: 237, distance: 41.6
click at [101, 237] on input "Butter roll を購入する" at bounding box center [85, 237] width 140 height 19
drag, startPoint x: 55, startPoint y: 236, endPoint x: 102, endPoint y: 239, distance: 47.3
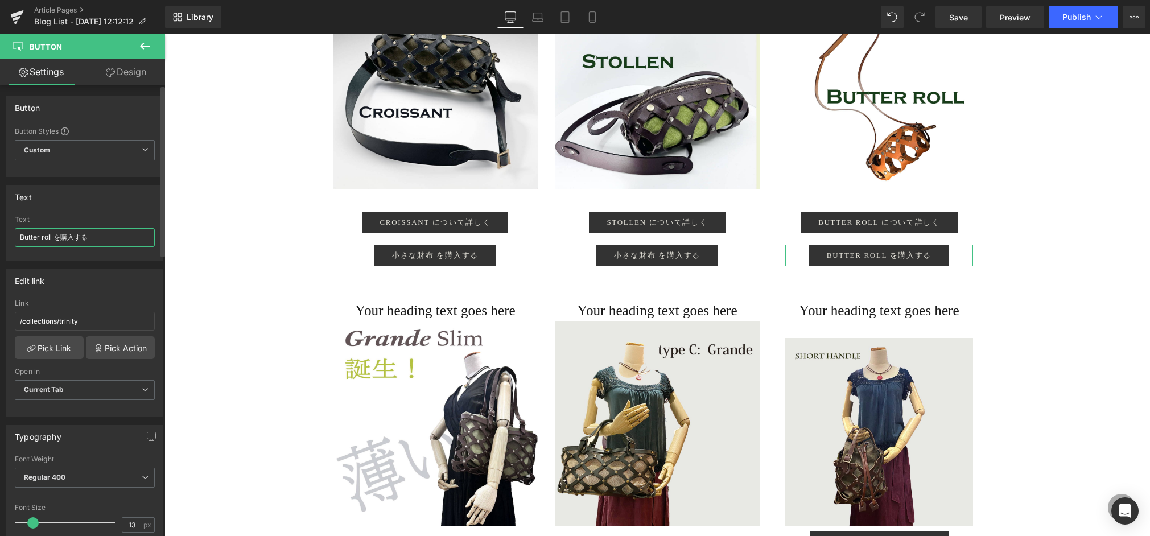
click at [102, 239] on input "Butter roll を購入する" at bounding box center [85, 237] width 140 height 19
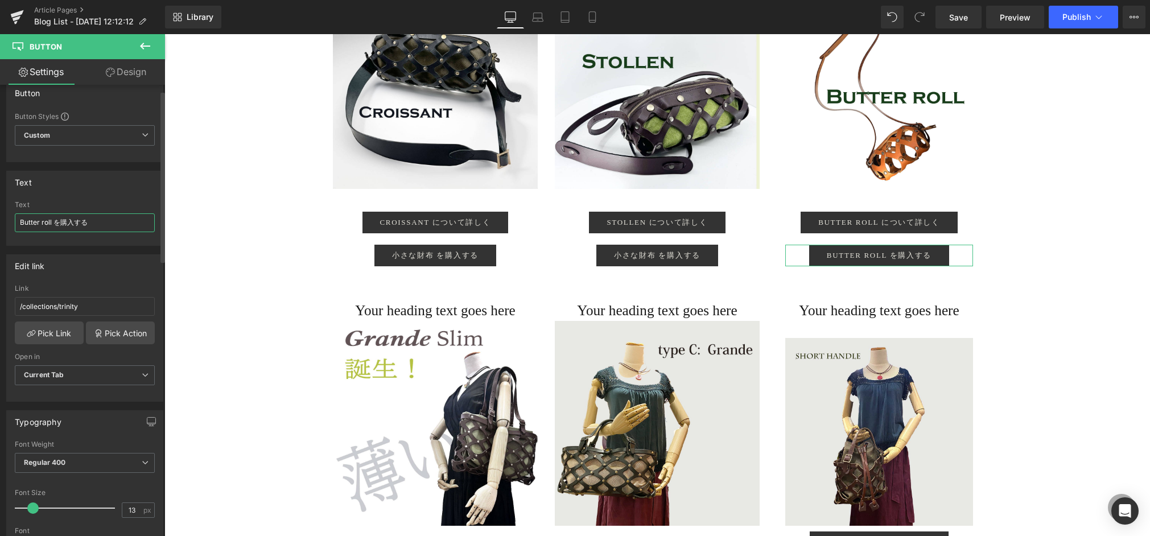
click at [65, 222] on input "Butter roll を購入する" at bounding box center [85, 222] width 140 height 19
drag, startPoint x: 61, startPoint y: 223, endPoint x: 119, endPoint y: 228, distance: 58.2
click at [119, 228] on input "Butter roll を購入する" at bounding box center [85, 222] width 140 height 19
type input "Butter roll を予約する"
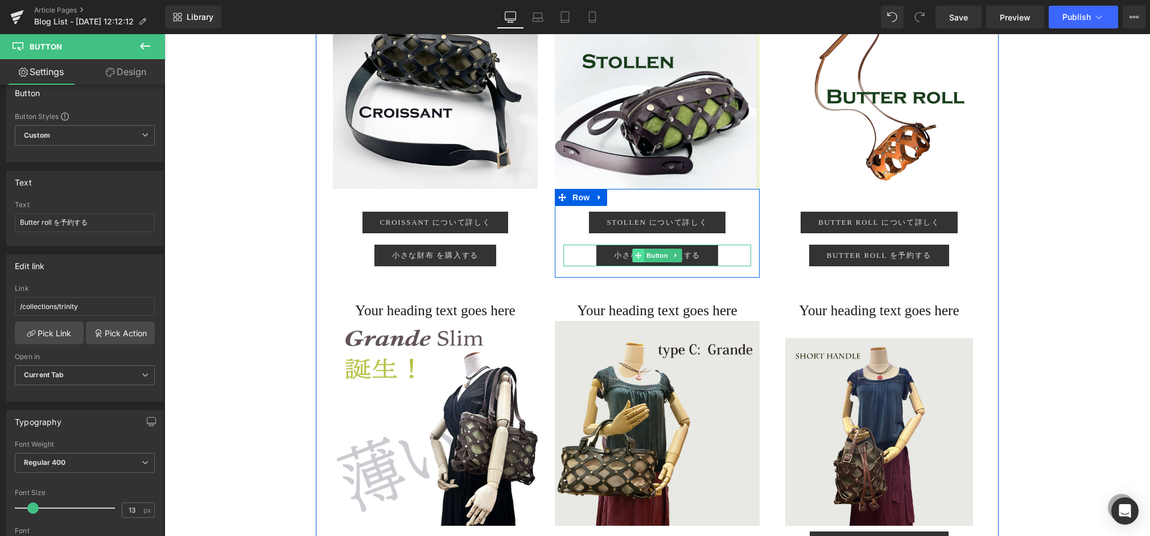
click at [640, 254] on icon at bounding box center [638, 255] width 6 height 7
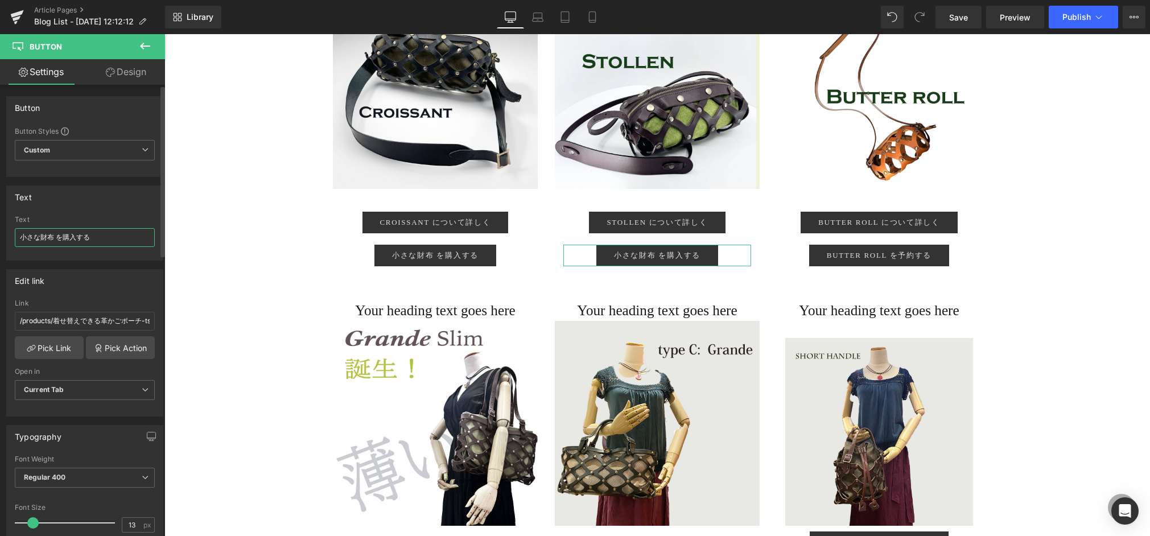
drag, startPoint x: 61, startPoint y: 237, endPoint x: 141, endPoint y: 243, distance: 79.9
click at [140, 243] on input "小さな財布 を購入する" at bounding box center [85, 237] width 140 height 19
type input "小さな財布 を予約する"
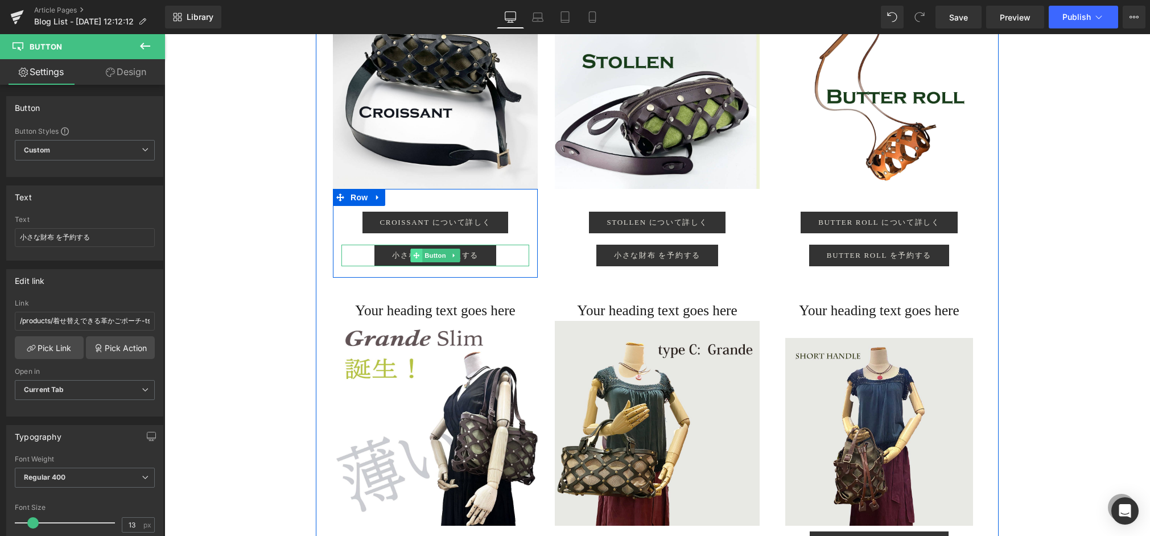
click at [416, 254] on icon at bounding box center [416, 255] width 6 height 7
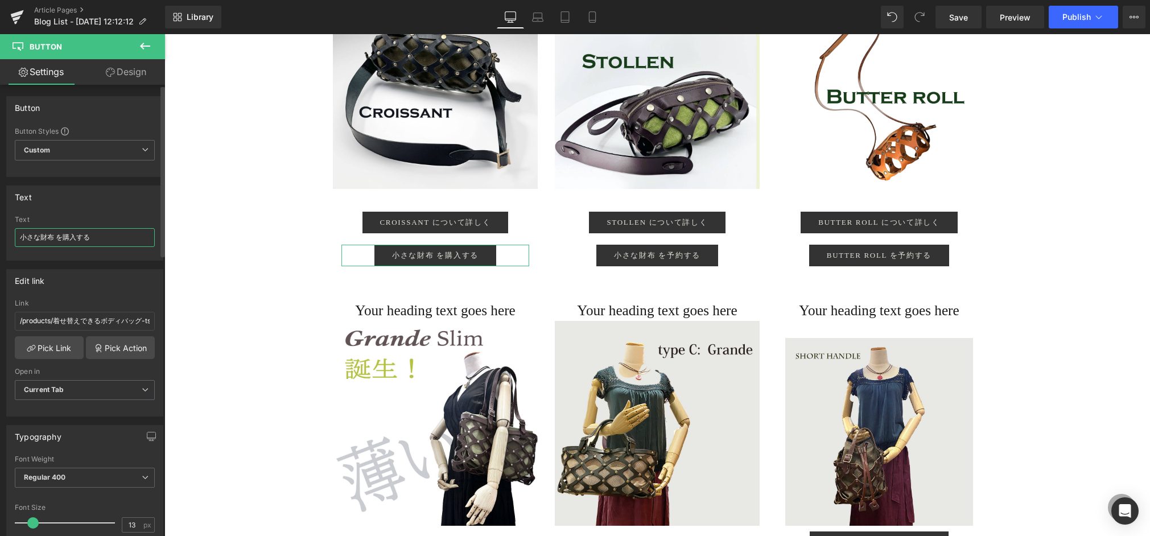
drag, startPoint x: 52, startPoint y: 237, endPoint x: 0, endPoint y: 231, distance: 52.3
click at [0, 231] on div "Text 小さな財布 を購入する Text 小さな財布 を購入する" at bounding box center [85, 219] width 170 height 84
drag, startPoint x: 59, startPoint y: 237, endPoint x: 137, endPoint y: 246, distance: 78.5
click at [137, 246] on input "croissant を購入する" at bounding box center [85, 237] width 140 height 19
type input "croissant を予約"
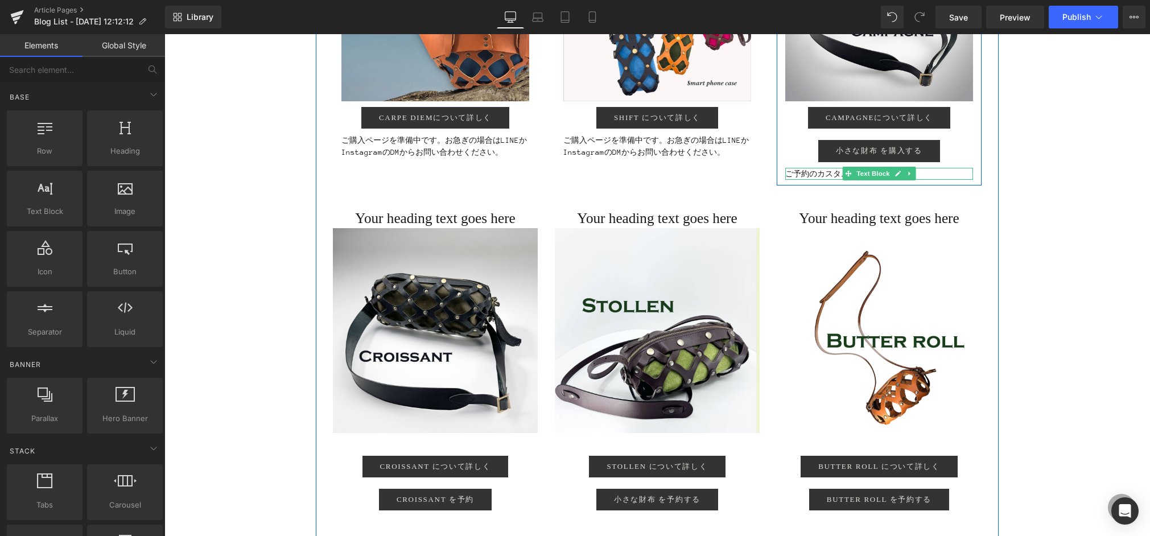
scroll to position [1369, 0]
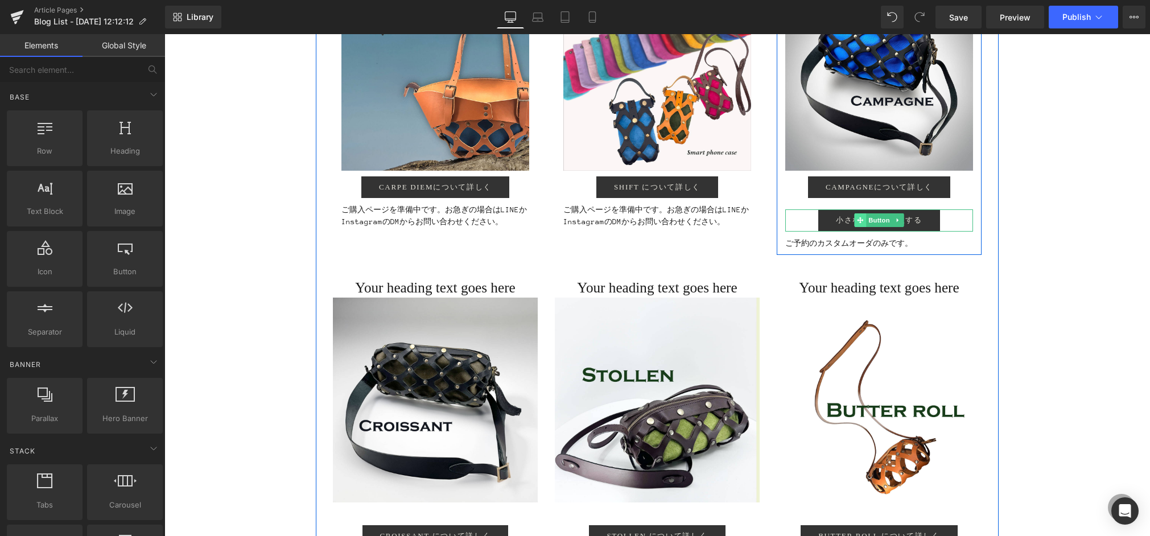
click at [858, 220] on icon at bounding box center [860, 220] width 6 height 6
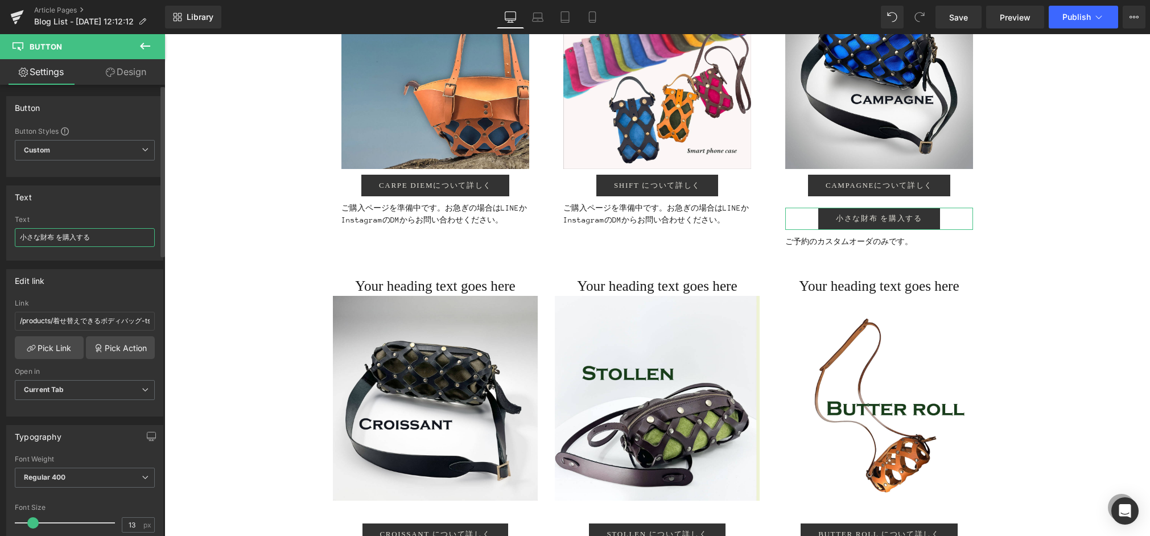
drag, startPoint x: 49, startPoint y: 236, endPoint x: 1, endPoint y: 228, distance: 48.5
click at [0, 228] on div "Text 小さな財布 を購入する Text 小さな財布 を購入する" at bounding box center [85, 219] width 170 height 84
type input "campagneを を予約する"
click at [1092, 281] on div "イベント終了まであと１ヶ月！ Heading Image ２０２５年７月７日から始まりました、14周年記念イベント。早くも残すところあと１ヶ月を切りました。京…" at bounding box center [658, 79] width 986 height 2657
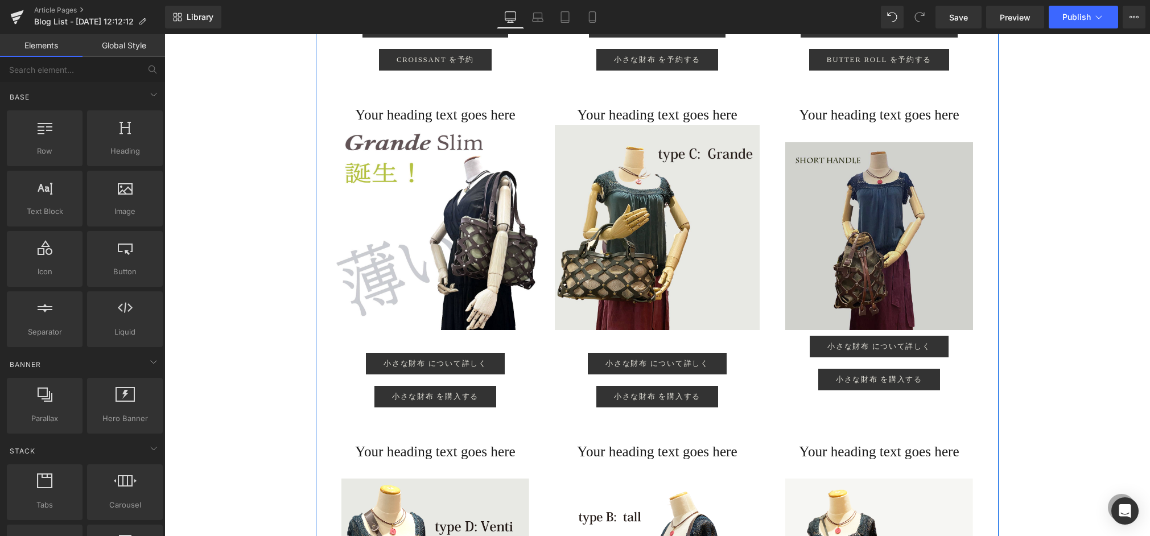
scroll to position [1905, 0]
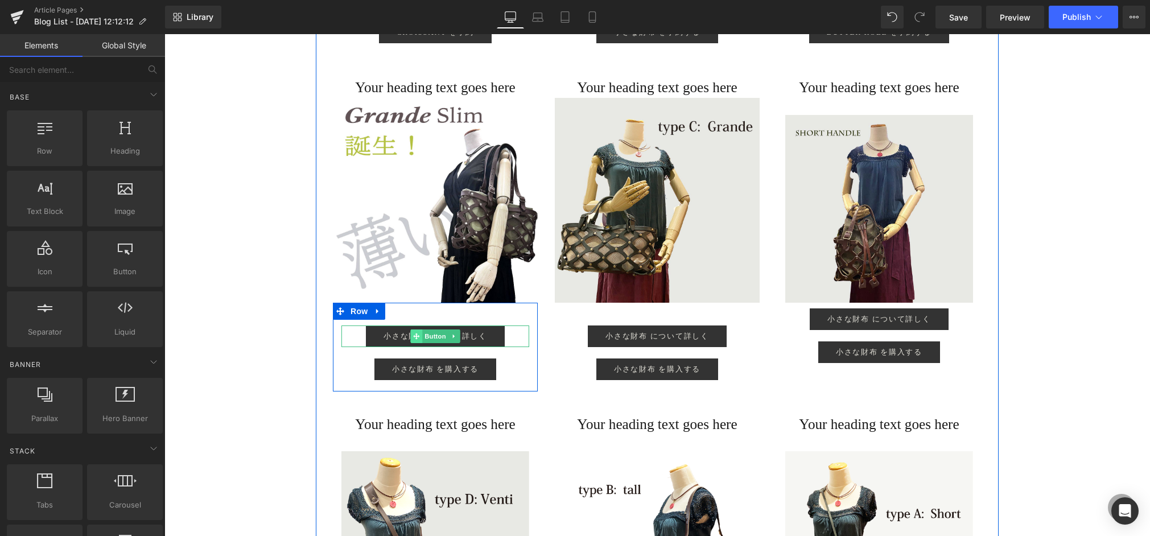
click at [414, 337] on icon at bounding box center [416, 336] width 6 height 6
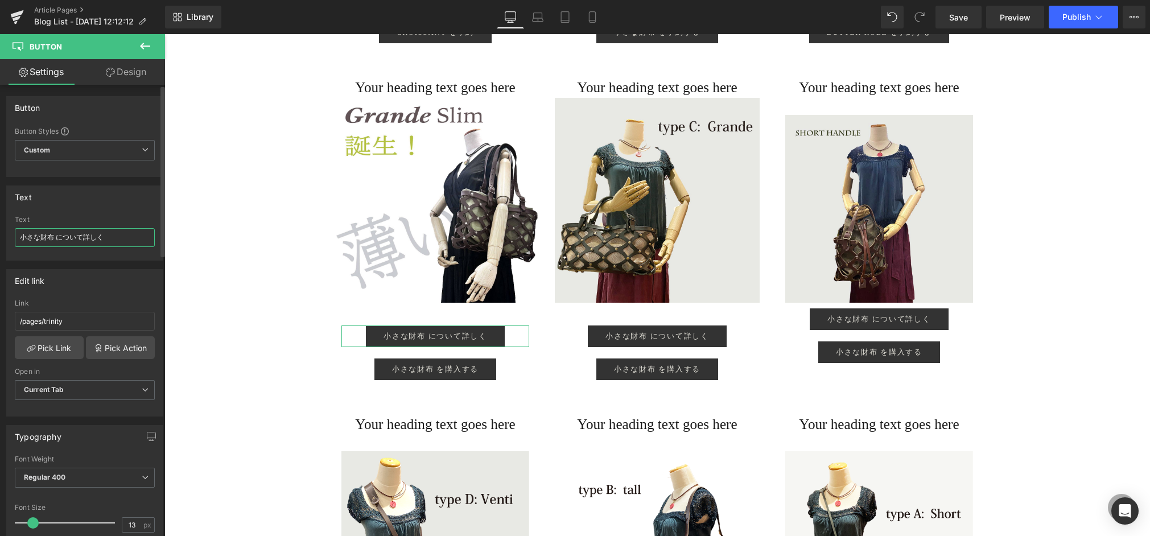
drag, startPoint x: 55, startPoint y: 238, endPoint x: 34, endPoint y: 234, distance: 21.4
click at [0, 229] on div "Text 小さな財布 について詳しく Text 小さな財布 について詳しく" at bounding box center [85, 219] width 170 height 84
type input "Grande Slim について詳しく"
click at [54, 351] on link "Pick Link" at bounding box center [49, 347] width 69 height 23
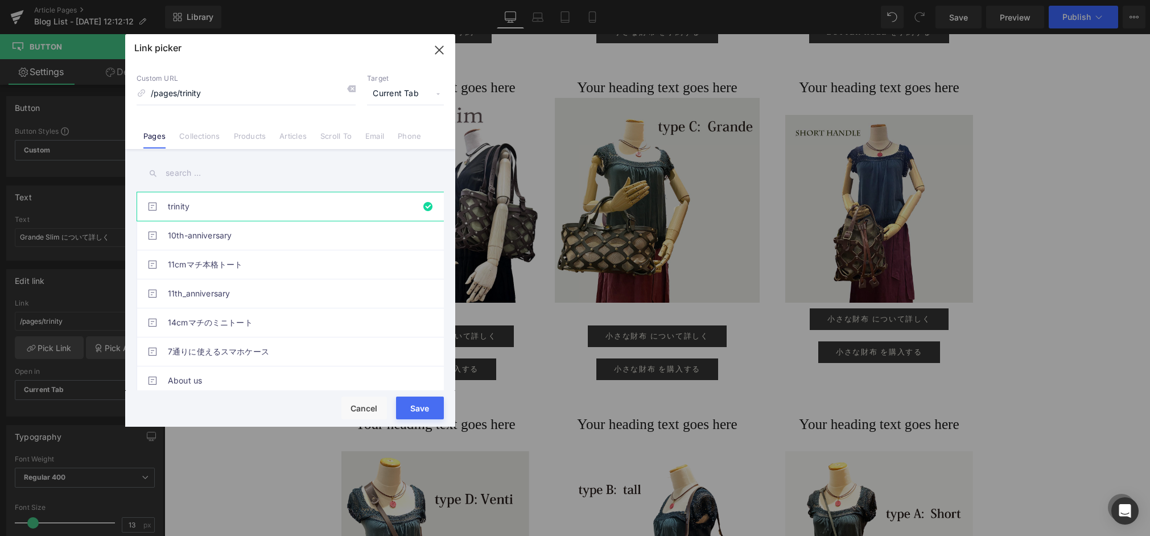
click at [192, 178] on input "text" at bounding box center [290, 174] width 307 height 26
type input "ｔ"
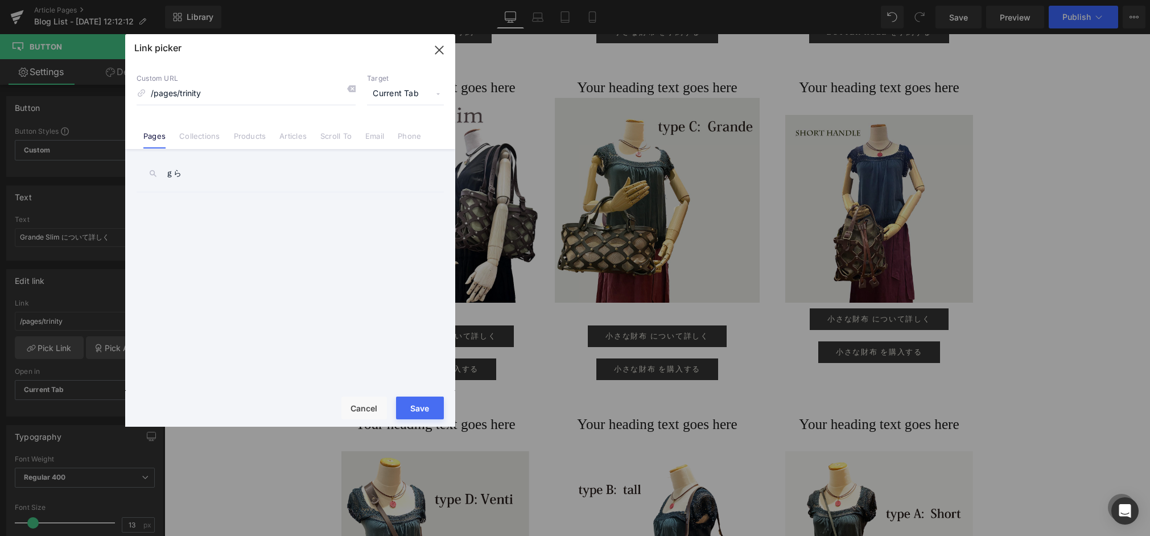
type input "ｇ"
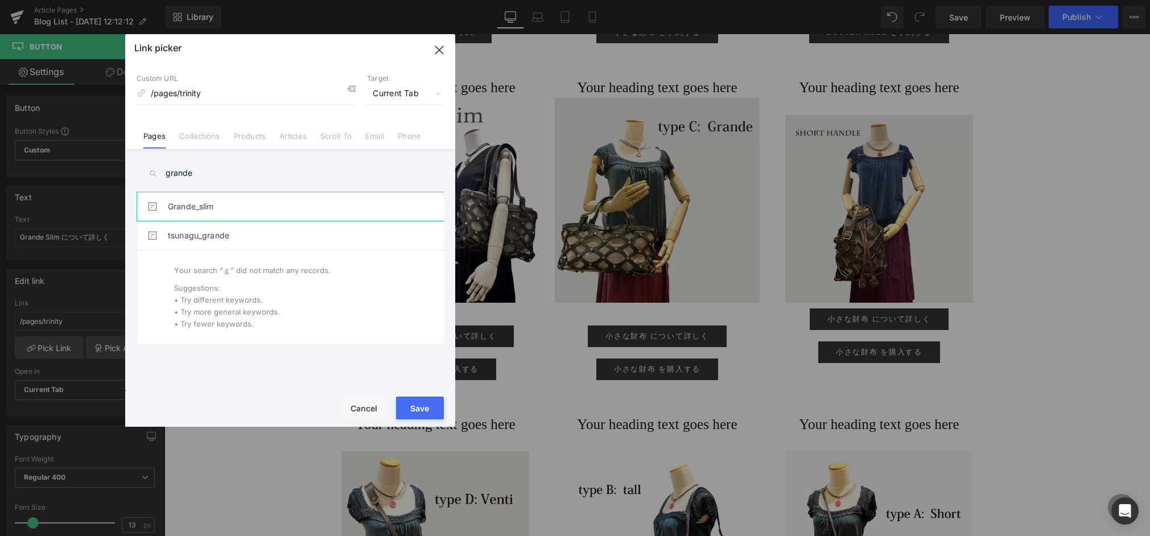
type input "grande"
click at [196, 204] on link "Grande_slim" at bounding box center [293, 206] width 250 height 28
drag, startPoint x: 425, startPoint y: 413, endPoint x: 261, endPoint y: 379, distance: 167.5
click at [425, 413] on button "Save" at bounding box center [420, 408] width 48 height 23
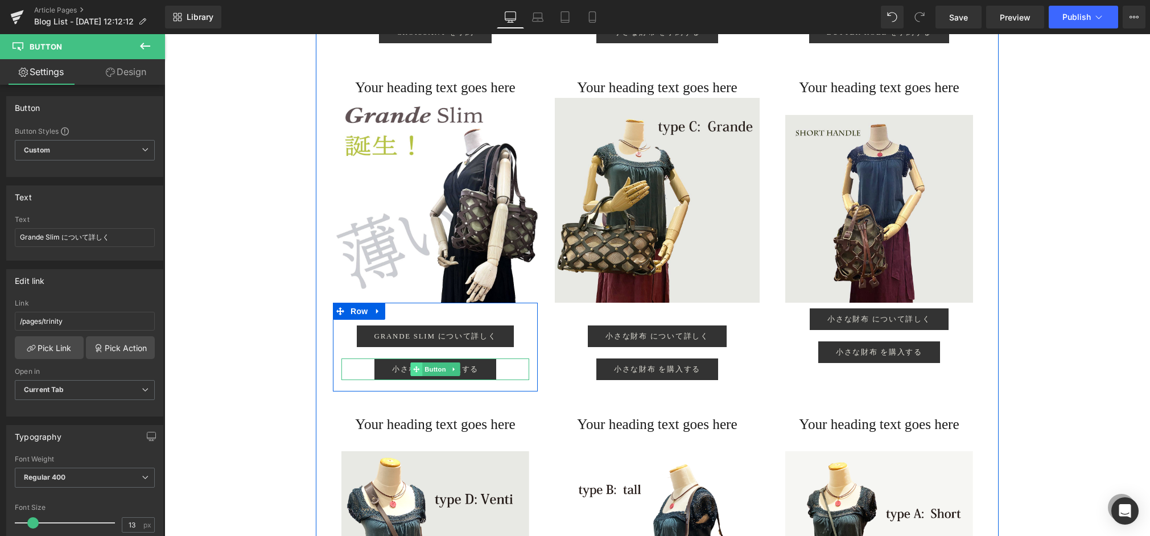
click at [411, 370] on span at bounding box center [416, 370] width 12 height 14
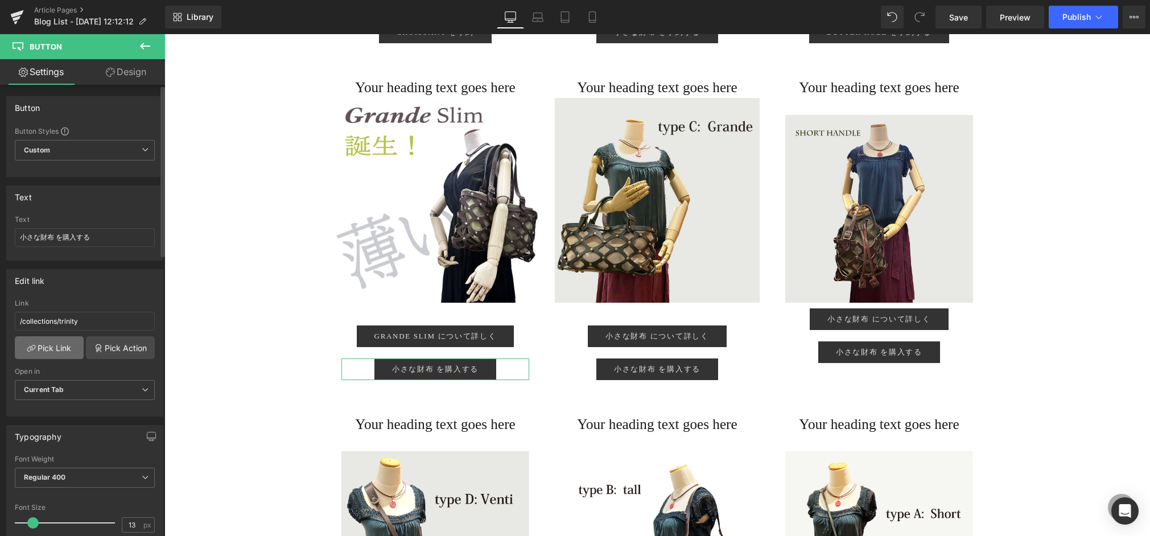
click at [45, 346] on link "Pick Link" at bounding box center [49, 347] width 69 height 23
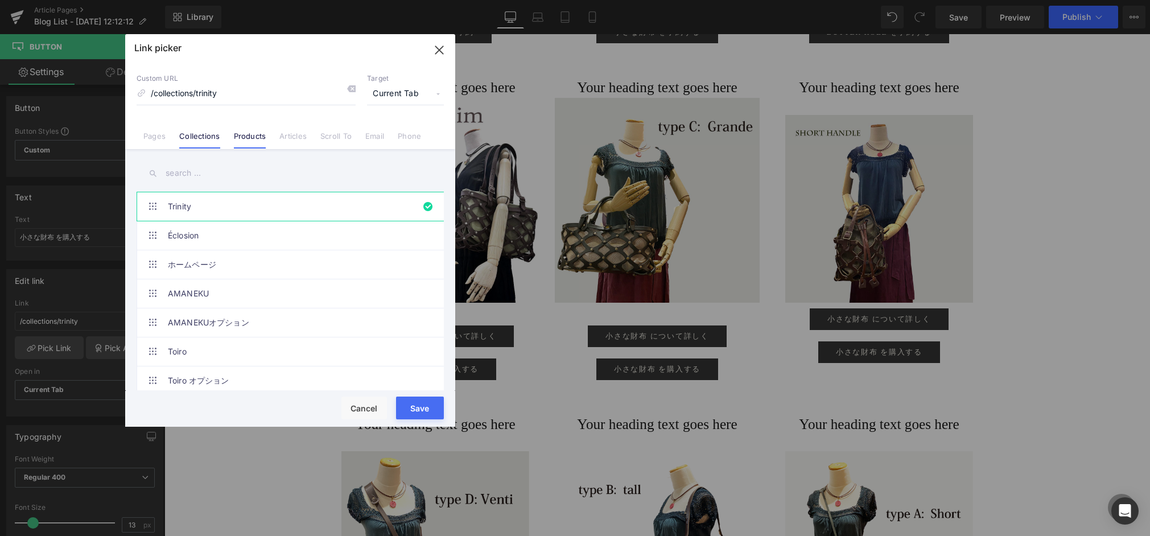
click at [251, 138] on link "Products" at bounding box center [250, 140] width 32 height 17
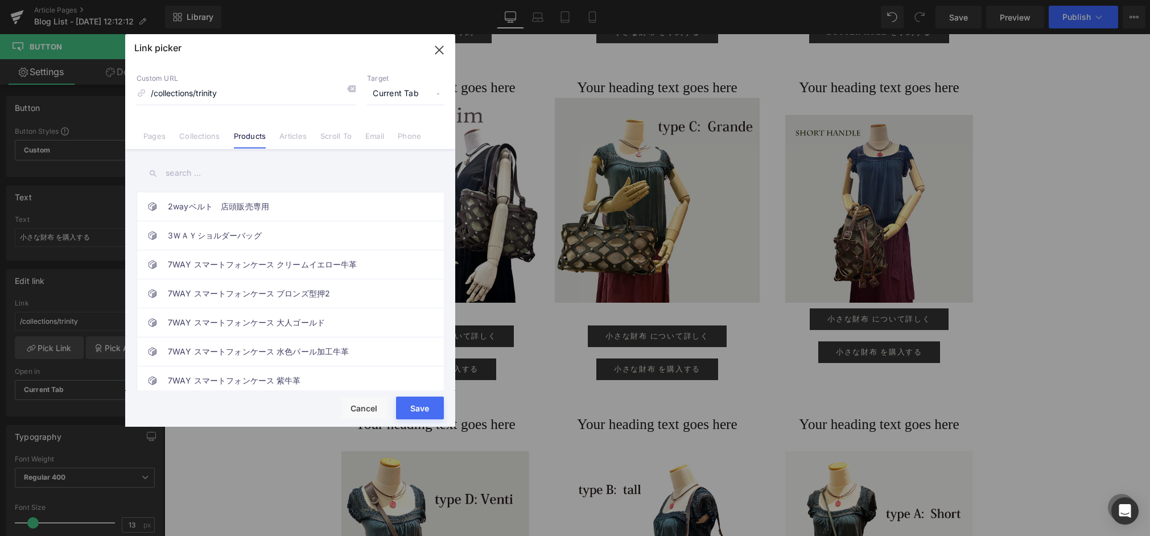
click at [191, 176] on input "text" at bounding box center [290, 174] width 307 height 26
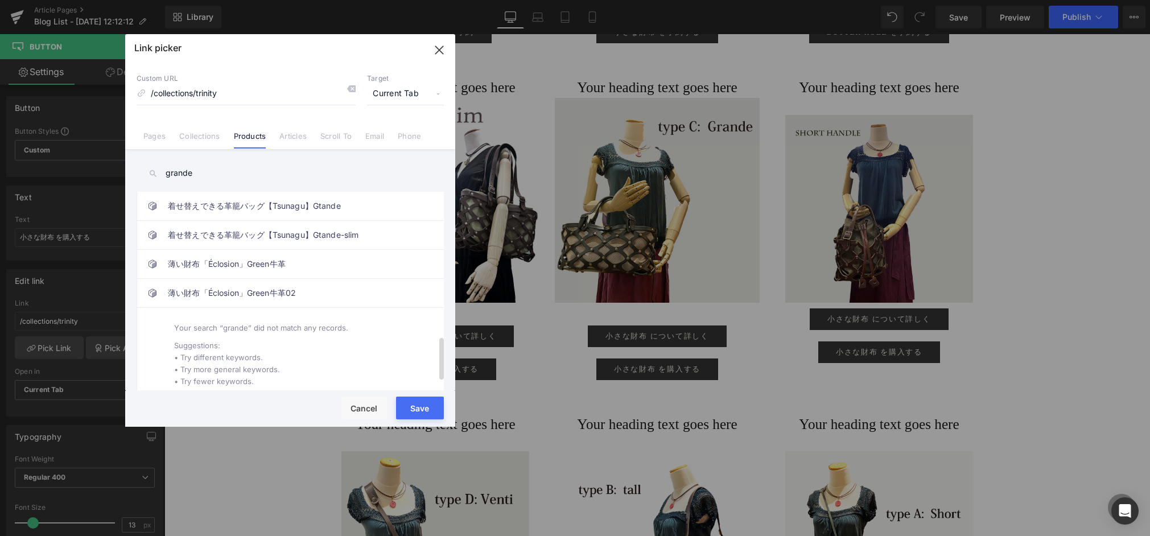
scroll to position [714, 0]
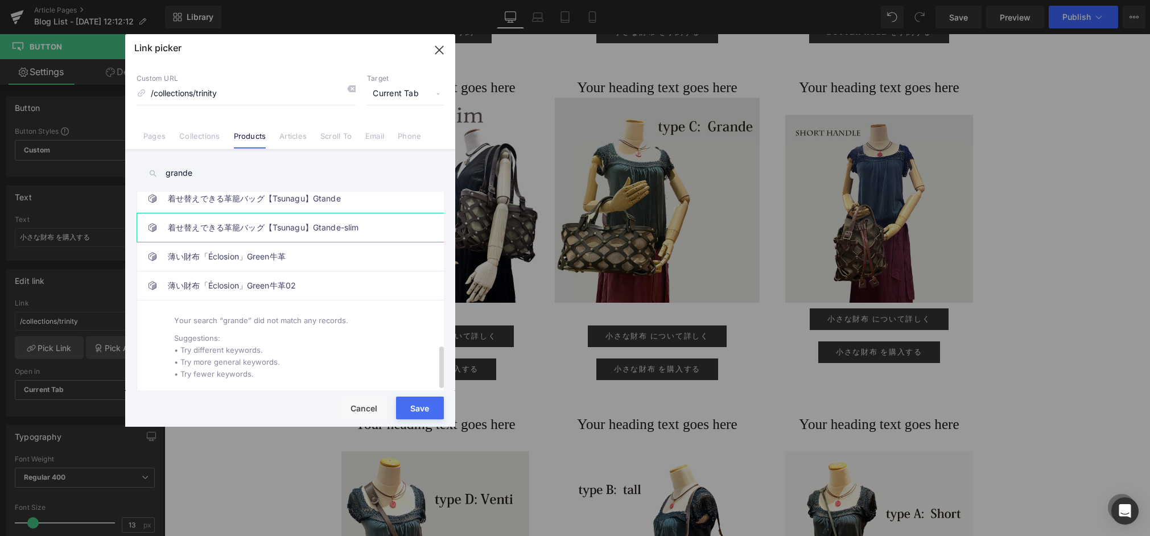
type input "grande"
click at [331, 217] on link "着せ替えできる革籠バッグ【Tsunagu】Gtande-slim" at bounding box center [293, 227] width 250 height 28
click at [415, 412] on button "Save" at bounding box center [420, 408] width 48 height 23
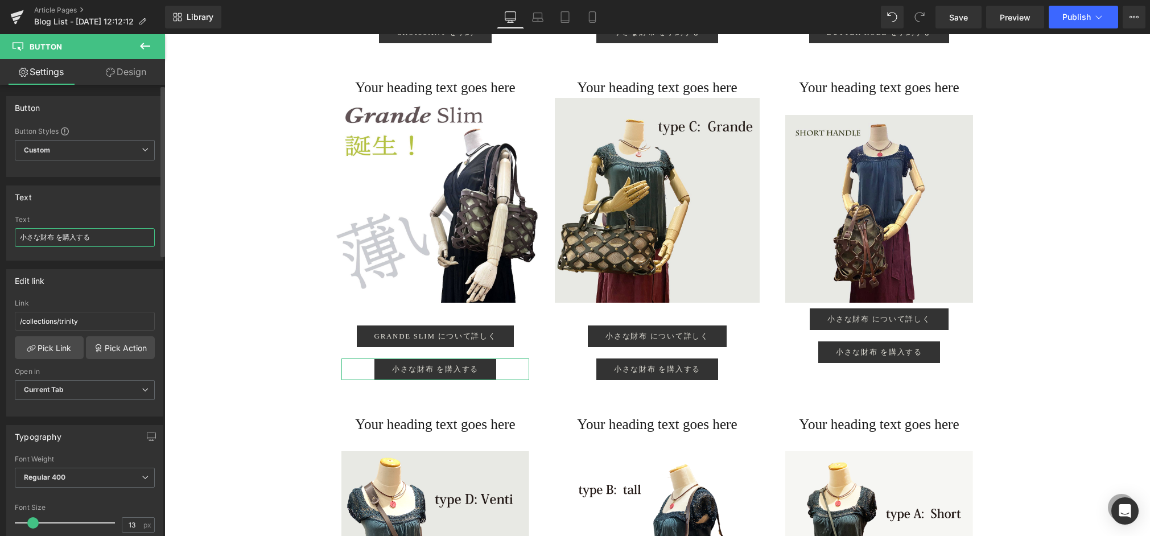
drag, startPoint x: 99, startPoint y: 240, endPoint x: 0, endPoint y: 232, distance: 99.4
click at [0, 232] on div "Text 小さな財布 を購入する Text 小さな財布 を購入する" at bounding box center [85, 219] width 170 height 84
type input "Grande slim を予約する"
